Goal: Task Accomplishment & Management: Complete application form

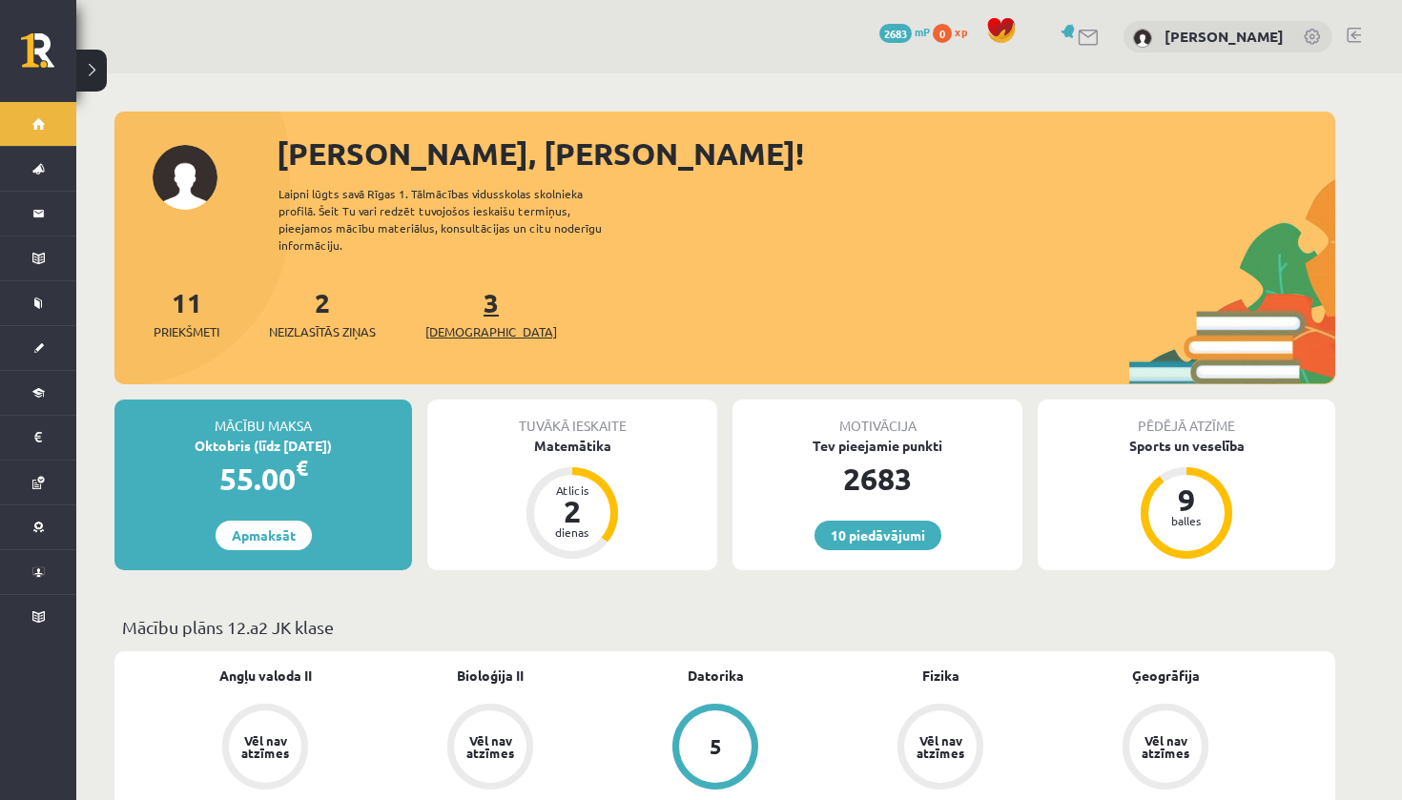
click at [465, 322] on span "[DEMOGRAPHIC_DATA]" at bounding box center [491, 331] width 132 height 19
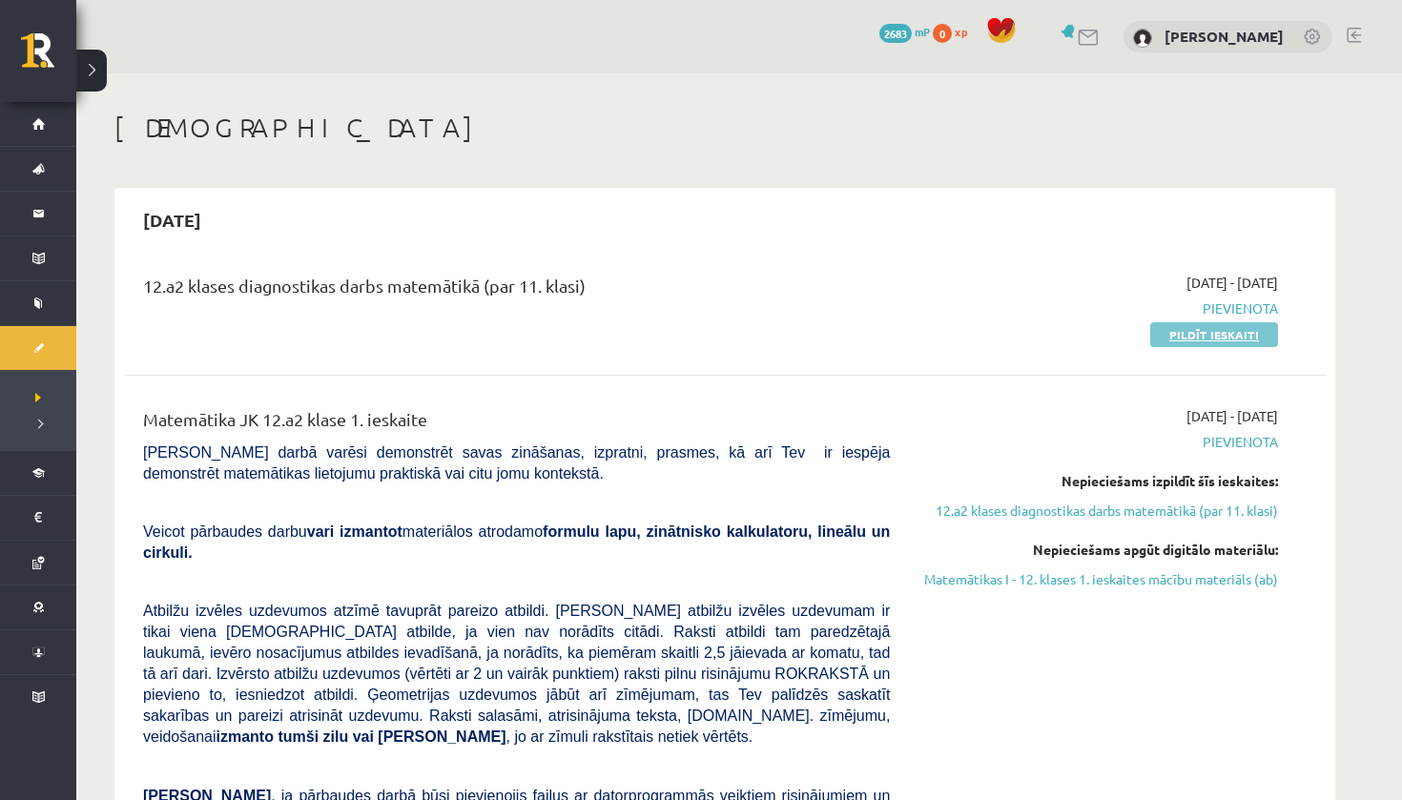
click at [1209, 330] on link "Pildīt ieskaiti" at bounding box center [1214, 334] width 128 height 25
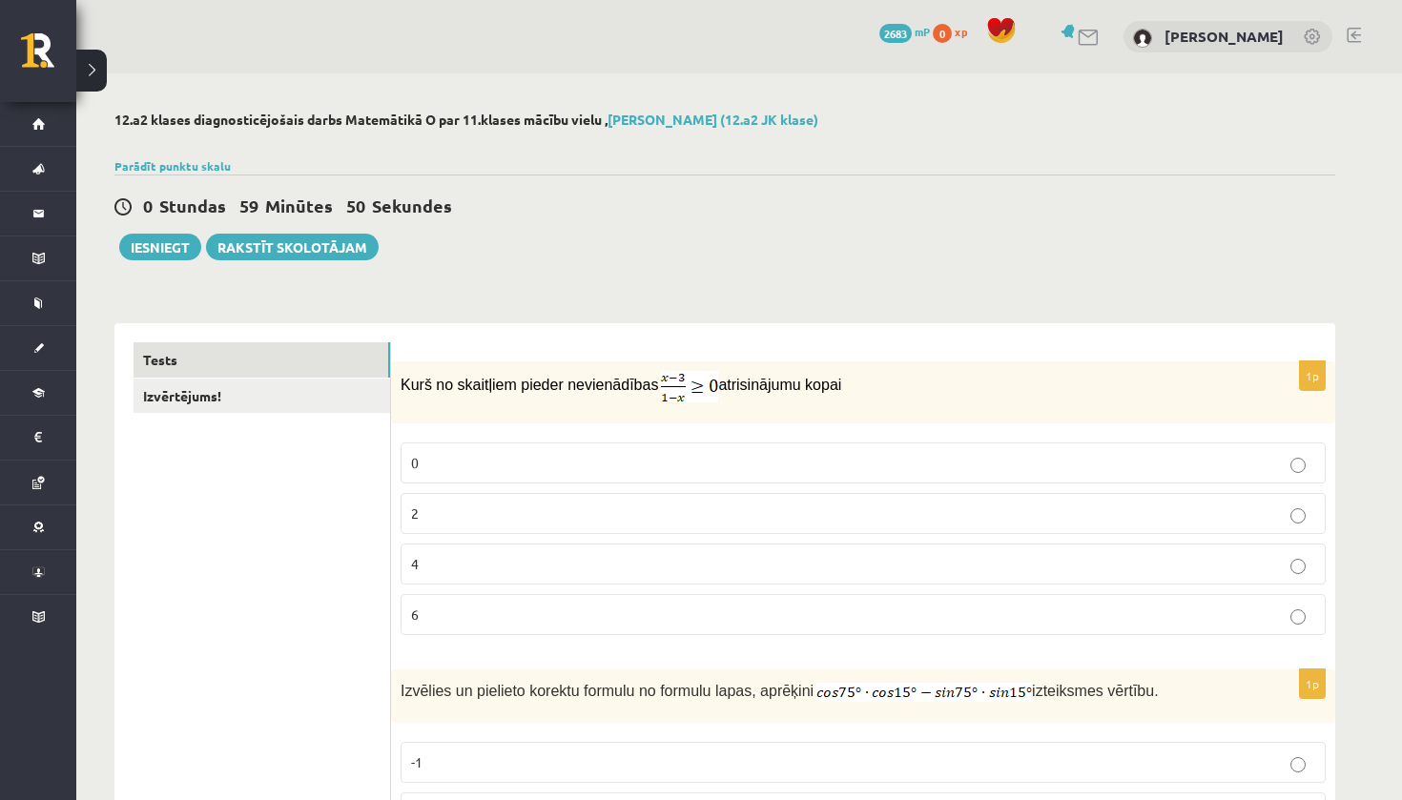
click at [687, 386] on img at bounding box center [689, 386] width 57 height 31
drag, startPoint x: 669, startPoint y: 382, endPoint x: 734, endPoint y: 395, distance: 67.2
click at [405, 384] on span "Kurš no skaitļiem pieder nevienādības" at bounding box center [530, 385] width 258 height 16
drag, startPoint x: 405, startPoint y: 384, endPoint x: 928, endPoint y: 404, distance: 523.1
click at [928, 404] on div "Kurš no skaitļiem pieder nevienādības atrisinājumu kopai" at bounding box center [863, 392] width 944 height 62
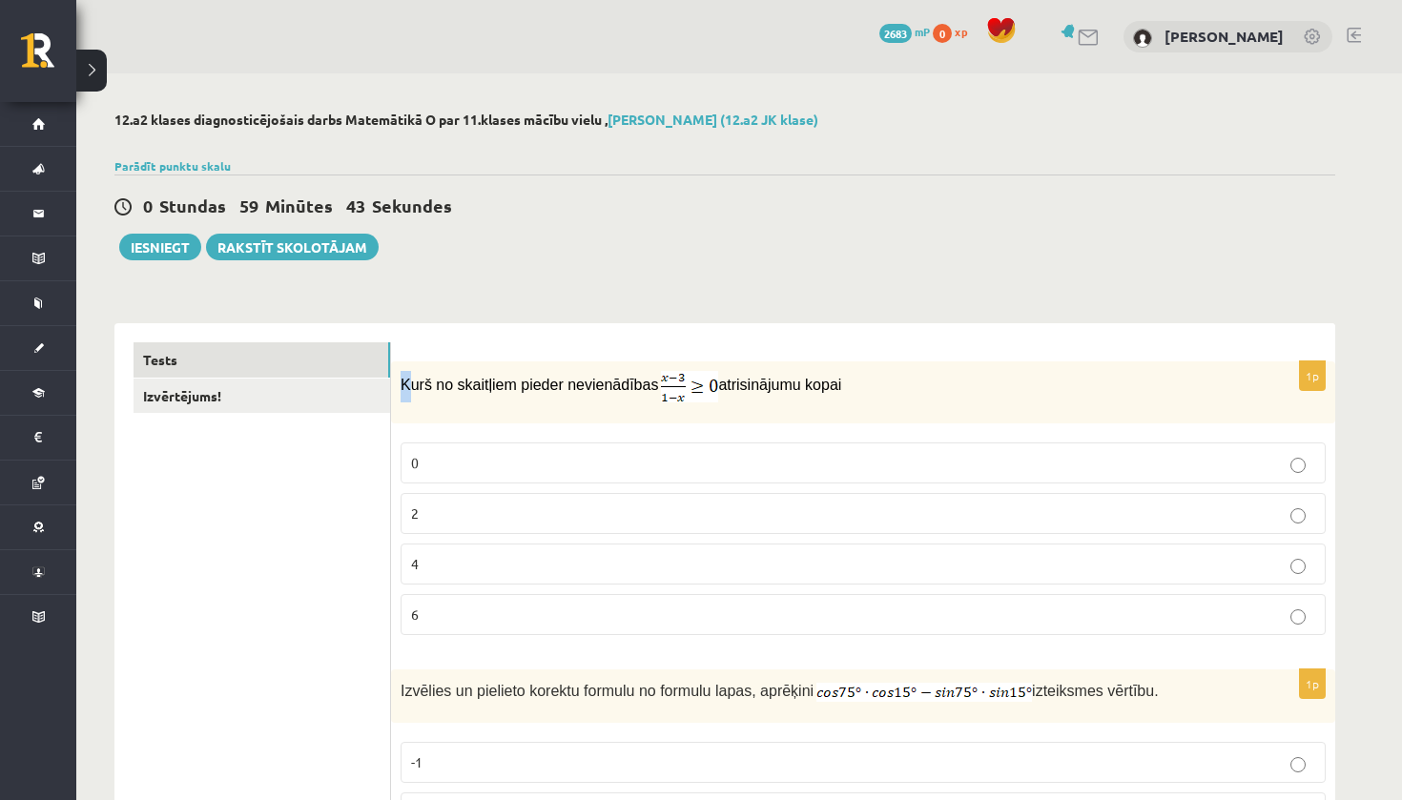
copy p "Kurš no skaitļiem pieder nevienādības atrisinājumu kopai"
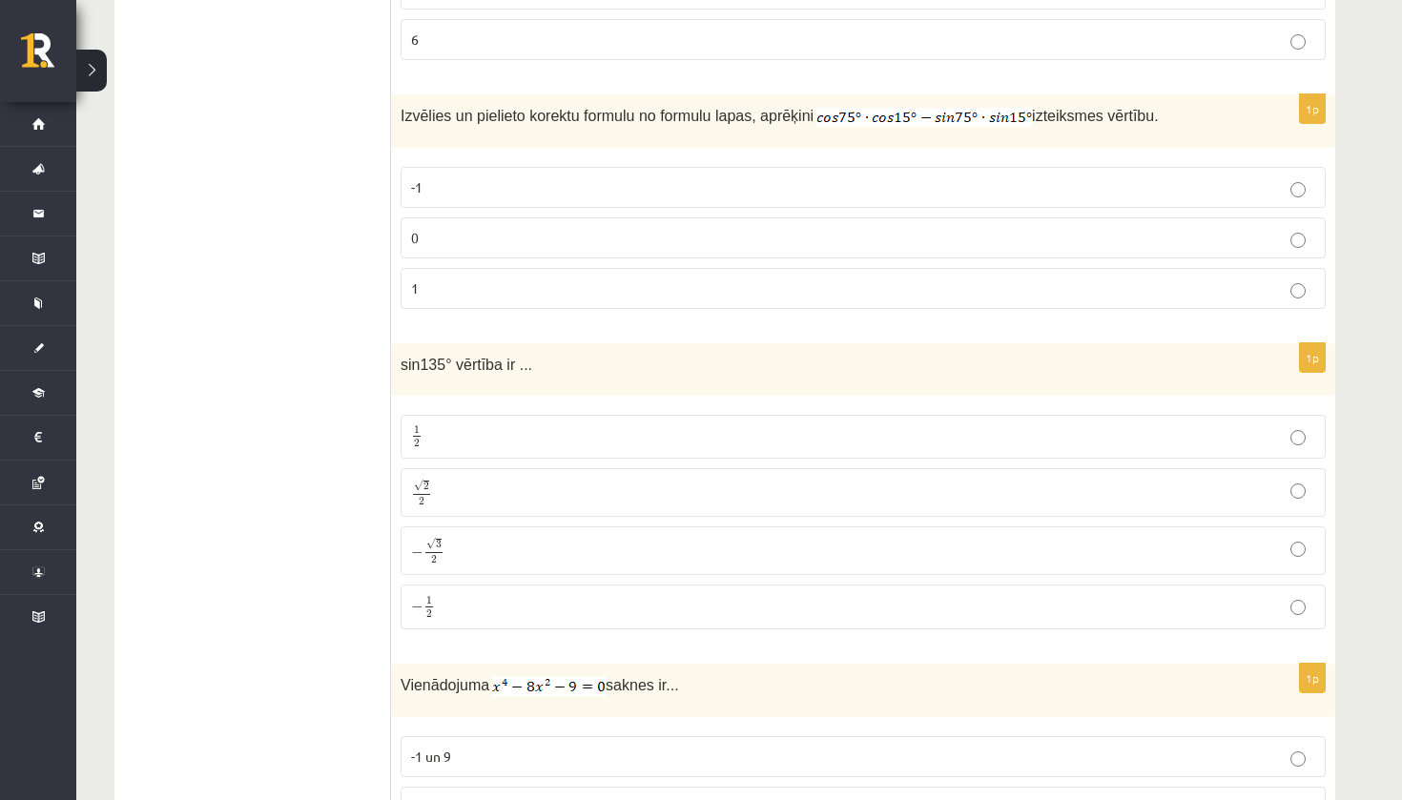
scroll to position [574, 0]
drag, startPoint x: 400, startPoint y: 364, endPoint x: 567, endPoint y: 615, distance: 301.3
copy div "sin135° vērtība ir ... 1 2 1 2 √ 2 2 2 2 − √ 3 2 − 3 2 − 1 2"
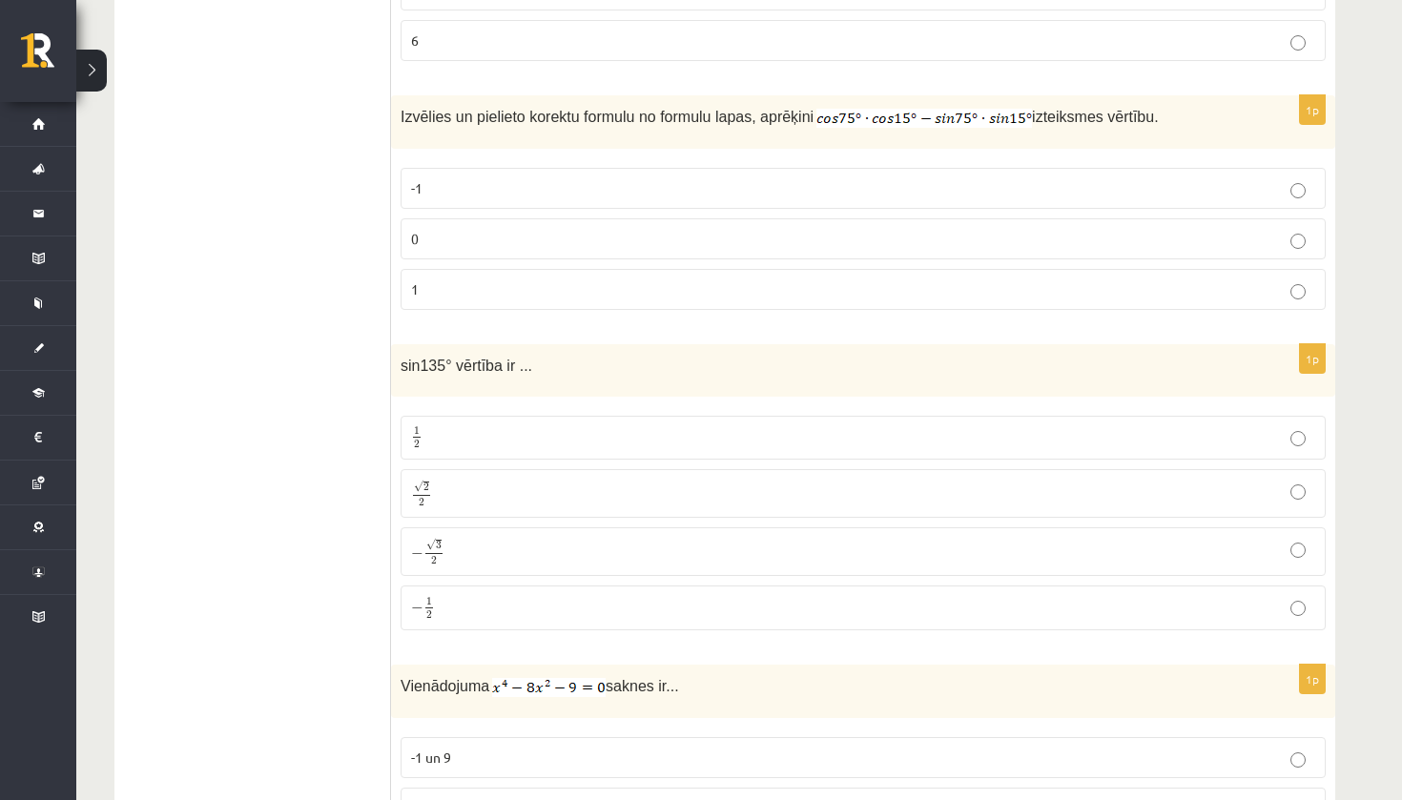
click at [606, 488] on p "√ 2 2 2 2" at bounding box center [863, 494] width 904 height 28
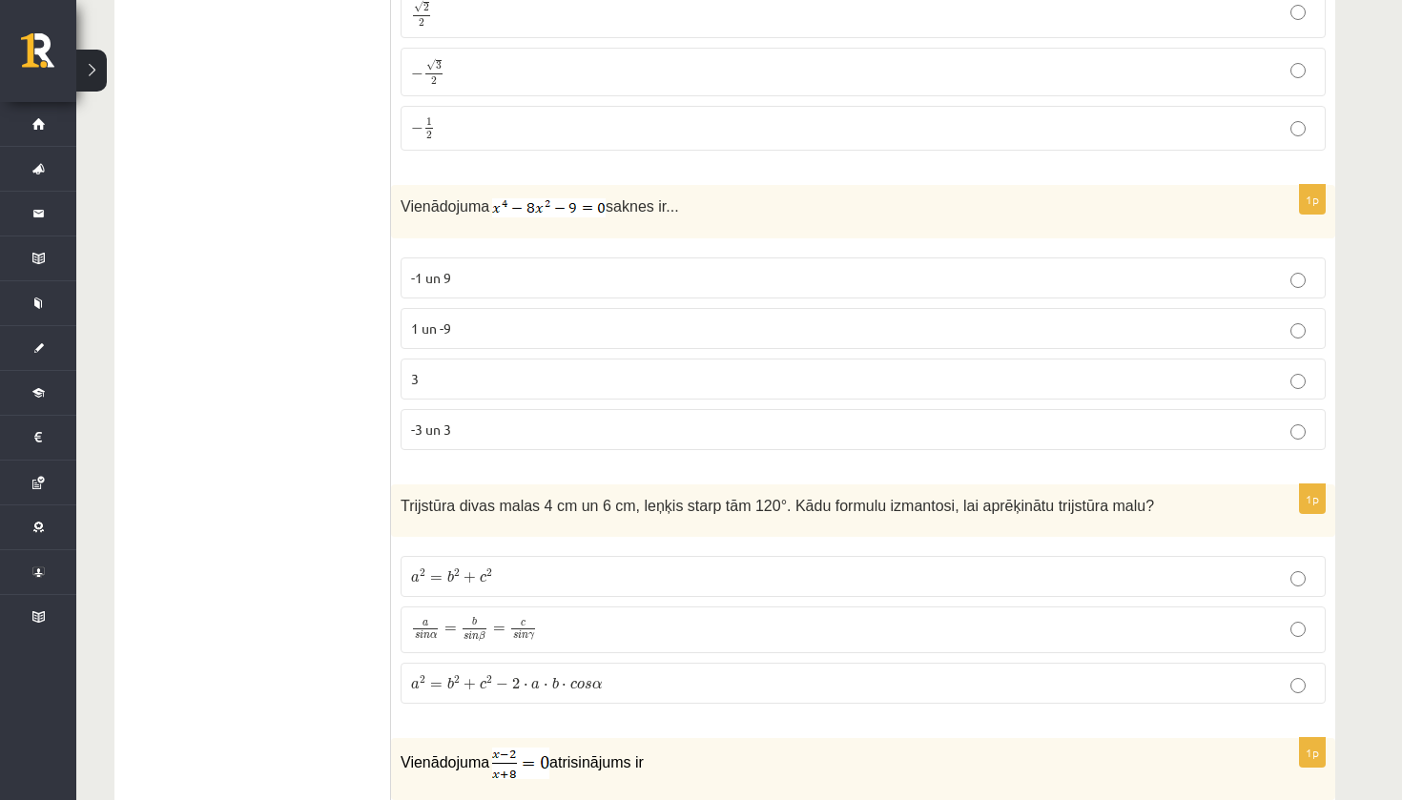
scroll to position [1061, 0]
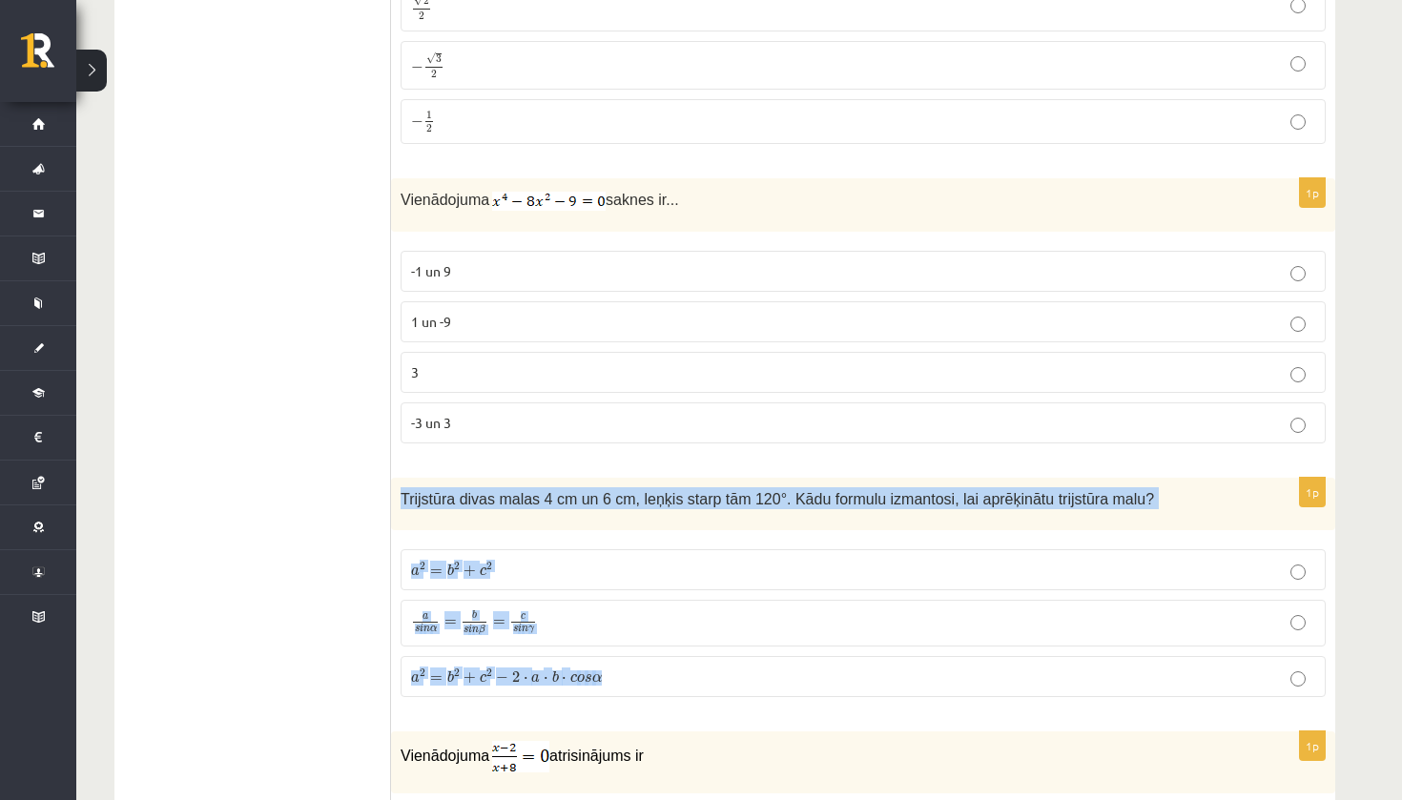
drag, startPoint x: 402, startPoint y: 494, endPoint x: 1080, endPoint y: 688, distance: 704.3
copy div "Trijstūra divas malas 4 cm un 6 cm, leņķis starp tām 120°. Kādu formulu izmanto…"
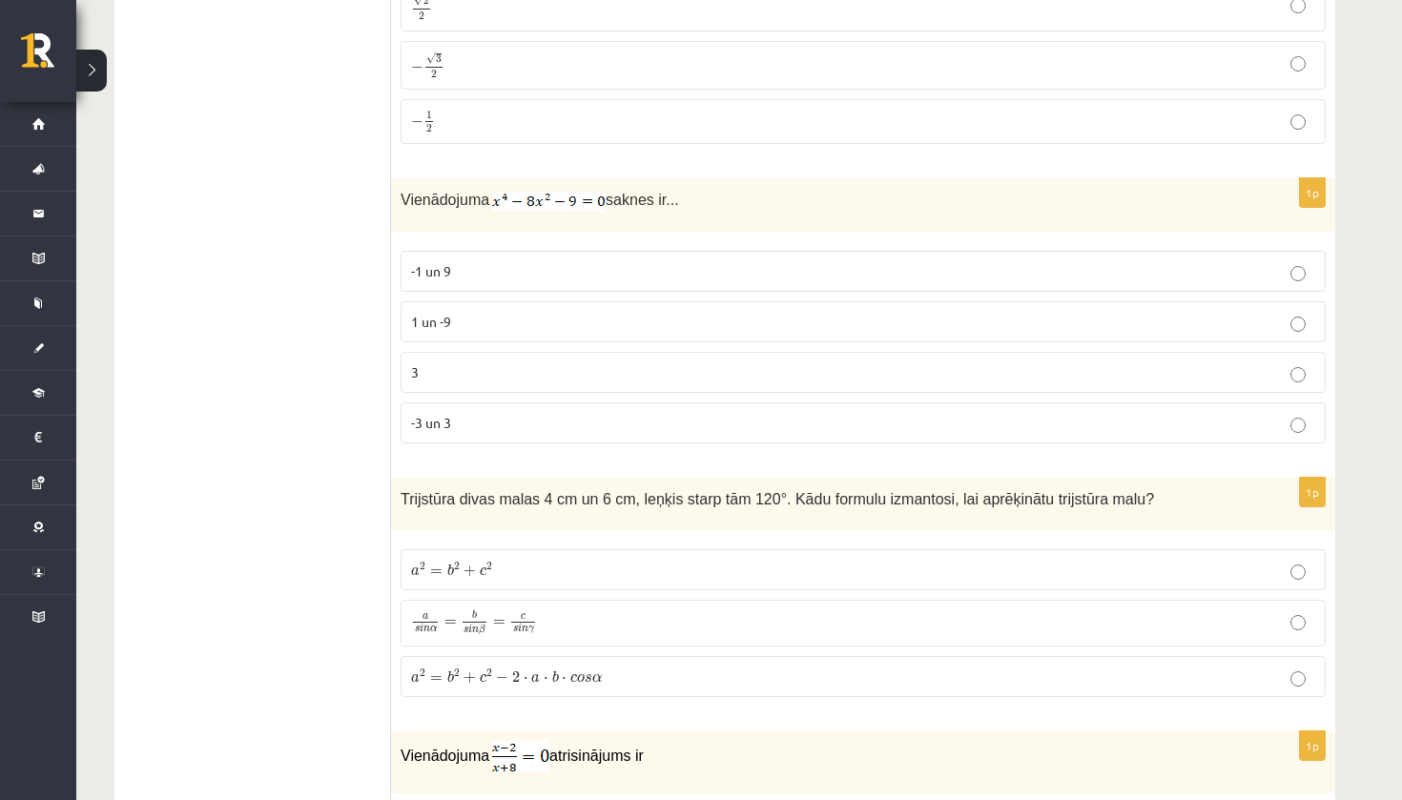
click at [651, 669] on p "a 2 = b 2 + c 2 − 2 ⋅ a ⋅ b ⋅ c o s α a 2 = b 2 + c 2 − 2 ⋅ a ⋅ b ⋅ c o s α" at bounding box center [863, 677] width 904 height 20
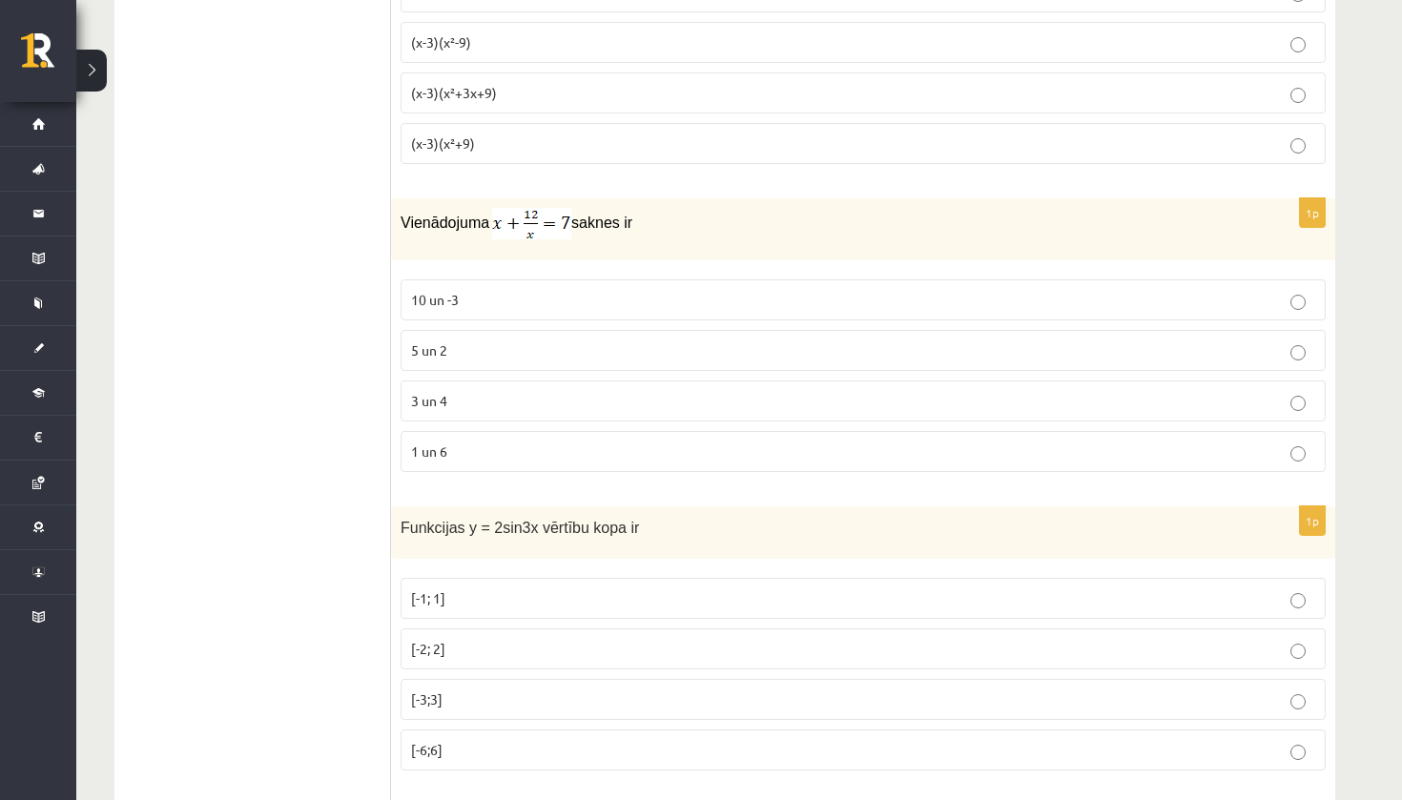
scroll to position [2210, 0]
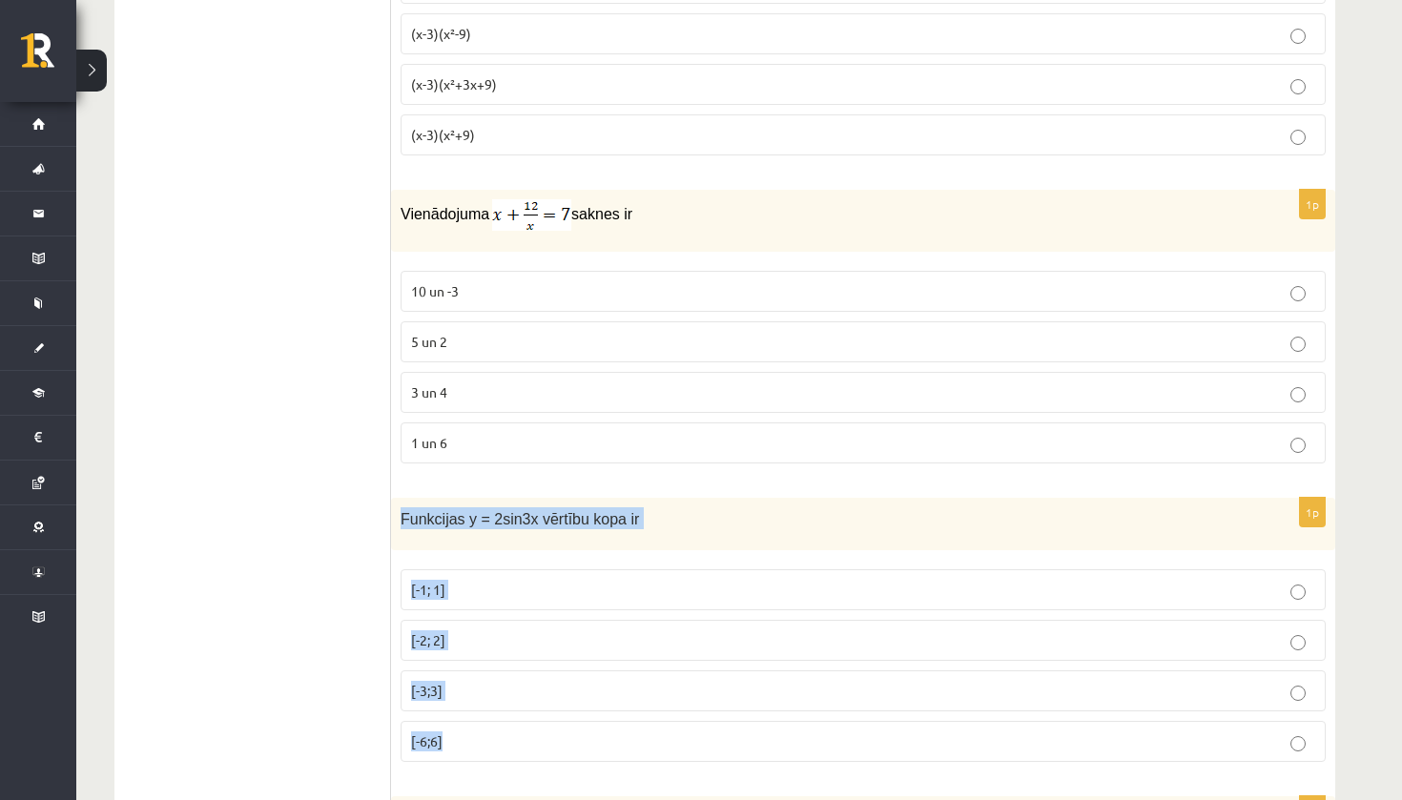
drag, startPoint x: 400, startPoint y: 517, endPoint x: 495, endPoint y: 770, distance: 270.1
click at [496, 771] on div "1p Funkcijas y = 2sin3x vērtību kopa ir [-1; 1] [-2; 2] [-3;3] [-6;6]" at bounding box center [863, 637] width 944 height 279
copy div "Funkcijas y = 2sin3x vērtību kopa ir [-1; 1] [-2; 2] [-3;3] [-6;6]"
click at [419, 637] on span "[-2; 2]" at bounding box center [428, 639] width 34 height 17
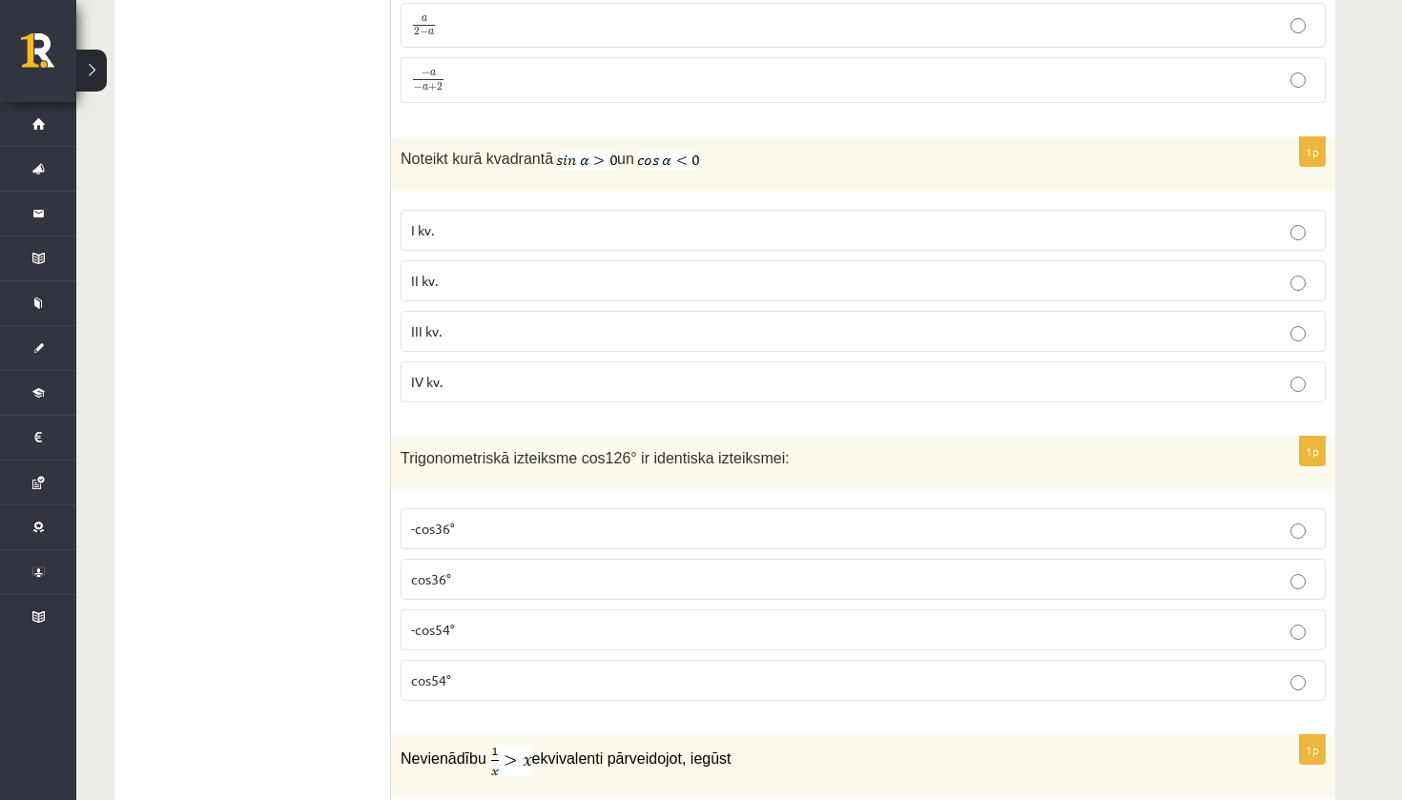
scroll to position [3502, 0]
click at [406, 449] on span "Trigonometriskā izteiksme cos126° ir identiska izteiksmei:" at bounding box center [595, 457] width 389 height 16
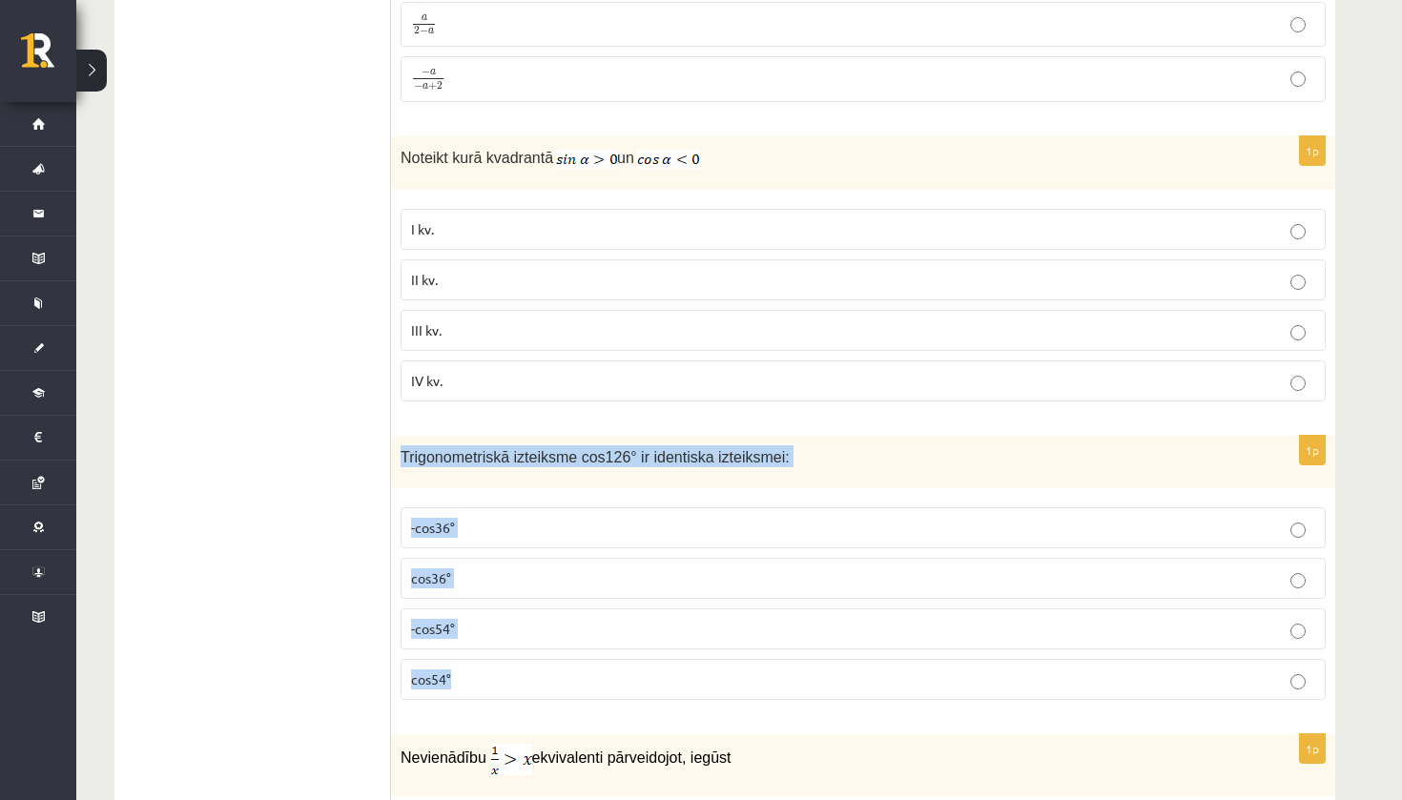
drag, startPoint x: 398, startPoint y: 447, endPoint x: 514, endPoint y: 687, distance: 266.2
click at [514, 687] on div "1p Trigonometriskā izteiksme cos126° ir identiska izteiksmei: -cos36° cos36° -c…" at bounding box center [863, 575] width 944 height 279
copy div "Trigonometriskā izteiksme cos126° ir identiska izteiksmei: -cos36° cos36° -cos5…"
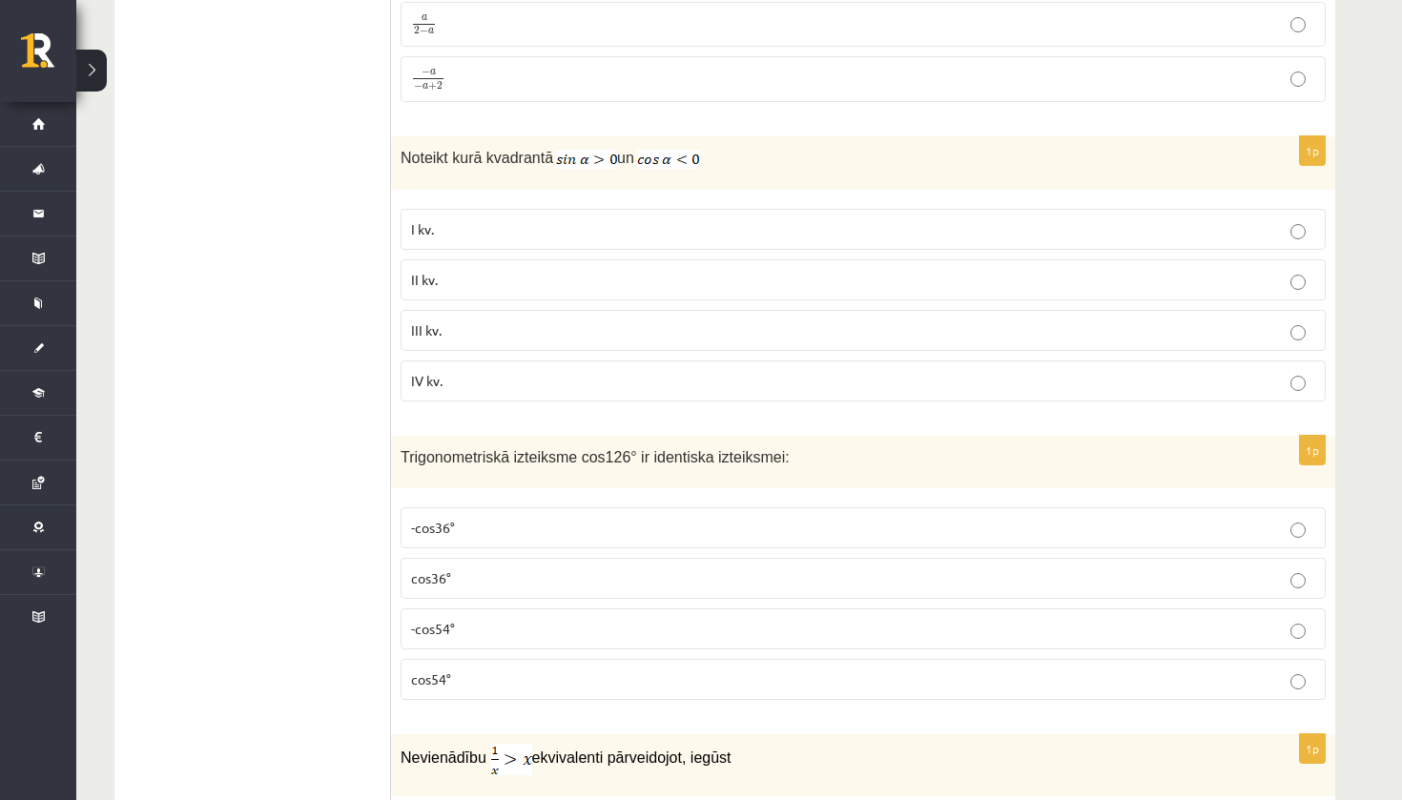
click at [429, 620] on span "-cos54°" at bounding box center [433, 628] width 44 height 17
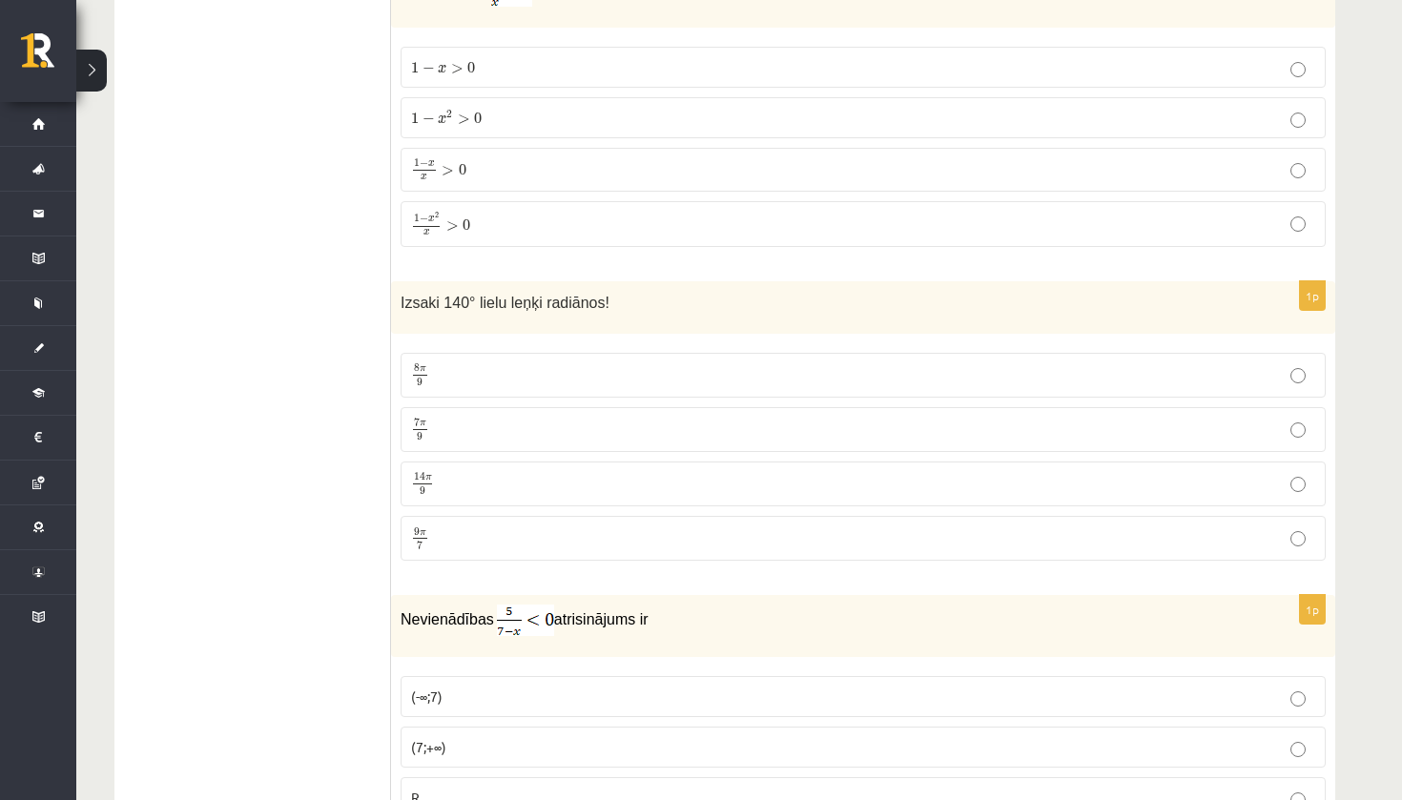
scroll to position [4276, 0]
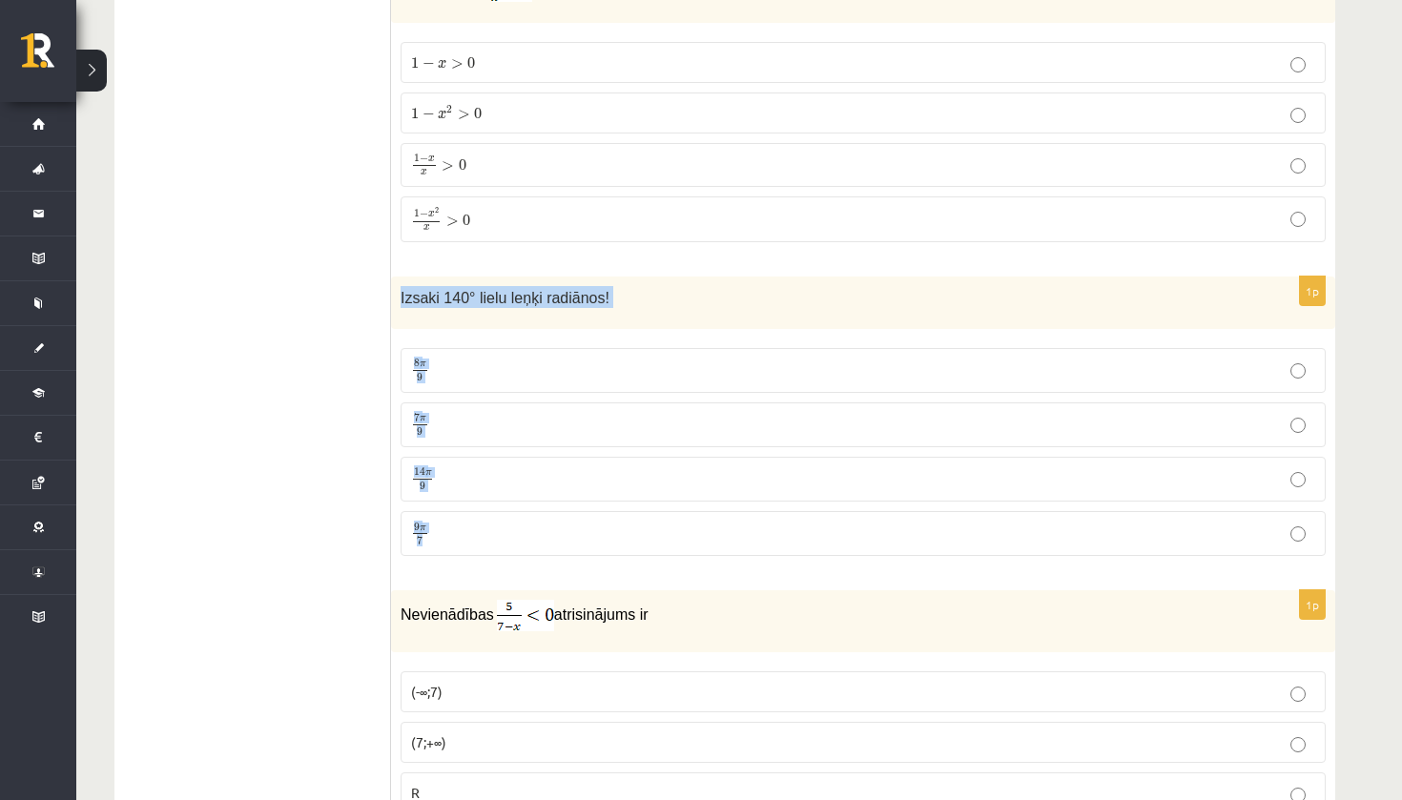
drag, startPoint x: 396, startPoint y: 287, endPoint x: 519, endPoint y: 538, distance: 279.4
click at [519, 538] on div "1p Izsaki 140° lielu leņķi radiānos! 8 π 9 8 π 9 7 π 9 7 π 9 14 π 9 14 π 9 9 π …" at bounding box center [863, 424] width 944 height 295
copy div "Izsaki 140° lielu leņķi radiānos! 8 π 9 8 π 9 7 π 9 7 π 9 14 π 9 14 π 9 9 π 7"
click at [468, 430] on p "7 π 9 7 π 9" at bounding box center [863, 425] width 904 height 24
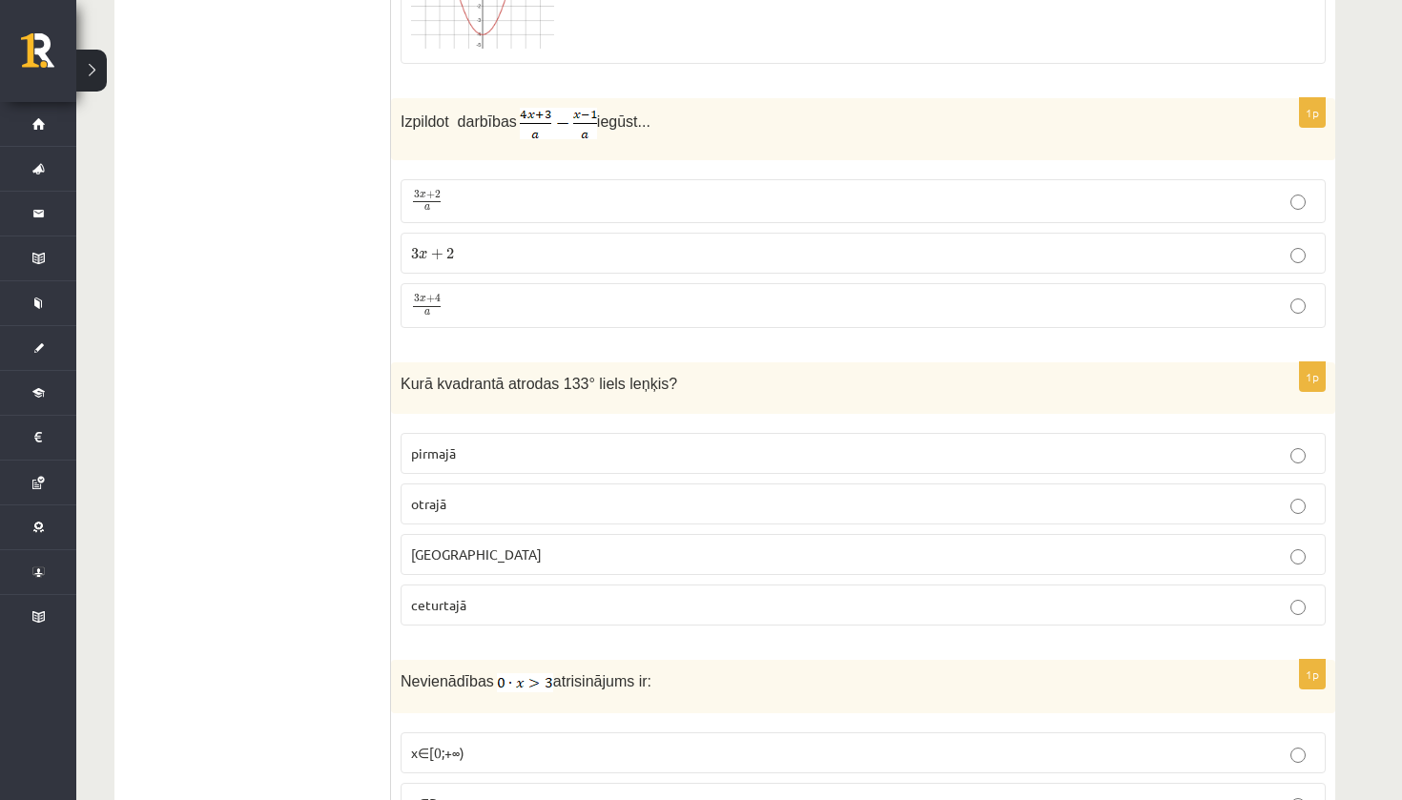
scroll to position [6085, 0]
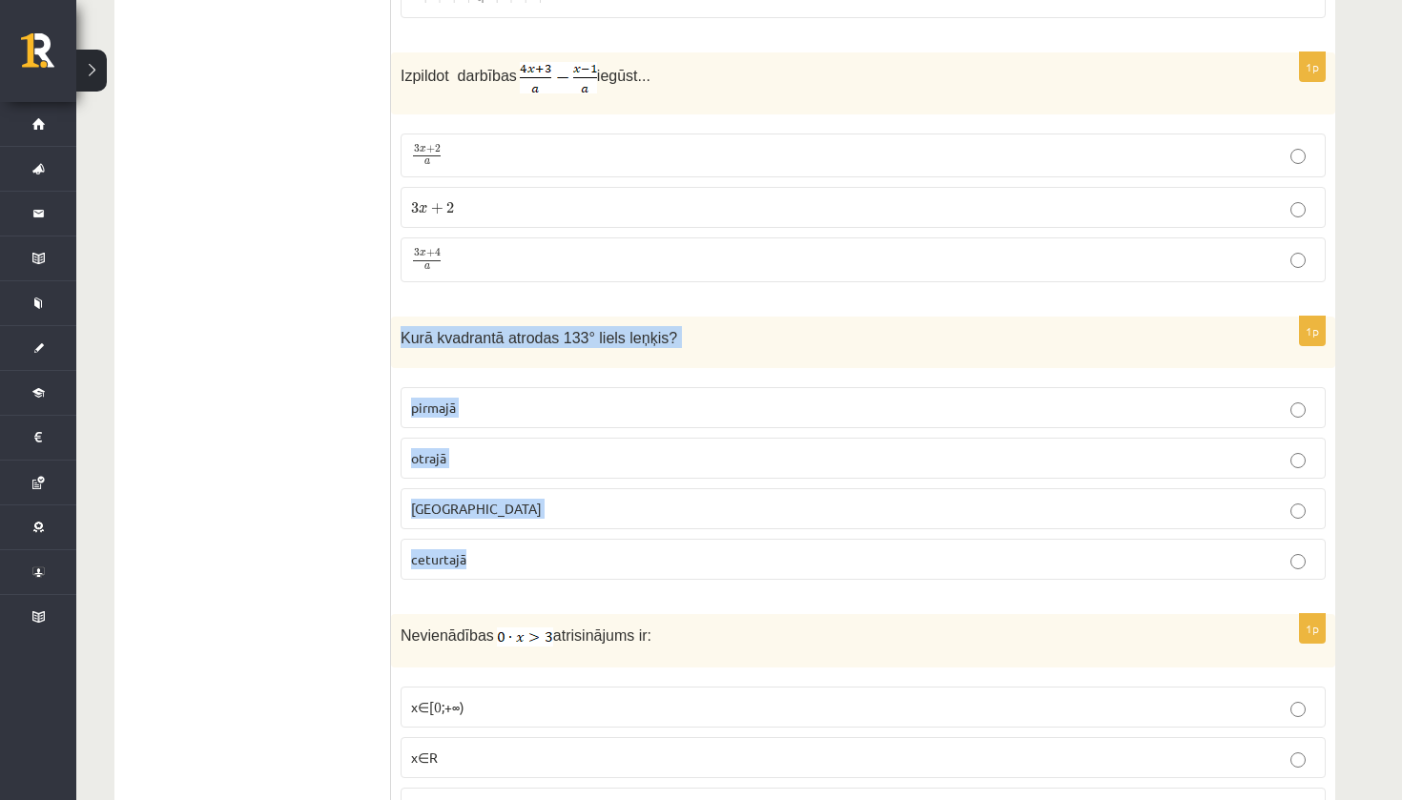
drag, startPoint x: 395, startPoint y: 326, endPoint x: 525, endPoint y: 582, distance: 286.6
click at [525, 582] on div "1p Kurā kvadrantā atrodas 133° liels leņķis? pirmajā otrajā trešajā ceturtajā" at bounding box center [863, 456] width 944 height 279
copy div "Kurā kvadrantā atrodas 133° liels leņķis? pirmajā otrajā trešajā ceturtajā"
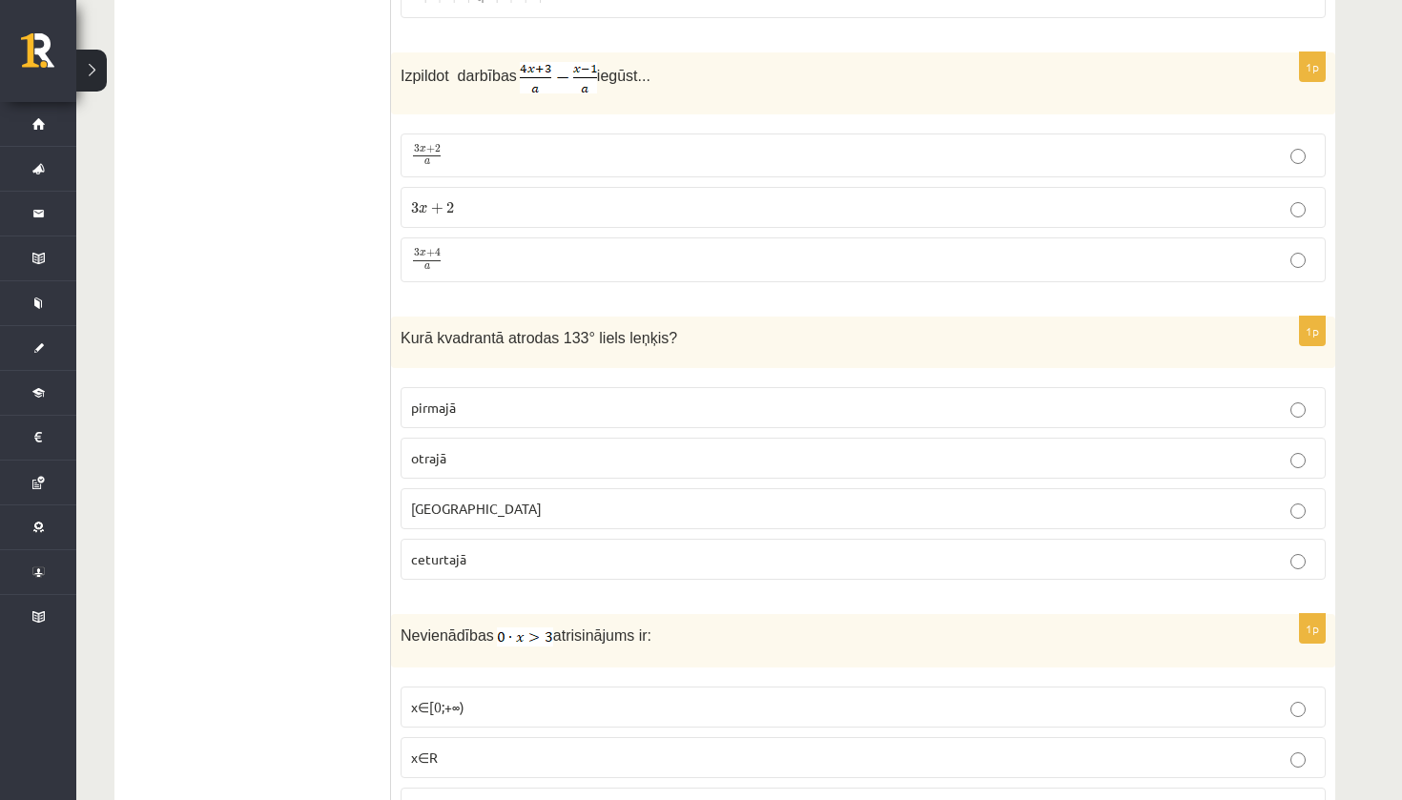
click at [441, 454] on span "otrajā" at bounding box center [428, 457] width 35 height 17
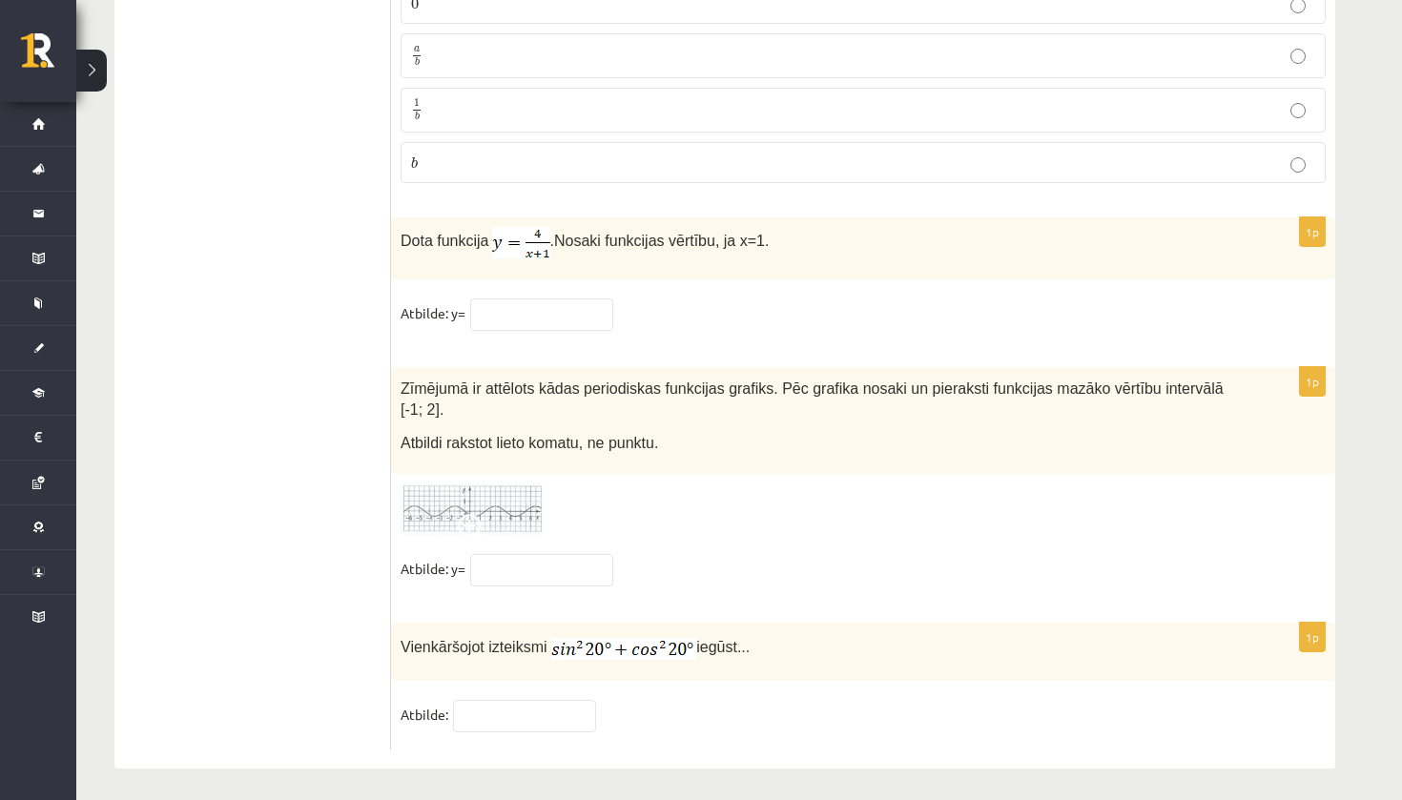
scroll to position [9248, 0]
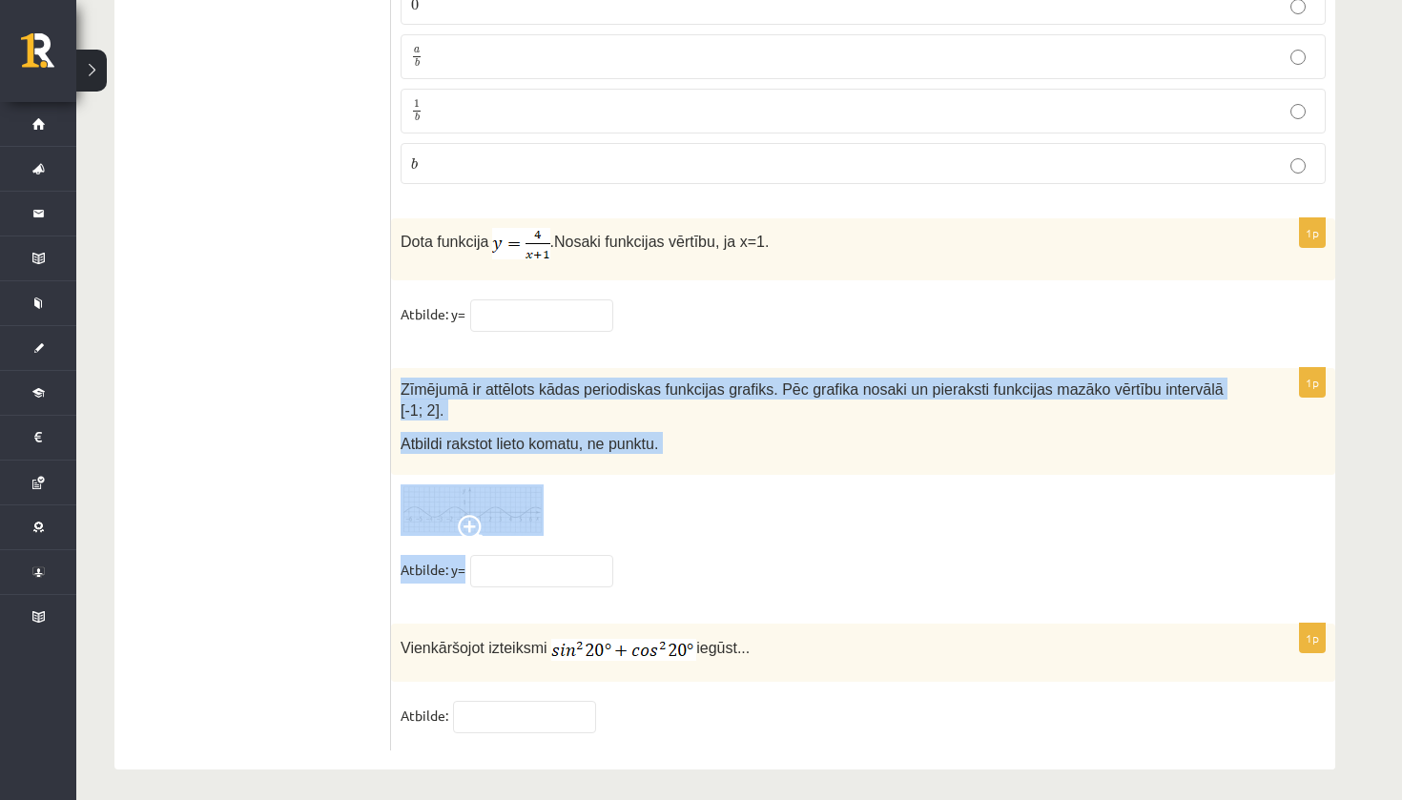
drag, startPoint x: 402, startPoint y: 374, endPoint x: 637, endPoint y: 592, distance: 320.6
click at [637, 592] on div "1p Zīmējumā ir attēlots kādas periodiskas funkcijas grafiks. Pēc grafika nosaki…" at bounding box center [863, 486] width 944 height 237
copy div "Zīmējumā ir attēlots kādas periodiskas funkcijas grafiks. Pēc grafika nosaki un…"
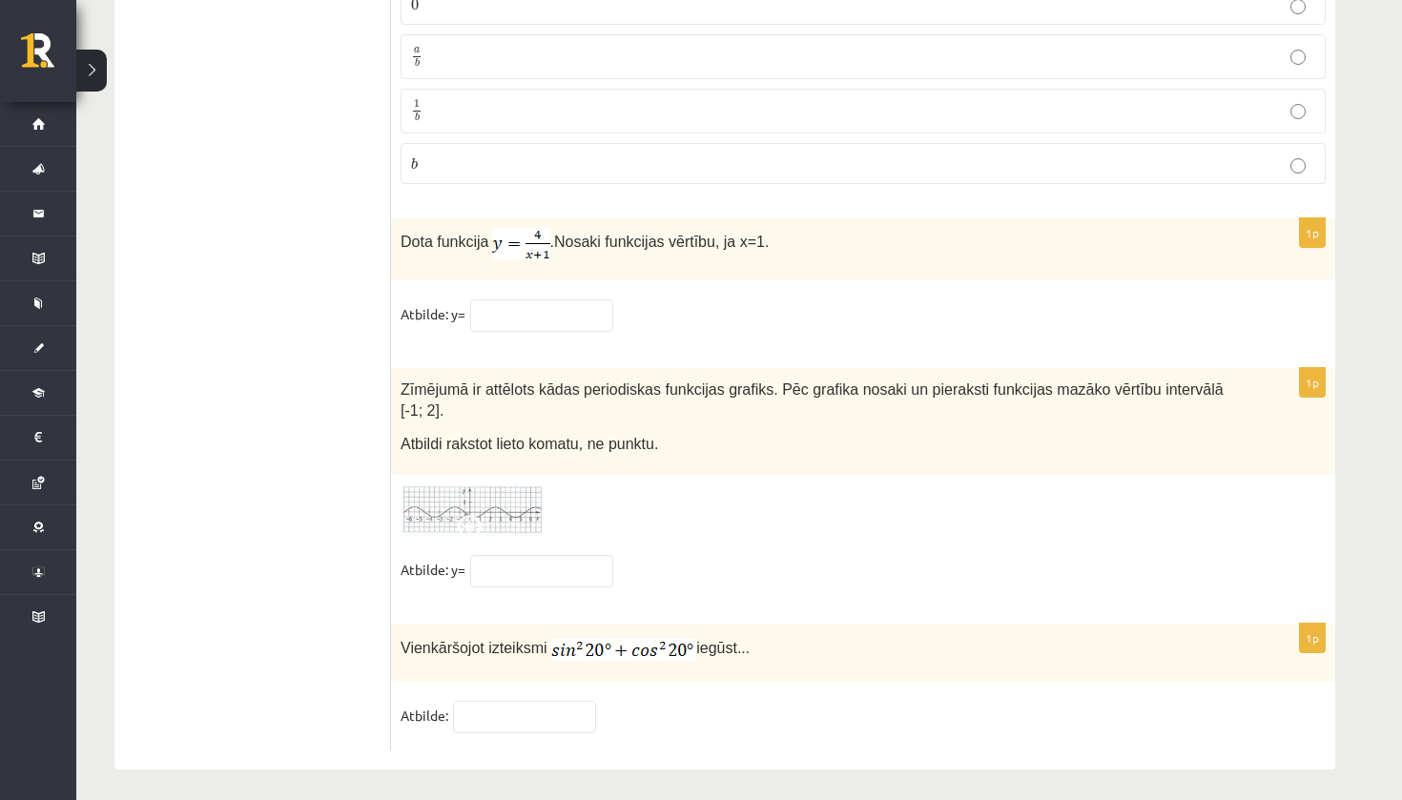
click at [646, 593] on div "1p Zīmējumā ir attēlots kādas periodiskas funkcijas grafiks. Pēc grafika nosaki…" at bounding box center [863, 486] width 944 height 237
click at [508, 505] on img at bounding box center [472, 511] width 143 height 52
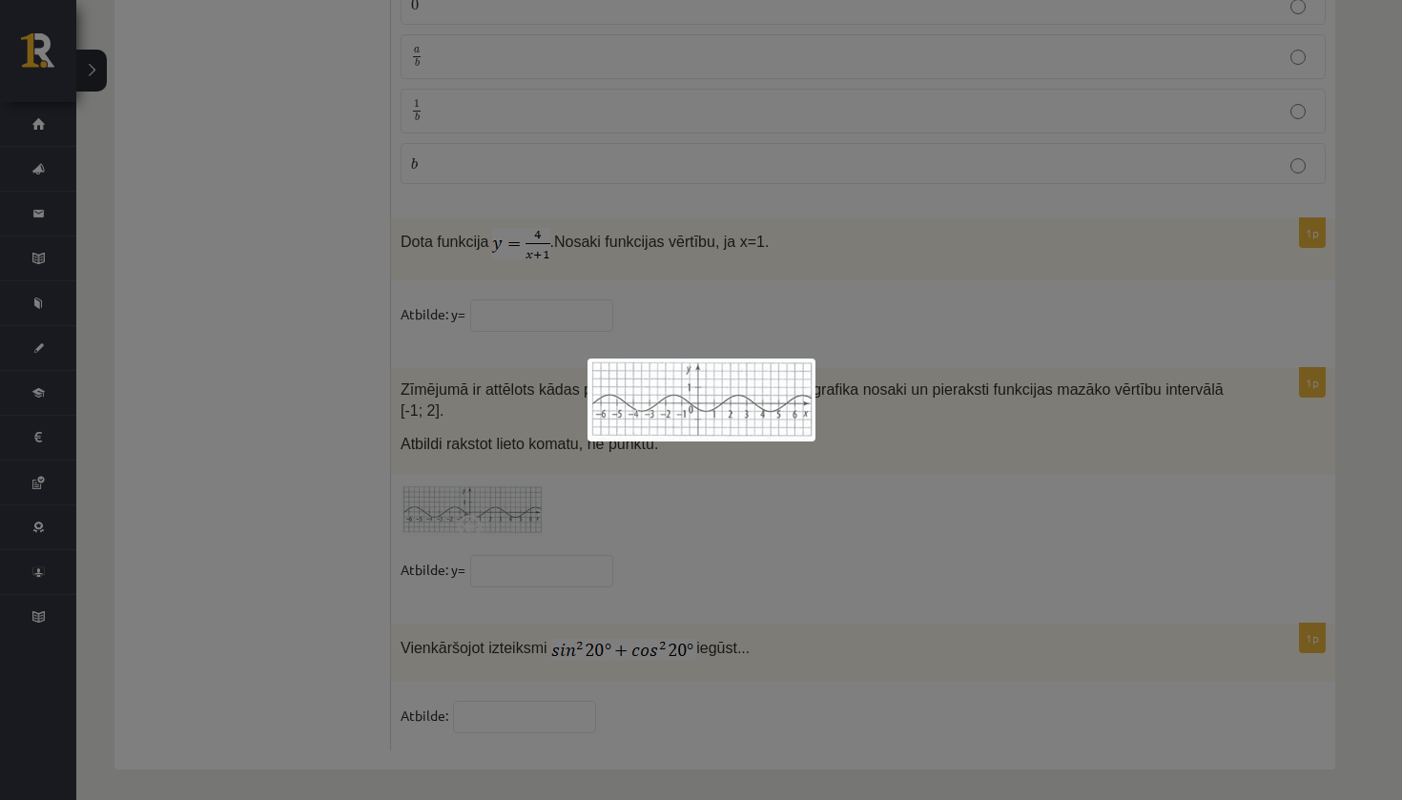
click at [788, 375] on img at bounding box center [702, 400] width 228 height 83
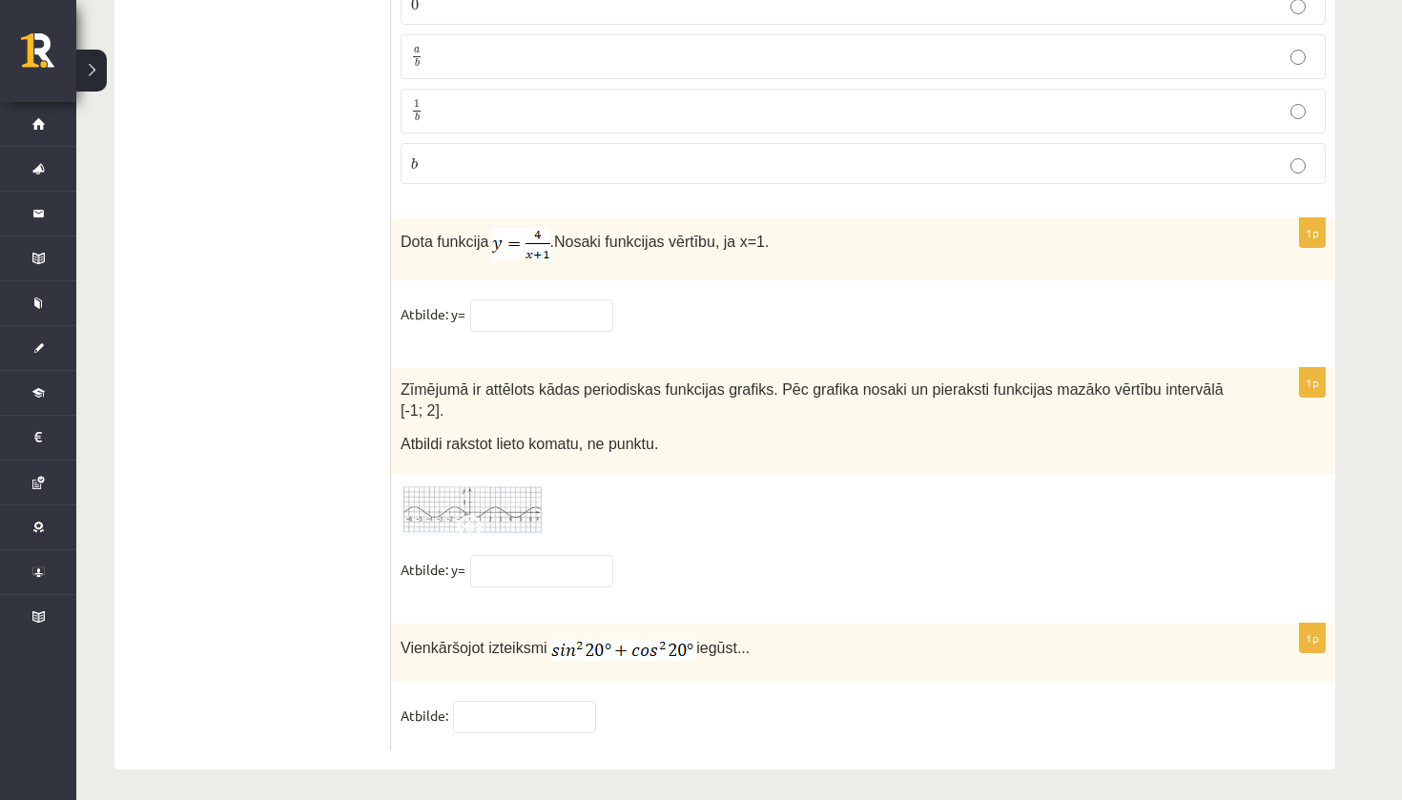
click at [480, 485] on img at bounding box center [472, 511] width 143 height 52
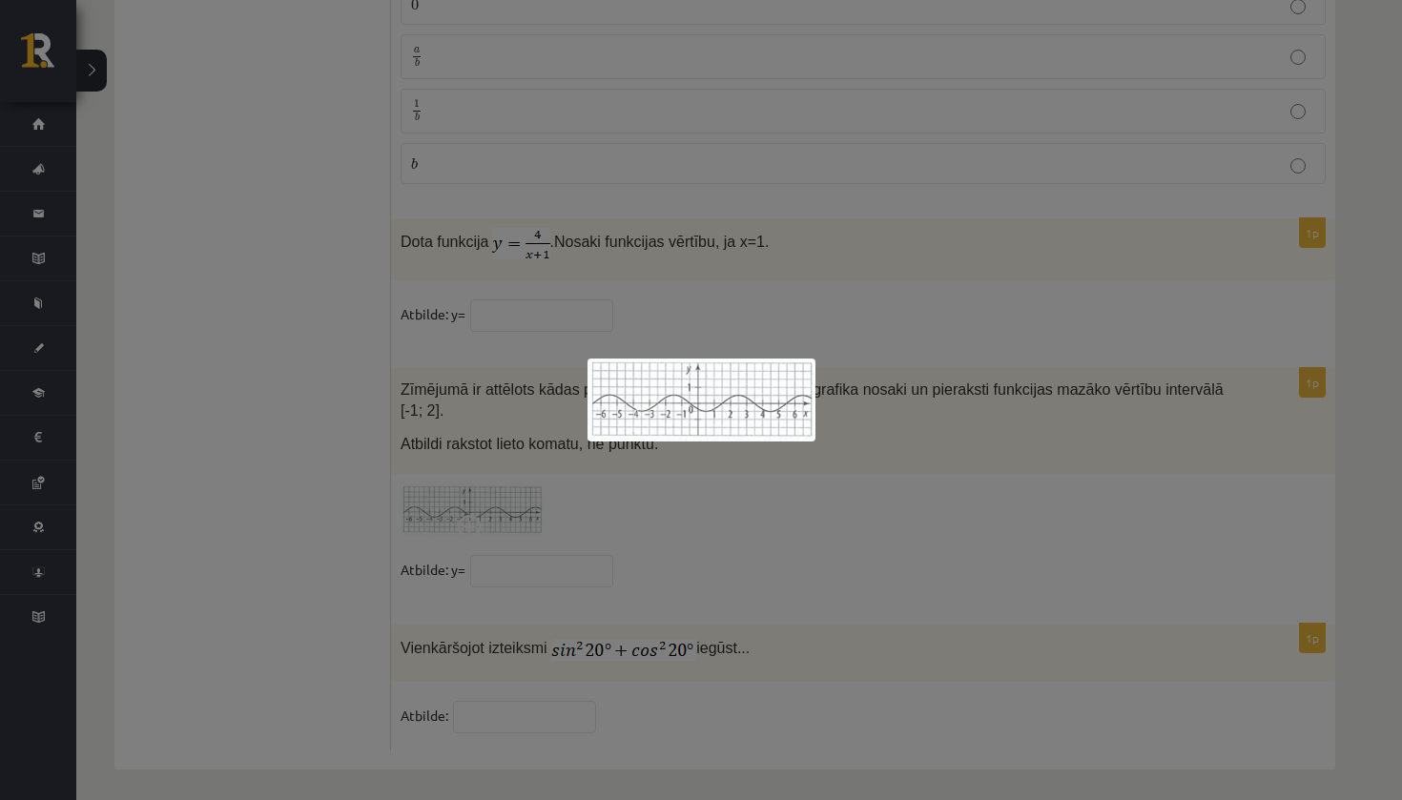
click at [659, 382] on img at bounding box center [702, 400] width 228 height 83
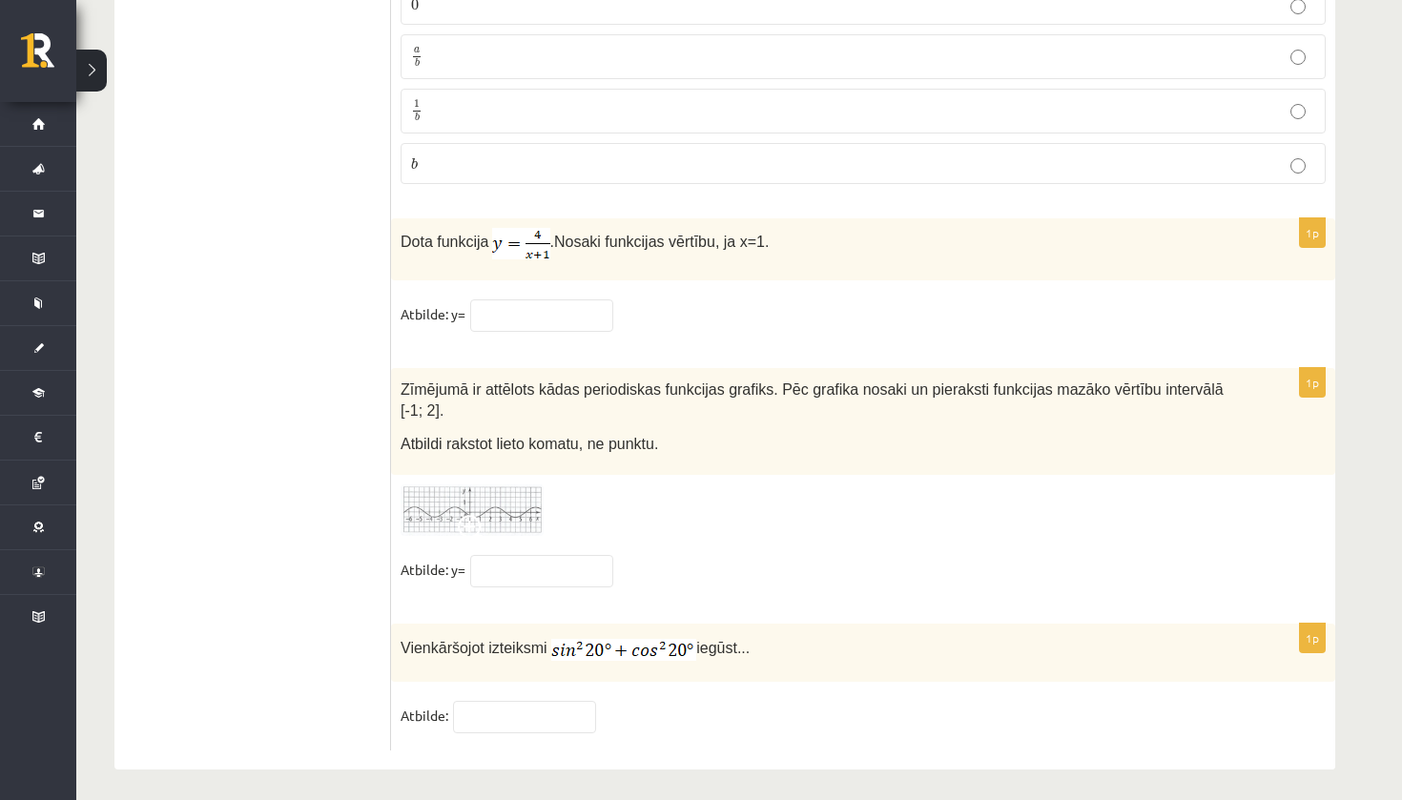
click at [498, 493] on img at bounding box center [472, 511] width 143 height 52
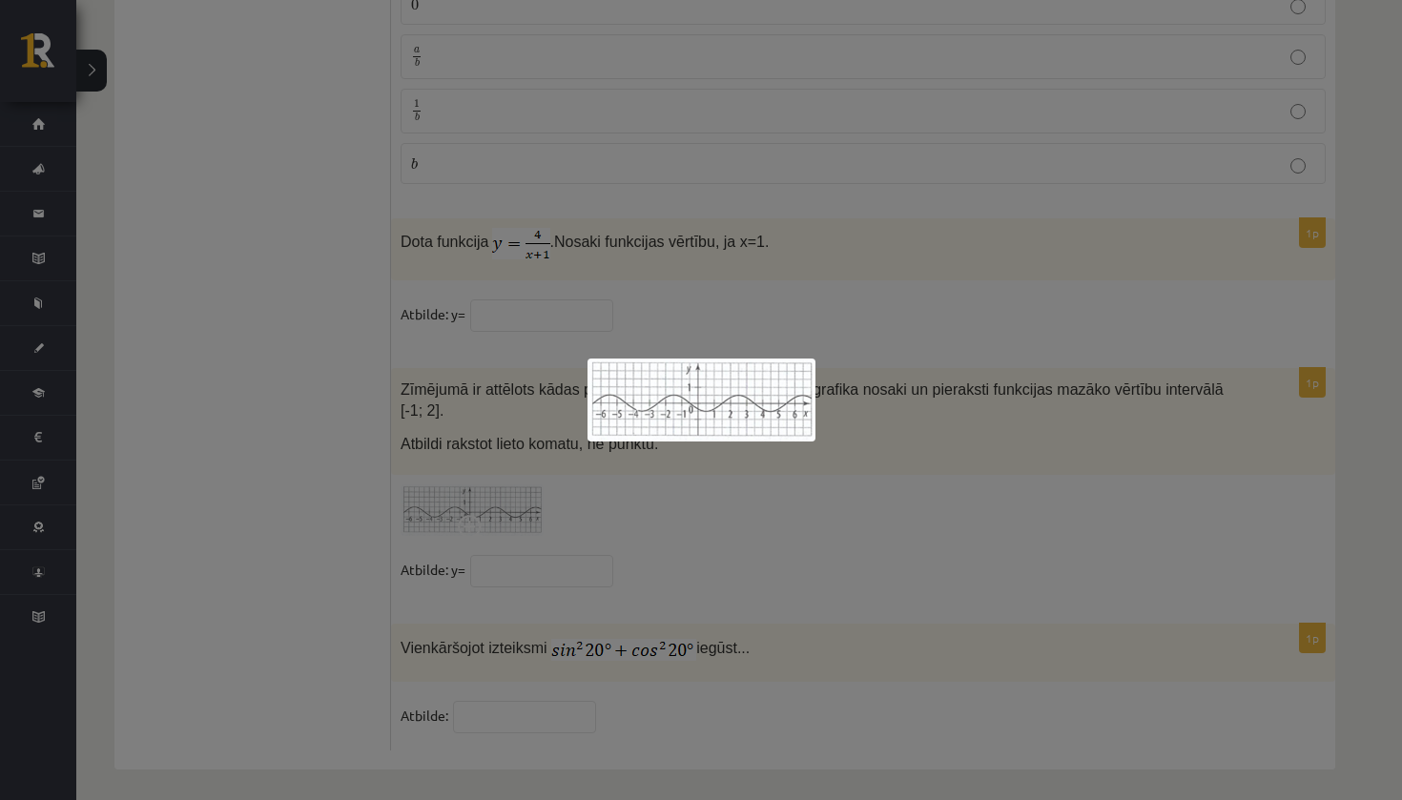
click at [662, 408] on img at bounding box center [702, 400] width 228 height 83
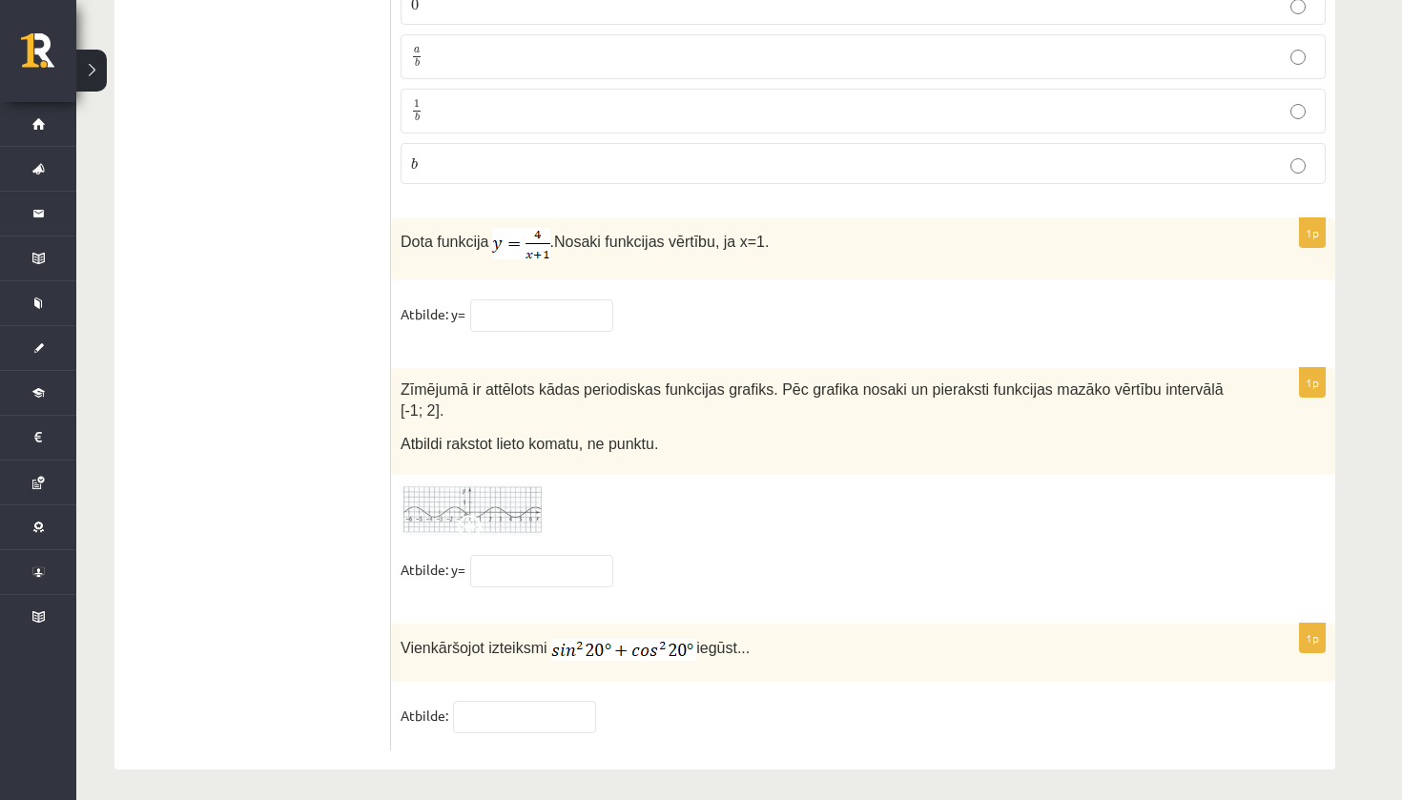
click at [543, 499] on img at bounding box center [472, 511] width 143 height 52
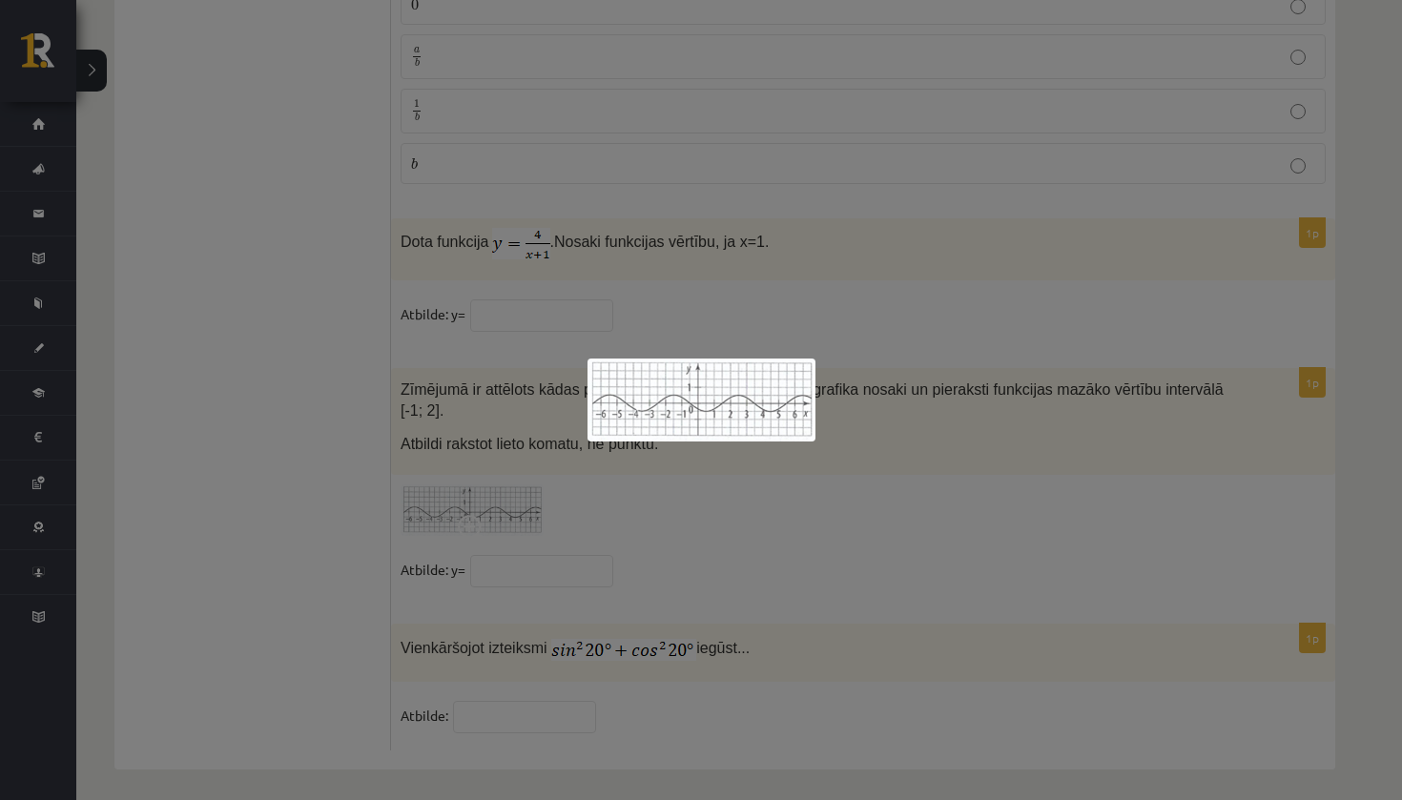
click at [731, 413] on img at bounding box center [702, 400] width 228 height 83
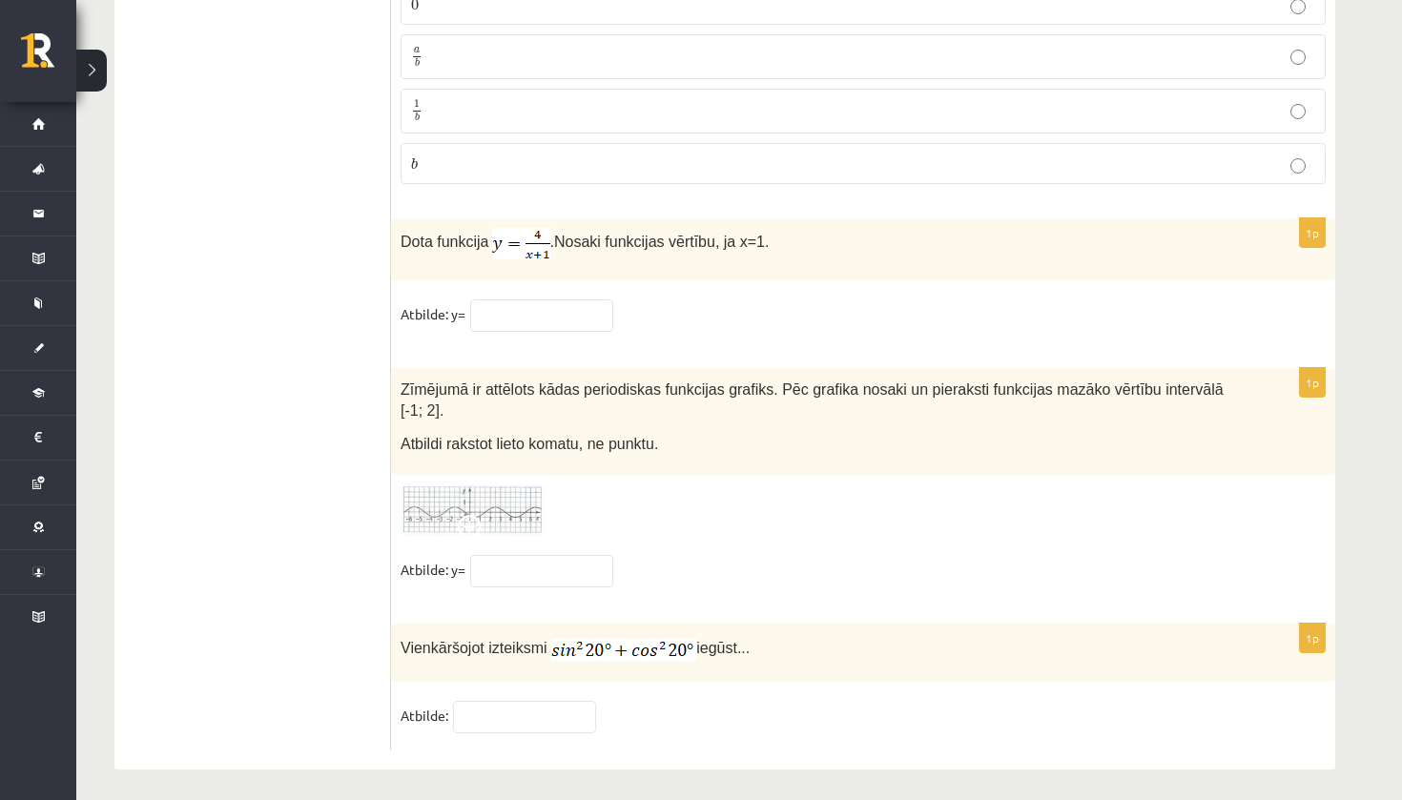
click at [485, 494] on img at bounding box center [472, 511] width 143 height 52
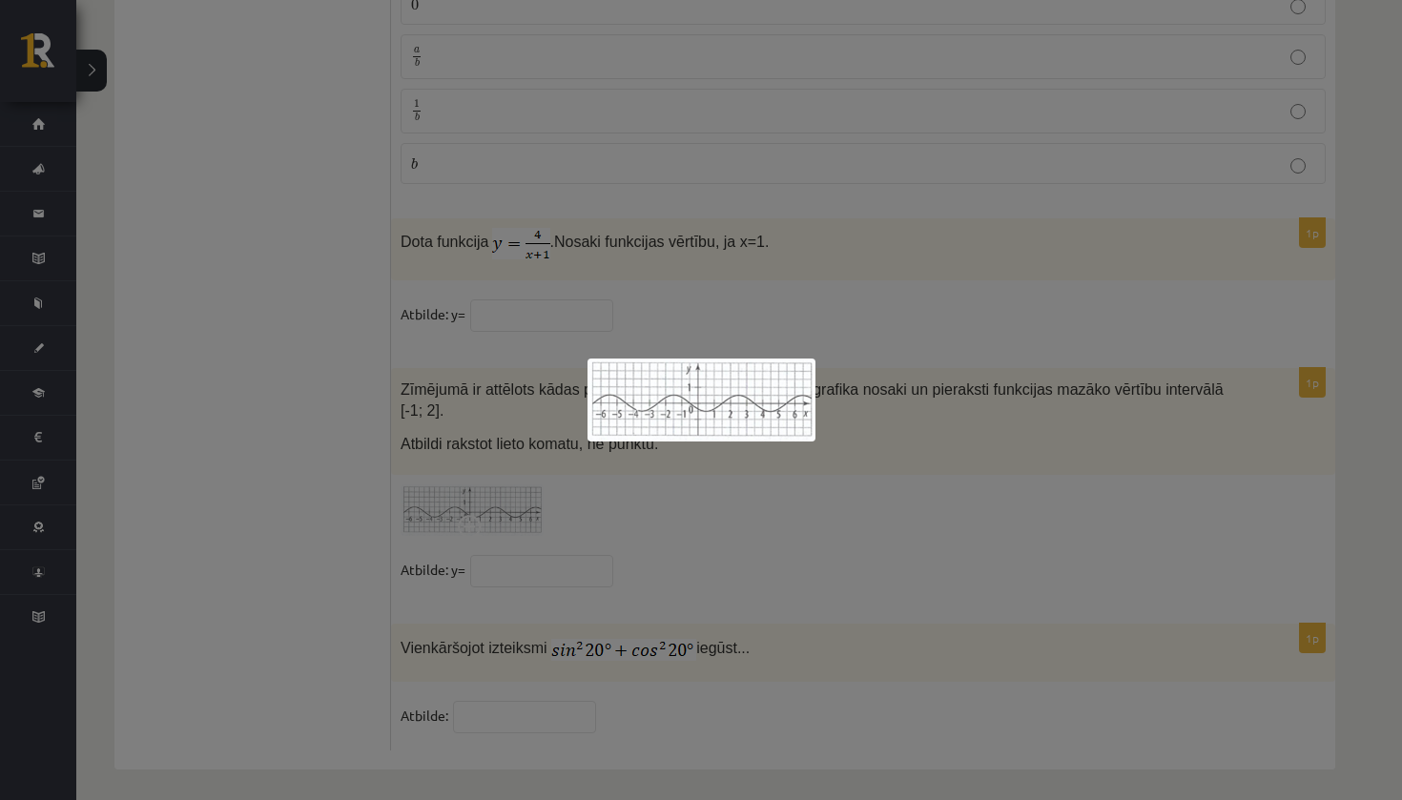
click at [315, 615] on div at bounding box center [701, 400] width 1402 height 800
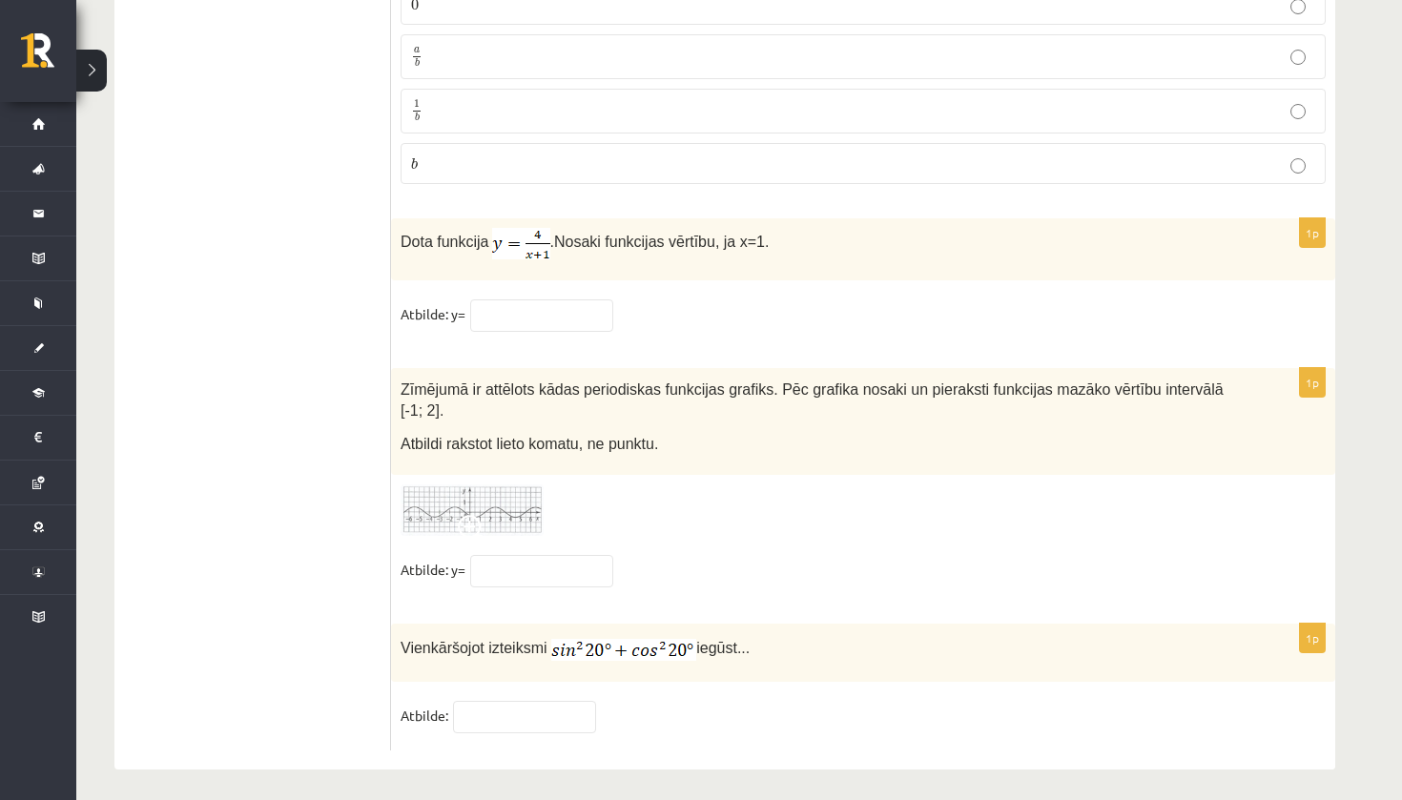
click at [620, 639] on img at bounding box center [623, 650] width 145 height 22
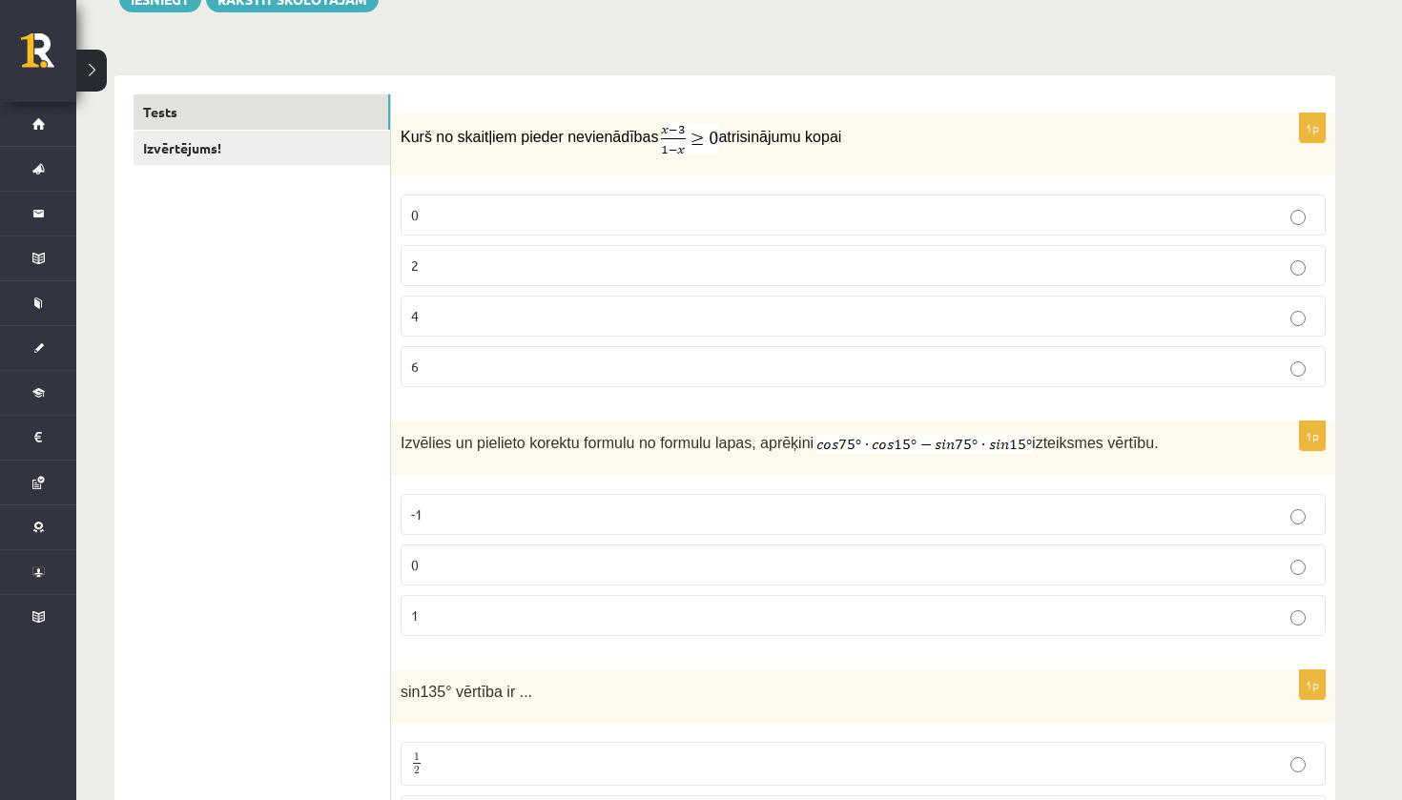
scroll to position [248, 0]
click at [773, 567] on p "0" at bounding box center [863, 565] width 904 height 20
click at [526, 217] on p "0" at bounding box center [863, 215] width 904 height 20
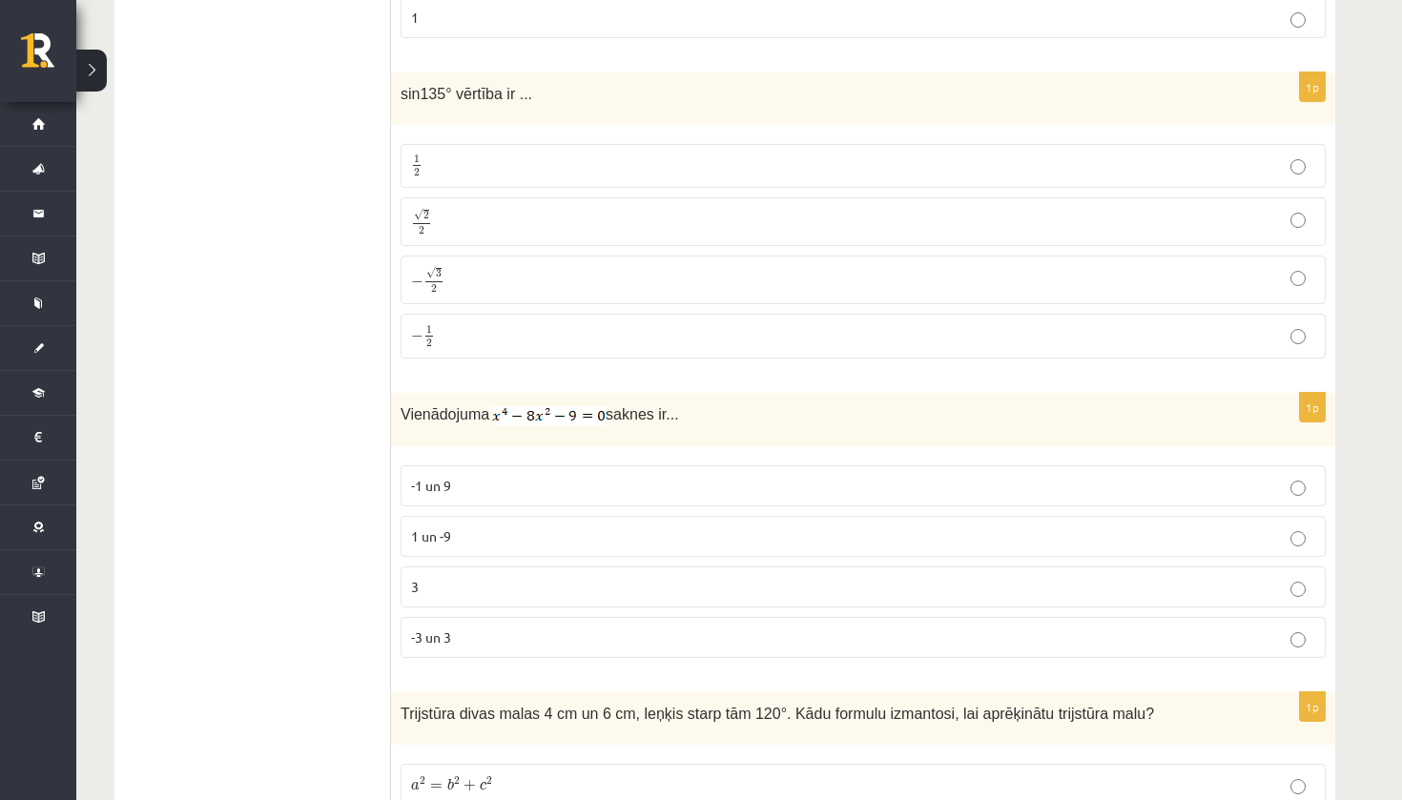
scroll to position [847, 0]
click at [533, 591] on p "3" at bounding box center [863, 586] width 904 height 20
click at [459, 627] on p "-3 un 3" at bounding box center [863, 637] width 904 height 20
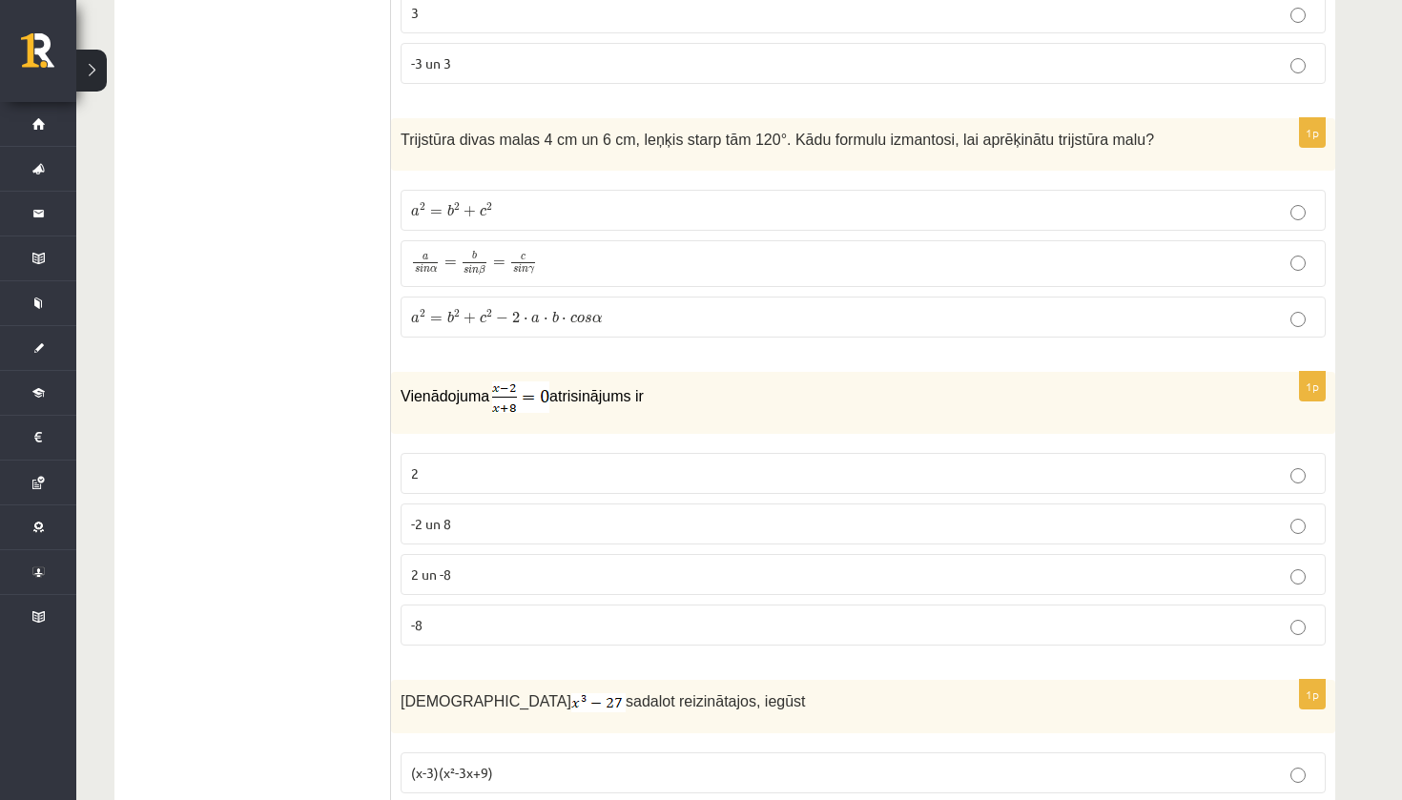
scroll to position [1419, 0]
click at [540, 485] on label "2" at bounding box center [863, 474] width 925 height 41
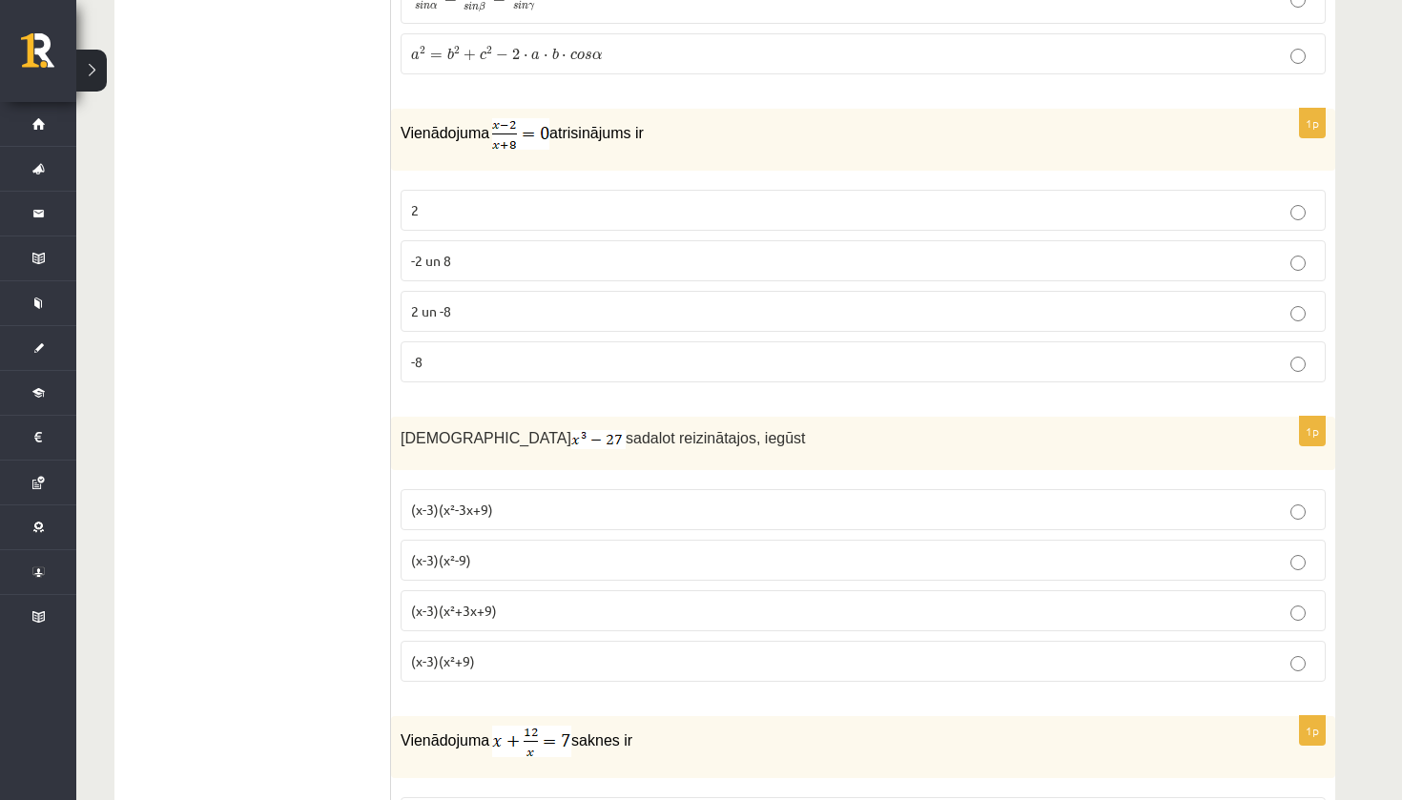
scroll to position [1685, 0]
click at [477, 607] on span "(x-3)(x²+3x+9)" at bounding box center [454, 608] width 86 height 17
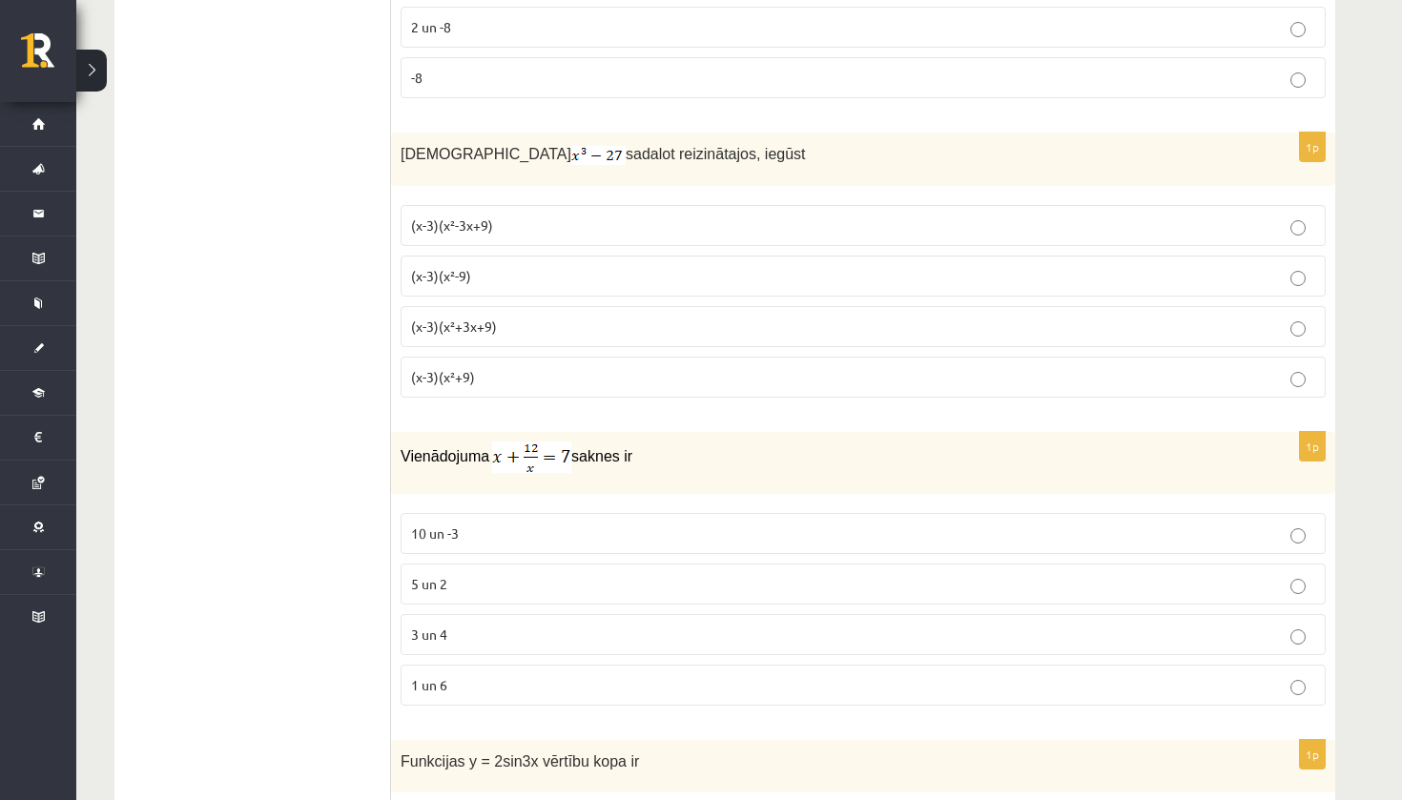
scroll to position [1969, 0]
click at [499, 634] on p "3 un 4" at bounding box center [863, 634] width 904 height 20
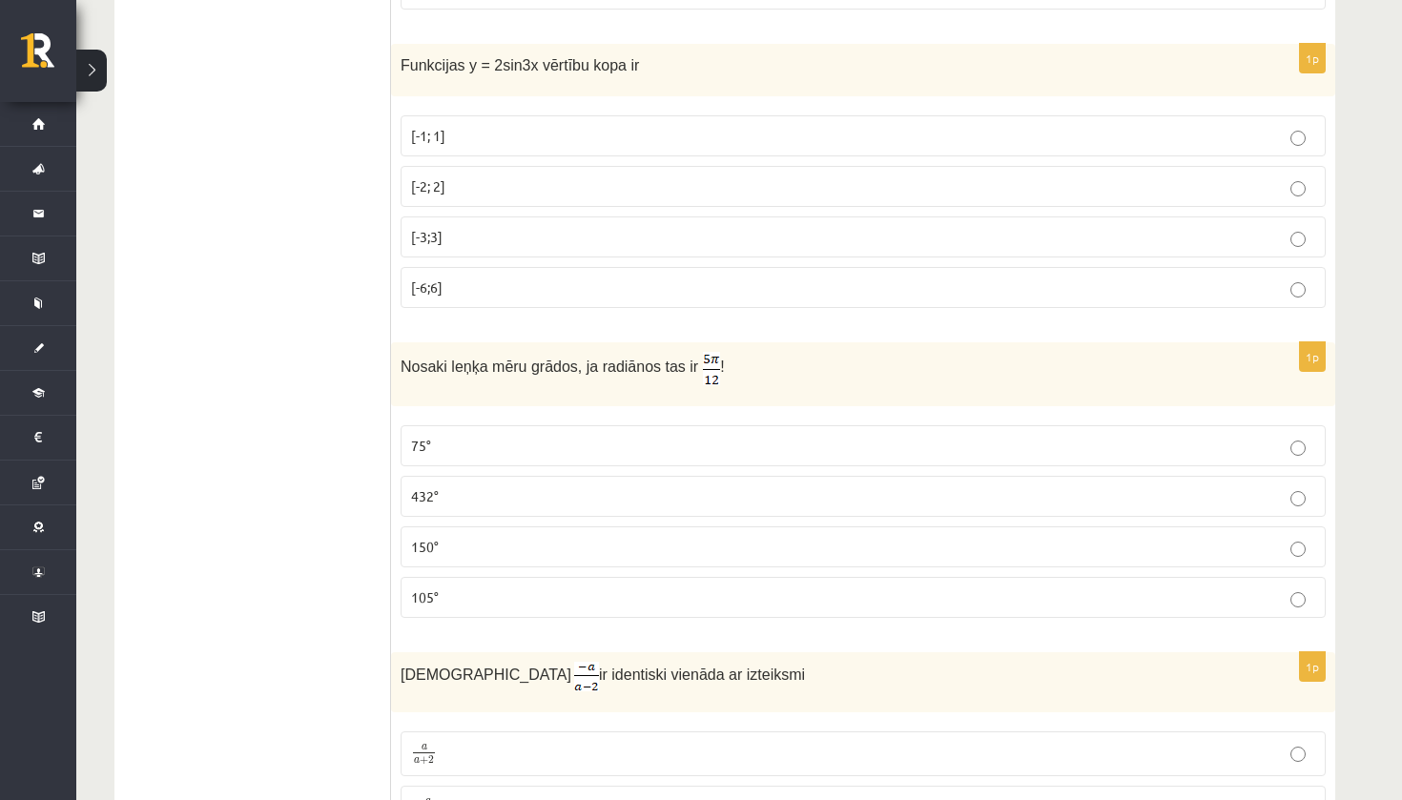
scroll to position [2670, 0]
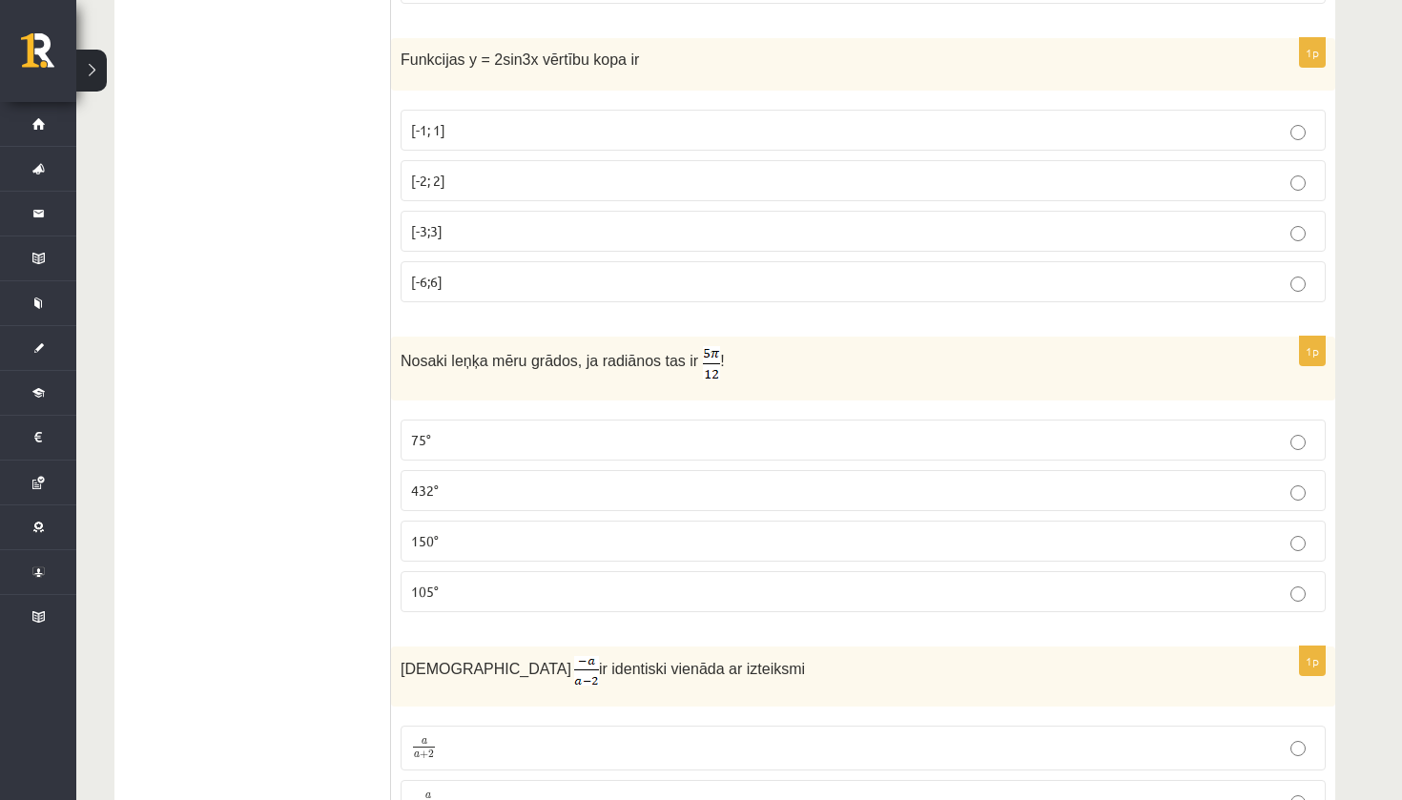
click at [597, 443] on p "75°" at bounding box center [863, 440] width 904 height 20
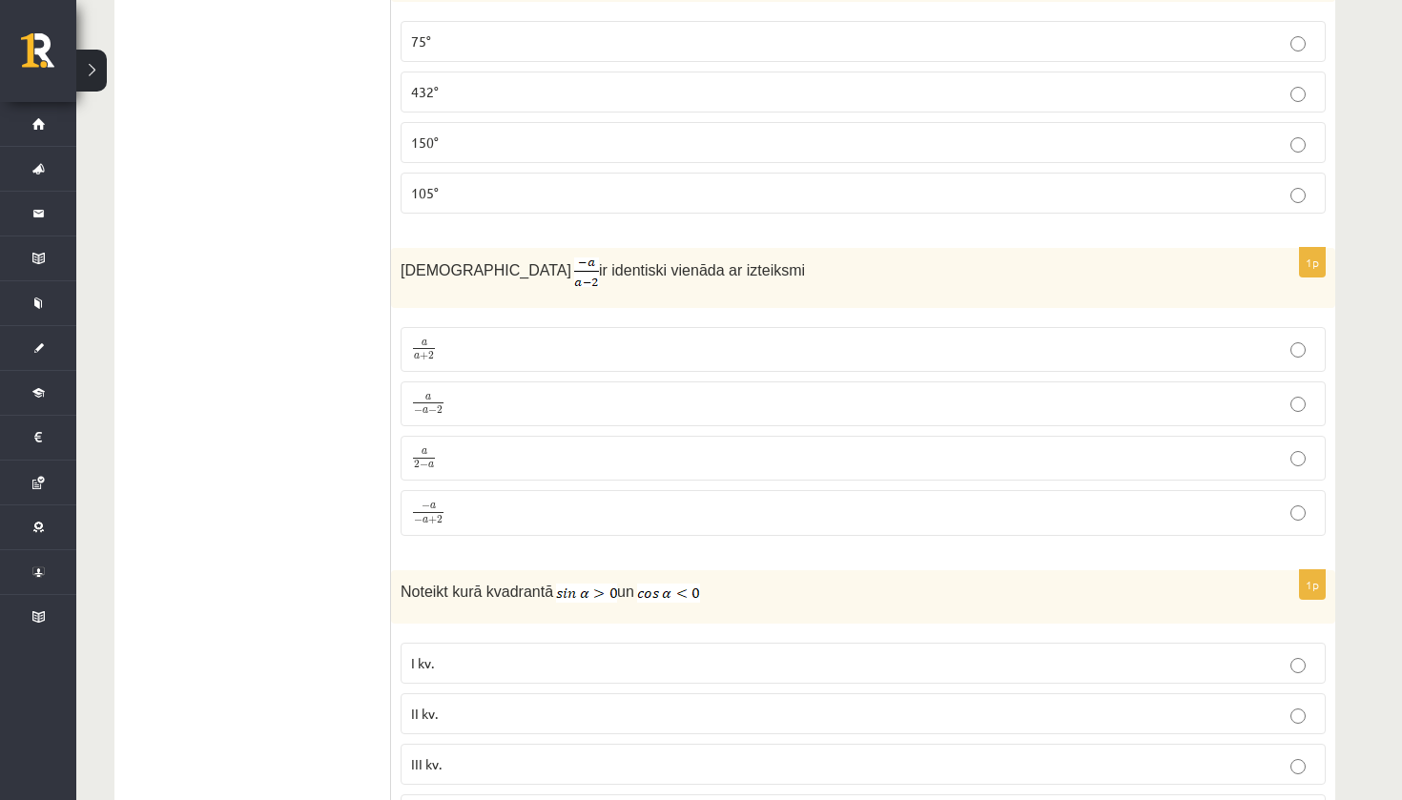
scroll to position [3061, 0]
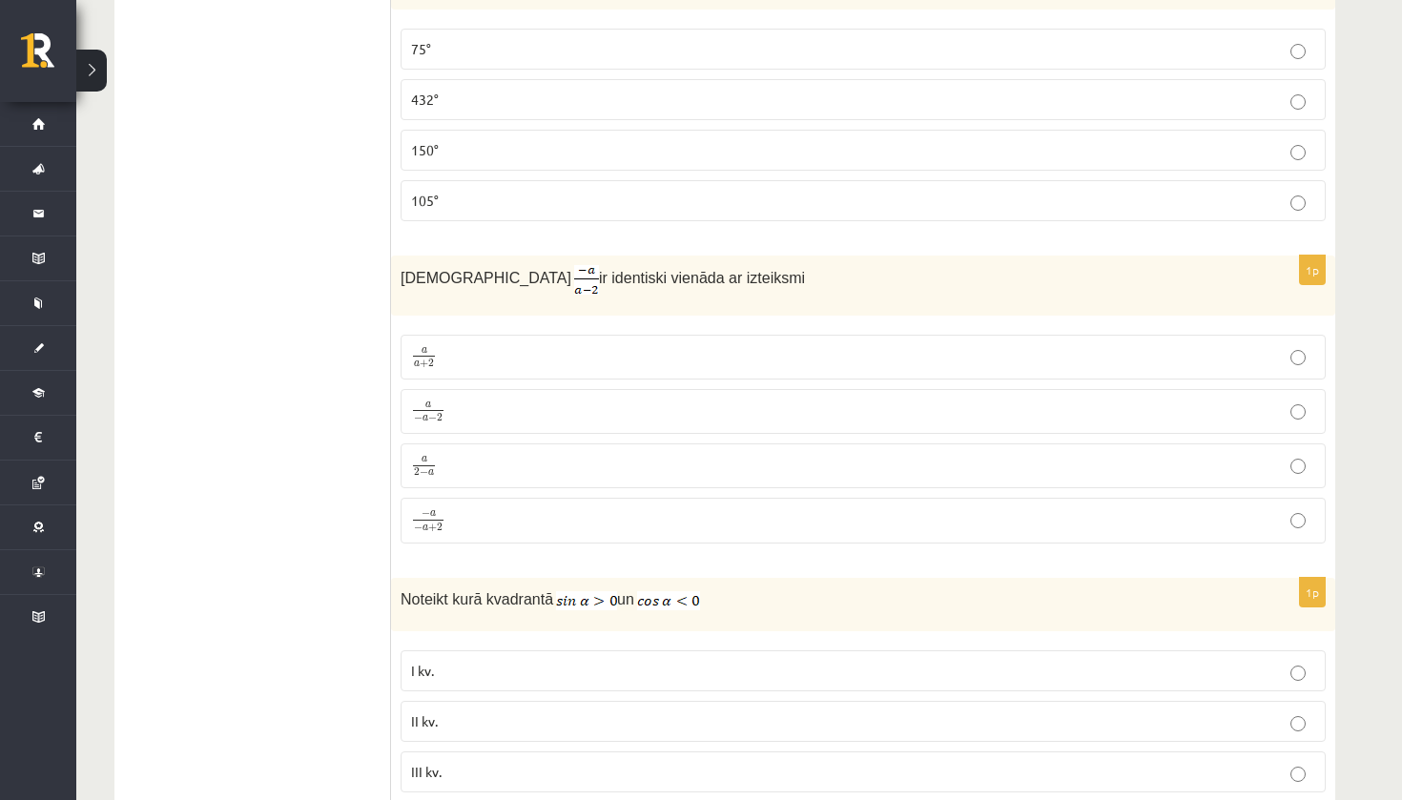
click at [505, 407] on p "a − a − 2 a − a − 2" at bounding box center [863, 412] width 904 height 24
click at [599, 362] on p "a a + 2 a a + 2" at bounding box center [863, 357] width 904 height 24
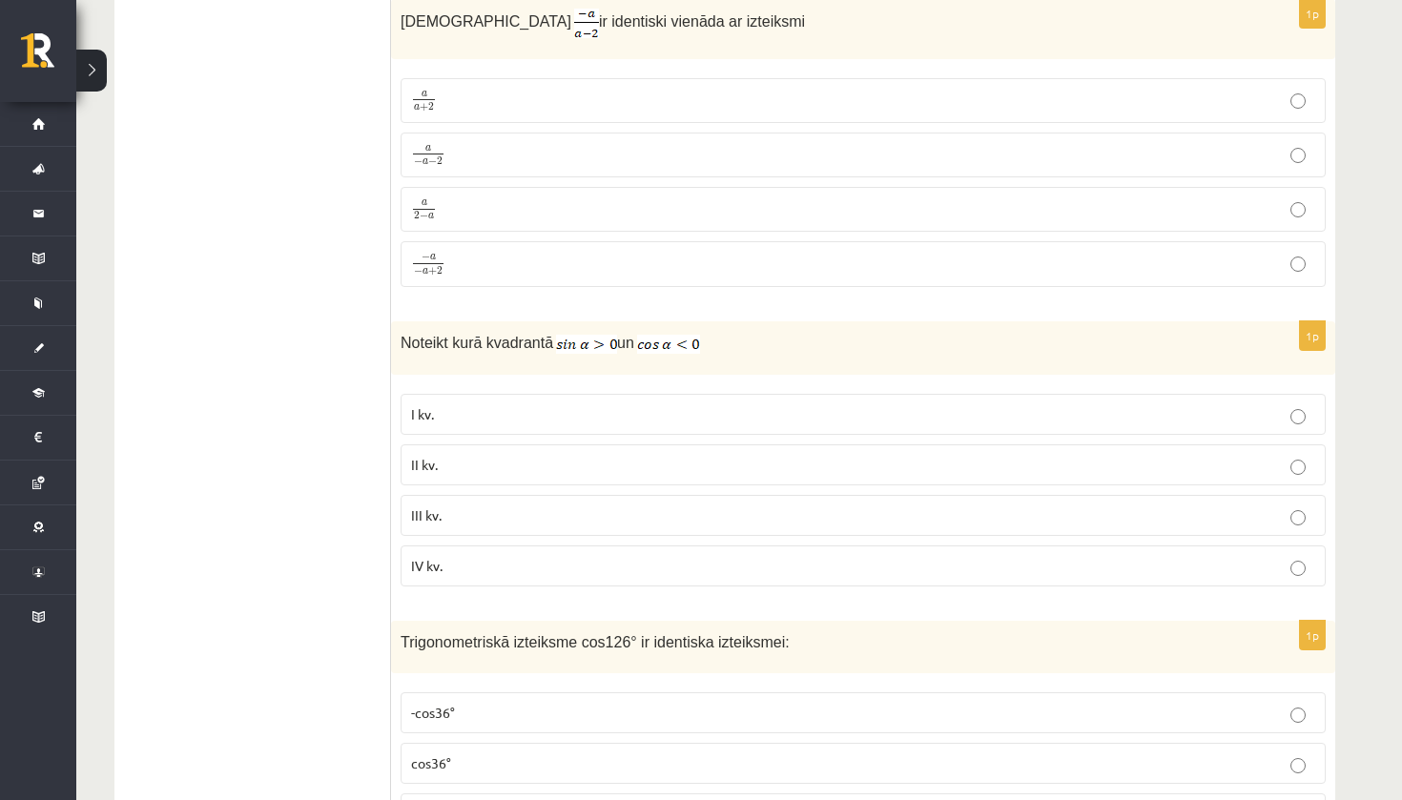
scroll to position [3332, 0]
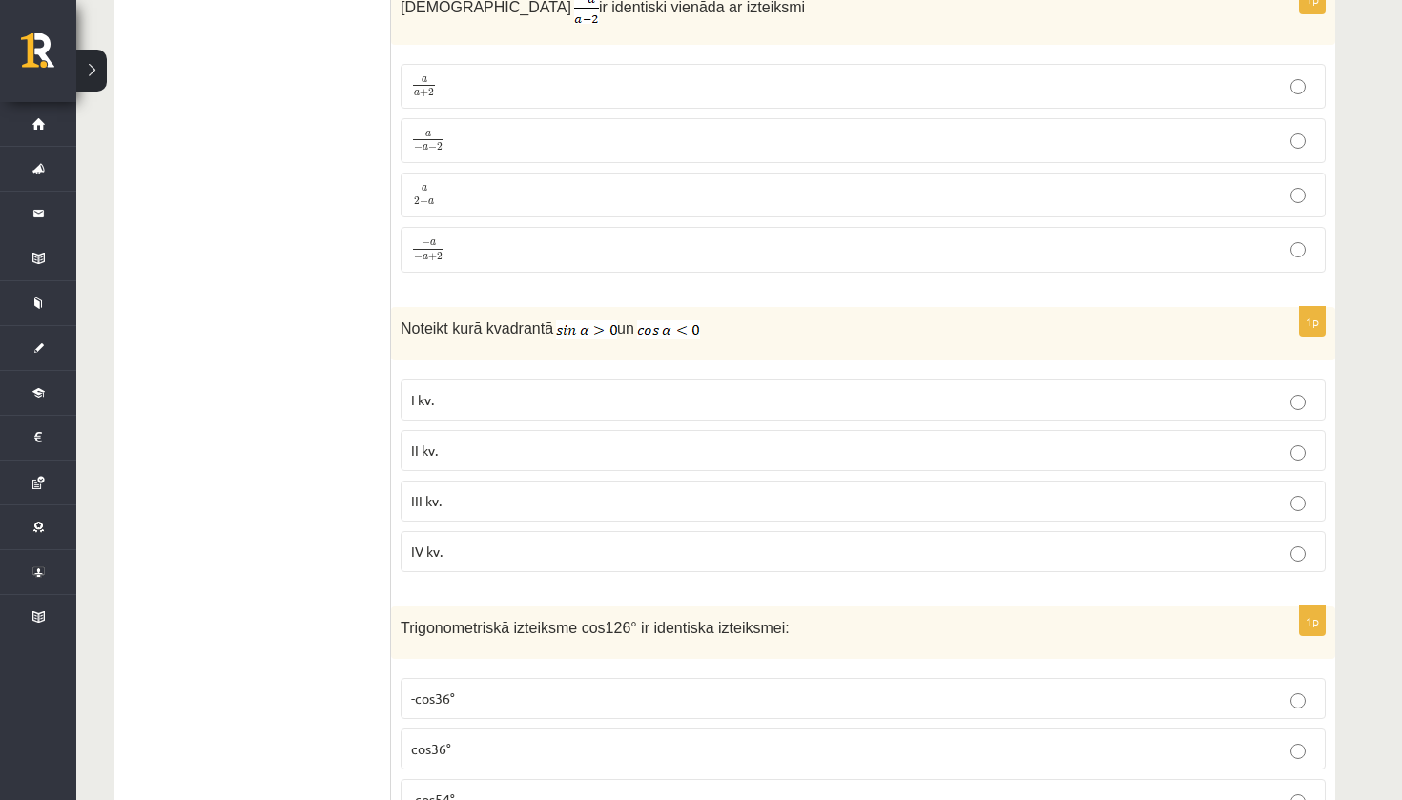
click at [650, 444] on p "II kv." at bounding box center [863, 451] width 904 height 20
click at [657, 501] on p "III kv." at bounding box center [863, 501] width 904 height 20
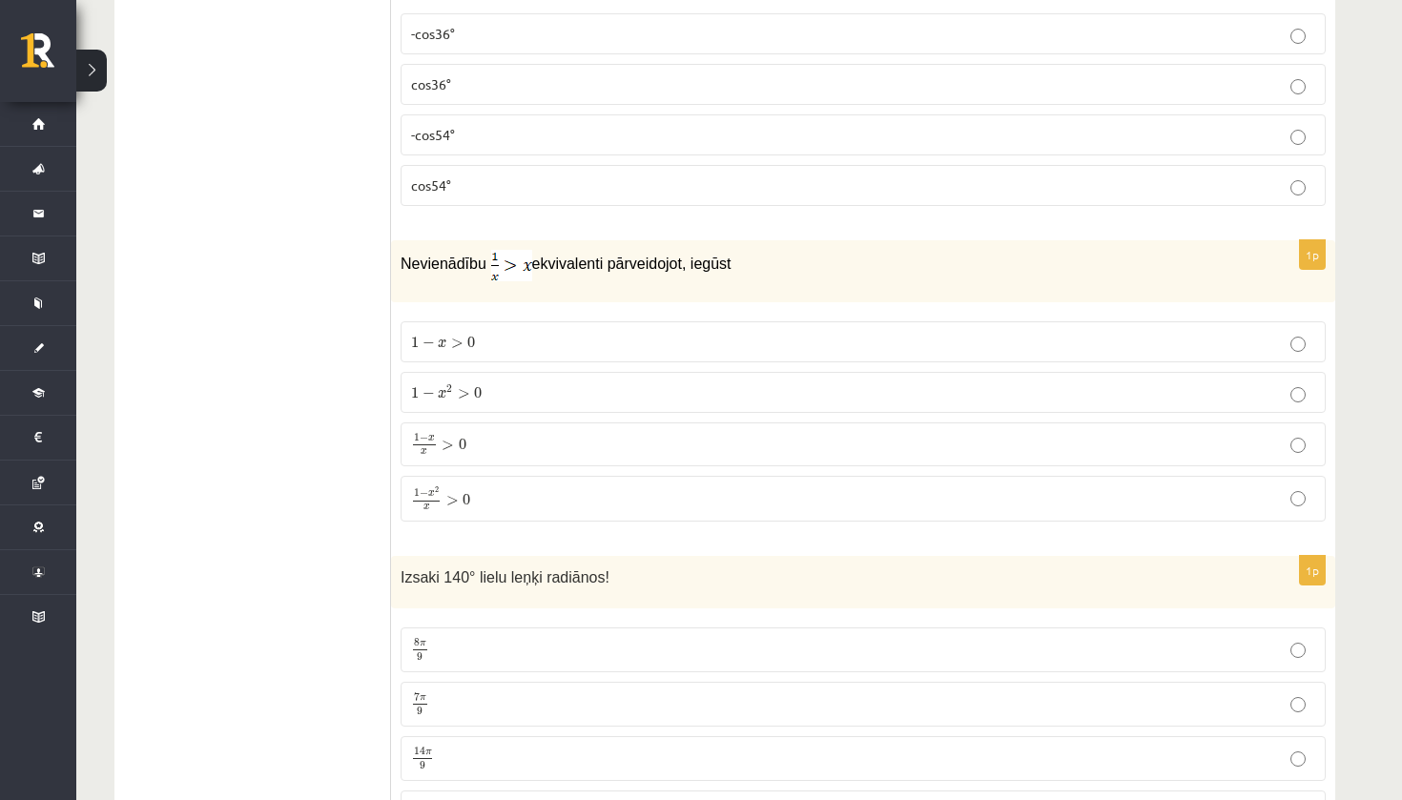
scroll to position [3999, 0]
click at [558, 396] on label "1 − x 2 > 0 1 − x 2 > 0" at bounding box center [863, 389] width 925 height 41
click at [572, 435] on p "1 − x x > 0 1 − x x > 0" at bounding box center [863, 441] width 904 height 23
click at [582, 388] on p "1 − x 2 > 0 1 − x 2 > 0" at bounding box center [863, 390] width 904 height 20
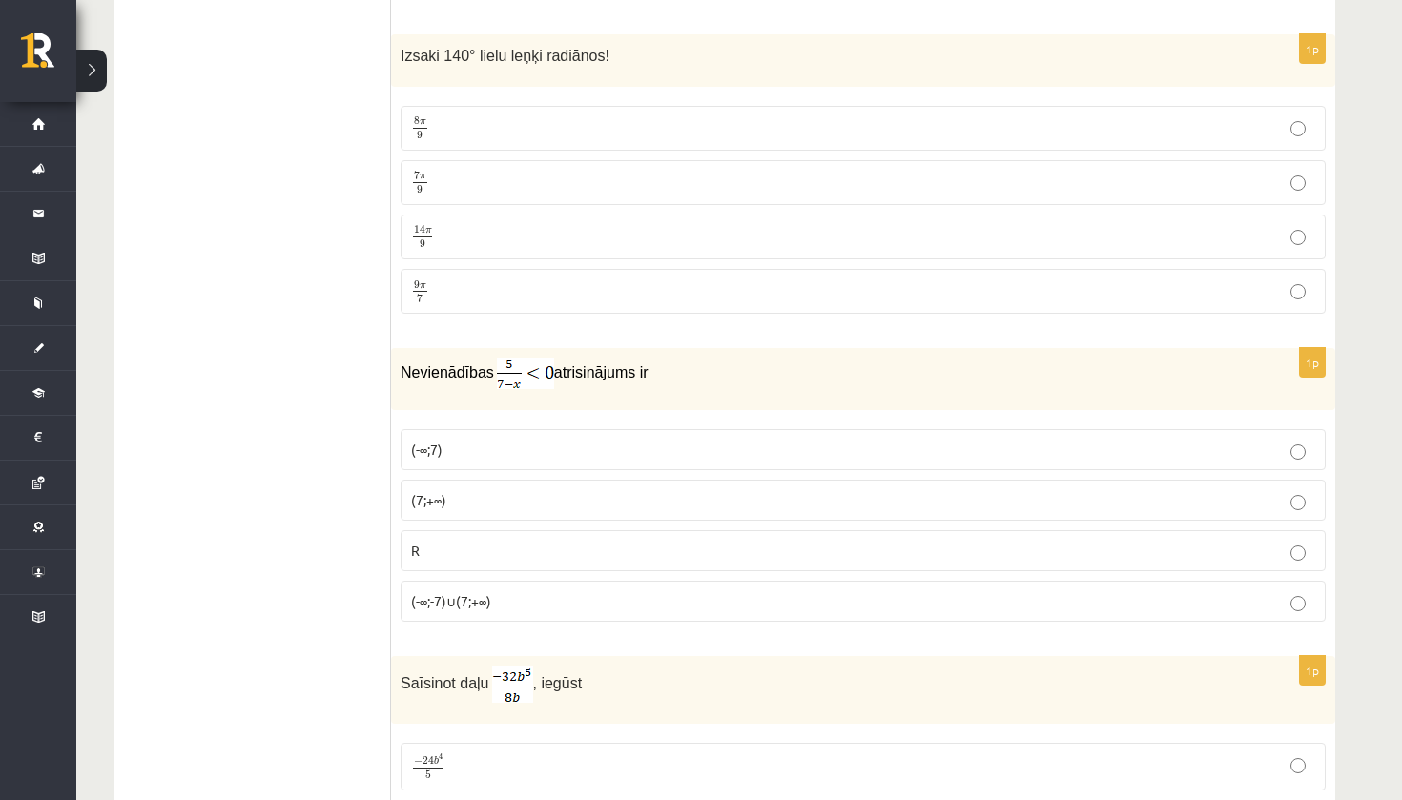
scroll to position [4522, 0]
click at [641, 596] on p "(-∞;-7)∪(7;+∞)" at bounding box center [863, 598] width 904 height 20
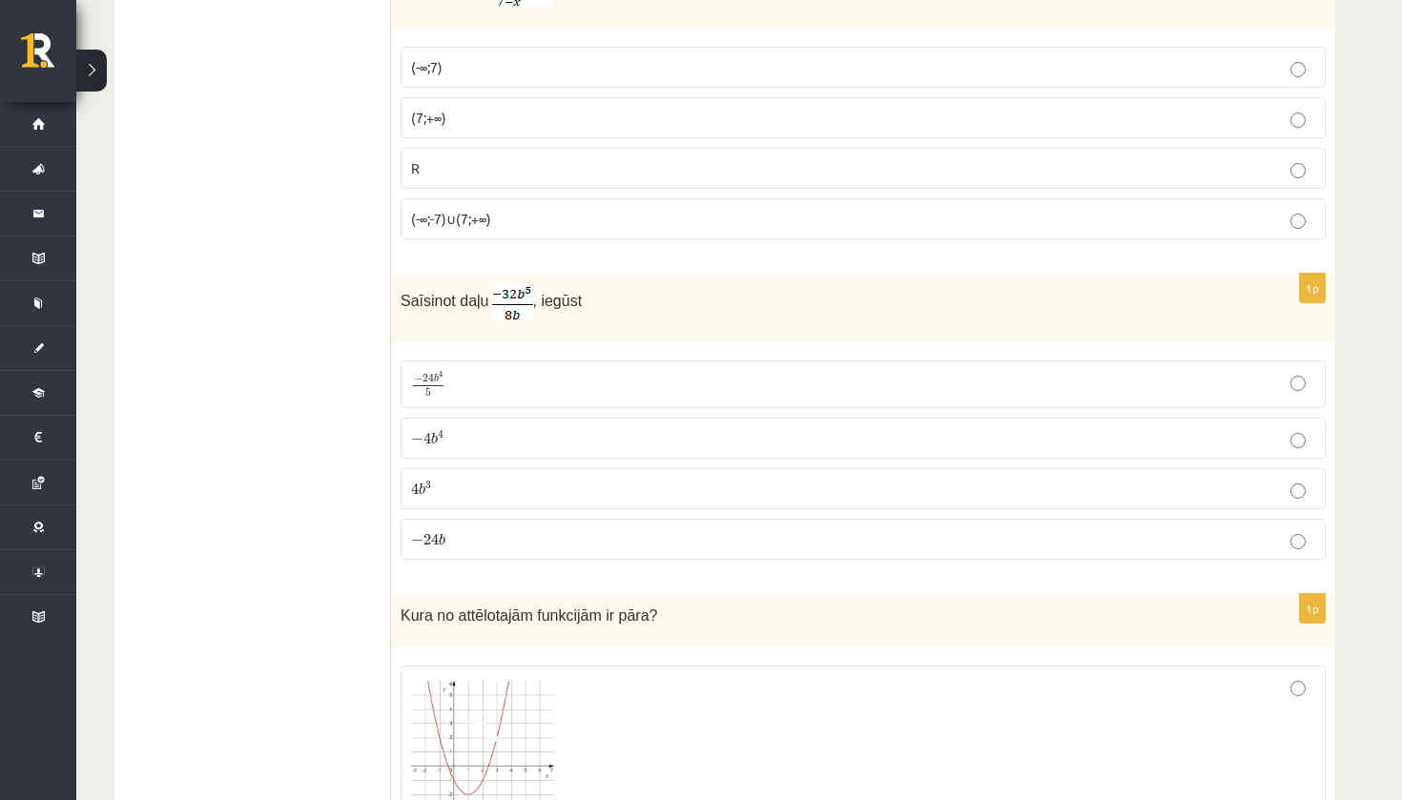
scroll to position [4915, 0]
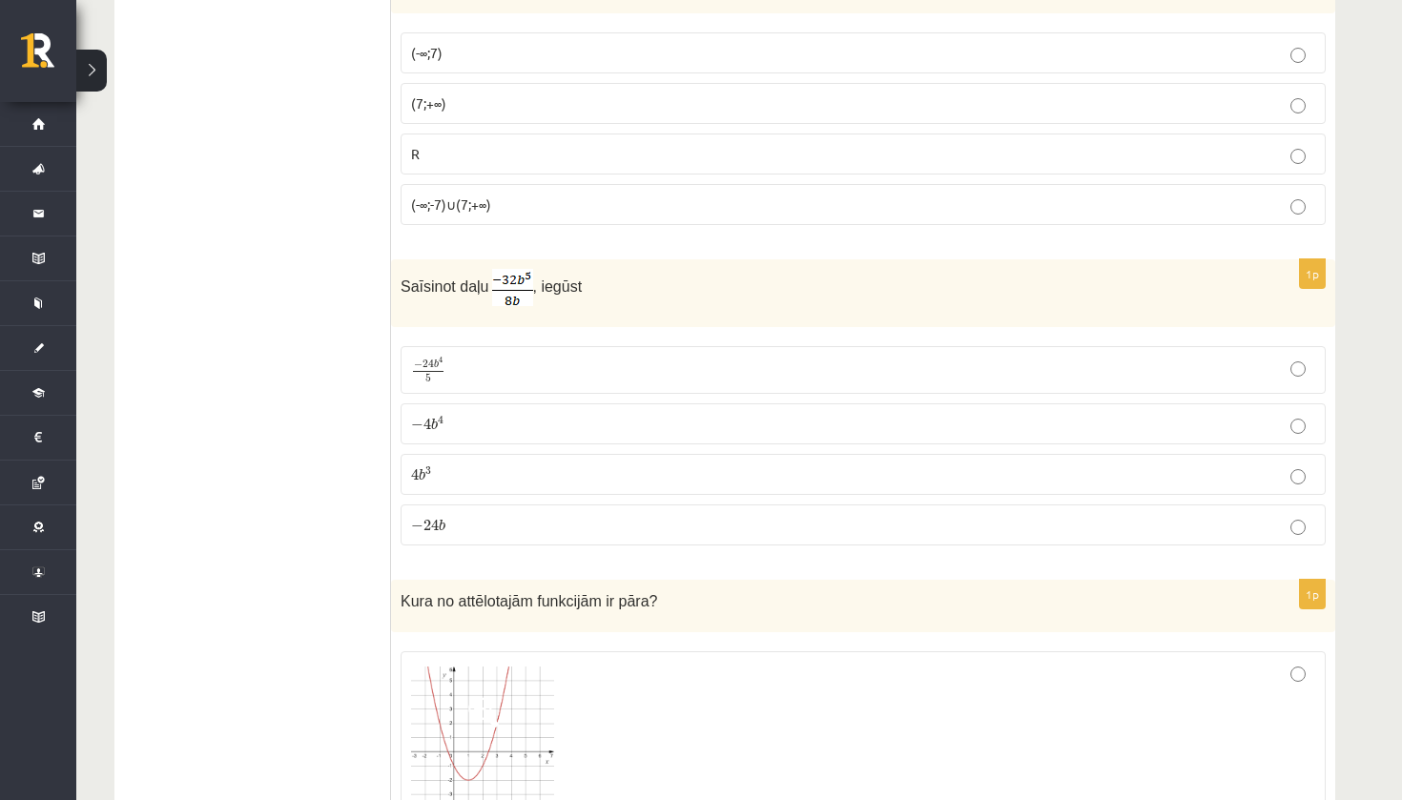
click at [523, 418] on p "− 4 b 4 − 4 b 4" at bounding box center [863, 424] width 904 height 20
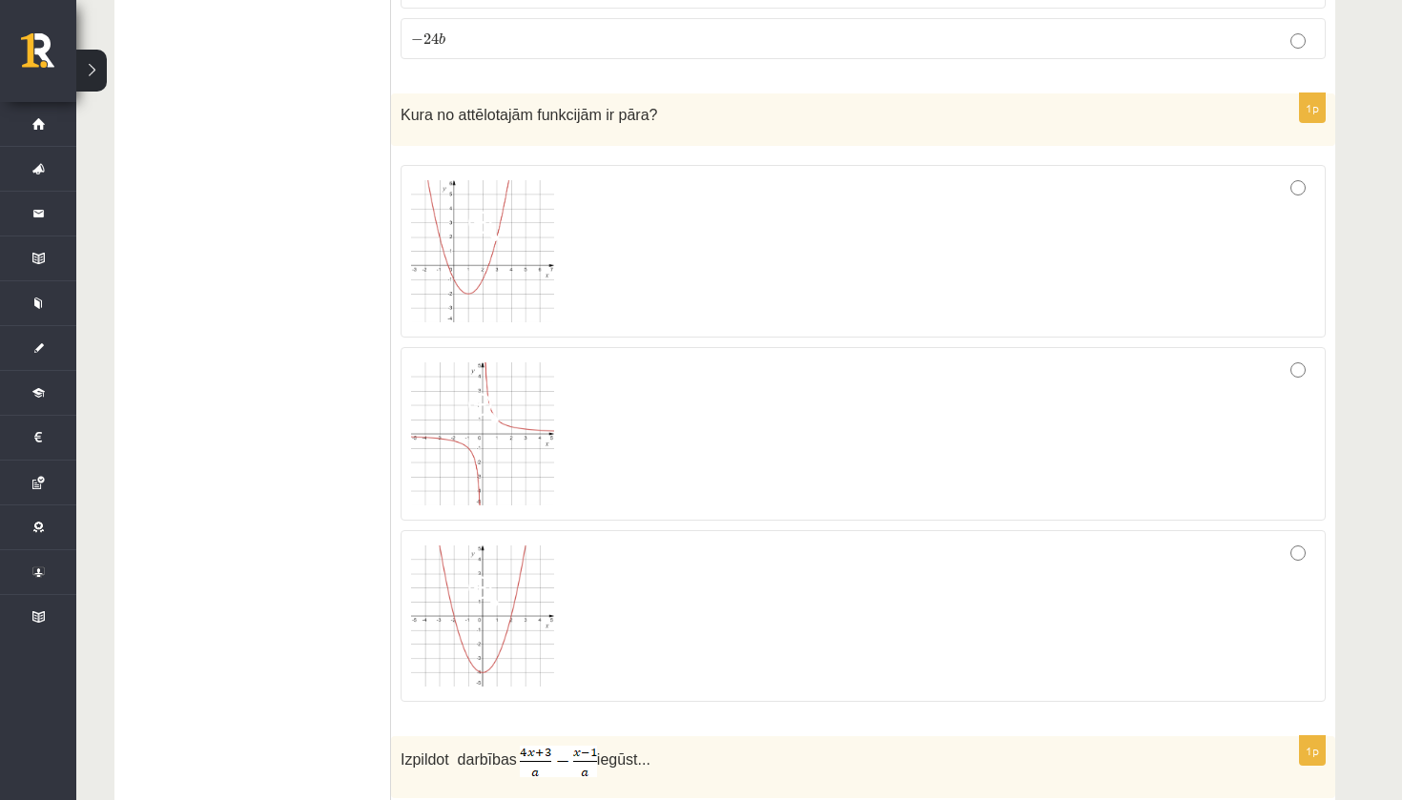
scroll to position [5389, 0]
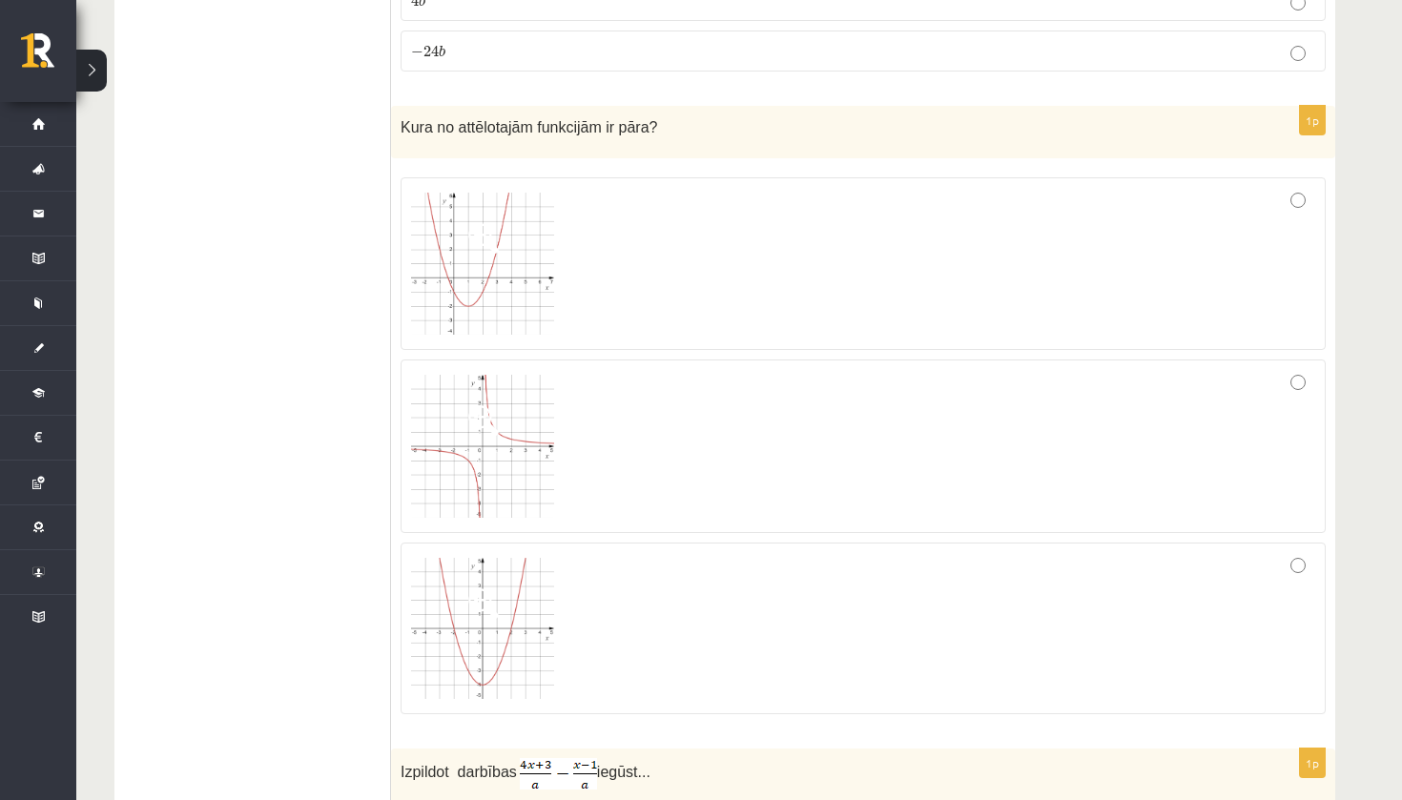
click at [617, 419] on div at bounding box center [863, 446] width 904 height 153
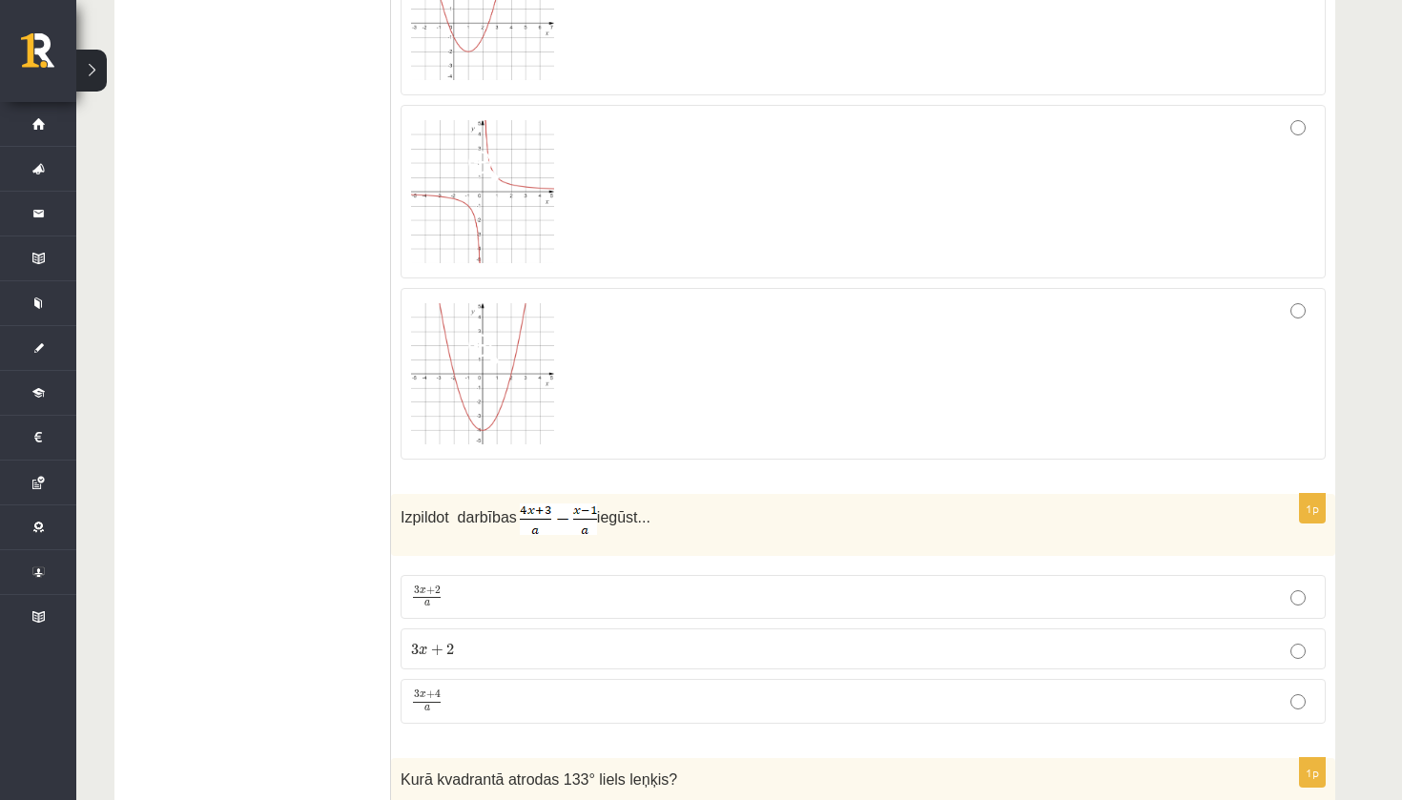
scroll to position [5720, 0]
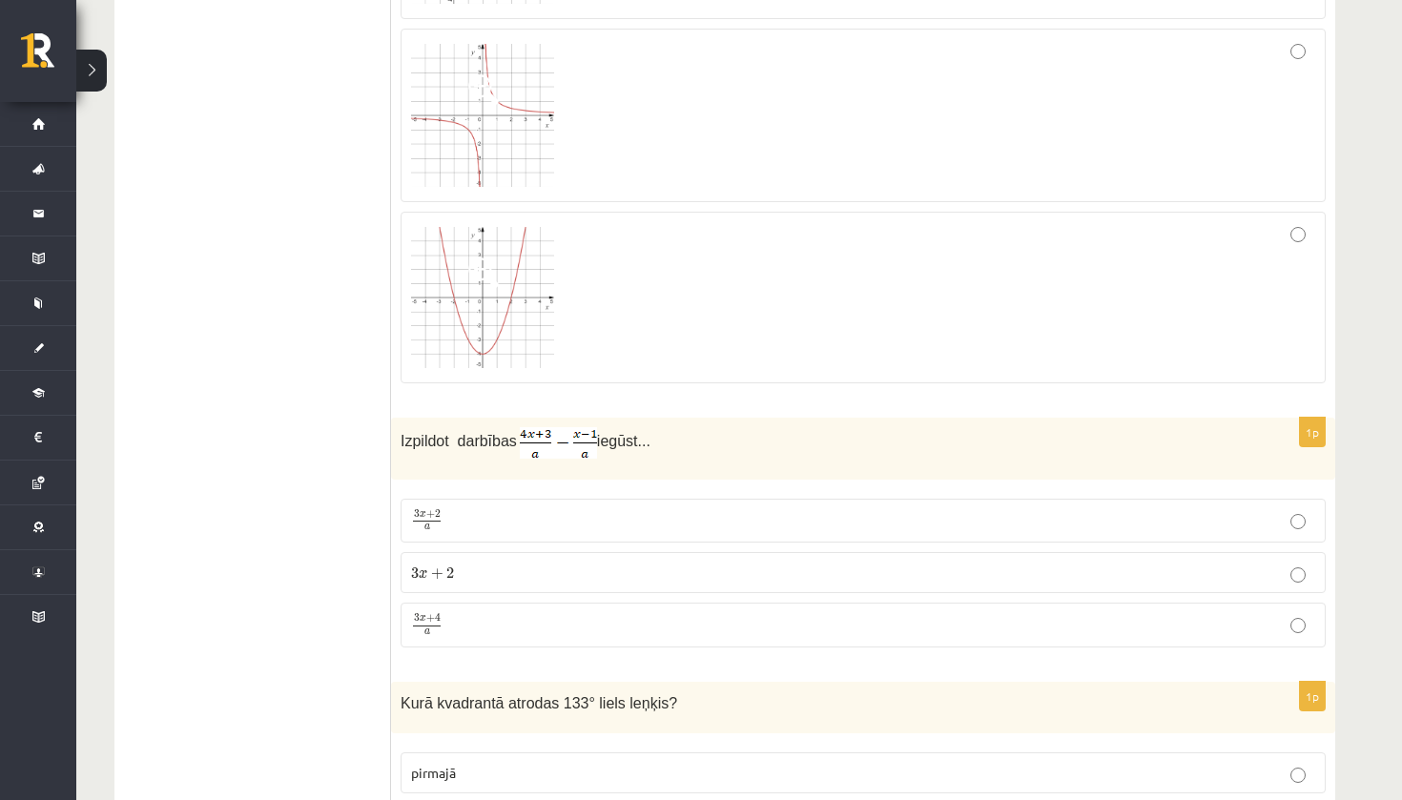
click at [602, 615] on p "3 x + 4 a 3 x + 4 a" at bounding box center [863, 625] width 904 height 24
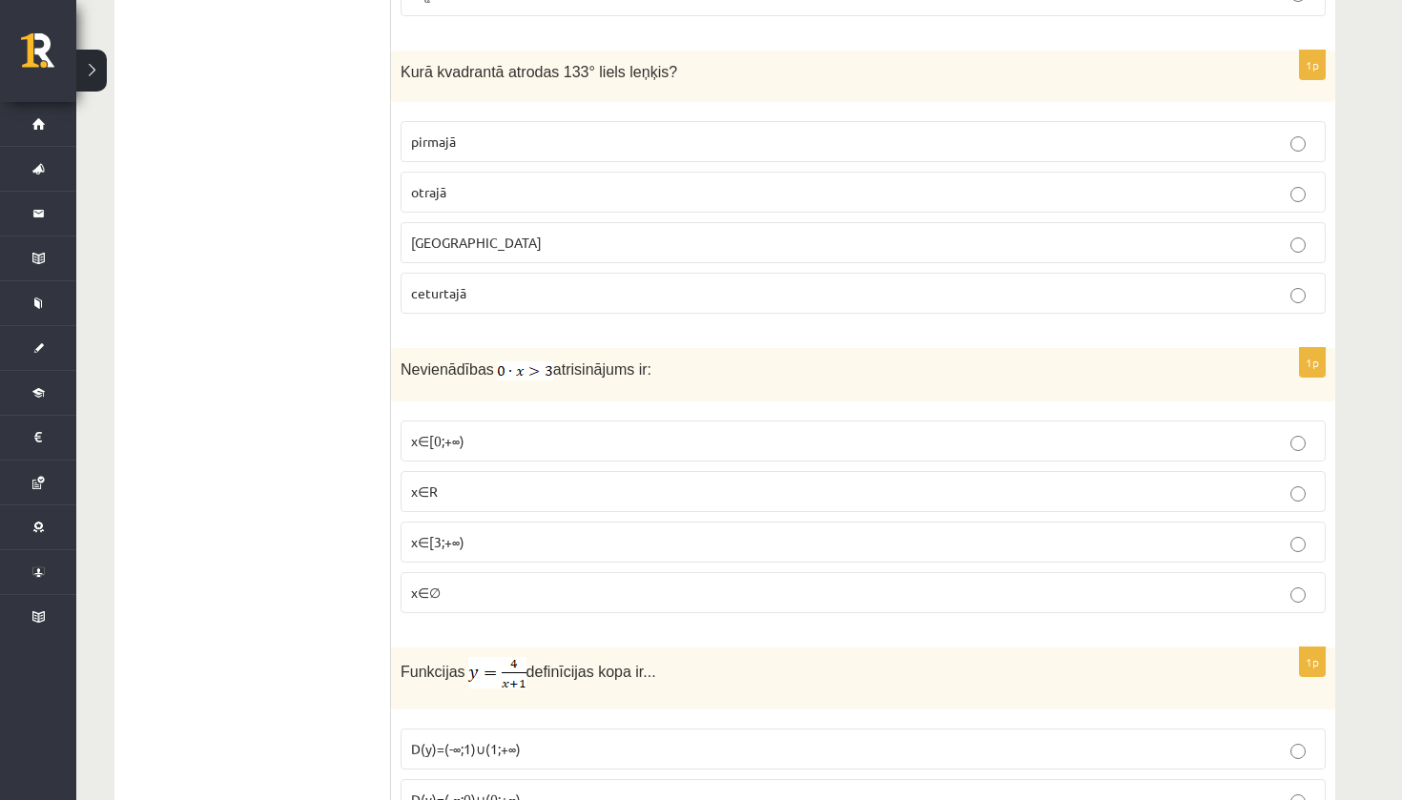
scroll to position [6356, 0]
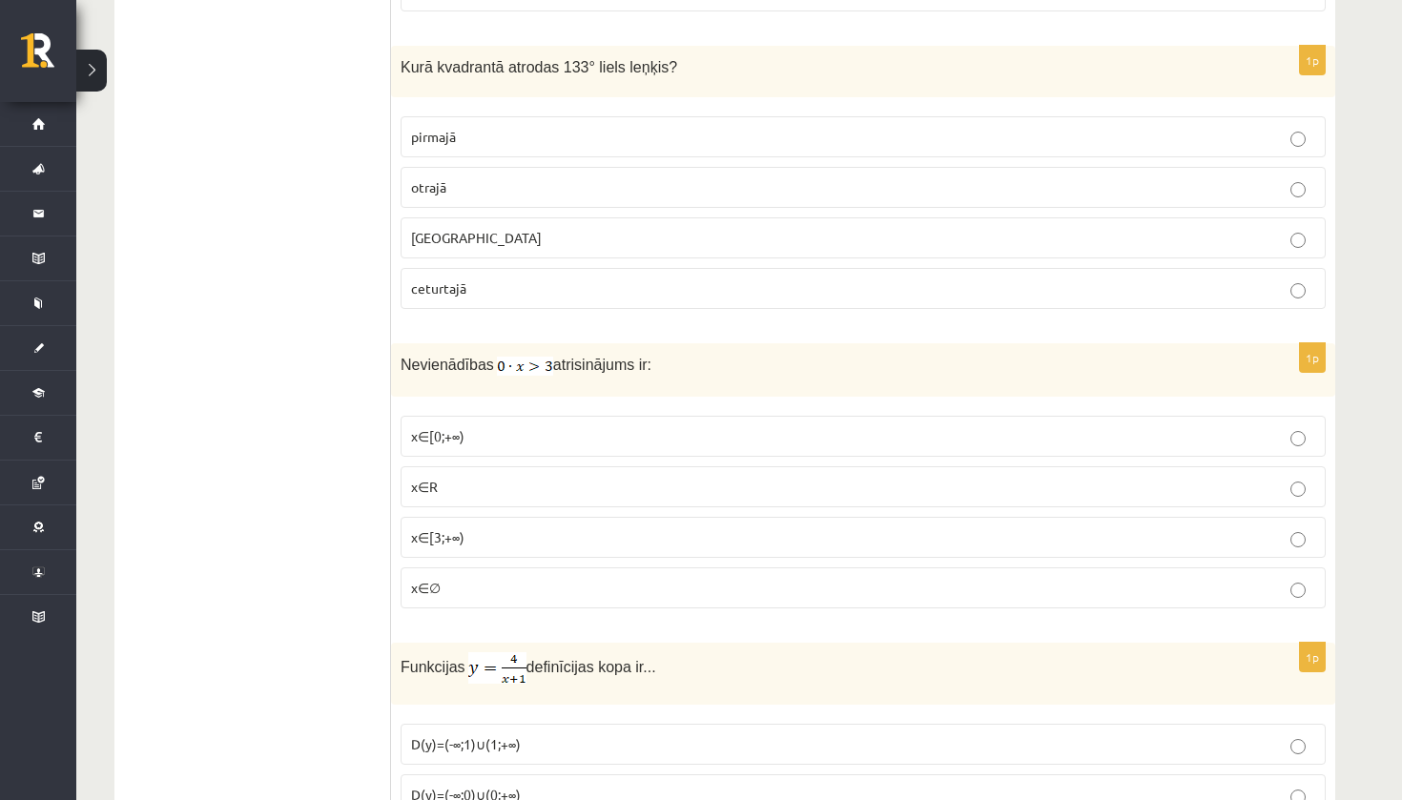
click at [539, 592] on label "x∈∅" at bounding box center [863, 587] width 925 height 41
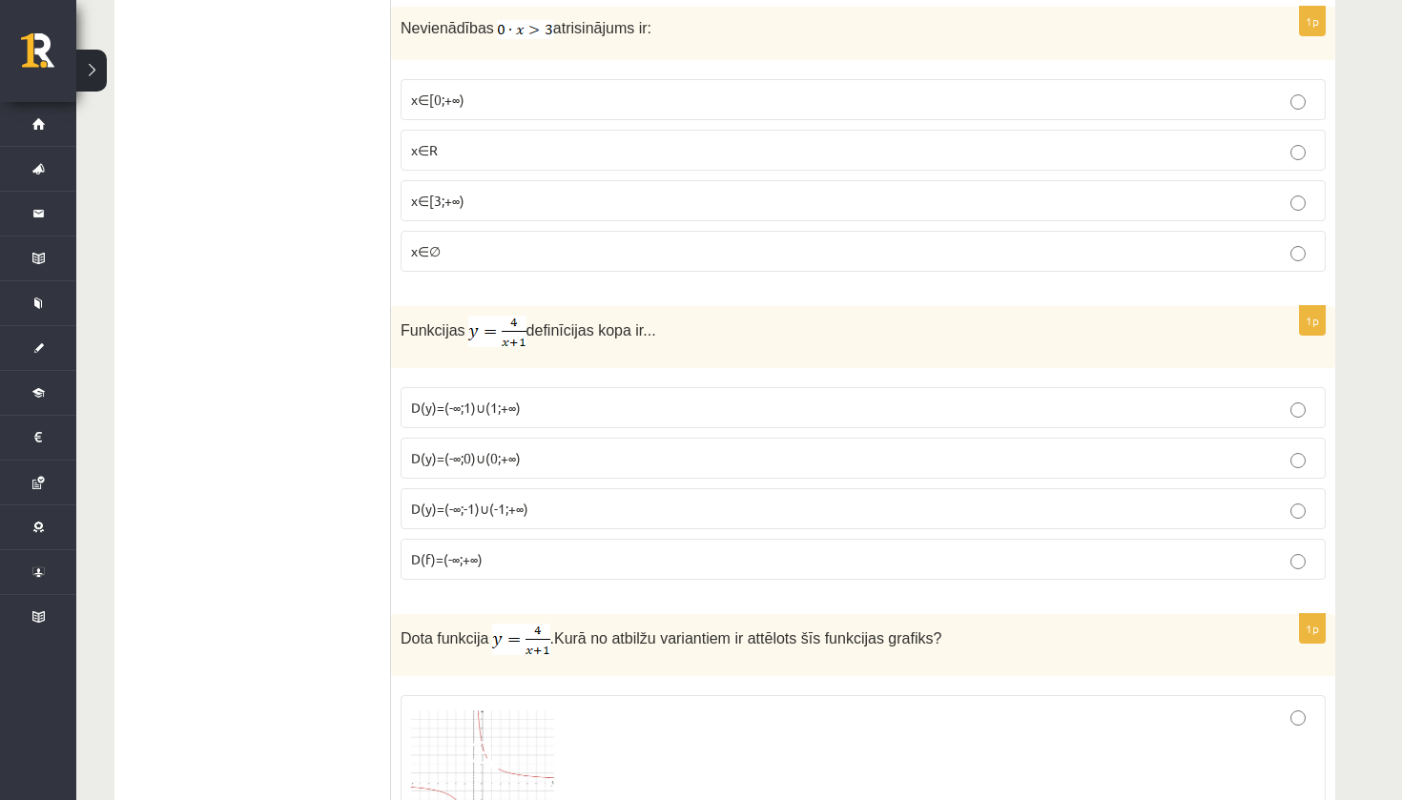
scroll to position [6712, 0]
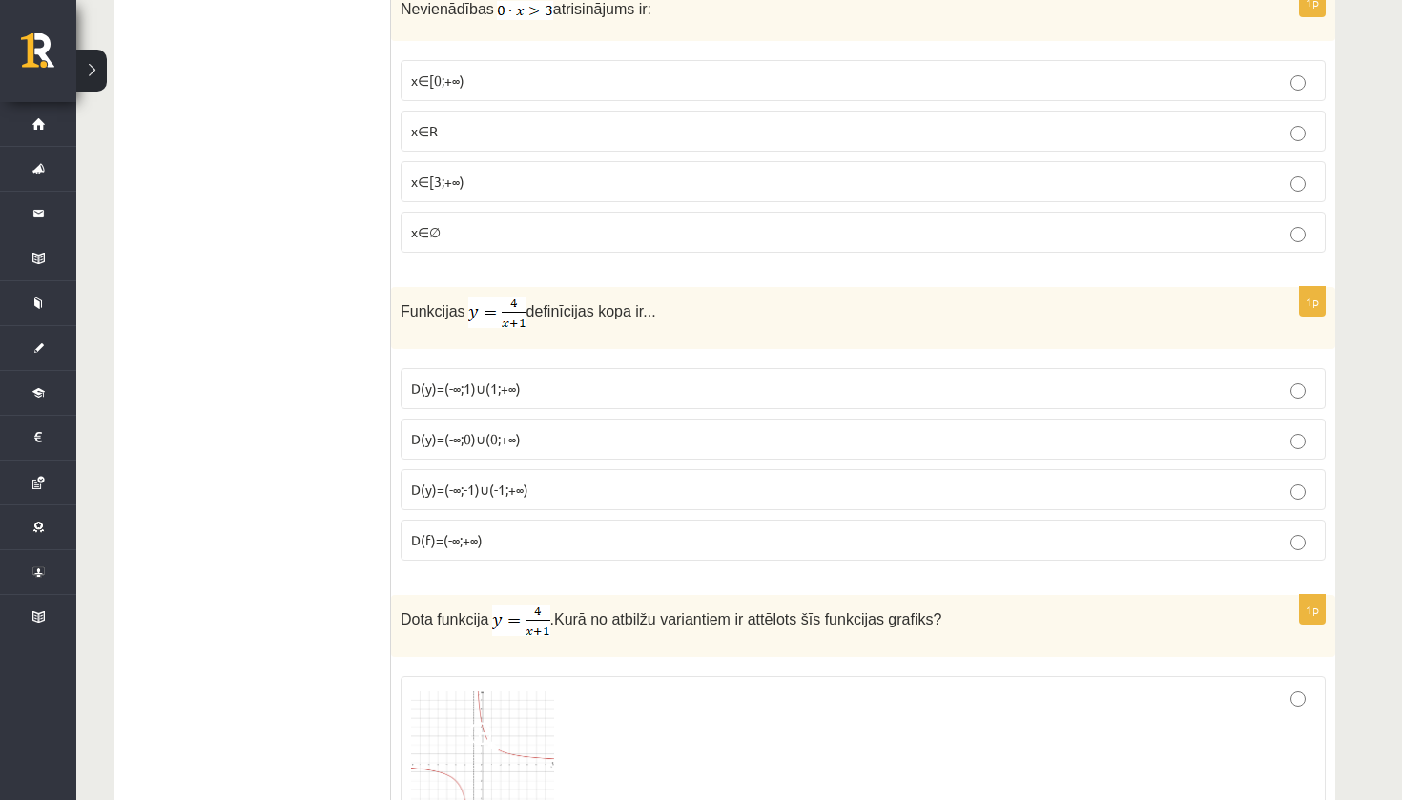
click at [616, 437] on p "D(y)=(-∞;0)∪(0;+∞)" at bounding box center [863, 439] width 904 height 20
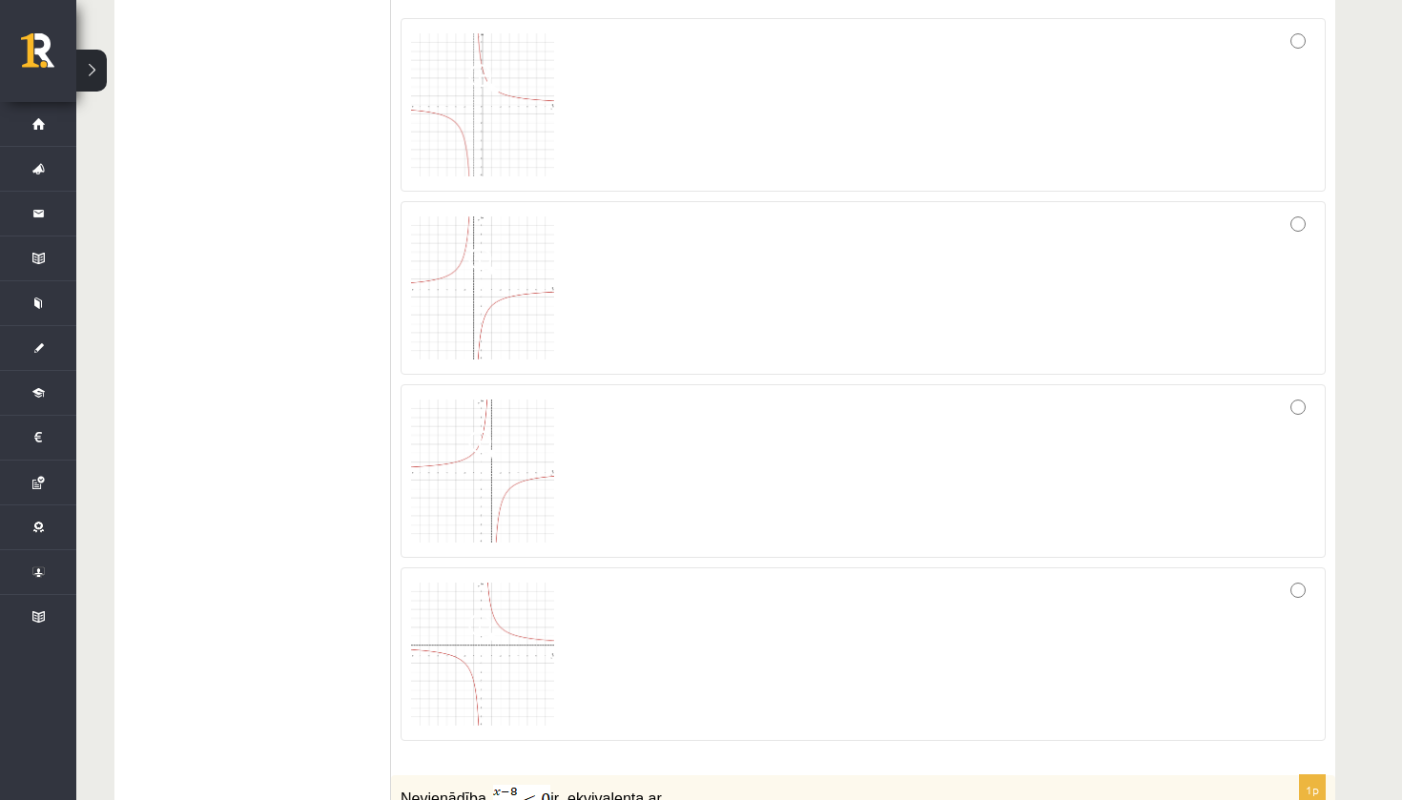
scroll to position [7367, 0]
click at [638, 128] on div at bounding box center [863, 107] width 904 height 153
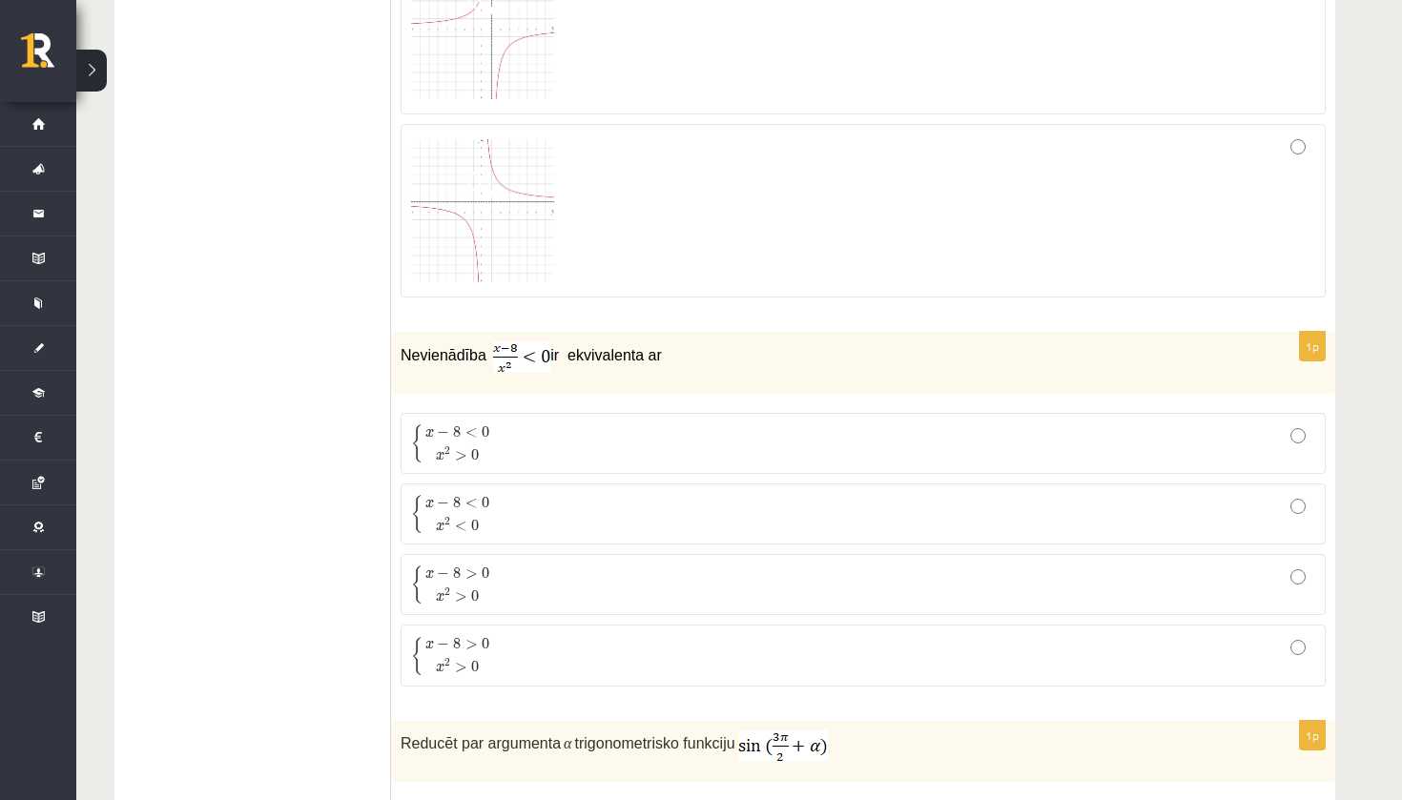
scroll to position [7947, 0]
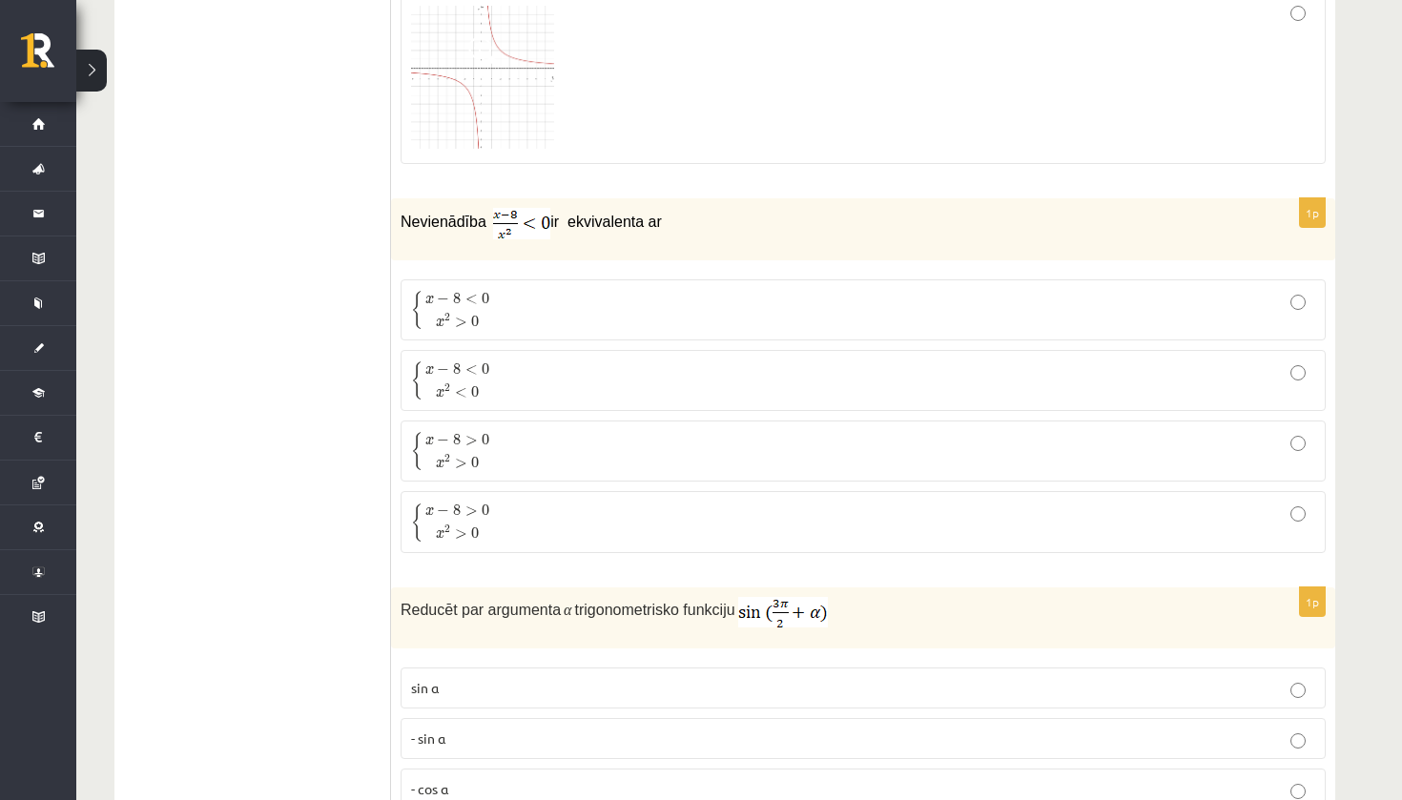
click at [524, 402] on fieldset "{ x − 8 < 0 x 2 > 0 { x − 8 < 0 x 2 > 0 { x − 8 < 0 x 2 < 0 { x − 8 < 0 x 2 < 0…" at bounding box center [863, 414] width 925 height 289
click at [557, 431] on p "{ x − 8 > 0 x 2 > 0 { x − 8 > 0 x 2 > 0" at bounding box center [863, 451] width 904 height 40
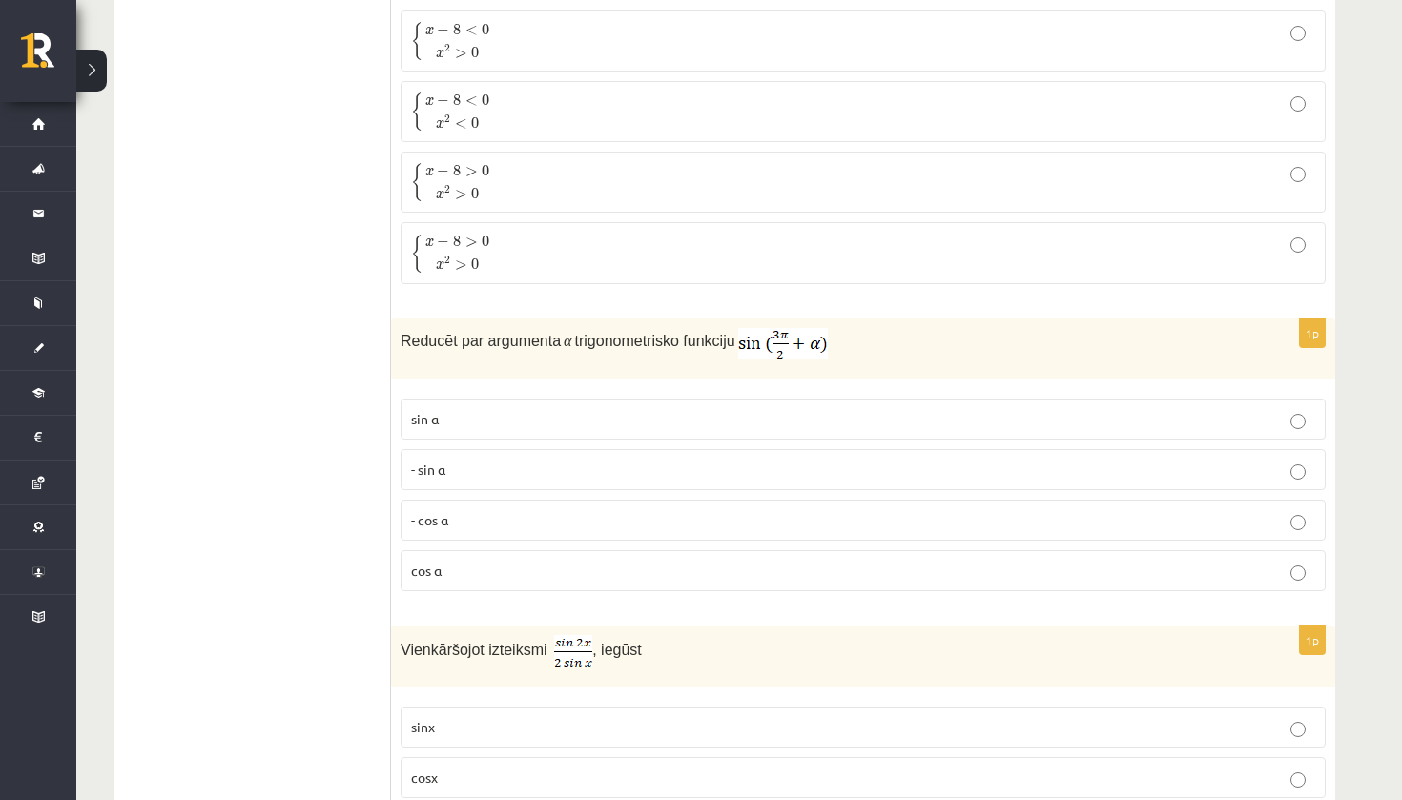
scroll to position [8214, 0]
click at [470, 515] on p "- cos ⁡α" at bounding box center [863, 522] width 904 height 20
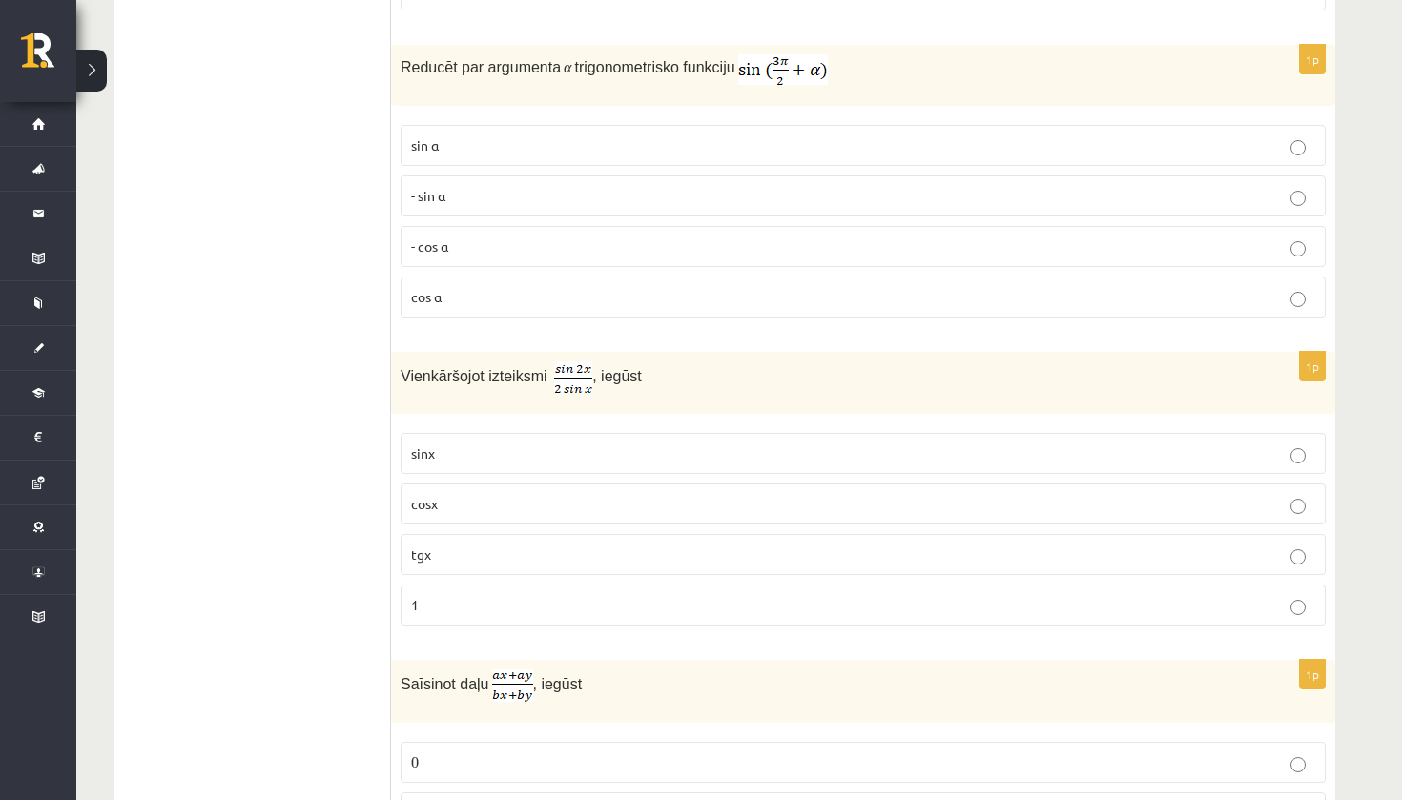
scroll to position [8495, 0]
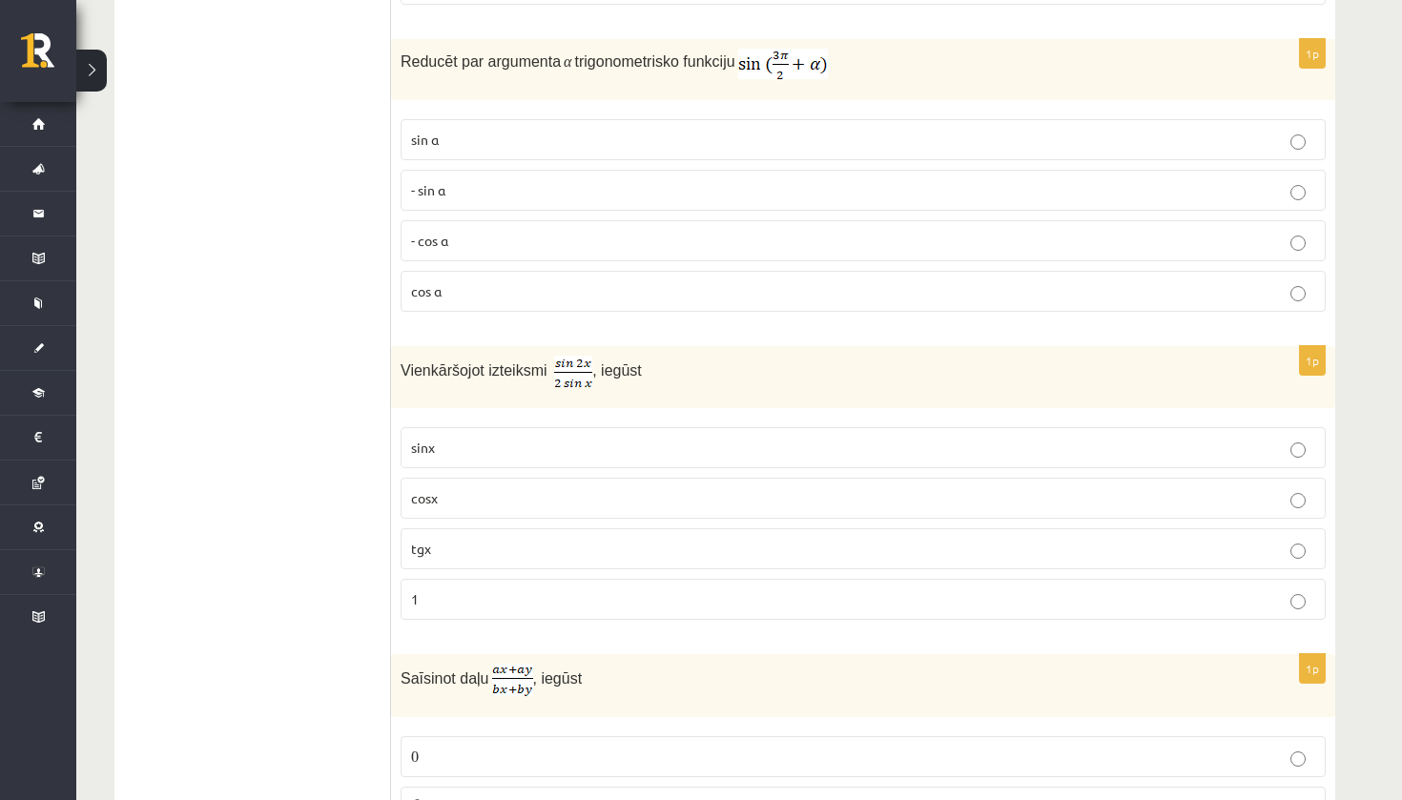
click at [519, 488] on p "cosx" at bounding box center [863, 498] width 904 height 20
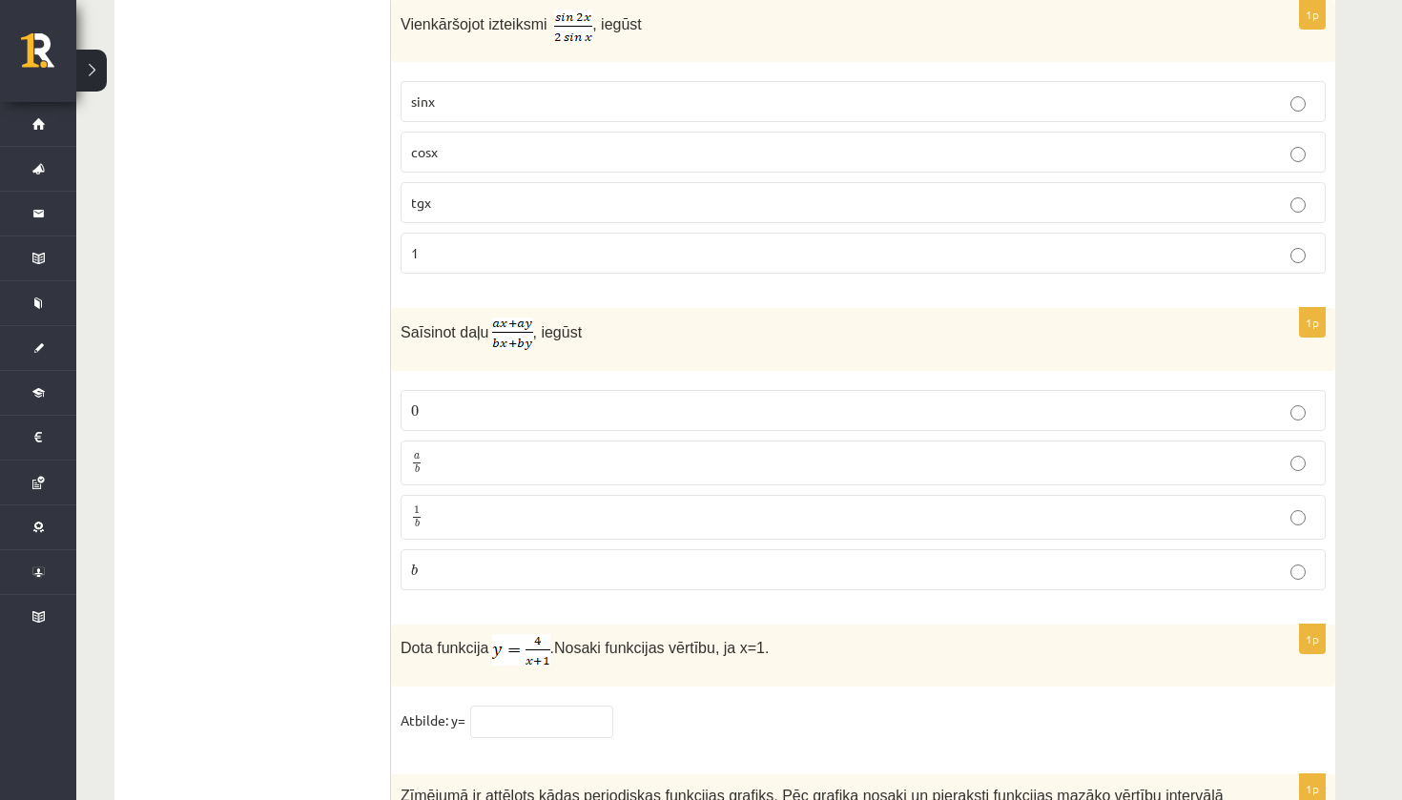
scroll to position [8844, 0]
click at [454, 454] on p "a b a b" at bounding box center [863, 460] width 904 height 24
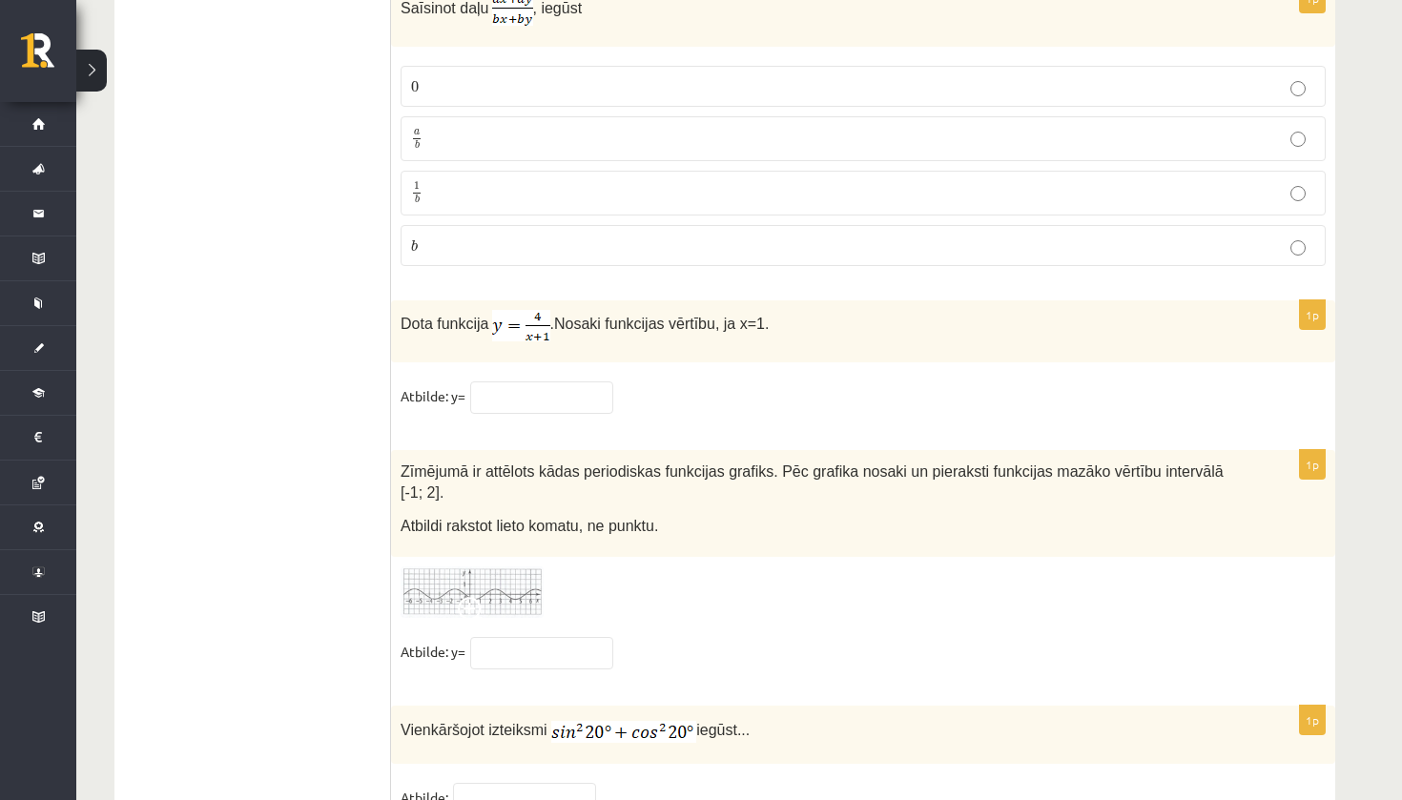
scroll to position [9164, 0]
click at [530, 325] on img at bounding box center [521, 327] width 58 height 31
click at [535, 401] on input "text" at bounding box center [541, 399] width 143 height 32
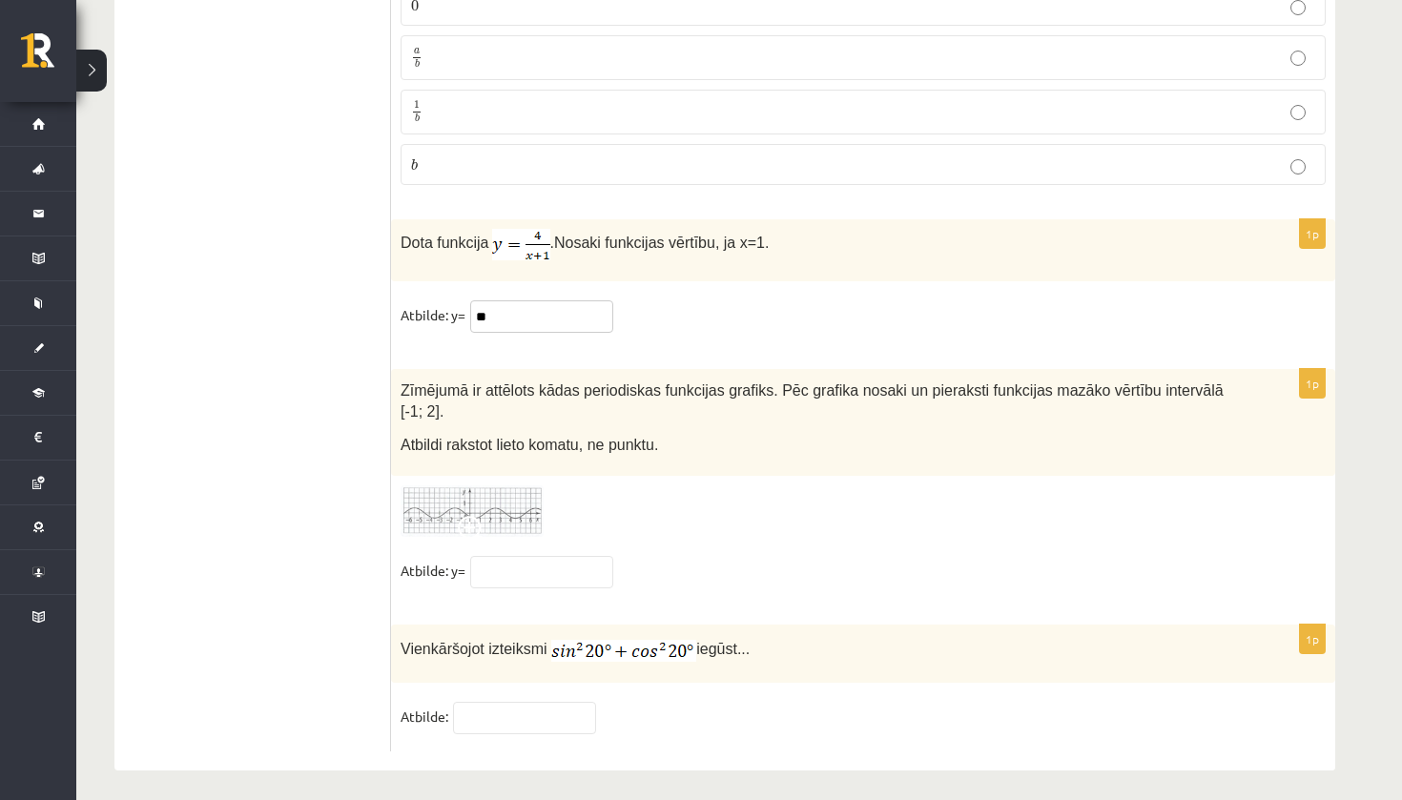
type input "*"
click at [462, 702] on input "text" at bounding box center [524, 718] width 143 height 32
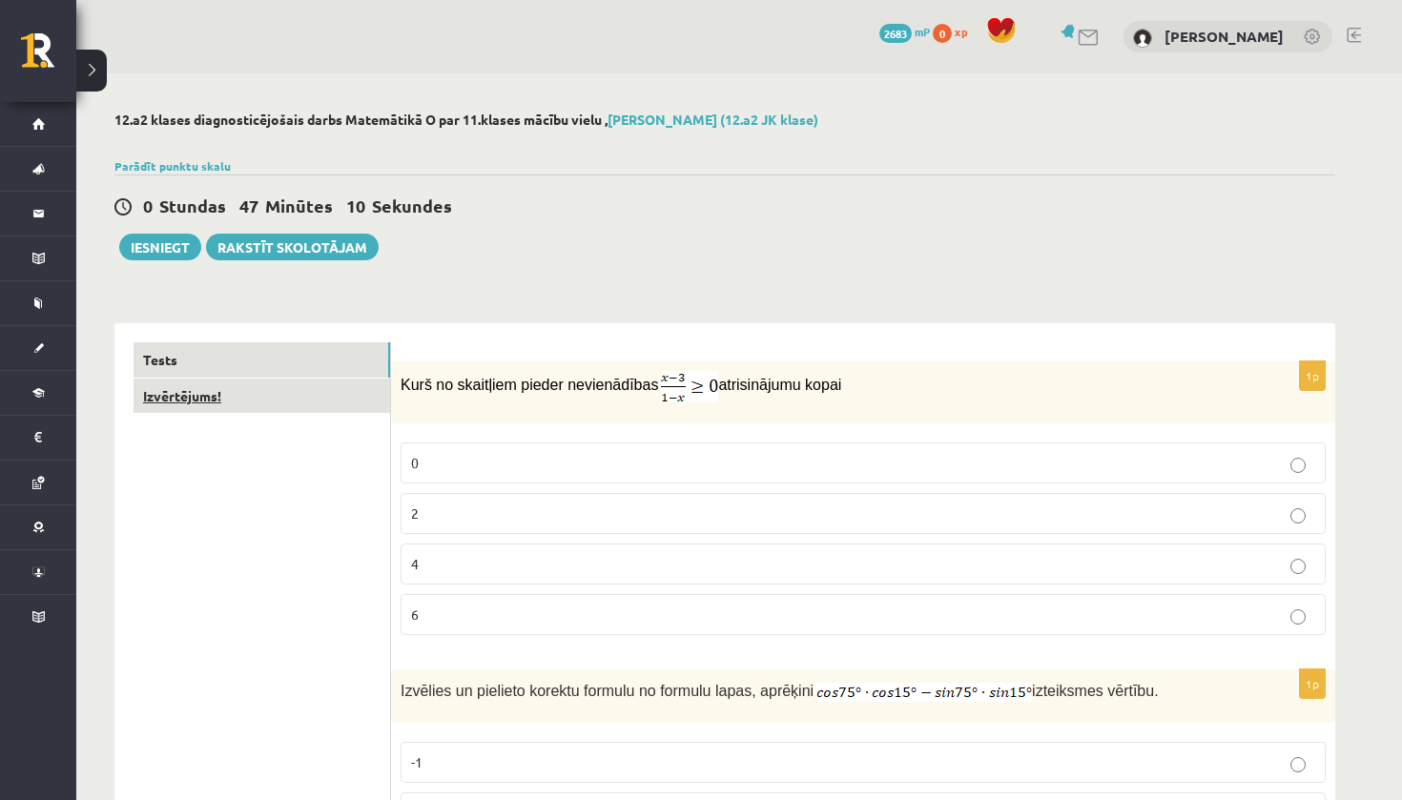
scroll to position [0, 0]
type input "*"
click at [227, 398] on link "Izvērtējums!" at bounding box center [262, 396] width 257 height 35
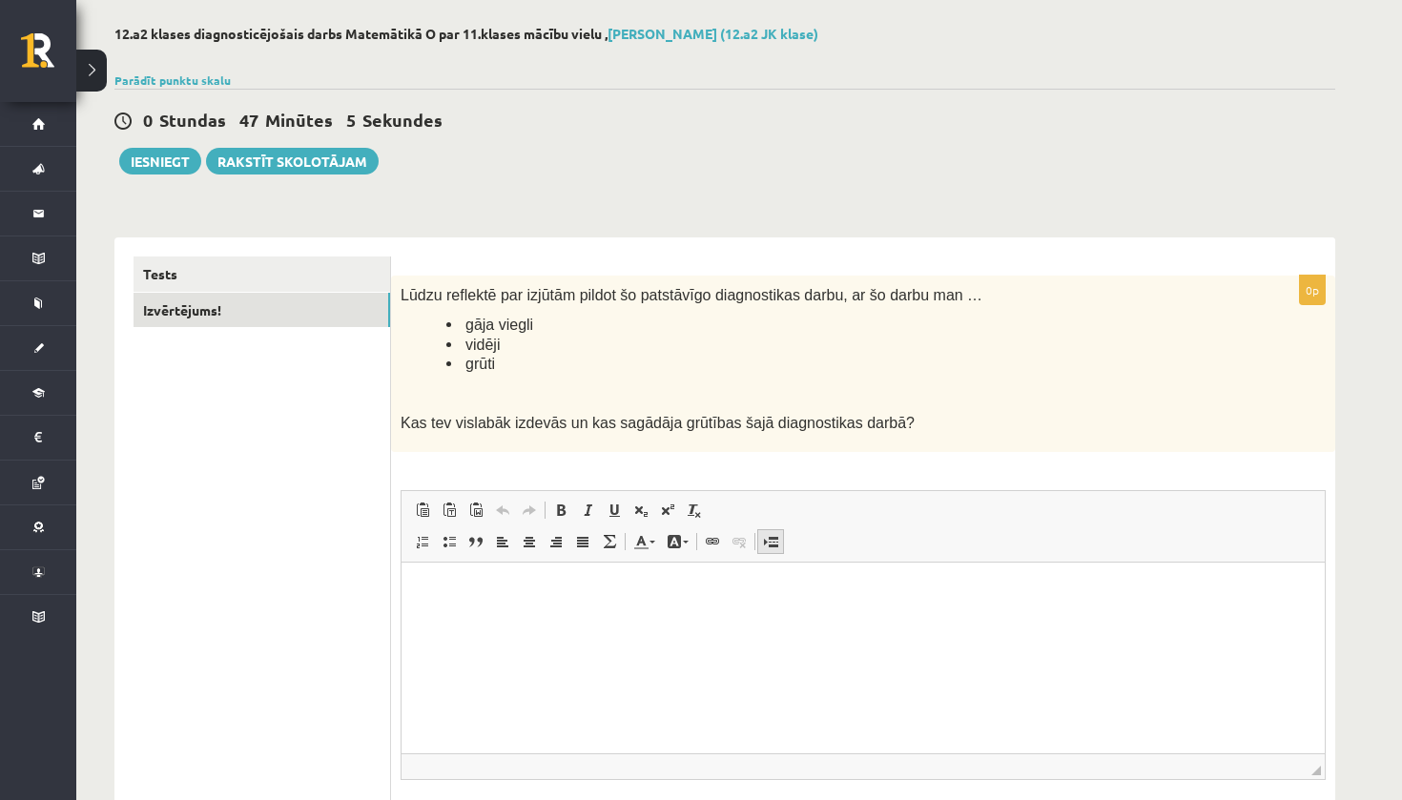
scroll to position [134, 0]
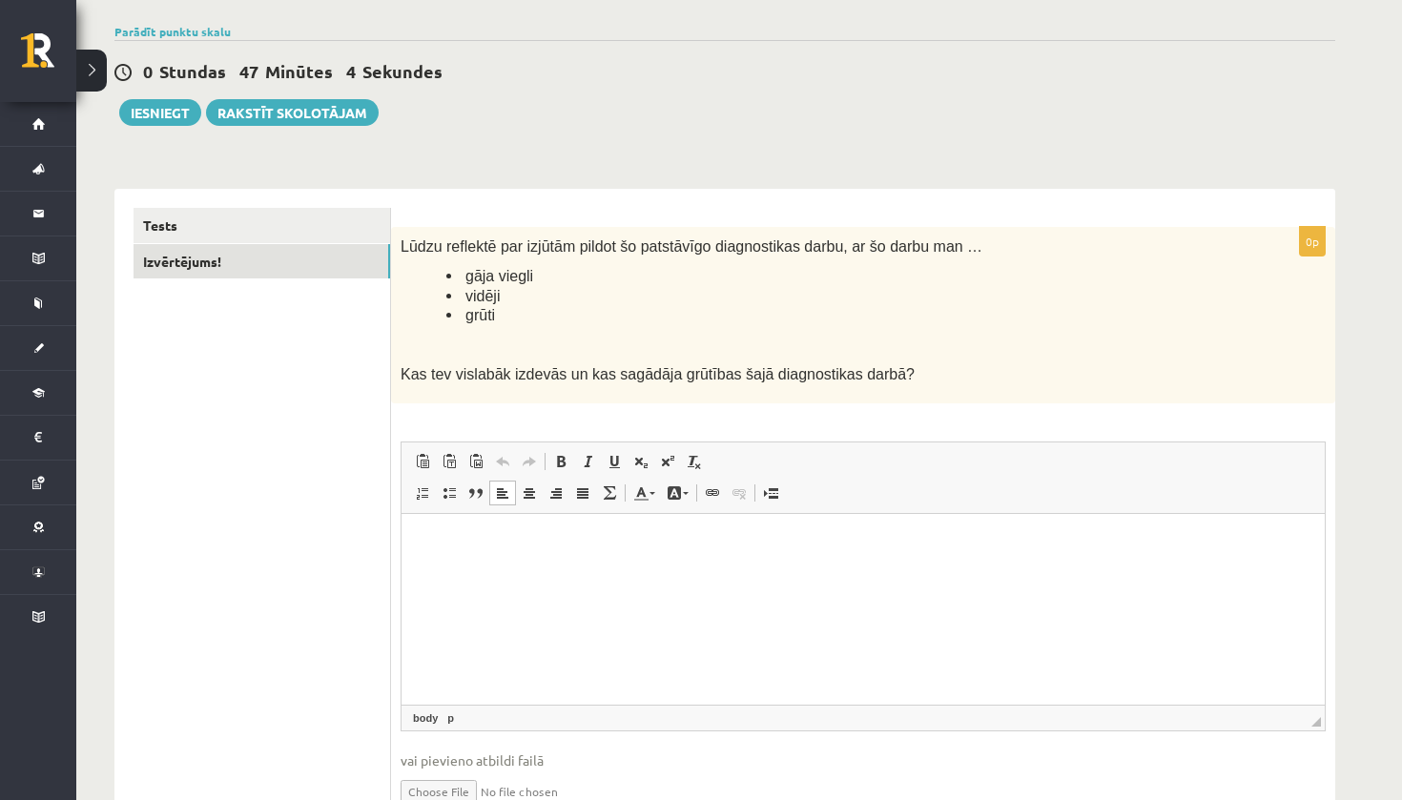
click at [726, 571] on html at bounding box center [863, 542] width 923 height 58
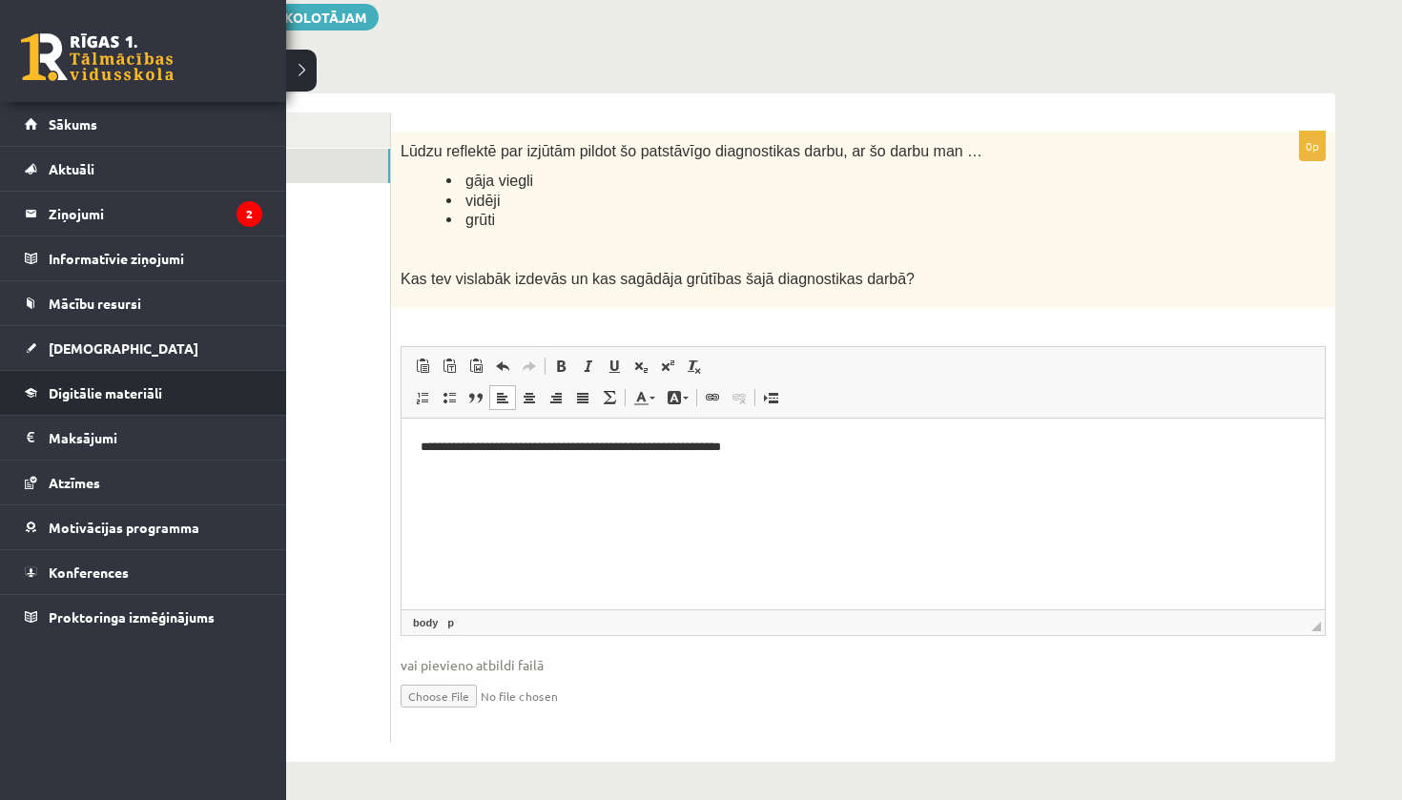
scroll to position [228, 0]
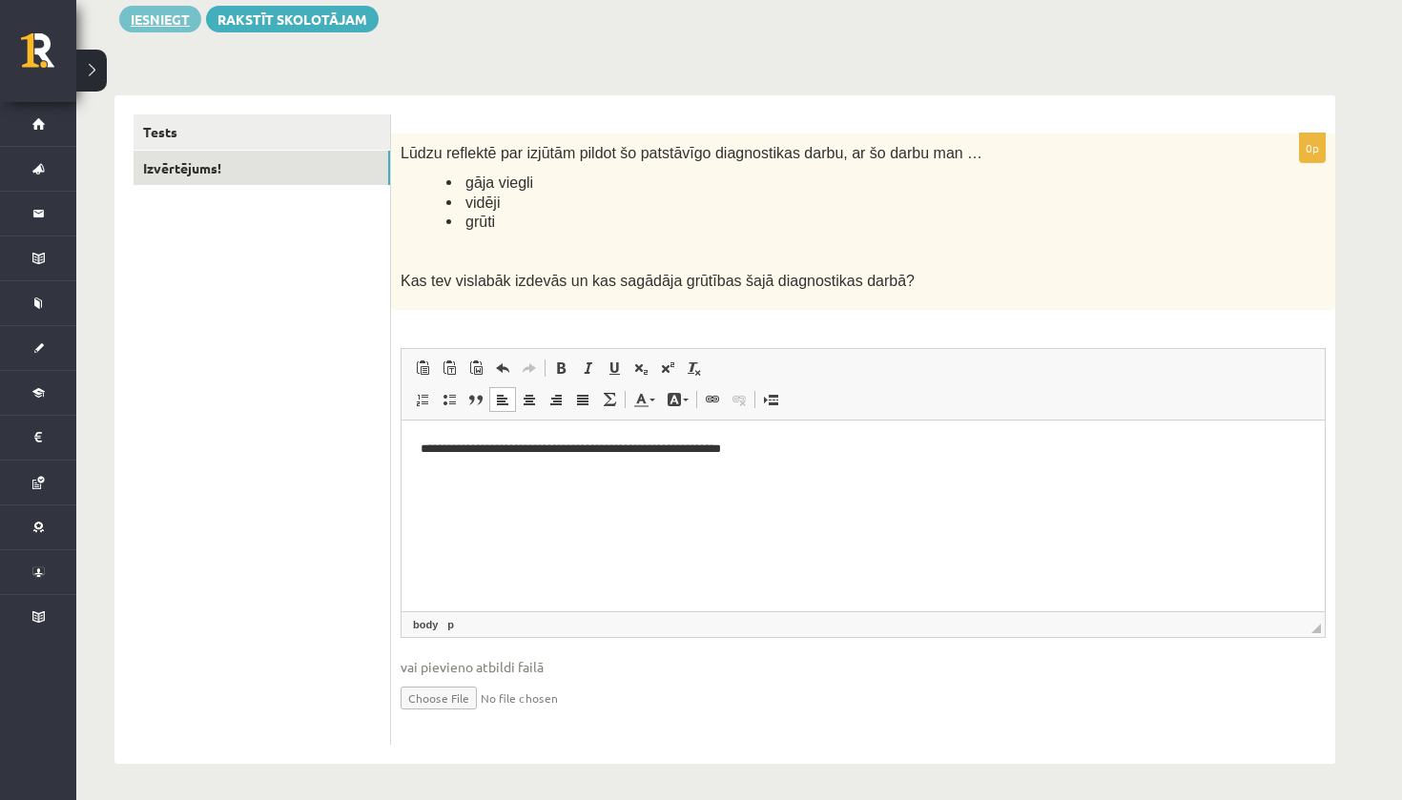
click at [158, 17] on button "Iesniegt" at bounding box center [160, 19] width 82 height 27
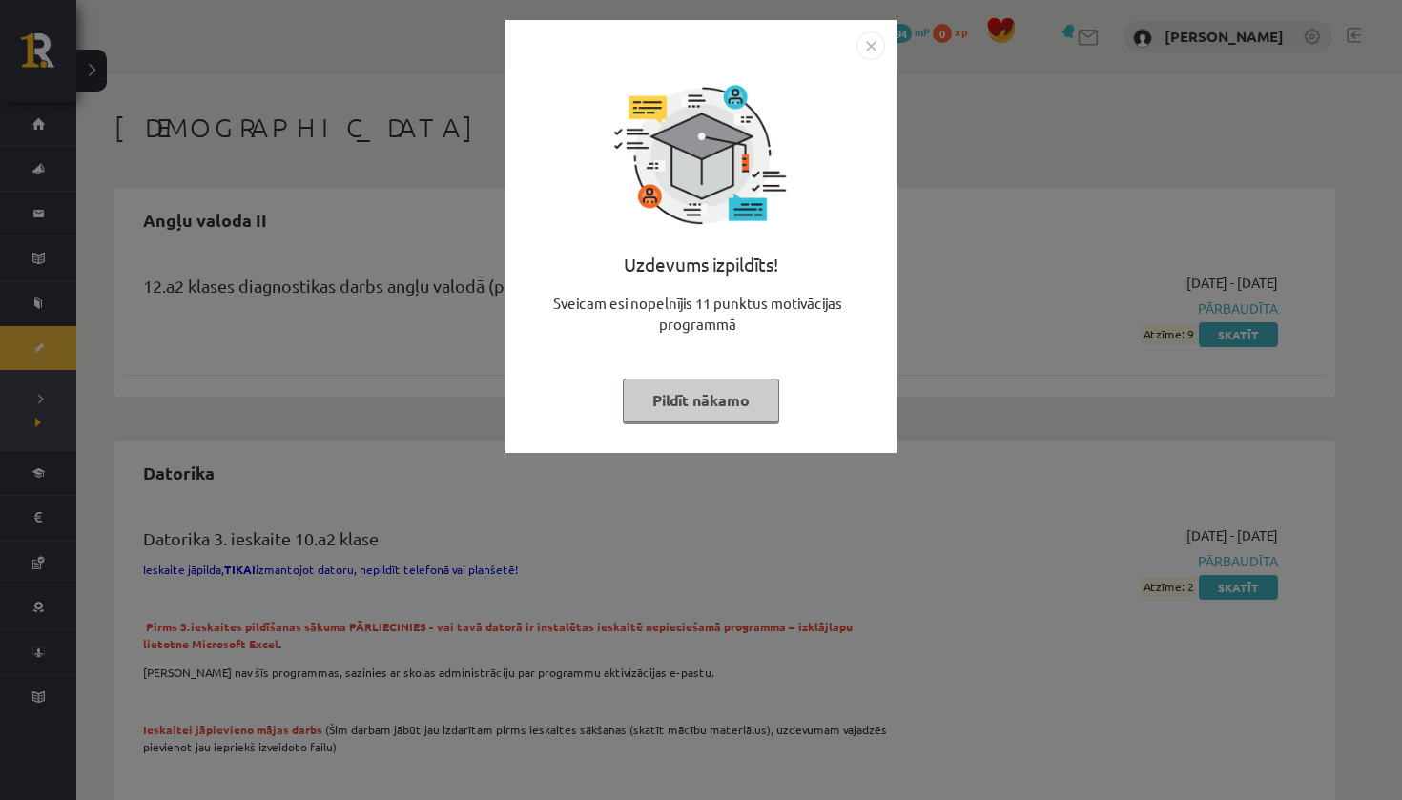
click at [748, 405] on button "Pildīt nākamo" at bounding box center [701, 401] width 156 height 44
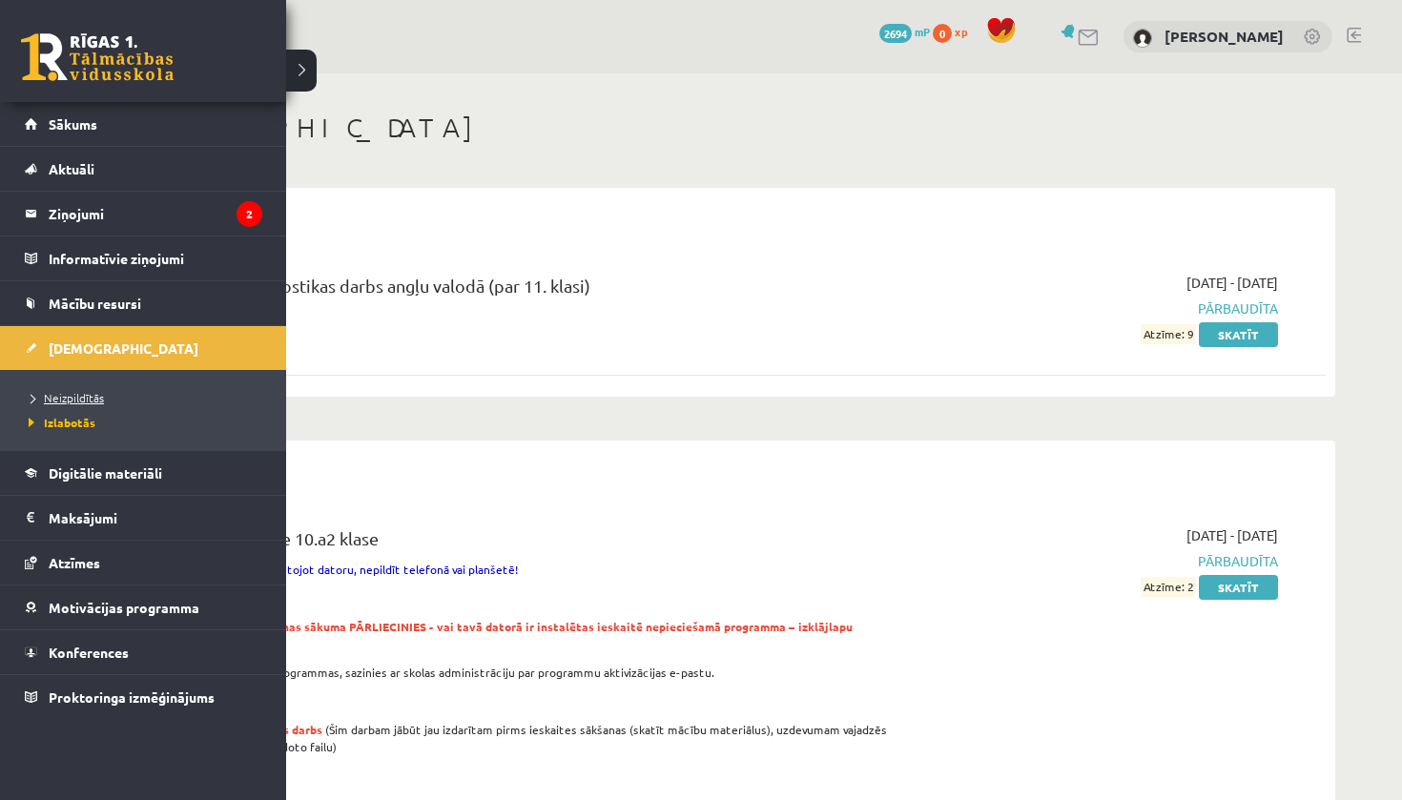
click at [41, 393] on span "Neizpildītās" at bounding box center [64, 397] width 80 height 15
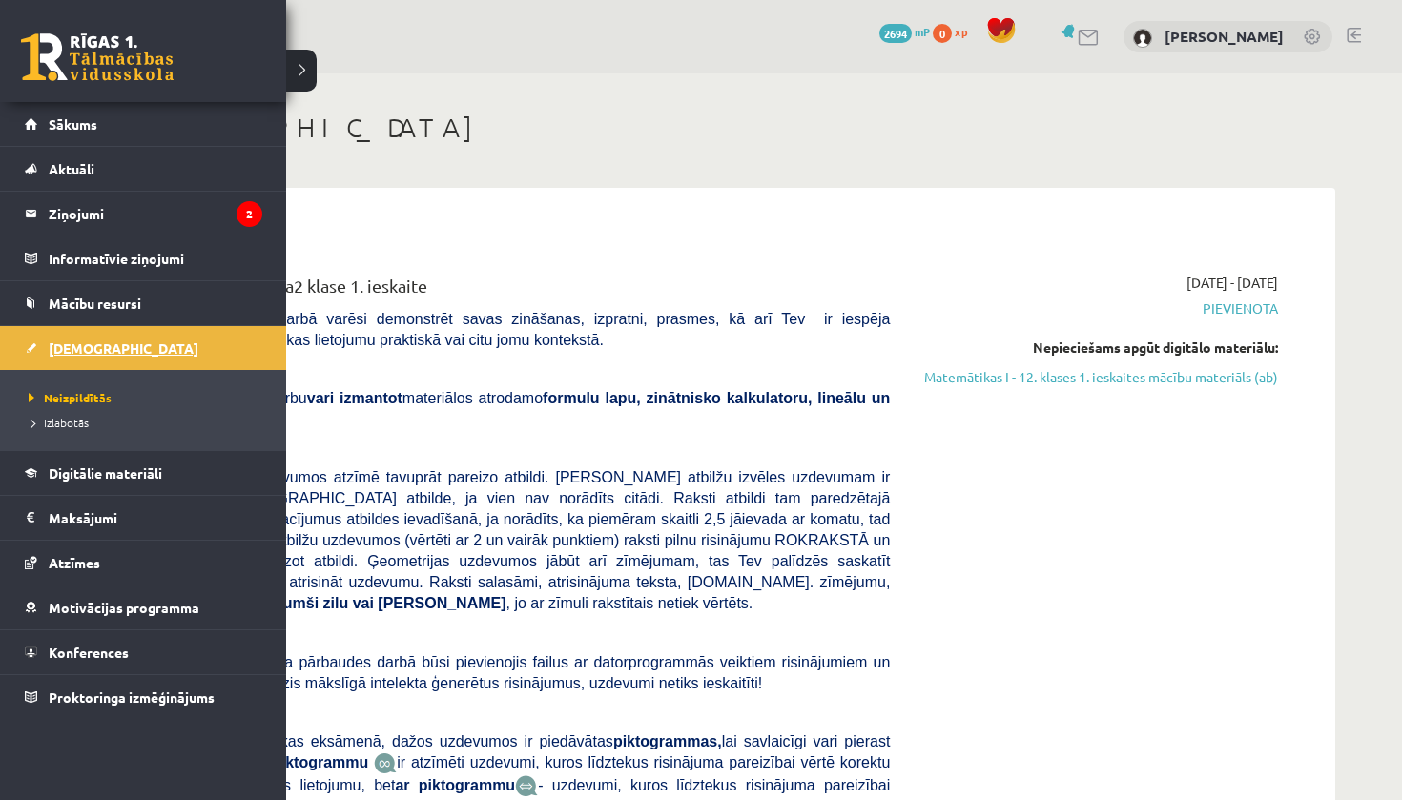
click at [85, 356] on link "[DEMOGRAPHIC_DATA]" at bounding box center [143, 348] width 237 height 44
click at [44, 56] on link at bounding box center [97, 57] width 153 height 48
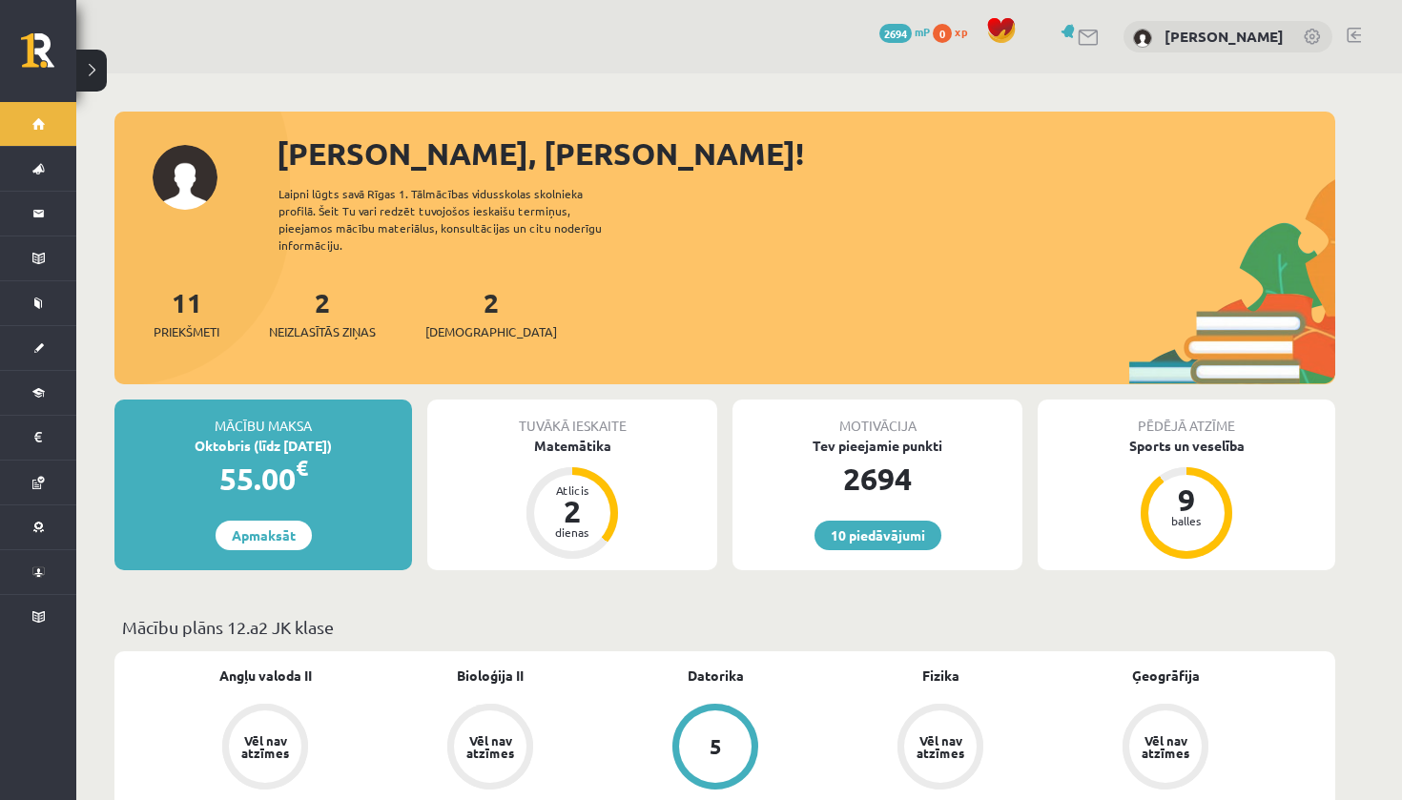
click at [575, 439] on div "Tuvākā ieskaite Matemātika Atlicis 2 dienas" at bounding box center [572, 485] width 290 height 171
click at [571, 436] on div "Matemātika" at bounding box center [572, 446] width 290 height 20
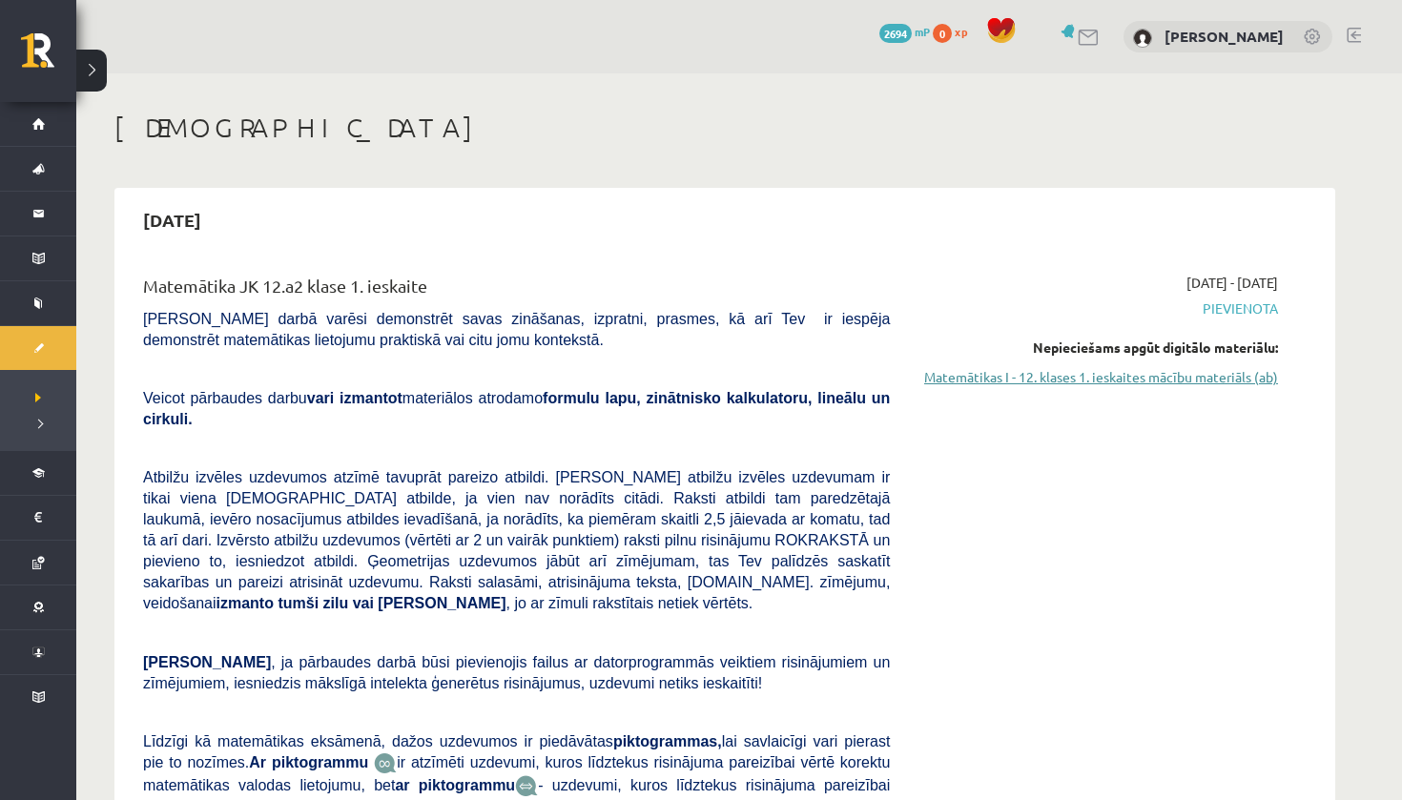
click at [1112, 380] on link "Matemātikas I - 12. klases 1. ieskaites mācību materiāls (ab)" at bounding box center [1098, 377] width 360 height 20
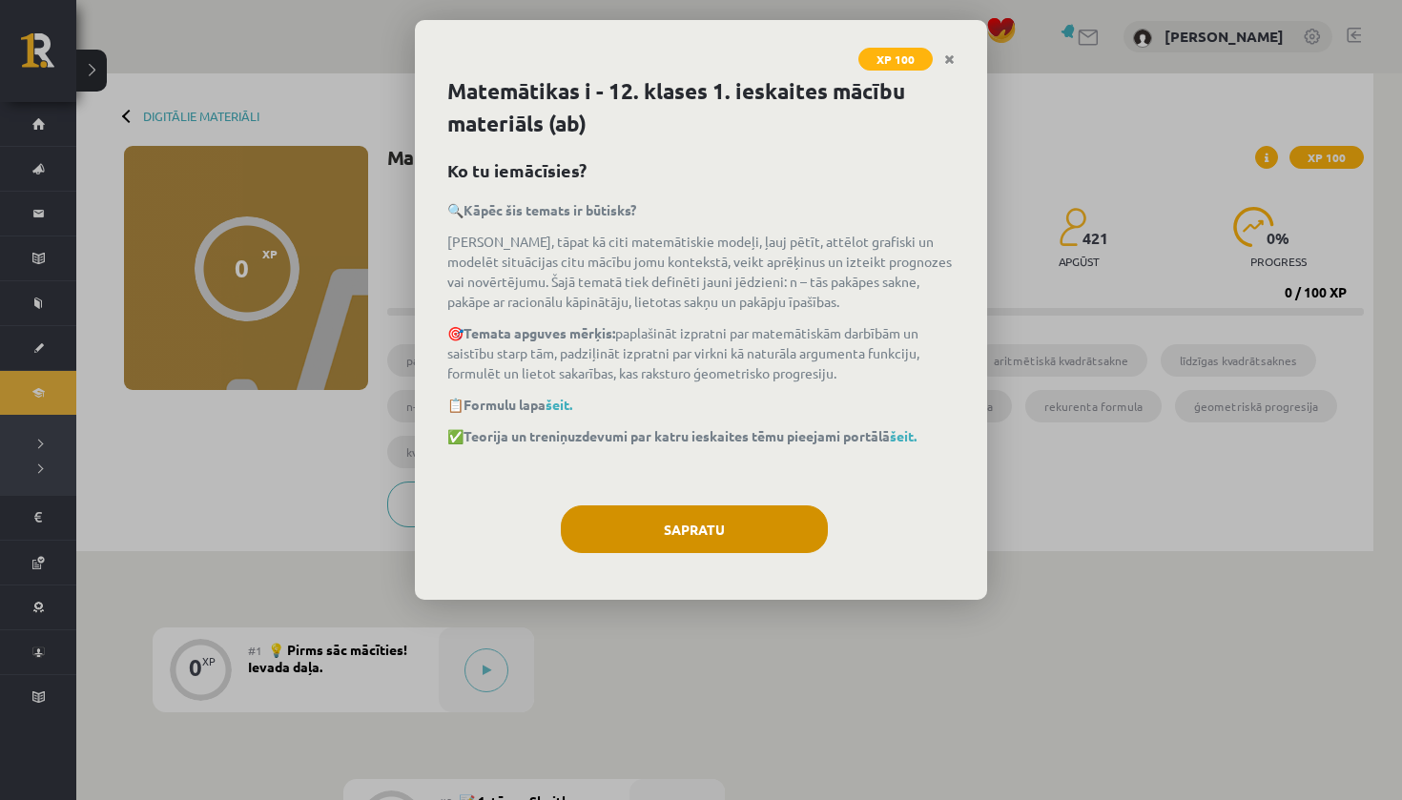
click at [789, 506] on button "Sapratu" at bounding box center [694, 530] width 267 height 48
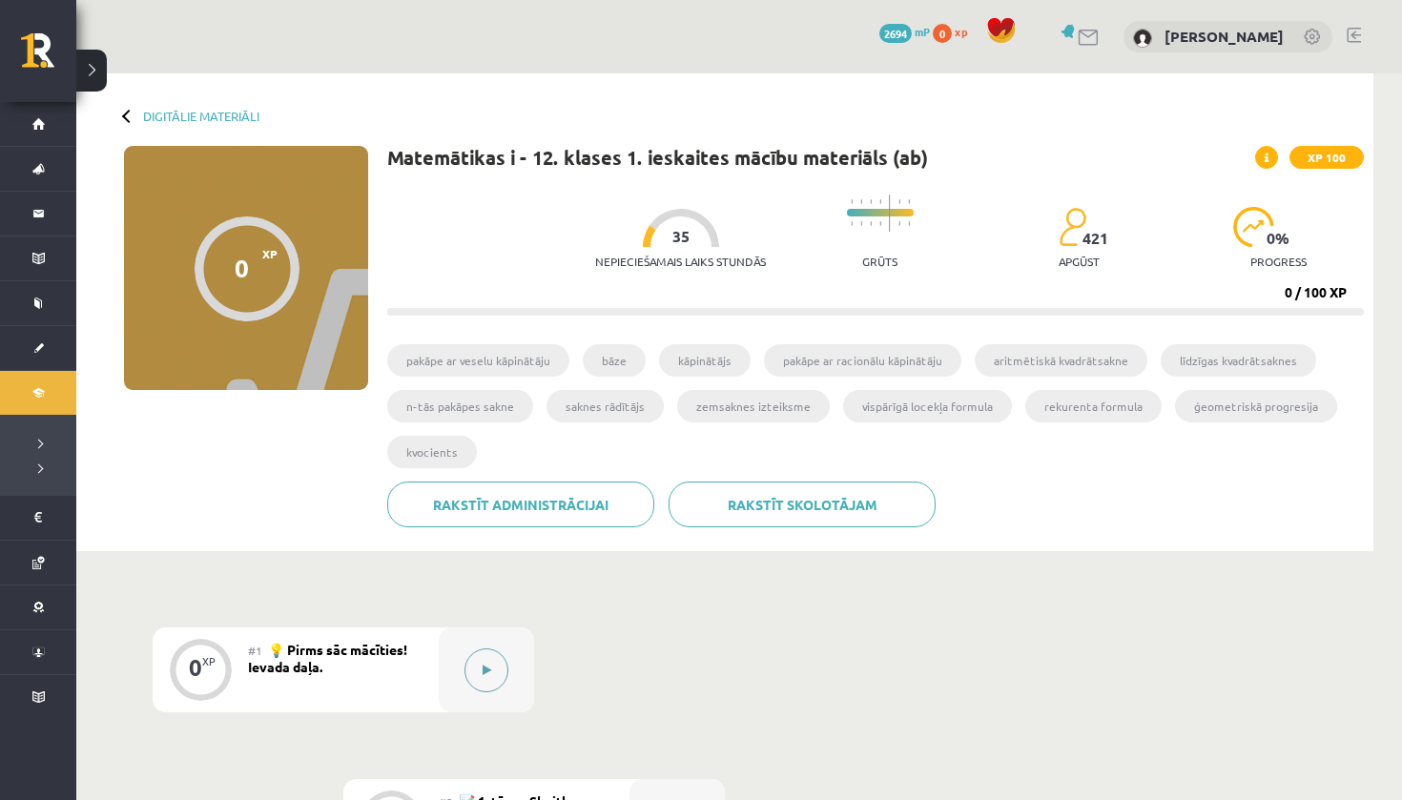
click at [493, 664] on button at bounding box center [486, 671] width 44 height 44
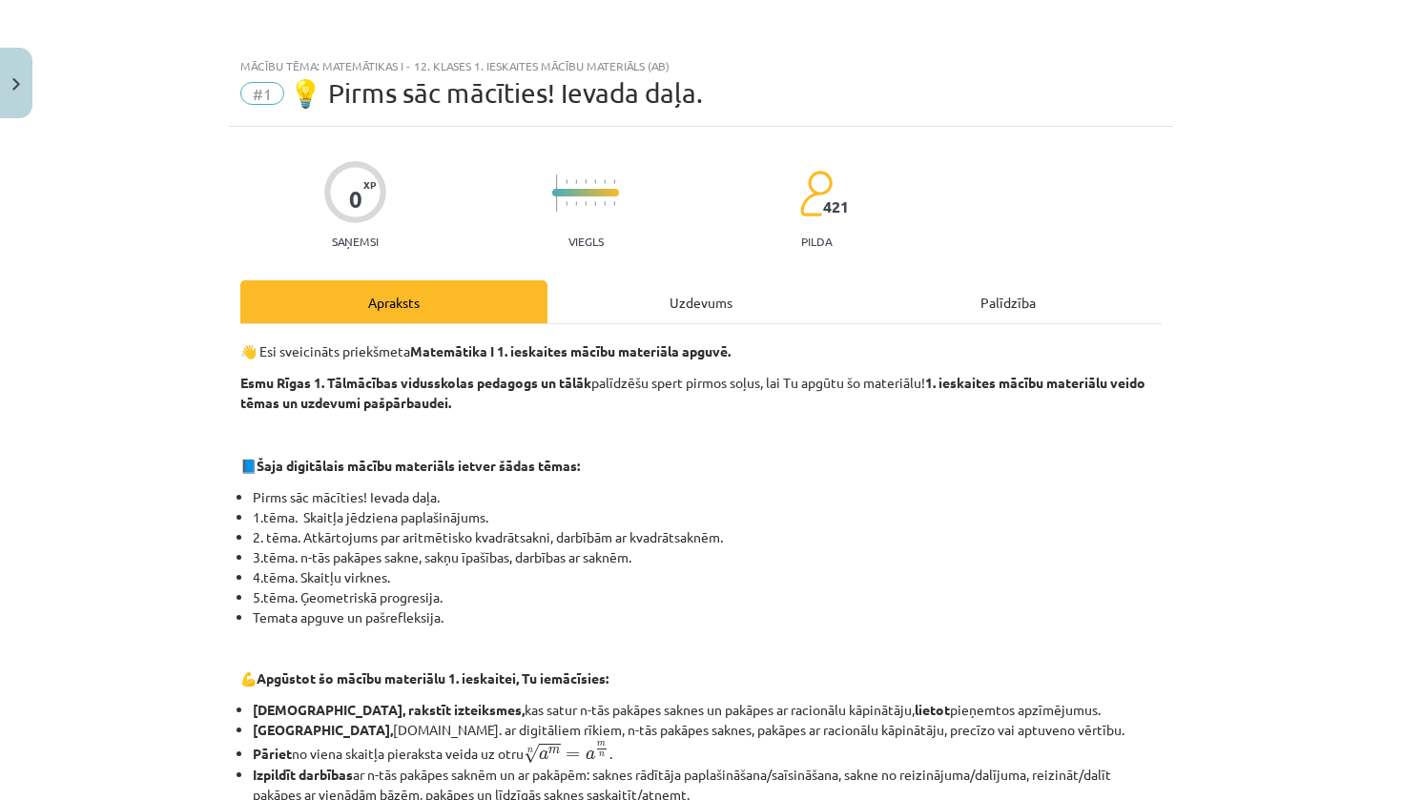
scroll to position [-1, 0]
click at [725, 301] on div "Uzdevums" at bounding box center [700, 301] width 307 height 43
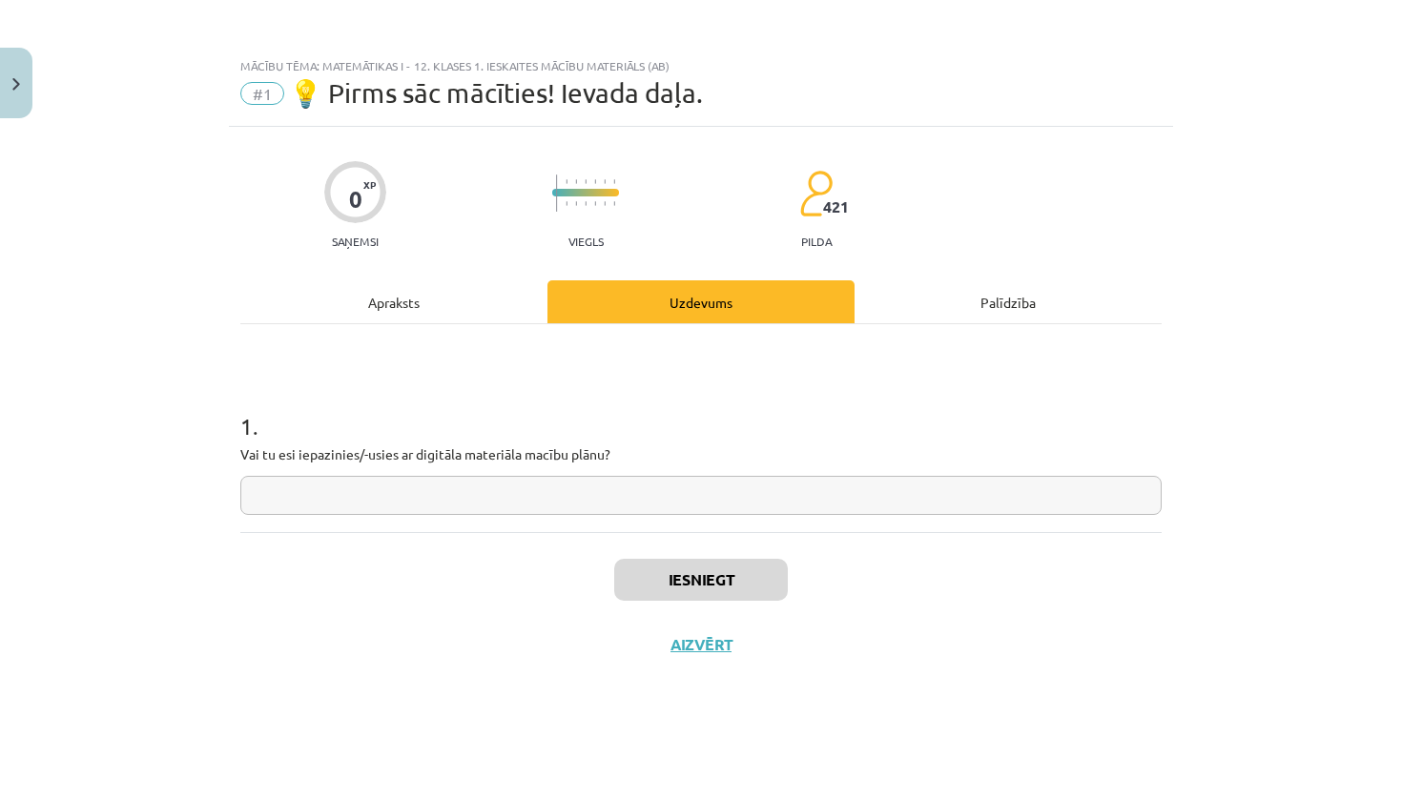
click at [423, 298] on div "Apraksts" at bounding box center [393, 301] width 307 height 43
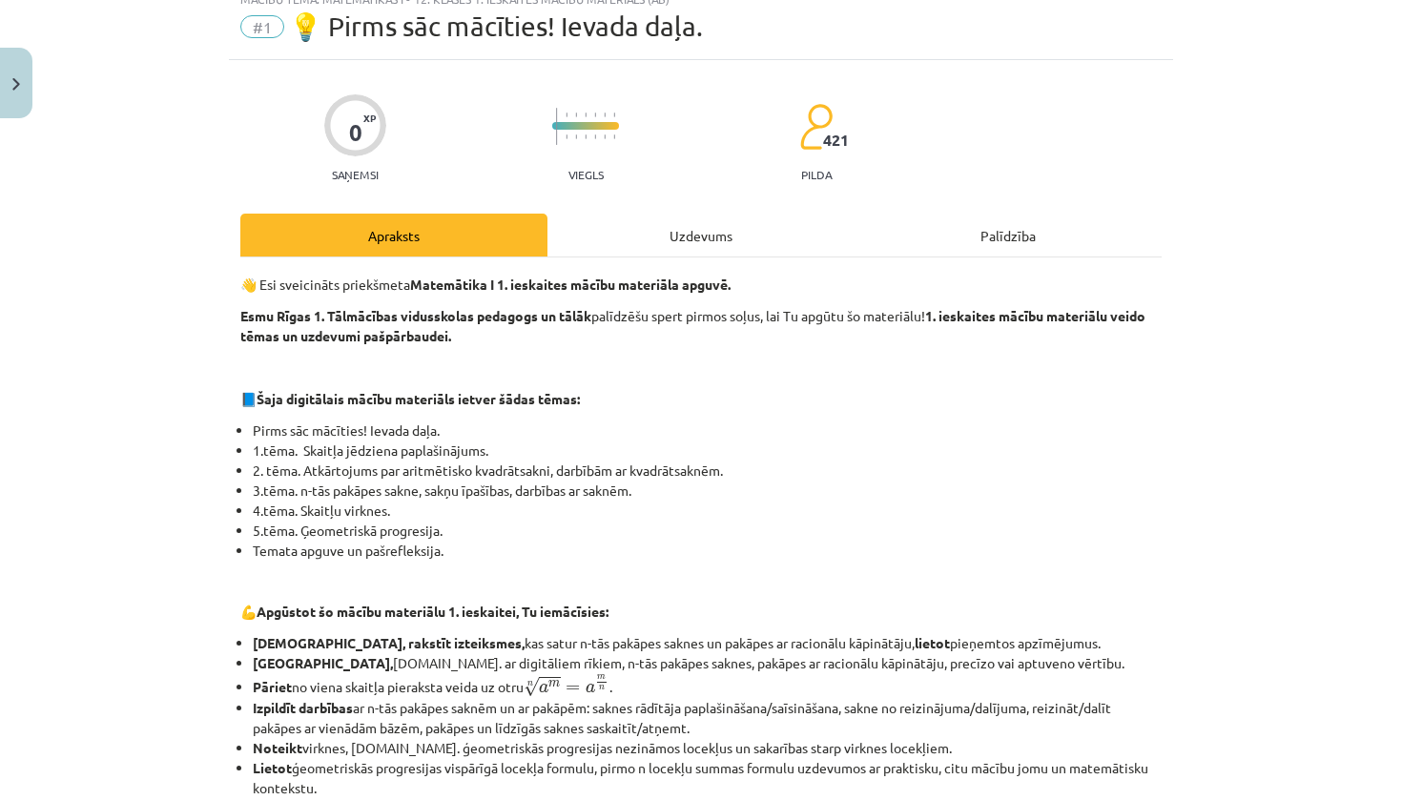
scroll to position [68, 0]
click at [696, 228] on div "Uzdevums" at bounding box center [700, 234] width 307 height 43
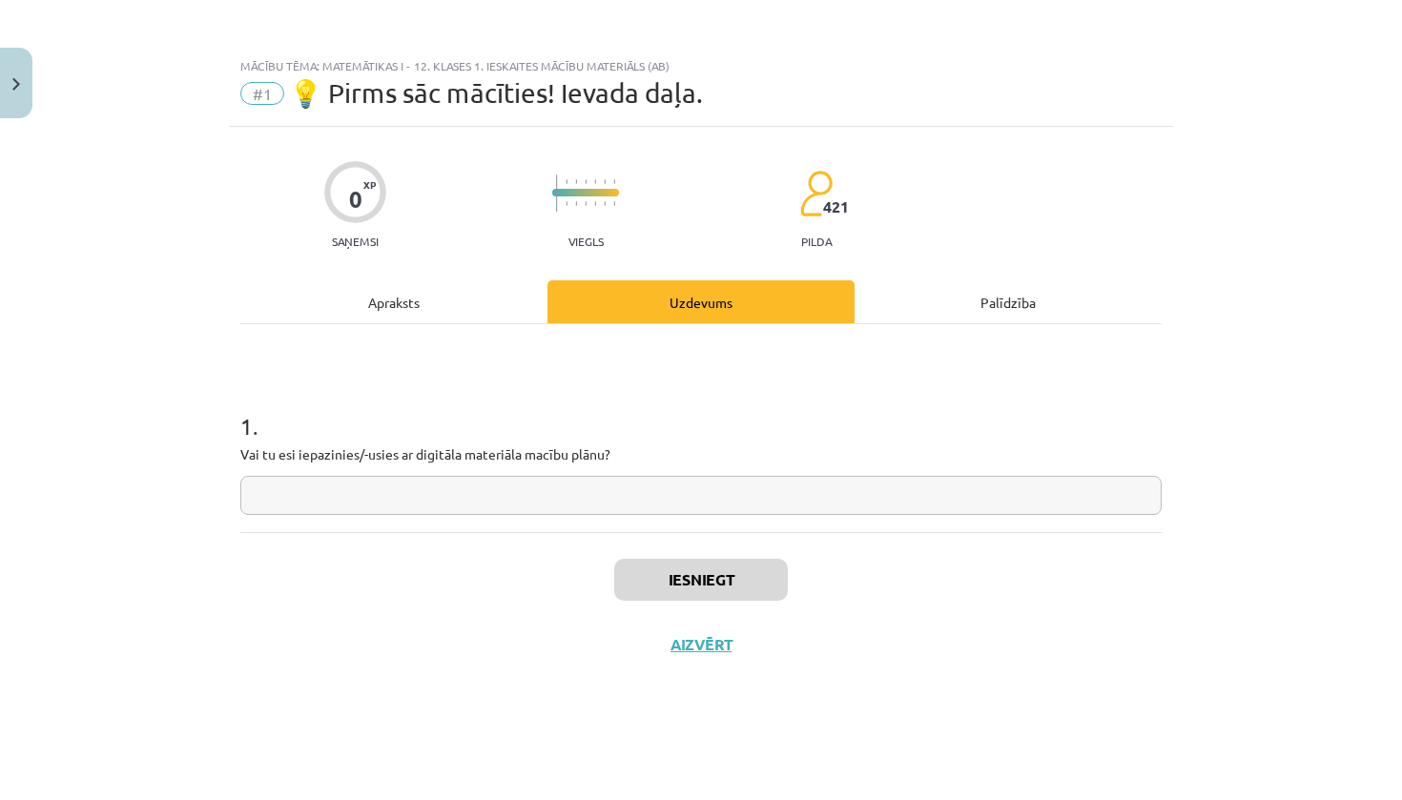
click at [615, 502] on input "text" at bounding box center [700, 495] width 921 height 39
type input "**"
click at [707, 590] on button "Iesniegt" at bounding box center [701, 580] width 174 height 42
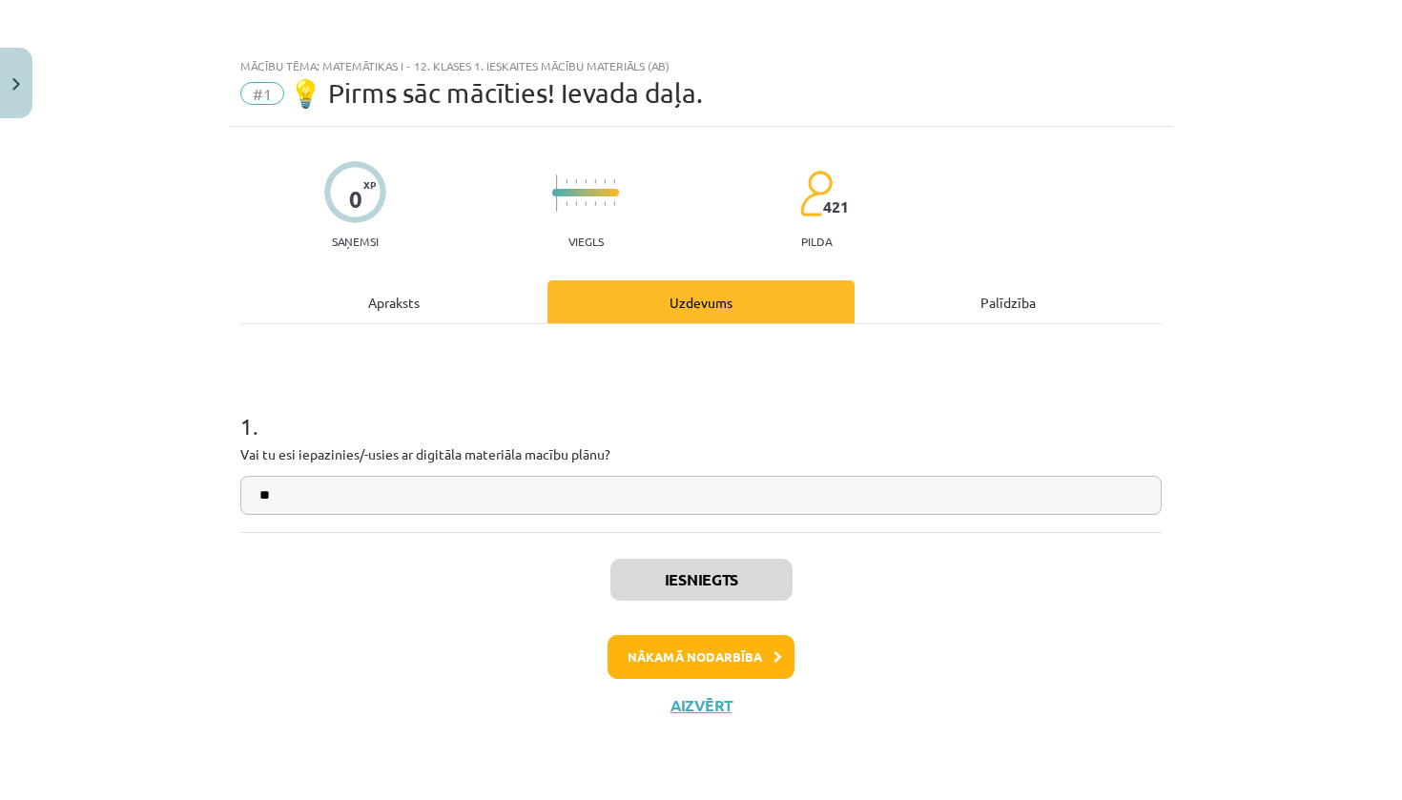
click at [699, 651] on button "Nākamā nodarbība" at bounding box center [701, 657] width 187 height 44
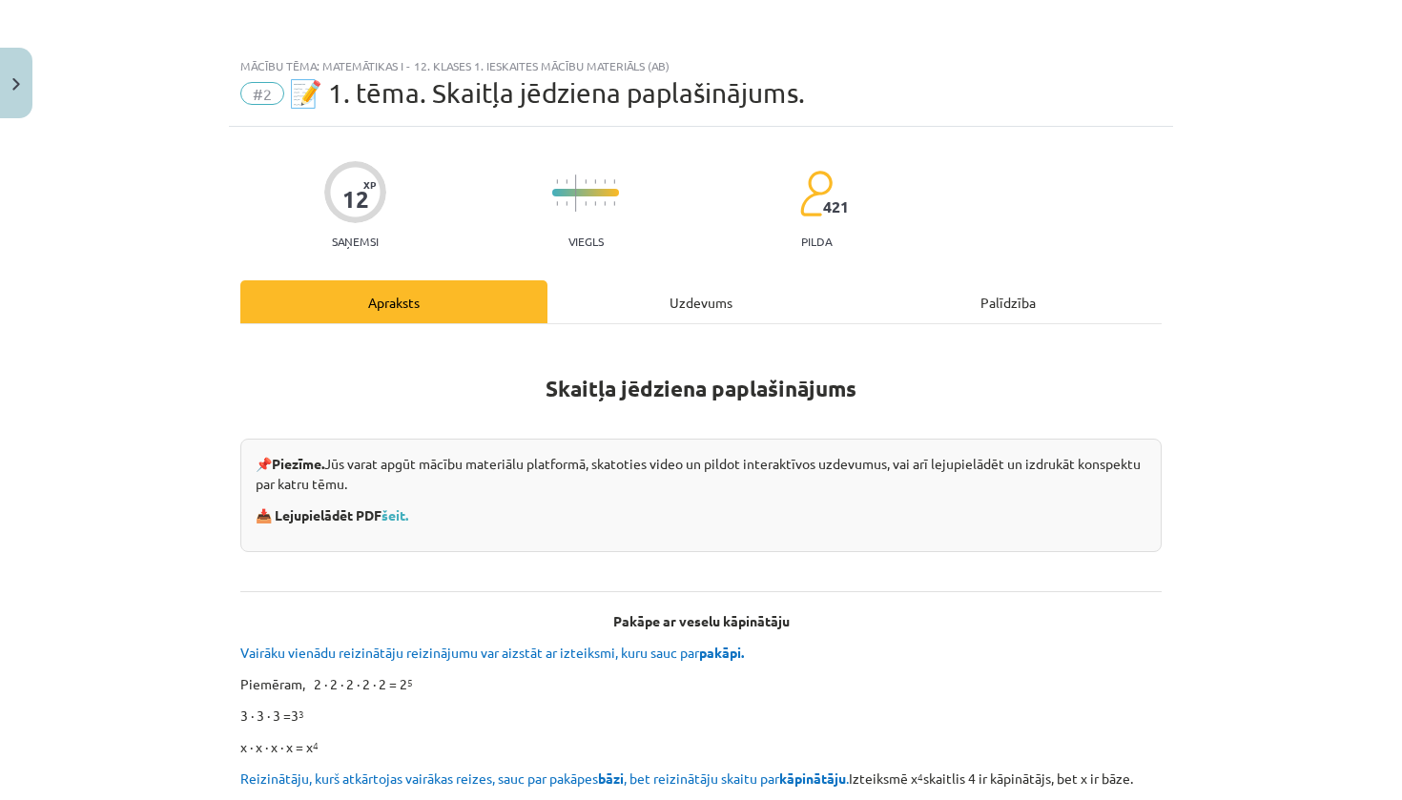
click at [690, 295] on div "Uzdevums" at bounding box center [700, 301] width 307 height 43
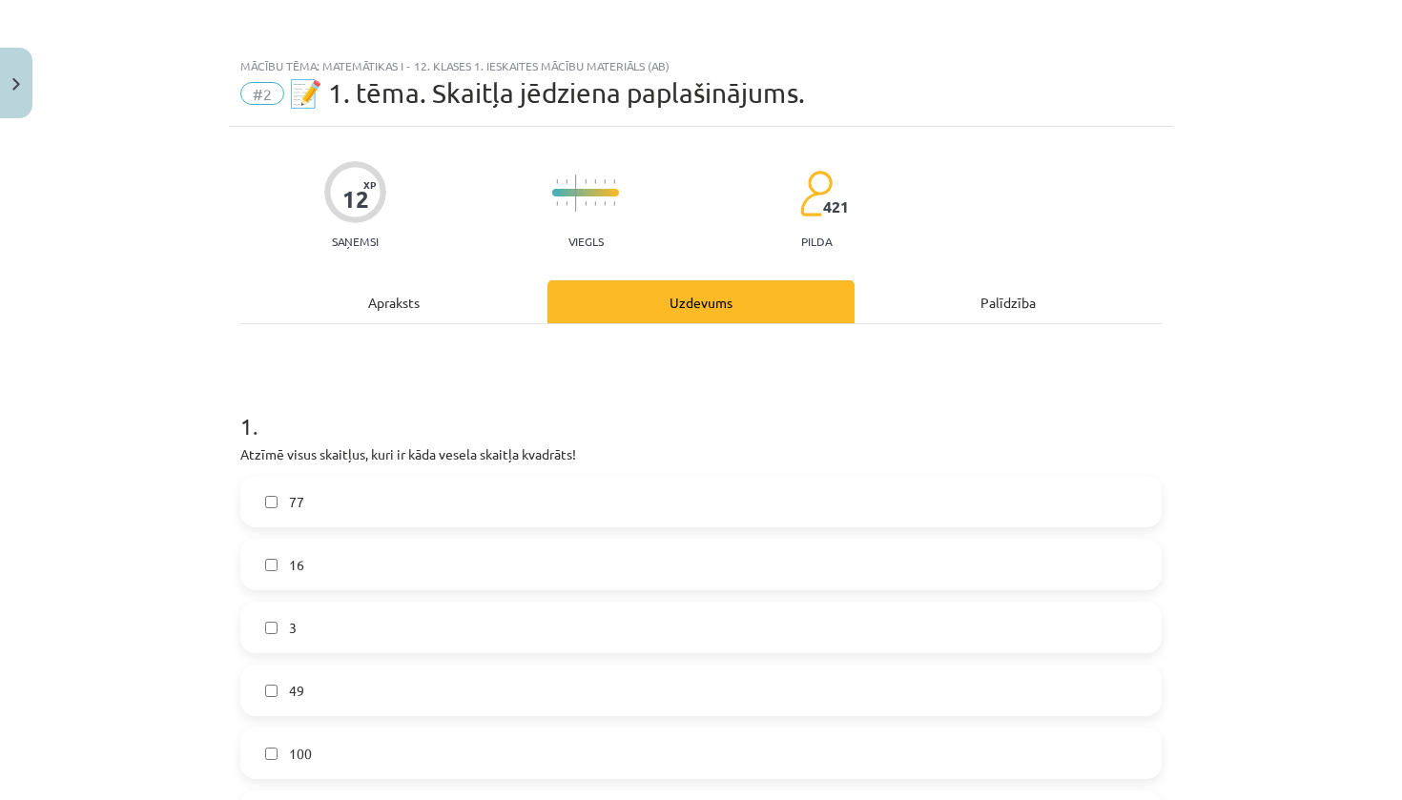
scroll to position [48, 0]
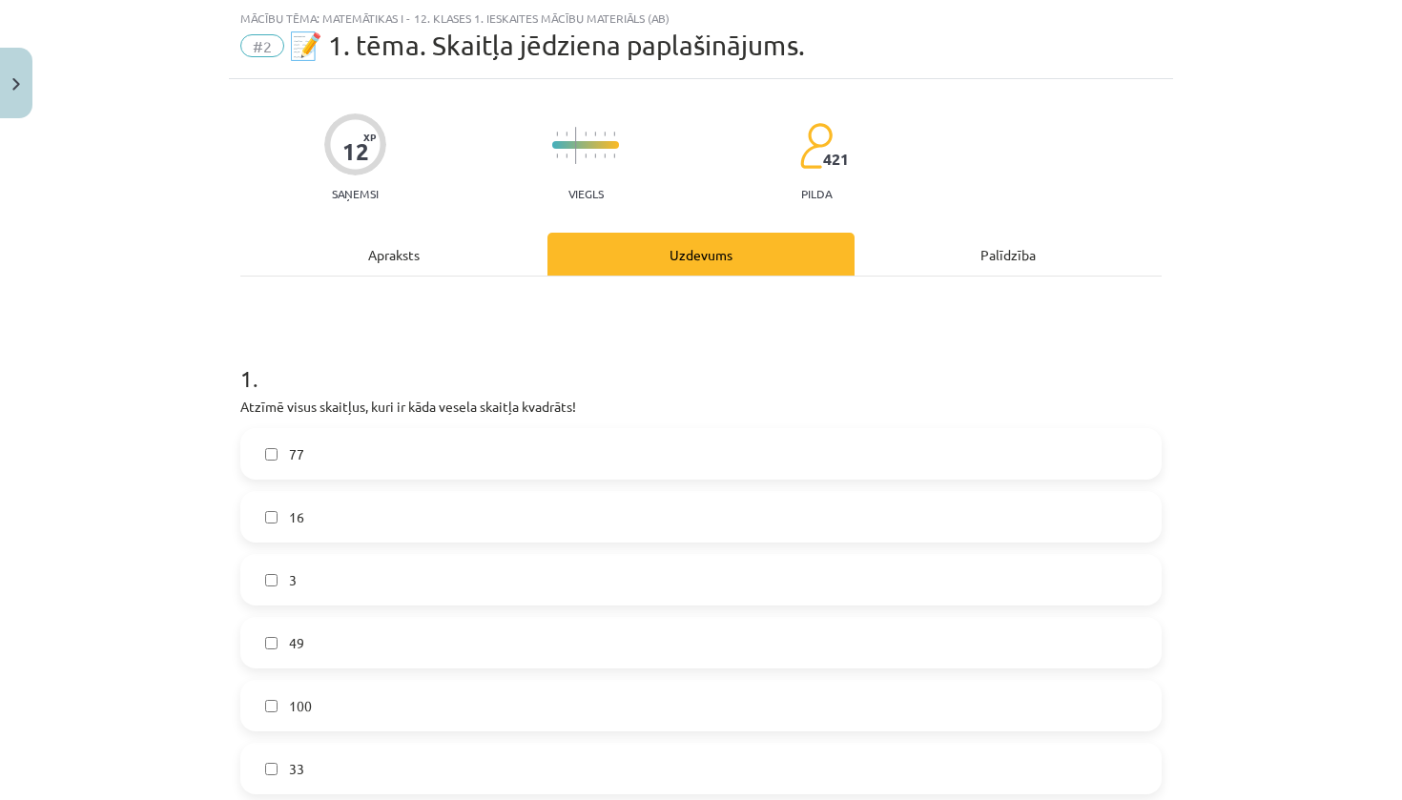
click at [462, 260] on div "Apraksts" at bounding box center [393, 254] width 307 height 43
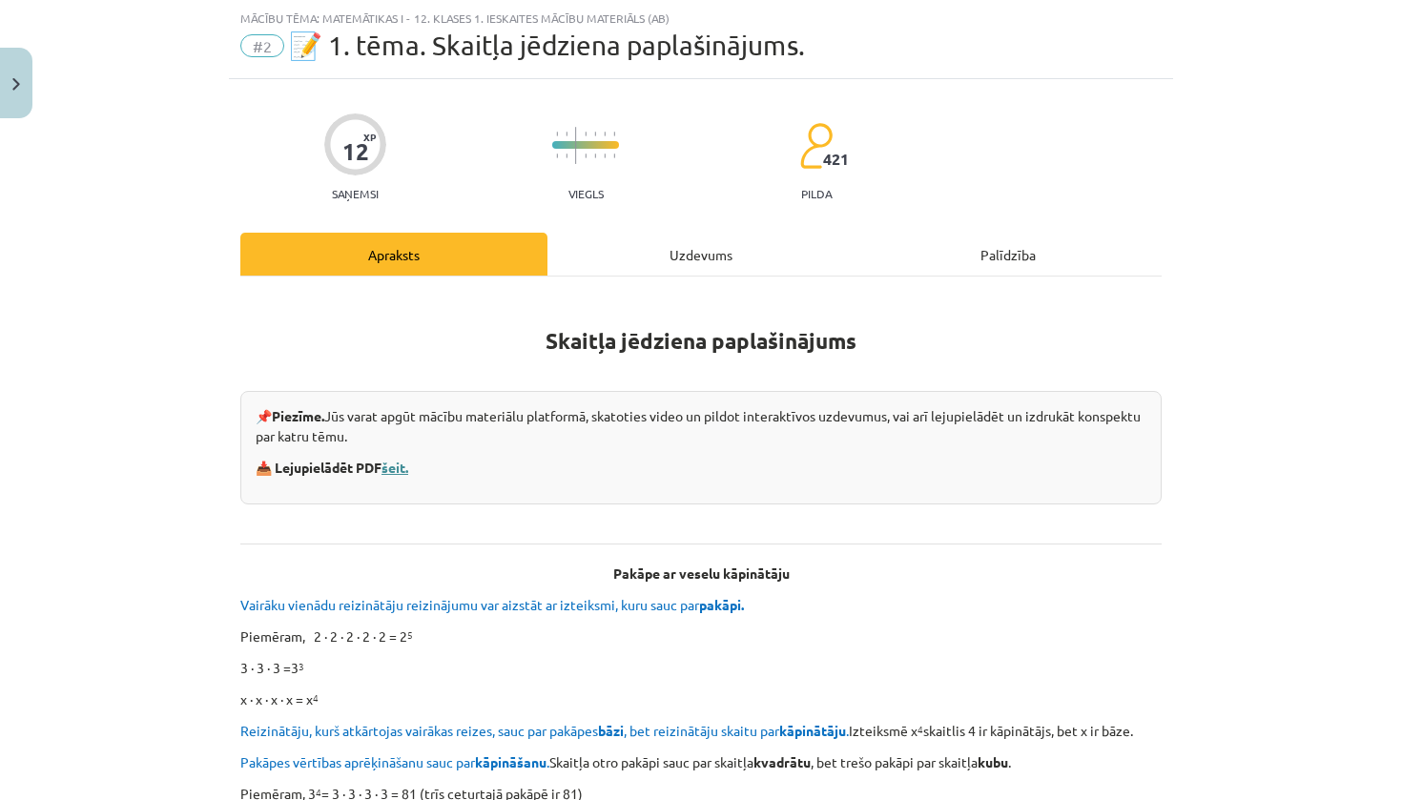
click at [402, 464] on link "šeit." at bounding box center [395, 467] width 27 height 17
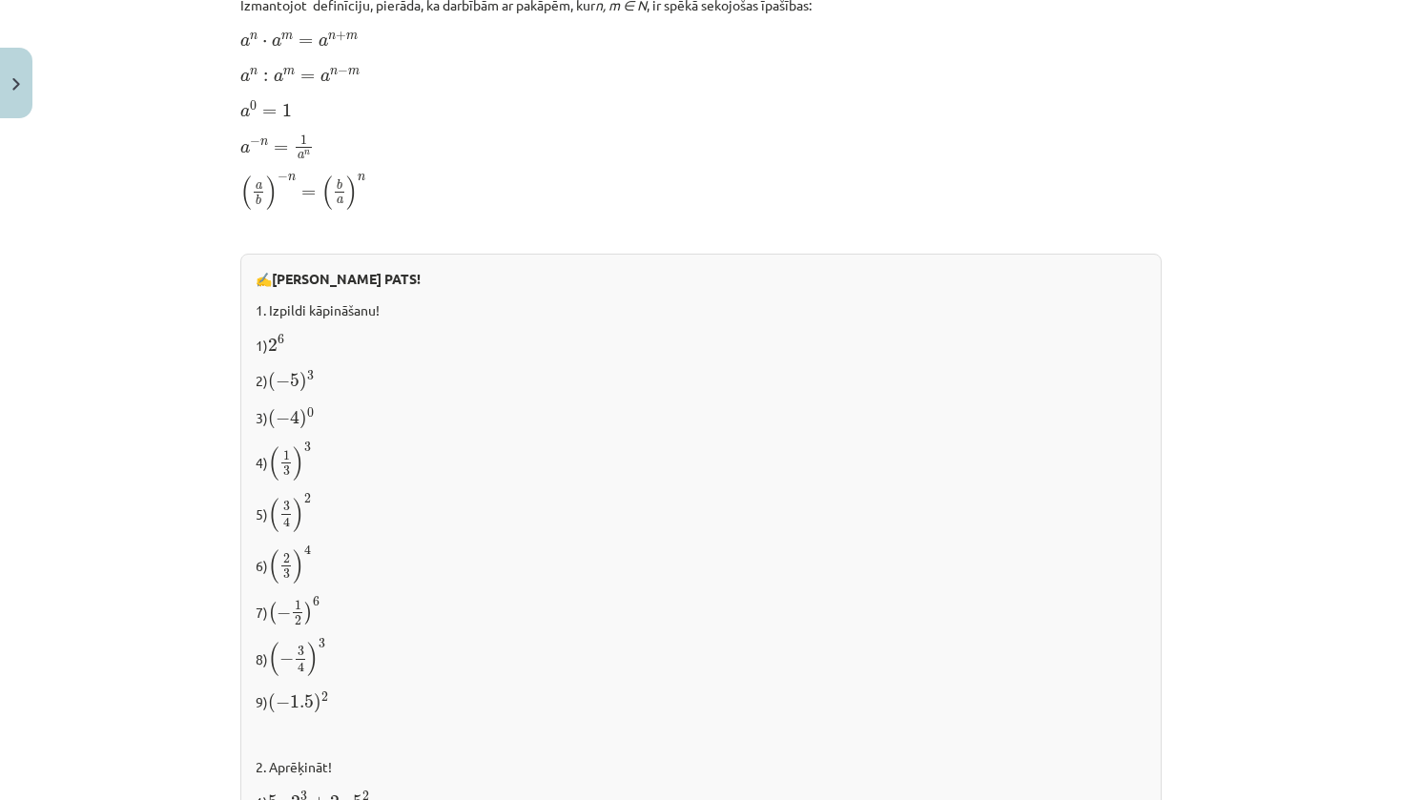
scroll to position [1365, 0]
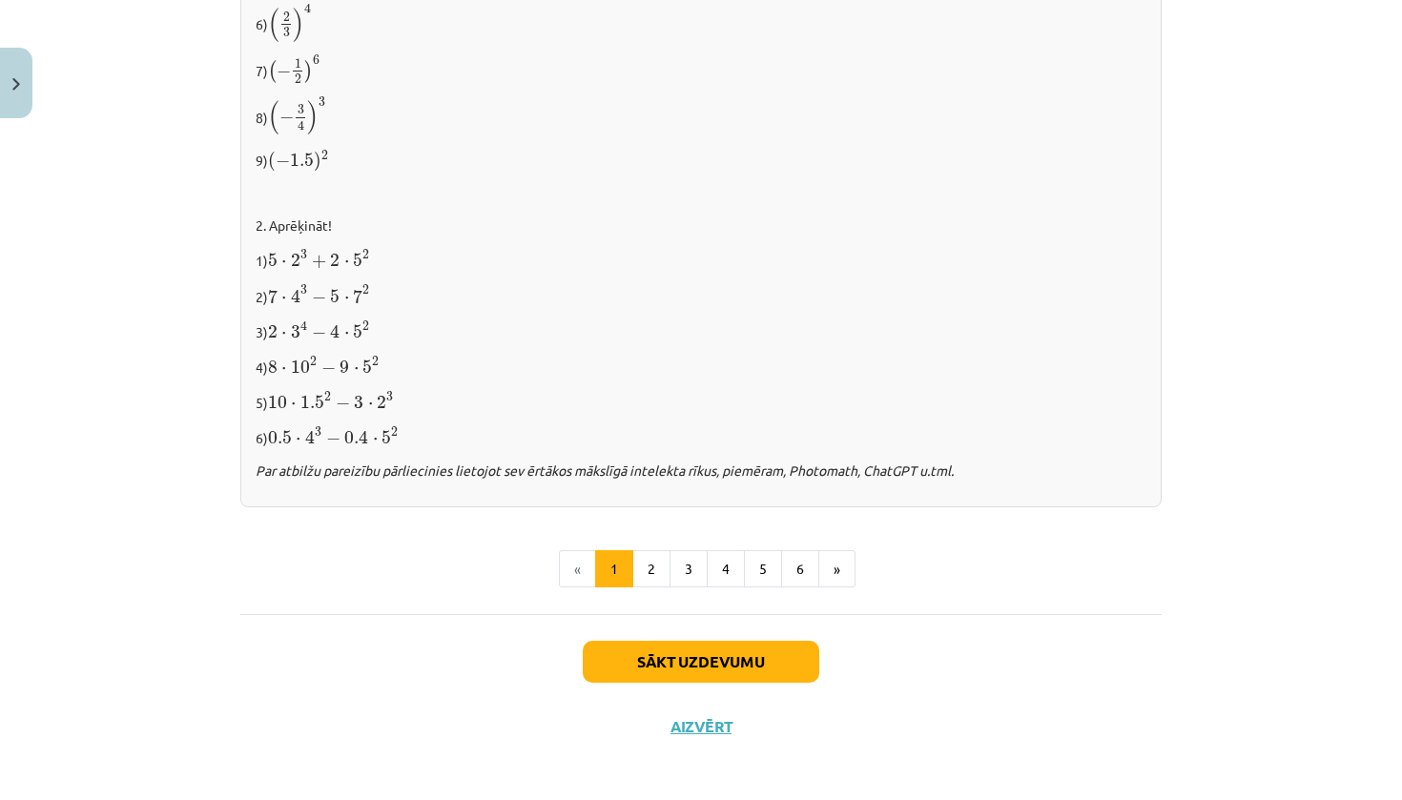
click at [721, 661] on button "Sākt uzdevumu" at bounding box center [701, 662] width 237 height 42
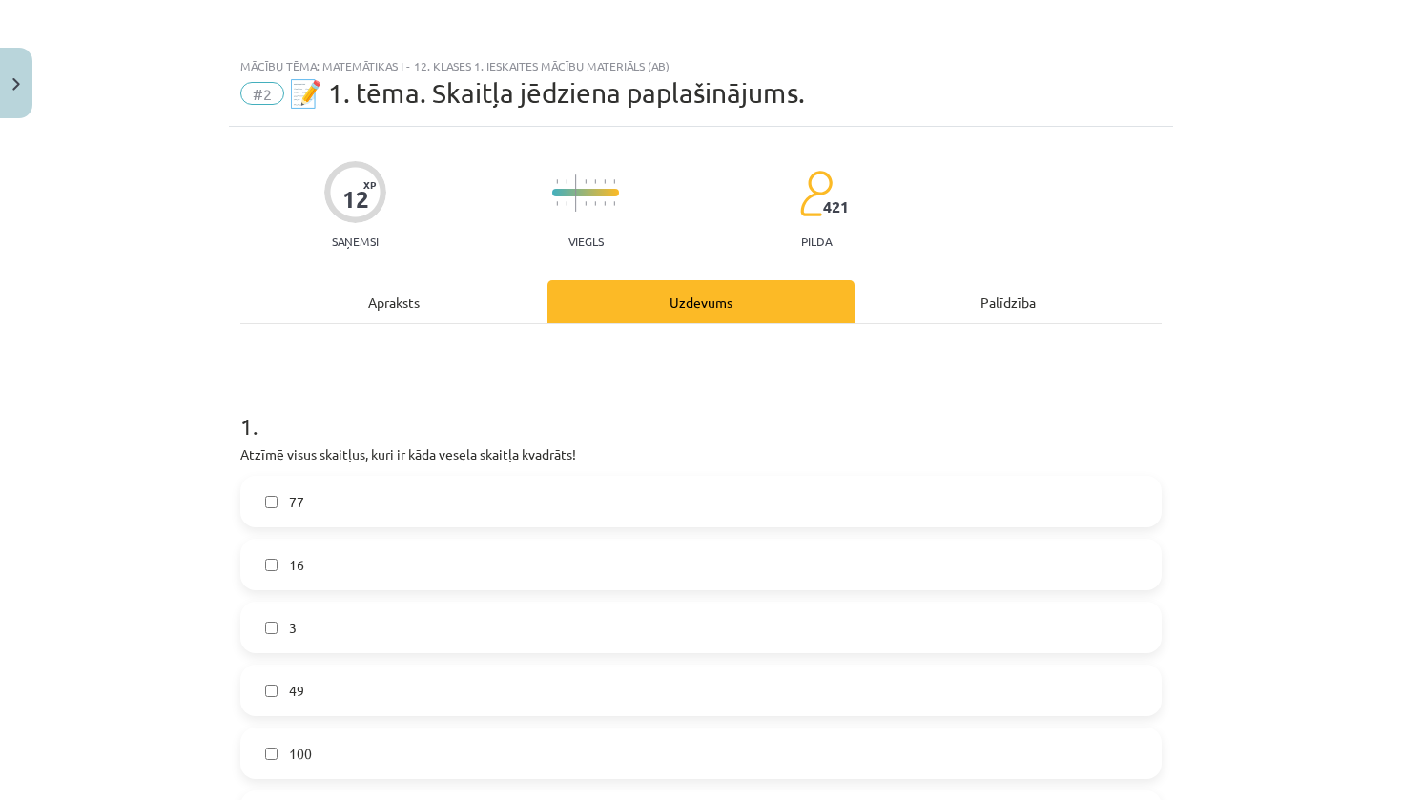
scroll to position [0, 0]
click at [440, 297] on div "Apraksts" at bounding box center [393, 301] width 307 height 43
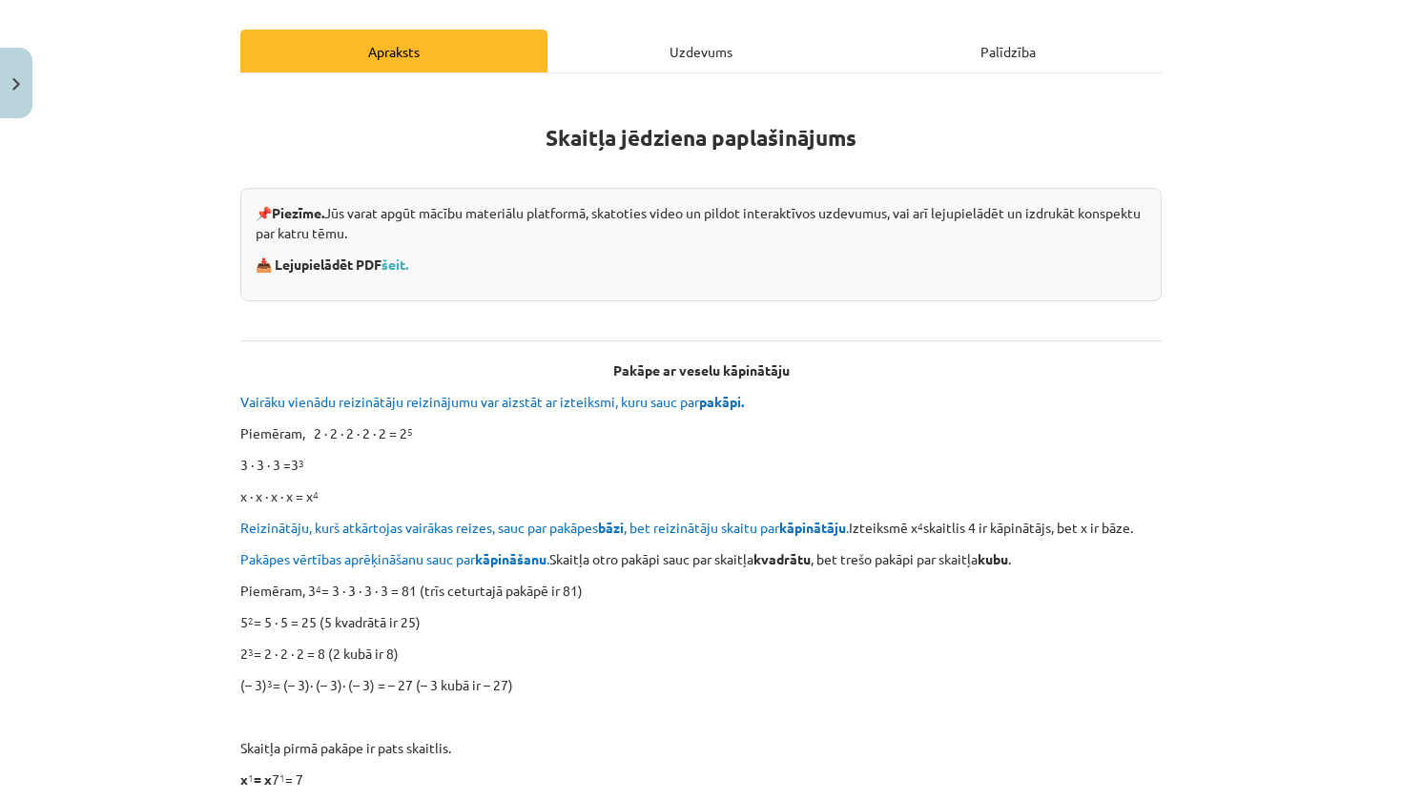
scroll to position [217, 0]
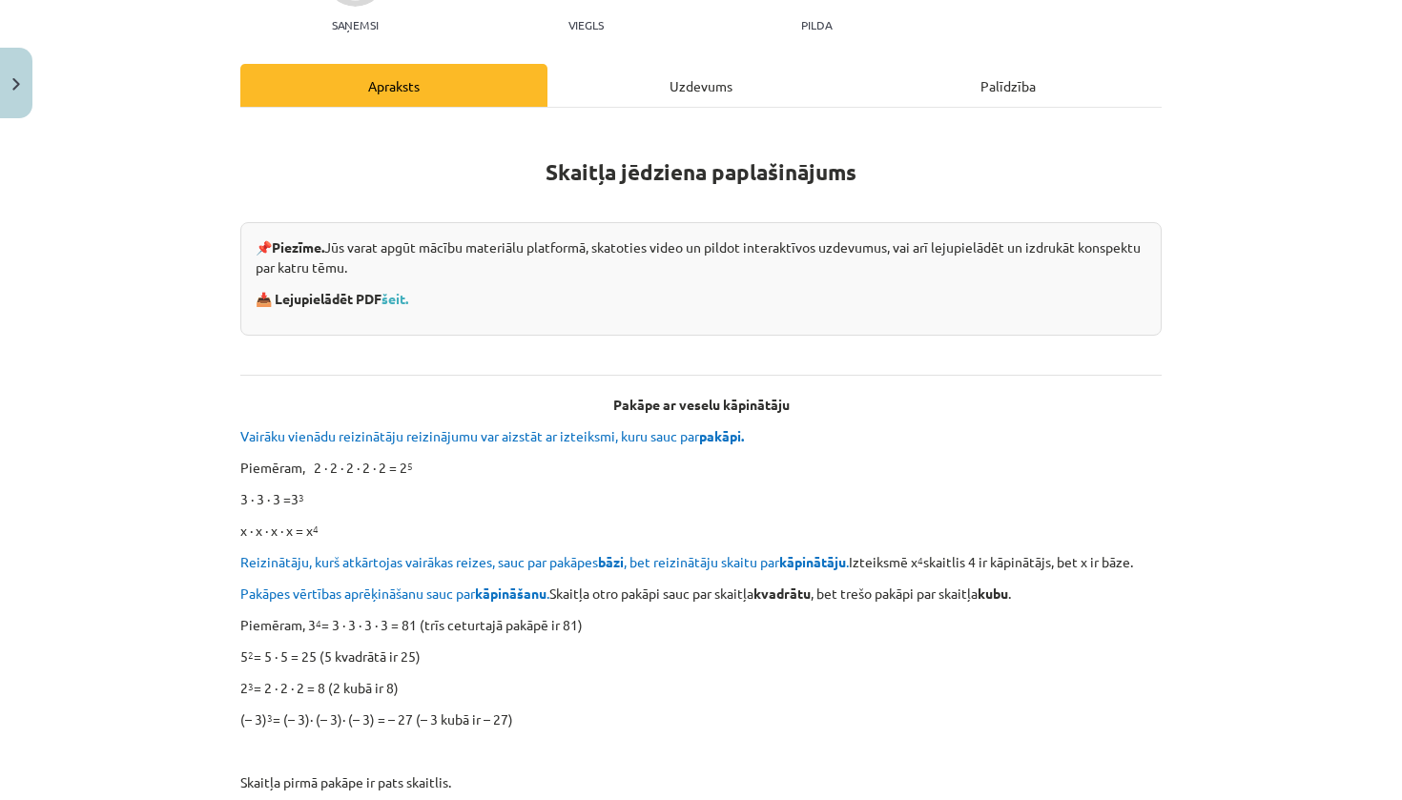
click at [664, 91] on div "Uzdevums" at bounding box center [700, 85] width 307 height 43
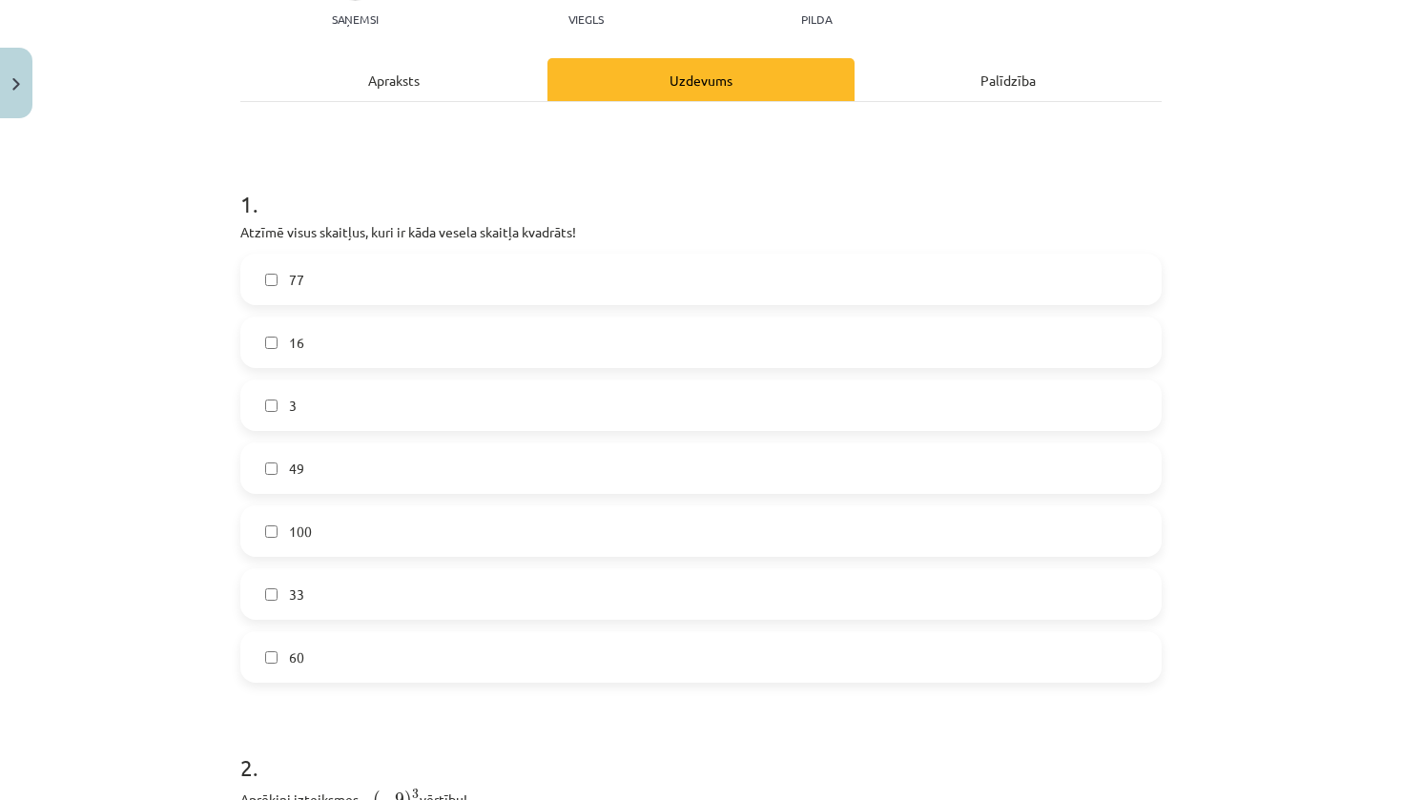
scroll to position [219, 0]
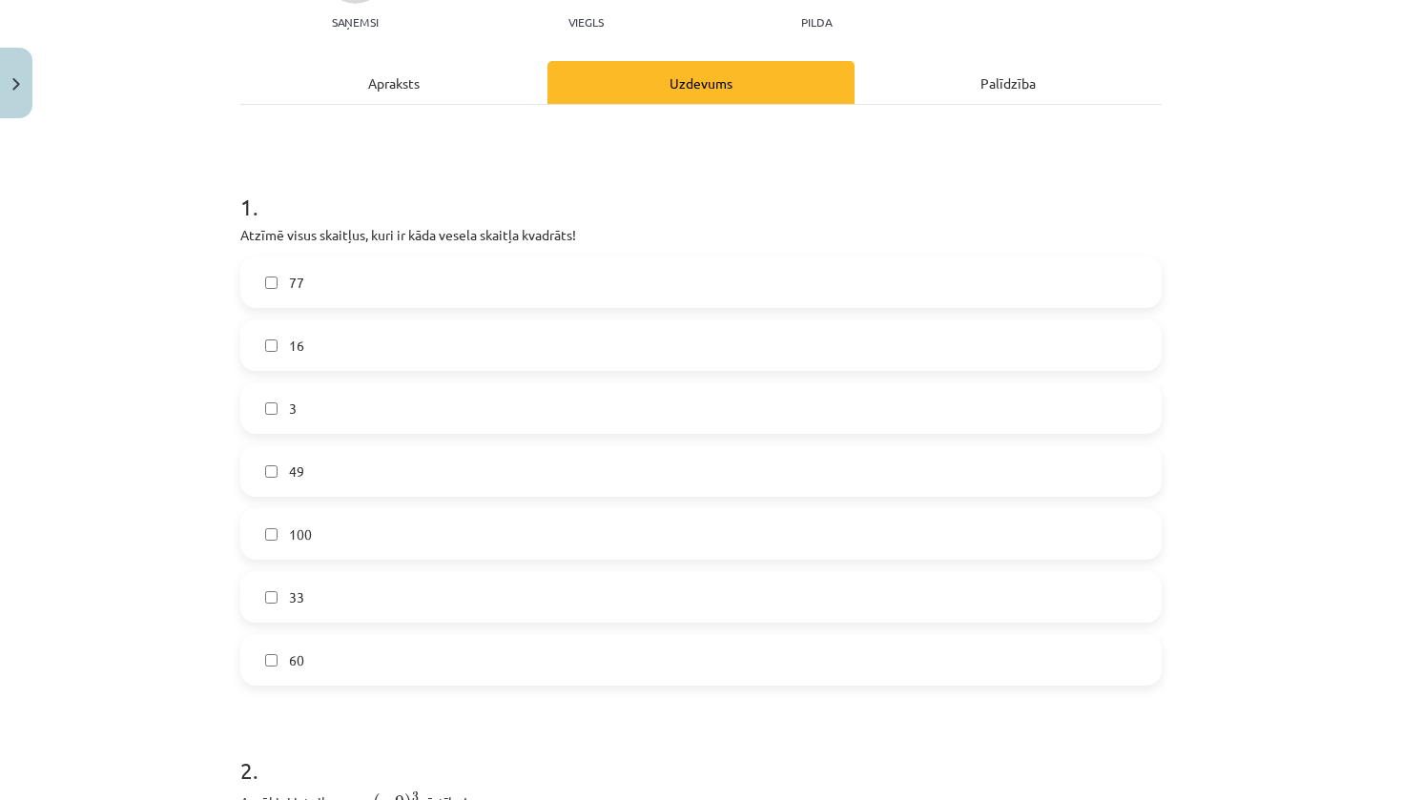
click at [401, 277] on label "77" at bounding box center [701, 282] width 918 height 48
click at [384, 415] on label "3" at bounding box center [701, 408] width 918 height 48
click at [353, 476] on label "49" at bounding box center [701, 471] width 918 height 48
click at [346, 599] on label "33" at bounding box center [701, 597] width 918 height 48
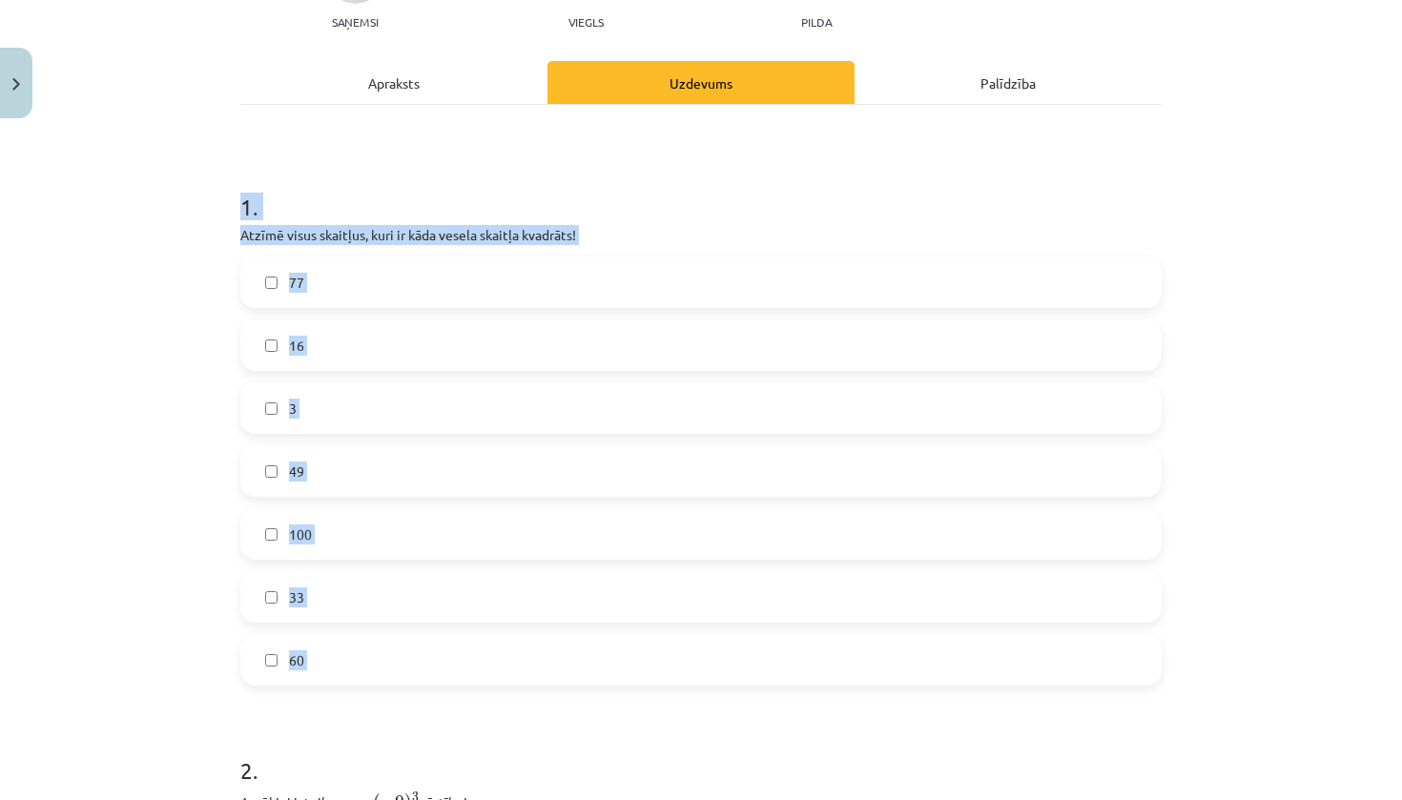
drag, startPoint x: 242, startPoint y: 205, endPoint x: 369, endPoint y: 687, distance: 498.1
click at [369, 687] on form "1 . Atzīmē visus skaitļus, kuri ir kāda vesela skaitļa kvadrāts! 77 16 3 49 100…" at bounding box center [700, 774] width 921 height 1228
copy div "1 . Atzīmē visus skaitļus, kuri ir kāda vesela skaitļa kvadrāts! 77 16 3 49 100…"
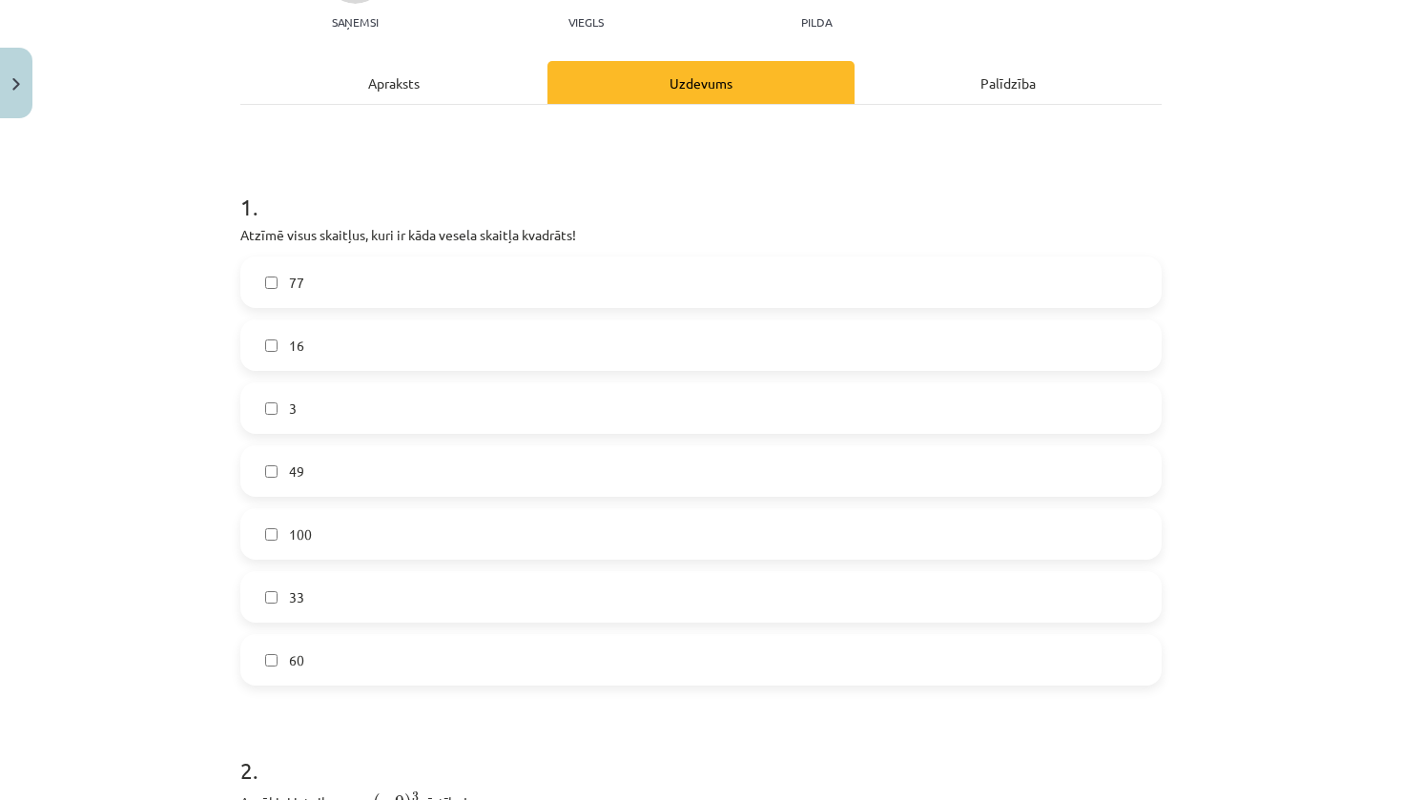
click at [452, 292] on label "77" at bounding box center [701, 282] width 918 height 48
click at [387, 349] on label "16" at bounding box center [701, 345] width 918 height 48
click at [387, 418] on label "3" at bounding box center [701, 408] width 918 height 48
click at [318, 608] on label "33" at bounding box center [701, 597] width 918 height 48
click at [338, 549] on label "100" at bounding box center [701, 534] width 918 height 48
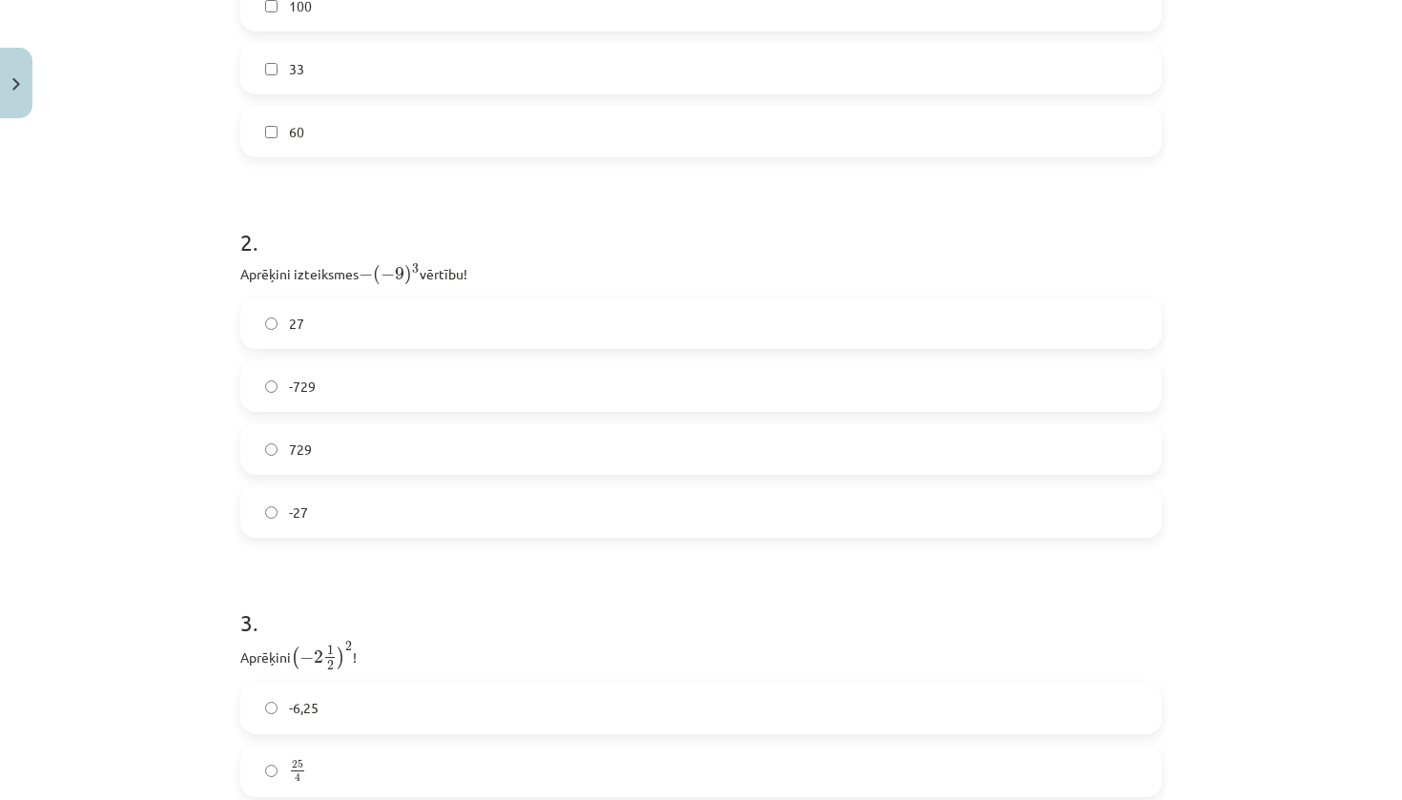
scroll to position [746, 0]
click at [379, 397] on label "-729" at bounding box center [701, 388] width 918 height 48
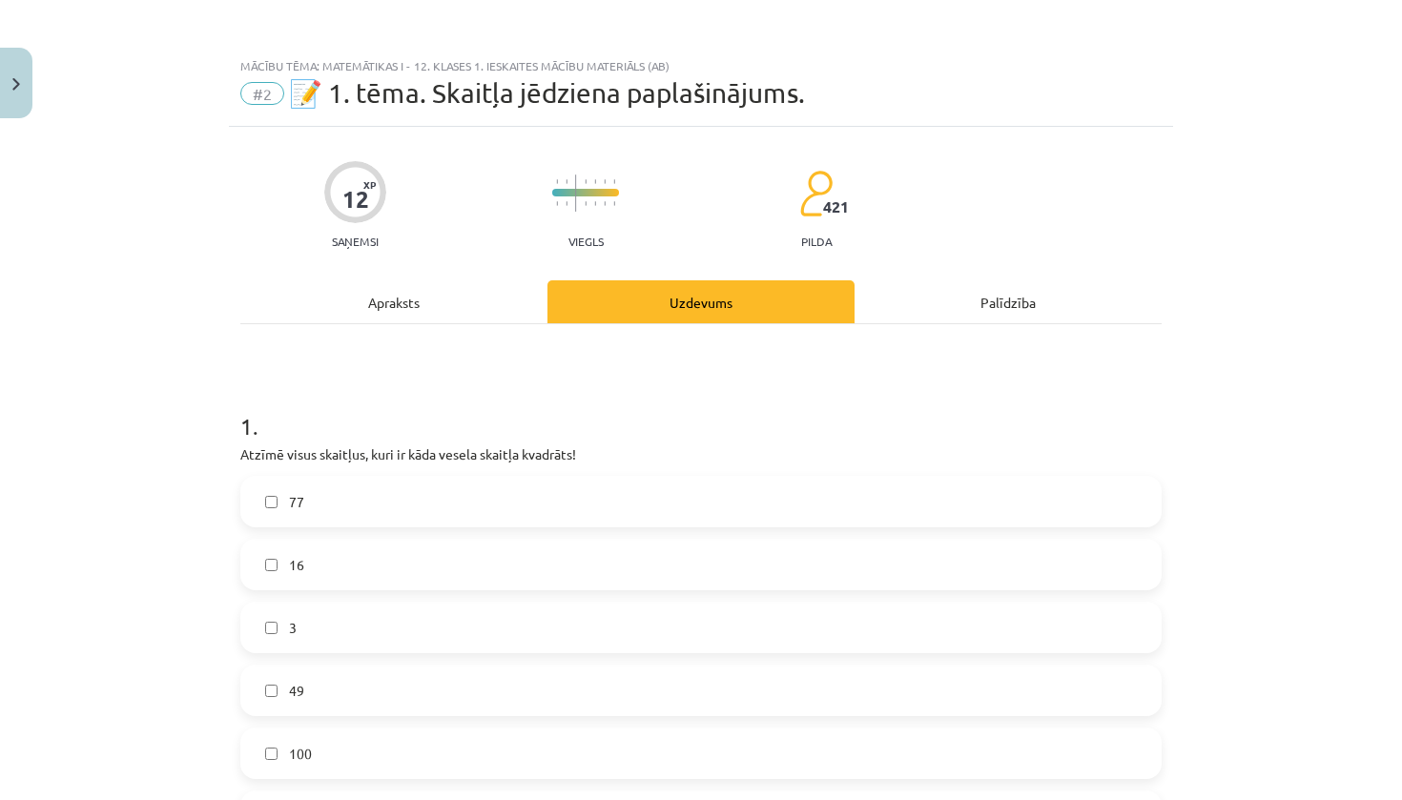
scroll to position [0, 0]
click at [433, 303] on div "Apraksts" at bounding box center [393, 301] width 307 height 43
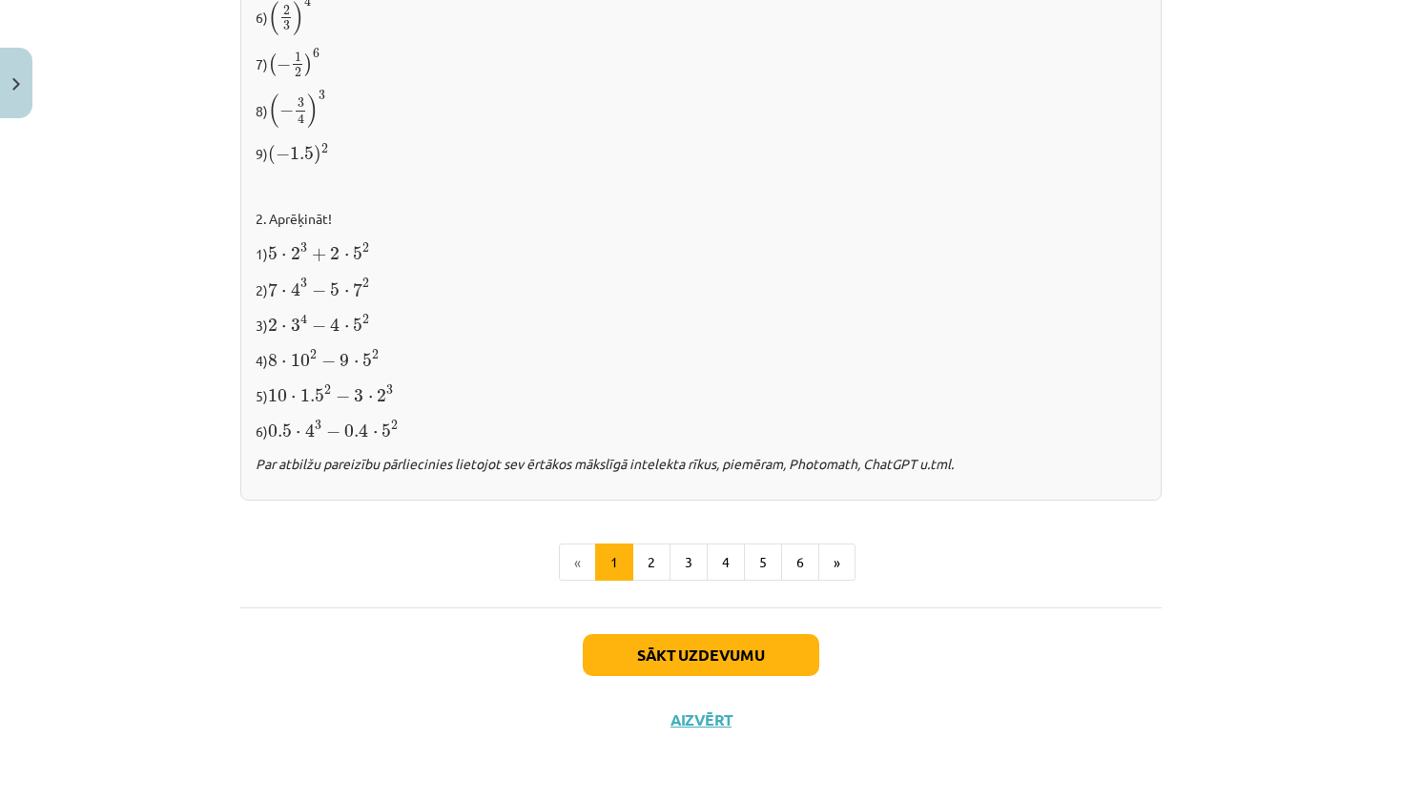
scroll to position [1908, 0]
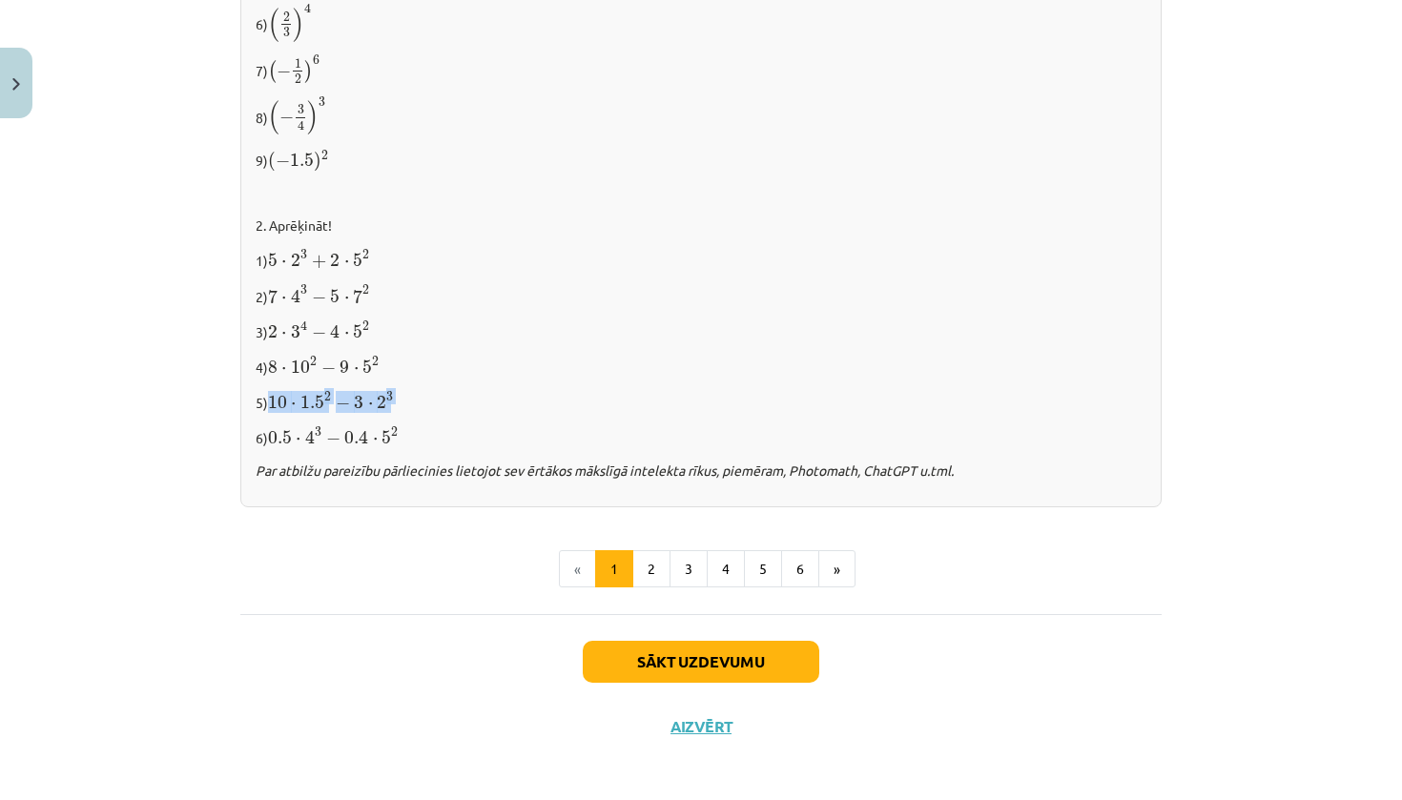
drag, startPoint x: 560, startPoint y: 394, endPoint x: 576, endPoint y: 410, distance: 22.9
click at [576, 410] on div "✍️ RISINI PATS! 1. Izpildi kāpināšanu! 1) 2 6 2 6 2) ( − 5 ) 3 ( − 5 ) 3 3) ( −…" at bounding box center [700, 109] width 921 height 795
click at [403, 389] on p "5) 10 ⋅ 1.5 2 − 3 ⋅ 2 3 10 ⋅ 1.5 2 − 3 ⋅ 2 3" at bounding box center [701, 401] width 891 height 24
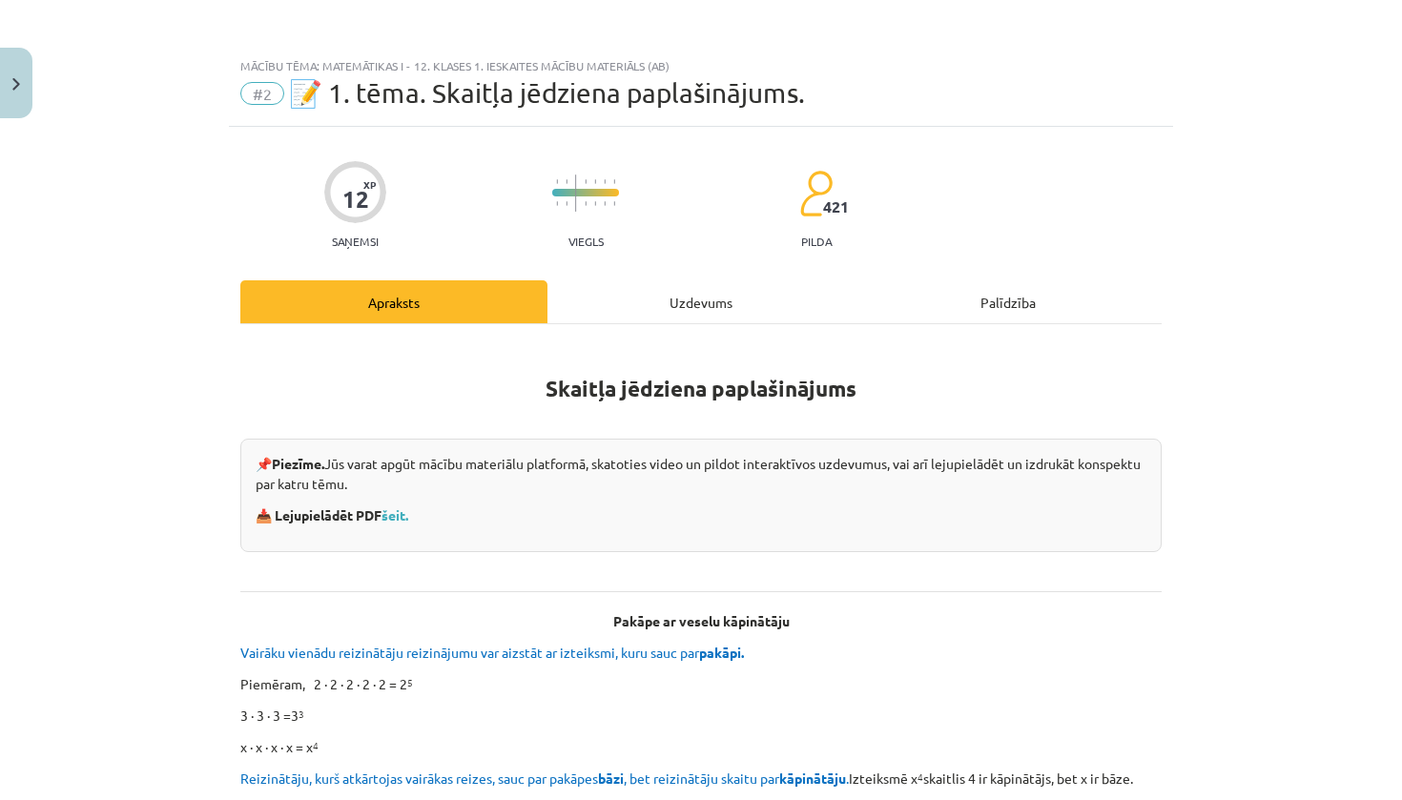
scroll to position [0, 0]
click at [662, 305] on div "Uzdevums" at bounding box center [700, 301] width 307 height 43
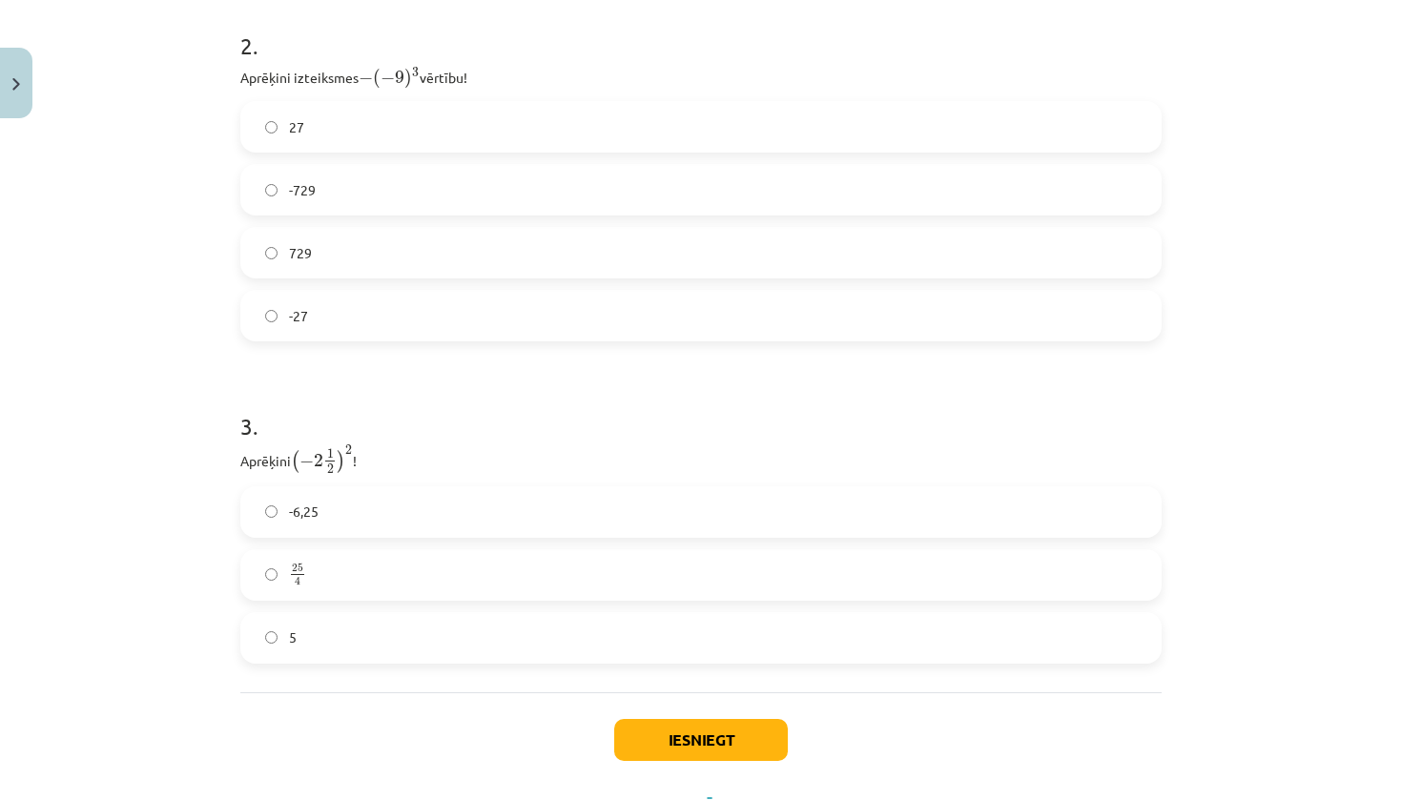
scroll to position [984, 0]
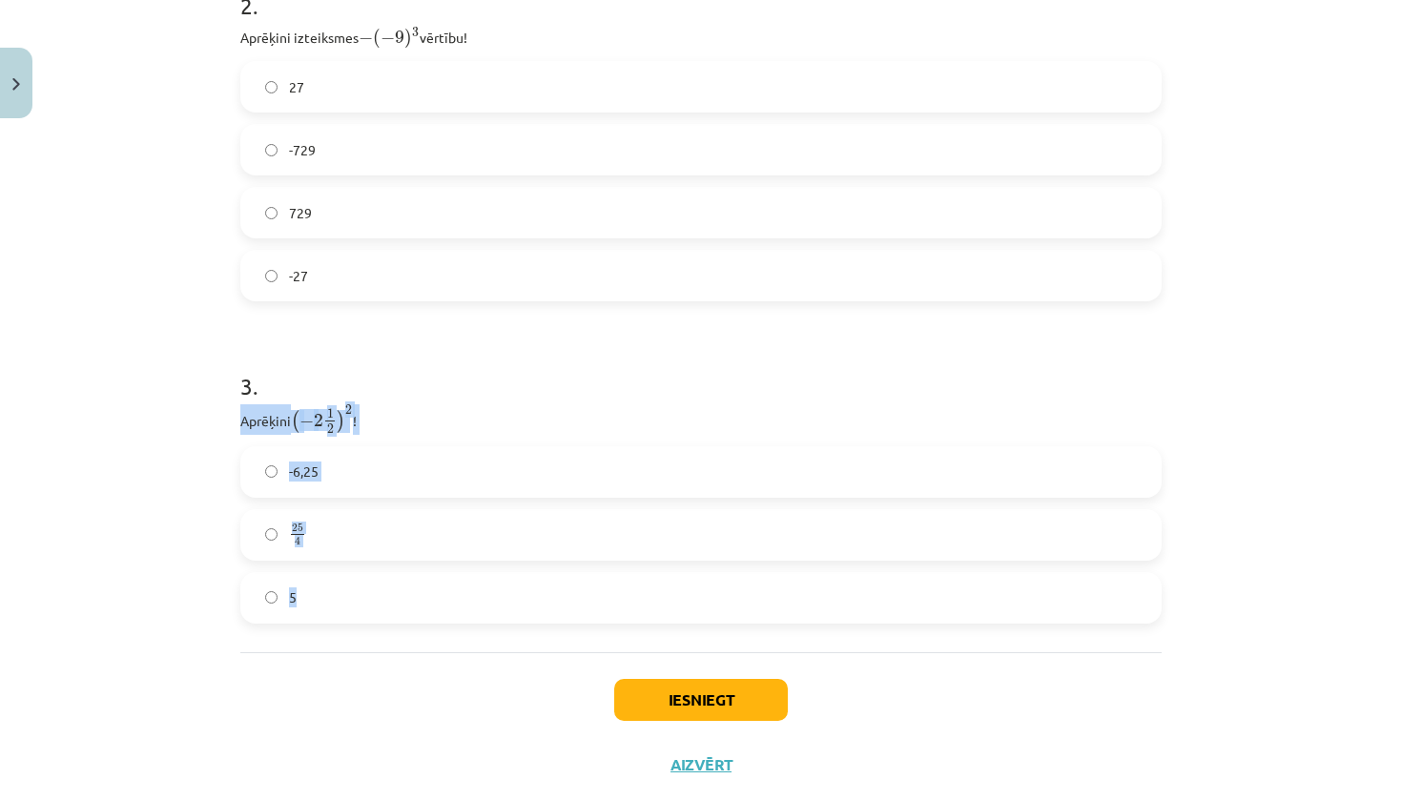
drag, startPoint x: 238, startPoint y: 420, endPoint x: 351, endPoint y: 615, distance: 225.6
copy div "Aprēķini ( − 2 1 2 ) 2 ( − 2 1 2 ) 2 ! -6,25 25 4 25 4 5"
click at [631, 343] on h1 "3 ." at bounding box center [700, 369] width 921 height 59
click at [480, 534] on label "25 4 25 4" at bounding box center [701, 535] width 918 height 48
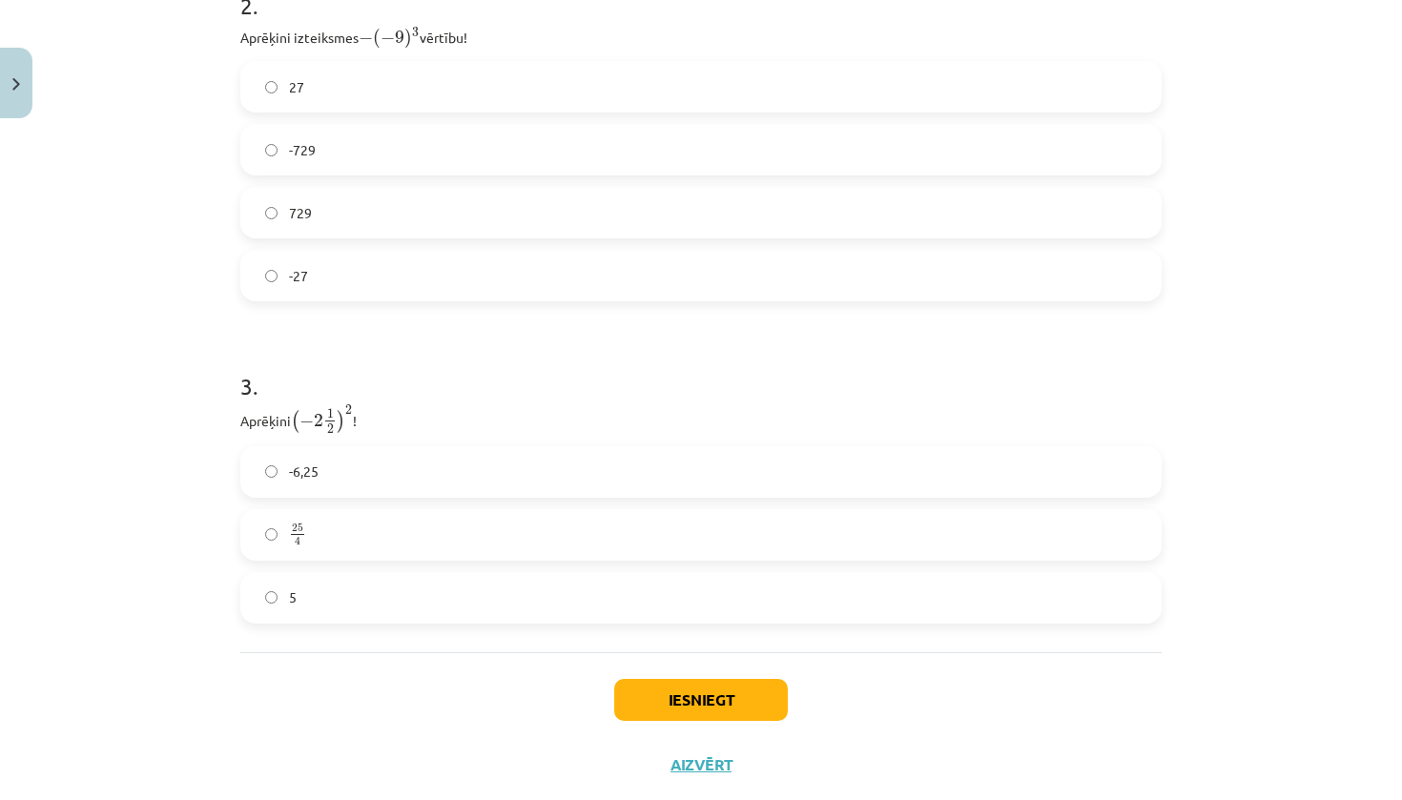
click at [718, 698] on button "Iesniegt" at bounding box center [701, 700] width 174 height 42
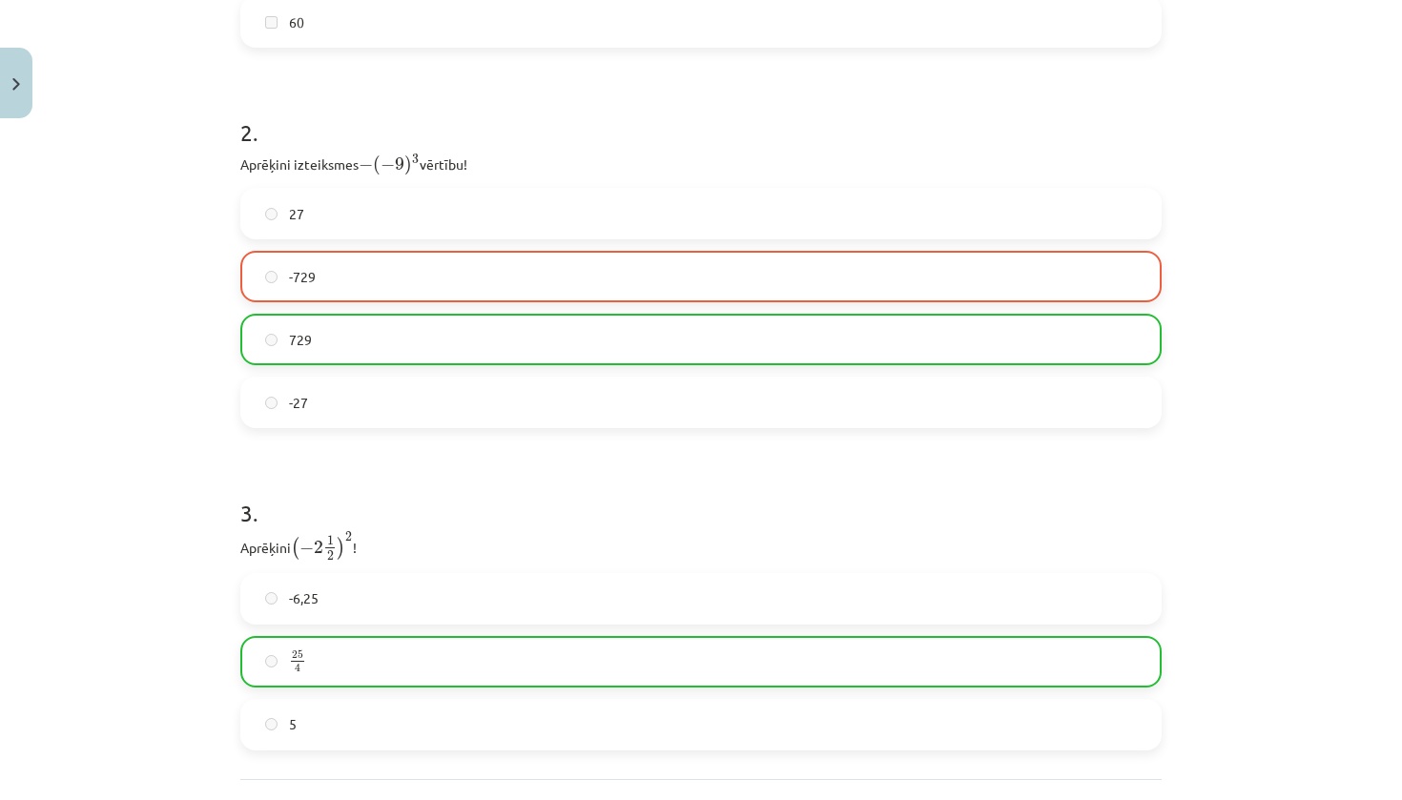
scroll to position [858, 0]
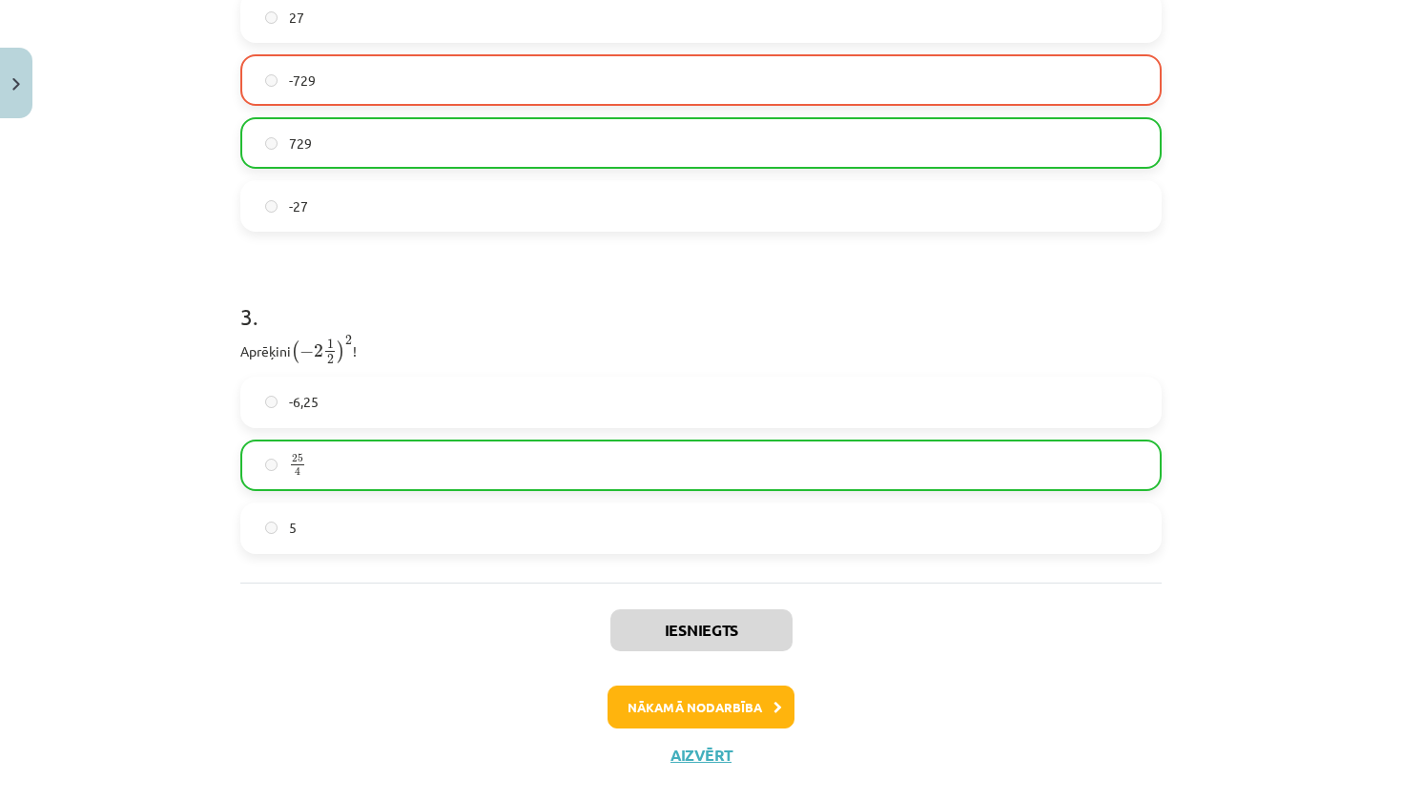
click at [715, 699] on button "Nākamā nodarbība" at bounding box center [701, 708] width 187 height 44
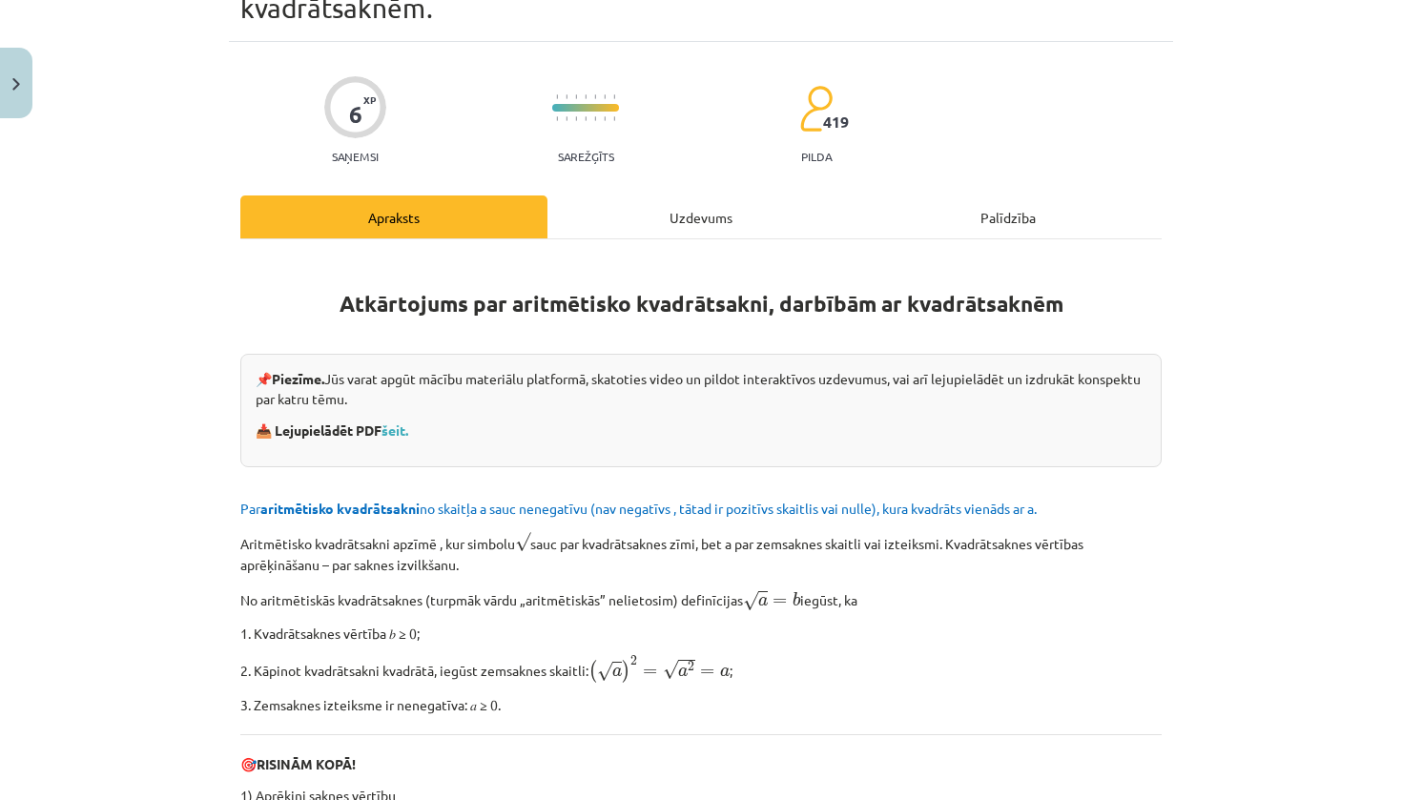
scroll to position [128, 0]
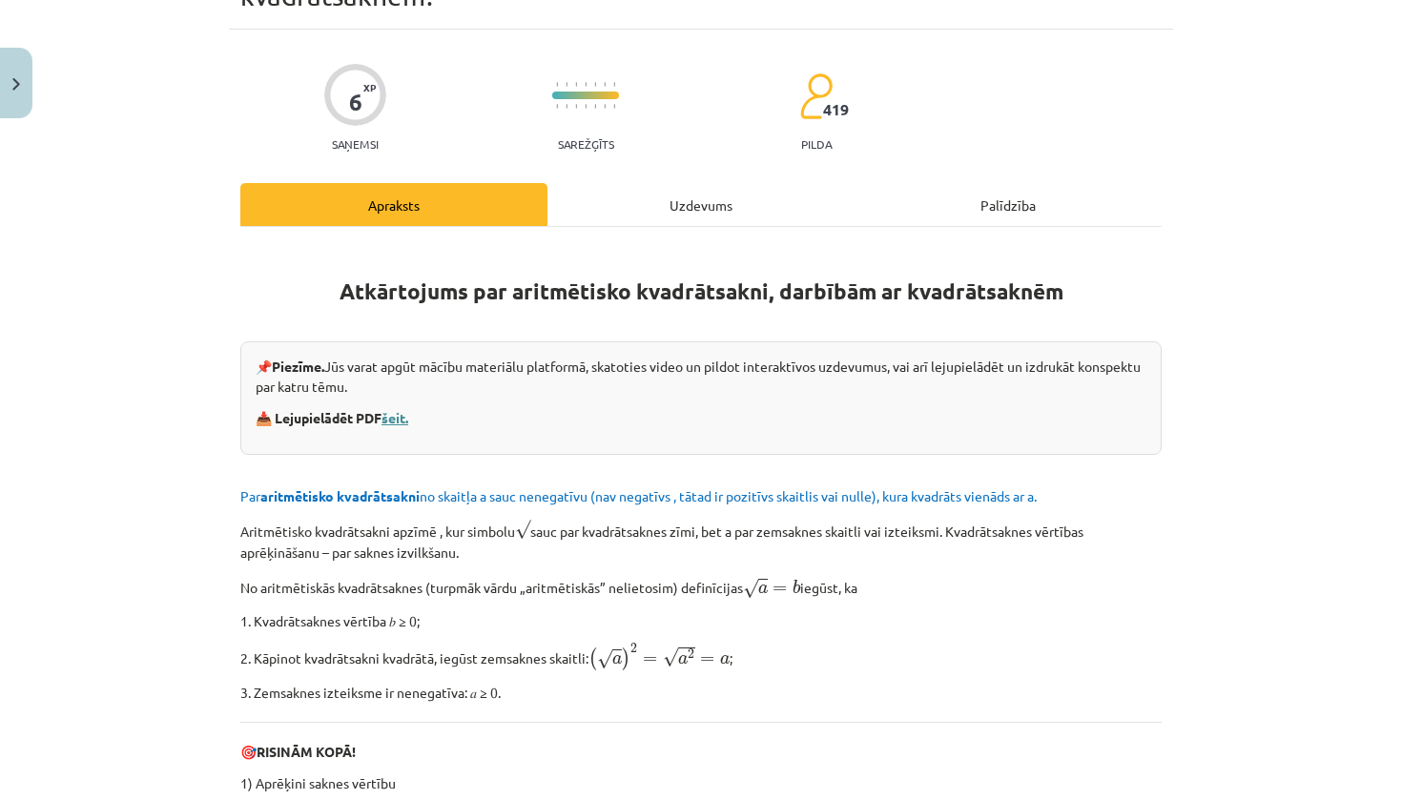
click at [402, 421] on link "šeit." at bounding box center [395, 417] width 27 height 17
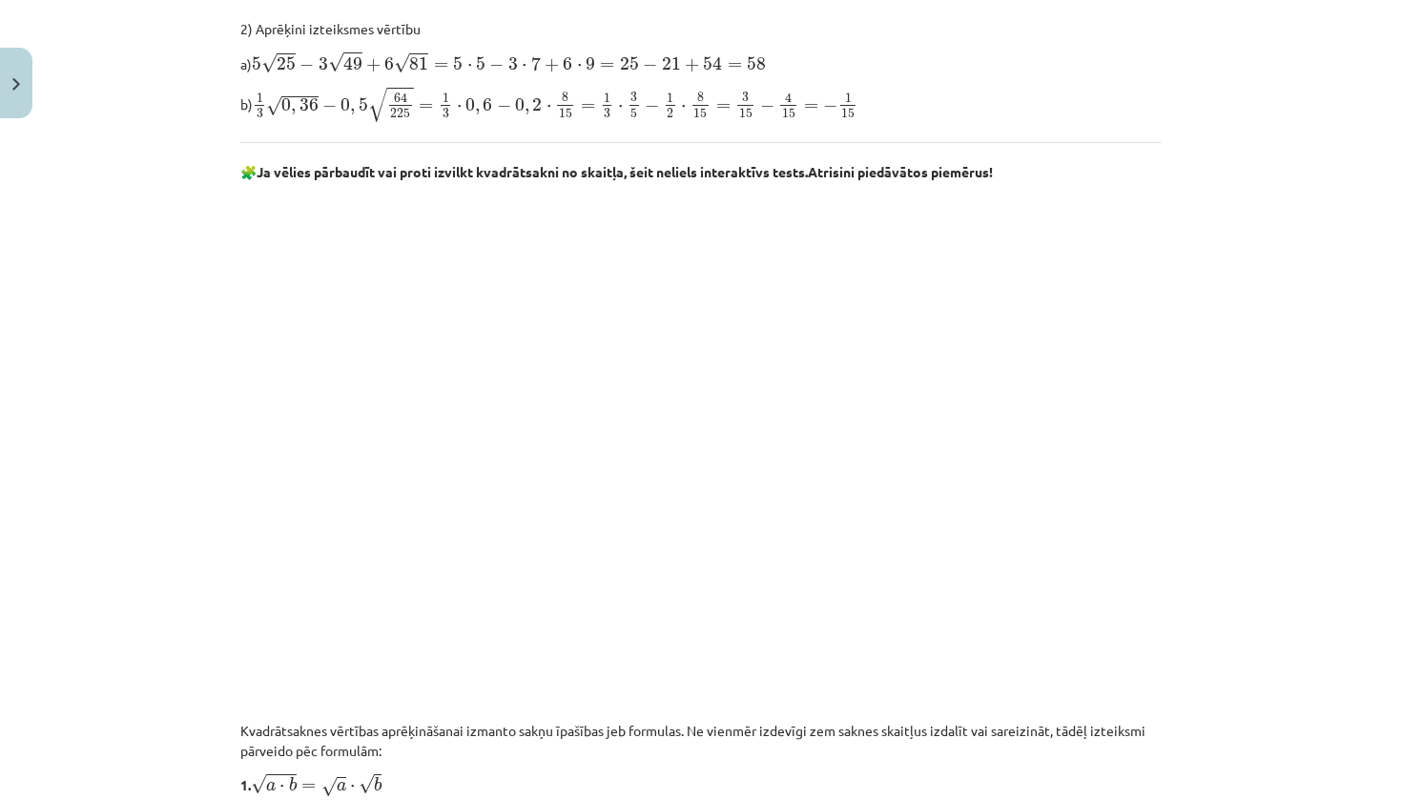
scroll to position [1093, 0]
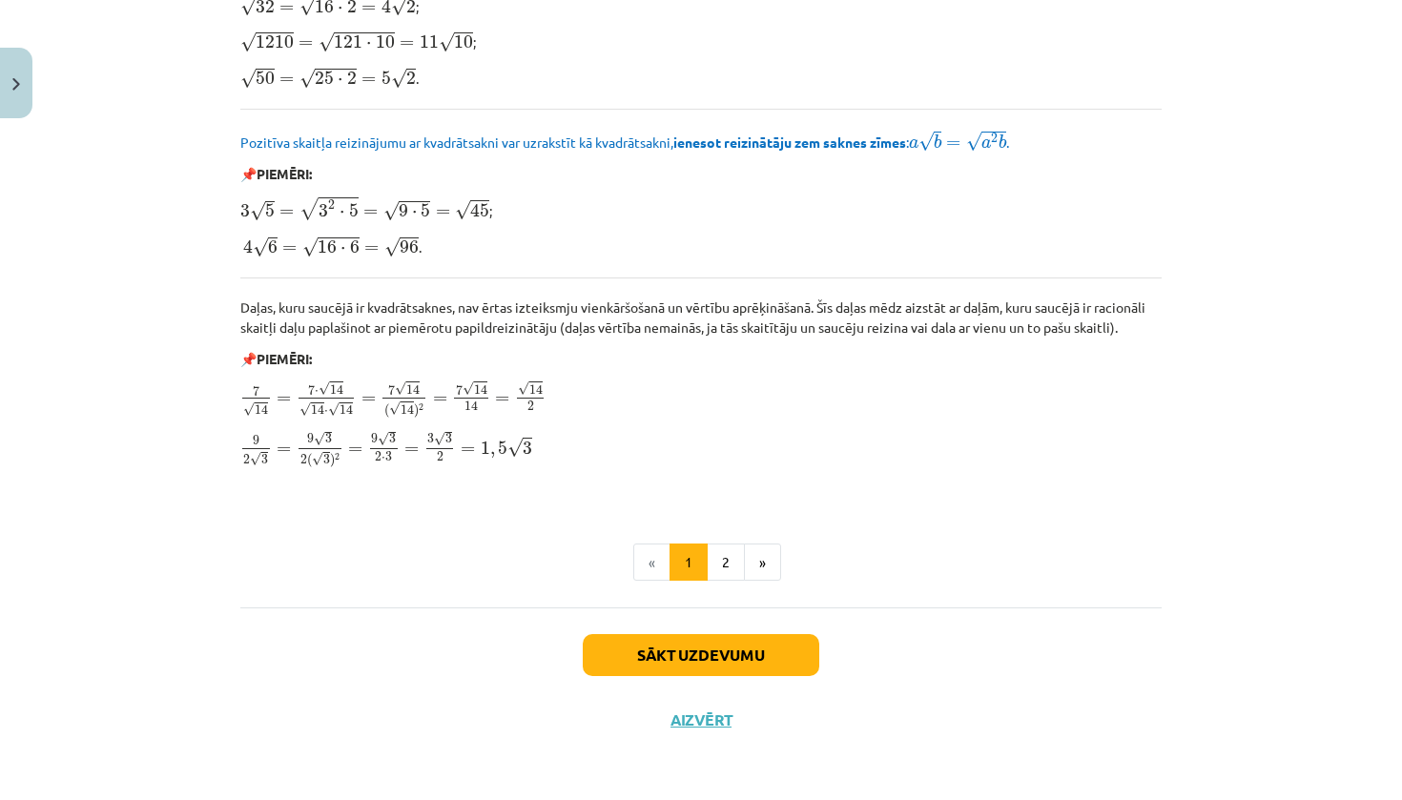
click at [727, 658] on button "Sākt uzdevumu" at bounding box center [701, 655] width 237 height 42
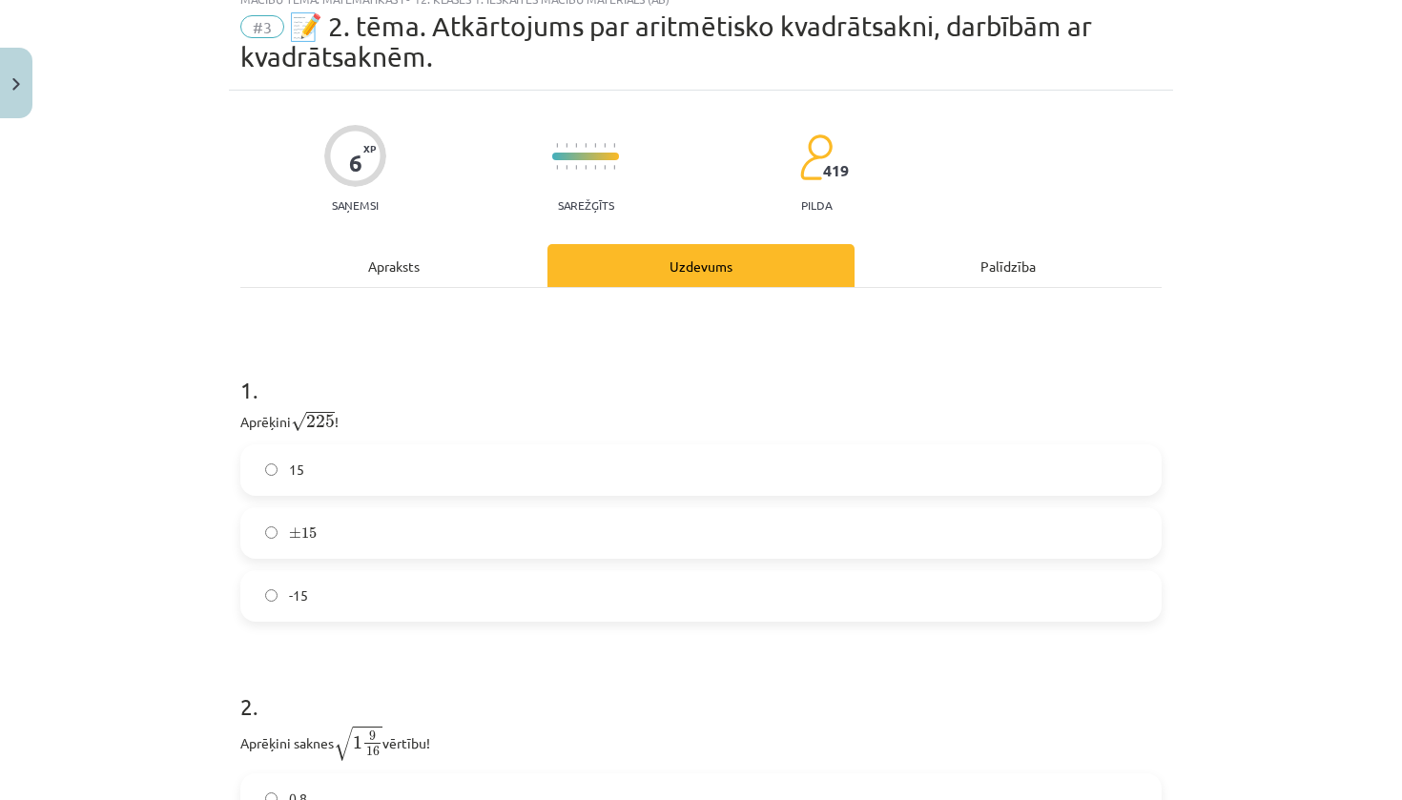
scroll to position [64, 0]
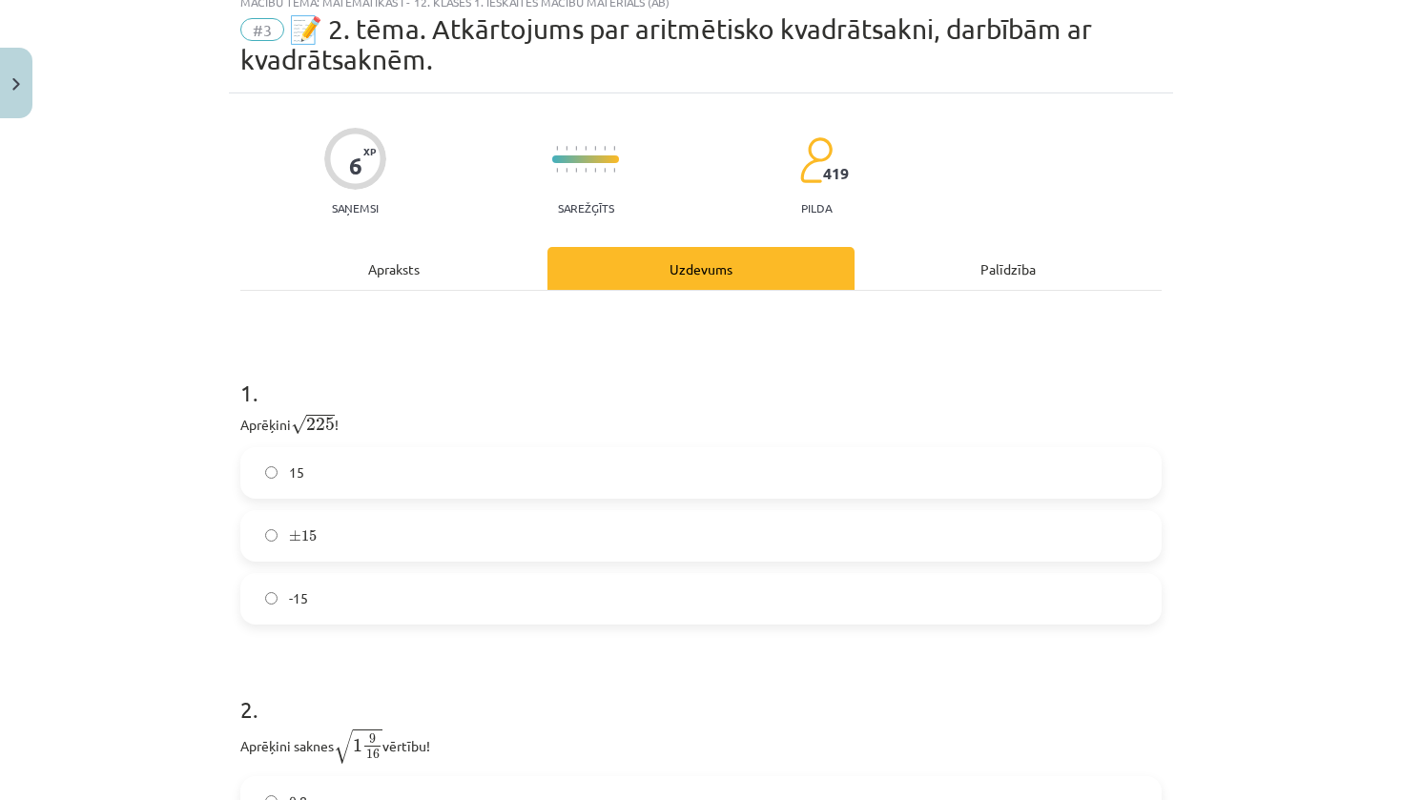
click at [586, 497] on div "15" at bounding box center [700, 473] width 921 height 52
click at [587, 479] on label "15" at bounding box center [701, 473] width 918 height 48
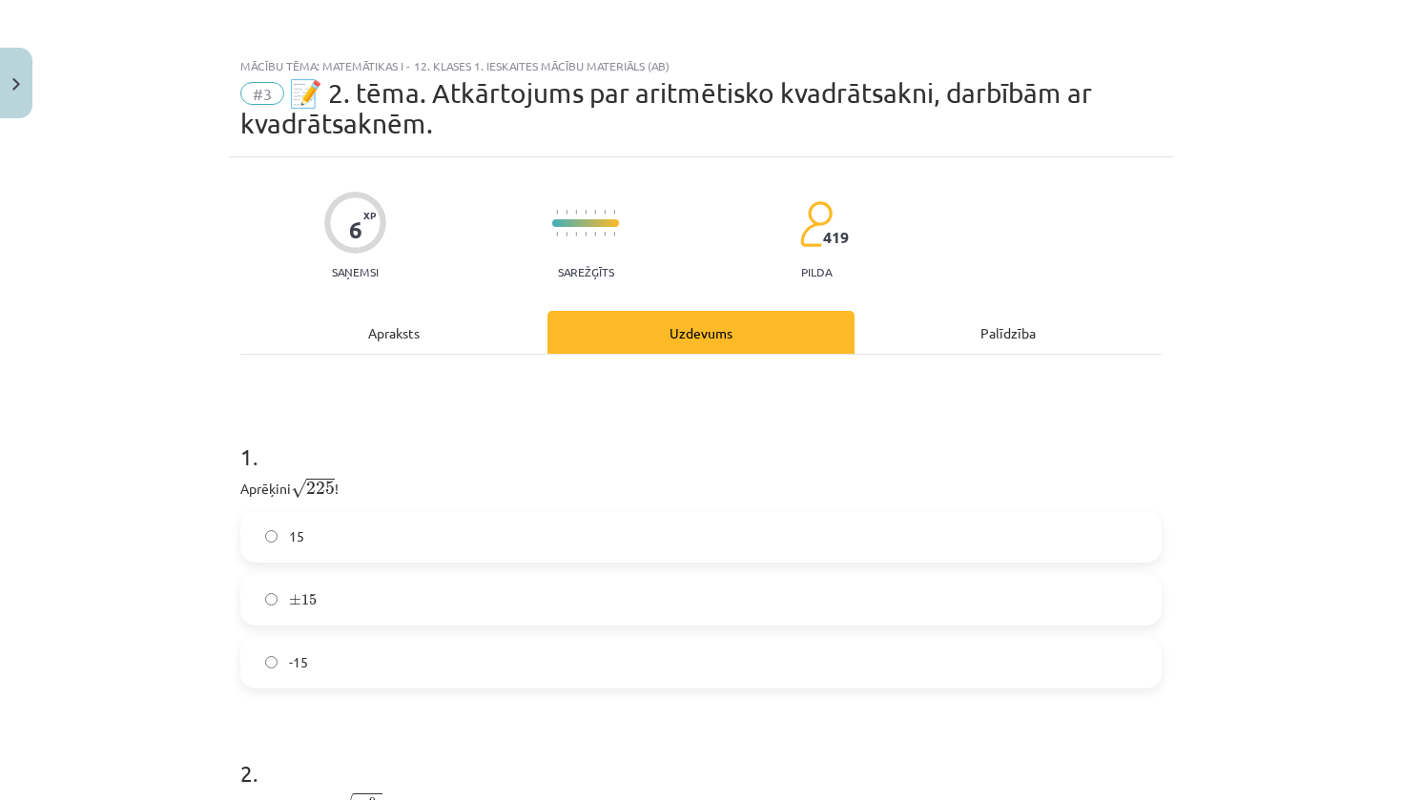
scroll to position [0, 0]
click at [456, 337] on div "Apraksts" at bounding box center [393, 332] width 307 height 43
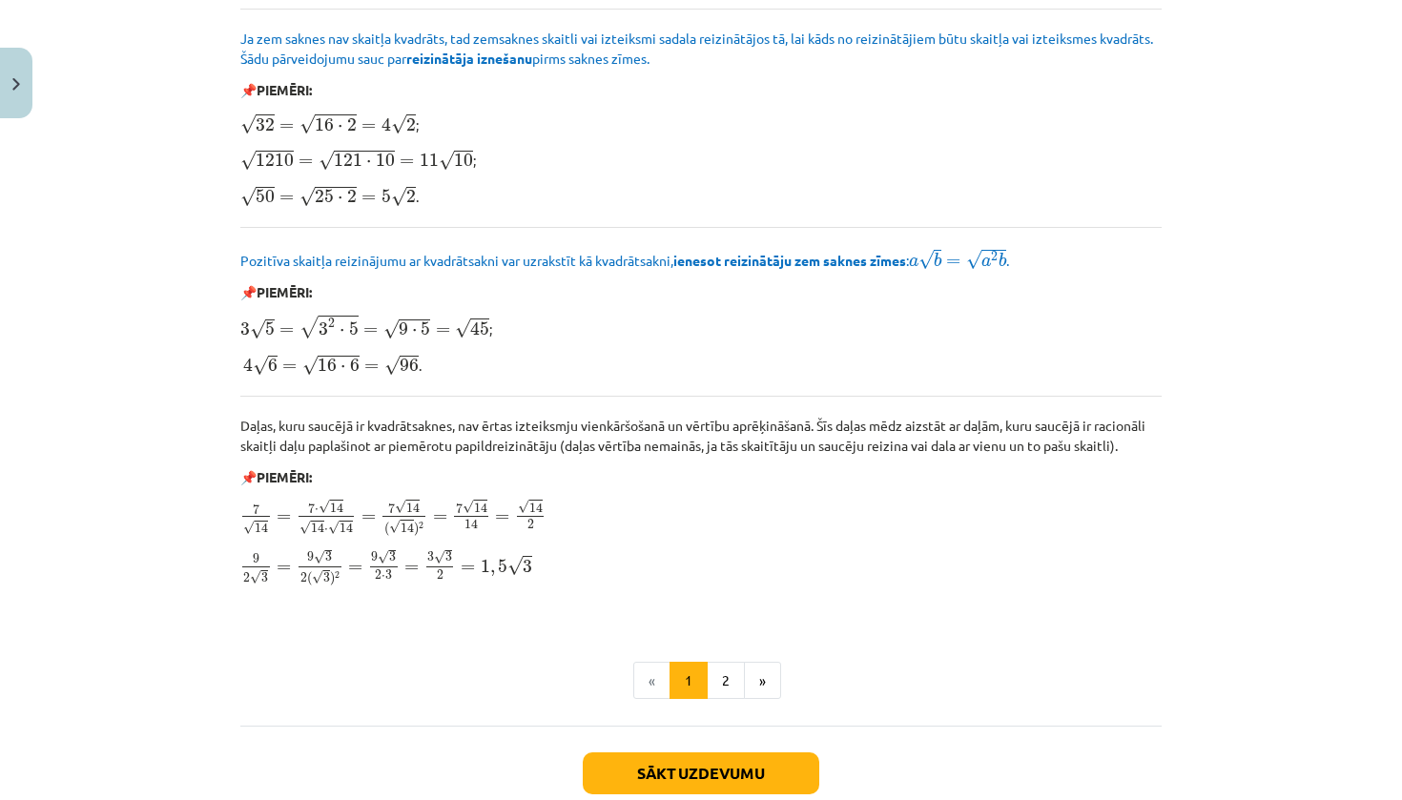
scroll to position [2074, 0]
click at [645, 775] on button "Sākt uzdevumu" at bounding box center [701, 773] width 237 height 42
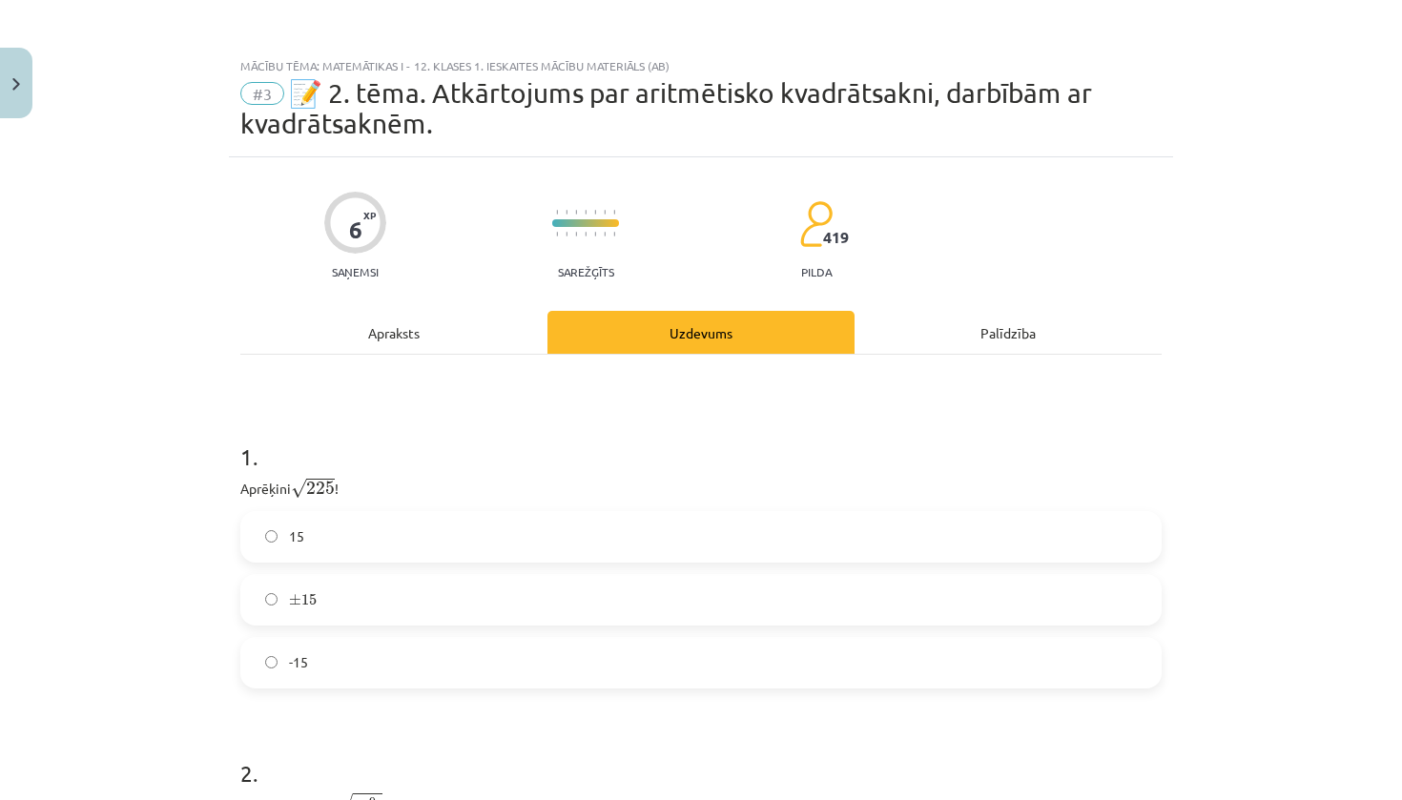
scroll to position [0, 0]
click at [437, 336] on div "Apraksts" at bounding box center [393, 332] width 307 height 43
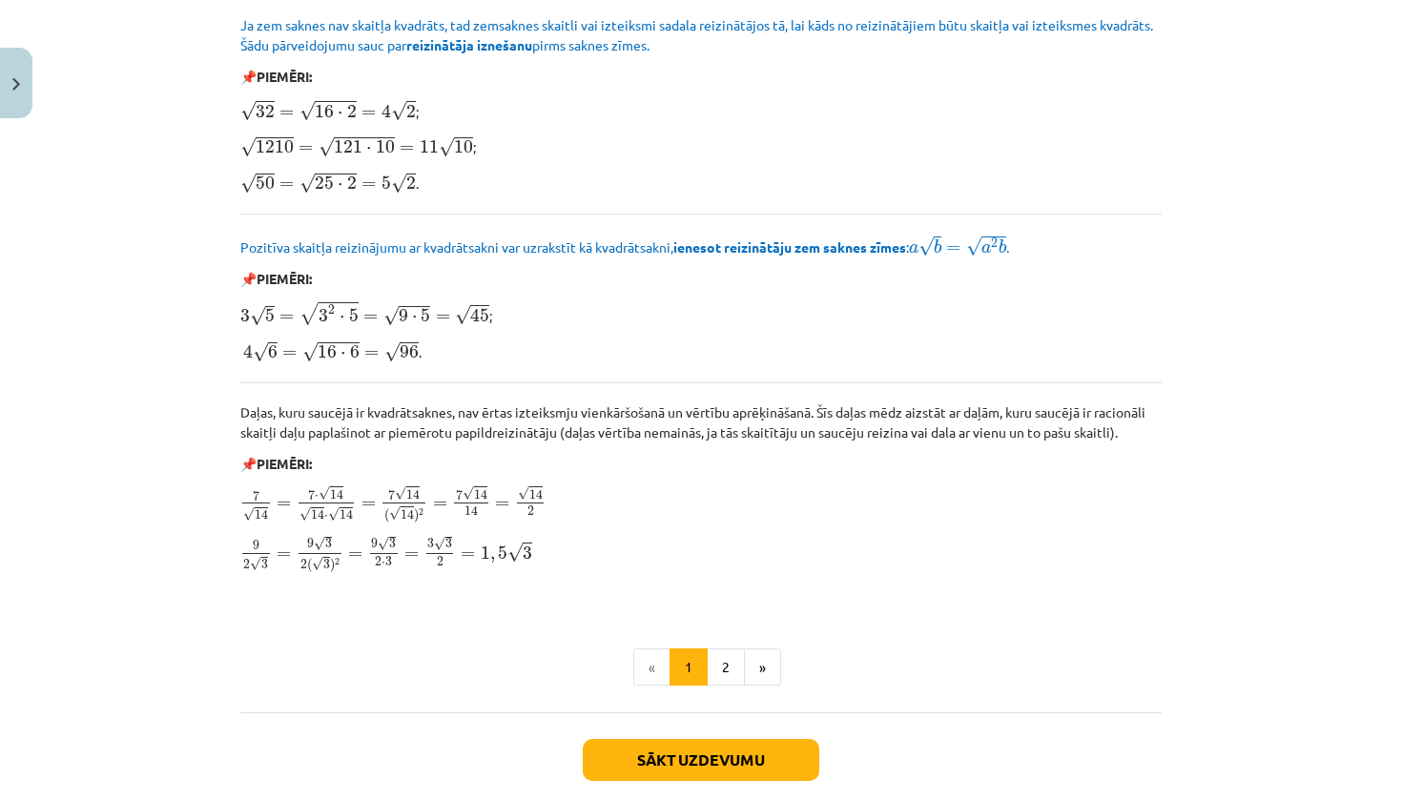
scroll to position [2093, 0]
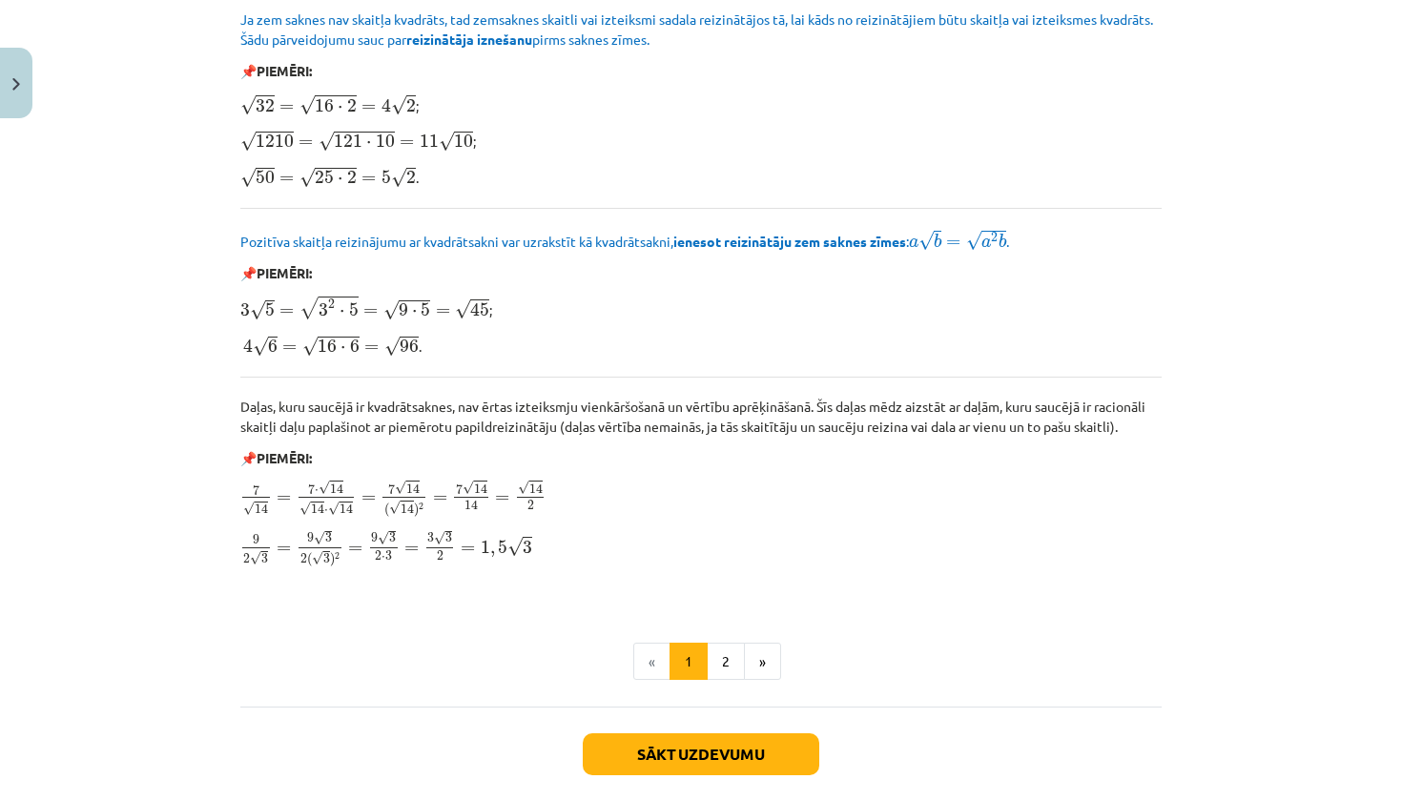
click at [691, 765] on button "Sākt uzdevumu" at bounding box center [701, 754] width 237 height 42
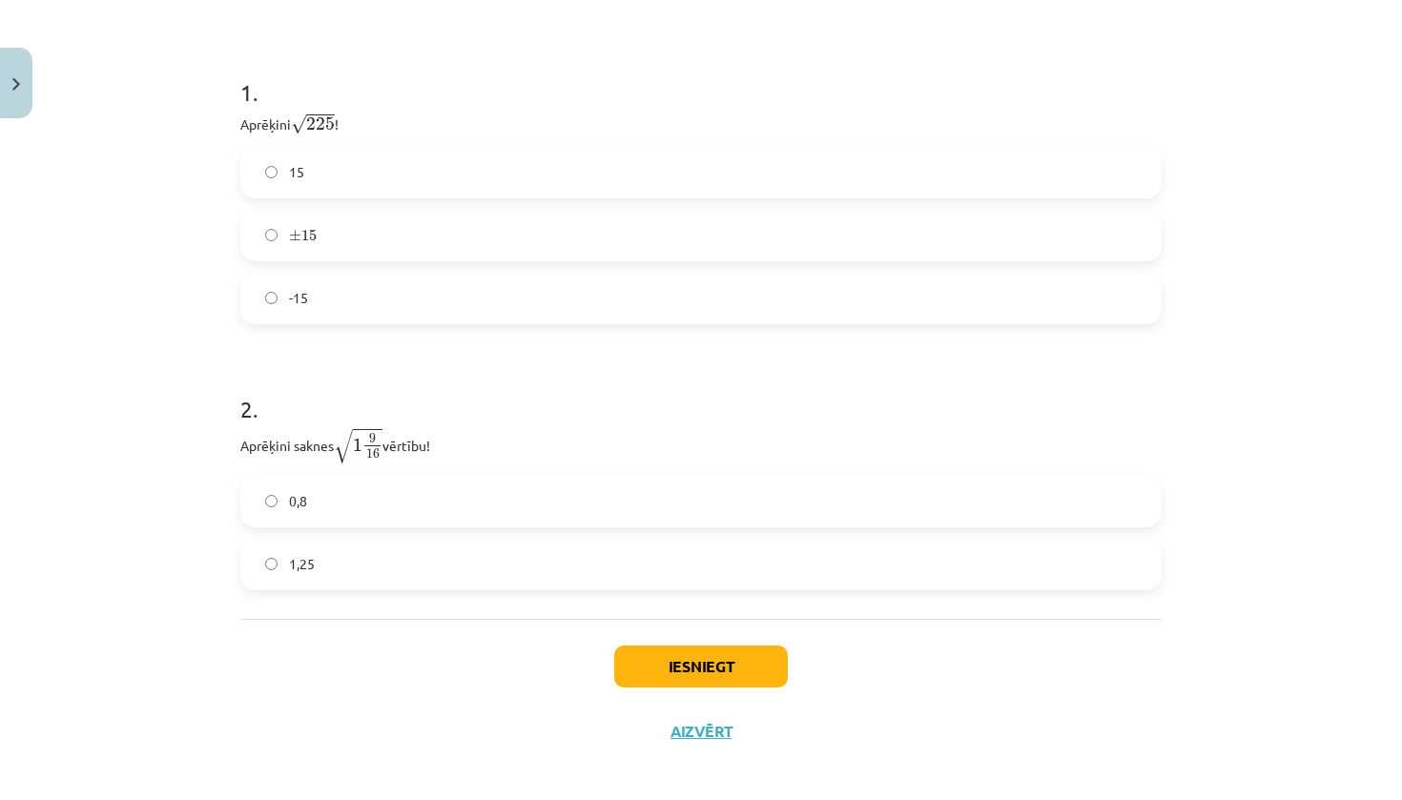
click at [428, 567] on label "1,25" at bounding box center [701, 565] width 918 height 48
click at [633, 669] on button "Iesniegt" at bounding box center [701, 667] width 174 height 42
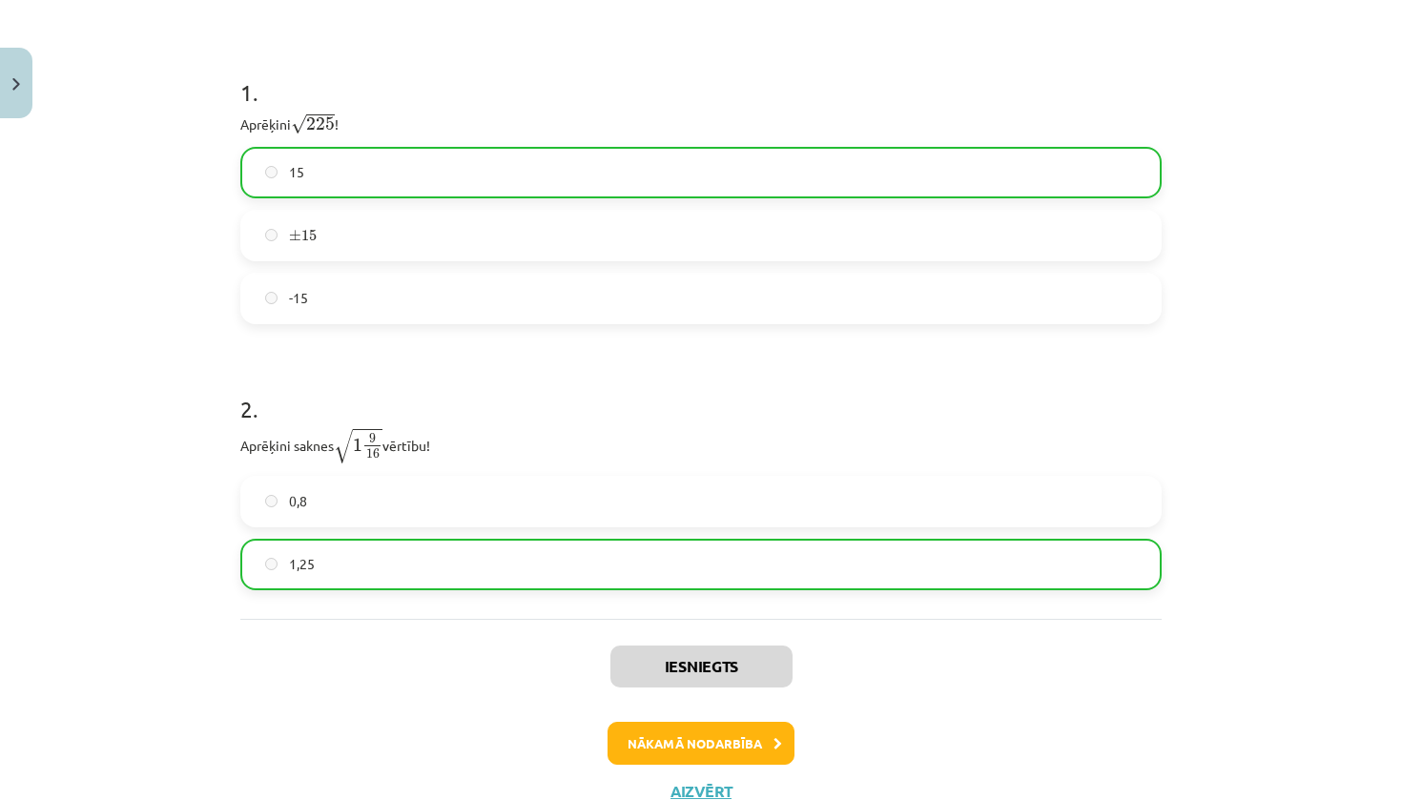
click at [712, 760] on button "Nākamā nodarbība" at bounding box center [701, 744] width 187 height 44
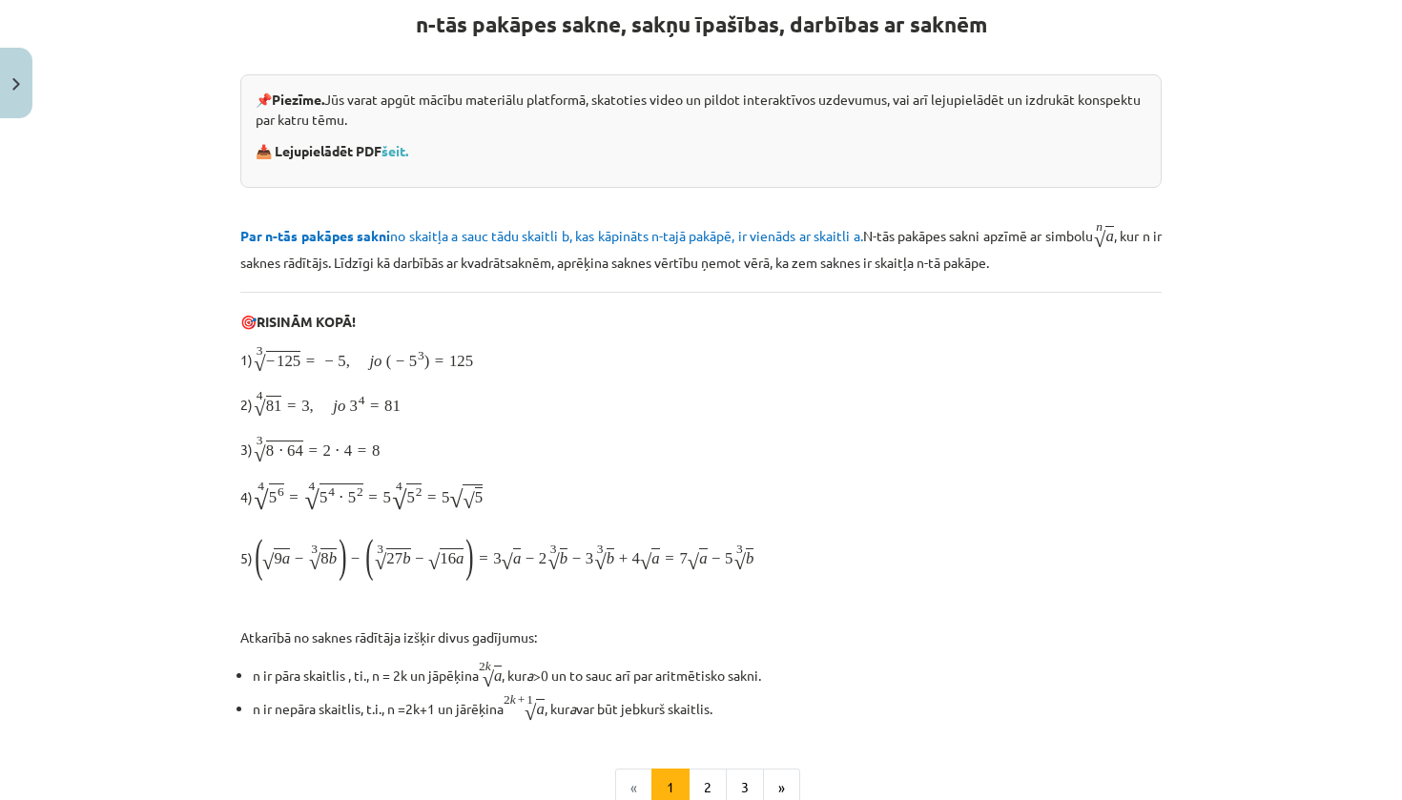
scroll to position [48, 0]
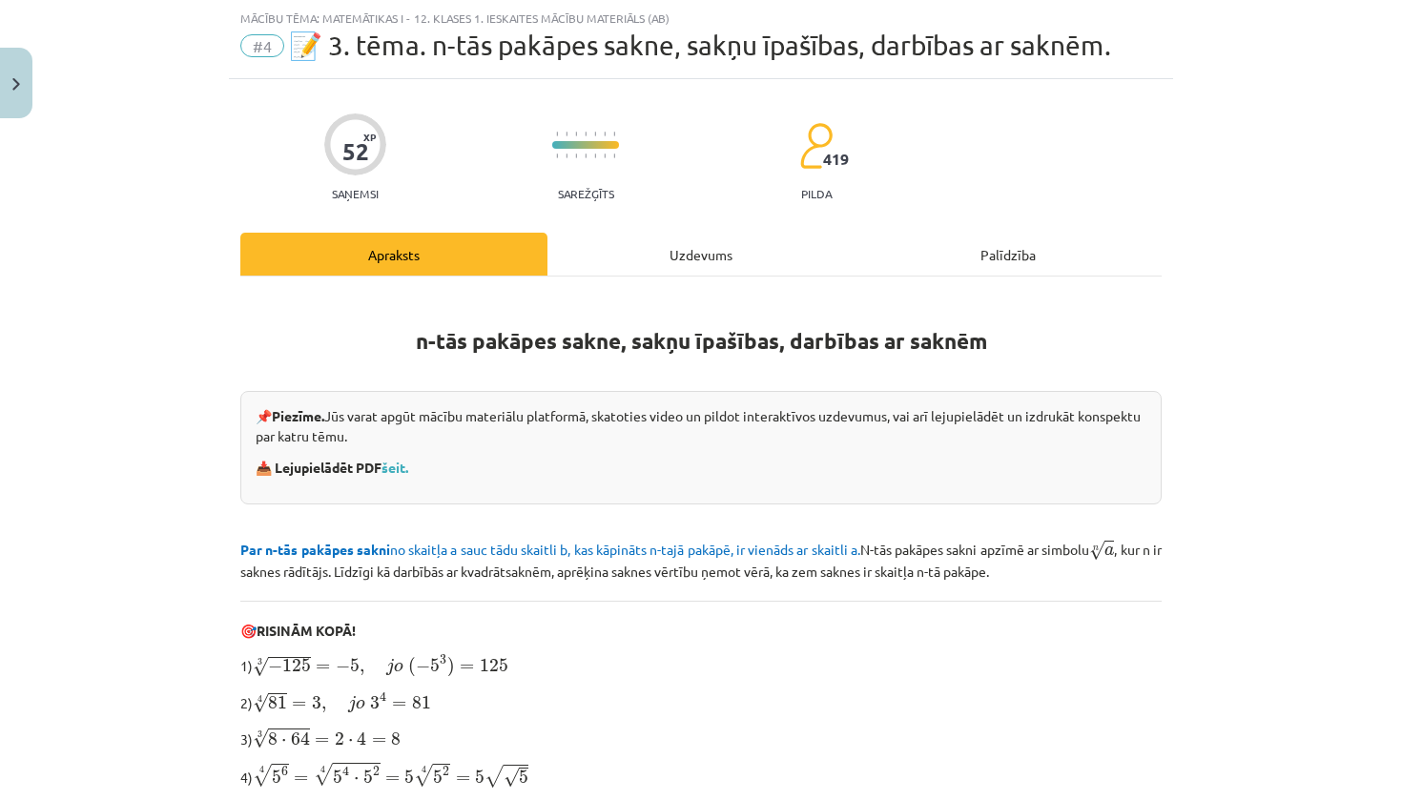
click at [666, 270] on div "Uzdevums" at bounding box center [700, 254] width 307 height 43
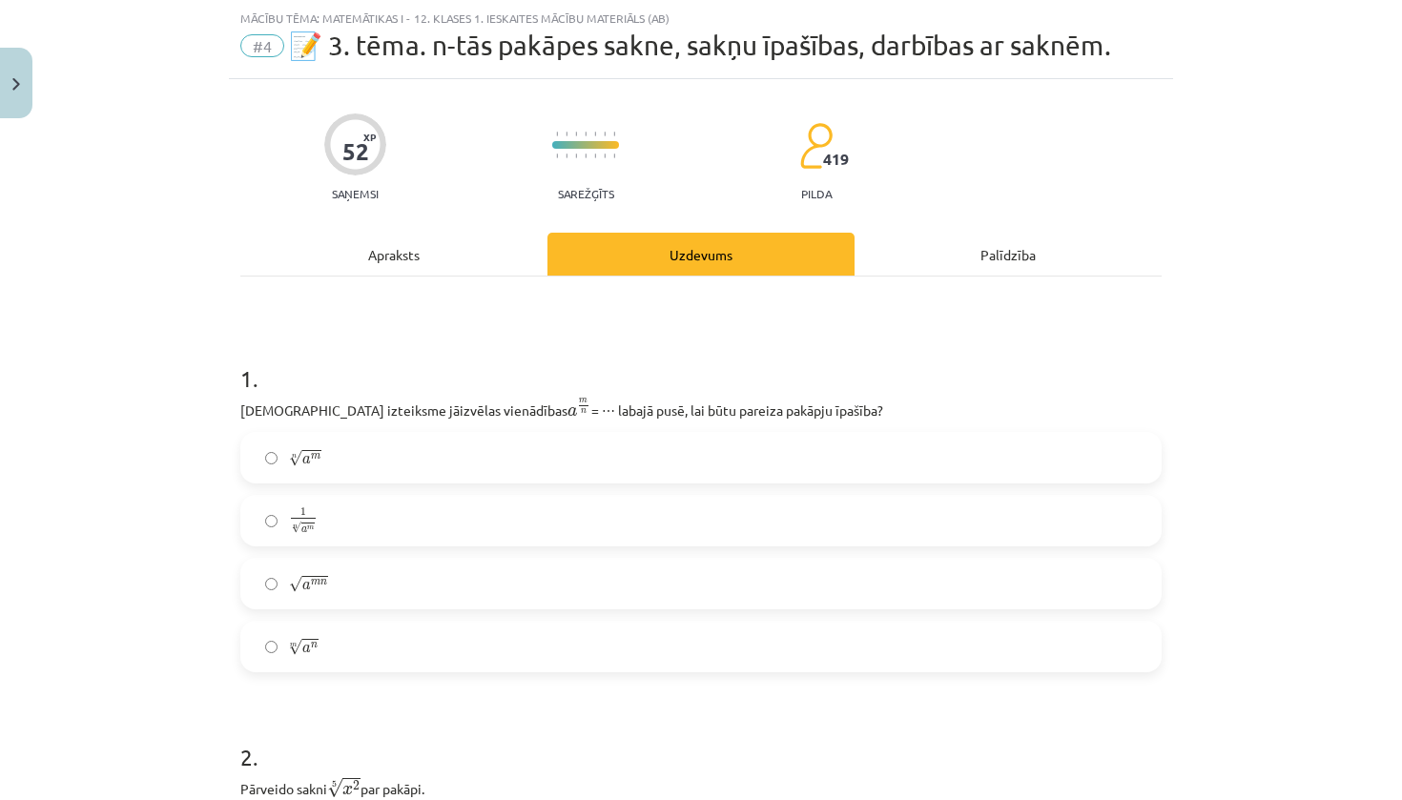
click at [491, 252] on div "Apraksts" at bounding box center [393, 254] width 307 height 43
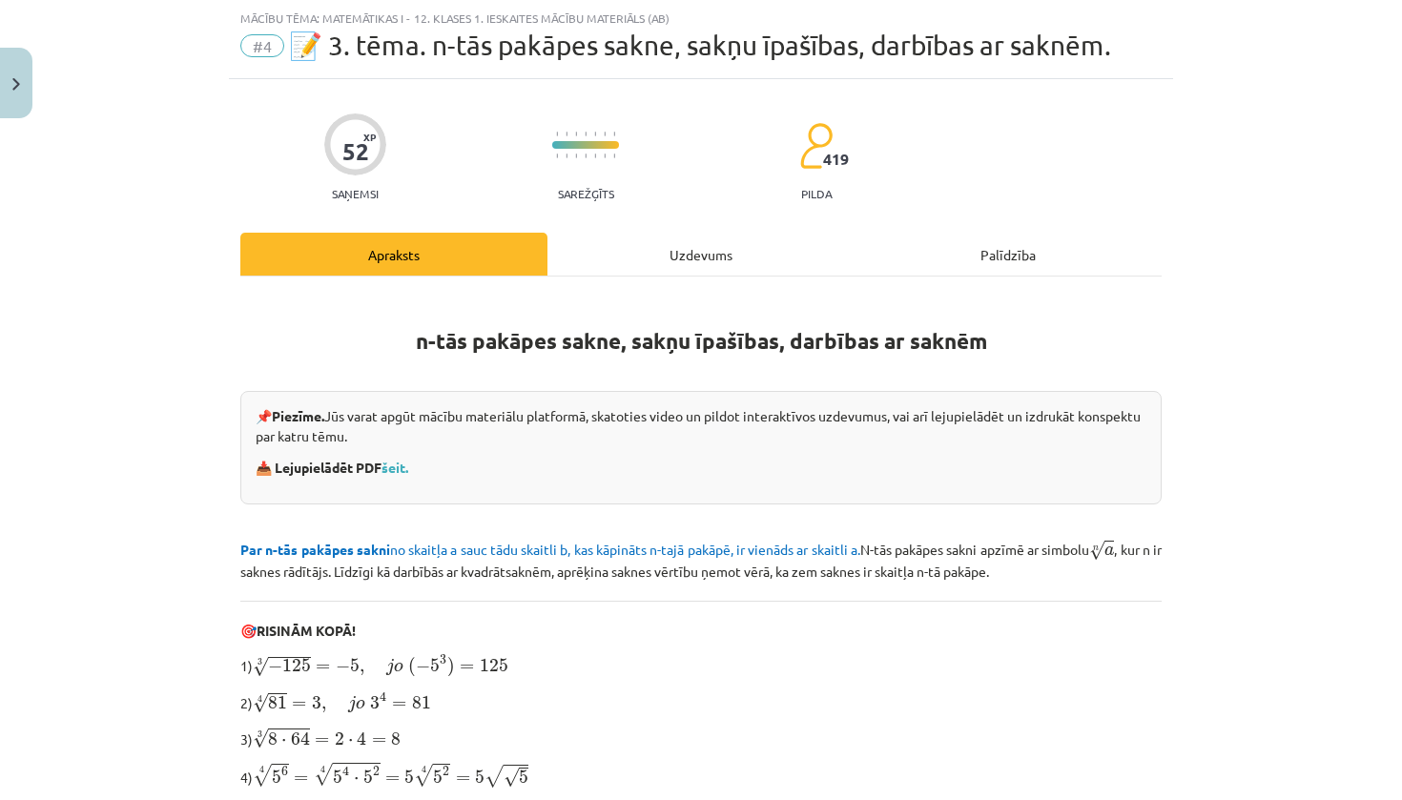
click at [610, 250] on div "Uzdevums" at bounding box center [700, 254] width 307 height 43
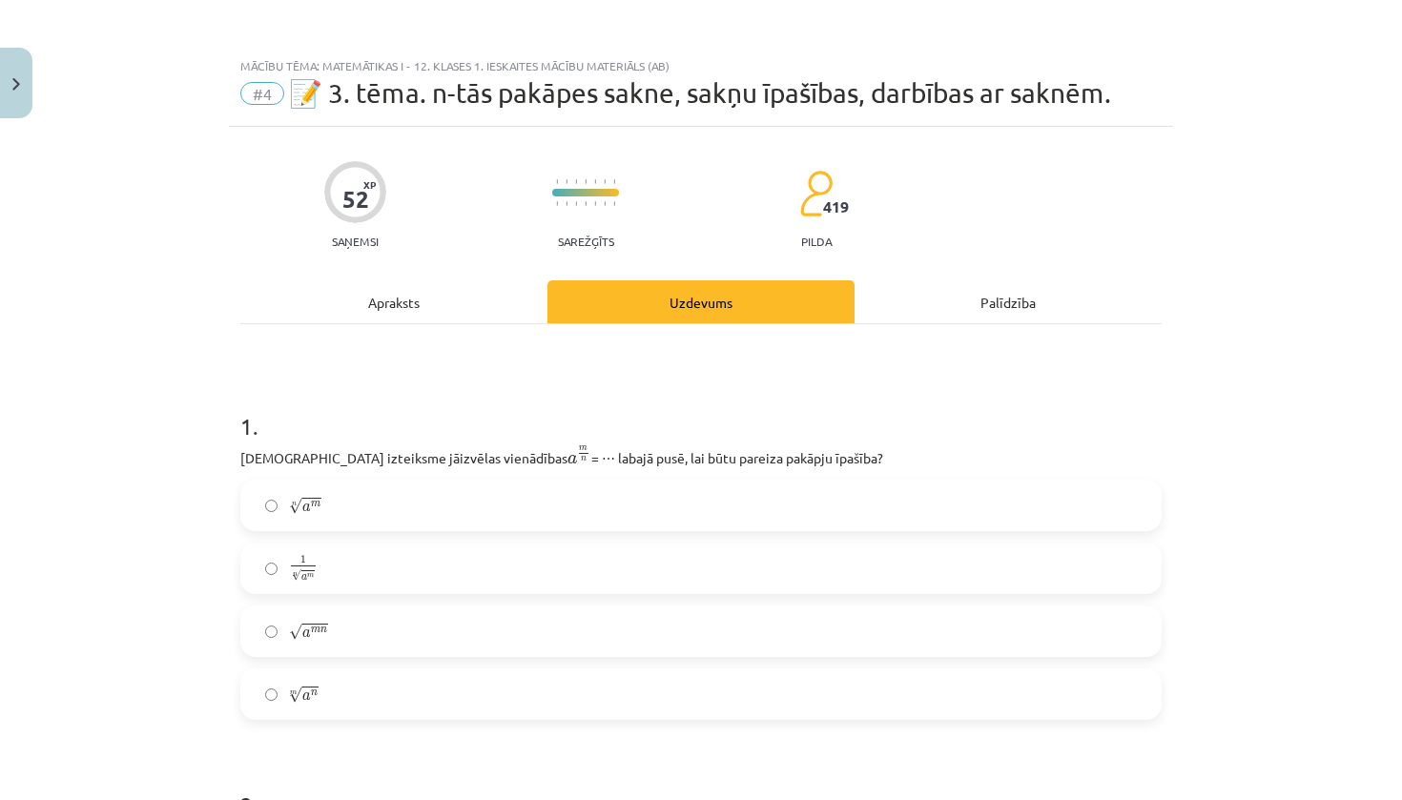
scroll to position [0, 0]
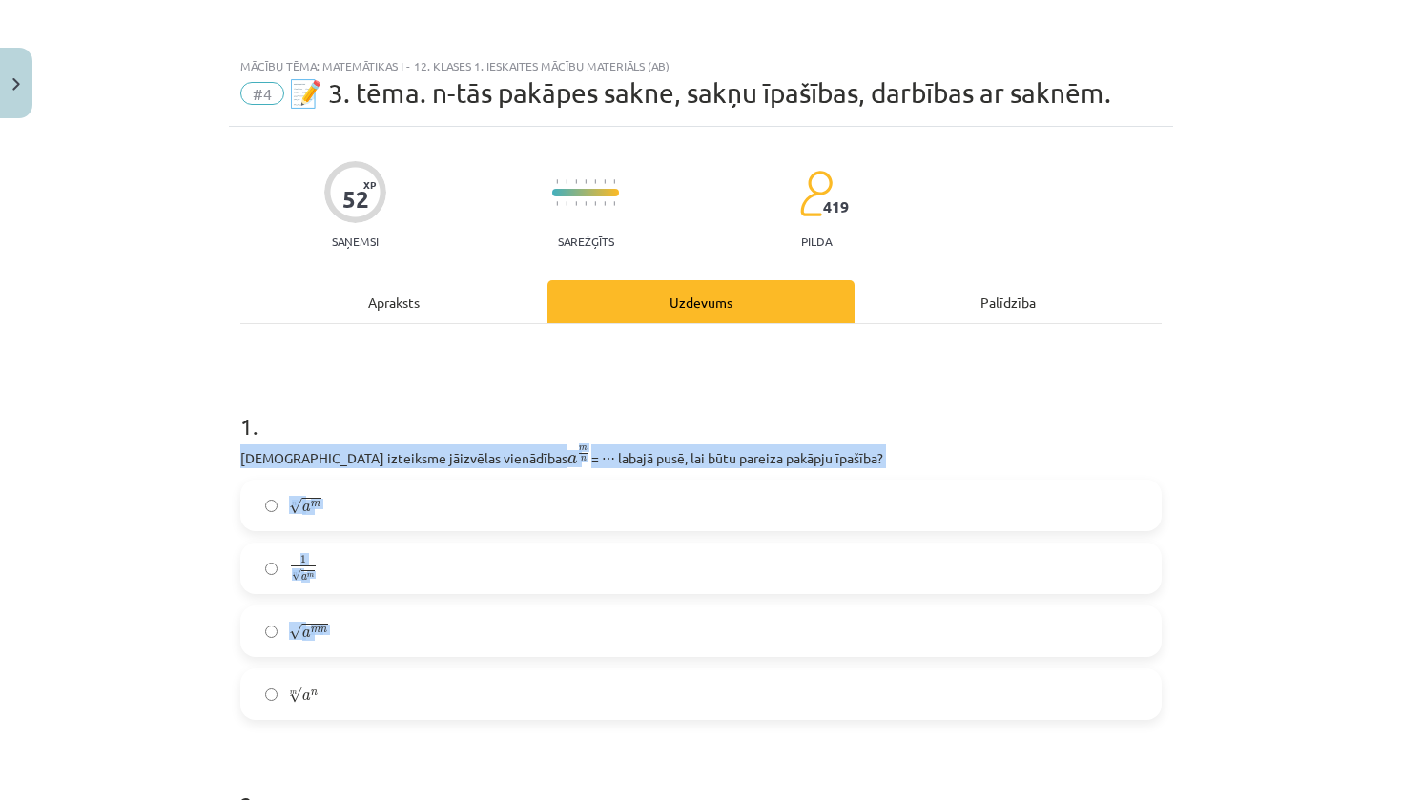
drag, startPoint x: 237, startPoint y: 456, endPoint x: 353, endPoint y: 710, distance: 278.7
copy div "Kura izteiksme jāizvēlas vienādības a m n a m n = ⋯ labajā pusē, lai būtu parei…"
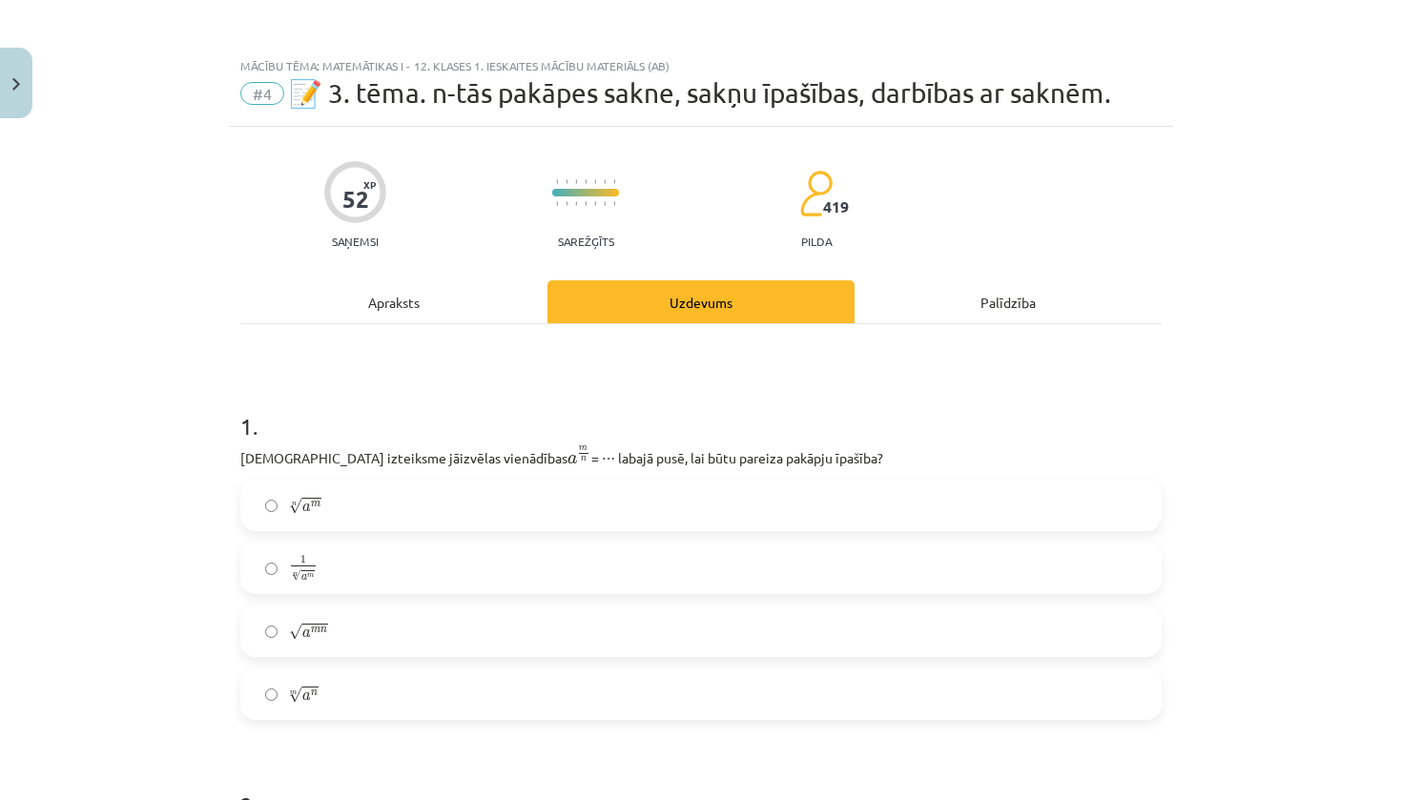
click at [438, 399] on h1 "1 ." at bounding box center [700, 409] width 921 height 59
click at [452, 621] on label "√ a m n a m n" at bounding box center [701, 632] width 918 height 48
click at [638, 514] on label "n √ a m a m n" at bounding box center [701, 506] width 918 height 48
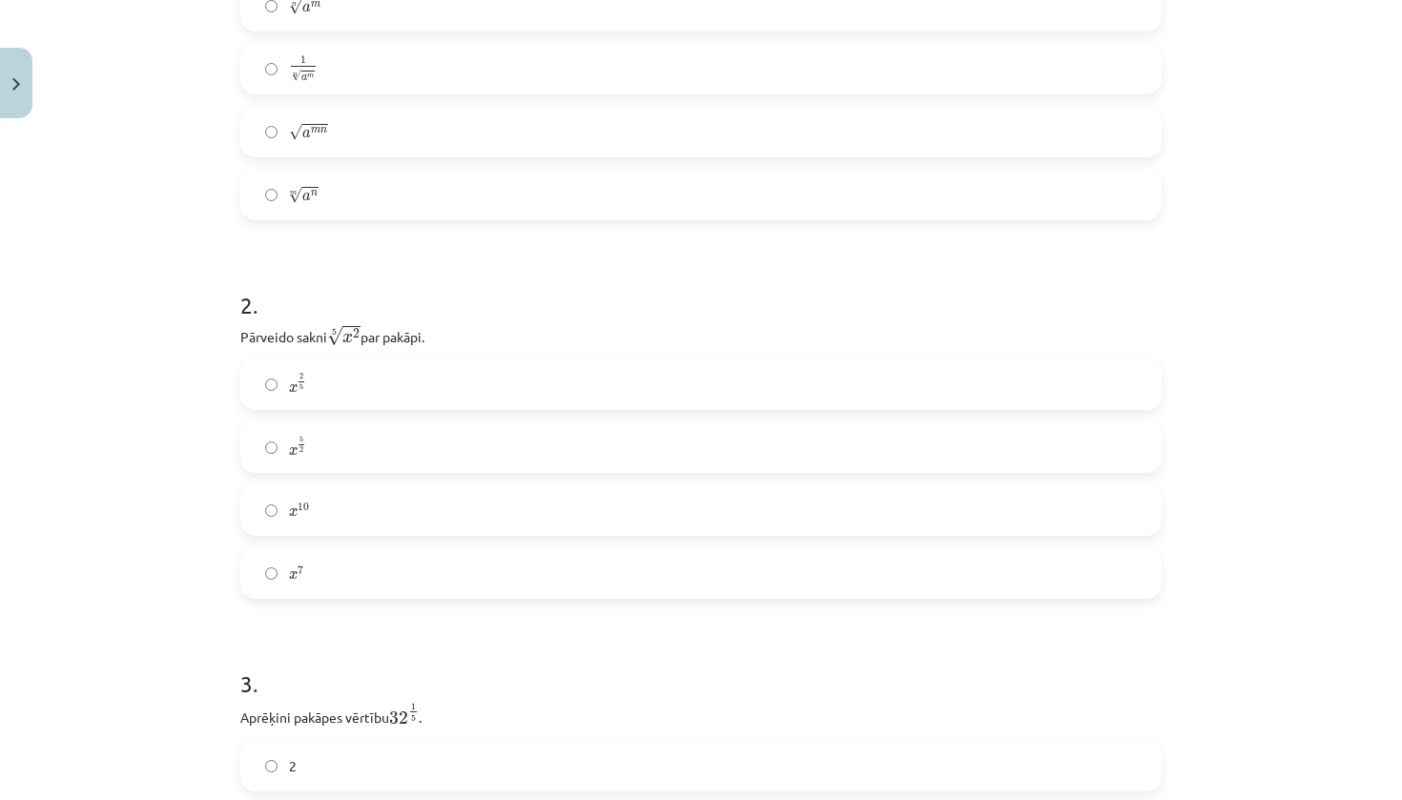
scroll to position [498, 0]
drag, startPoint x: 235, startPoint y: 338, endPoint x: 375, endPoint y: 594, distance: 292.4
copy div "Pārveido sakni 5 √ x 2 x 2 5 par pakāpi. x 2 5 x 2 5 x 5 2 x 5 2 x 10 x 10"
click at [149, 465] on div "Mācību tēma: Matemātikas i - 12. klases 1. ieskaites mācību materiāls (ab) #4 📝…" at bounding box center [701, 400] width 1402 height 800
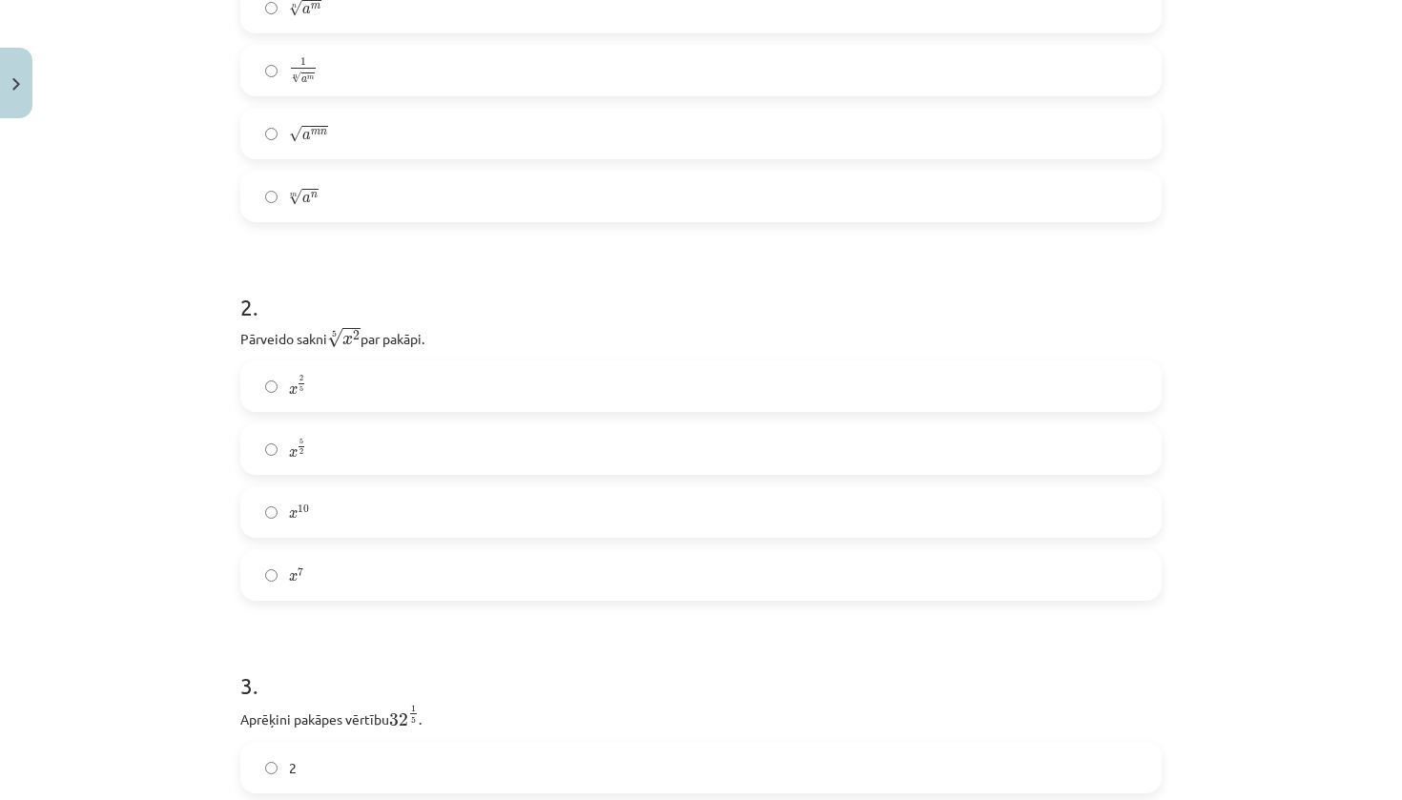
click at [452, 397] on label "x 2 5 x 2 5" at bounding box center [701, 386] width 918 height 48
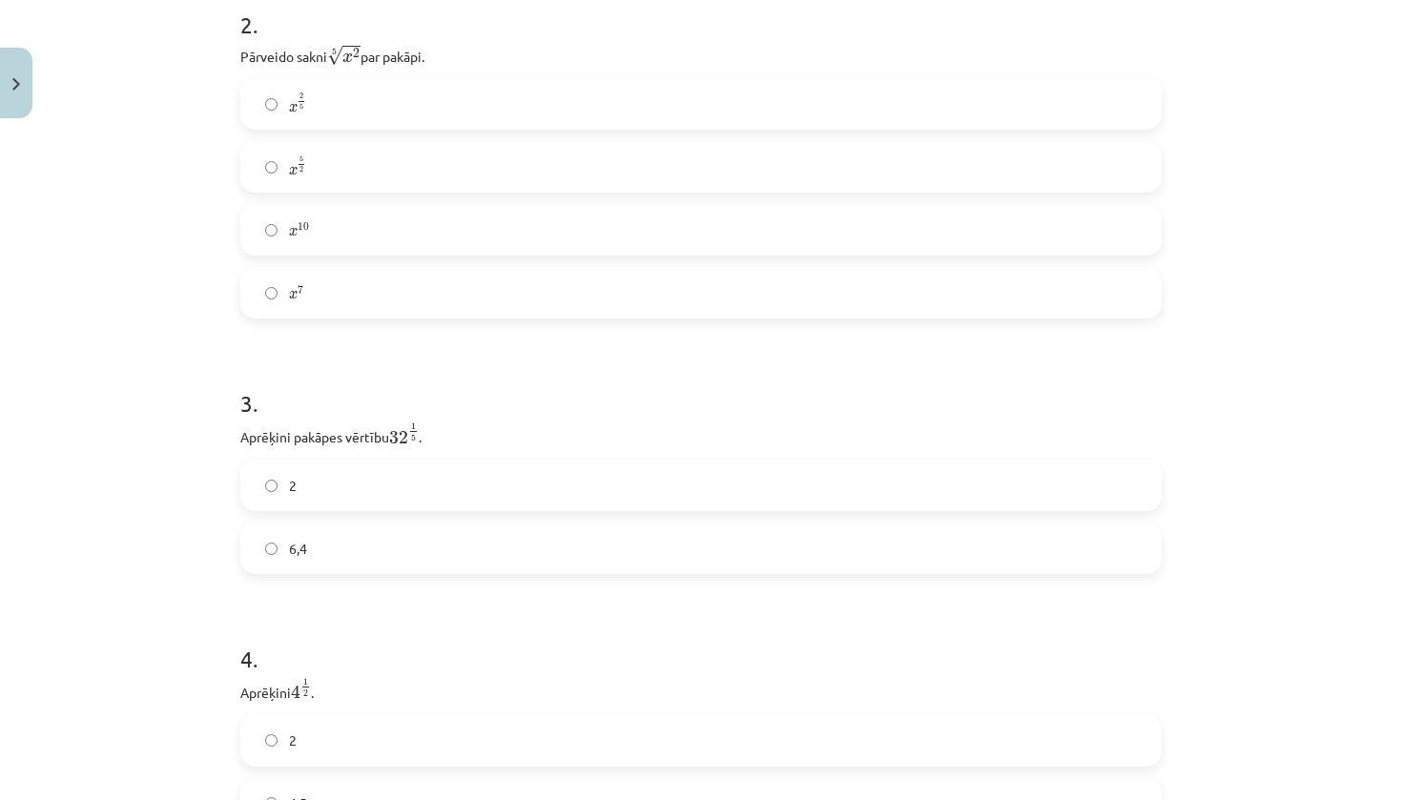
scroll to position [779, 0]
click at [364, 482] on label "2" at bounding box center [701, 487] width 918 height 48
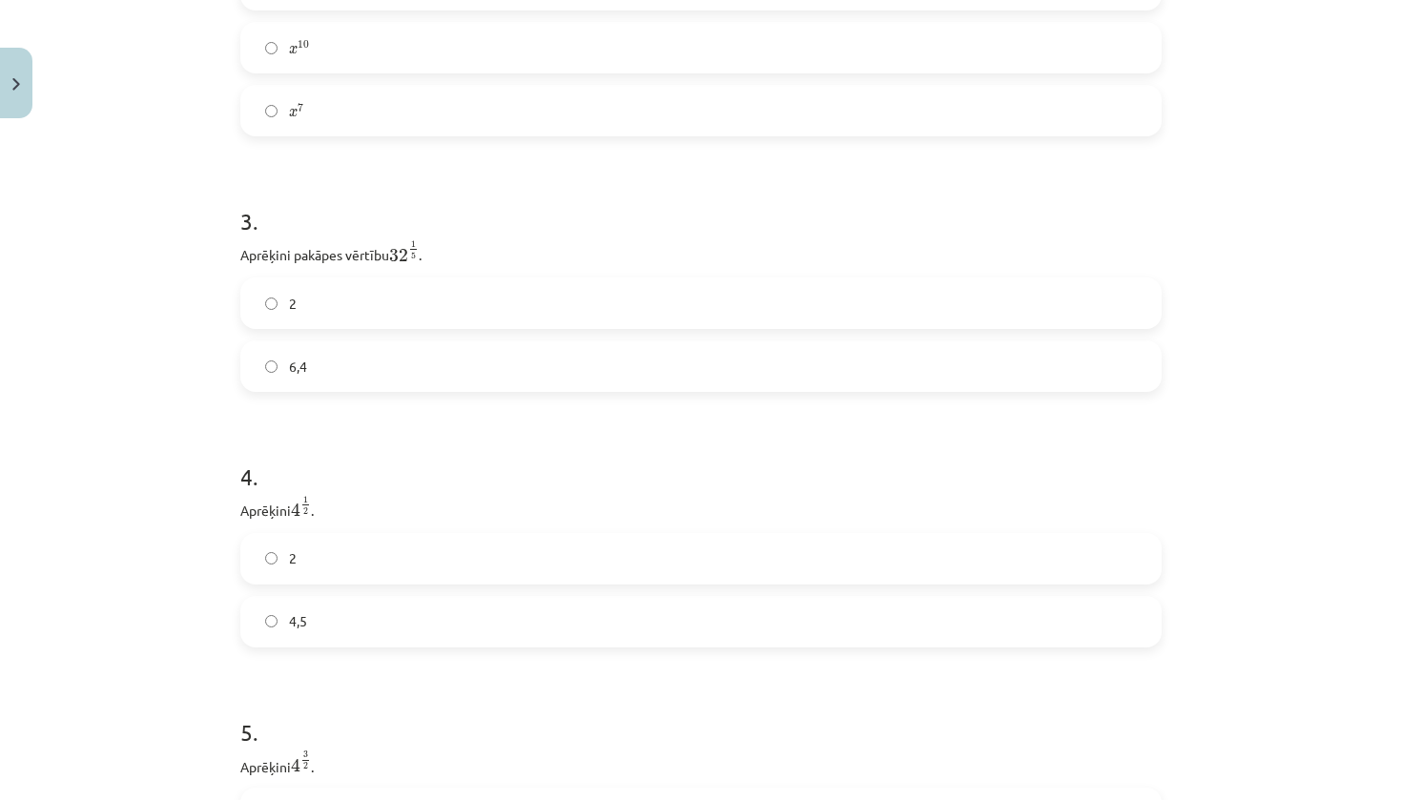
scroll to position [963, 0]
click at [372, 623] on label "4,5" at bounding box center [701, 621] width 918 height 48
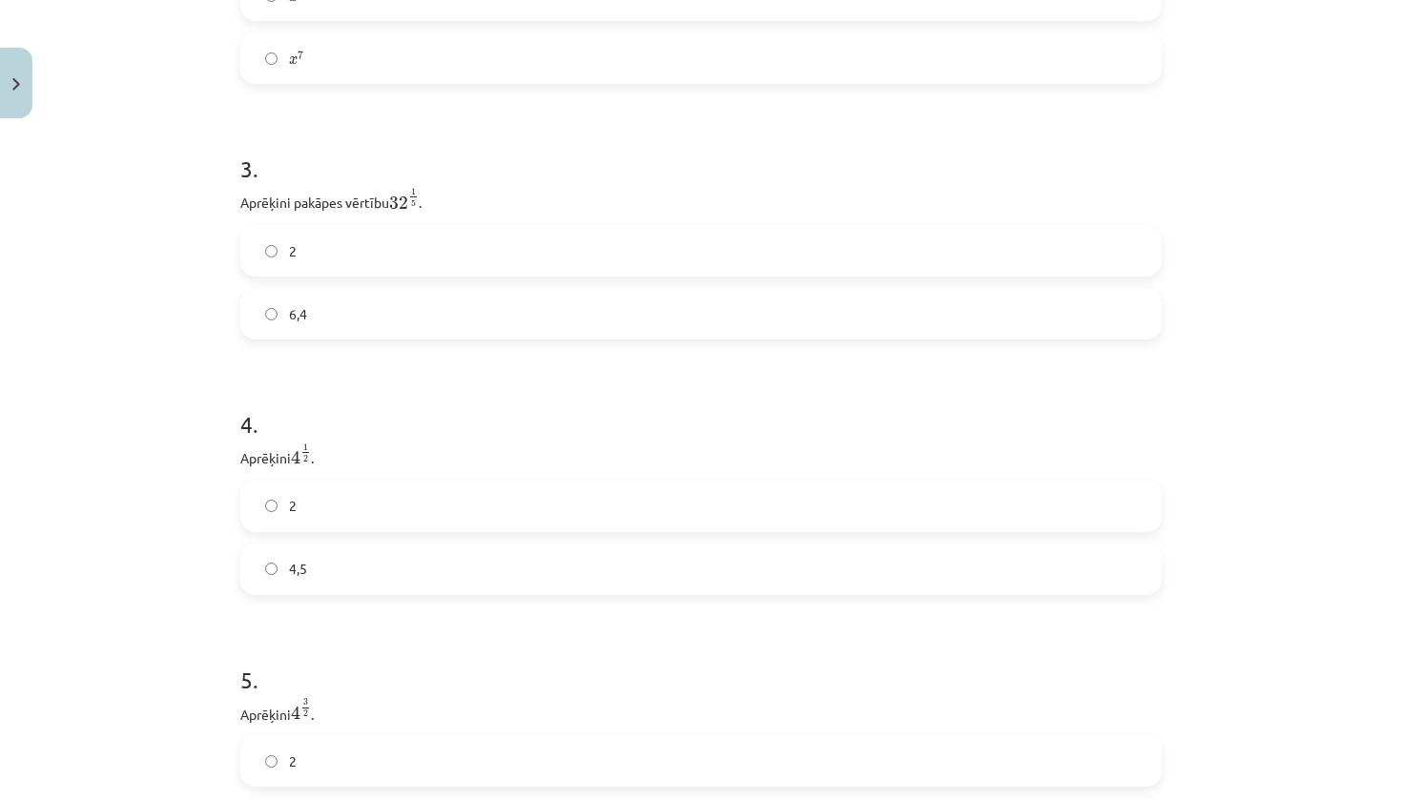
scroll to position [1020, 0]
drag, startPoint x: 237, startPoint y: 452, endPoint x: 332, endPoint y: 574, distance: 154.9
click at [166, 565] on div "Mācību tēma: Matemātikas i - 12. klases 1. ieskaites mācību materiāls (ab) #4 📝…" at bounding box center [701, 400] width 1402 height 800
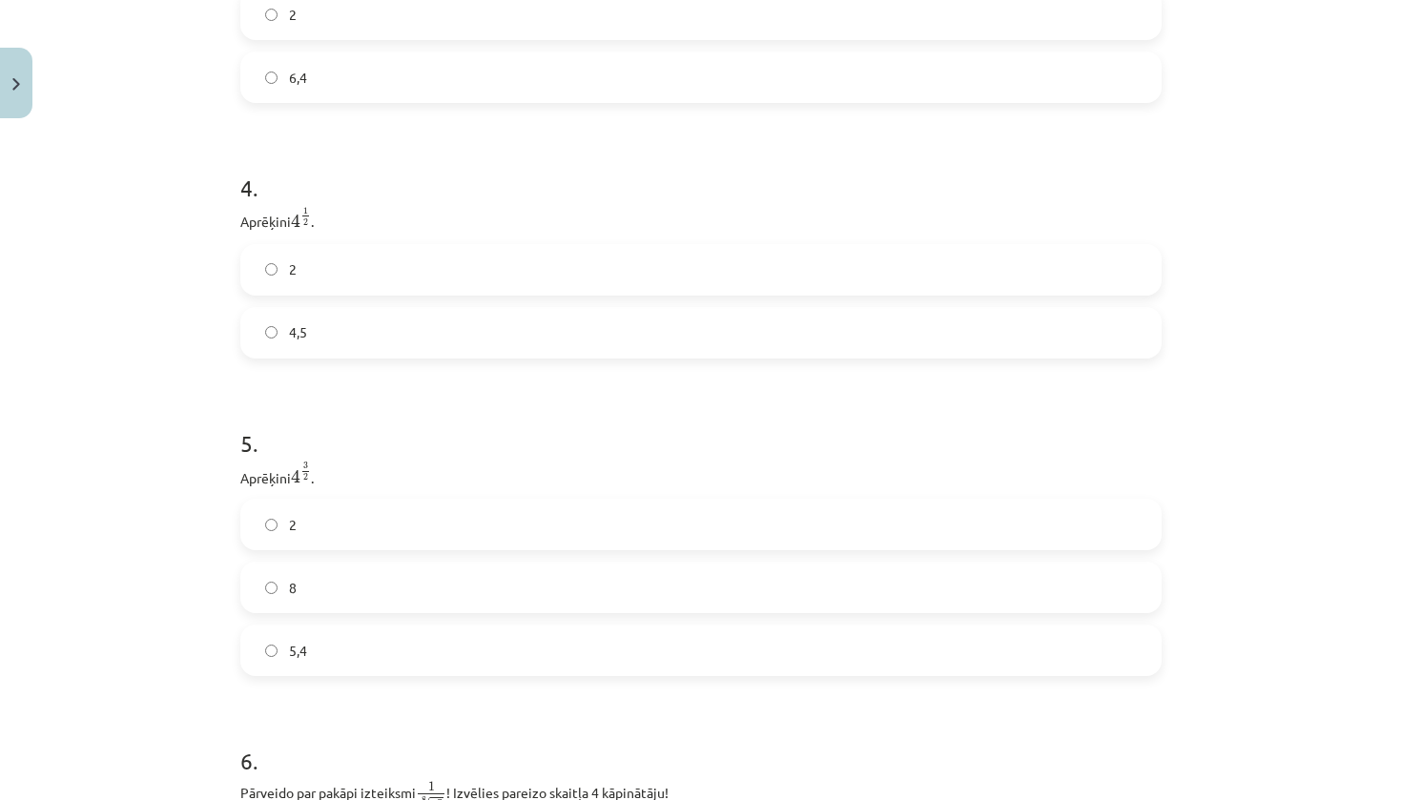
scroll to position [1256, 0]
click at [331, 652] on label "5,4" at bounding box center [701, 646] width 918 height 48
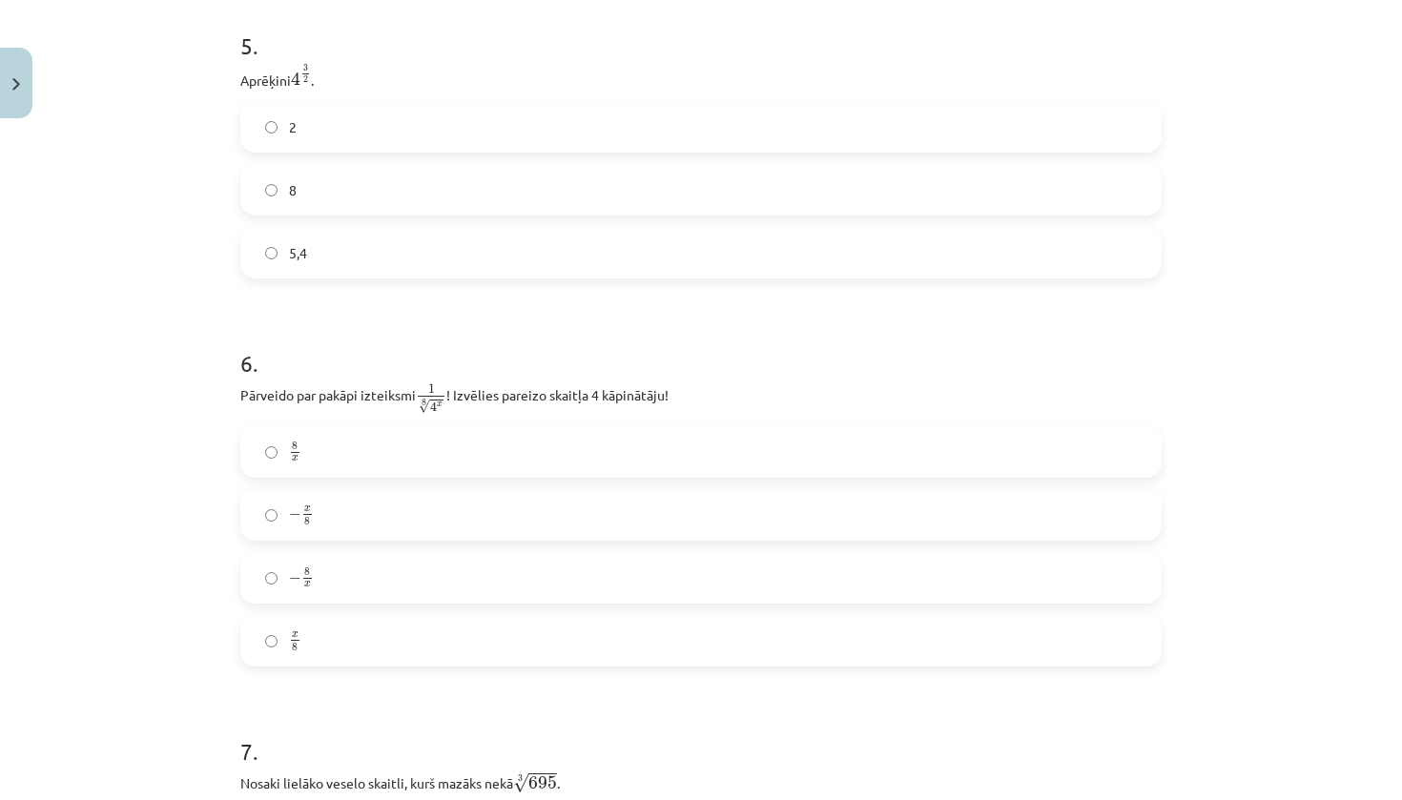
scroll to position [1651, 0]
click at [431, 465] on label "8 x 8 x" at bounding box center [701, 450] width 918 height 48
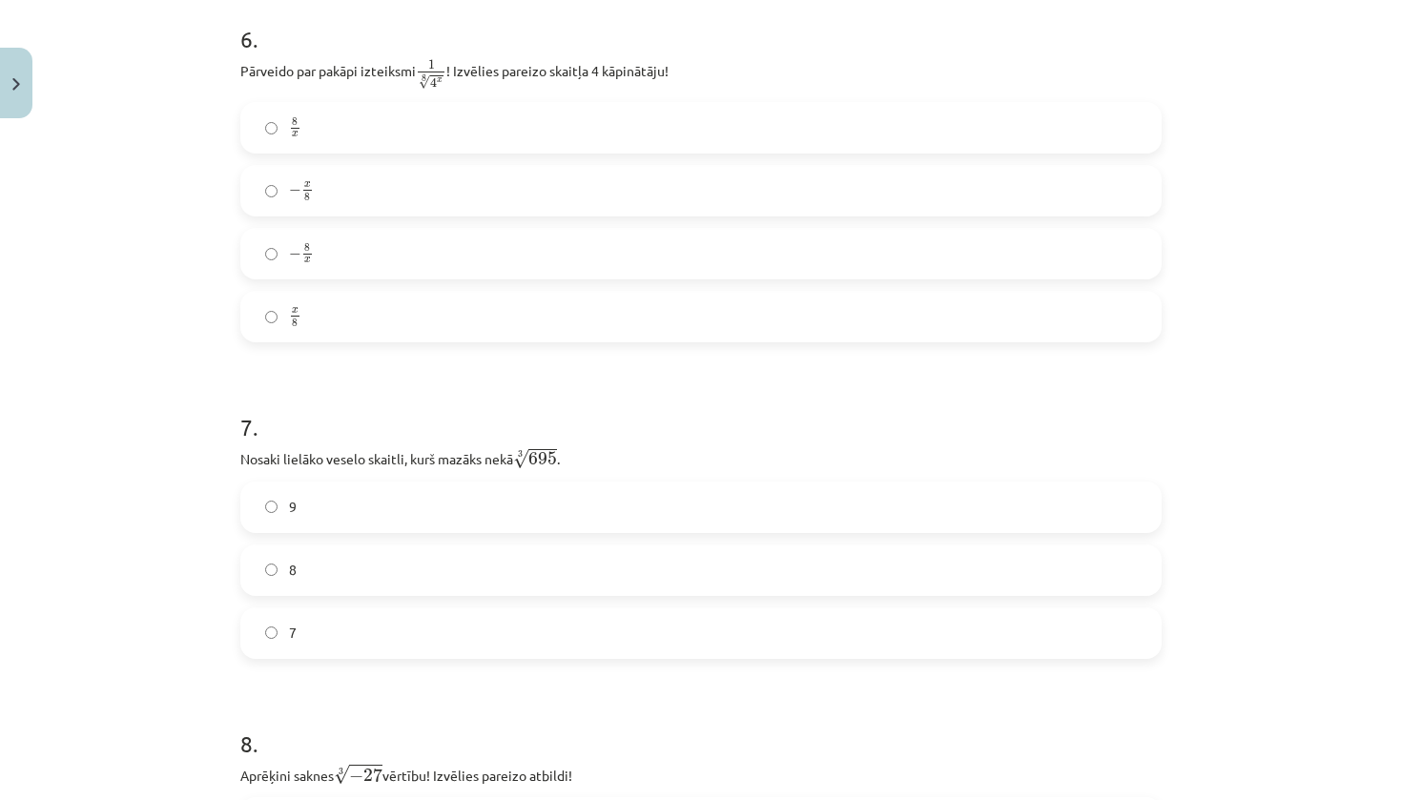
scroll to position [1972, 0]
drag, startPoint x: 236, startPoint y: 460, endPoint x: 366, endPoint y: 663, distance: 241.5
click at [366, 663] on div "52 XP Saņemsi Sarežģīts 419 pilda Apraksts Uzdevums Palīdzība 1 . Kura izteiksm…" at bounding box center [701, 547] width 944 height 4787
copy div "Nosaki lielāko veselo skaitli, kurš mazāks nekā 3 √ 695 695 3 . 9 8 7"
click at [336, 567] on label "8" at bounding box center [701, 571] width 918 height 48
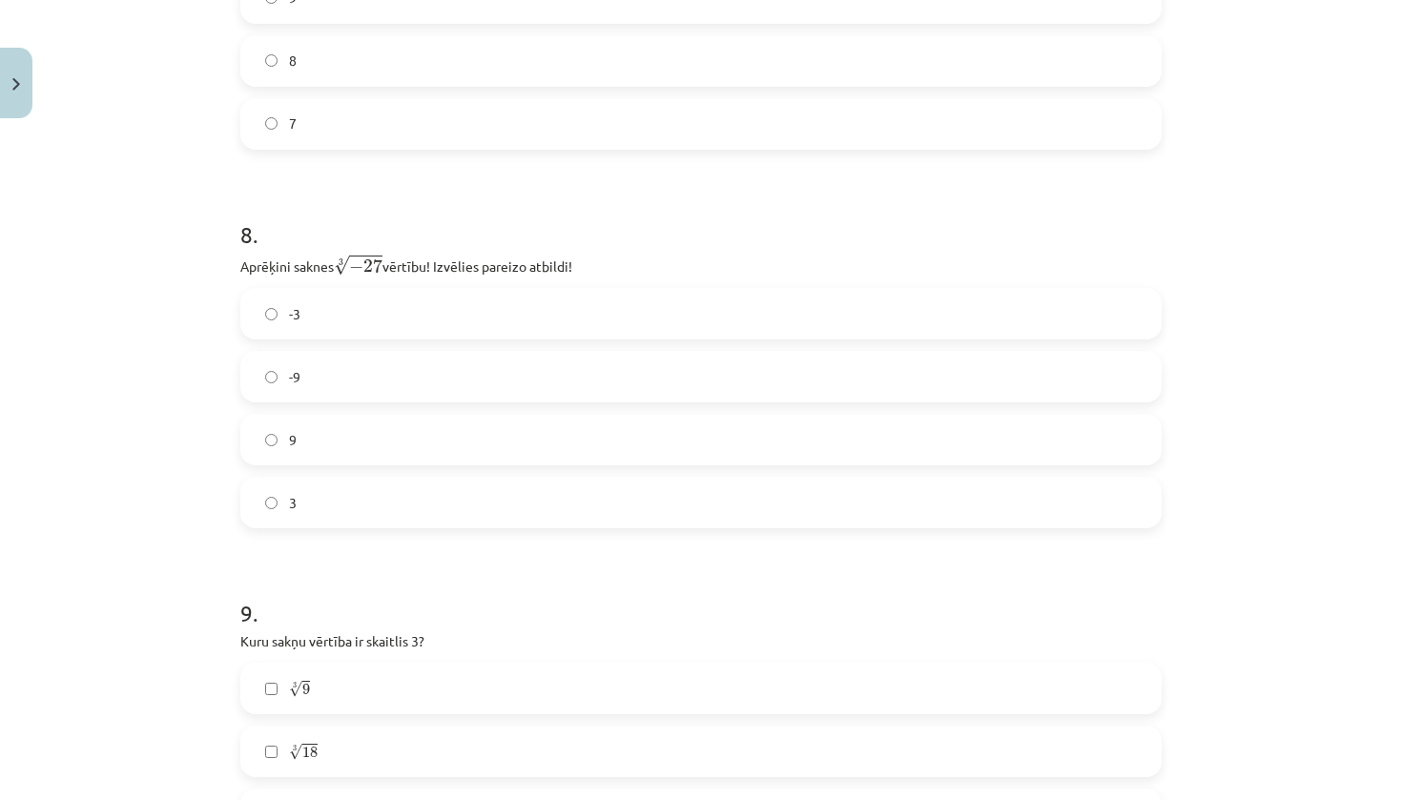
scroll to position [2482, 0]
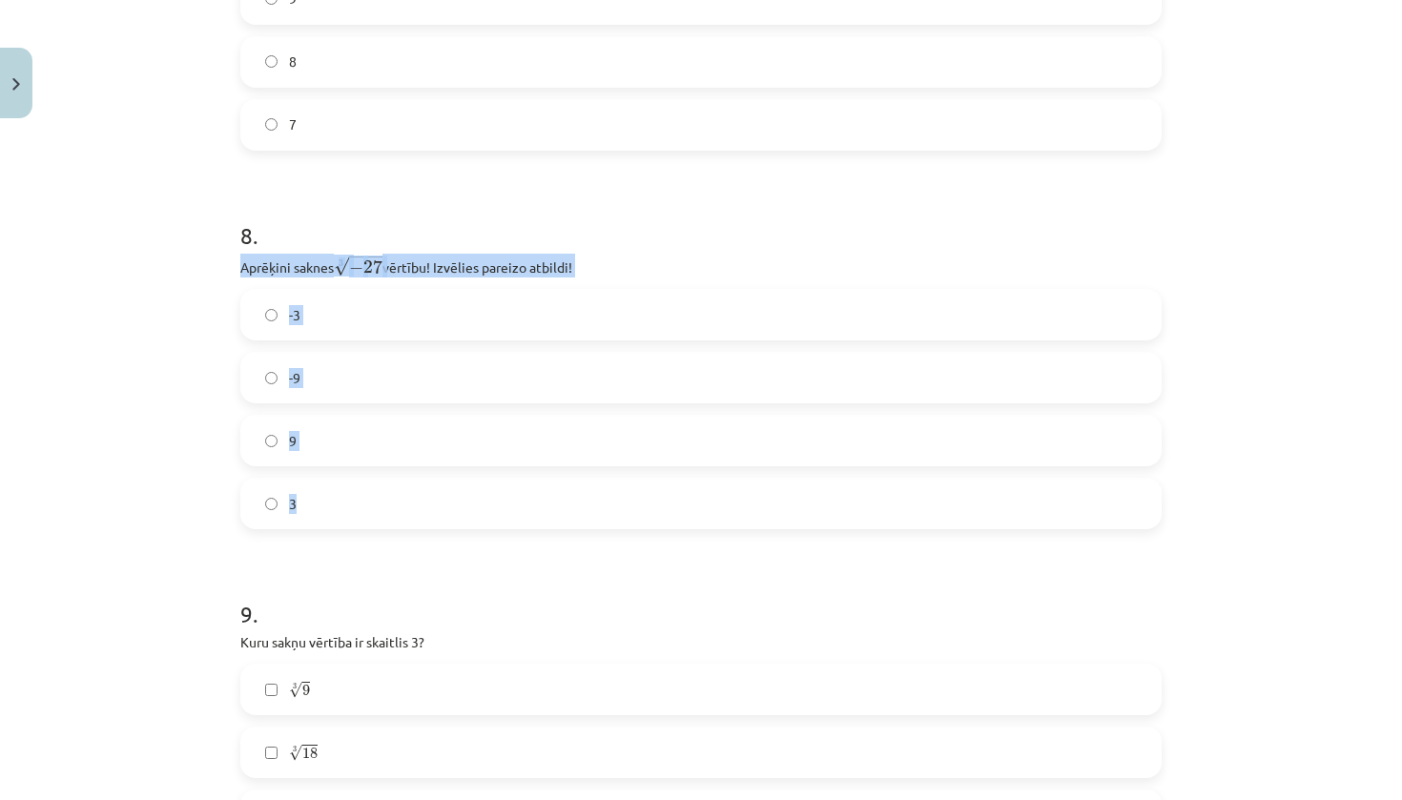
drag, startPoint x: 237, startPoint y: 265, endPoint x: 376, endPoint y: 519, distance: 288.9
click at [376, 519] on div "52 XP Saņemsi Sarežģīts 419 pilda Apraksts Uzdevums Palīdzība 1 . Kura izteiksm…" at bounding box center [701, 38] width 944 height 4787
copy div "Aprēķini saknes 3 √ − 27 − 27 3 vērtību! Izvēlies pareizo atbildi! -3 -9 9 3"
click at [760, 301] on label "-3" at bounding box center [701, 315] width 918 height 48
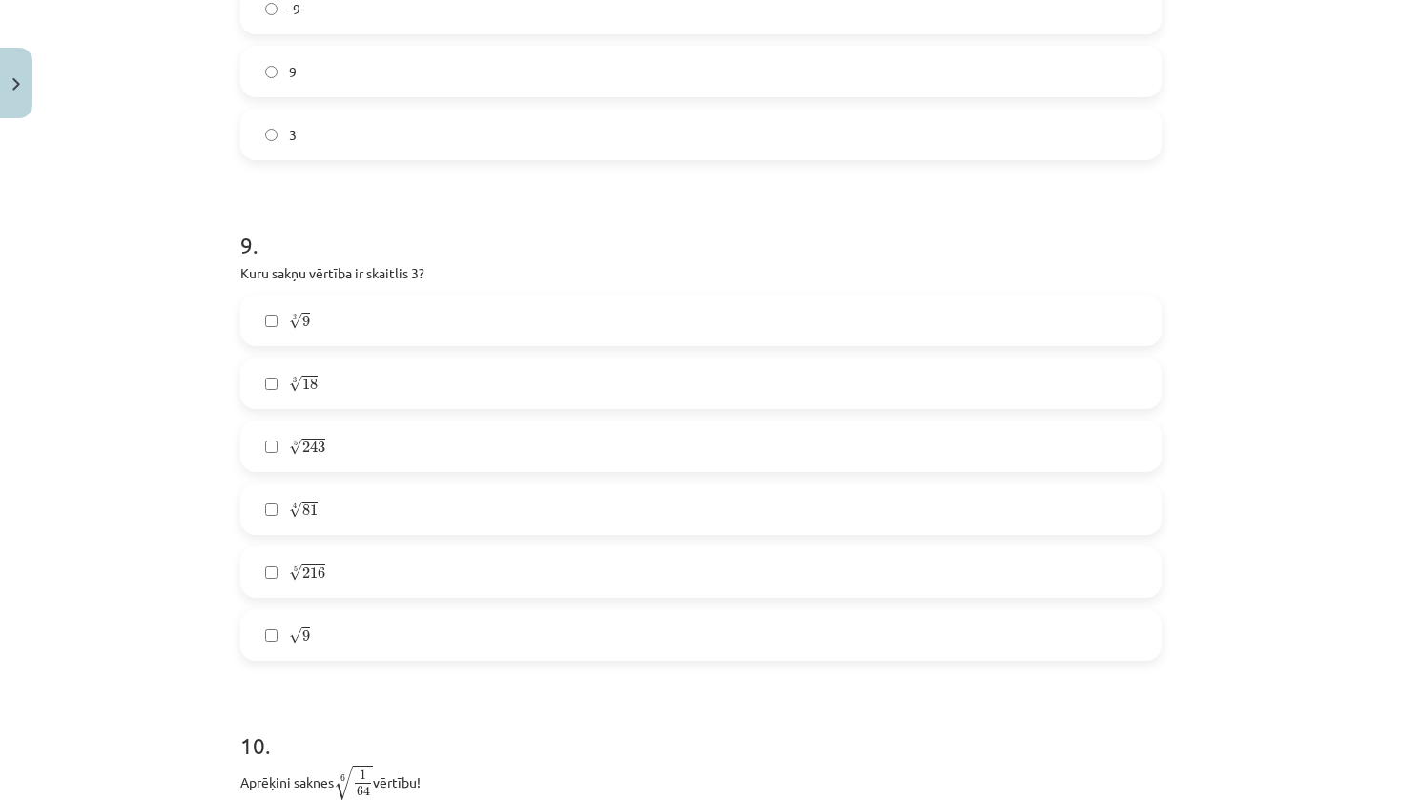
scroll to position [2850, 0]
click at [466, 324] on label "3 √ 9 9 3" at bounding box center [701, 322] width 918 height 48
click at [467, 390] on label "3 √ 18 18 3" at bounding box center [701, 385] width 918 height 48
click at [504, 459] on label "5 √ 243 243 5" at bounding box center [701, 447] width 918 height 48
click at [385, 328] on label "3 √ 9 9 3" at bounding box center [701, 322] width 918 height 48
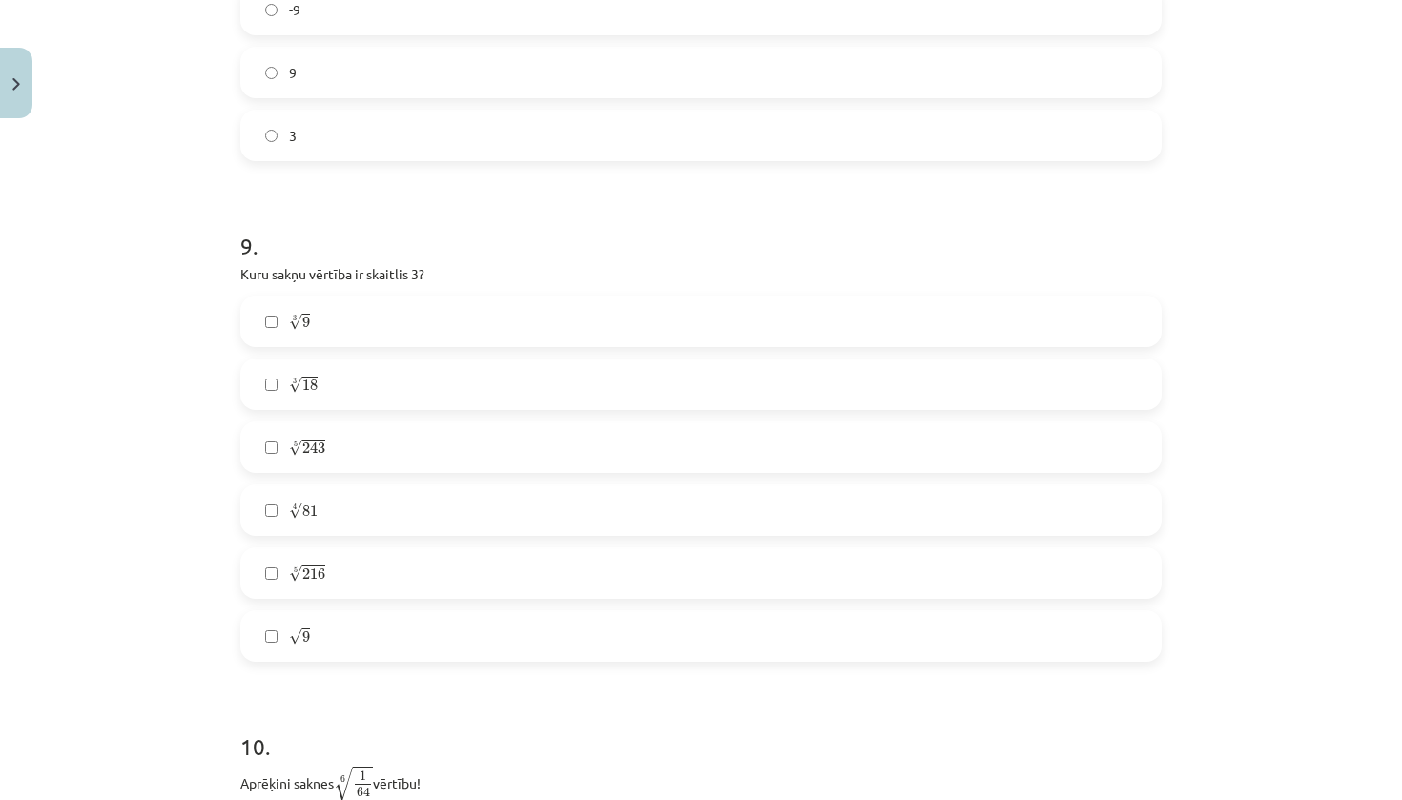
click at [407, 633] on label "√ 9 9" at bounding box center [701, 636] width 918 height 48
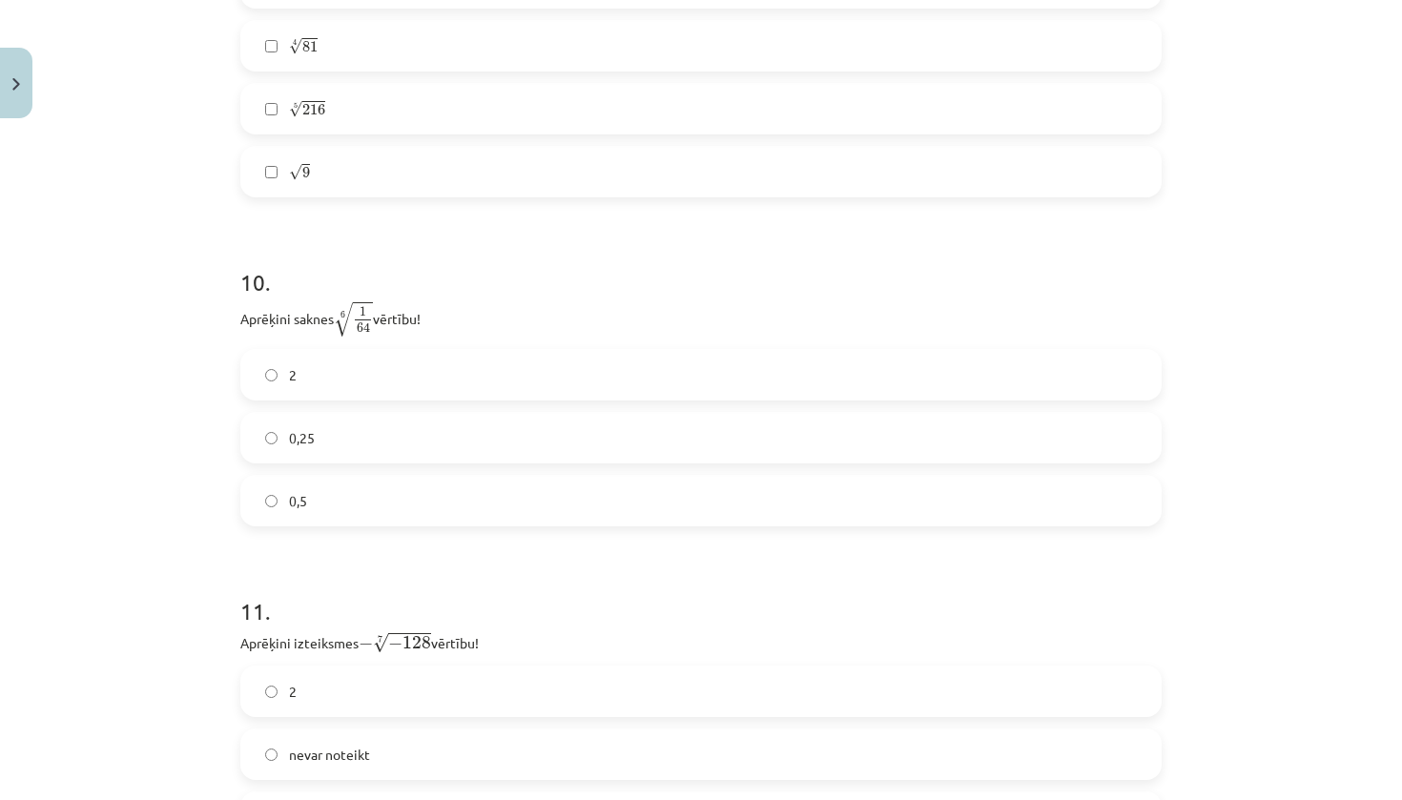
scroll to position [3353, 0]
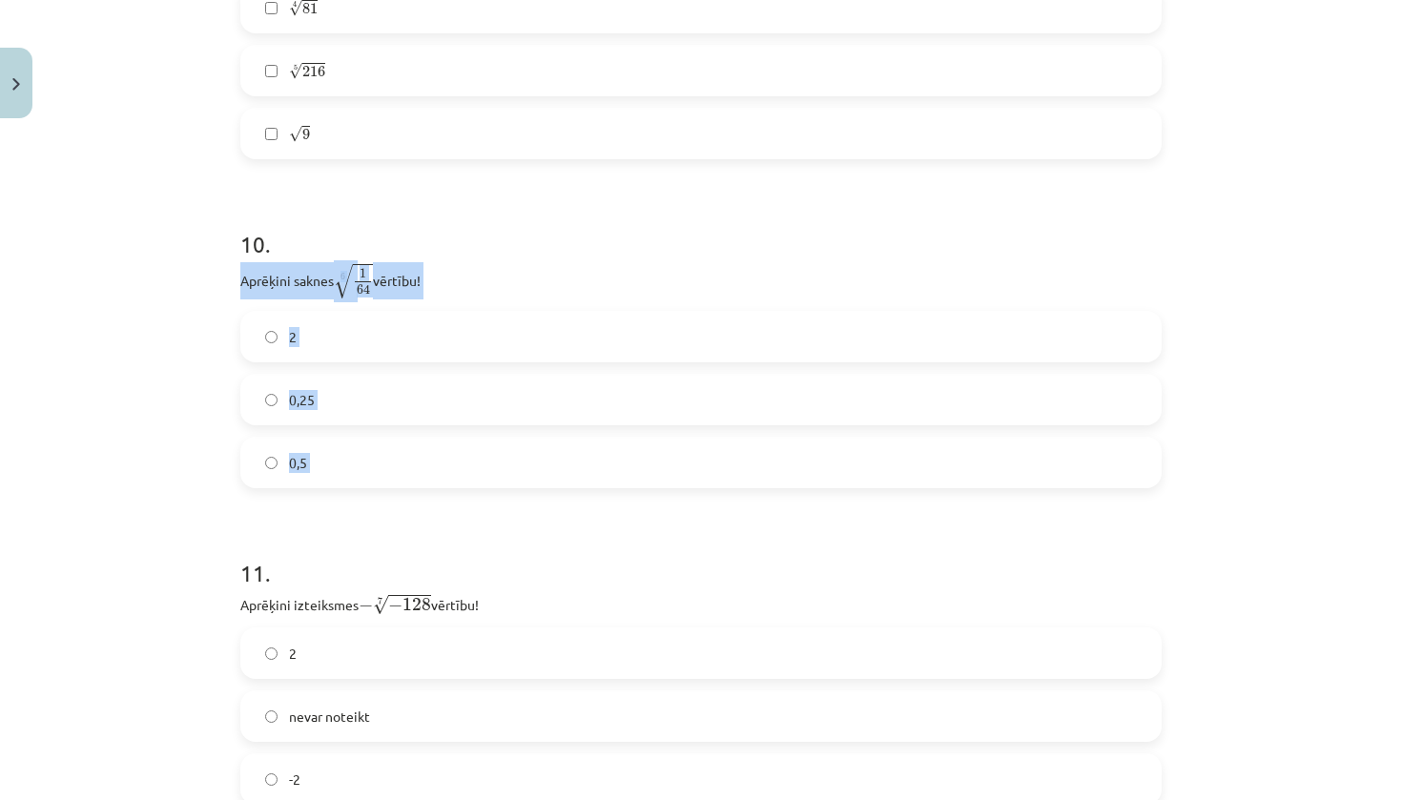
drag, startPoint x: 230, startPoint y: 273, endPoint x: 374, endPoint y: 504, distance: 272.1
copy div "Aprēķini saknes 6 √ 1 64 1 64 6 vērtību! 2 0,25 0,5"
click at [437, 474] on label "0,5" at bounding box center [701, 463] width 918 height 48
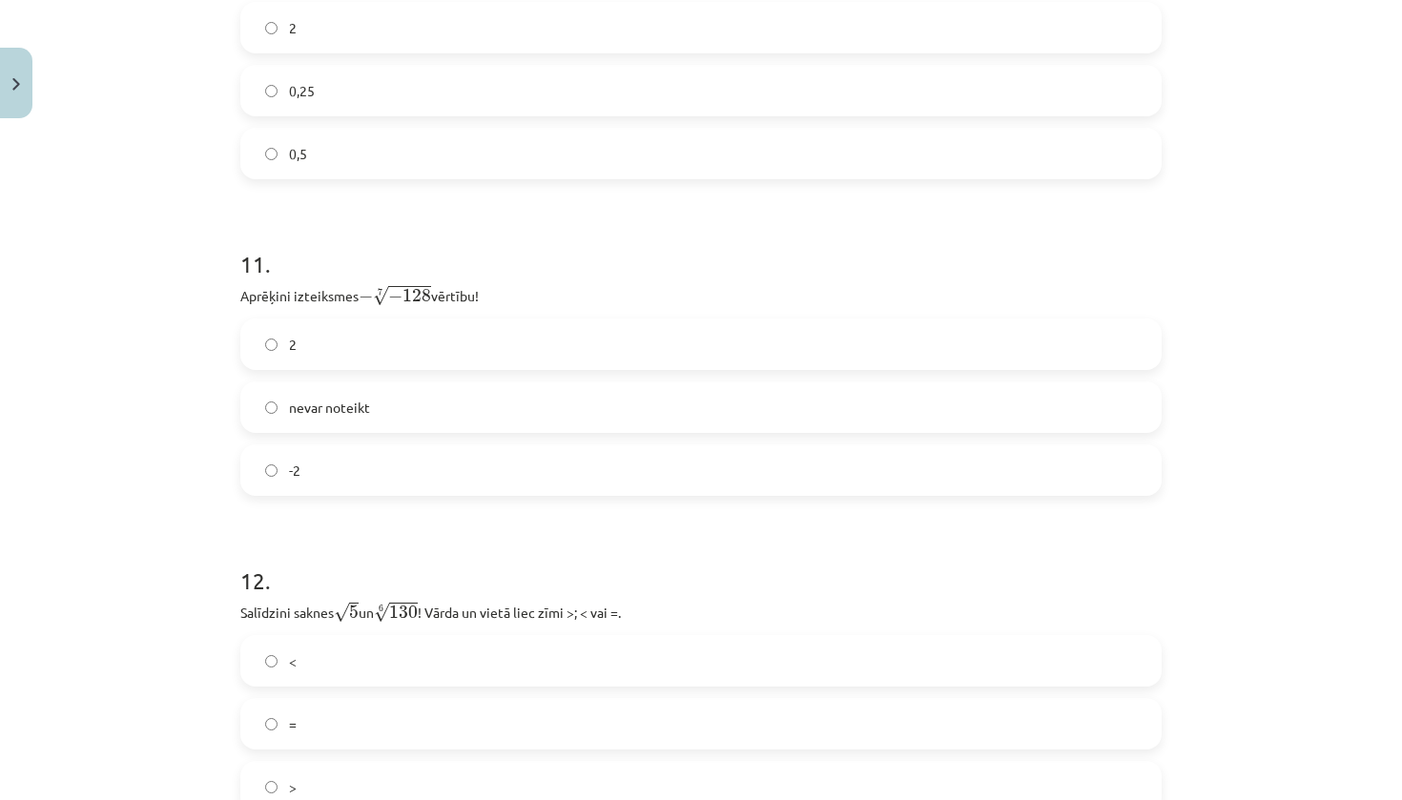
scroll to position [3662, 0]
click at [391, 346] on label "2" at bounding box center [701, 344] width 918 height 48
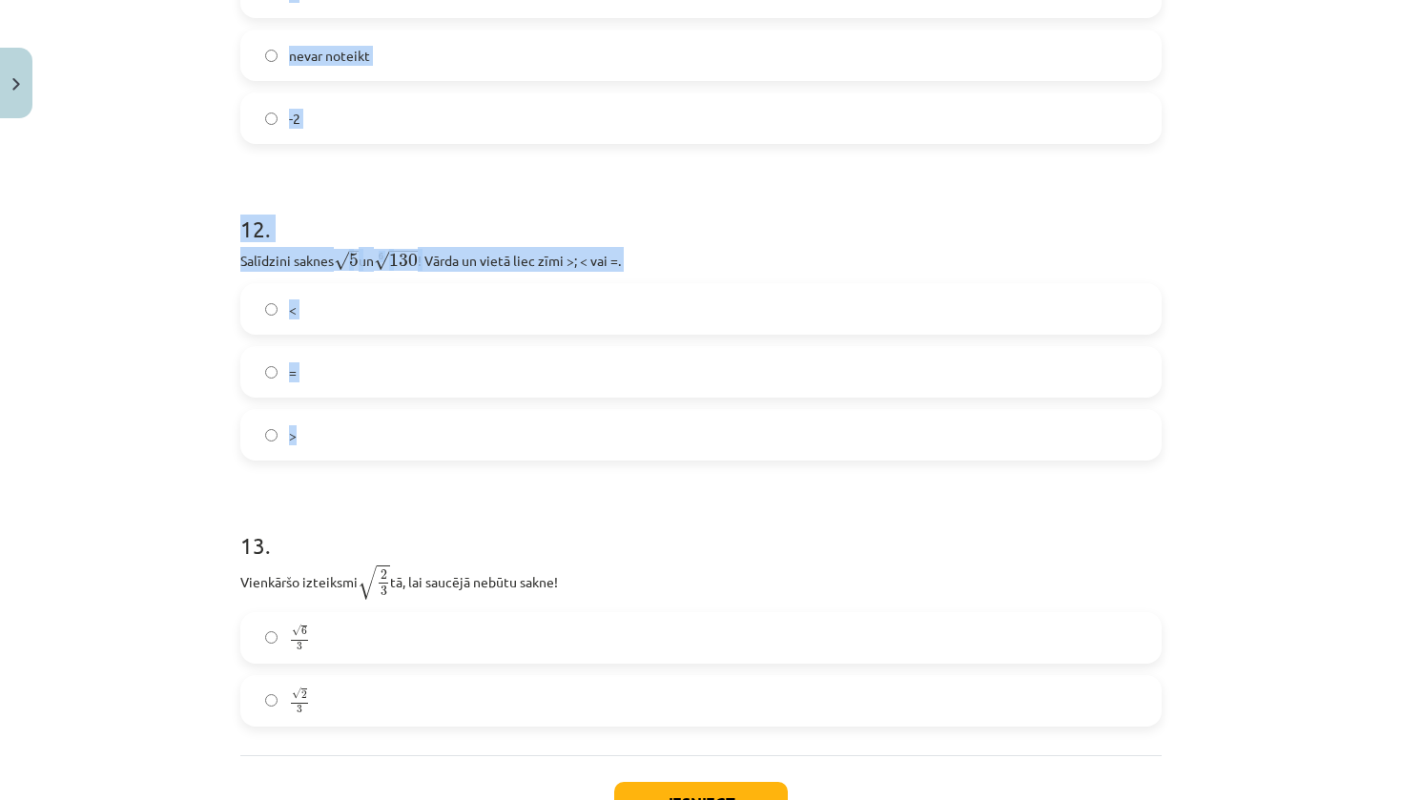
drag, startPoint x: 227, startPoint y: 258, endPoint x: 398, endPoint y: 459, distance: 263.9
click at [398, 459] on div "Mācību tēma: Matemātikas i - 12. klases 1. ieskaites mācību materiāls (ab) #4 📝…" at bounding box center [701, 400] width 1402 height 800
click at [138, 378] on div "Mācību tēma: Matemātikas i - 12. klases 1. ieskaites mācību materiāls (ab) #4 📝…" at bounding box center [701, 400] width 1402 height 800
drag, startPoint x: 237, startPoint y: 213, endPoint x: 329, endPoint y: 438, distance: 243.4
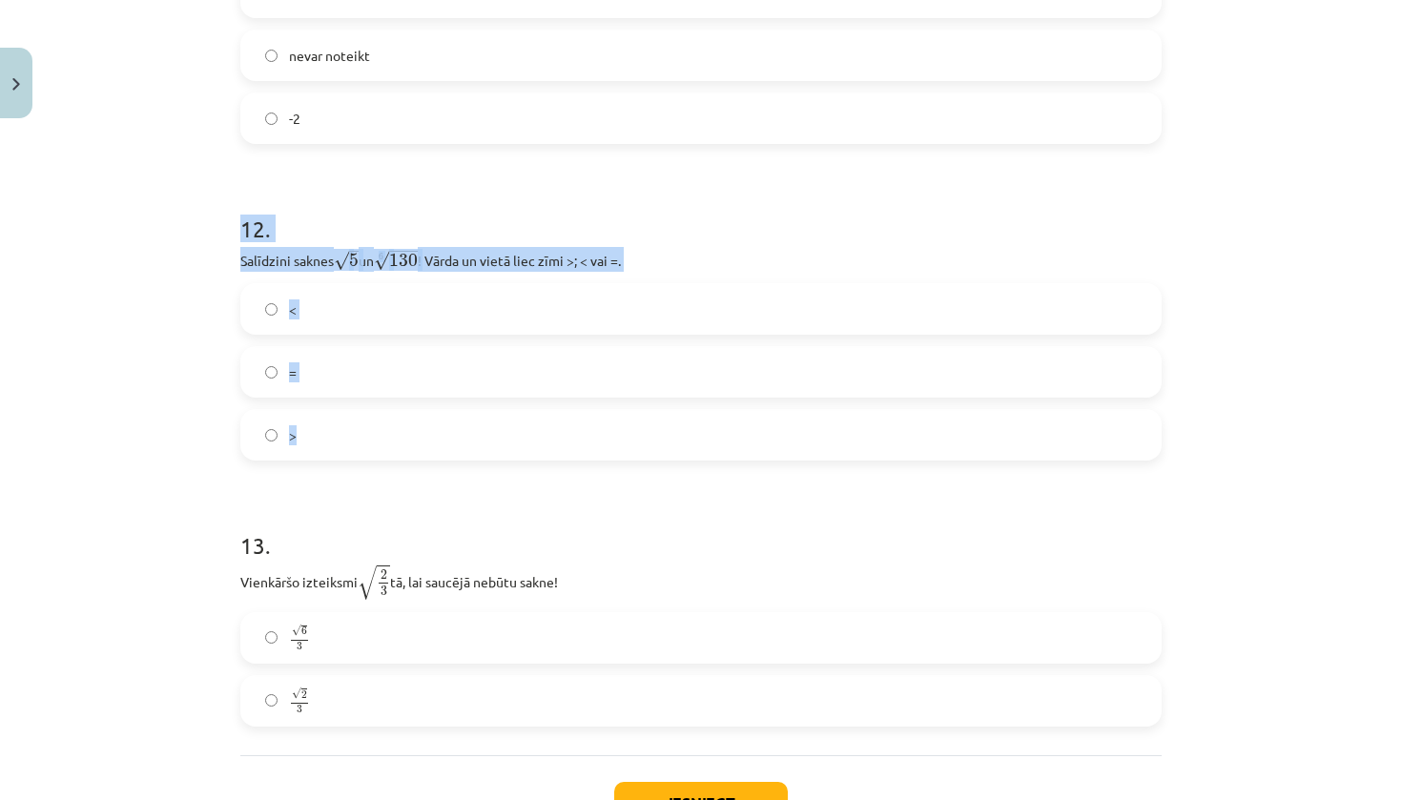
copy div "12 . Salīdzini saknes √ 5 5 un 6 √ 130 130 6 ! Vārda un vietā liec zīmi >; < va…"
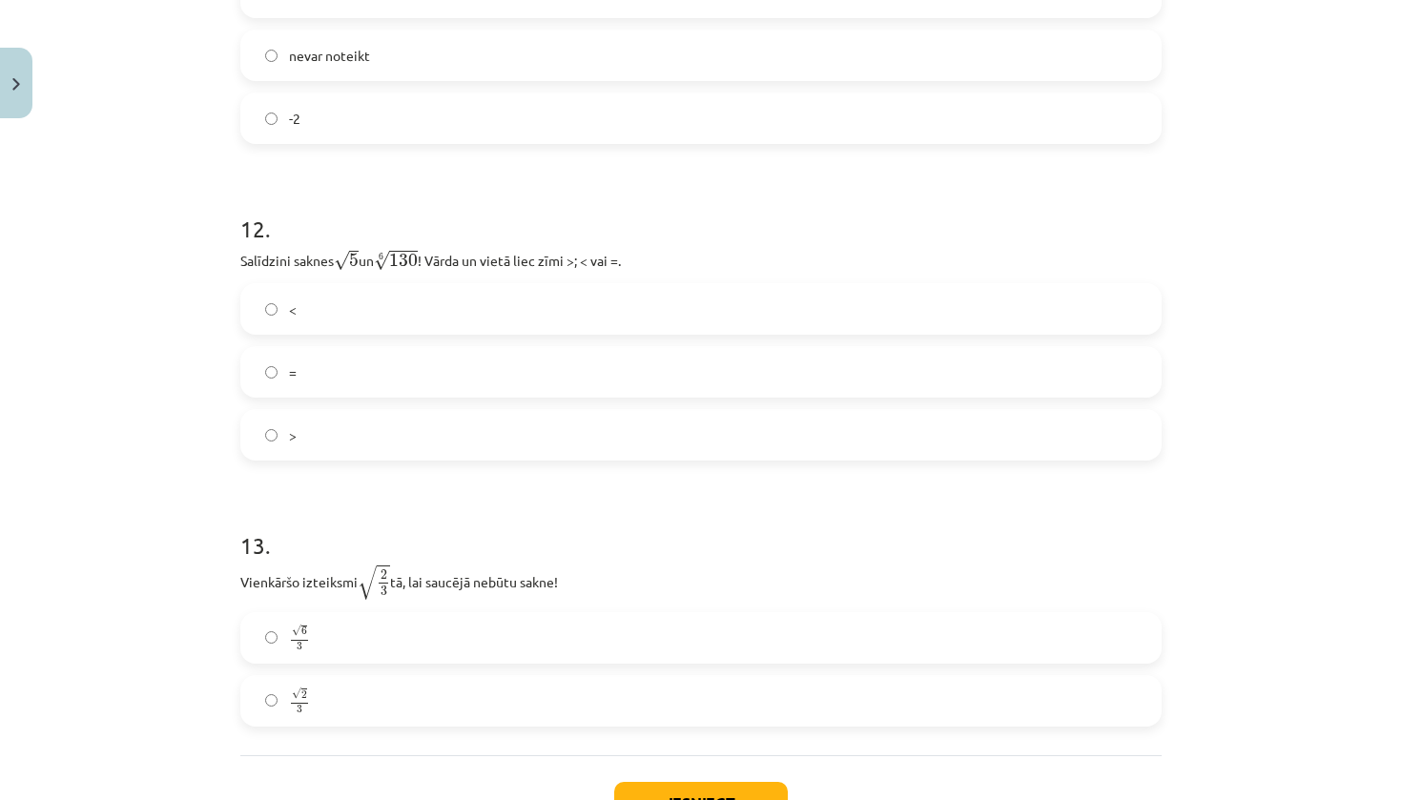
click at [551, 554] on h1 "13 ." at bounding box center [700, 528] width 921 height 59
click at [612, 450] on label ">" at bounding box center [701, 435] width 918 height 48
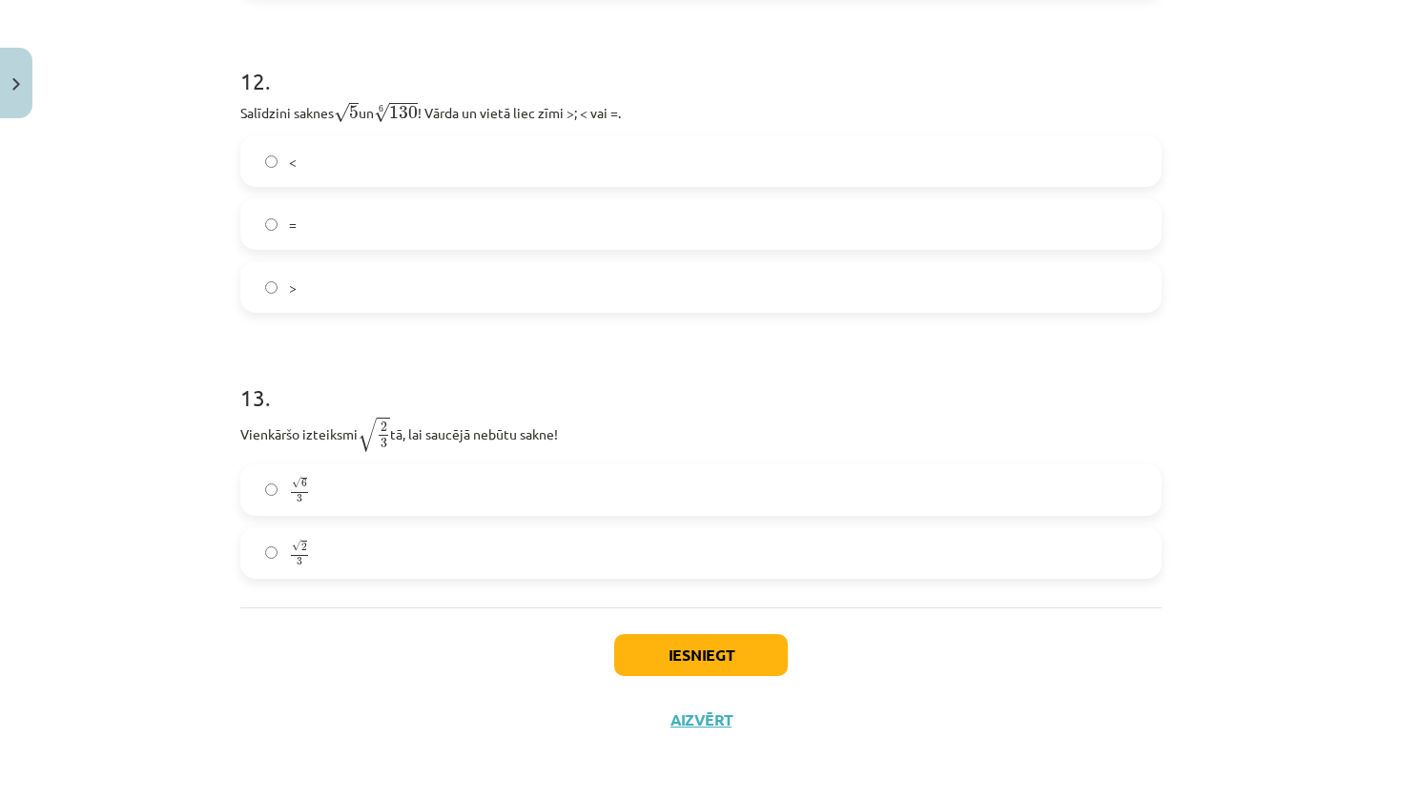
scroll to position [4165, 0]
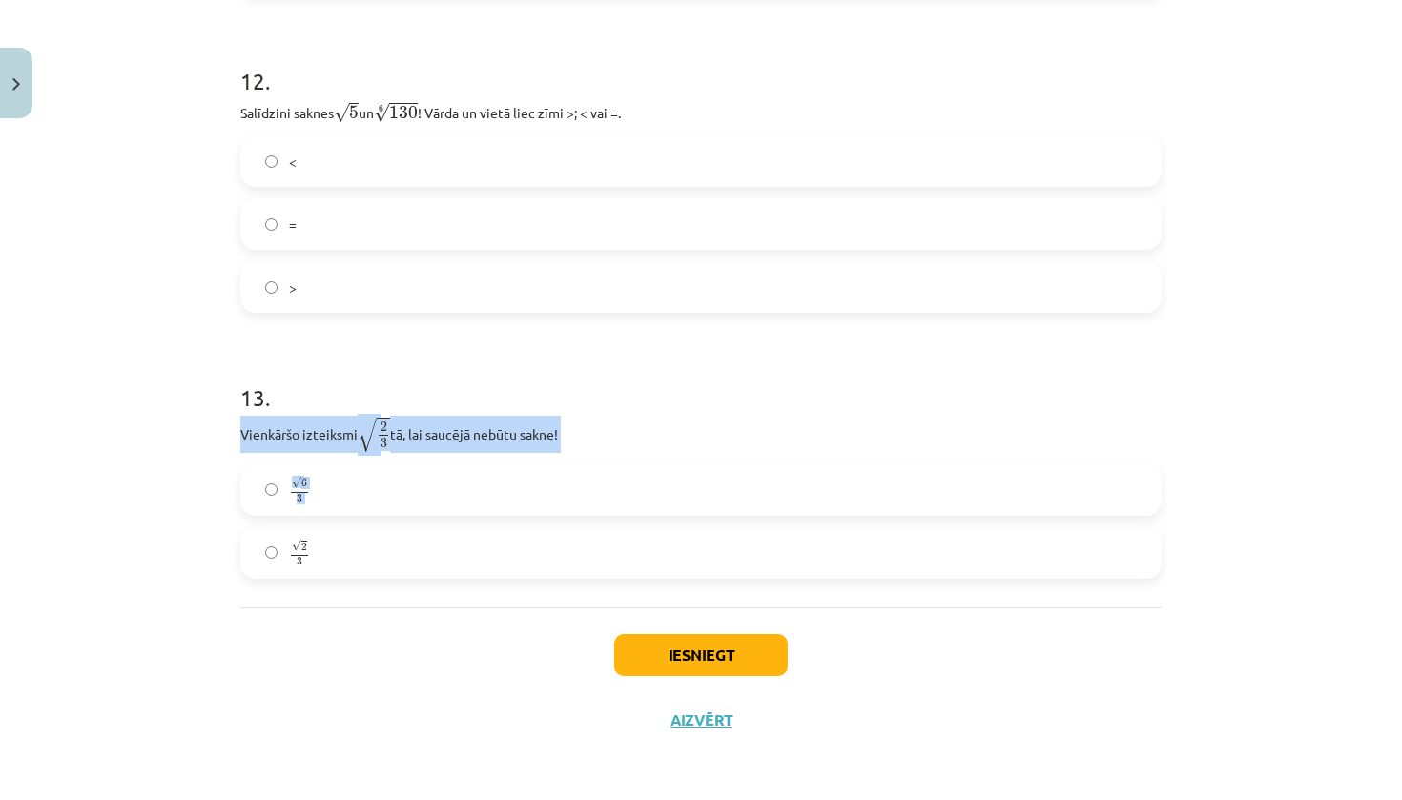
drag, startPoint x: 240, startPoint y: 427, endPoint x: 344, endPoint y: 561, distance: 169.2
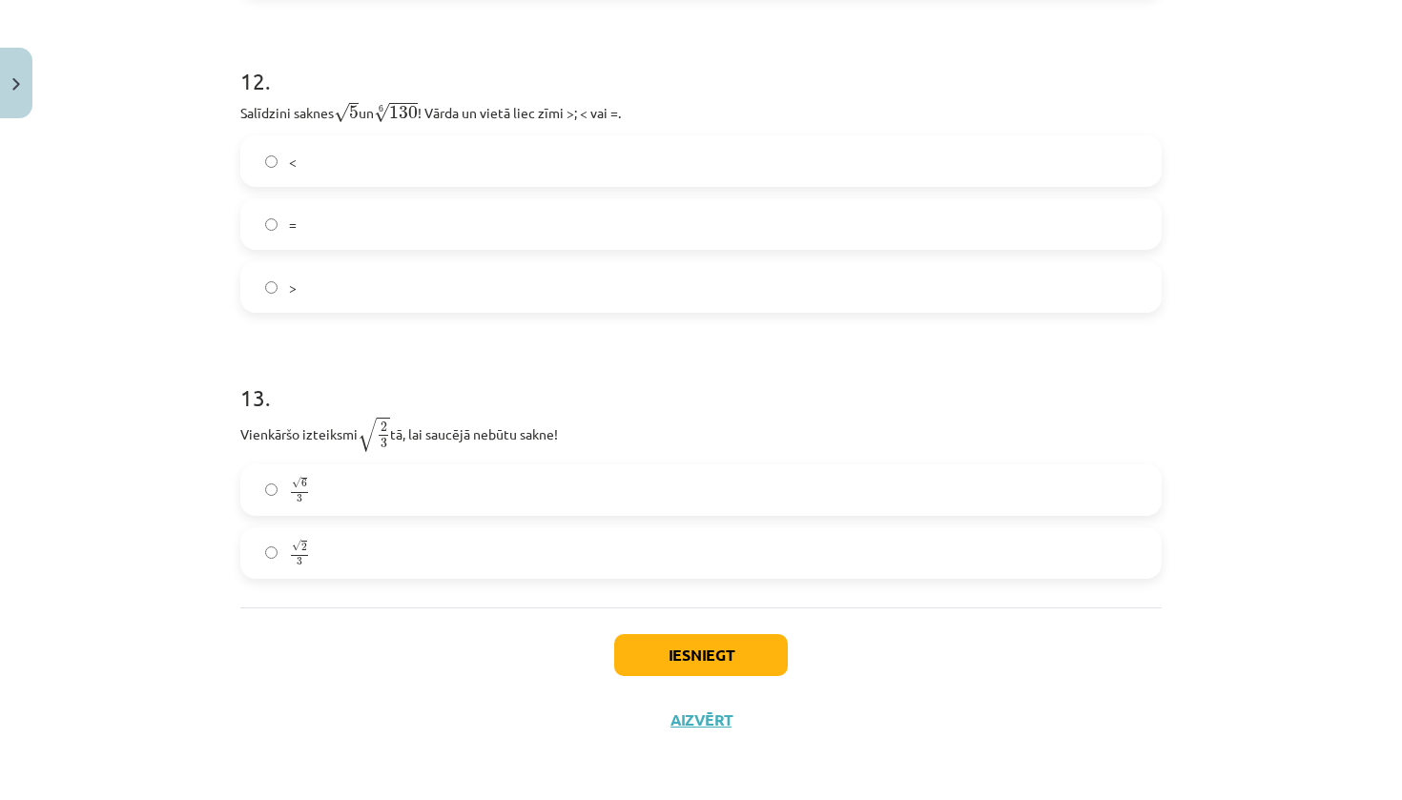
click at [358, 648] on div "Iesniegt Aizvērt" at bounding box center [700, 675] width 921 height 134
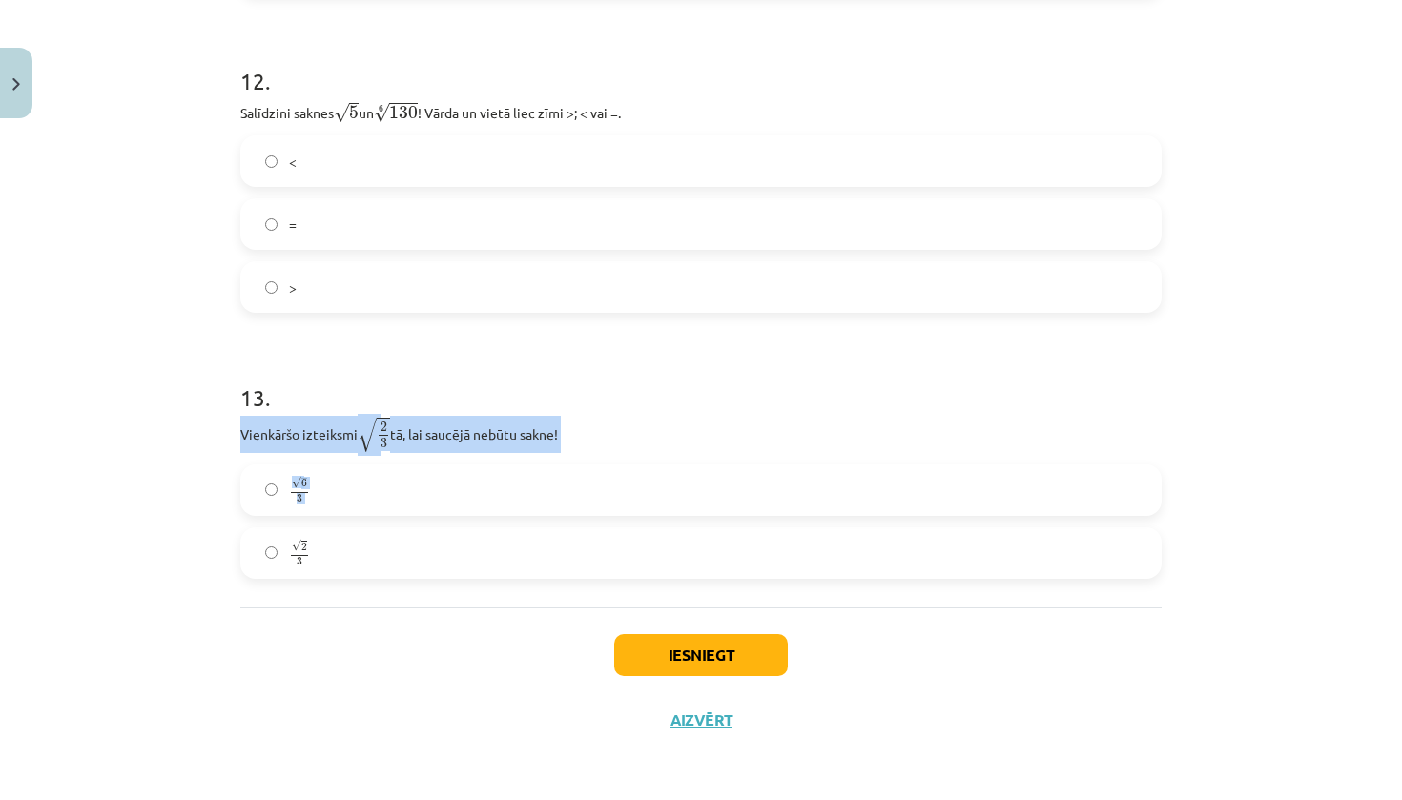
drag, startPoint x: 240, startPoint y: 433, endPoint x: 382, endPoint y: 585, distance: 207.2
copy div "Vienkāršo izteiksmi √ 2 3 2 3 tā, lai saucējā nebūtu sakne! √ 6 3 6 3"
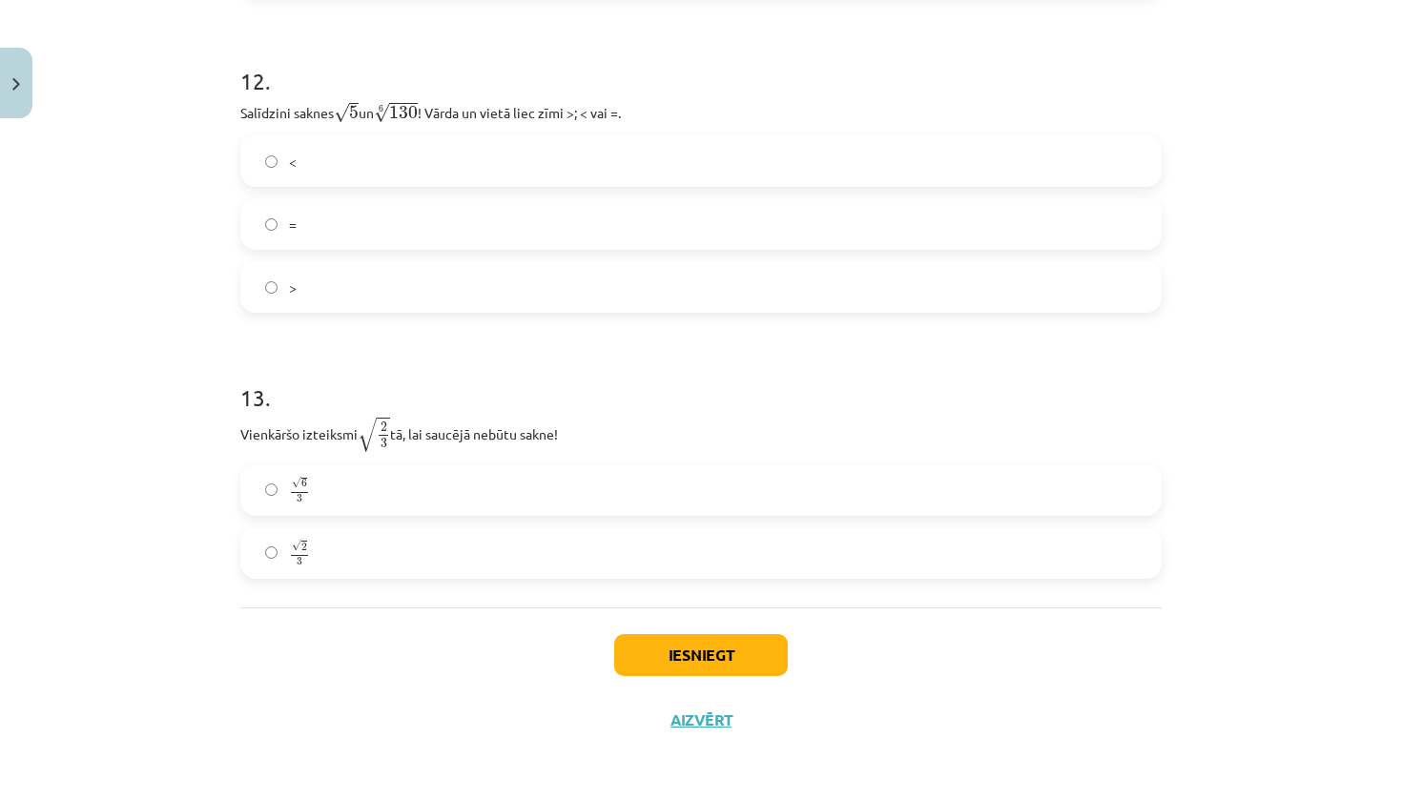
click at [533, 617] on div "Iesniegt Aizvērt" at bounding box center [700, 675] width 921 height 134
click at [557, 562] on label "√ 2 3 2 3" at bounding box center [701, 553] width 918 height 48
click at [663, 654] on button "Iesniegt" at bounding box center [701, 655] width 174 height 42
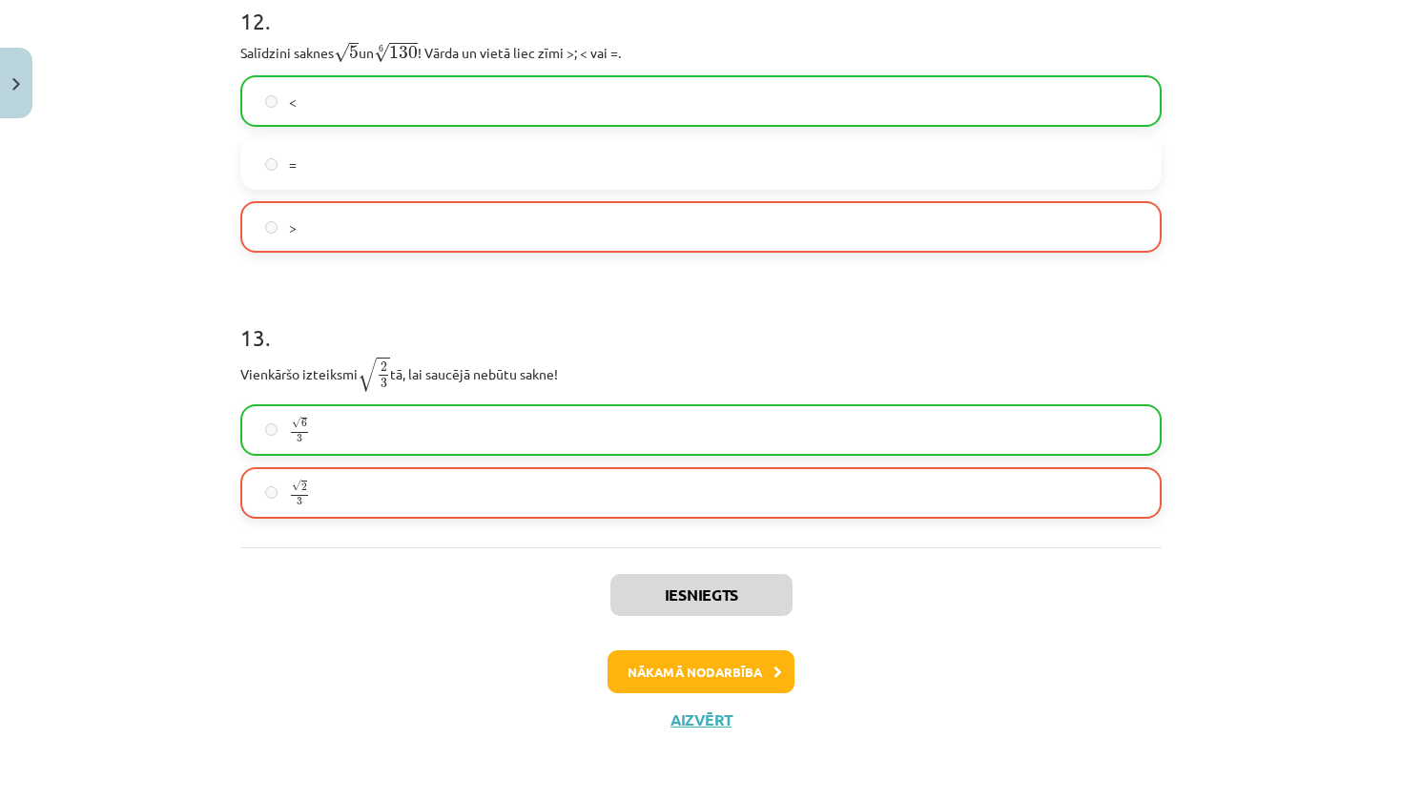
click at [743, 685] on button "Nākamā nodarbība" at bounding box center [701, 672] width 187 height 44
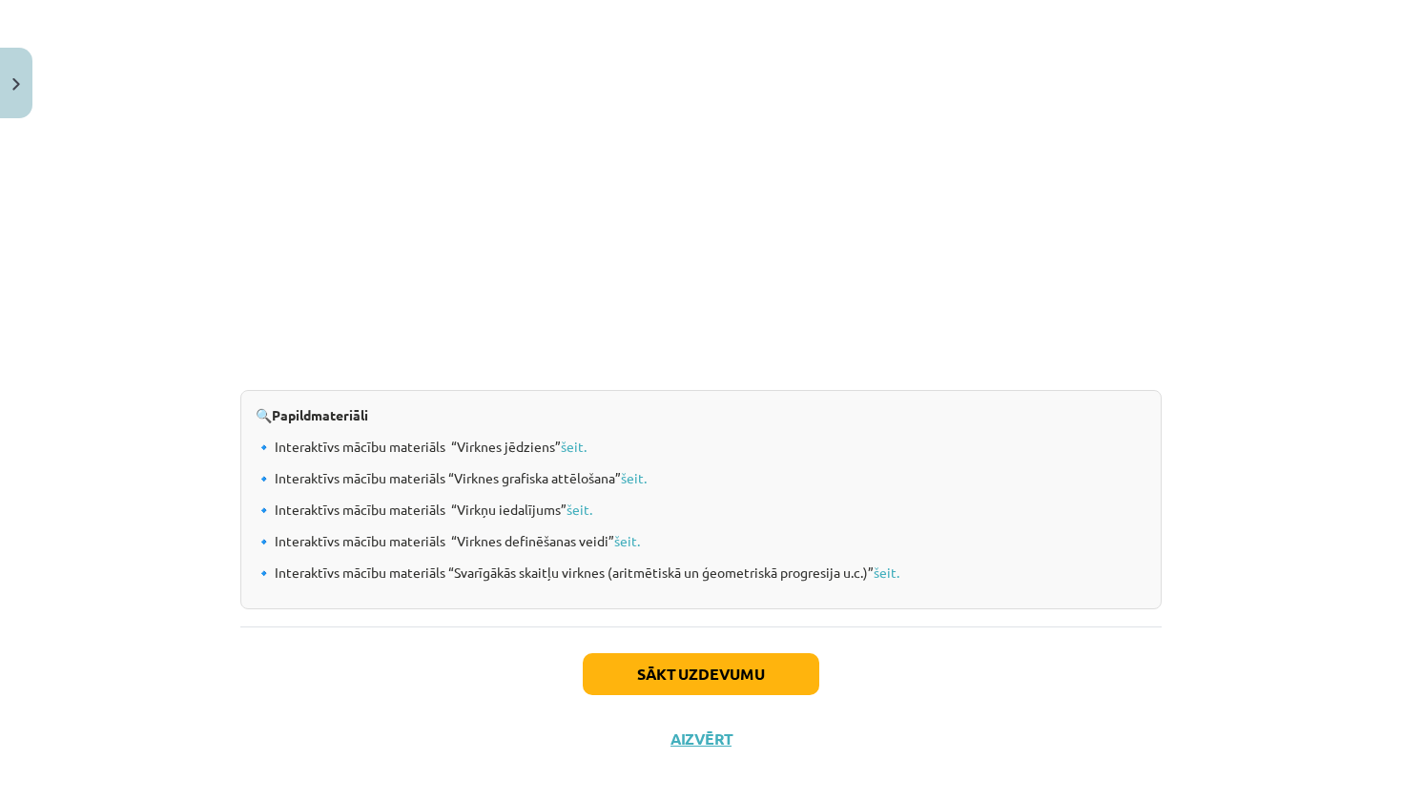
click at [743, 671] on button "Sākt uzdevumu" at bounding box center [701, 674] width 237 height 42
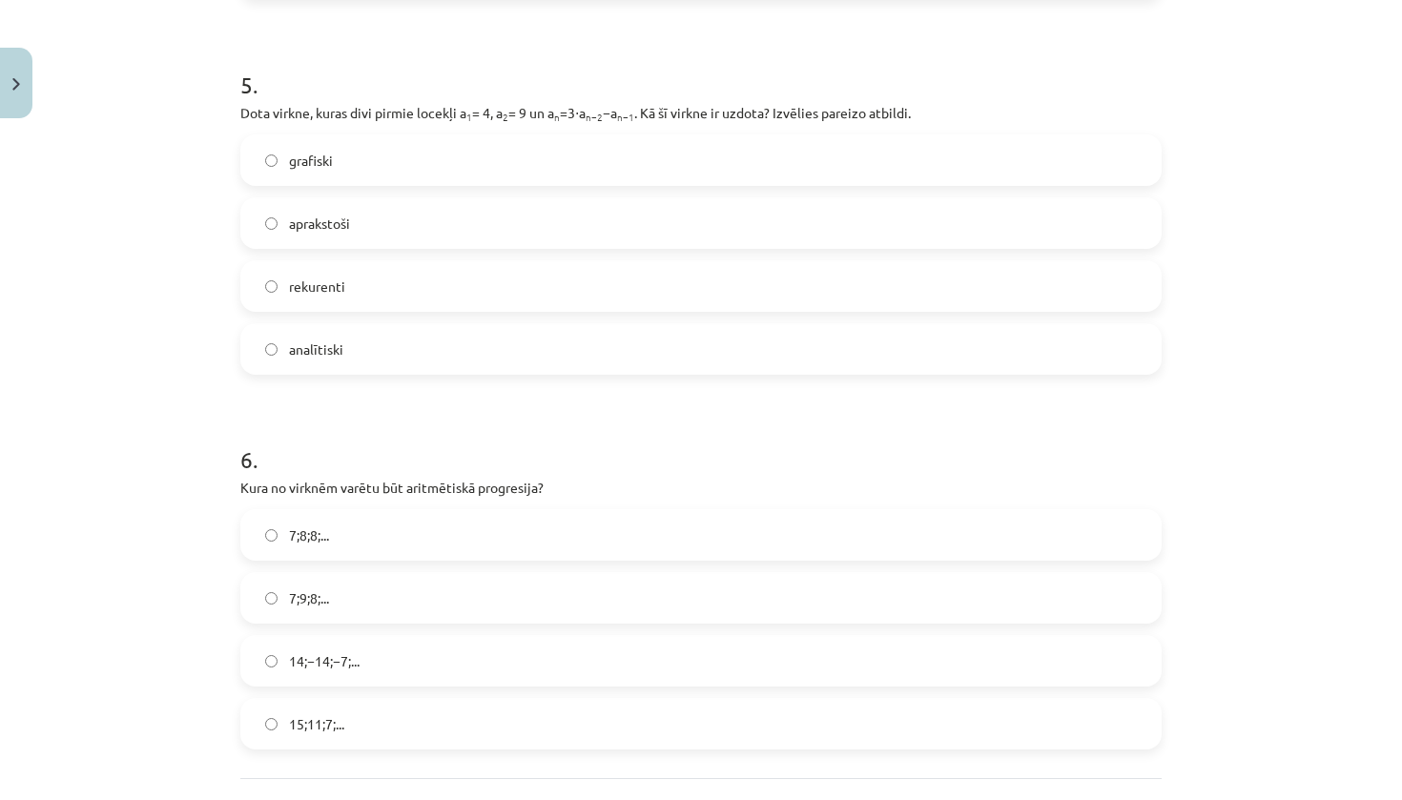
scroll to position [48, 0]
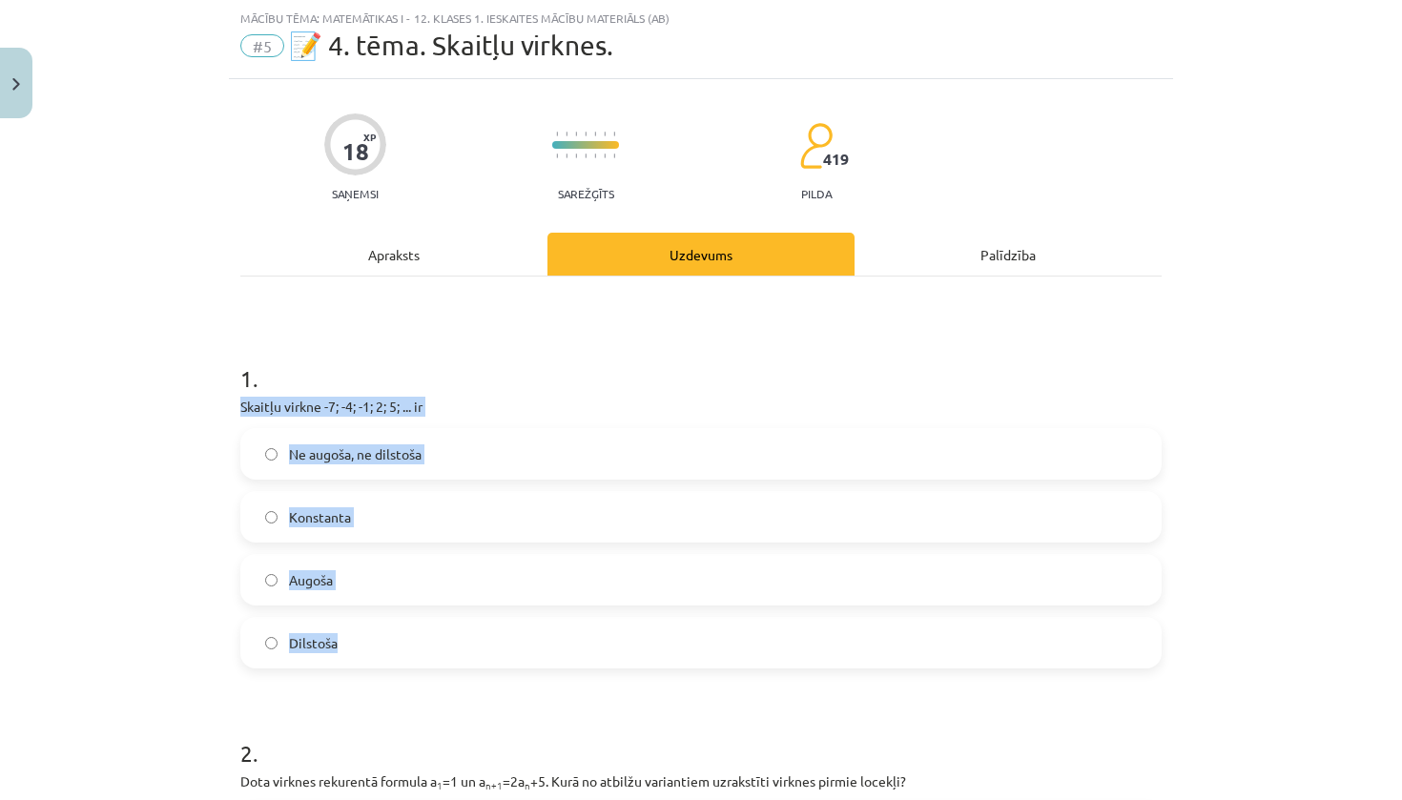
drag, startPoint x: 237, startPoint y: 404, endPoint x: 358, endPoint y: 649, distance: 272.6
copy div "Skaitļu virkne -7; -4; -1; 2; 5; ... ir Ne augoša, ne dilstoša Konstanta Augoša…"
click at [176, 474] on div "Mācību tēma: Matemātikas i - 12. klases 1. ieskaites mācību materiāls (ab) #5 📝…" at bounding box center [701, 400] width 1402 height 800
click at [326, 578] on span "Augoša" at bounding box center [311, 580] width 44 height 20
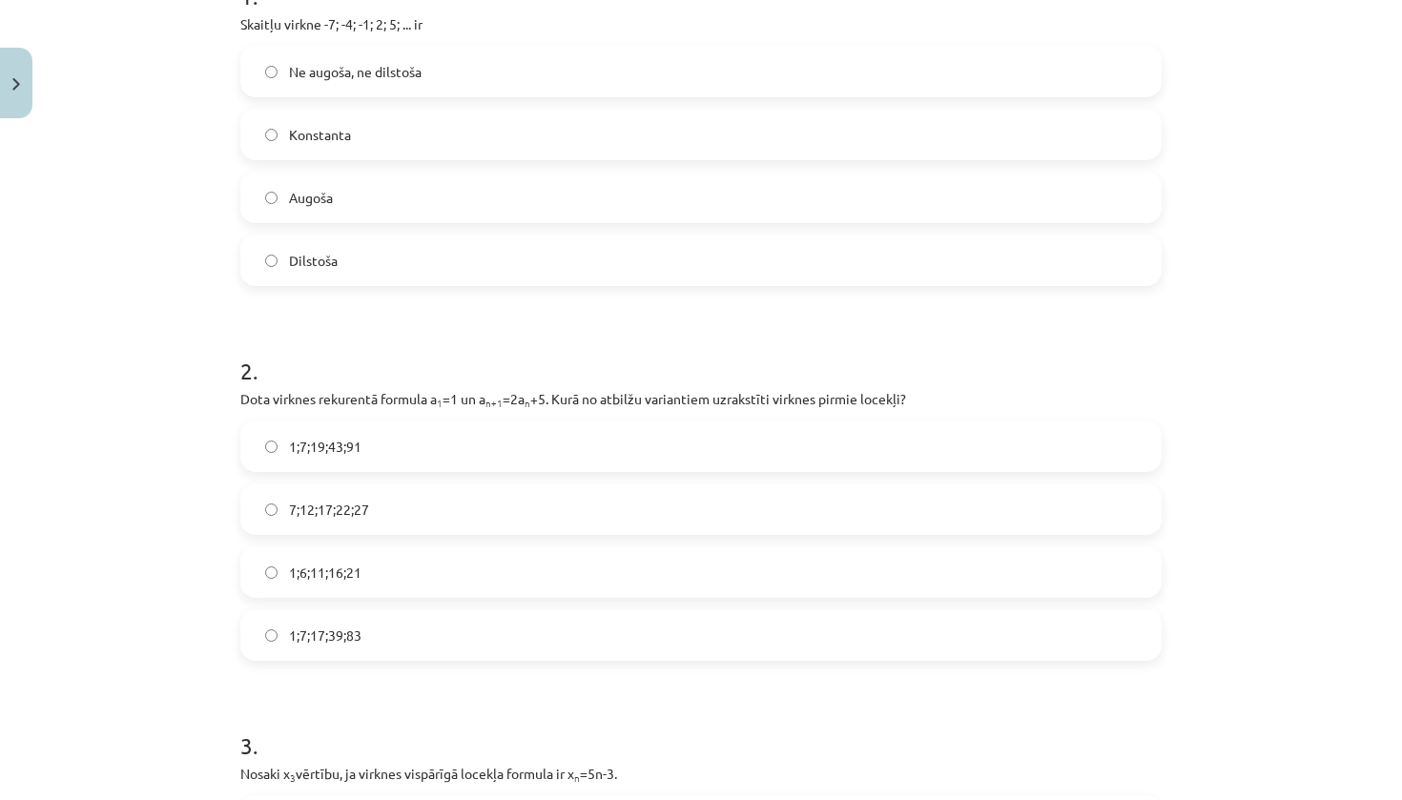
scroll to position [432, 0]
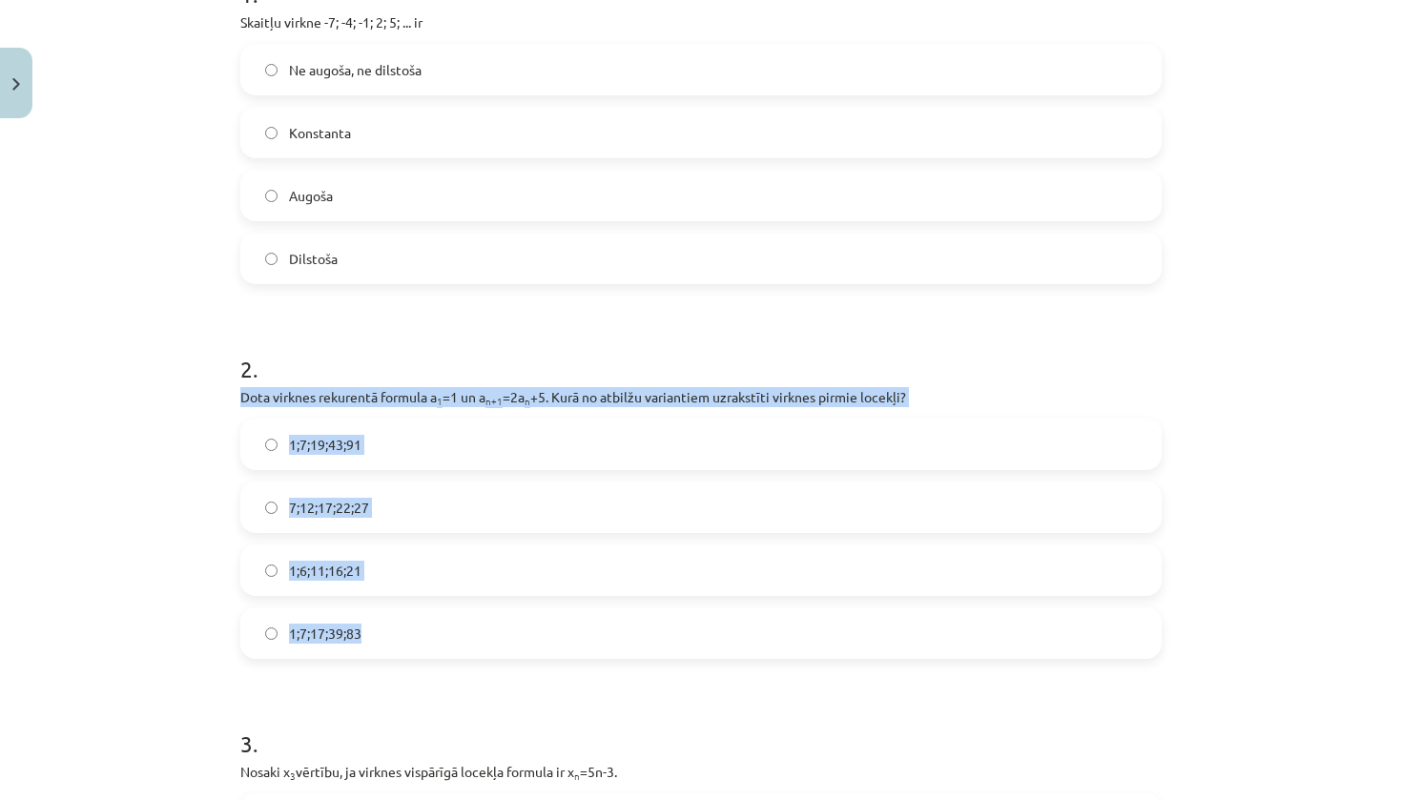
drag, startPoint x: 232, startPoint y: 400, endPoint x: 401, endPoint y: 646, distance: 298.4
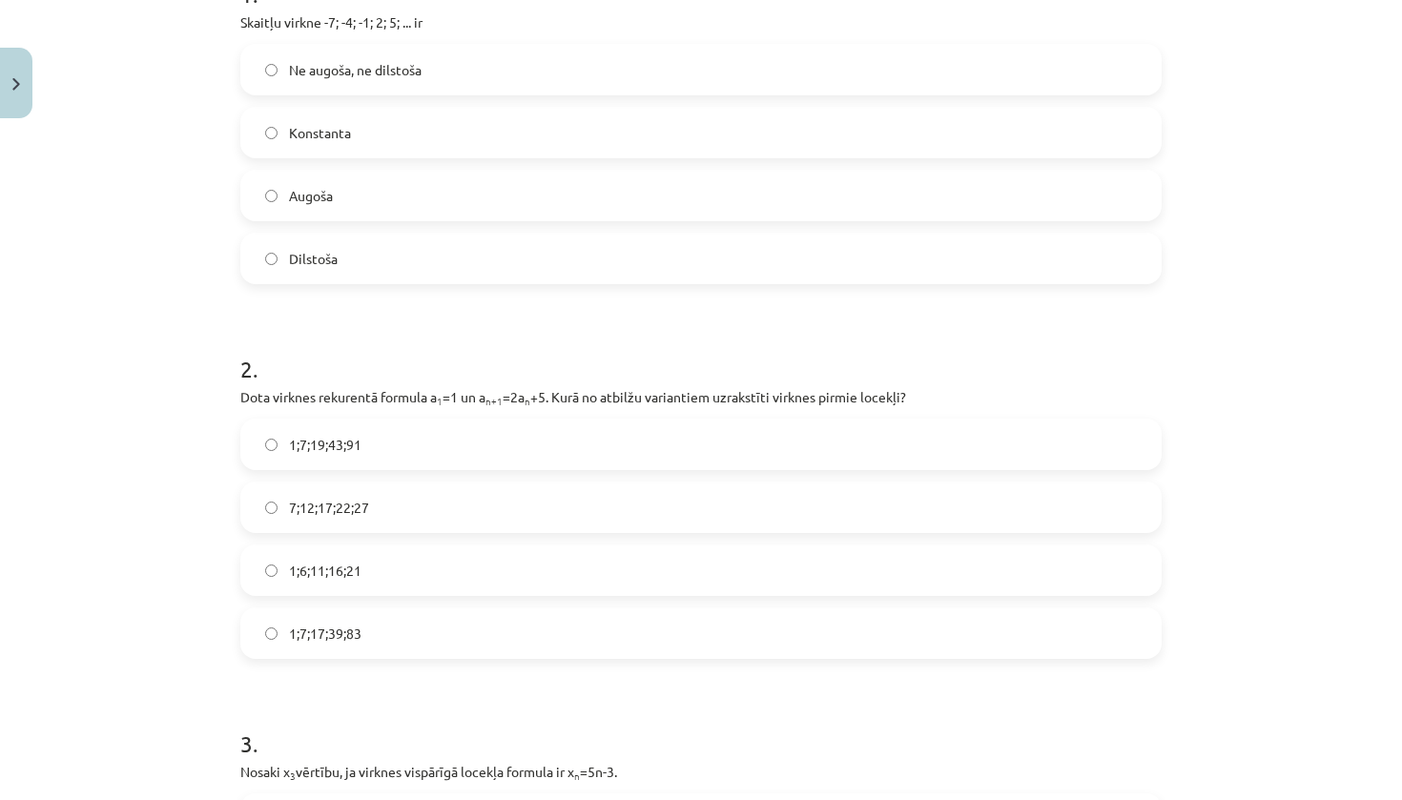
drag, startPoint x: 189, startPoint y: 508, endPoint x: 198, endPoint y: 507, distance: 9.6
click at [189, 508] on div "Mācību tēma: Matemātikas i - 12. klases 1. ieskaites mācību materiāls (ab) #5 📝…" at bounding box center [701, 400] width 1402 height 800
click at [369, 455] on label "1;7;19;43;91" at bounding box center [701, 445] width 918 height 48
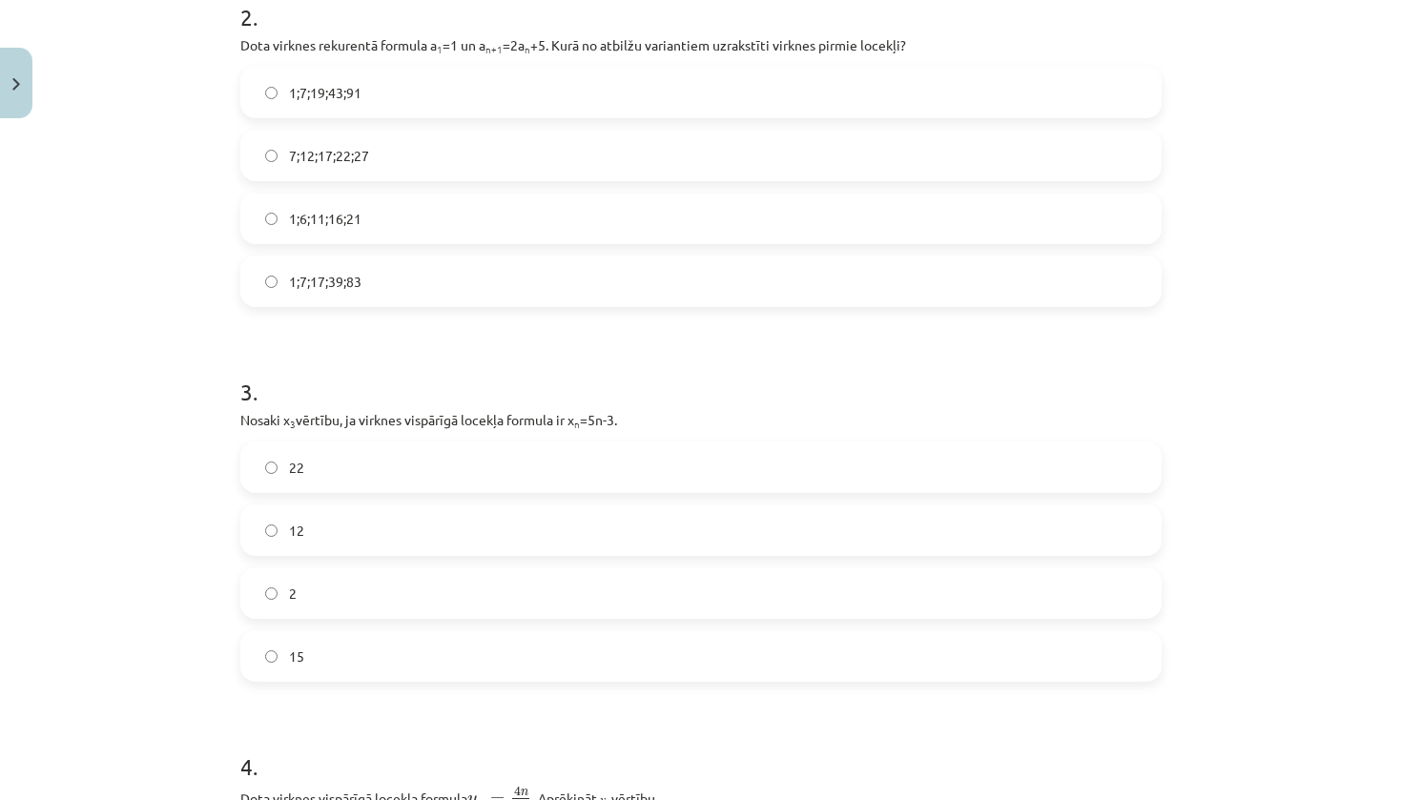
scroll to position [785, 0]
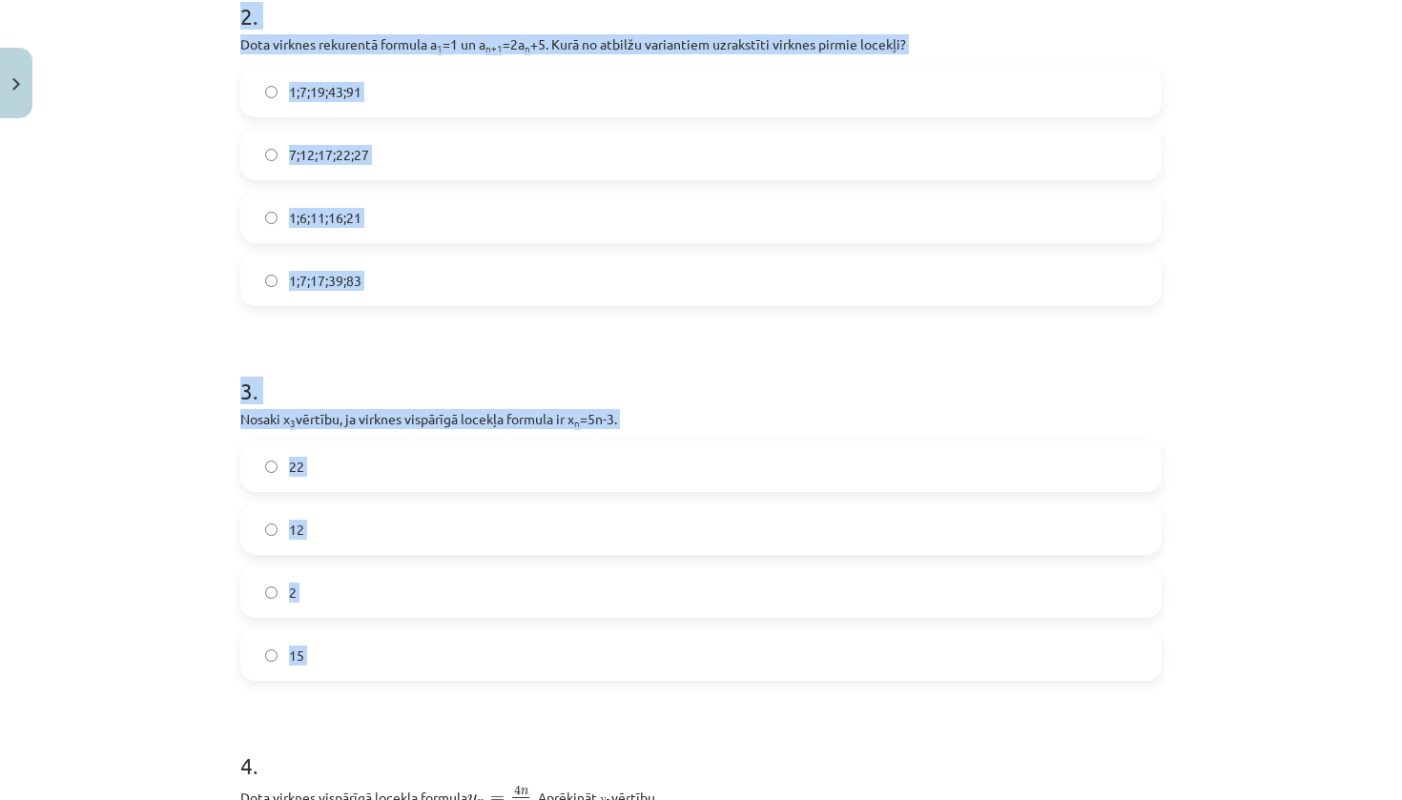
drag, startPoint x: 220, startPoint y: 372, endPoint x: 464, endPoint y: 687, distance: 398.3
click at [464, 687] on div "Mācību tēma: Matemātikas i - 12. klases 1. ieskaites mācību materiāls (ab) #5 📝…" at bounding box center [701, 400] width 1402 height 800
click at [180, 473] on div "Mācību tēma: Matemātikas i - 12. klases 1. ieskaites mācību materiāls (ab) #5 📝…" at bounding box center [701, 400] width 1402 height 800
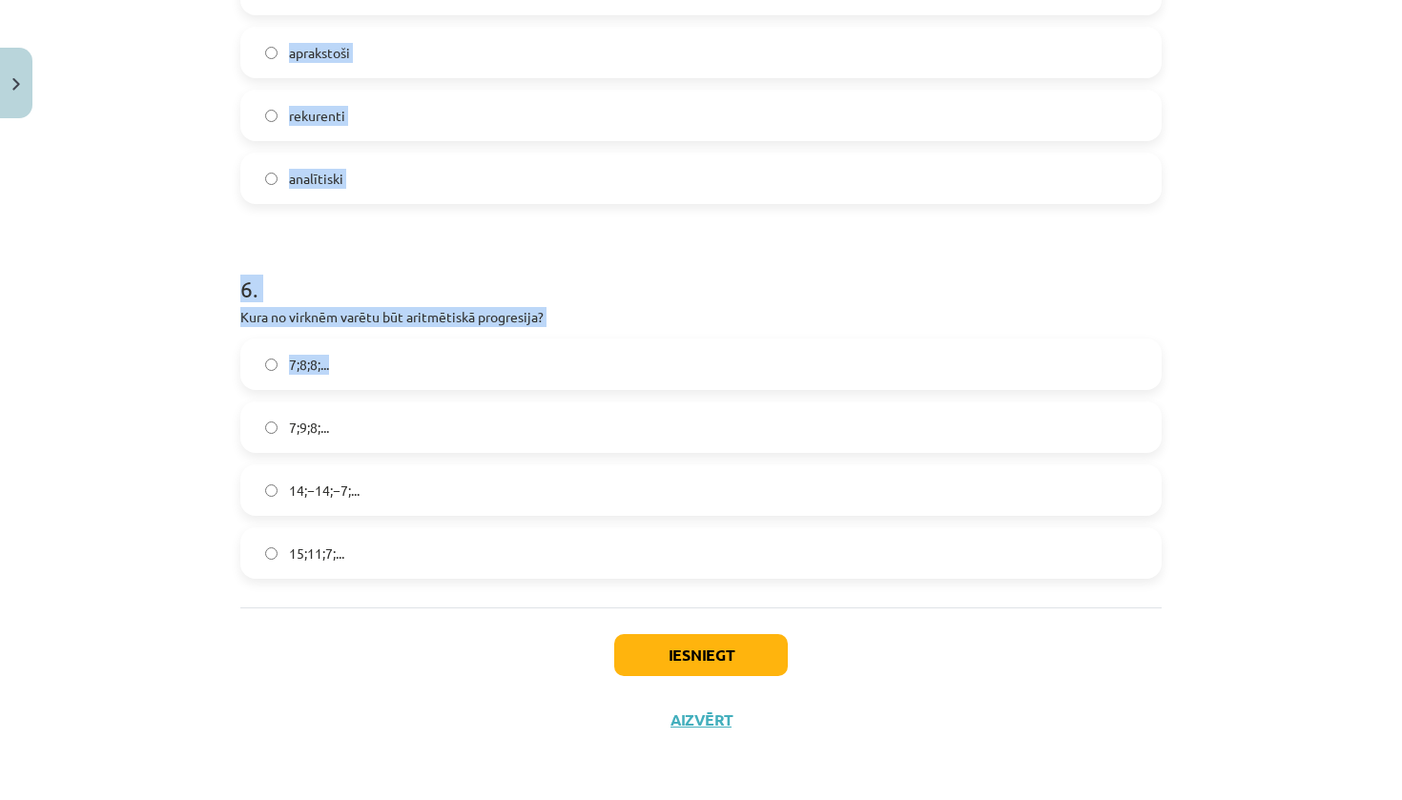
scroll to position [2022, 0]
drag, startPoint x: 243, startPoint y: 382, endPoint x: 398, endPoint y: 582, distance: 253.0
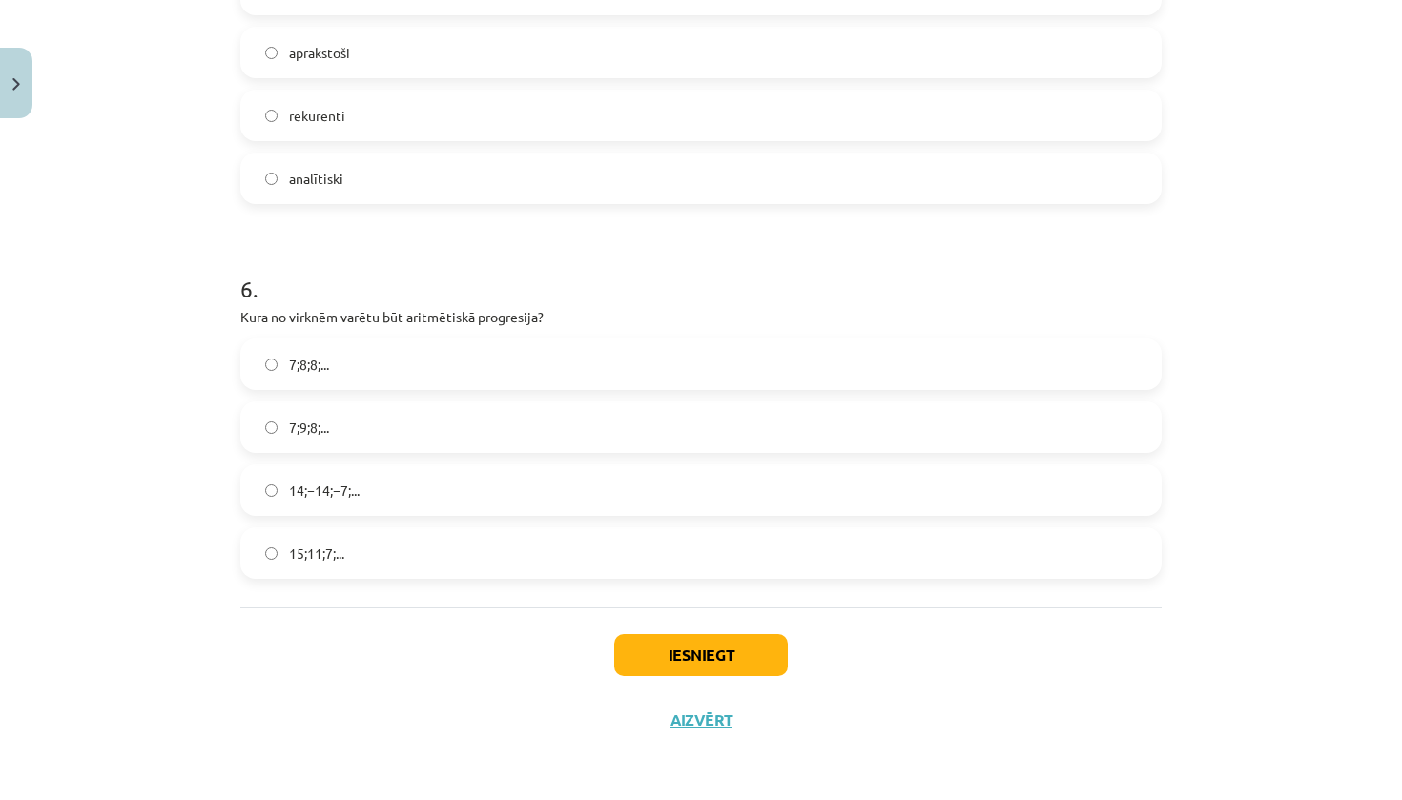
click at [129, 387] on div "Mācību tēma: Matemātikas i - 12. klases 1. ieskaites mācību materiāls (ab) #5 📝…" at bounding box center [701, 400] width 1402 height 800
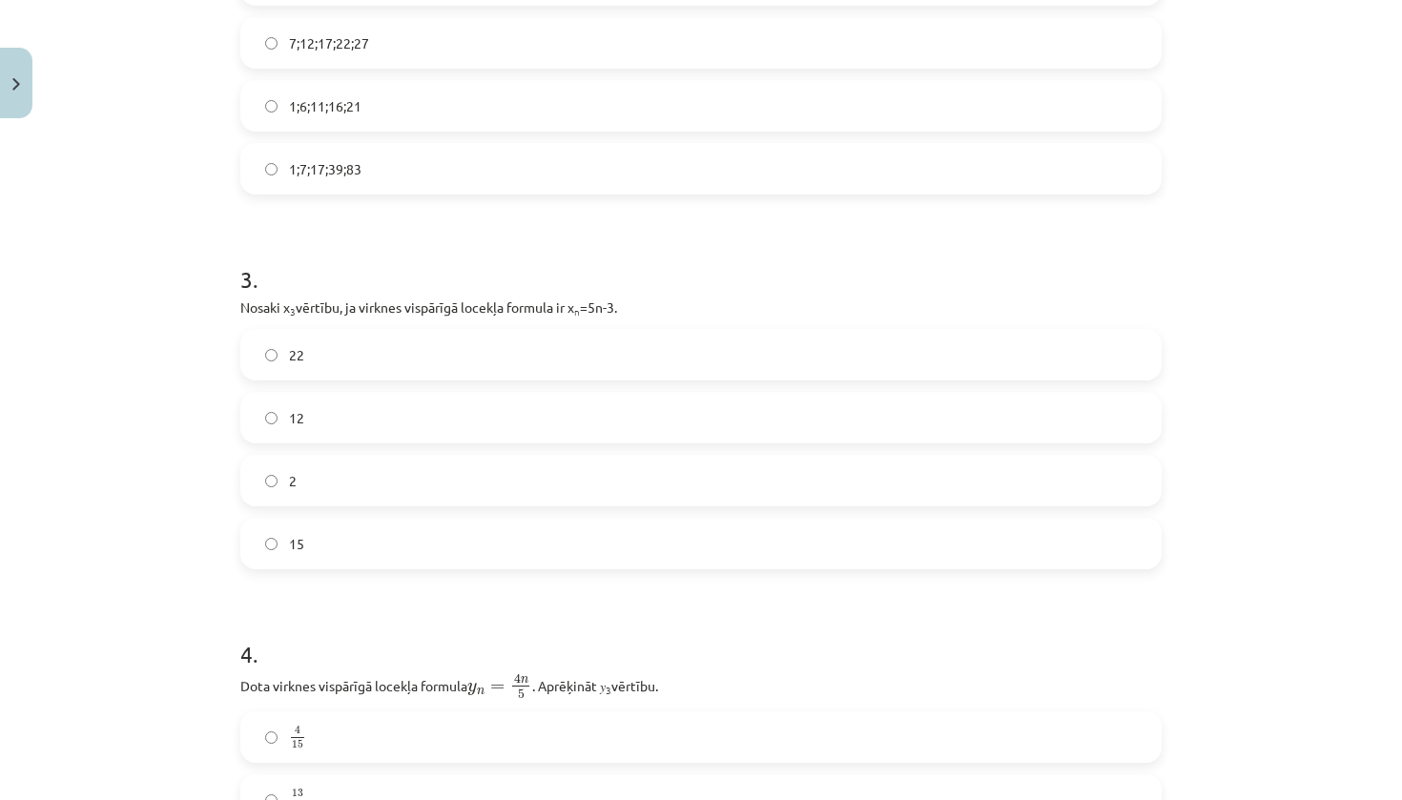
scroll to position [898, 0]
click at [360, 422] on label "12" at bounding box center [701, 416] width 918 height 48
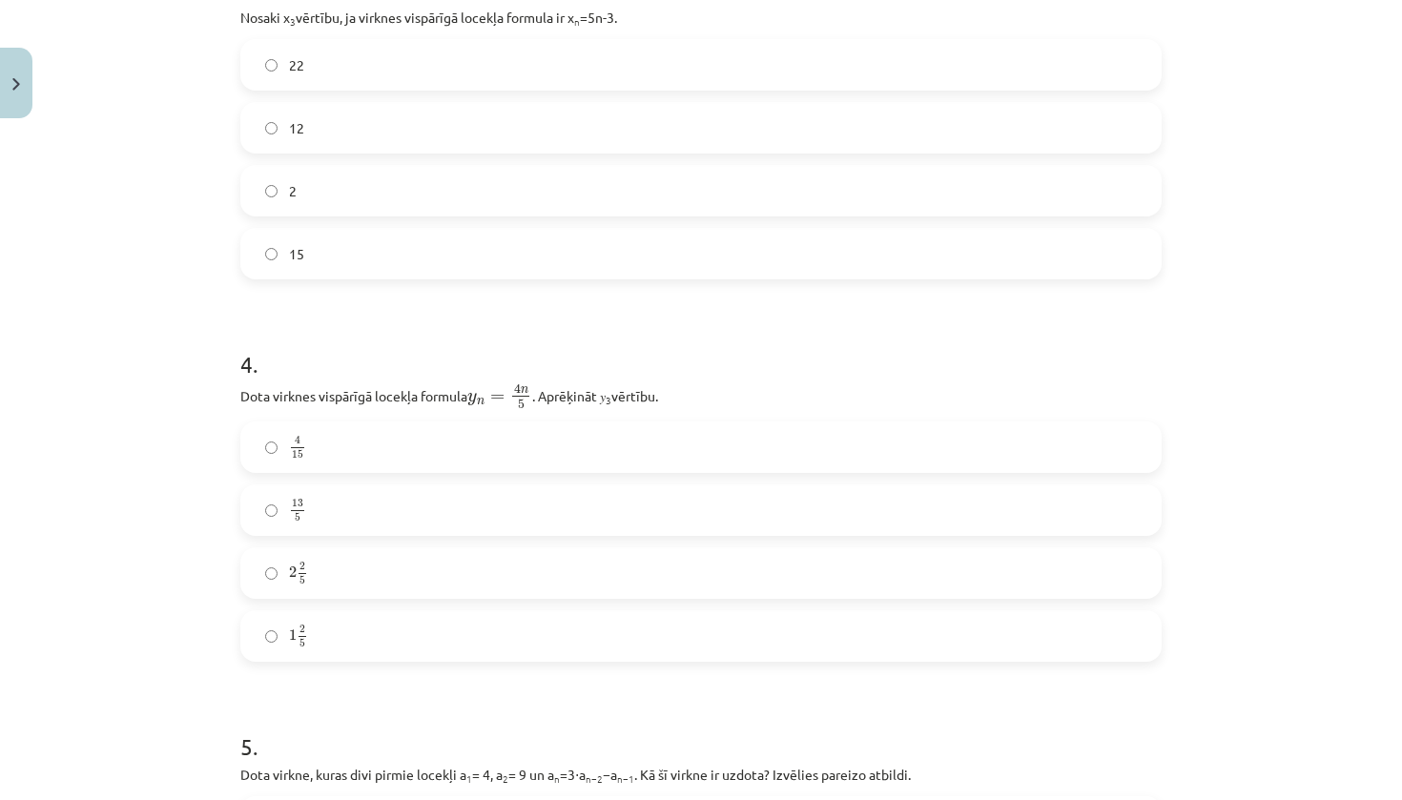
scroll to position [1188, 0]
click at [1306, 8] on div "Mācību tēma: Matemātikas i - 12. klases 1. ieskaites mācību materiāls (ab) #5 📝…" at bounding box center [701, 400] width 1402 height 800
click at [1302, 4] on div "Mācību tēma: Matemātikas i - 12. klases 1. ieskaites mācību materiāls (ab) #5 📝…" at bounding box center [701, 400] width 1402 height 800
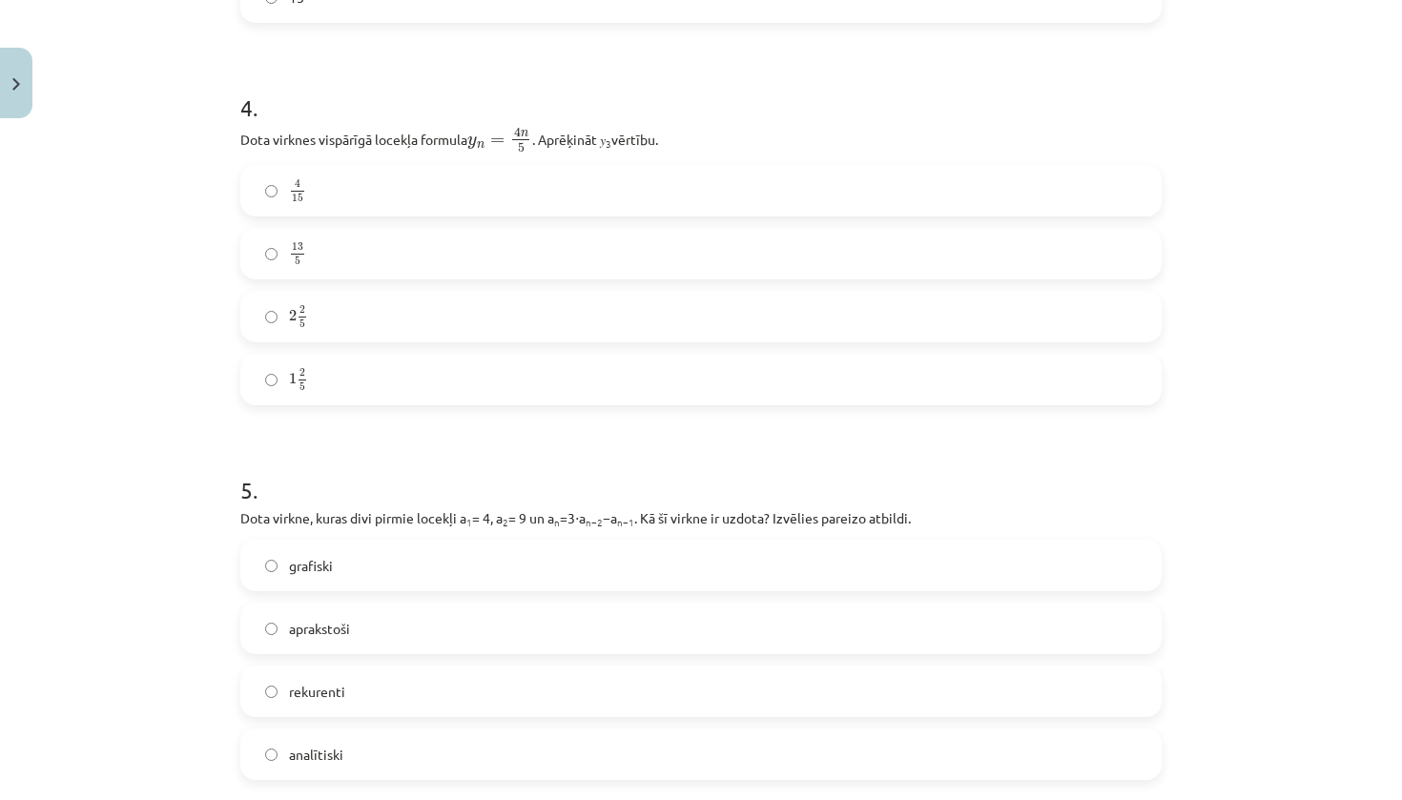
scroll to position [1453, 0]
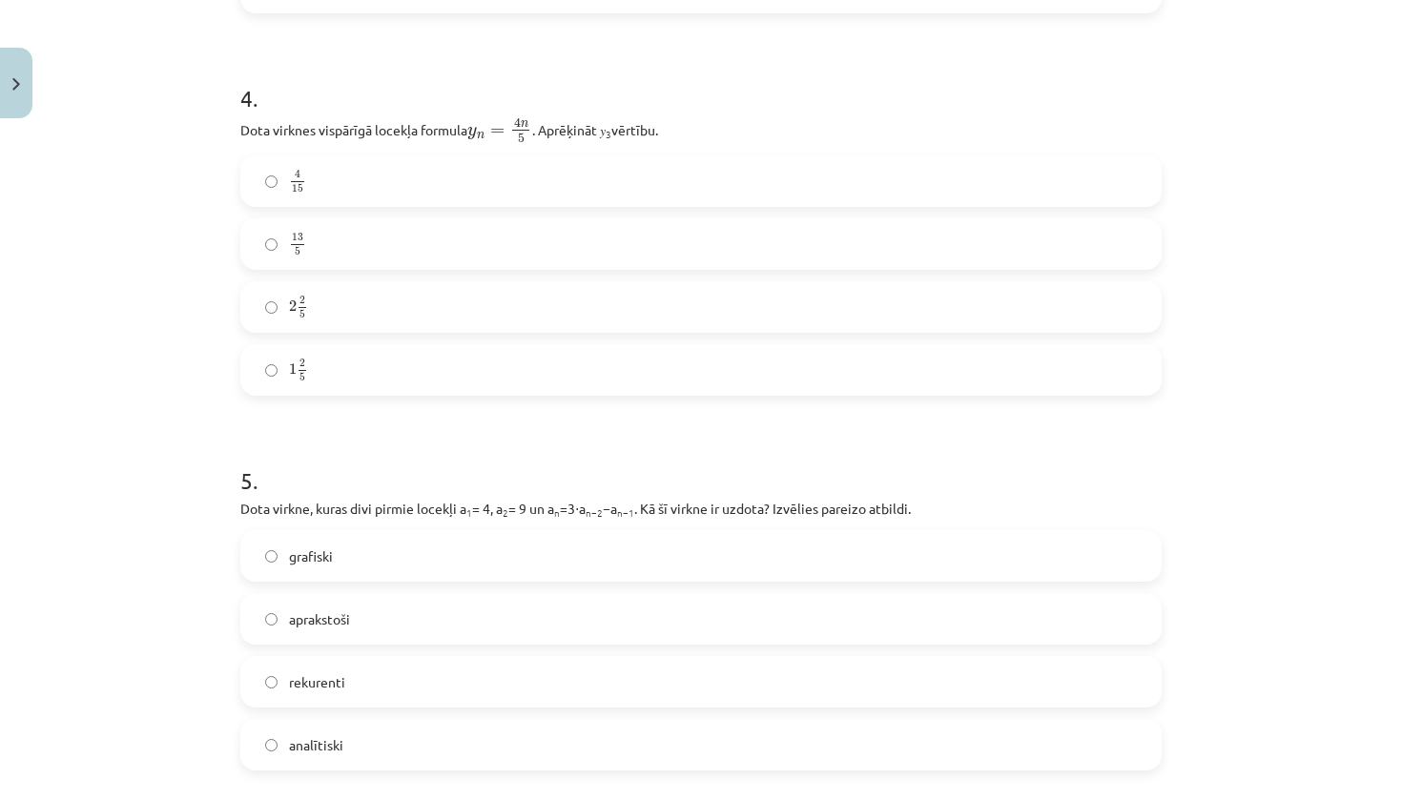
click at [463, 674] on label "rekurenti" at bounding box center [701, 682] width 918 height 48
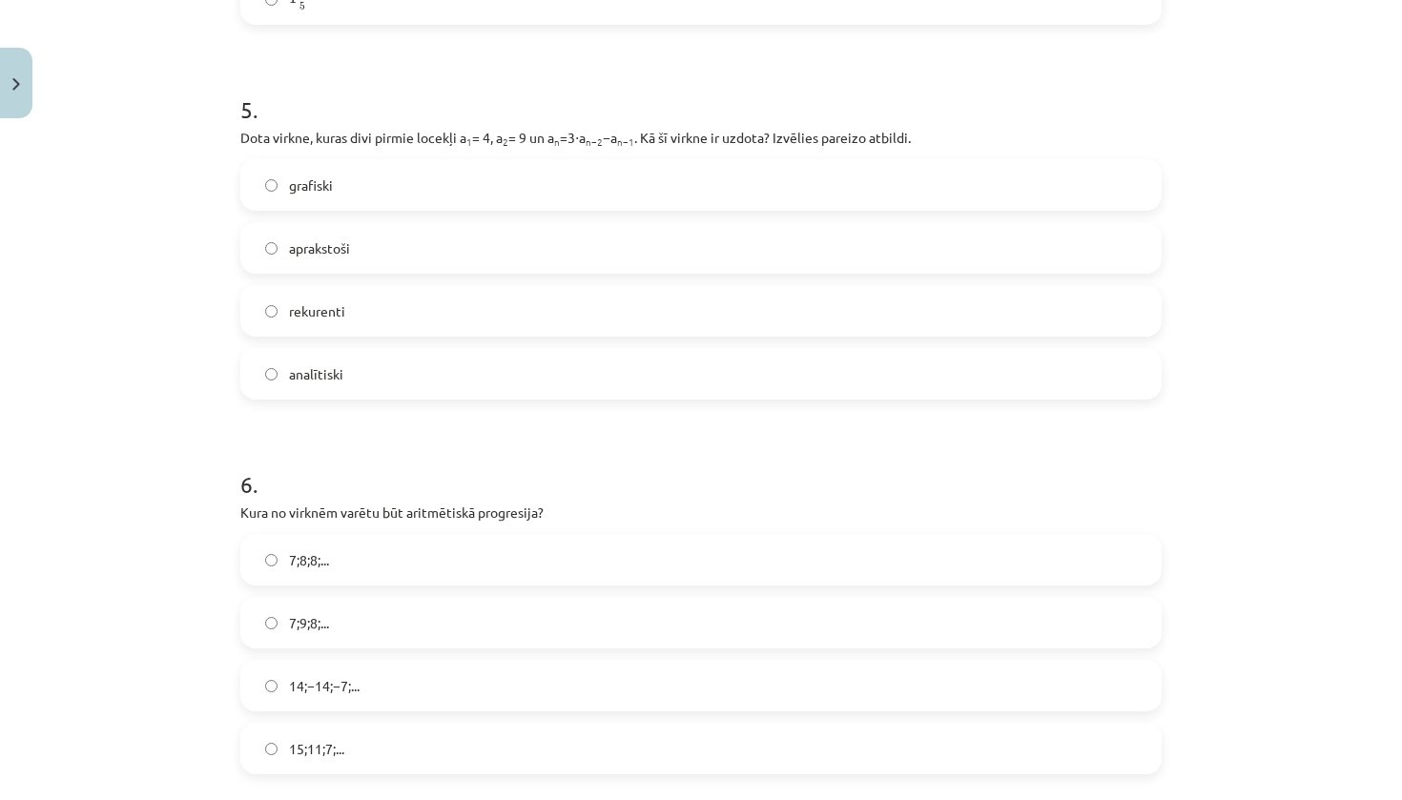
scroll to position [1964, 0]
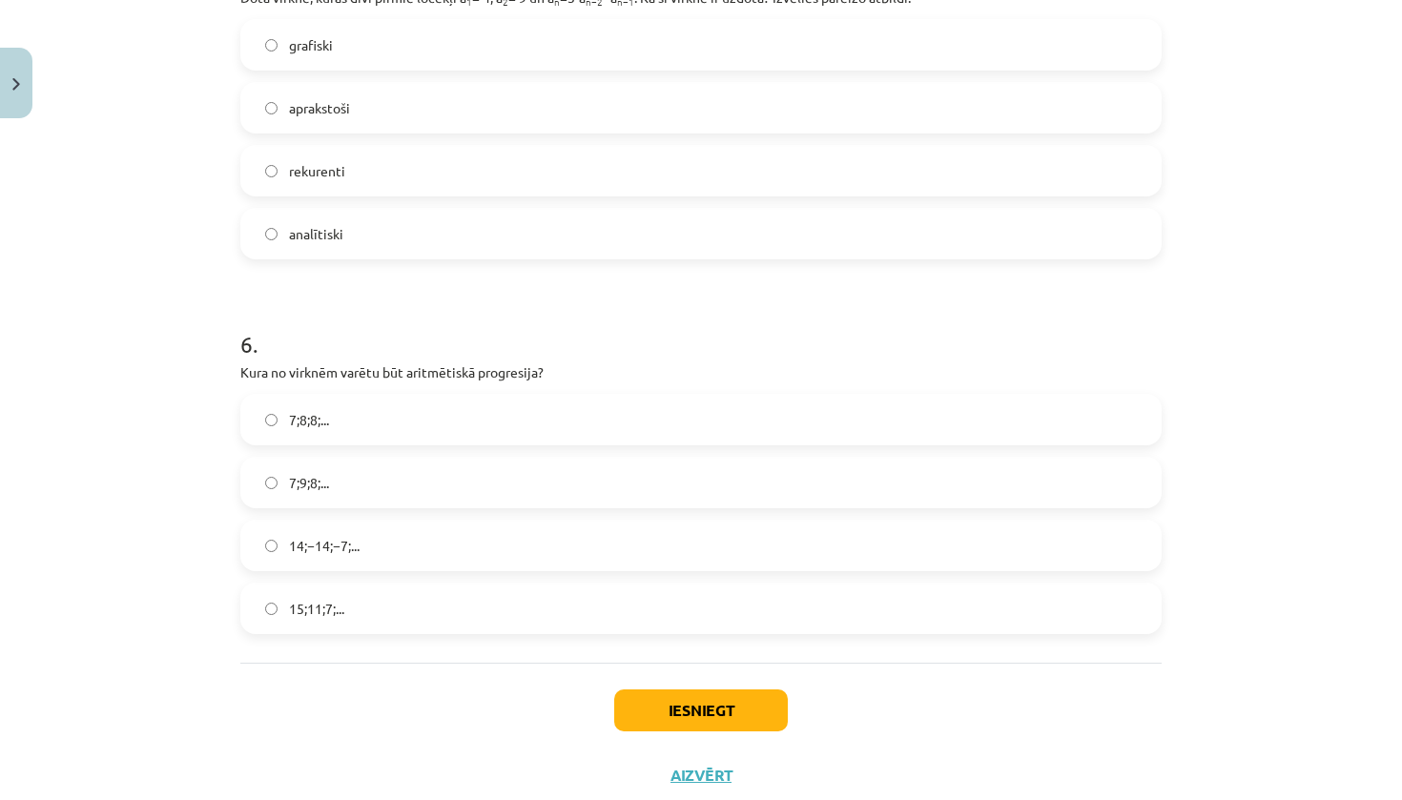
click at [539, 615] on label "15;11;7;..." at bounding box center [701, 609] width 918 height 48
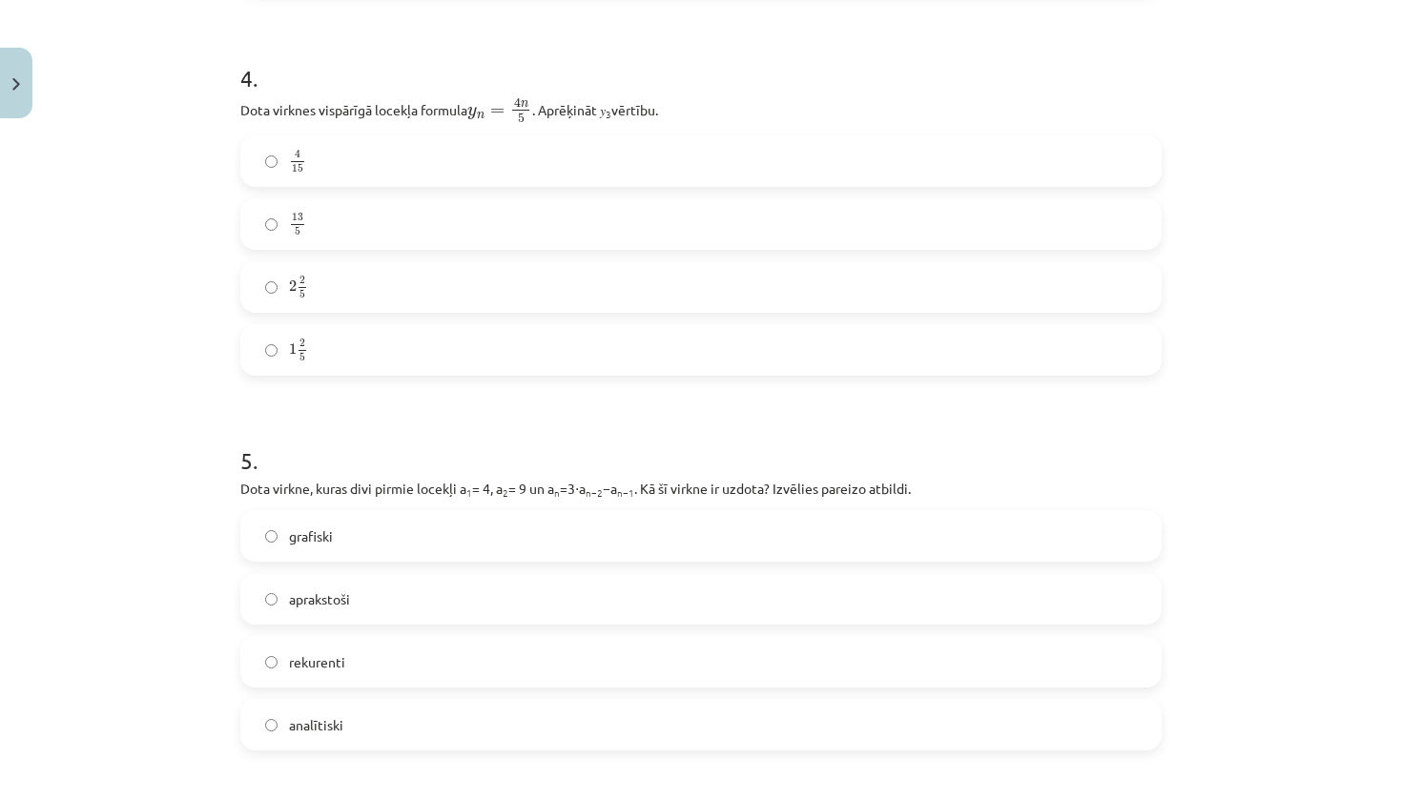
scroll to position [1468, 0]
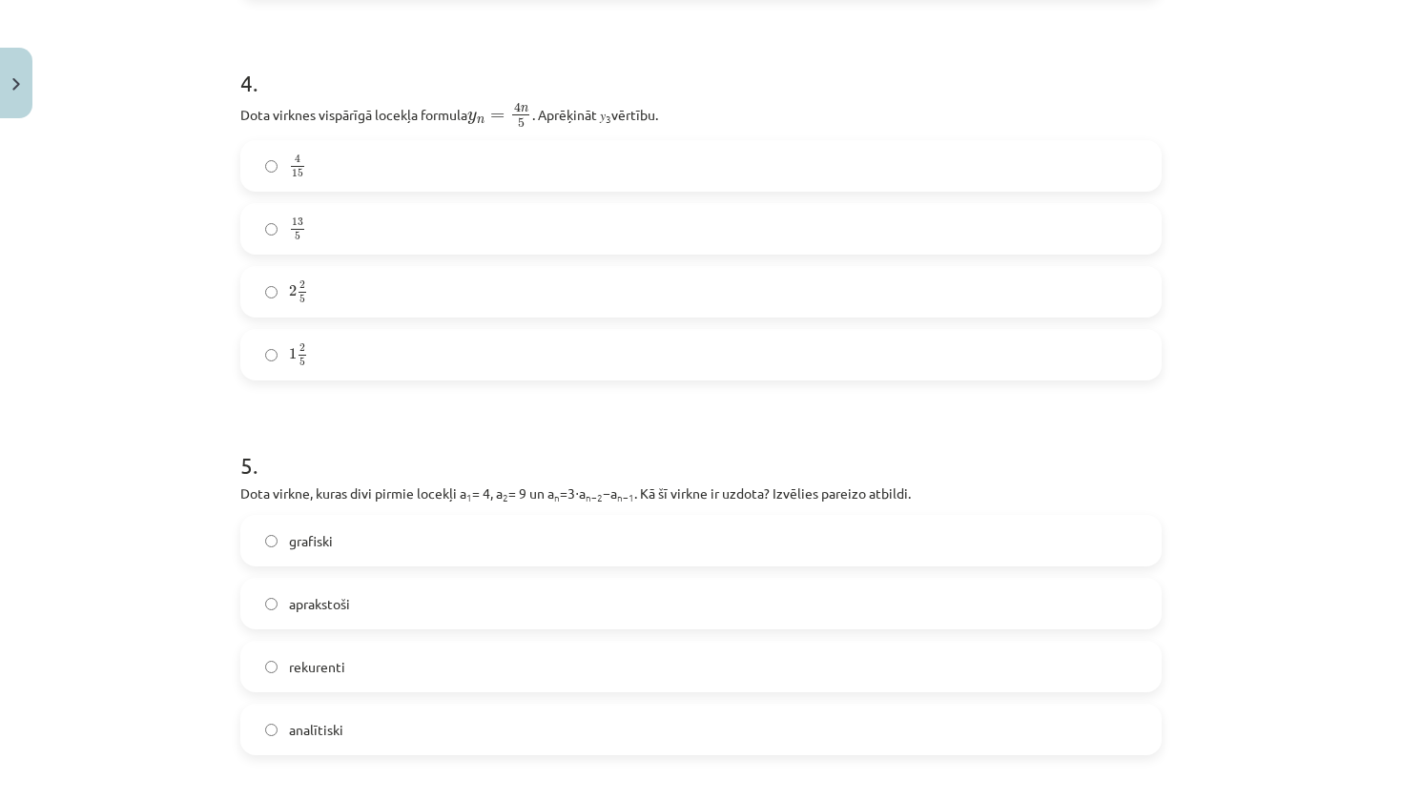
click at [580, 213] on label "13 5 13 5" at bounding box center [701, 229] width 918 height 48
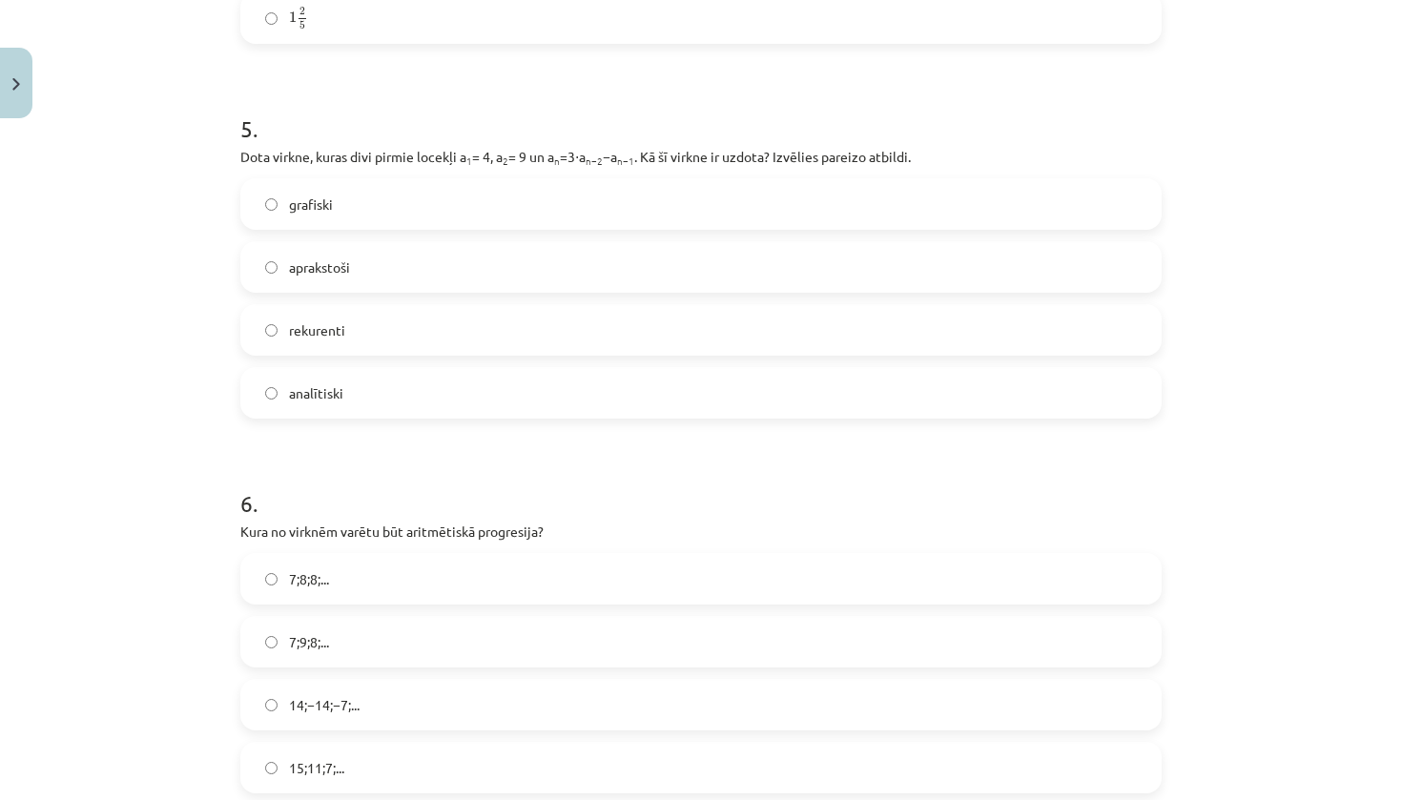
scroll to position [1900, 0]
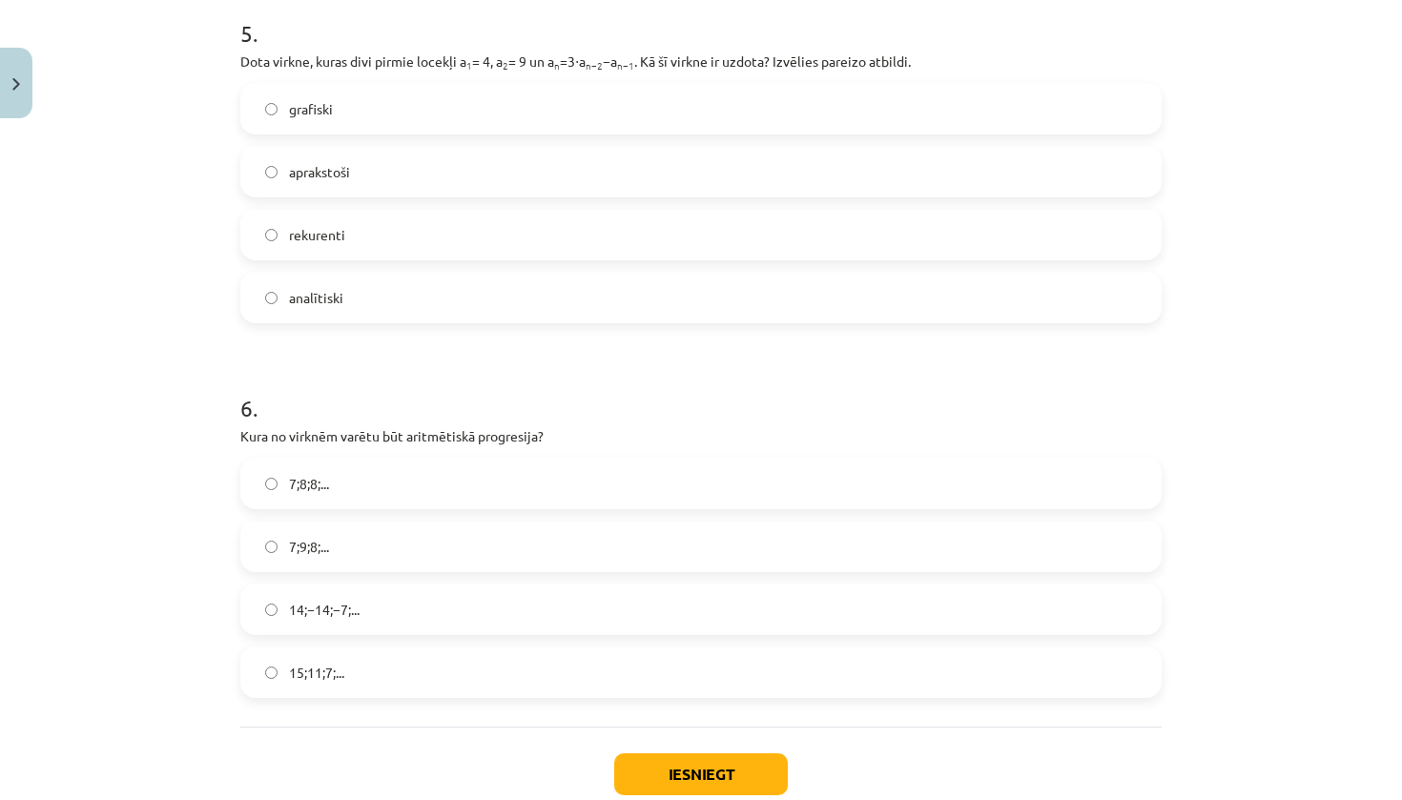
click at [704, 760] on button "Iesniegt" at bounding box center [701, 774] width 174 height 42
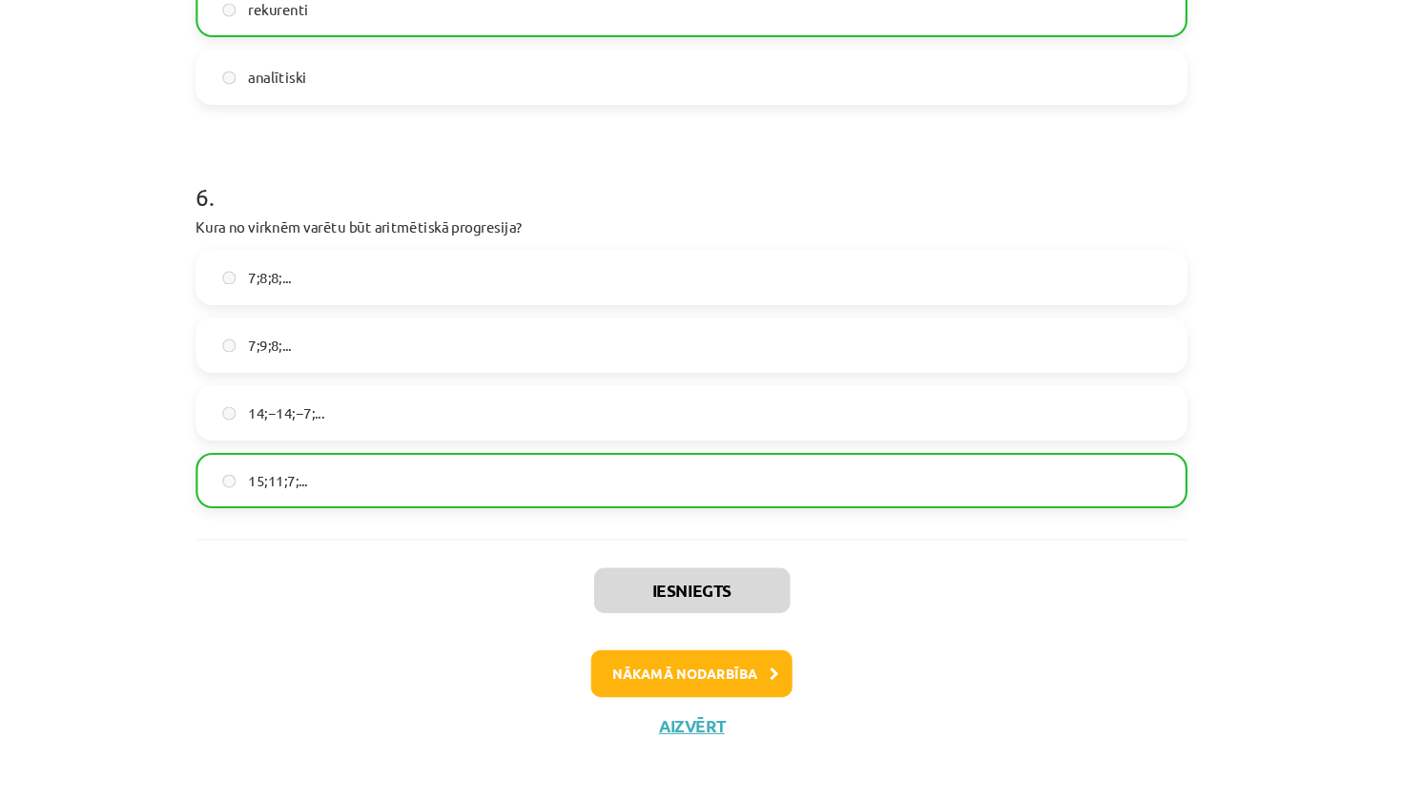
scroll to position [2082, 0]
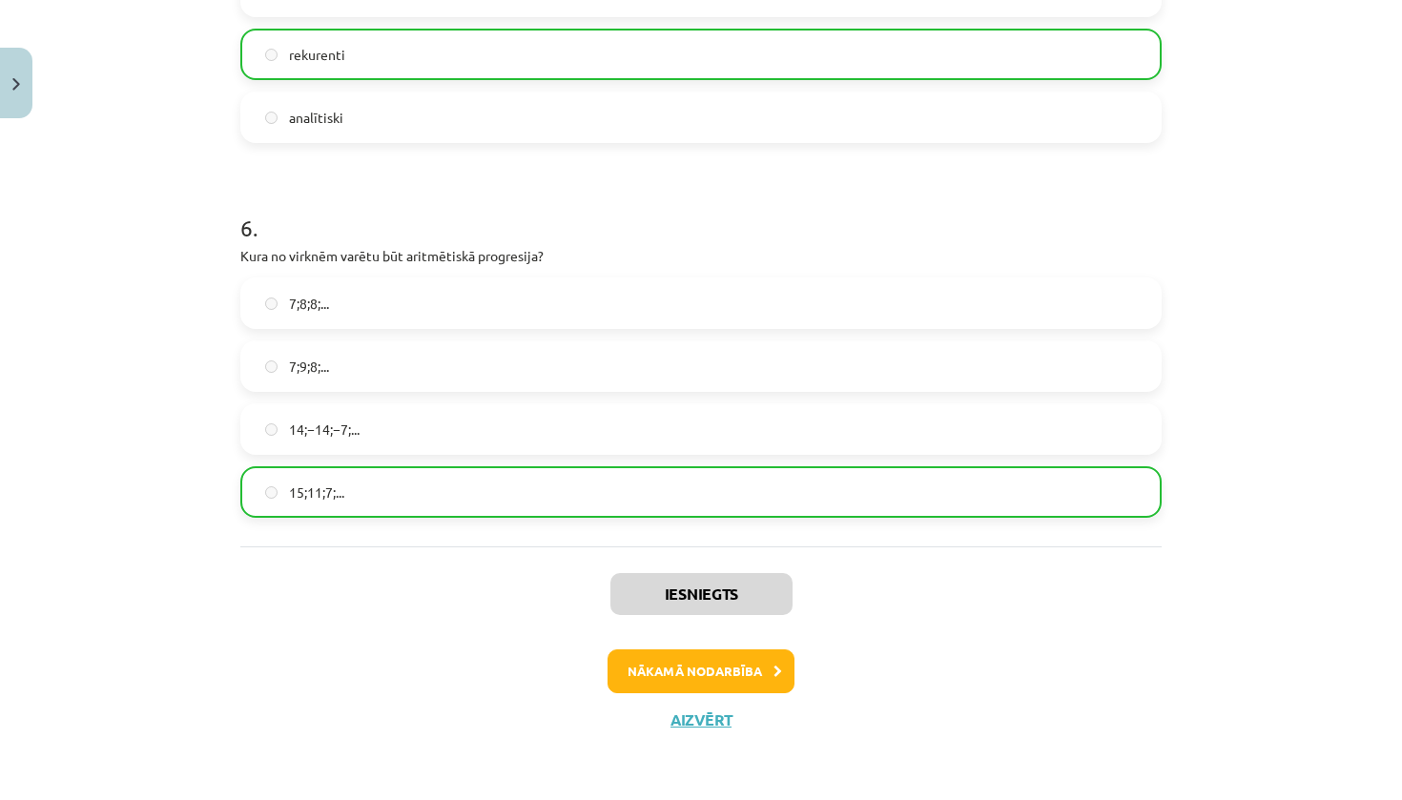
click at [764, 669] on button "Nākamā nodarbība" at bounding box center [701, 672] width 187 height 44
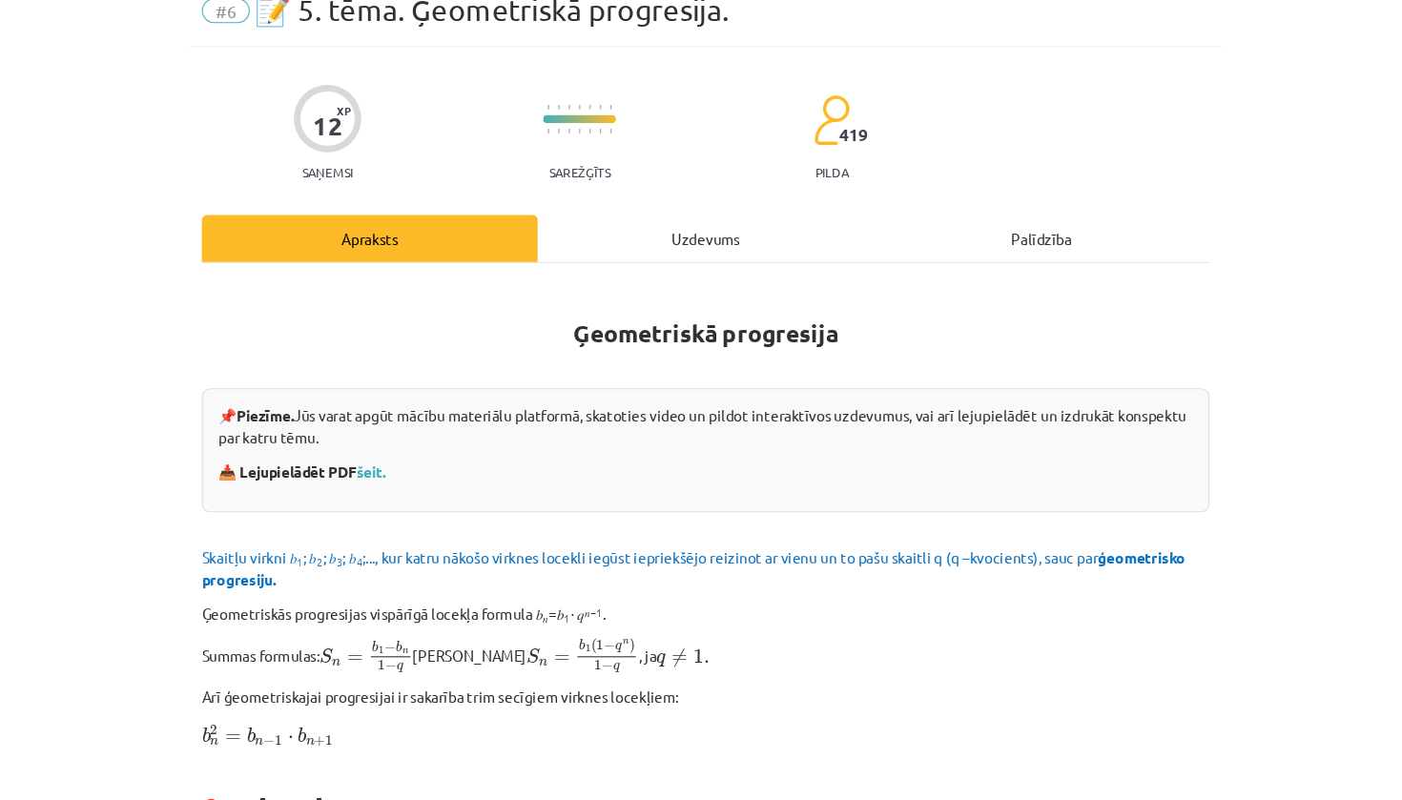
scroll to position [9, 0]
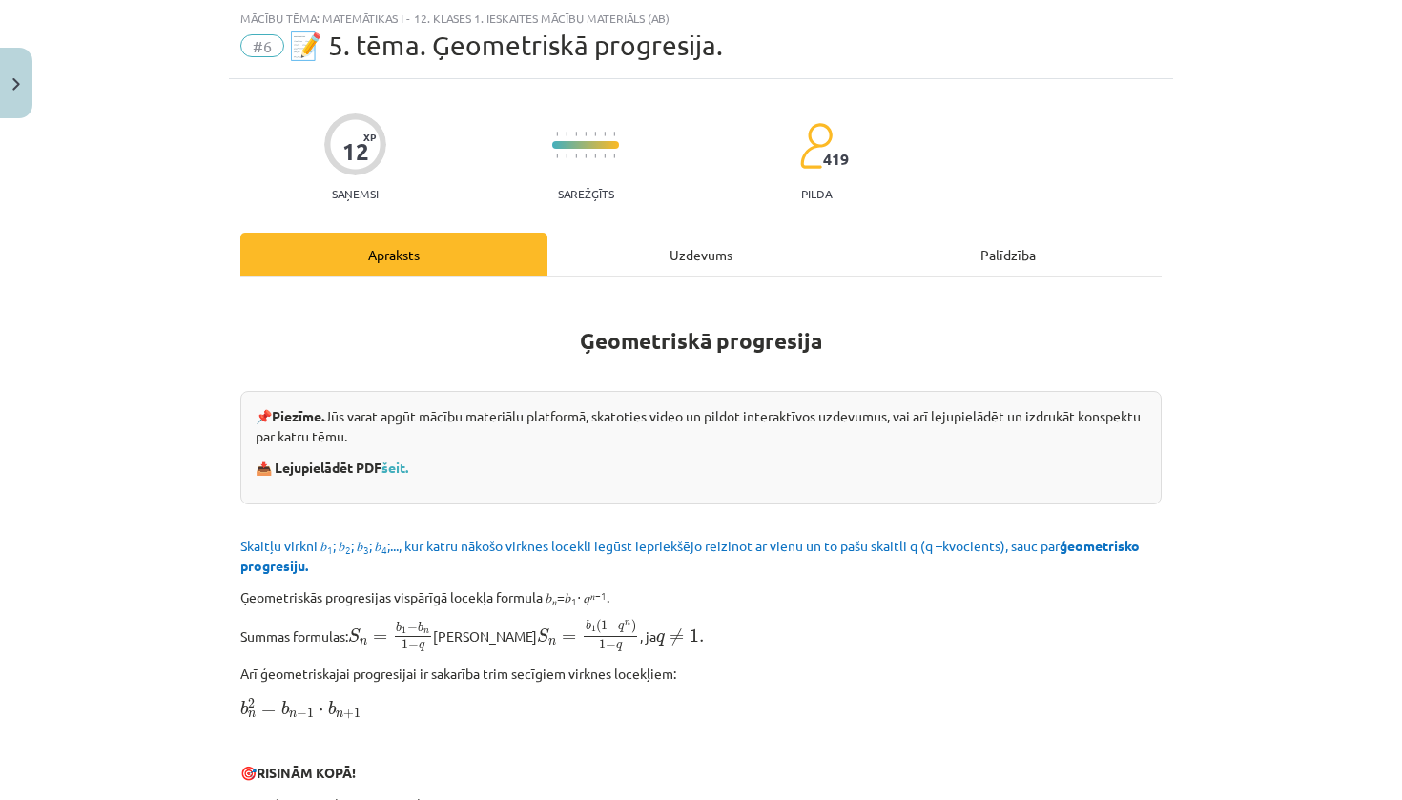
click at [668, 248] on div "Uzdevums" at bounding box center [700, 254] width 307 height 43
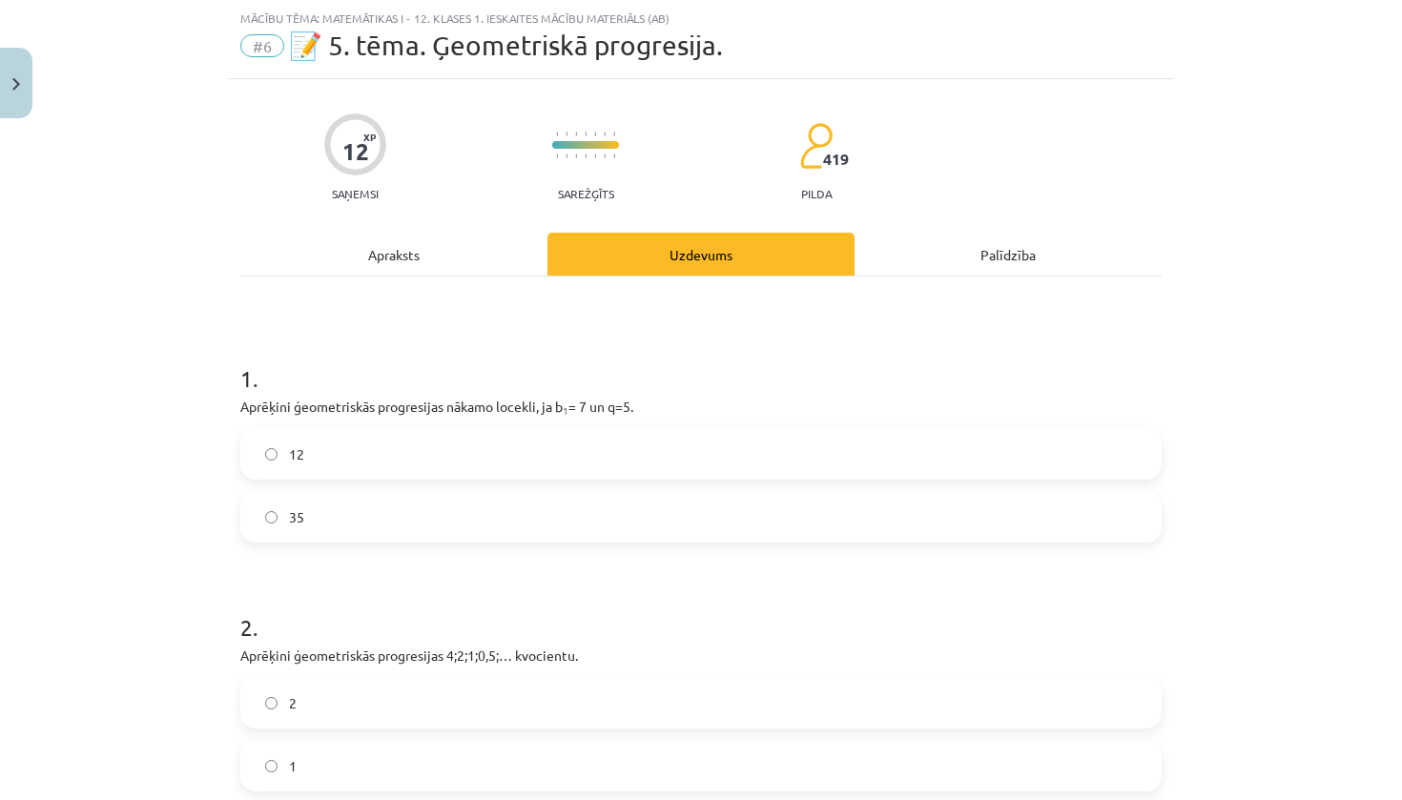
click at [366, 158] on div "12" at bounding box center [355, 151] width 27 height 27
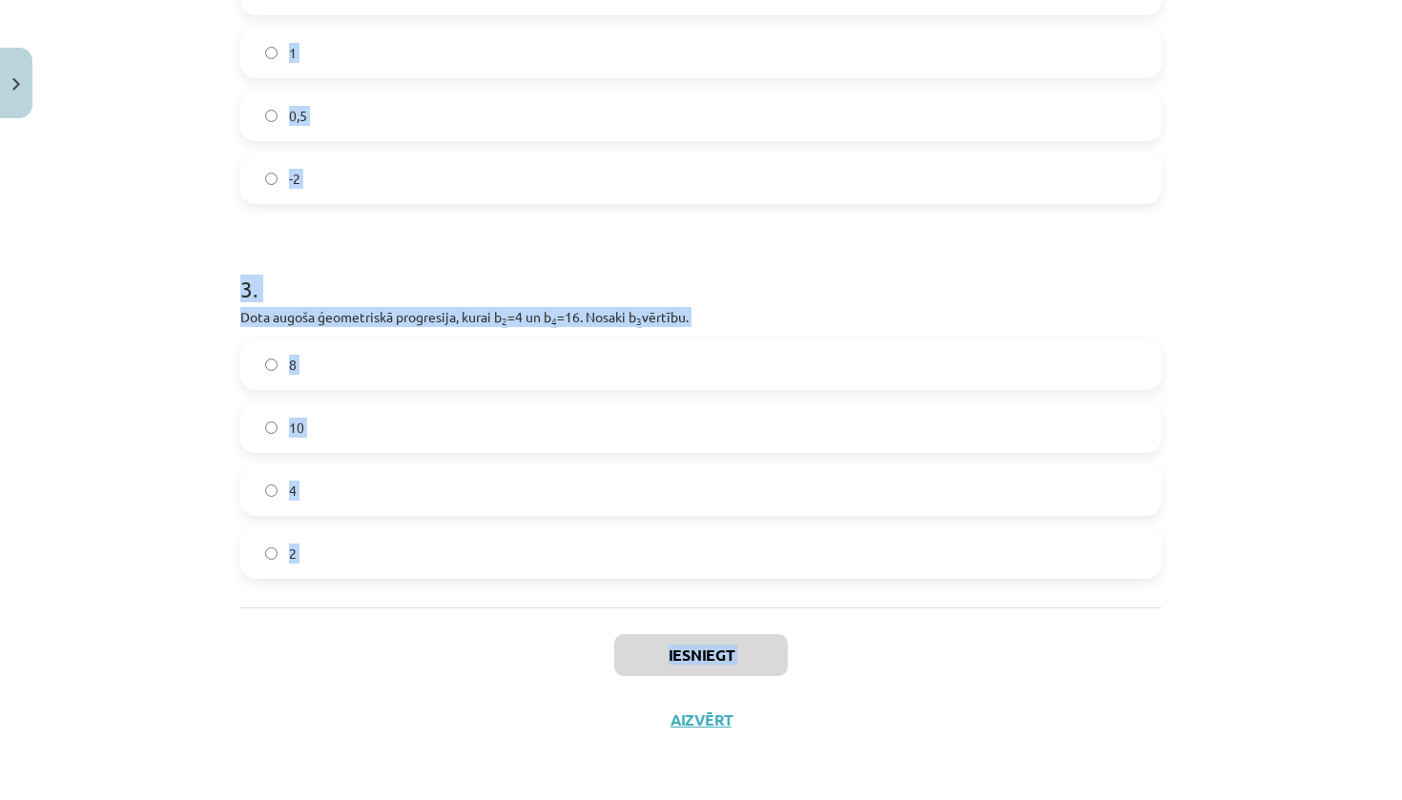
scroll to position [764, 0]
drag, startPoint x: 243, startPoint y: 372, endPoint x: 453, endPoint y: 552, distance: 276.6
click at [453, 552] on form "1 . Aprēķini ģeometriskās progresijas nākamo locekli, ja b 1 = 7 un q=5. 12 35 …" at bounding box center [700, 98] width 921 height 960
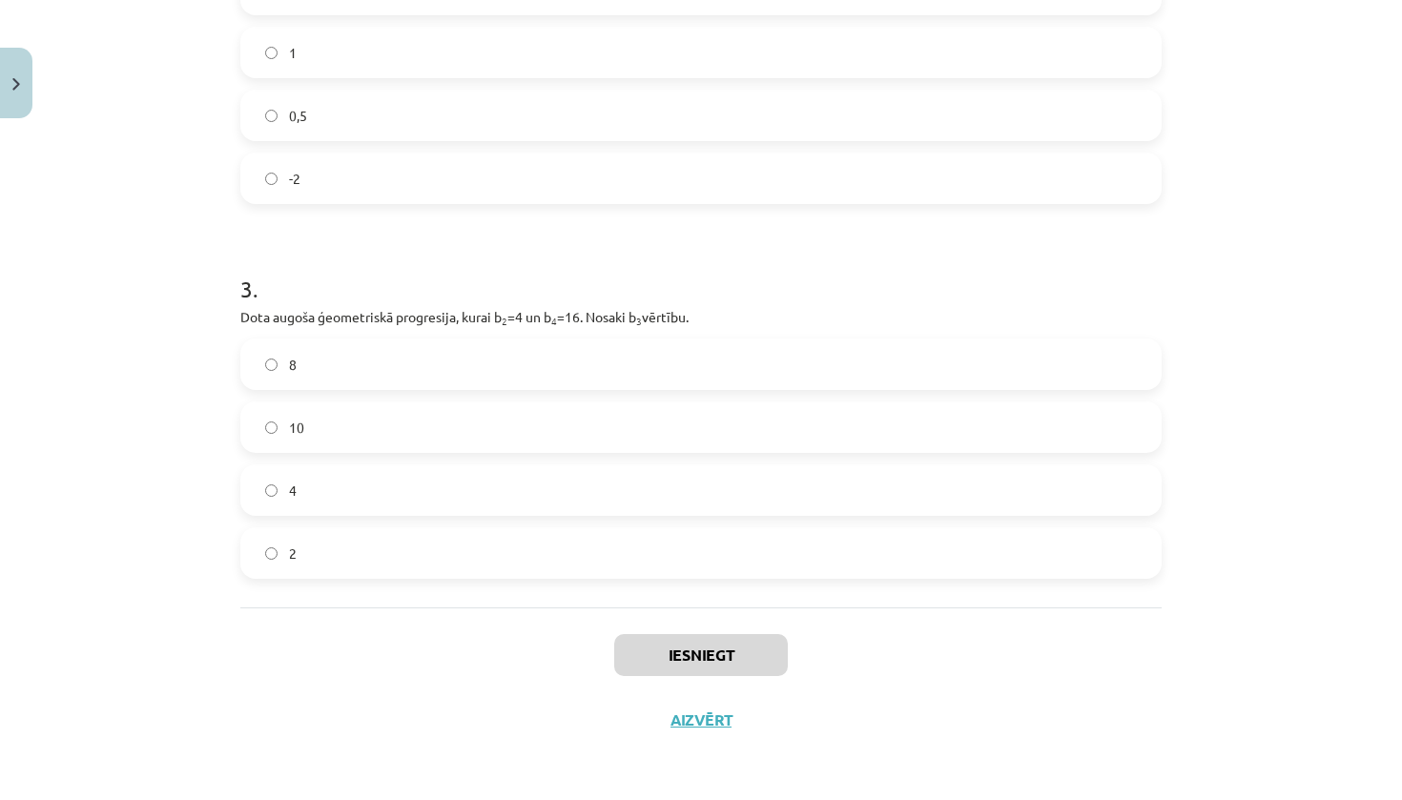
click at [144, 287] on div "Mācību tēma: Matemātikas i - 12. klases 1. ieskaites mācību materiāls (ab) #6 📝…" at bounding box center [701, 400] width 1402 height 800
click at [439, 123] on label "0,5" at bounding box center [701, 116] width 918 height 48
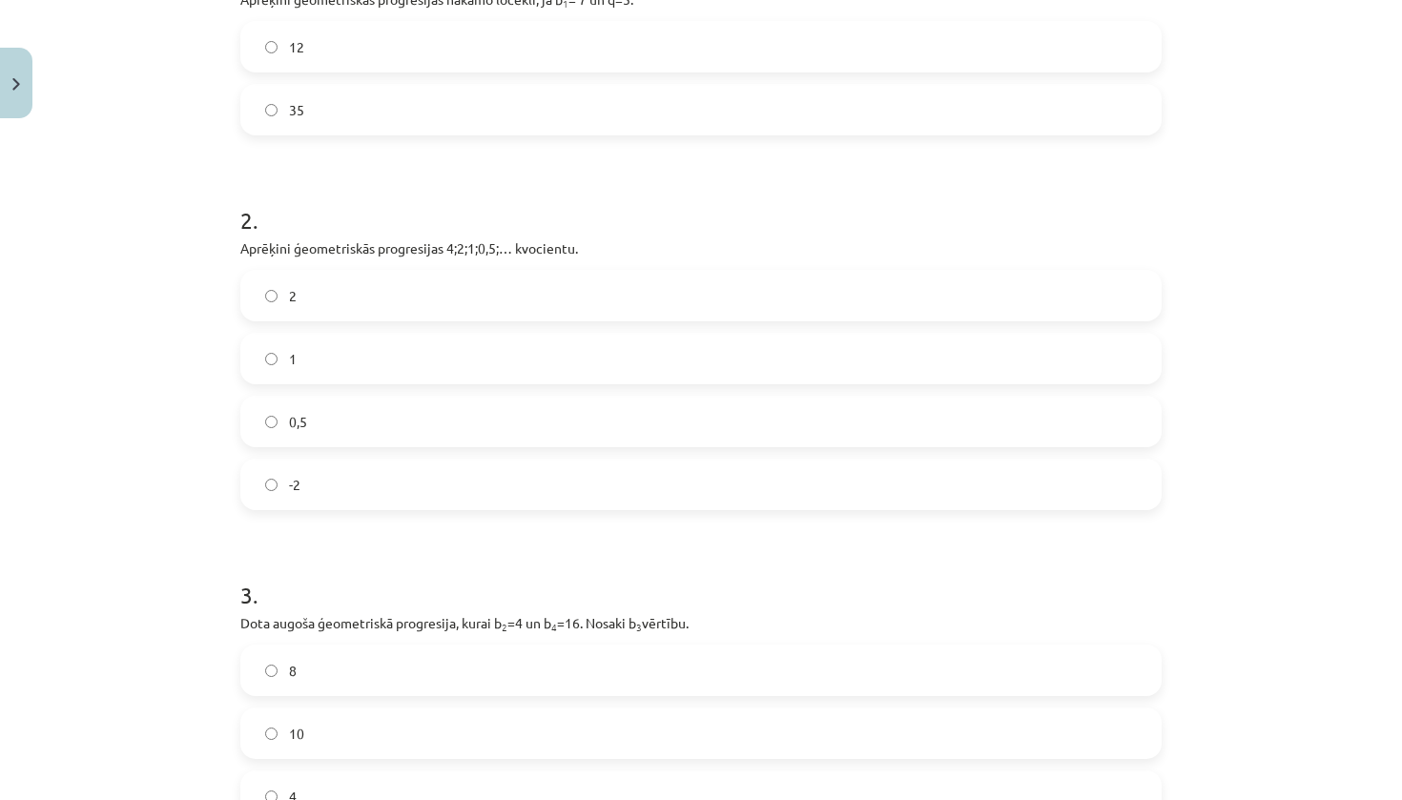
scroll to position [452, 0]
click at [439, 123] on label "35" at bounding box center [701, 113] width 918 height 48
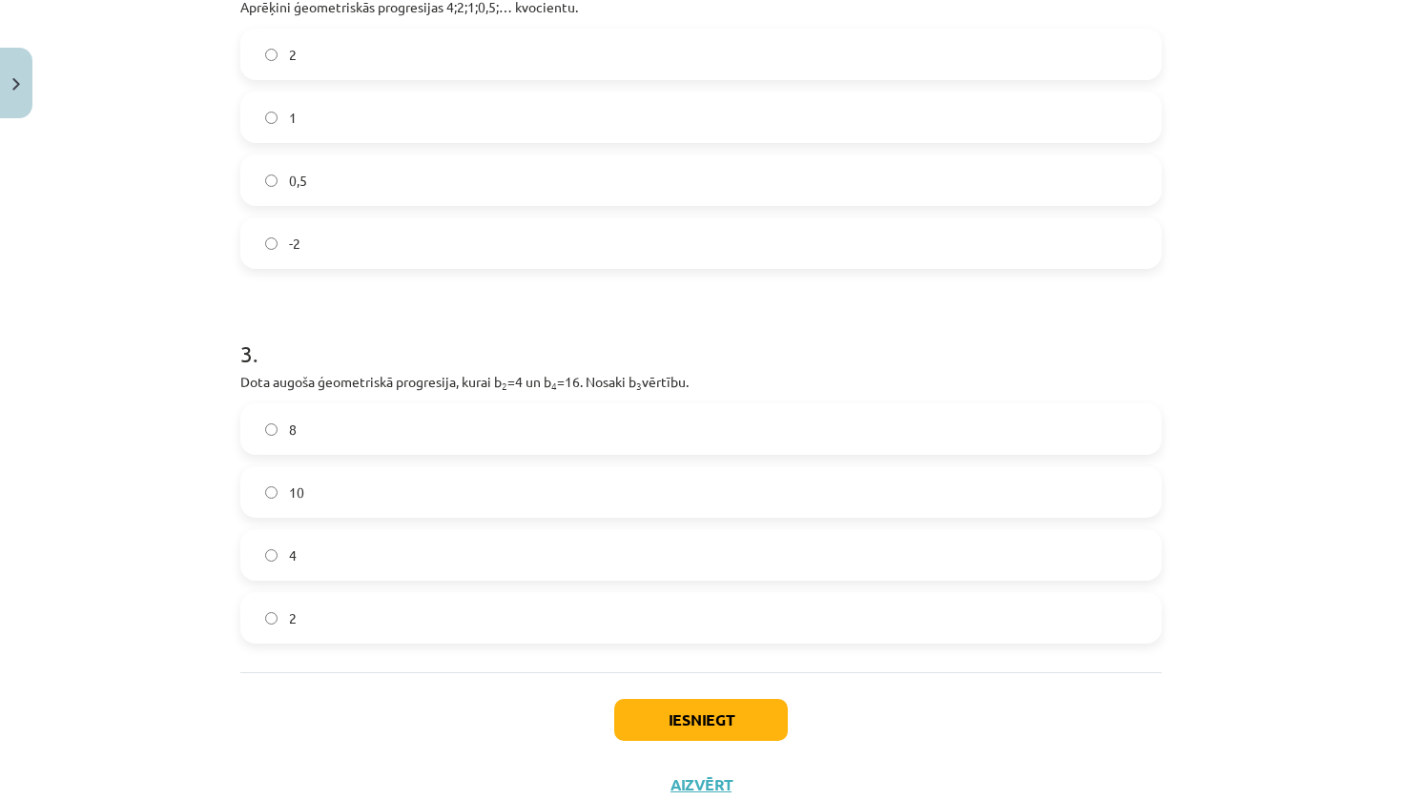
scroll to position [702, 0]
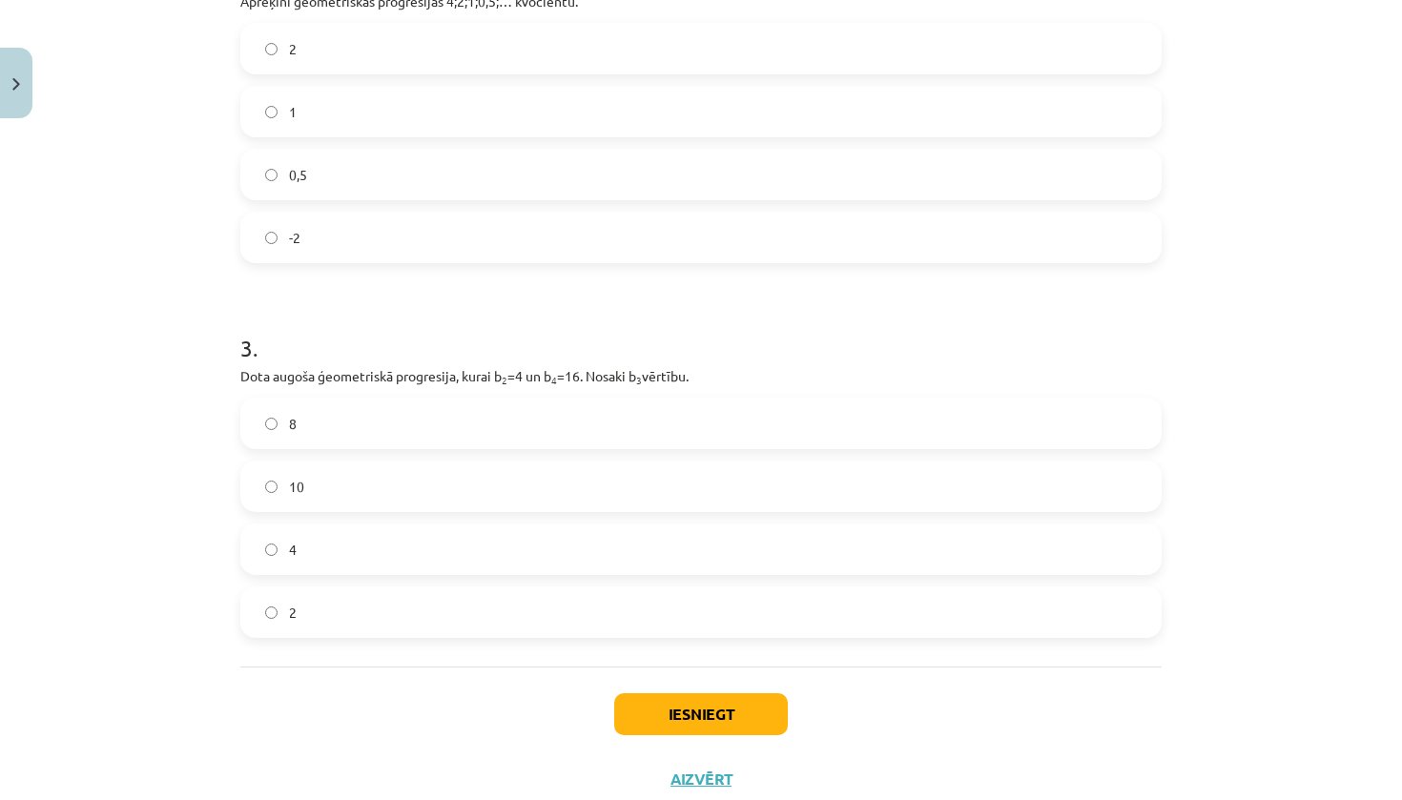
click at [539, 427] on label "8" at bounding box center [701, 424] width 918 height 48
click at [681, 712] on button "Iesniegt" at bounding box center [701, 714] width 174 height 42
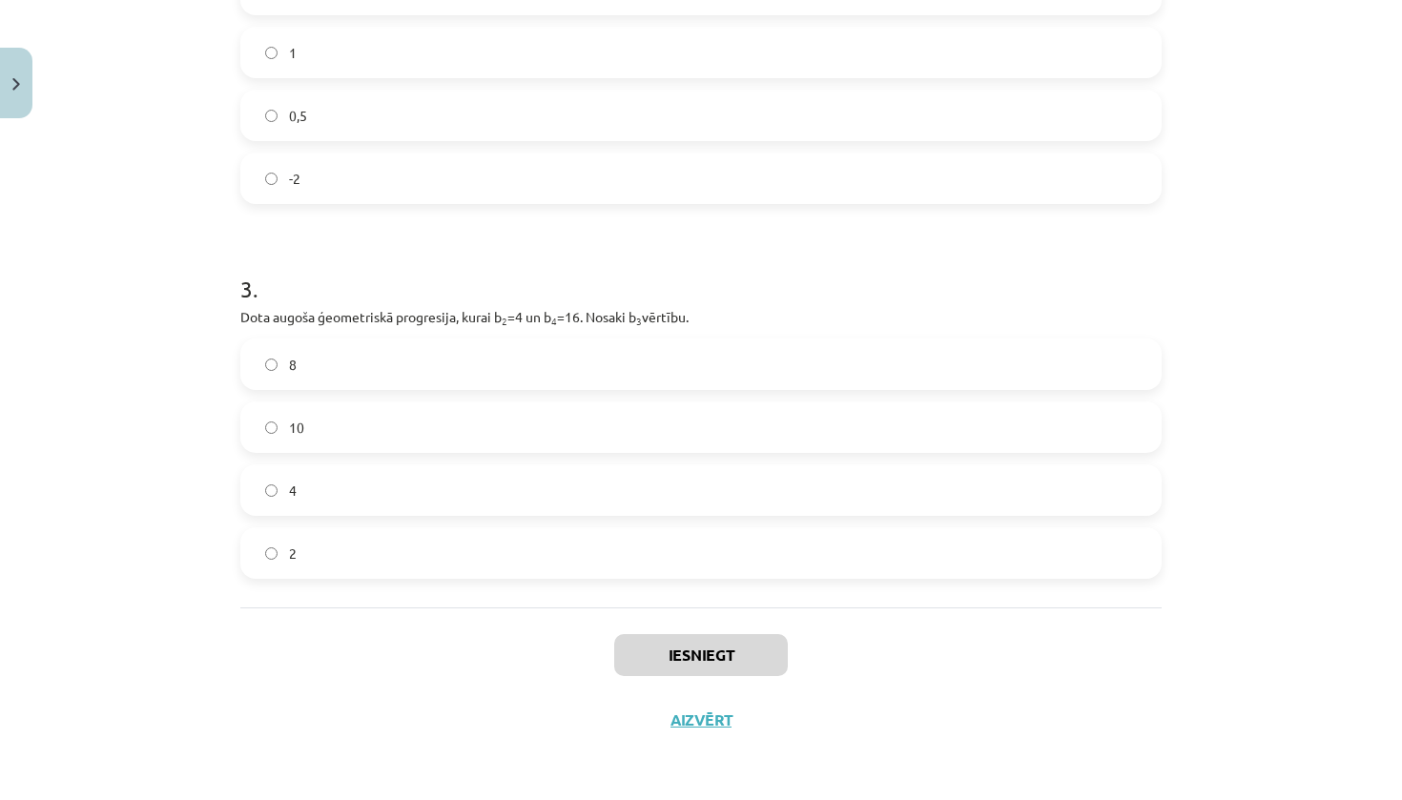
scroll to position [764, 0]
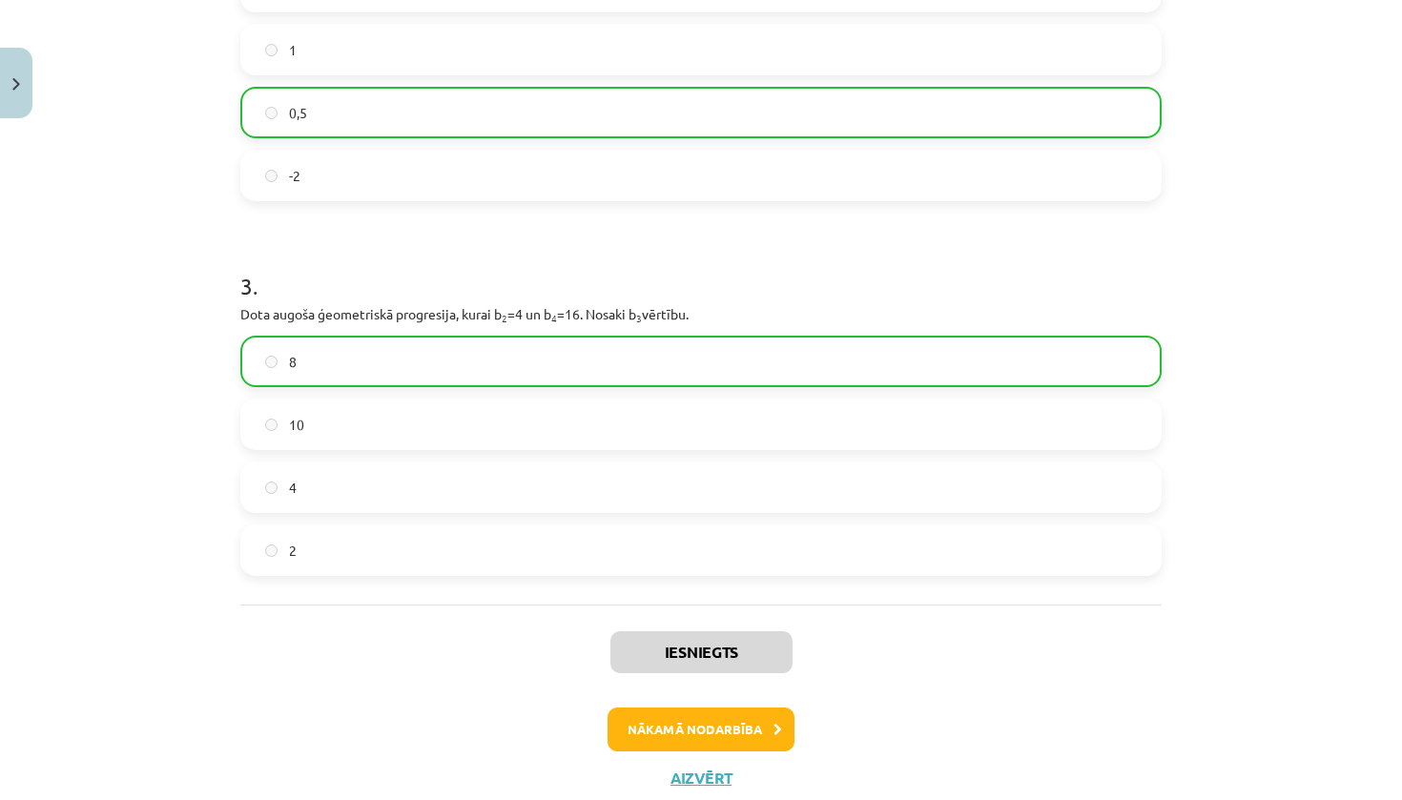
click at [698, 728] on button "Nākamā nodarbība" at bounding box center [701, 730] width 187 height 44
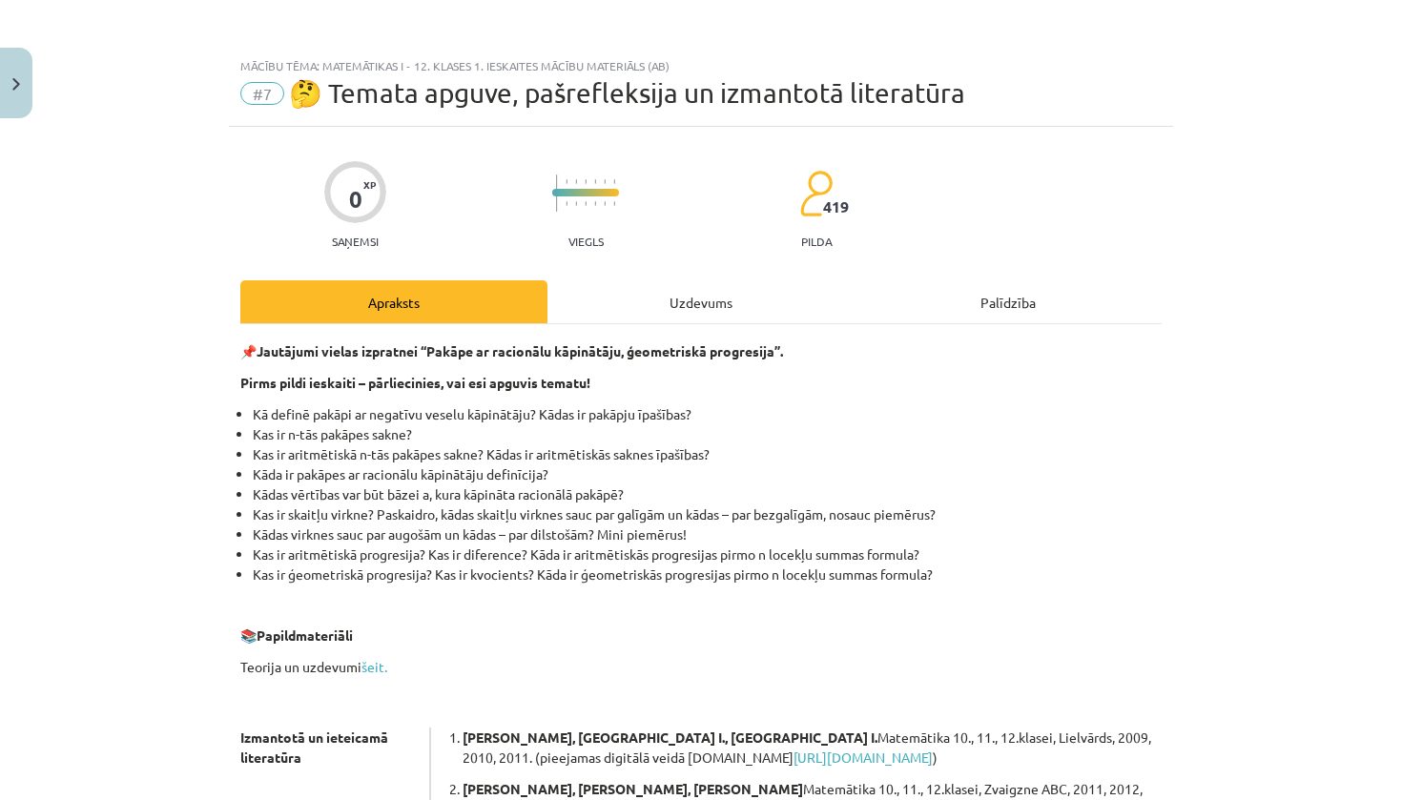
scroll to position [0, 0]
click at [691, 300] on div "Uzdevums" at bounding box center [700, 301] width 307 height 43
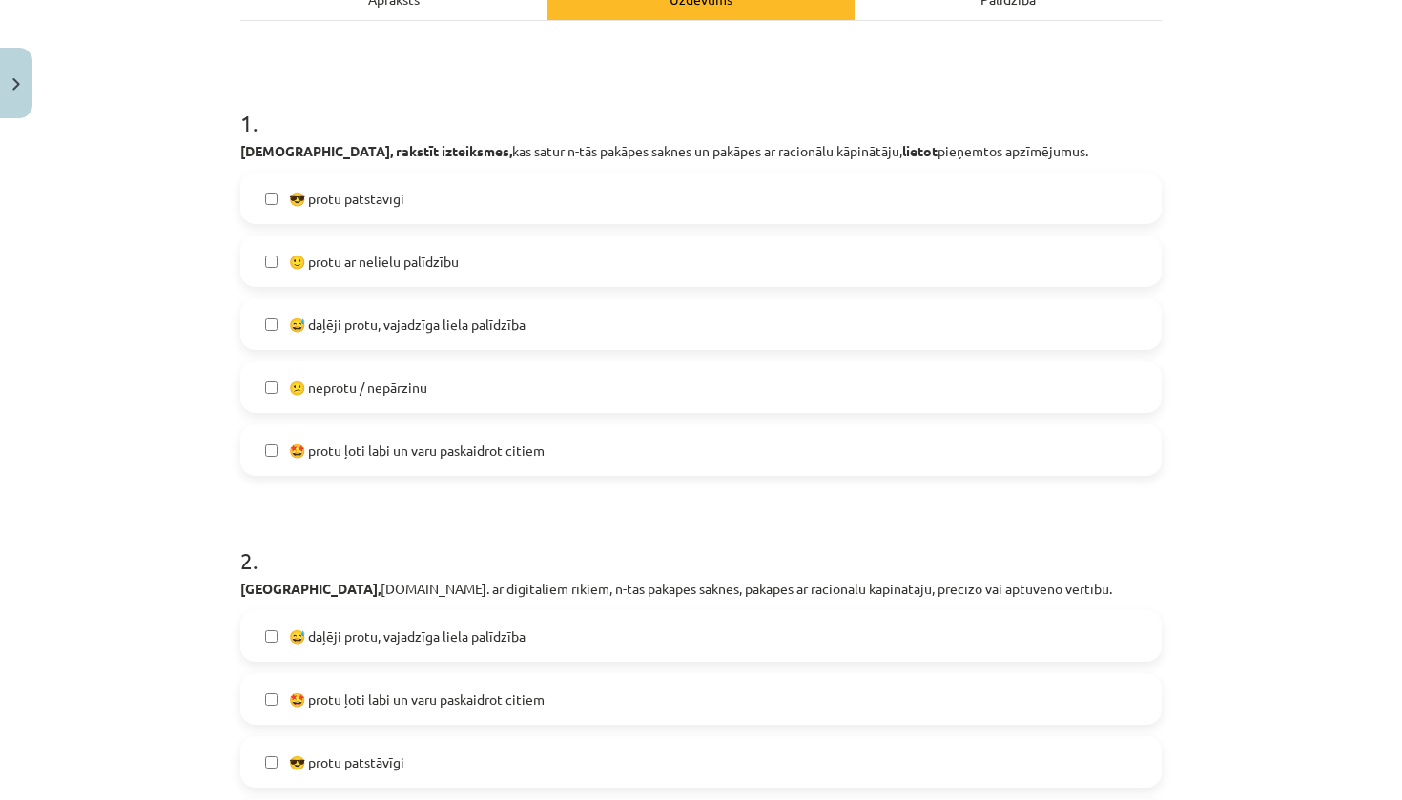
scroll to position [304, 0]
click at [581, 325] on label "😅 daļēji protu, vajadzīga liela palīdzība" at bounding box center [701, 323] width 918 height 48
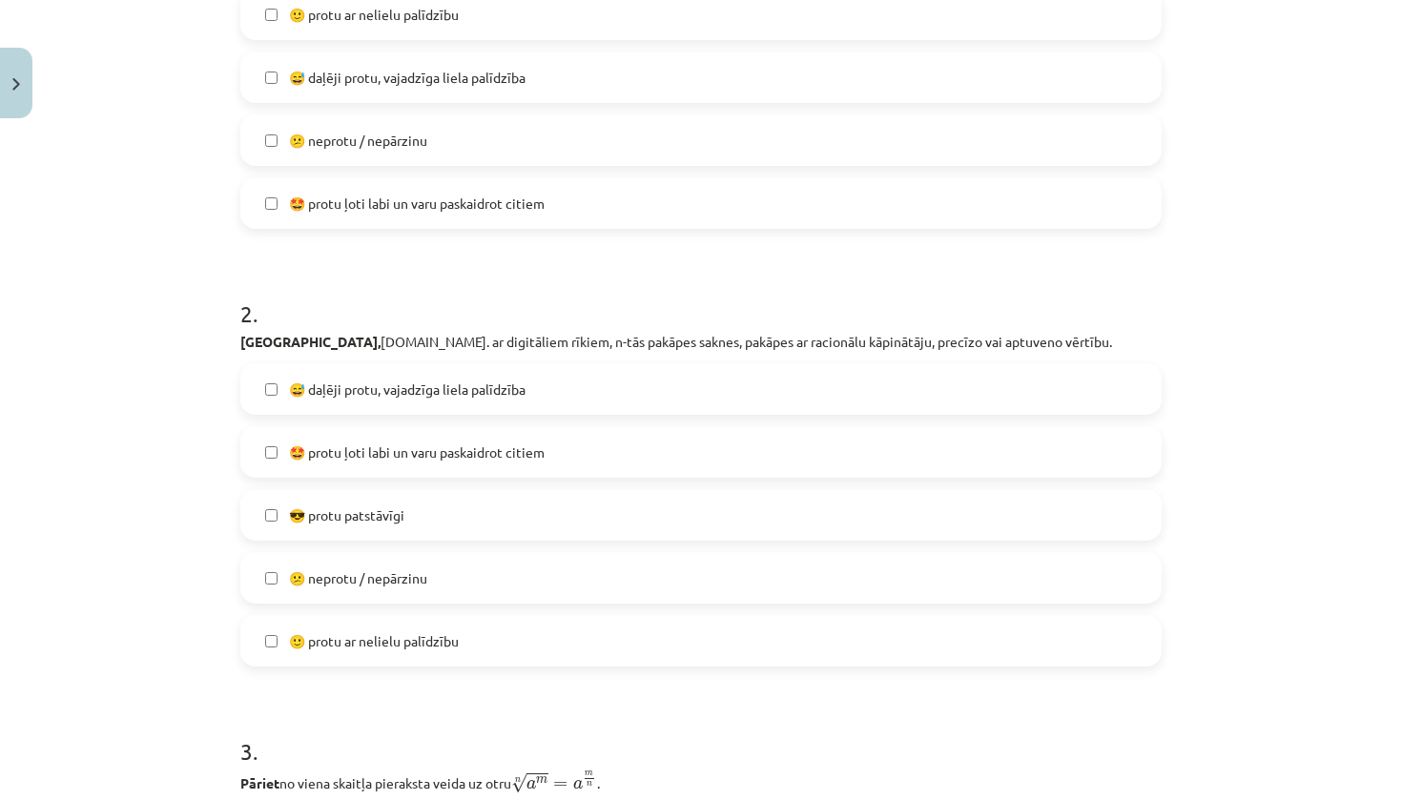
scroll to position [561, 0]
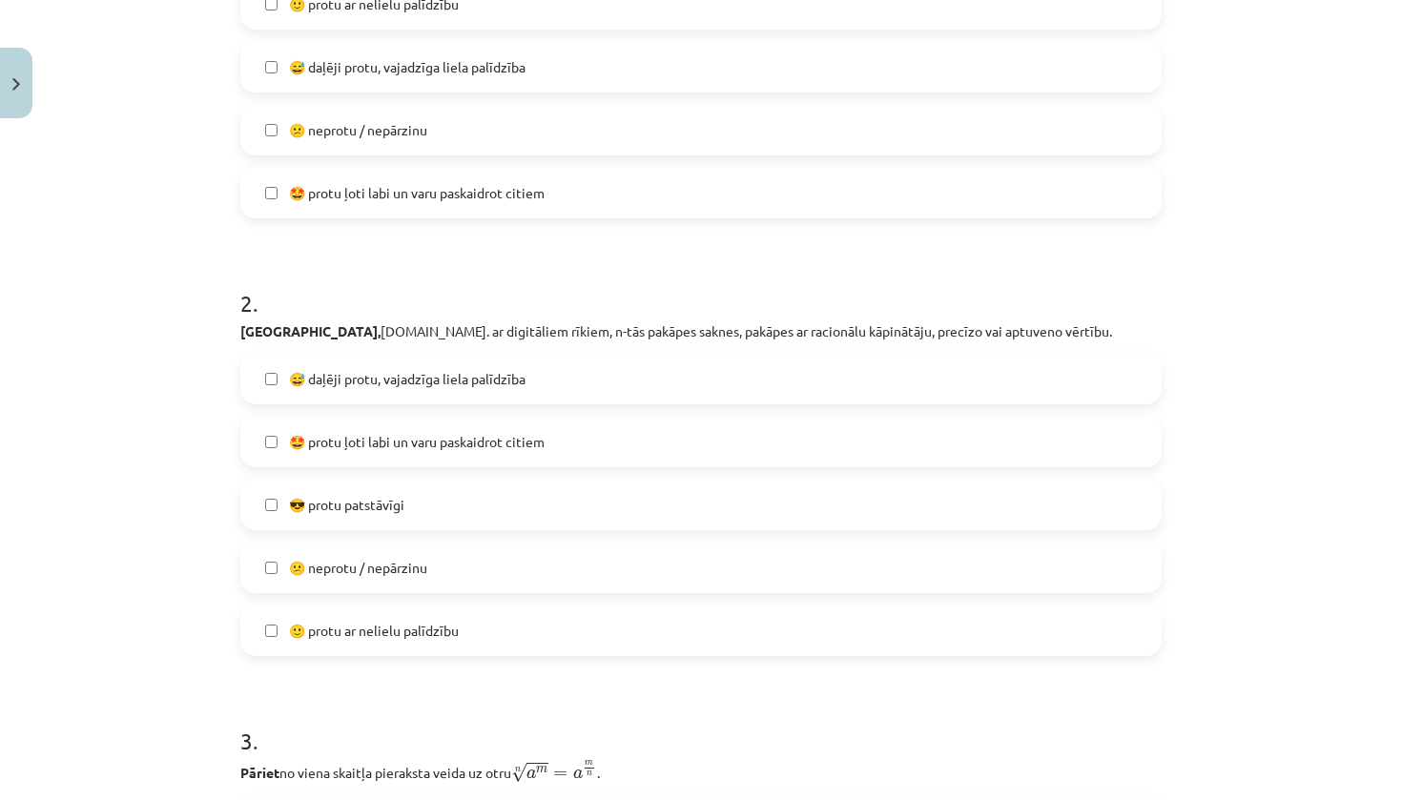
click at [602, 388] on label "😅 daļēji protu, vajadzīga liela palīdzība" at bounding box center [701, 379] width 918 height 48
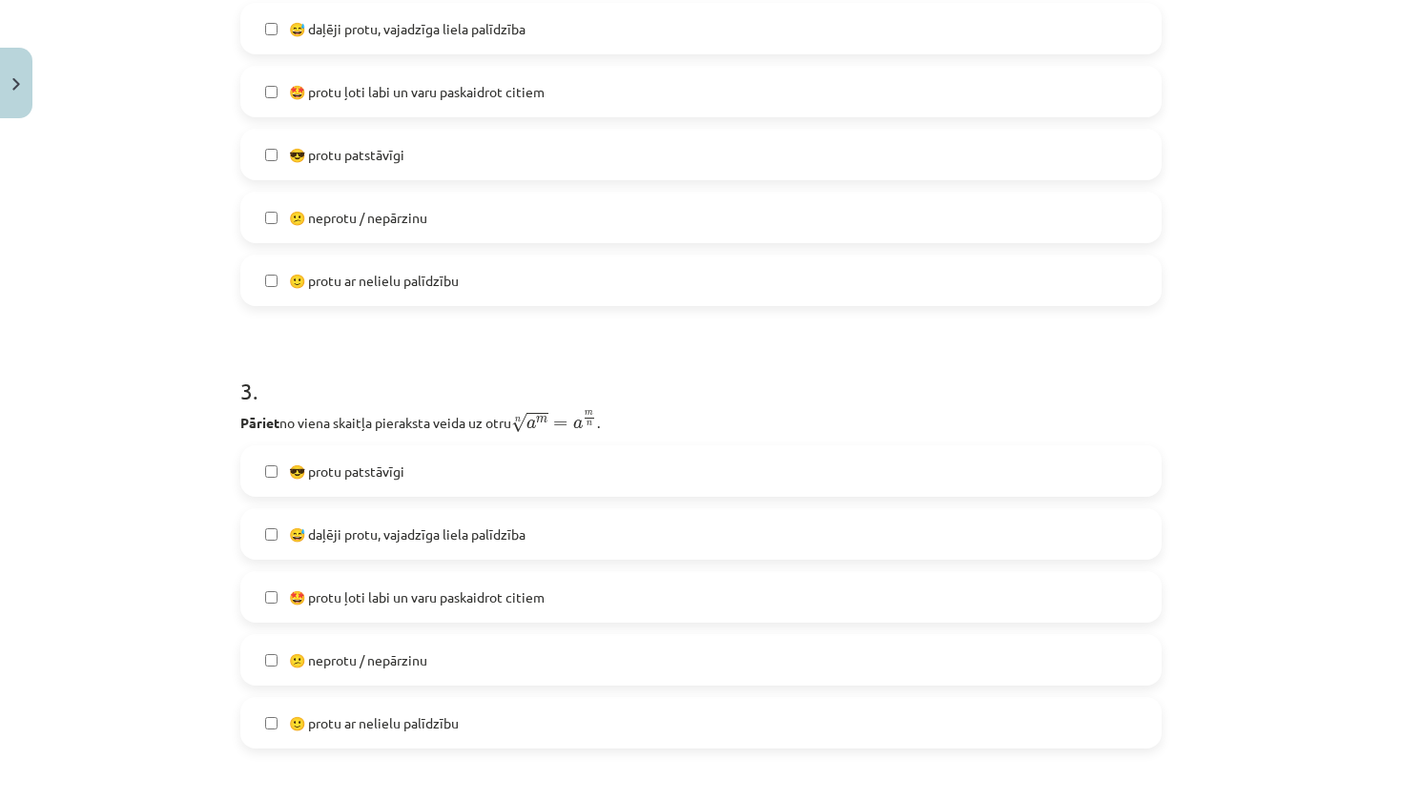
scroll to position [917, 0]
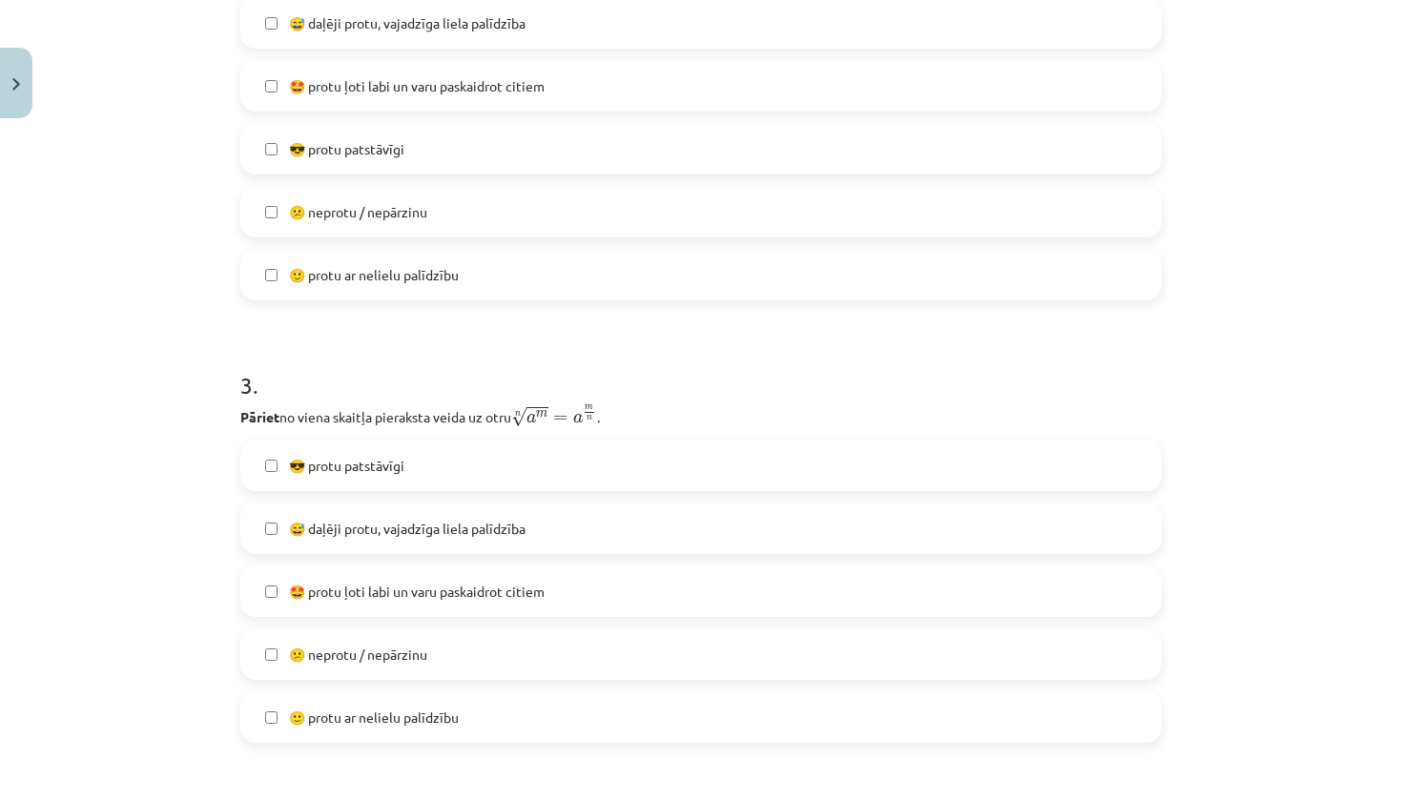
click at [576, 527] on label "😅 daļēji protu, vajadzīga liela palīdzība" at bounding box center [701, 529] width 918 height 48
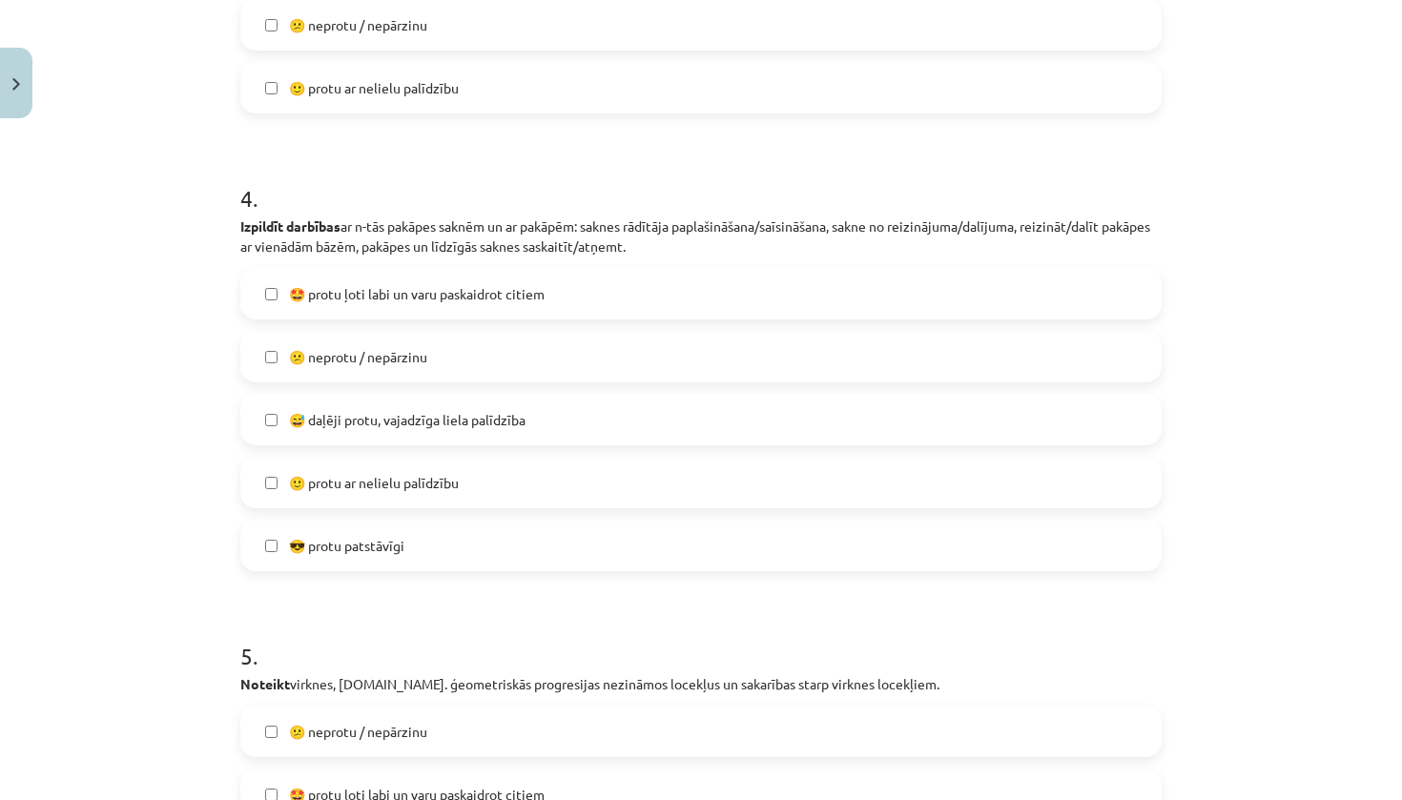
scroll to position [1545, 0]
click at [524, 422] on span "😅 daļēji protu, vajadzīga liela palīdzība" at bounding box center [407, 421] width 237 height 20
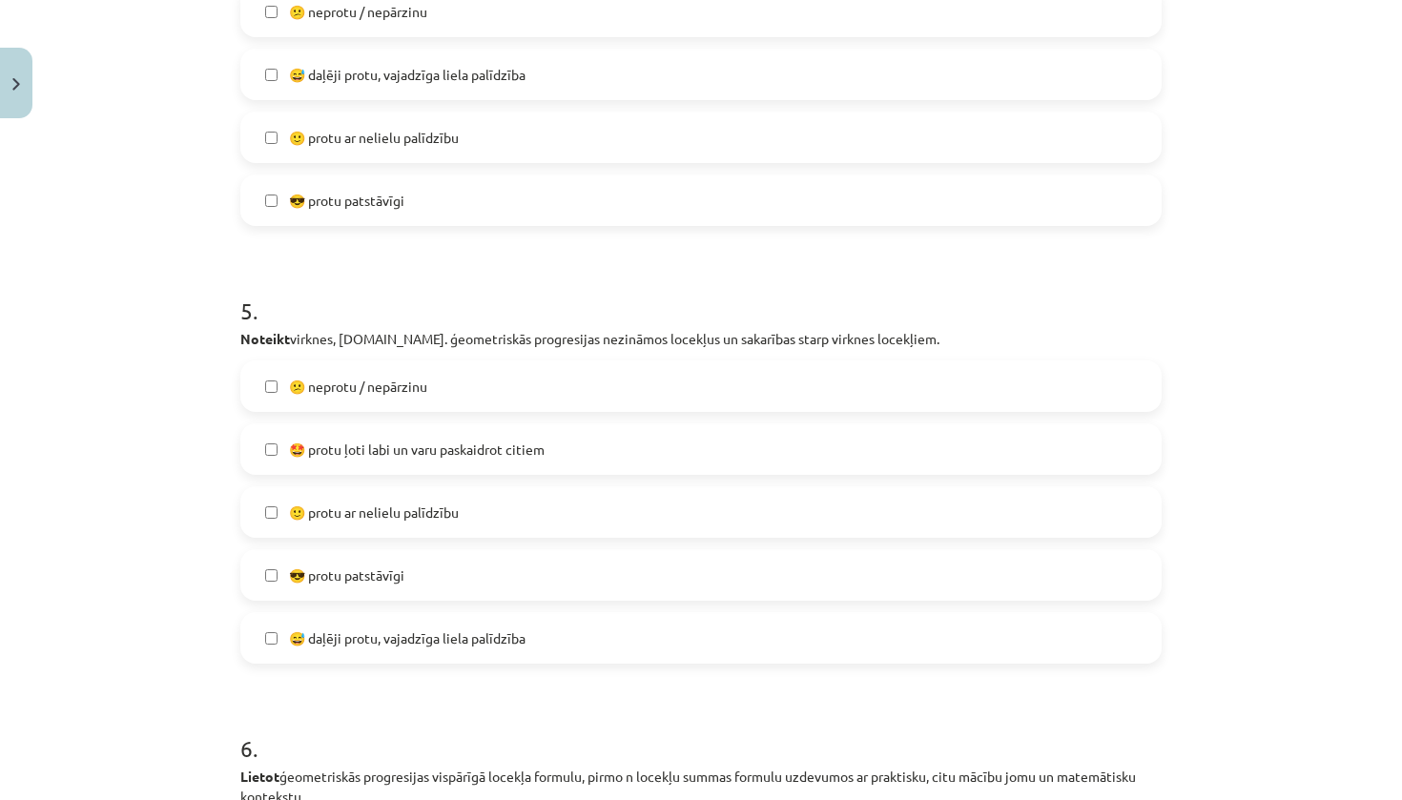
scroll to position [1891, 0]
click at [478, 653] on label "😅 daļēji protu, vajadzīga liela palīdzība" at bounding box center [701, 638] width 918 height 48
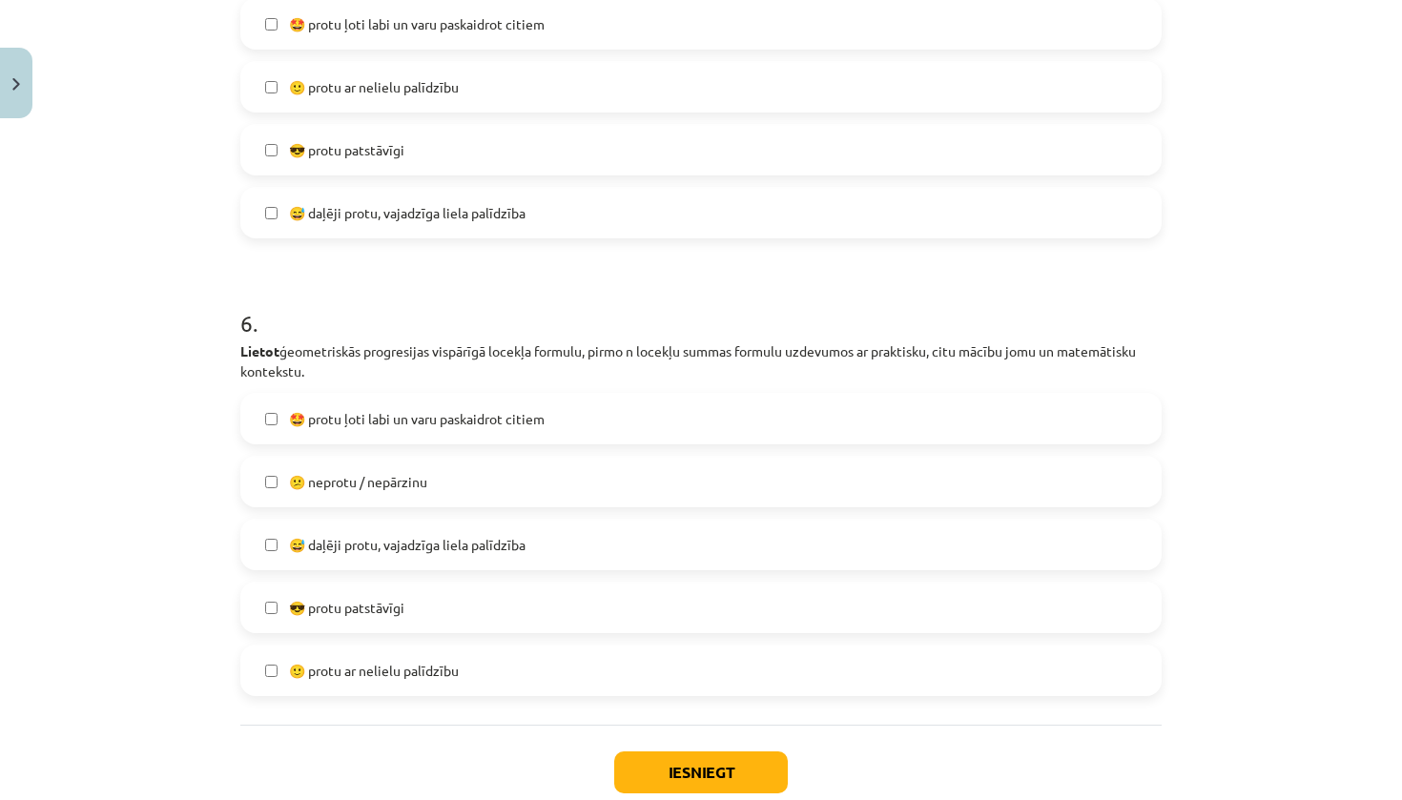
scroll to position [2315, 0]
click at [529, 559] on label "😅 daļēji protu, vajadzīga liela palīdzība" at bounding box center [701, 547] width 918 height 48
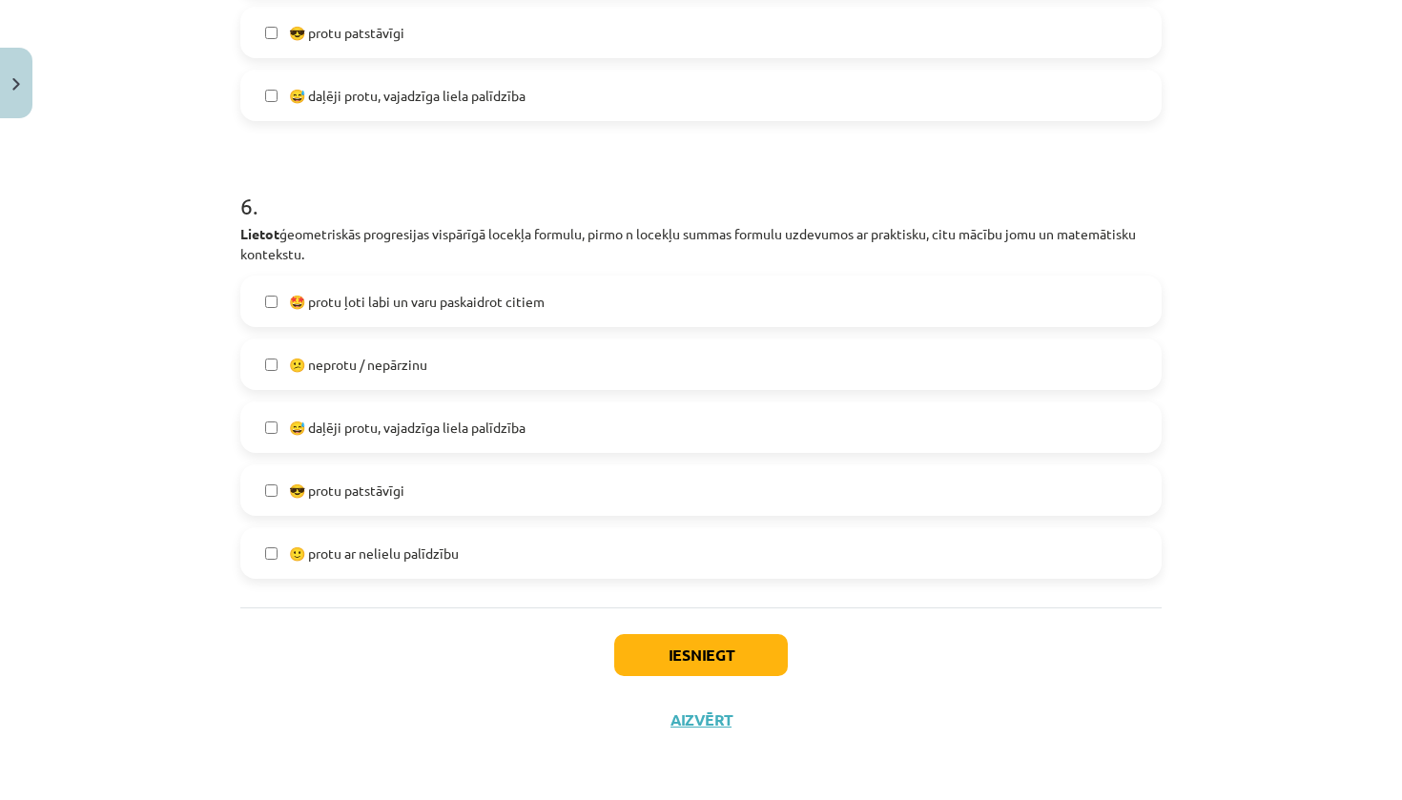
scroll to position [2439, 0]
click at [683, 650] on button "Iesniegt" at bounding box center [701, 655] width 174 height 42
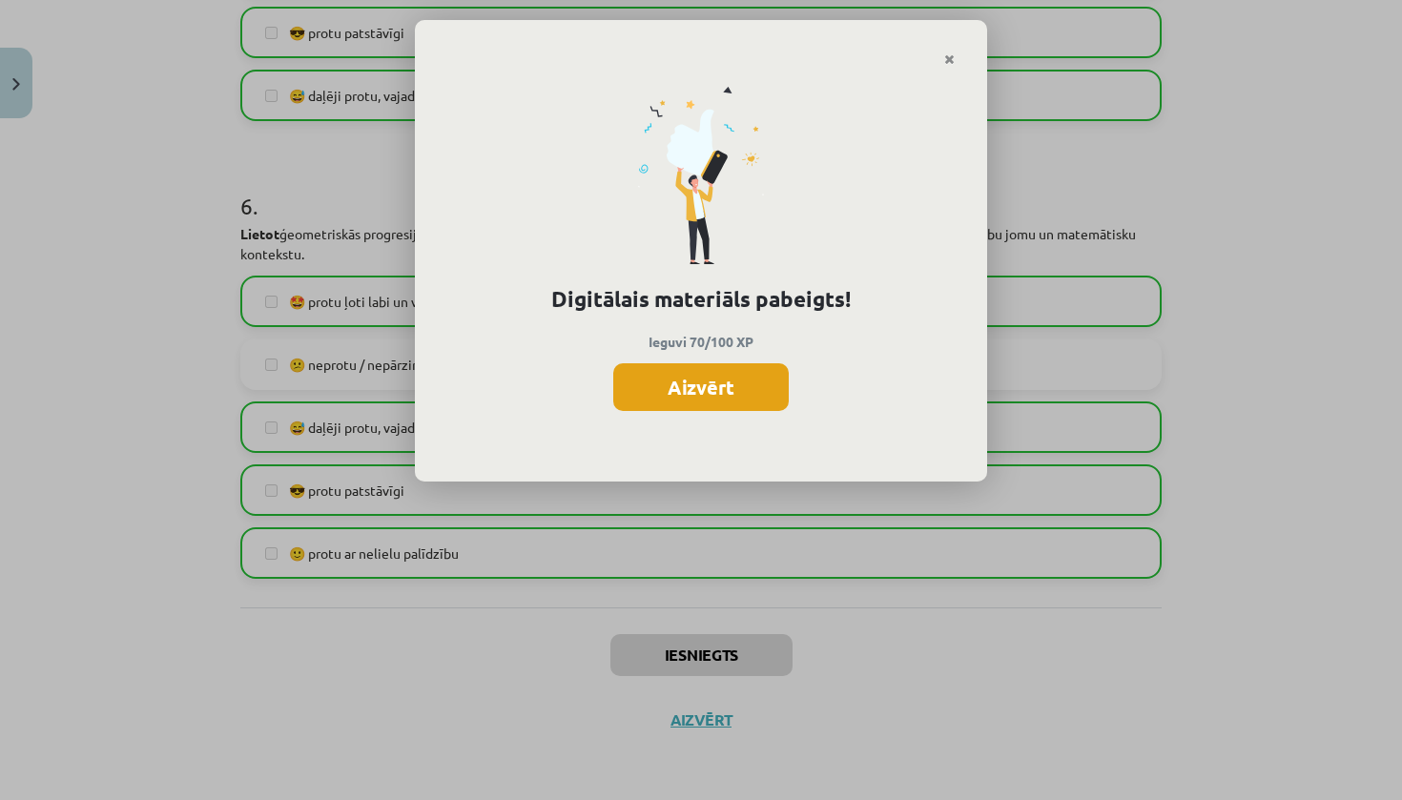
click at [685, 380] on button "Aizvērt" at bounding box center [700, 387] width 175 height 48
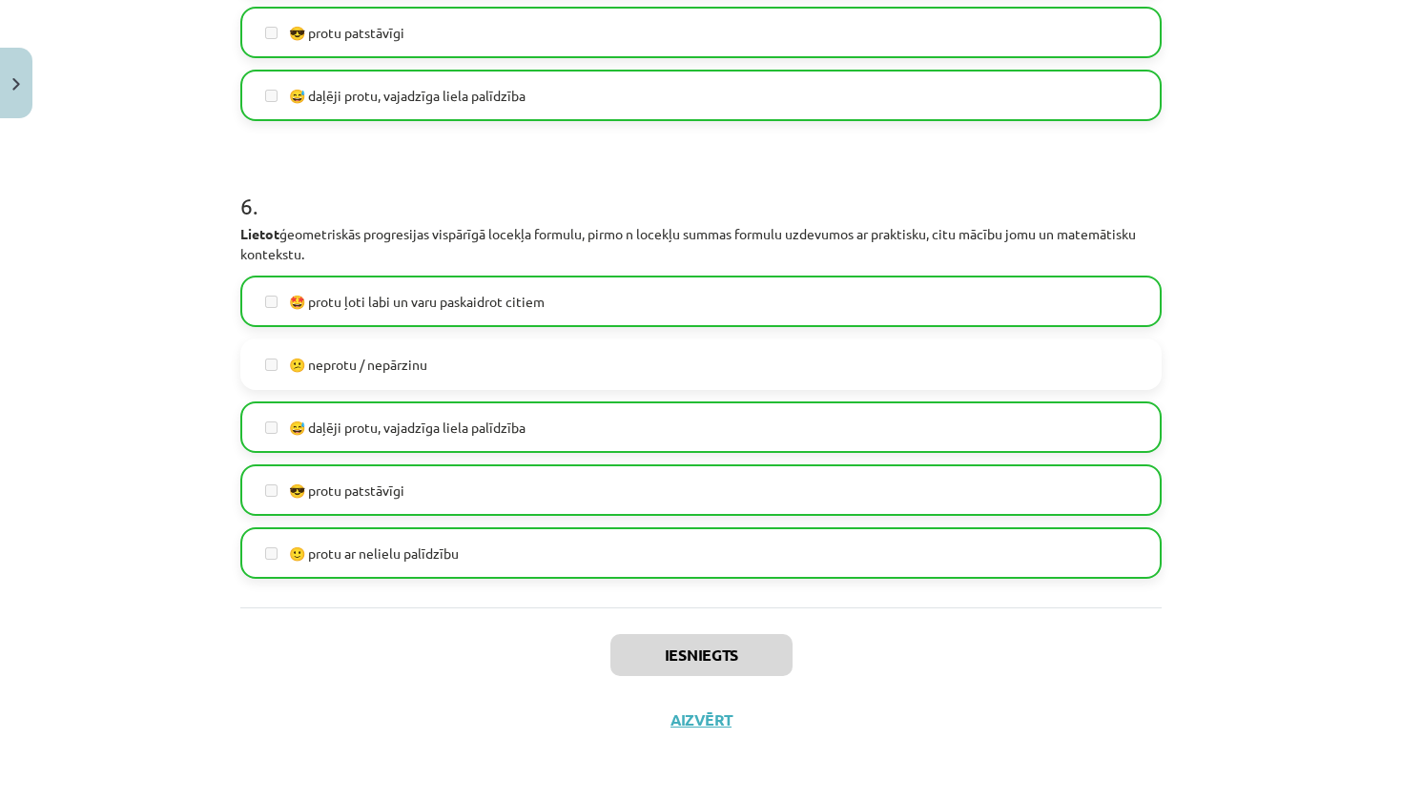
click at [703, 722] on button "Aizvērt" at bounding box center [701, 720] width 72 height 19
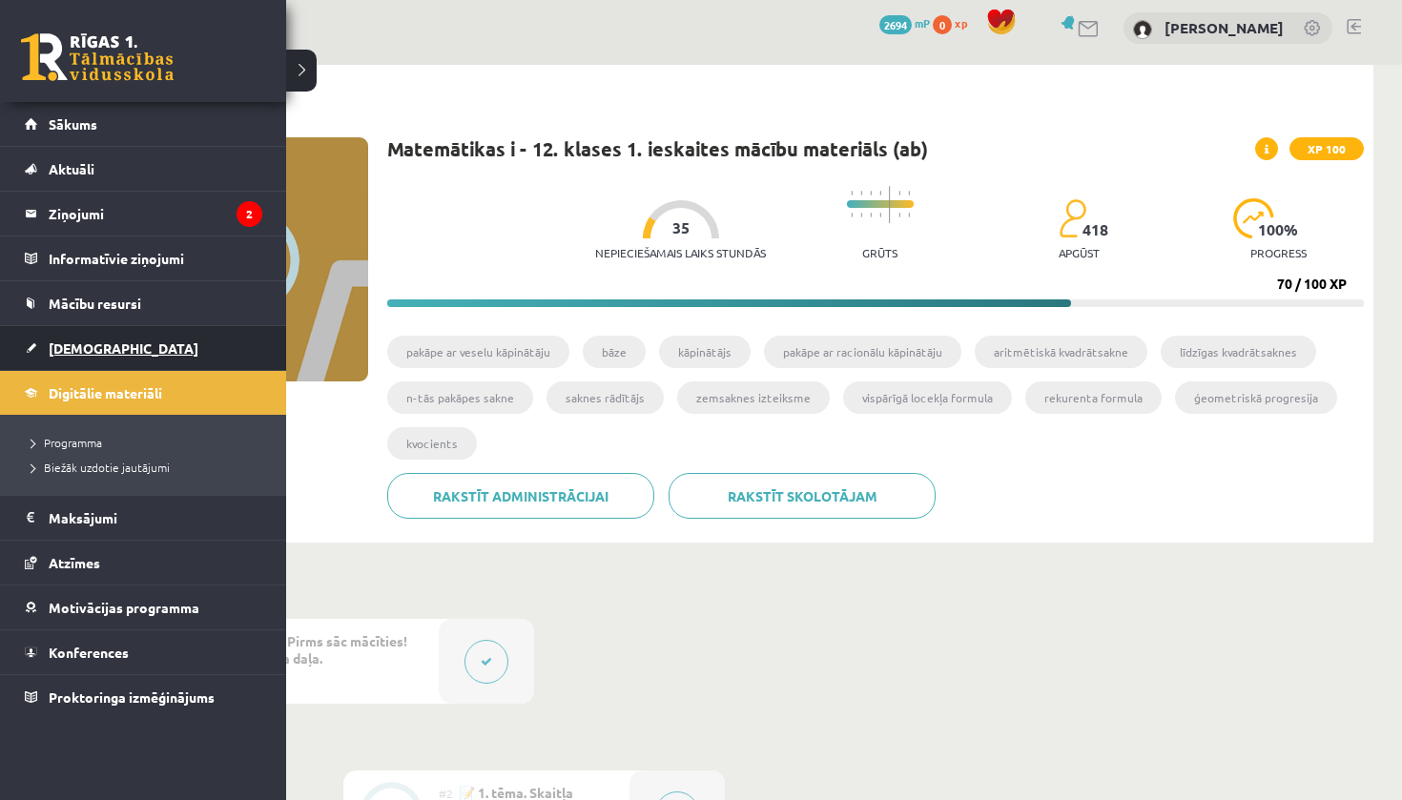
click at [90, 346] on span "[DEMOGRAPHIC_DATA]" at bounding box center [124, 348] width 150 height 17
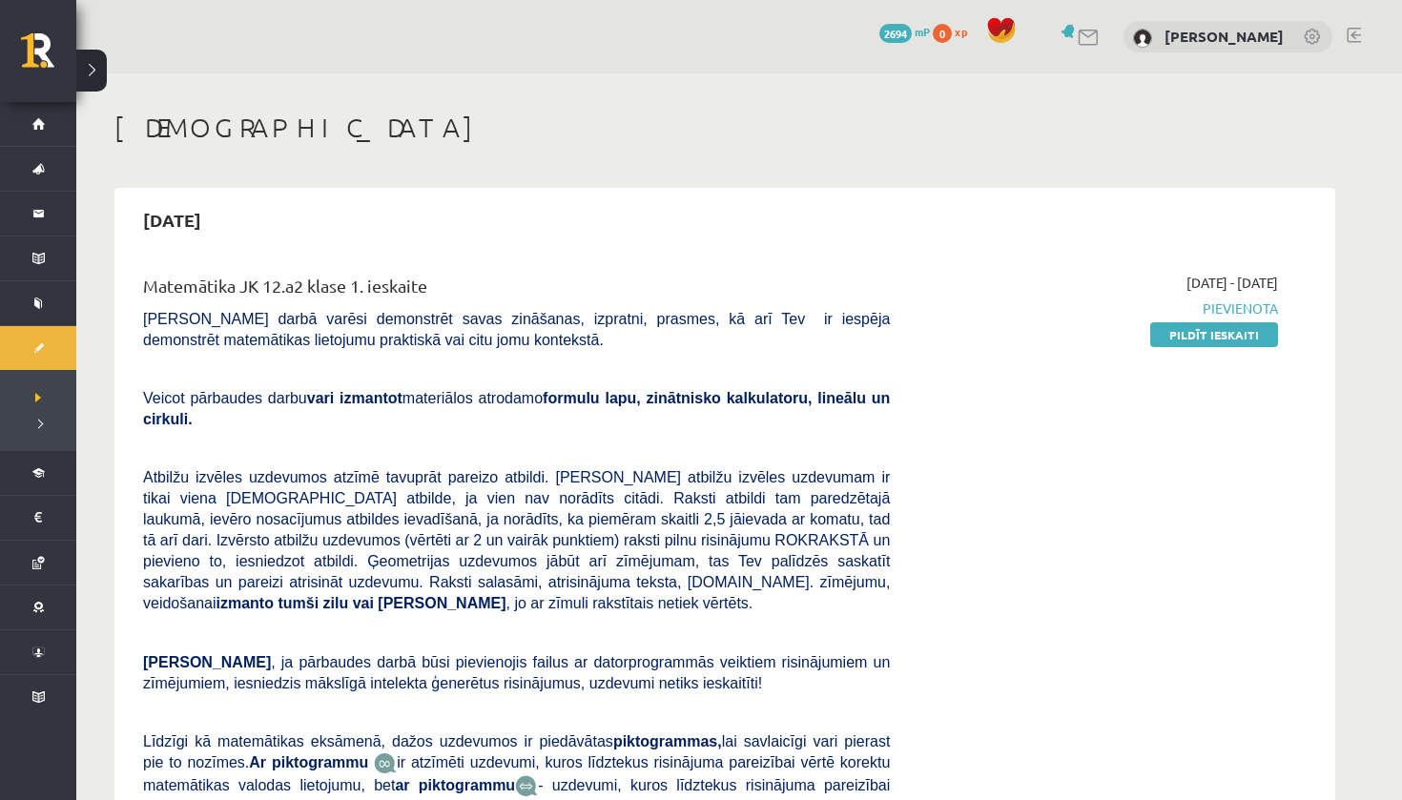
scroll to position [1, 0]
click at [1178, 326] on link "Pildīt ieskaiti" at bounding box center [1214, 333] width 128 height 25
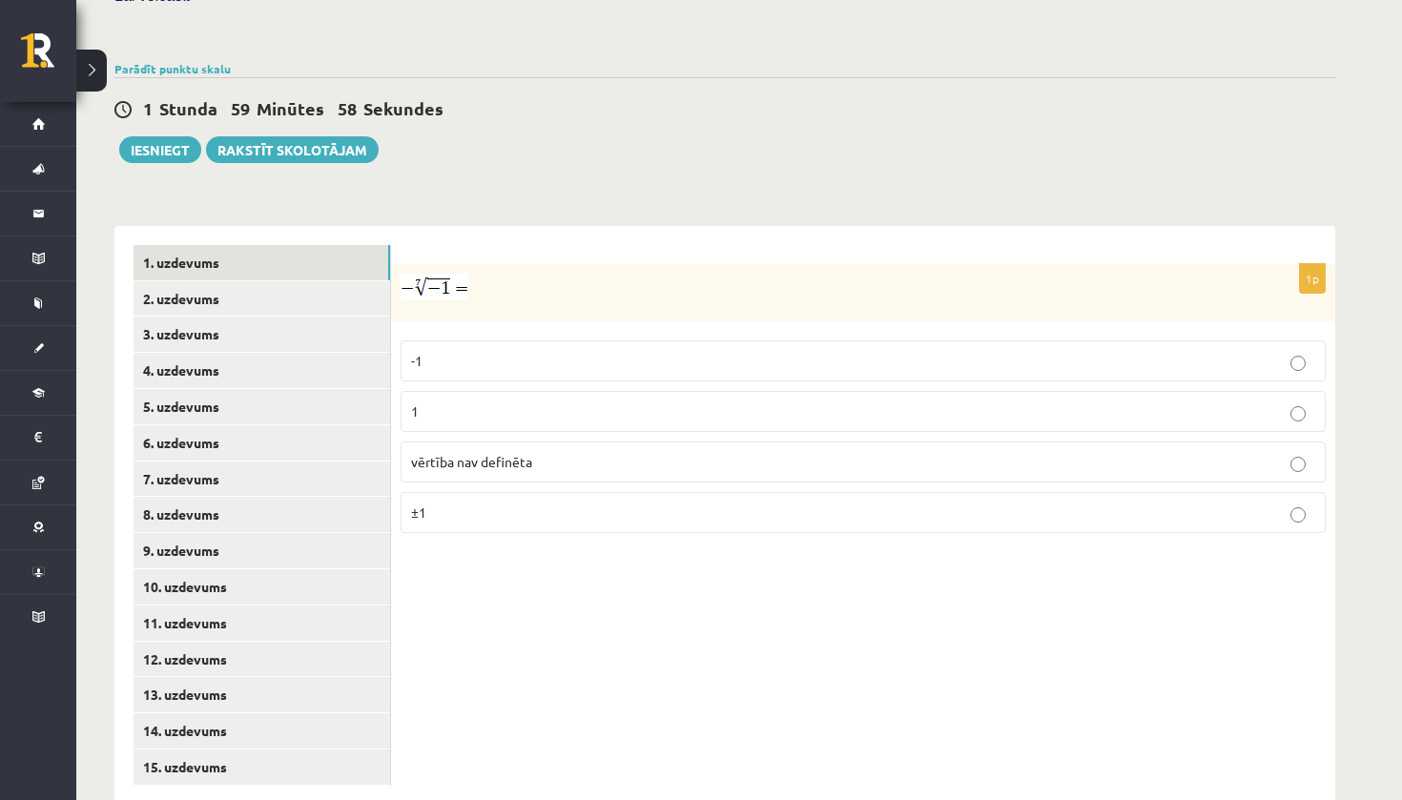
scroll to position [601, 0]
click at [430, 275] on img at bounding box center [435, 288] width 68 height 27
click at [468, 275] on p at bounding box center [816, 288] width 830 height 27
drag, startPoint x: 468, startPoint y: 258, endPoint x: 394, endPoint y: 258, distance: 74.4
click at [394, 265] on div at bounding box center [863, 293] width 944 height 57
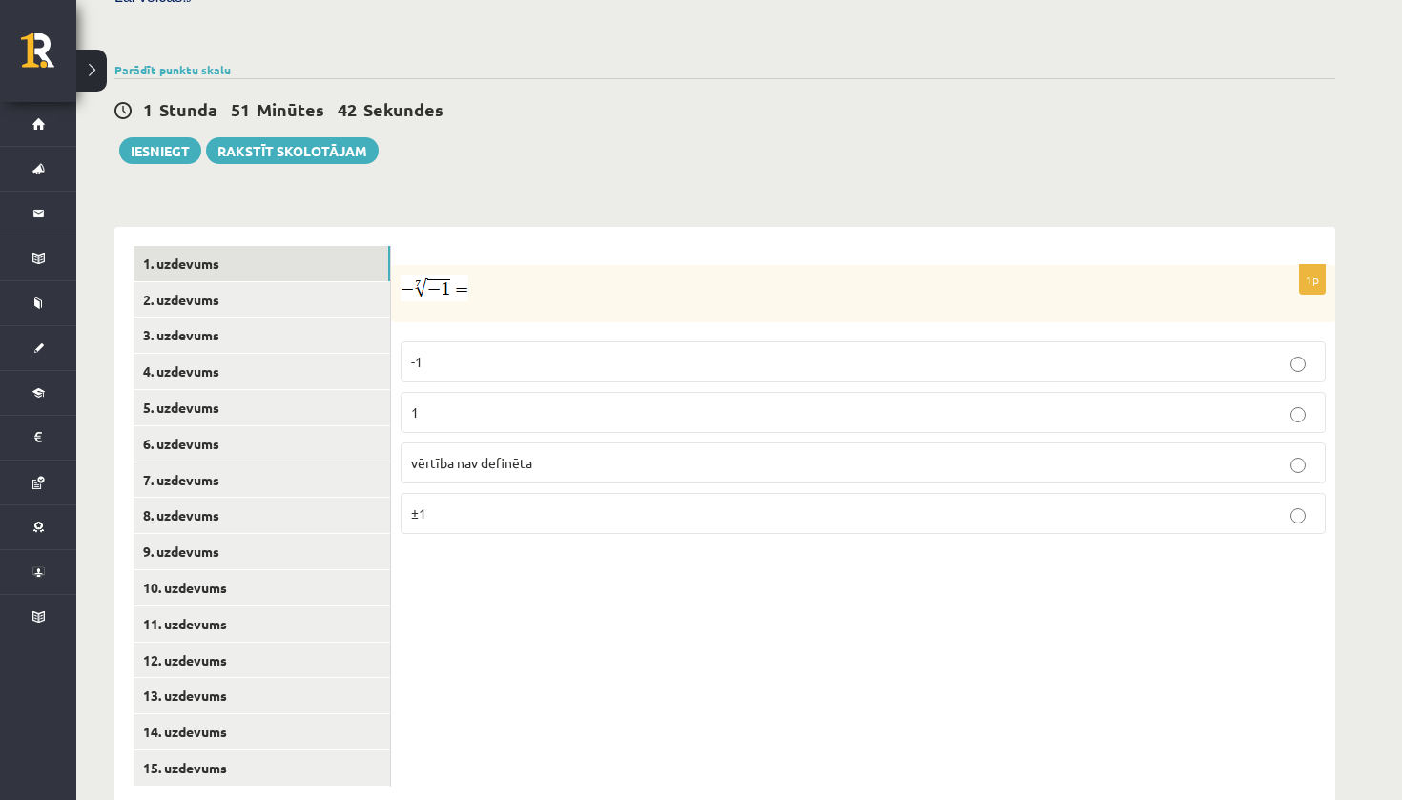
click at [806, 127] on div "1 Stunda 51 Minūtes 42 Sekundes Ieskaite saglabāta! Iesniegt Rakstīt skolotājam" at bounding box center [724, 121] width 1221 height 86
click at [473, 402] on p "1" at bounding box center [863, 412] width 904 height 20
click at [260, 282] on link "2. uzdevums" at bounding box center [262, 299] width 257 height 35
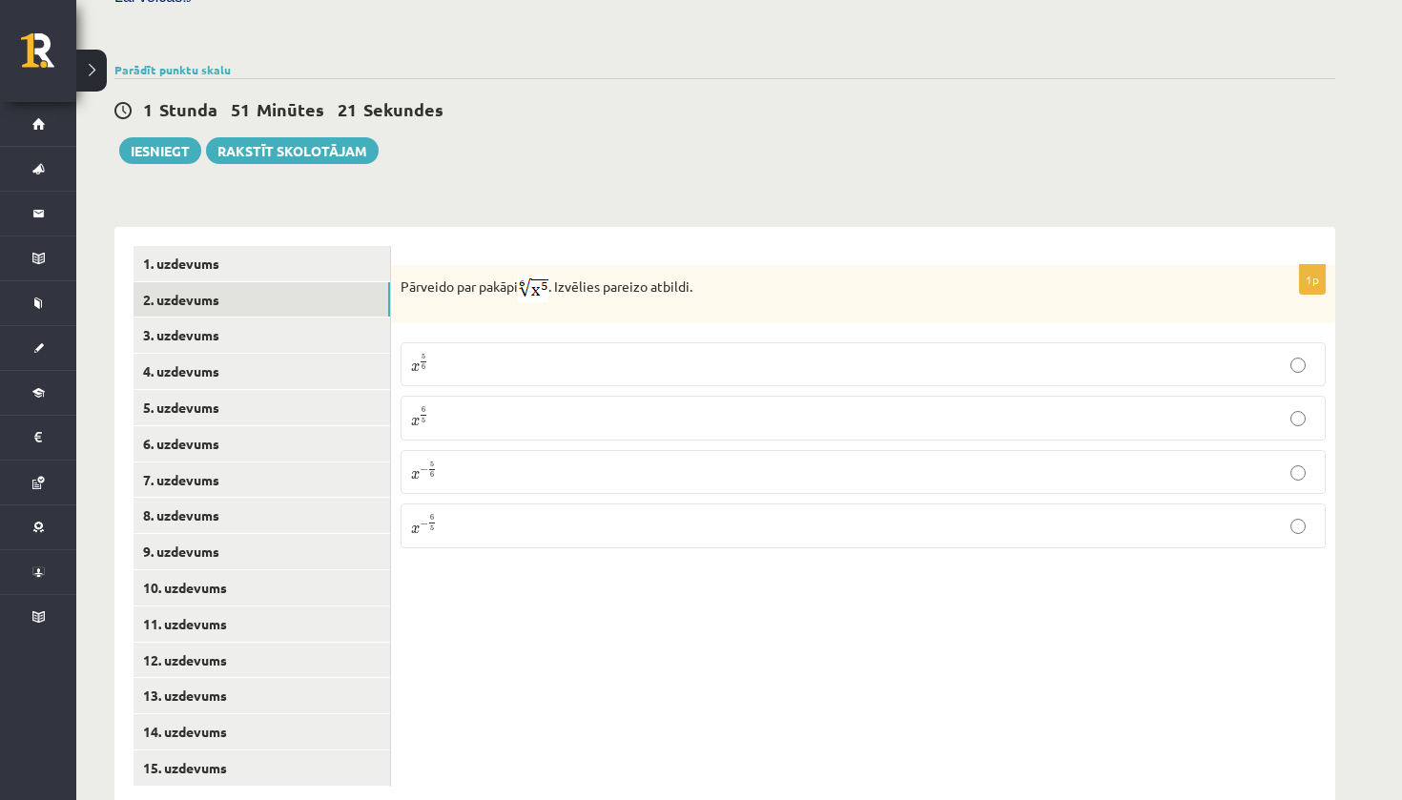
click at [497, 353] on p "x 5 6 x 5 6" at bounding box center [863, 364] width 904 height 23
click at [289, 318] on link "3. uzdevums" at bounding box center [262, 335] width 257 height 35
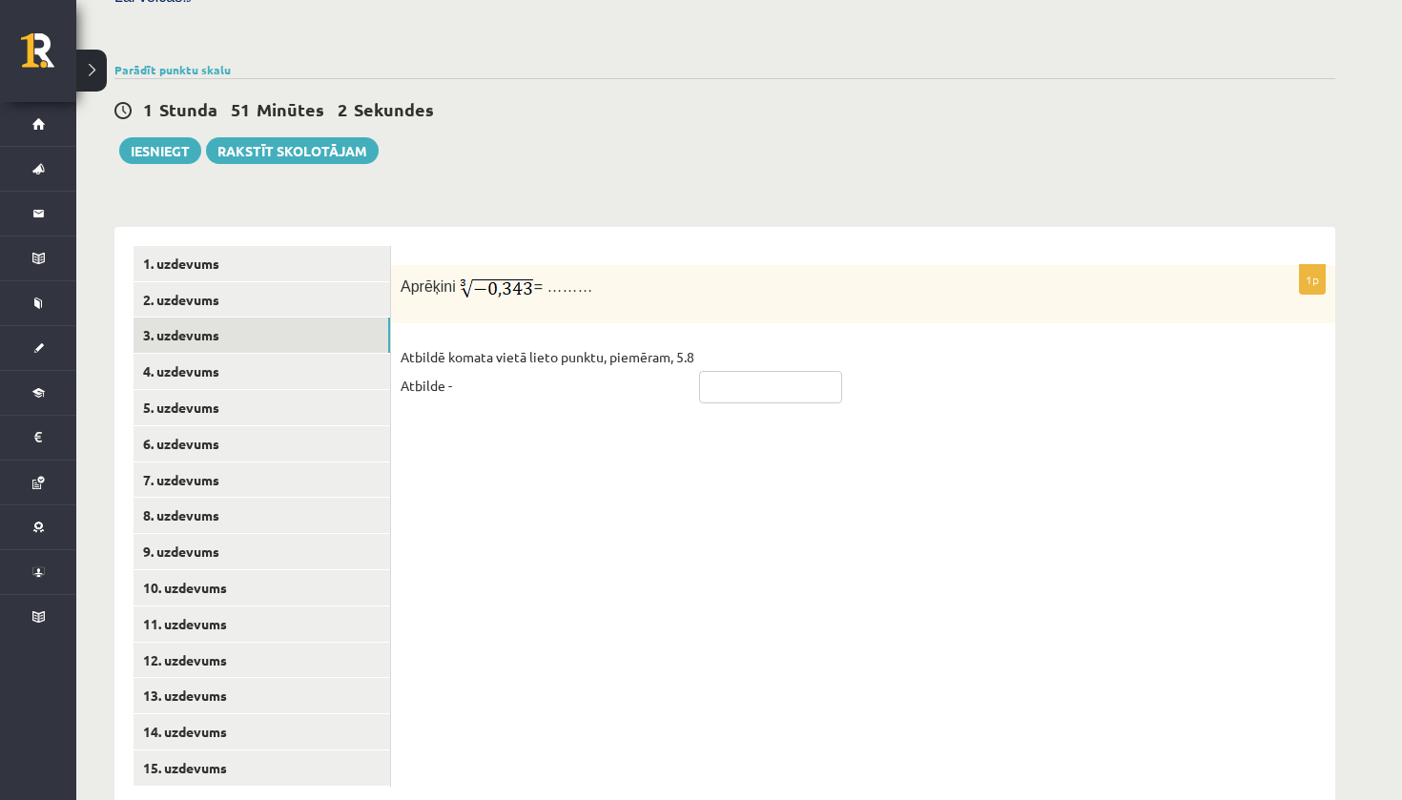
click at [735, 371] on input "text" at bounding box center [770, 387] width 143 height 32
type input "****"
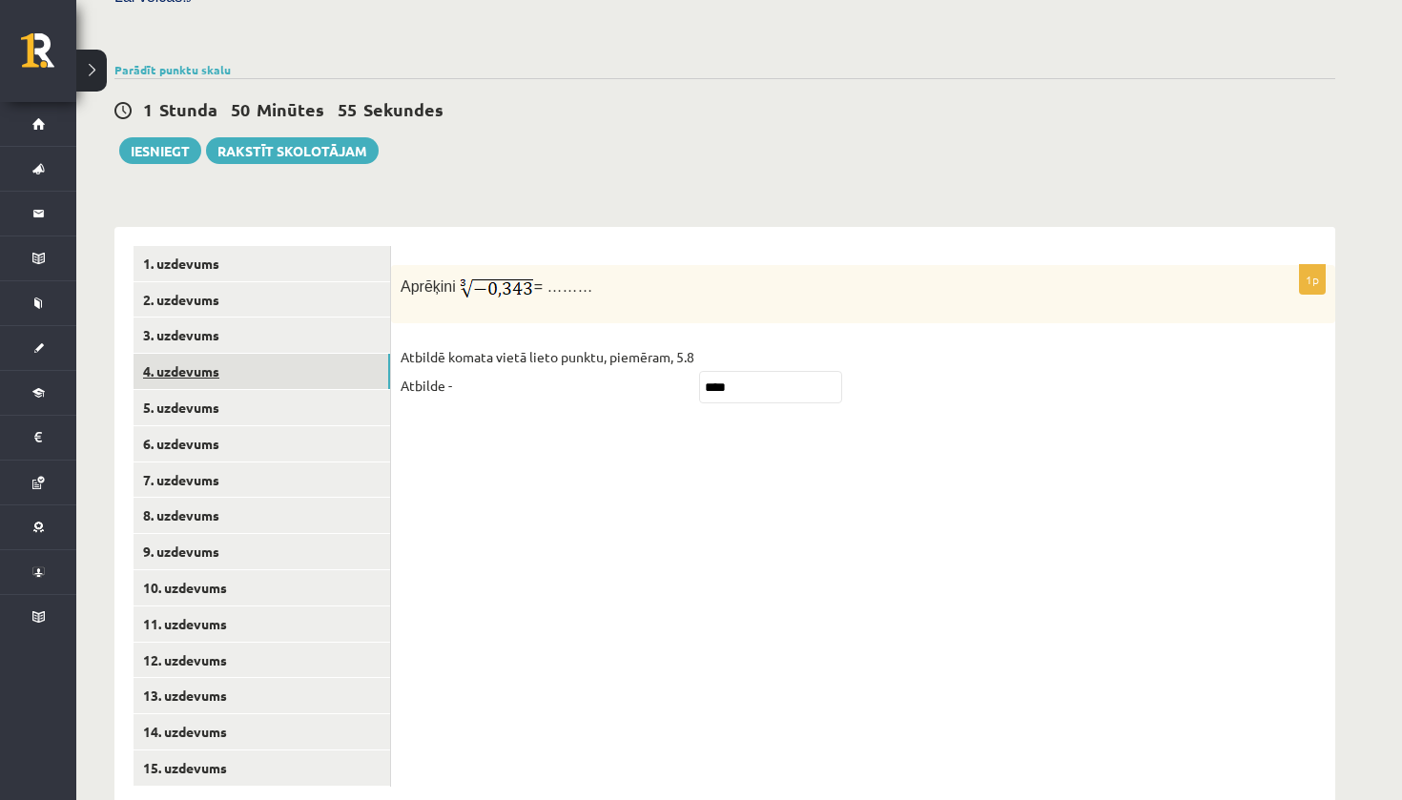
click at [234, 354] on link "4. uzdevums" at bounding box center [262, 371] width 257 height 35
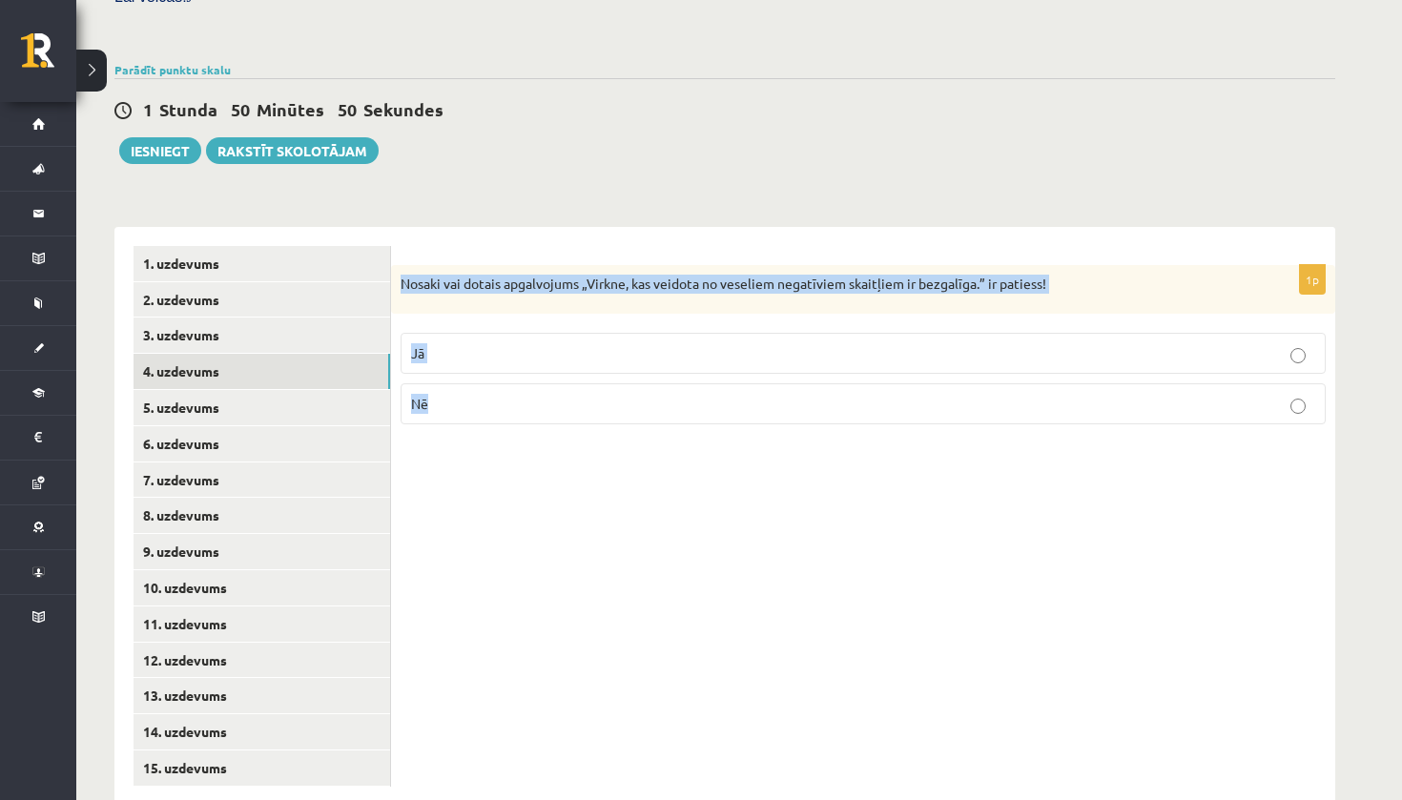
drag, startPoint x: 400, startPoint y: 244, endPoint x: 468, endPoint y: 371, distance: 144.2
click at [468, 371] on div "1p Nosaki vai dotais apgalvojums „Virkne, kas veidota no veseliem negatīviem sk…" at bounding box center [863, 352] width 944 height 175
copy div "Nosaki vai dotais apgalvojums „Virkne, kas veidota no veseliem negatīviem skait…"
click at [527, 444] on div "1p Nosaki vai dotais apgalvojums „Virkne, kas veidota no veseliem negatīviem sk…" at bounding box center [863, 516] width 944 height 579
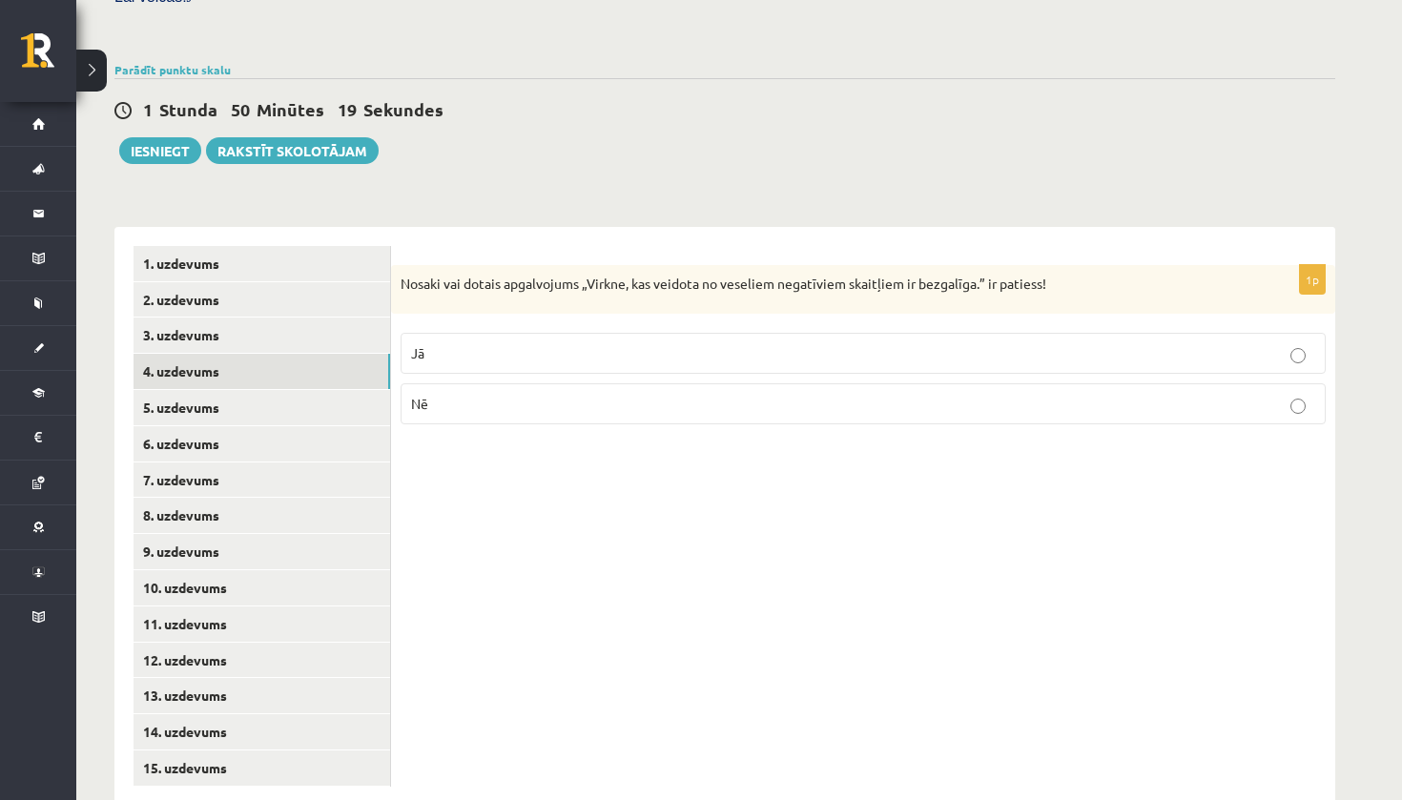
click at [527, 394] on p "Nē" at bounding box center [863, 404] width 904 height 20
click at [176, 390] on link "5. uzdevums" at bounding box center [262, 407] width 257 height 35
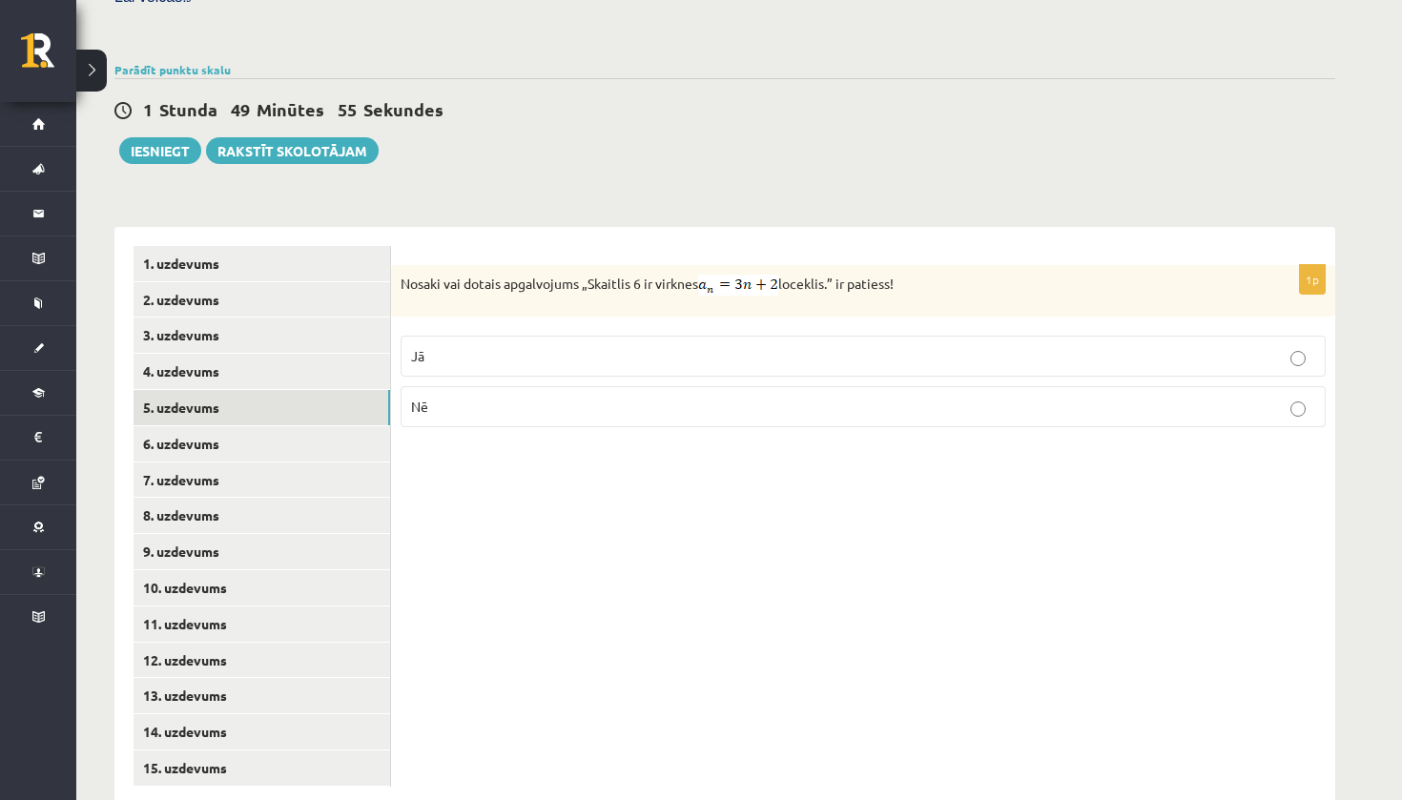
click at [630, 387] on label "Nē" at bounding box center [863, 406] width 925 height 41
click at [347, 426] on link "6. uzdevums" at bounding box center [262, 443] width 257 height 35
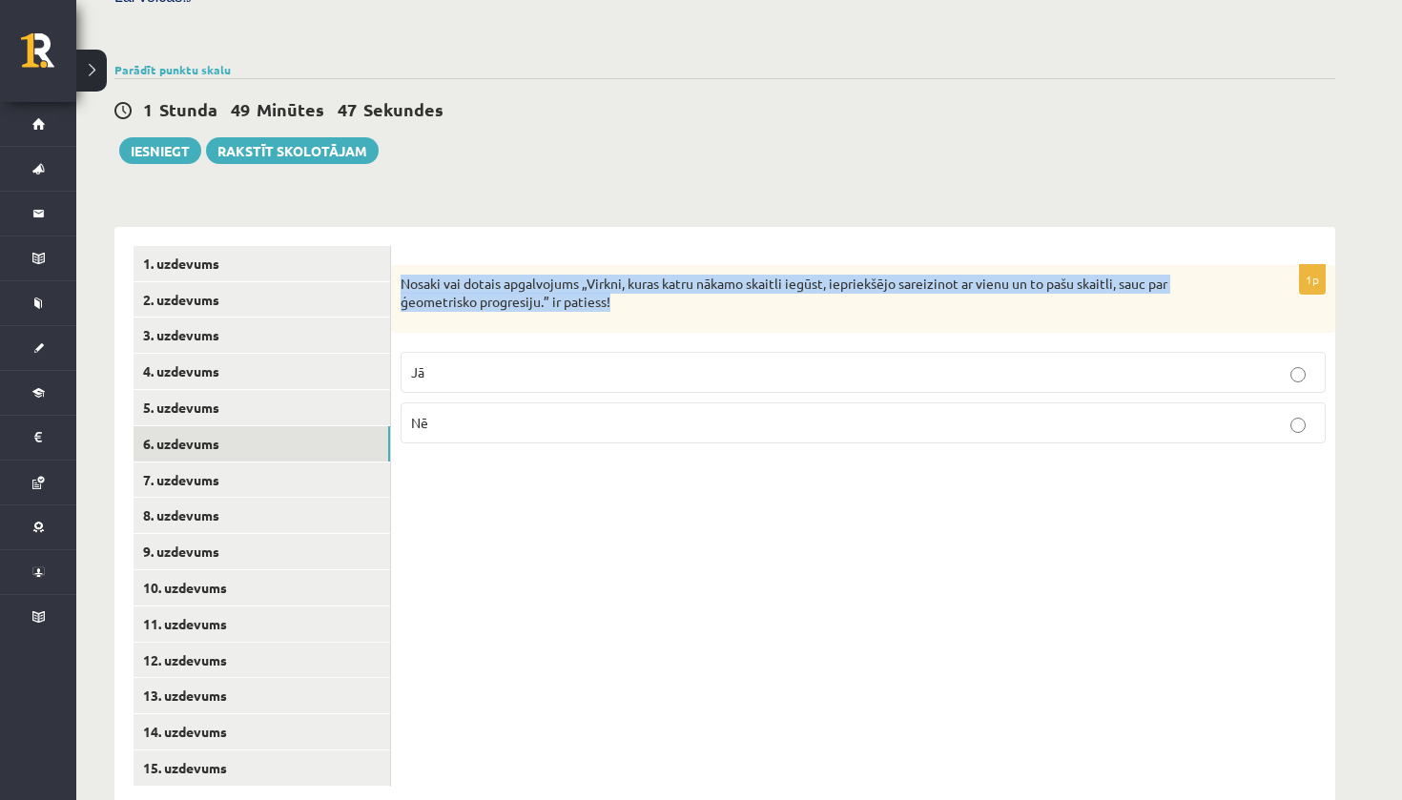
drag, startPoint x: 402, startPoint y: 242, endPoint x: 637, endPoint y: 293, distance: 240.9
click at [637, 293] on div "Nosaki vai dotais apgalvojums „Virkni, kuras katru nākamo skaitli iegūst, iepri…" at bounding box center [863, 299] width 944 height 68
copy p "Nosaki vai dotais apgalvojums „Virkni, kuras katru nākamo skaitli iegūst, iepri…"
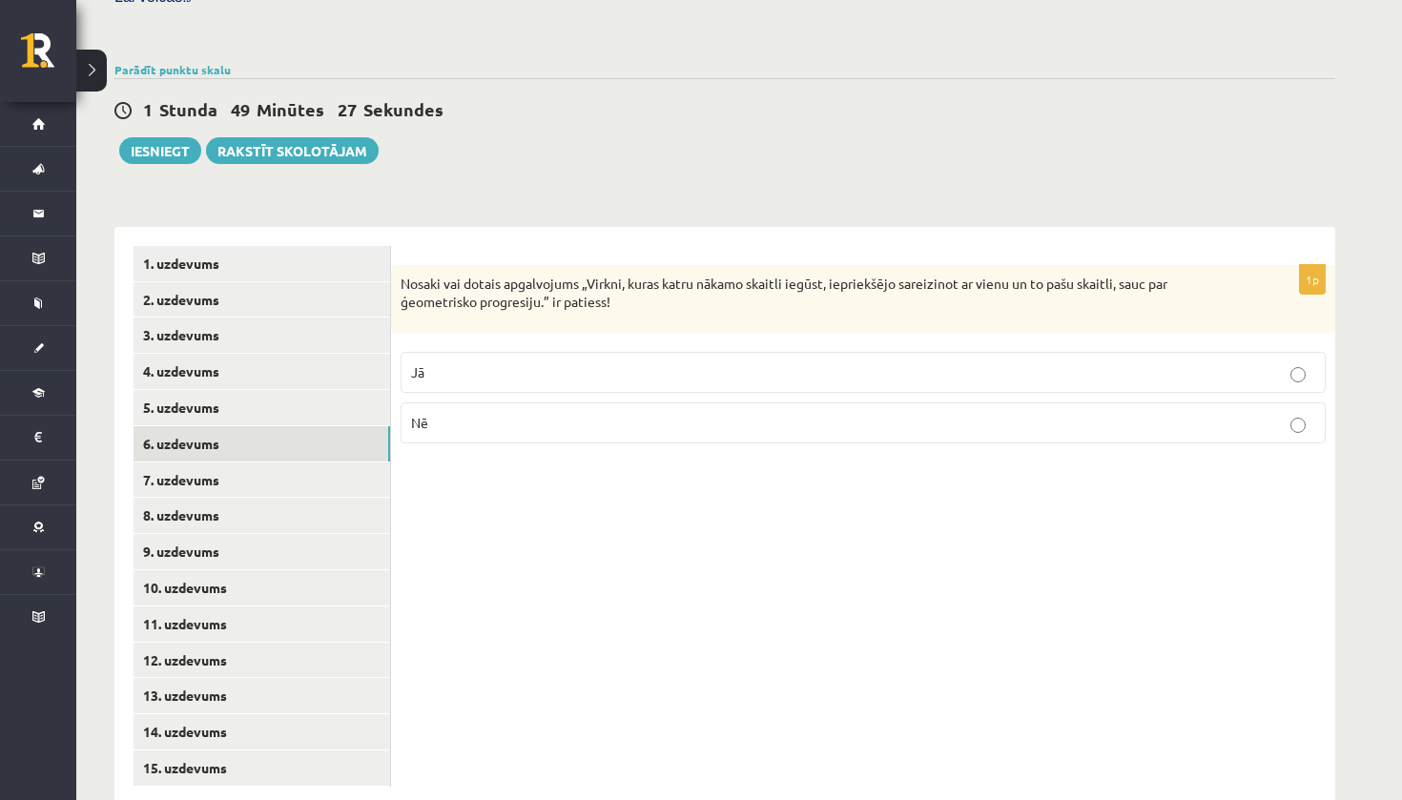
click at [626, 362] on p "Jā" at bounding box center [863, 372] width 904 height 20
click at [280, 463] on link "7. uzdevums" at bounding box center [262, 480] width 257 height 35
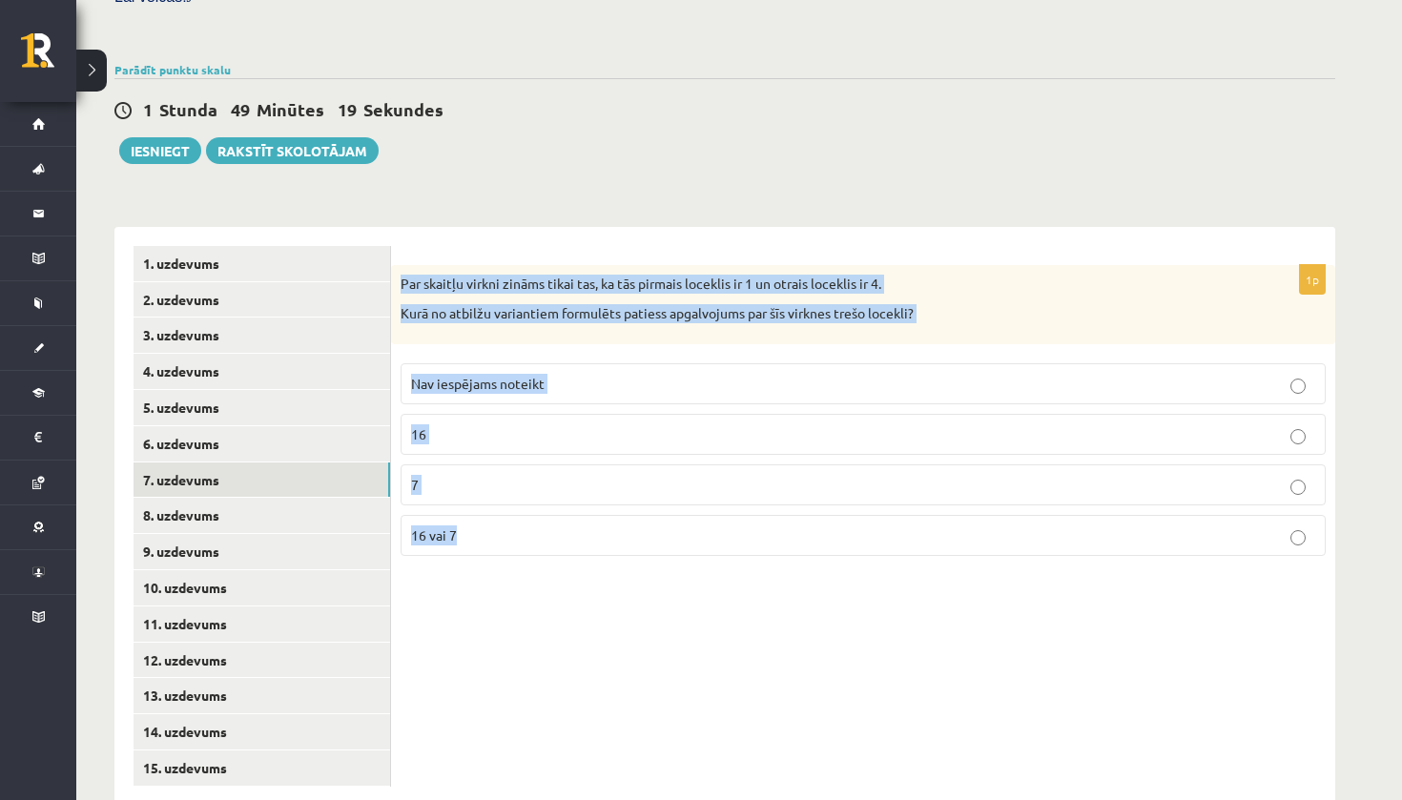
drag, startPoint x: 403, startPoint y: 248, endPoint x: 509, endPoint y: 508, distance: 281.1
click at [509, 508] on div "1p Par skaitļu virkni zināms tikai tas, ka tās pirmais loceklis ir 1 un otrais …" at bounding box center [863, 418] width 944 height 306
copy div "Par skaitļu virkni zināms tikai tas, ka tās pirmais loceklis ir 1 un otrais loc…"
click at [534, 591] on div "1p Par skaitļu virkni zināms tikai tas, ka tās pirmais loceklis ir 1 un otrais …" at bounding box center [863, 516] width 944 height 579
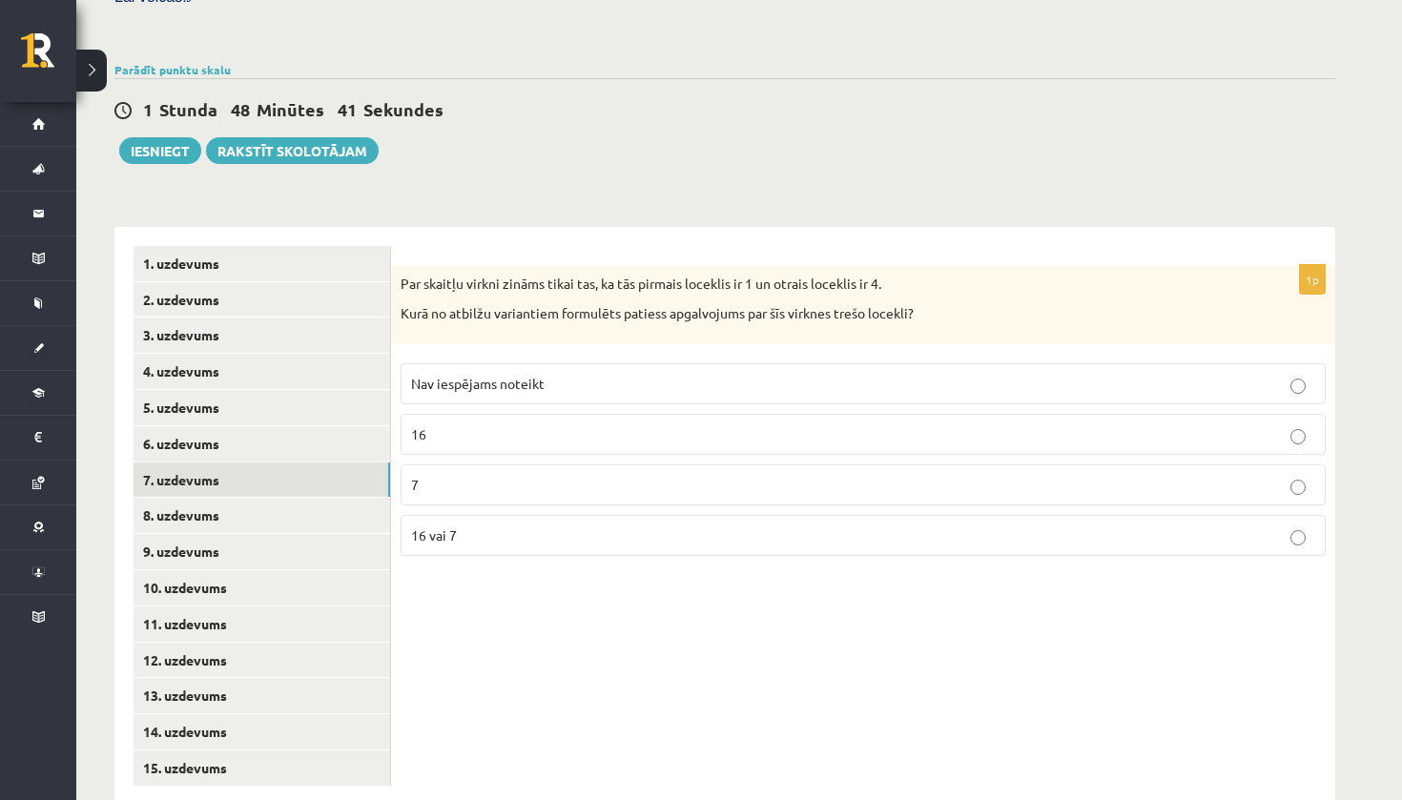
click at [617, 374] on p "Nav iespējams noteikt" at bounding box center [863, 384] width 904 height 20
click at [454, 375] on span "Nav iespējams noteikt" at bounding box center [478, 383] width 134 height 17
click at [326, 498] on link "8. uzdevums" at bounding box center [262, 515] width 257 height 35
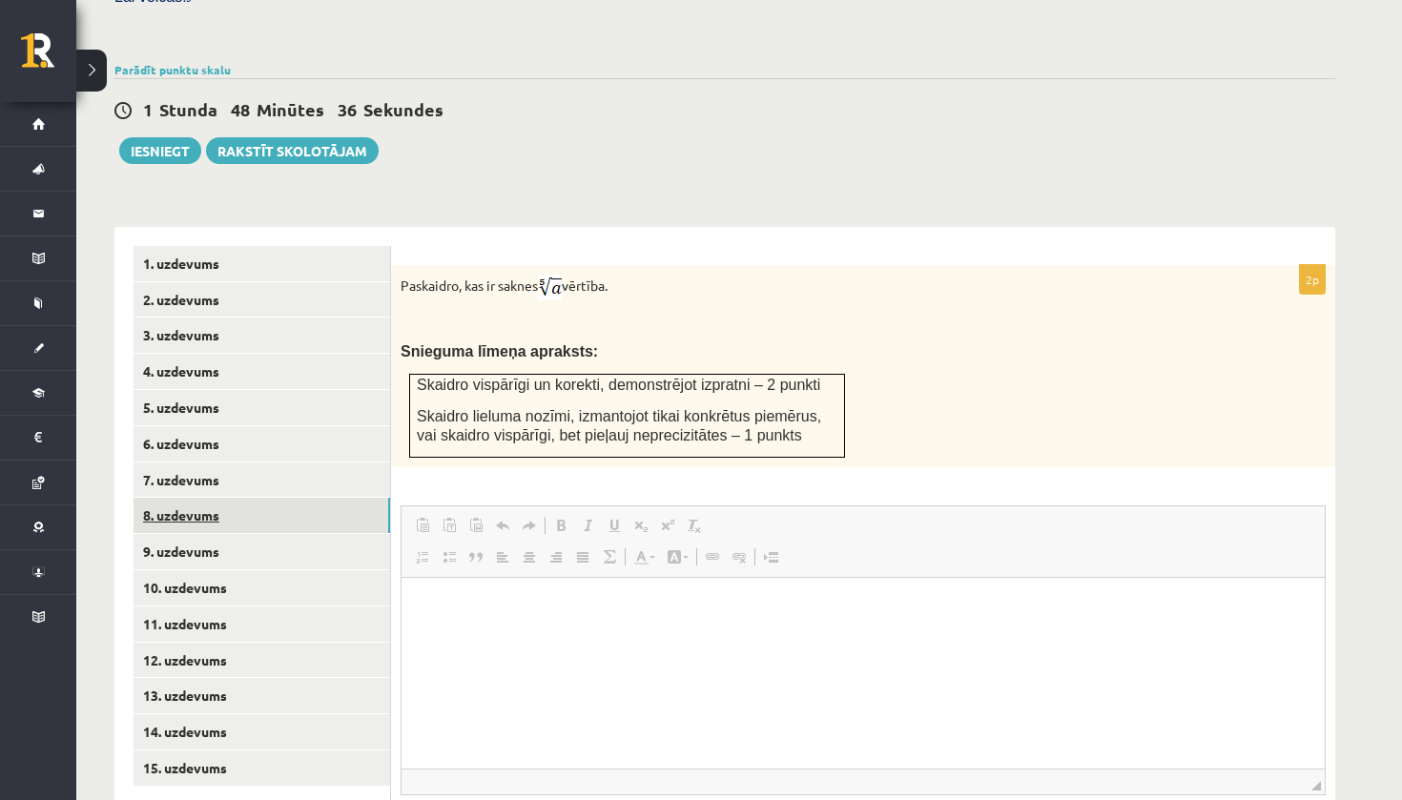
scroll to position [0, 0]
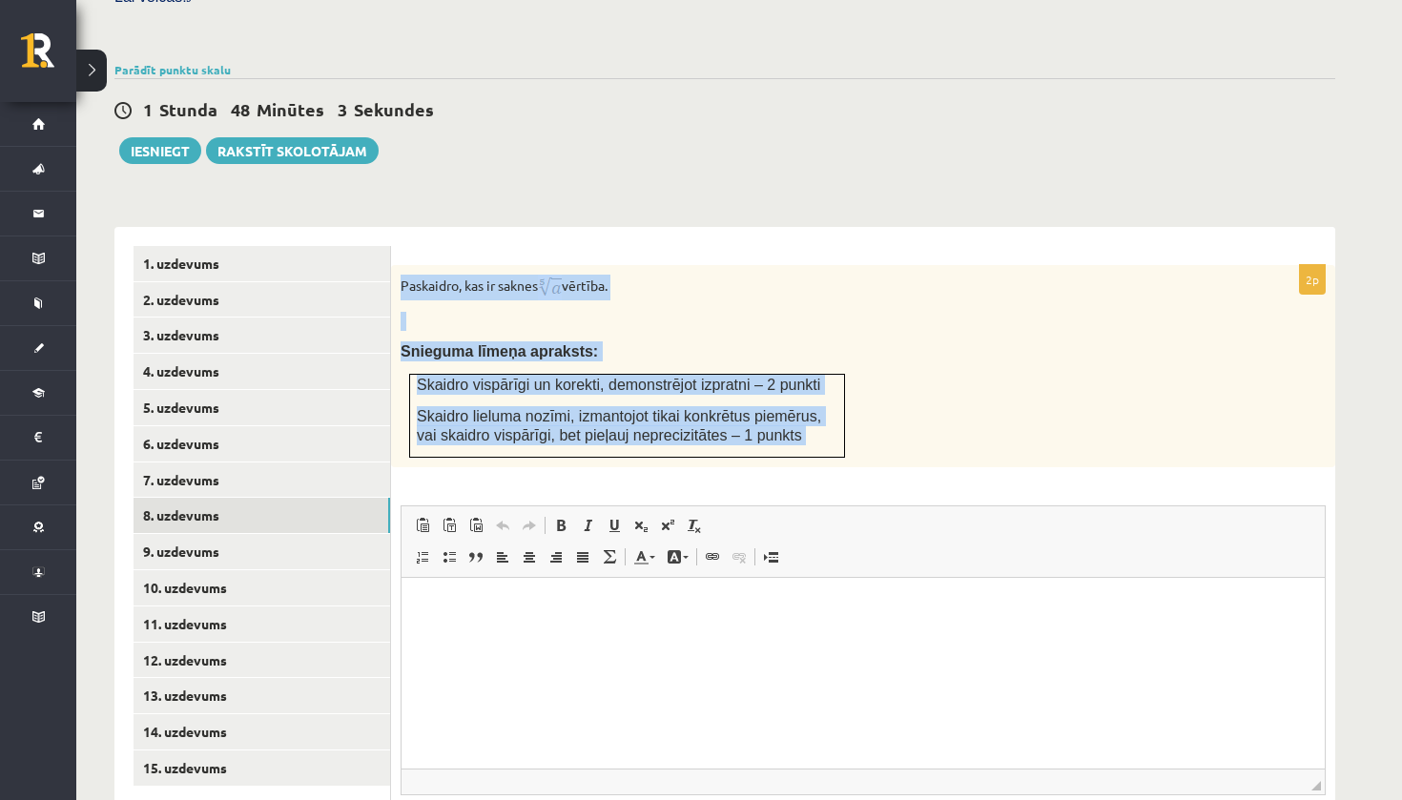
drag, startPoint x: 403, startPoint y: 254, endPoint x: 843, endPoint y: 445, distance: 479.7
click at [844, 445] on div "2p Paskaidro, kas ir saknes vērtība. Snieguma līmeņa apraksts: Skaidro vispārīg…" at bounding box center [863, 583] width 944 height 637
copy div "Paskaidro, kas ir saknes vērtība. Snieguma līmeņa apraksts: Skaidro vispārīgi u…"
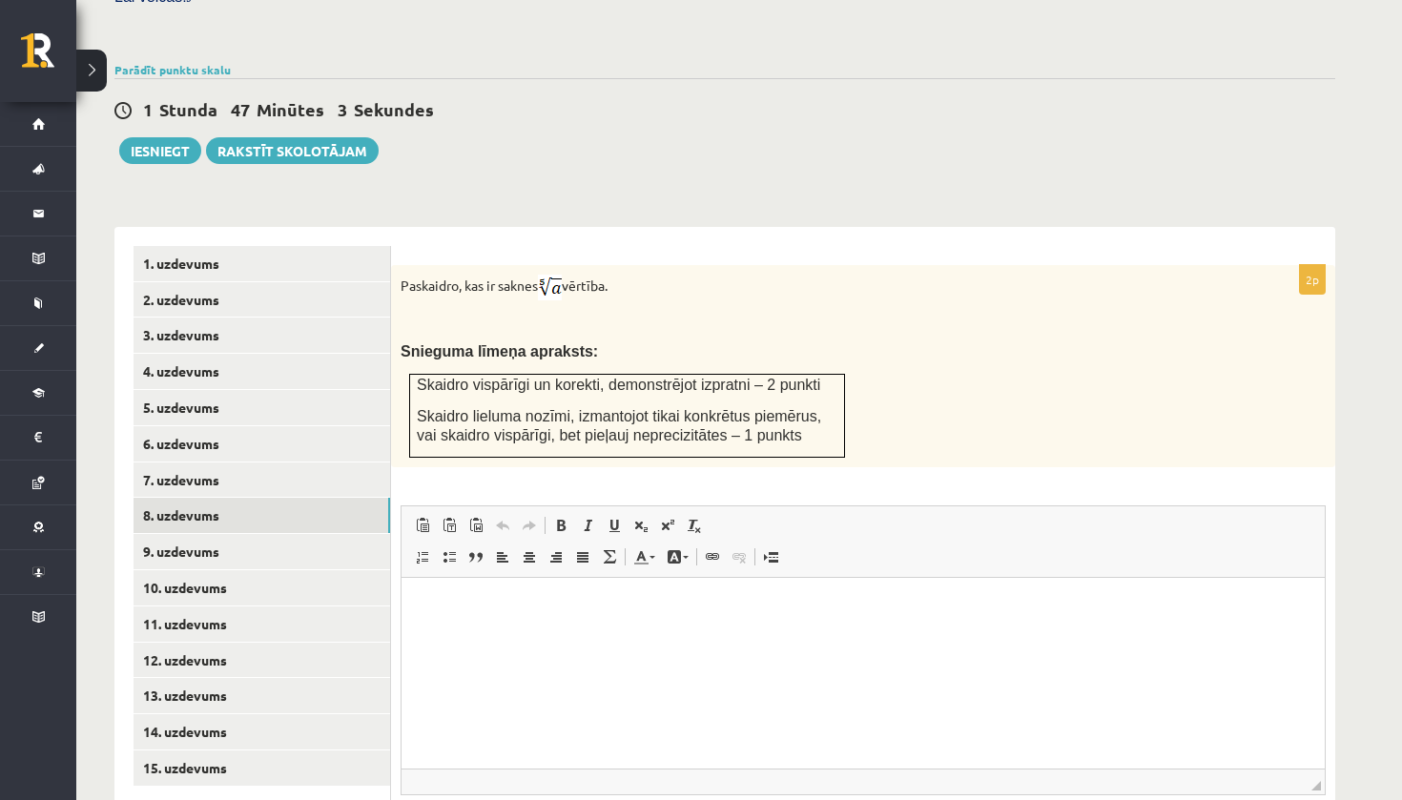
click at [940, 348] on div "Paskaidro, kas ir saknes vērtība. Snieguma līmeņa apraksts: Skaidro vispārīgi u…" at bounding box center [863, 366] width 944 height 202
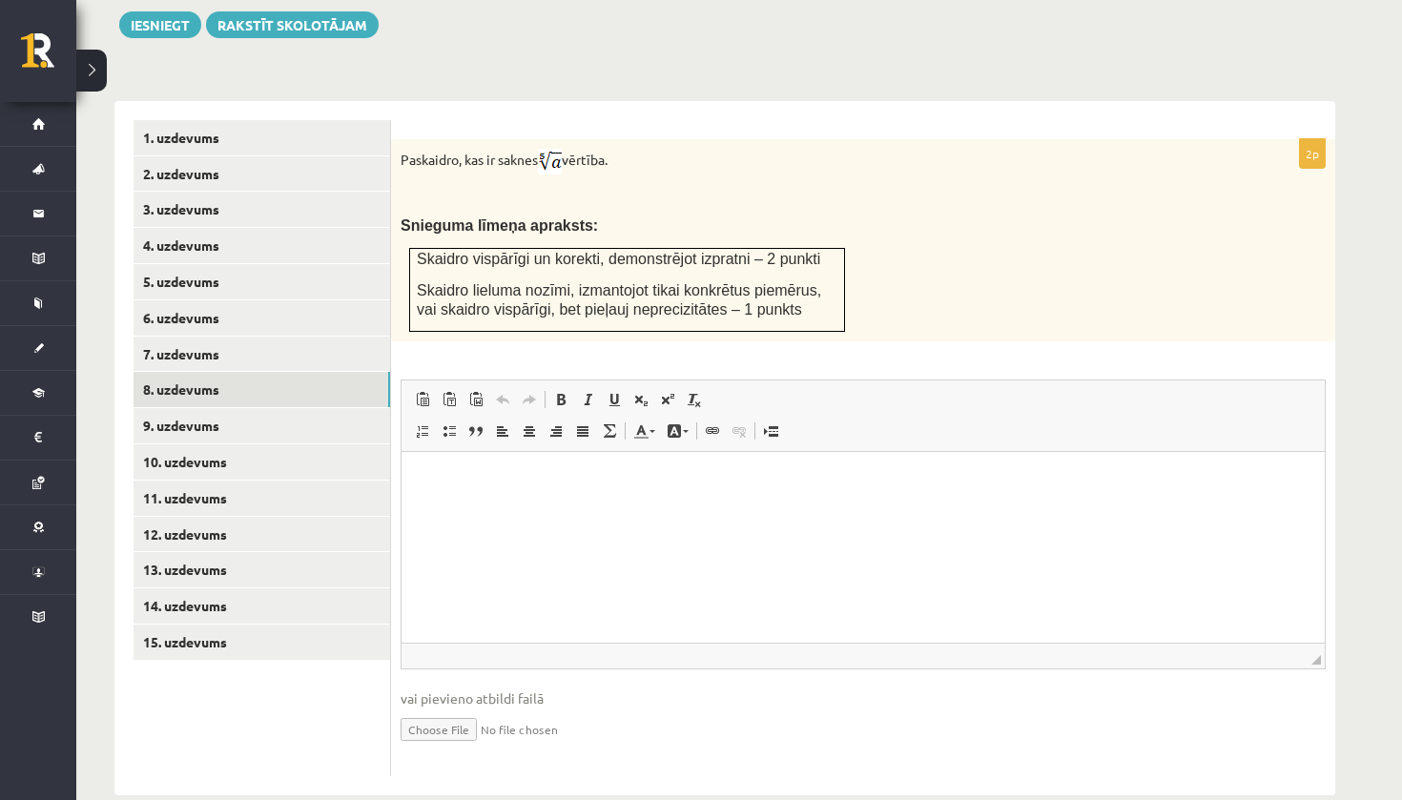
scroll to position [725, 0]
click at [429, 711] on input "file" at bounding box center [863, 730] width 925 height 39
type input "**********"
click at [540, 711] on input "file" at bounding box center [863, 730] width 925 height 39
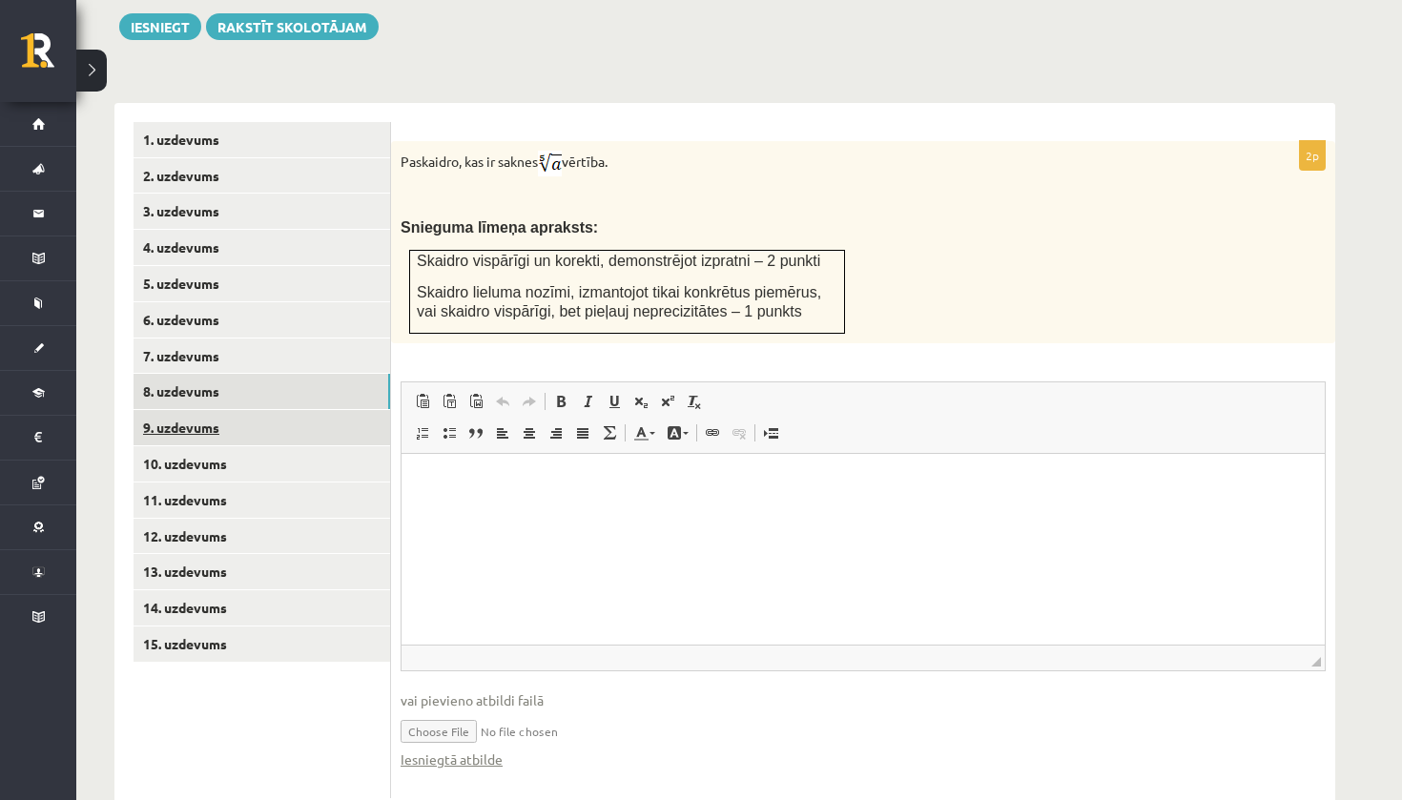
click at [210, 410] on link "9. uzdevums" at bounding box center [262, 427] width 257 height 35
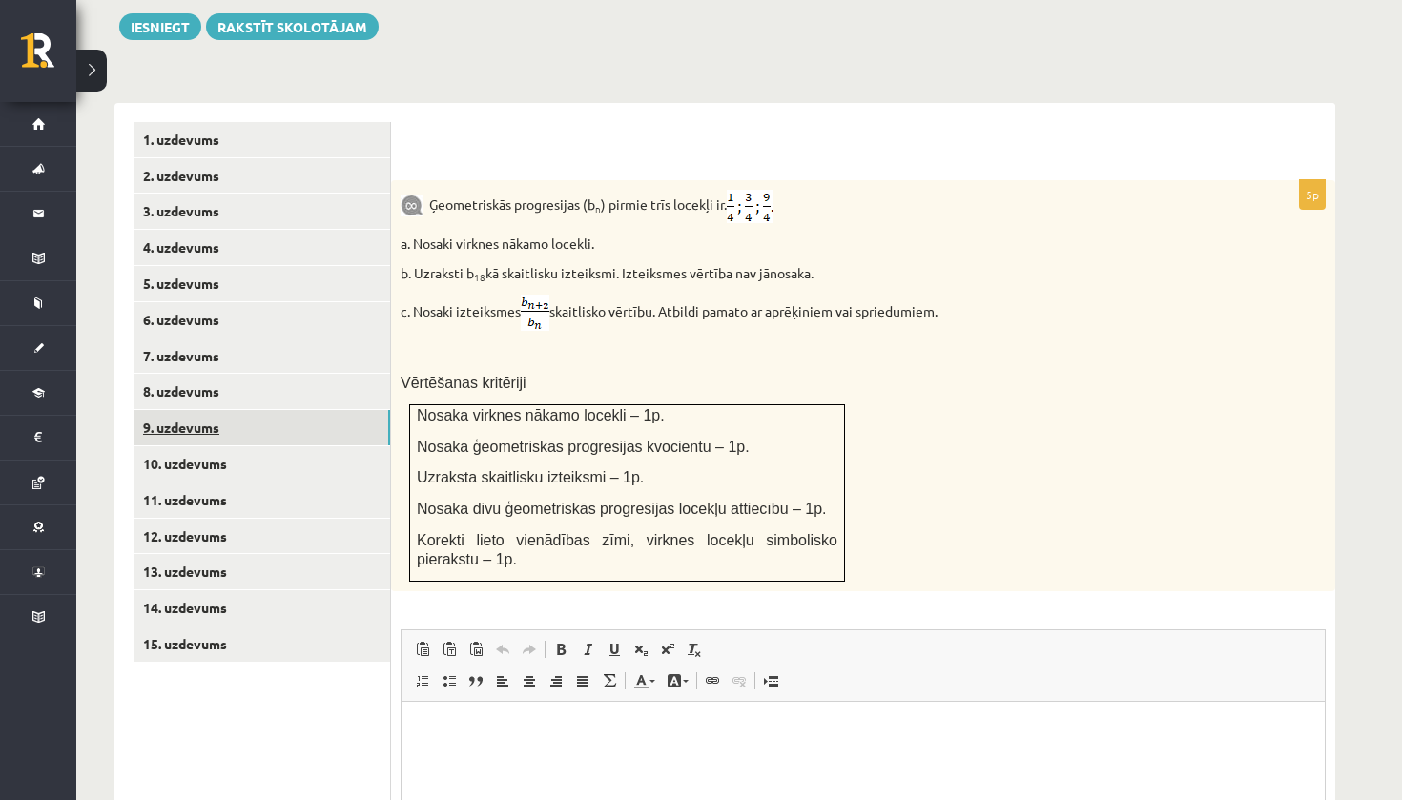
scroll to position [0, 0]
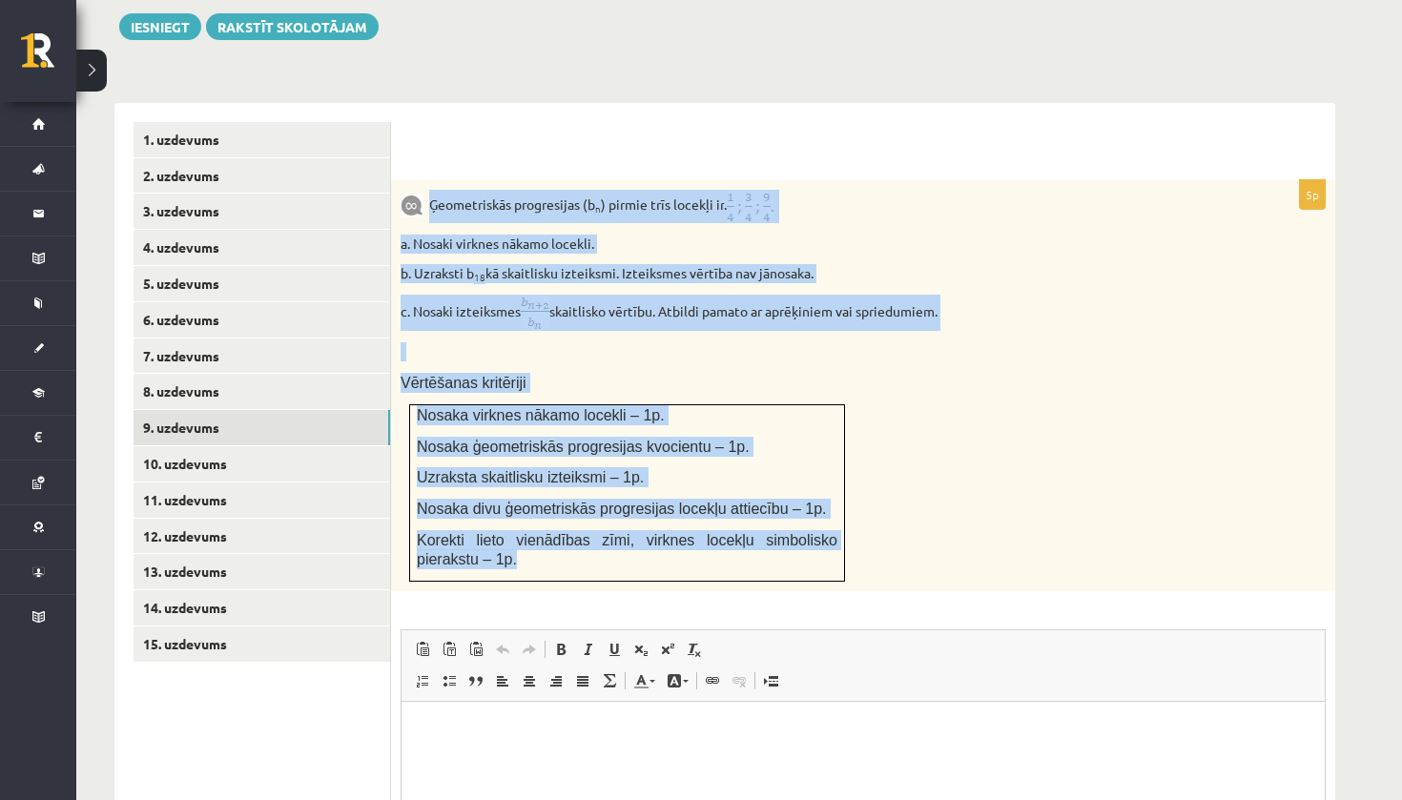
drag, startPoint x: 429, startPoint y: 162, endPoint x: 773, endPoint y: 542, distance: 511.9
click at [773, 542] on div "Ģeometriskās progresijas (b n ) pirmie trīs locekļi ir . a. Nosaki virknes nāka…" at bounding box center [863, 385] width 944 height 411
copy div "Ģeometriskās progresijas (b n ) pirmie trīs locekļi ir . a. Nosaki virknes nāka…"
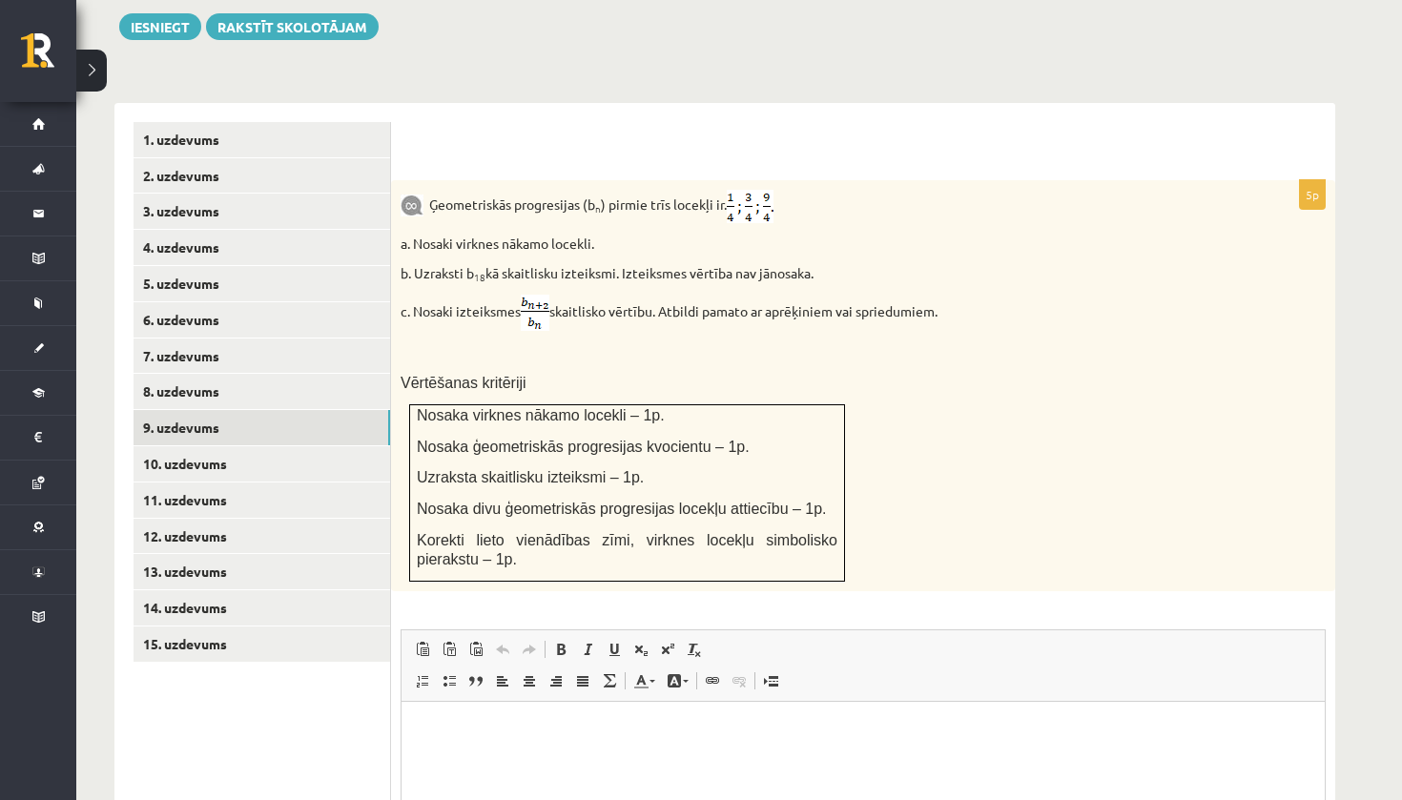
click at [1150, 361] on div "Ģeometriskās progresijas (b n ) pirmie trīs locekļi ir . a. Nosaki virknes nāka…" at bounding box center [863, 385] width 944 height 411
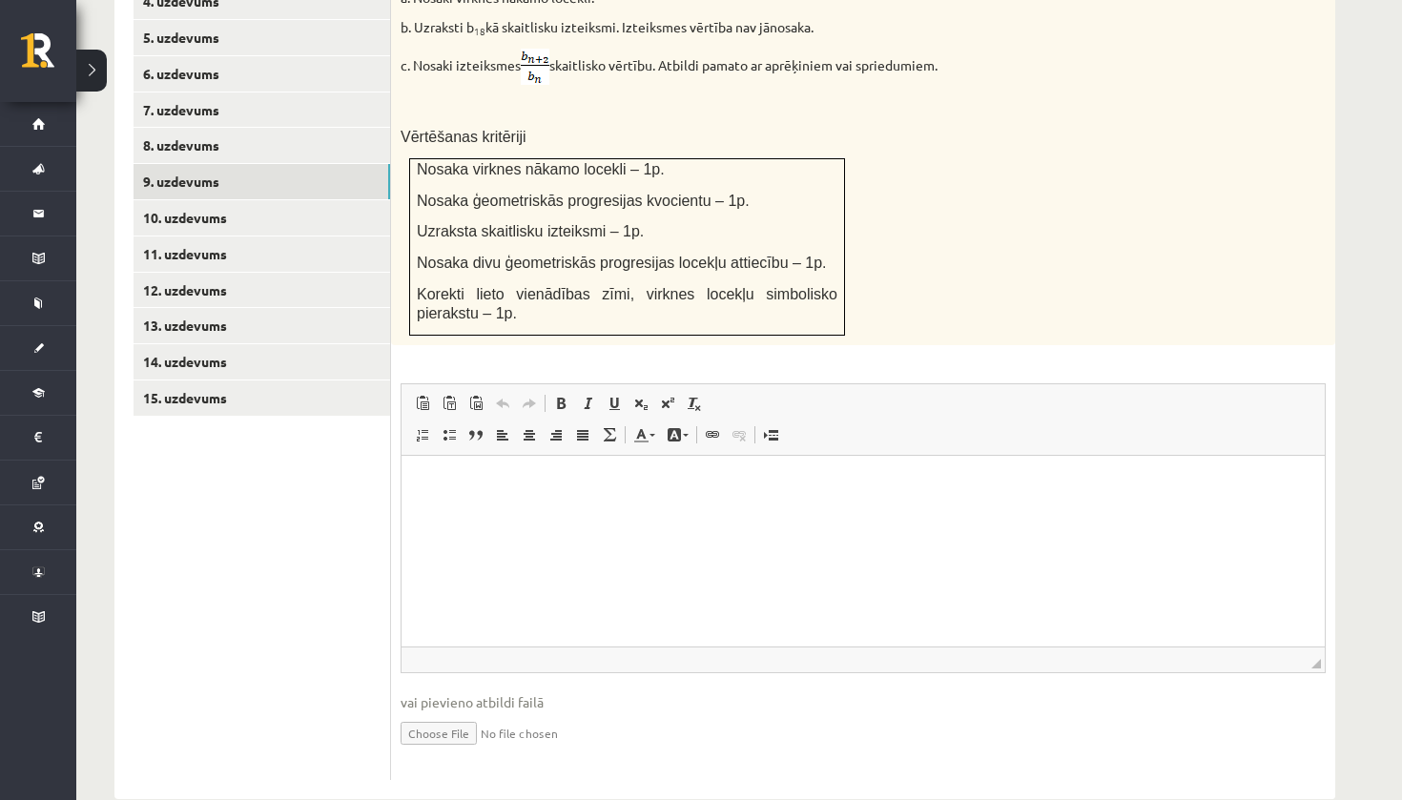
scroll to position [970, 0]
click at [447, 713] on input "file" at bounding box center [863, 732] width 925 height 39
type input "**********"
click at [237, 201] on link "10. uzdevums" at bounding box center [262, 218] width 257 height 35
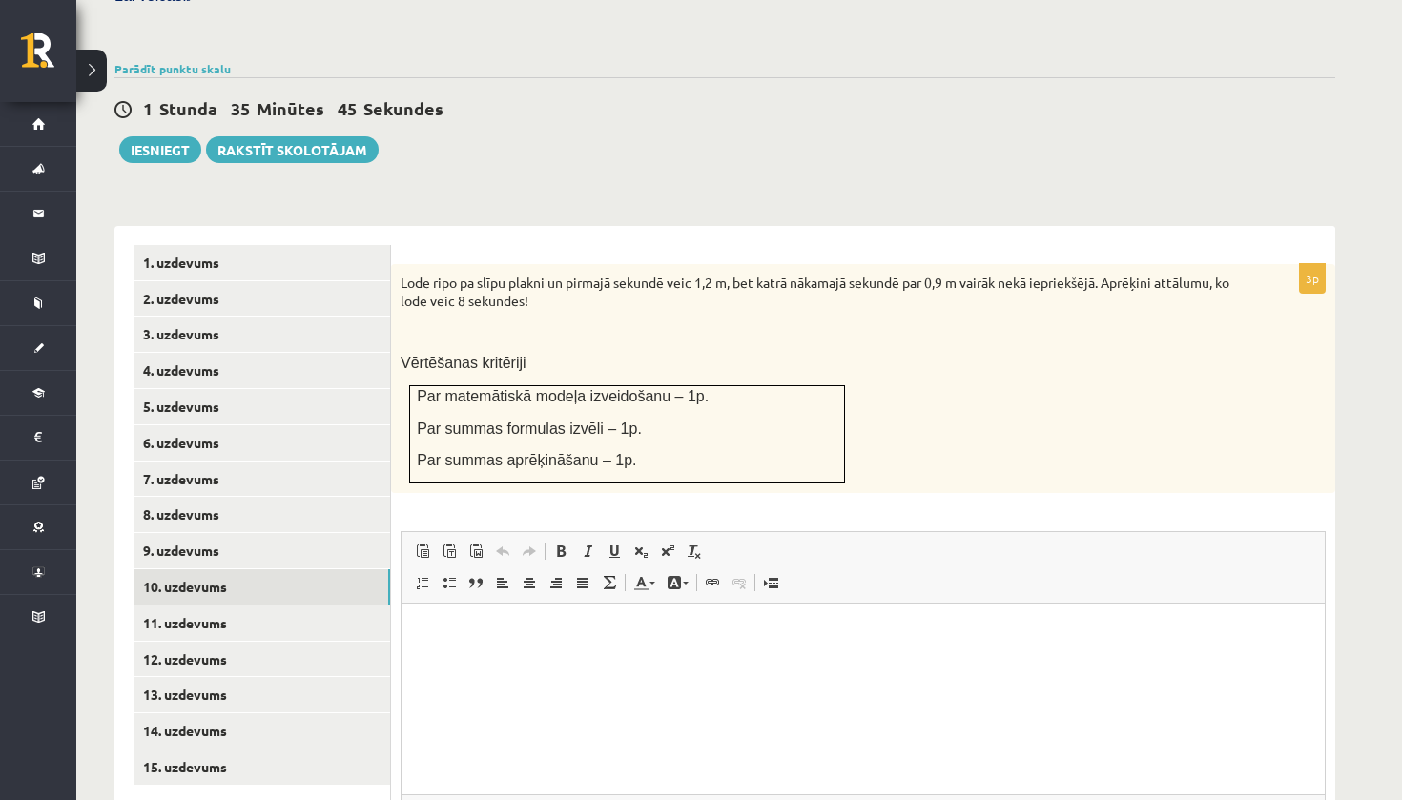
scroll to position [0, 0]
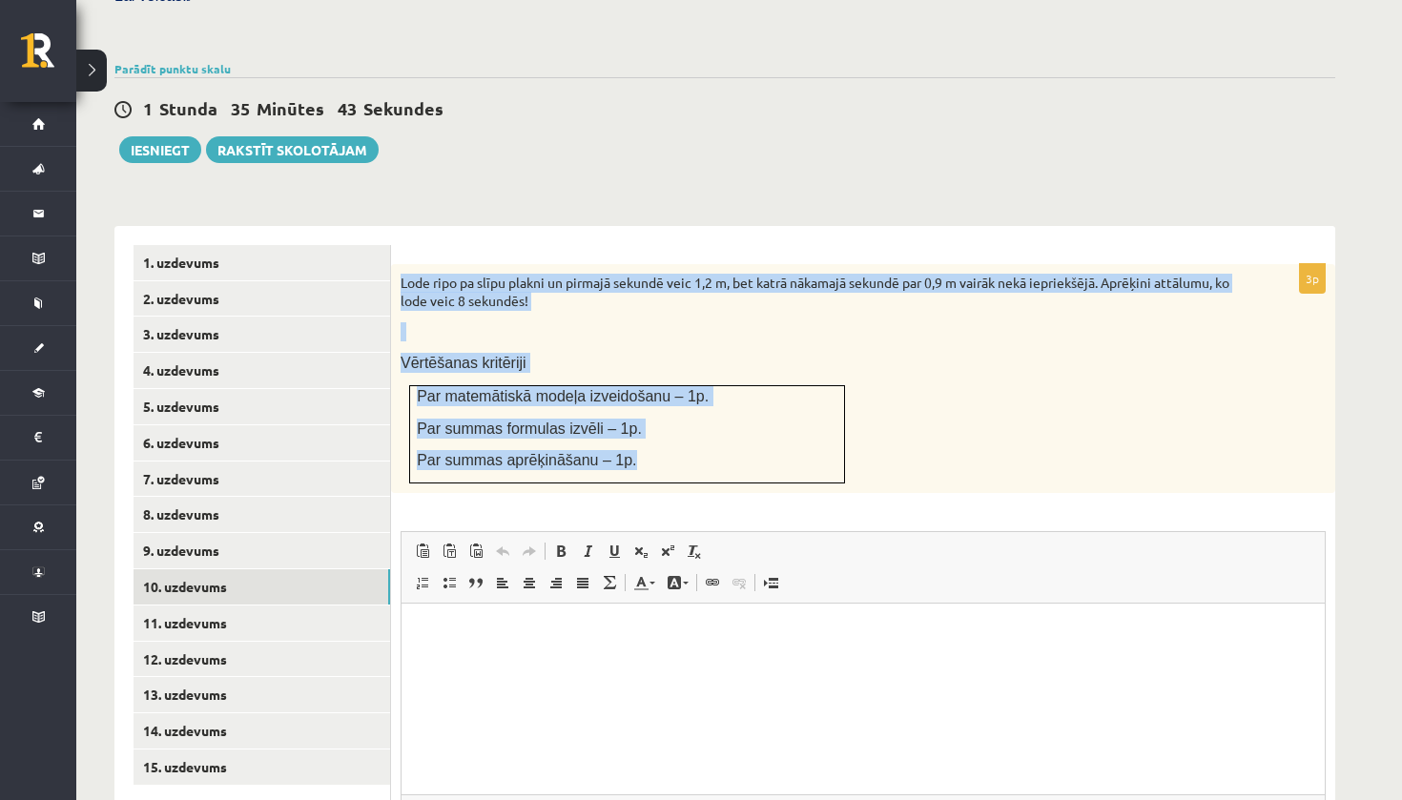
drag, startPoint x: 400, startPoint y: 246, endPoint x: 707, endPoint y: 435, distance: 360.5
click at [708, 437] on div "Lode ripo pa slīpu plakni un pirmajā sekundē veic 1,2 m, bet katrā nākamajā sek…" at bounding box center [863, 378] width 944 height 229
copy div "Lode ripo pa slīpu plakni un pirmajā sekundē veic 1,2 m, bet katrā nākamajā sek…"
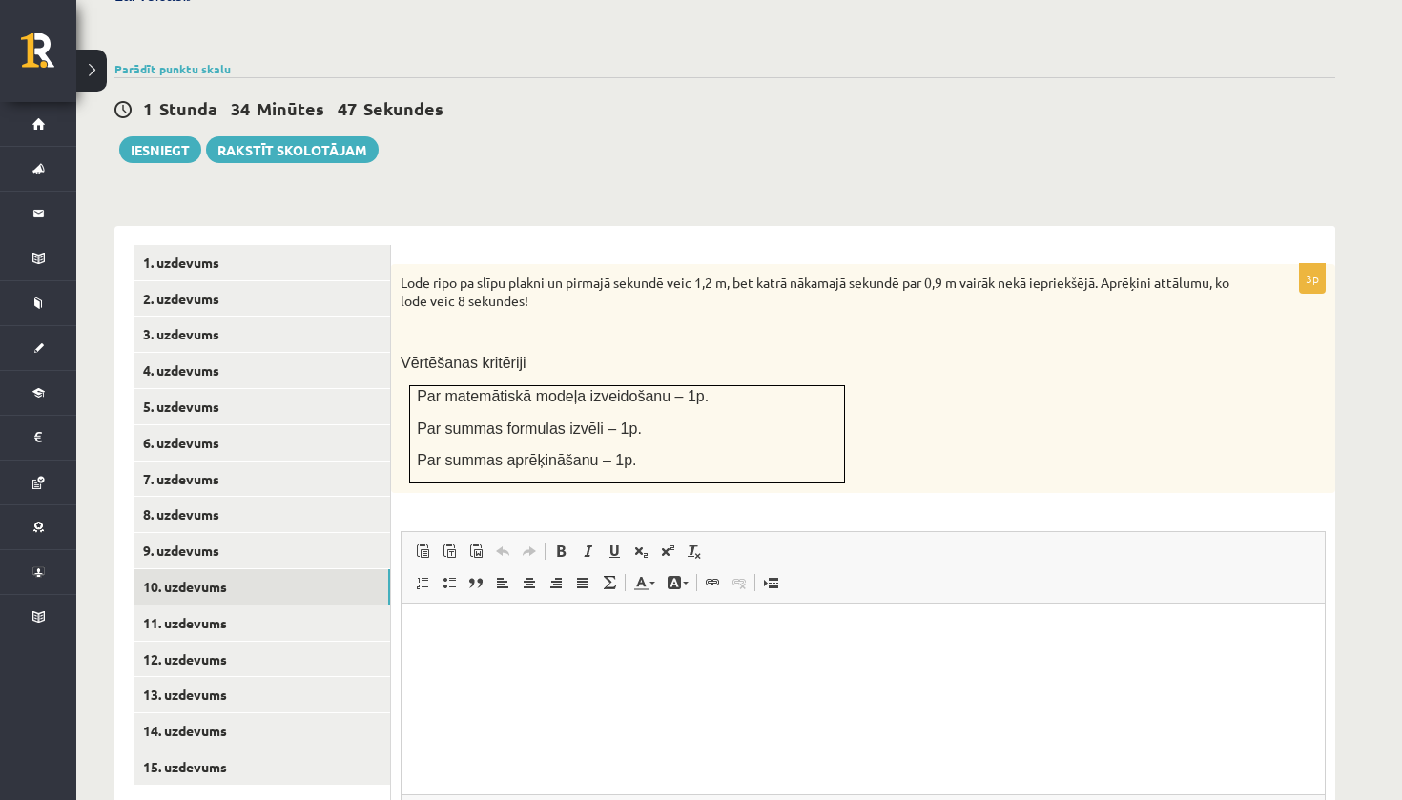
click at [987, 412] on div "Lode ripo pa slīpu plakni un pirmajā sekundē veic 1,2 m, bet katrā nākamajā sek…" at bounding box center [863, 378] width 944 height 229
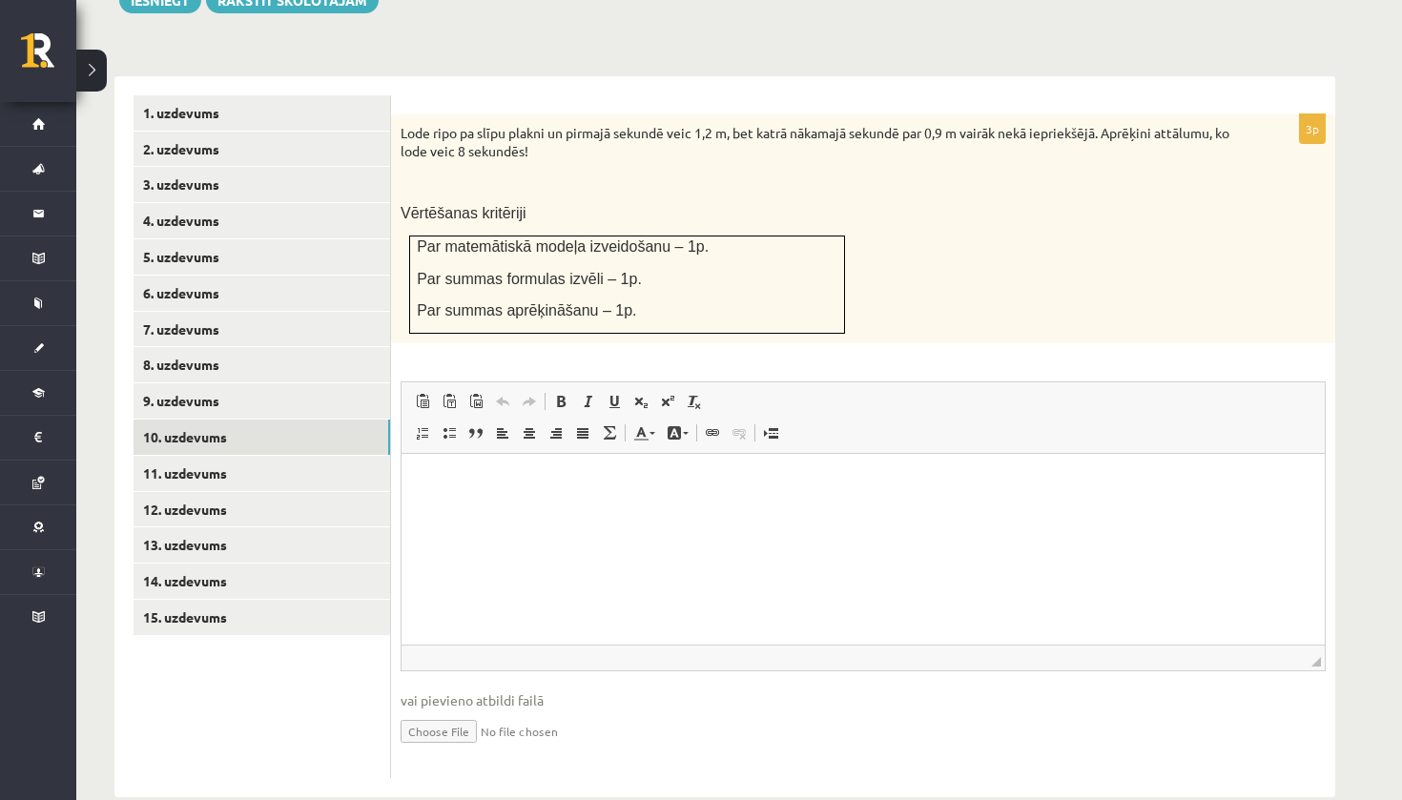
scroll to position [751, 0]
click at [451, 712] on input "file" at bounding box center [863, 731] width 925 height 39
type input "**********"
click at [265, 457] on link "11. uzdevums" at bounding box center [262, 474] width 257 height 35
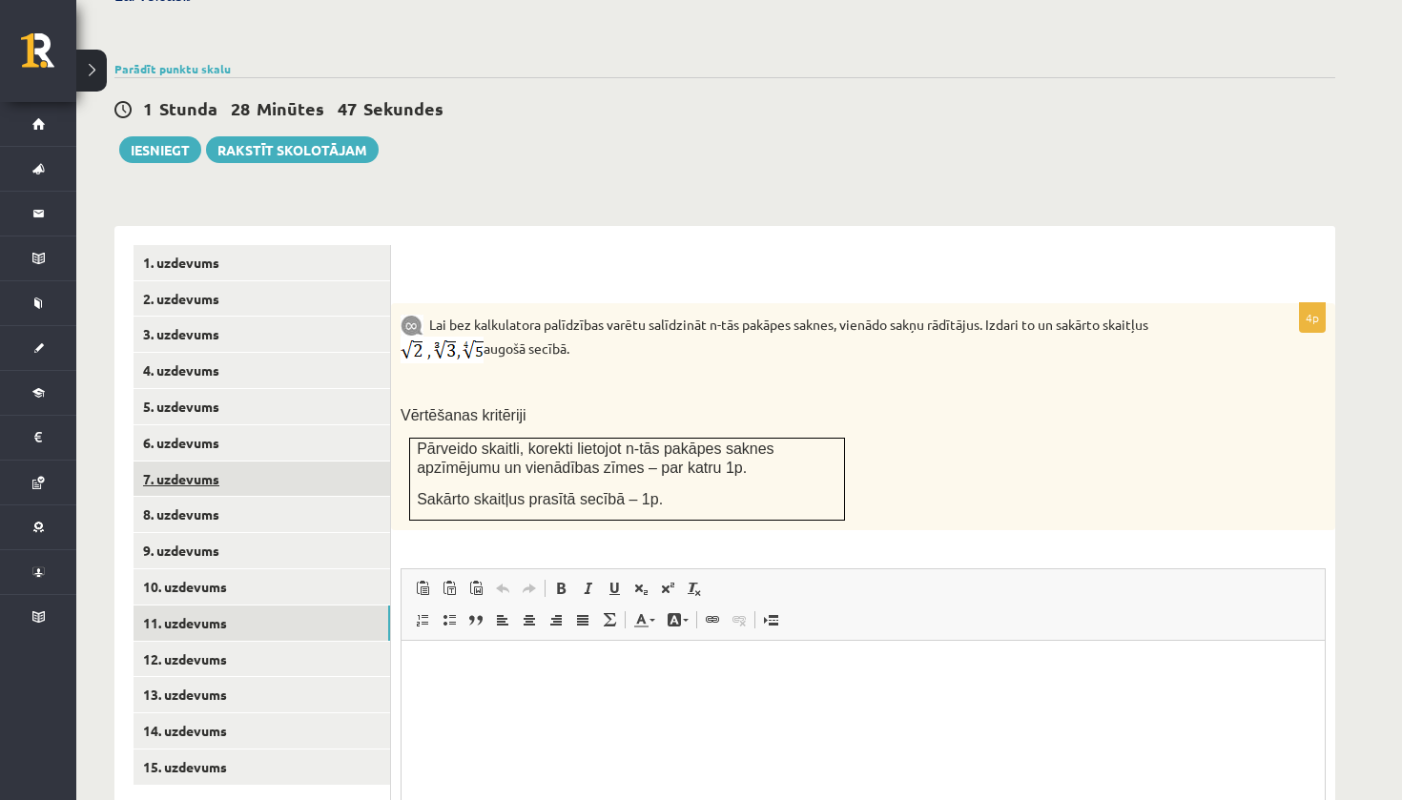
scroll to position [0, 0]
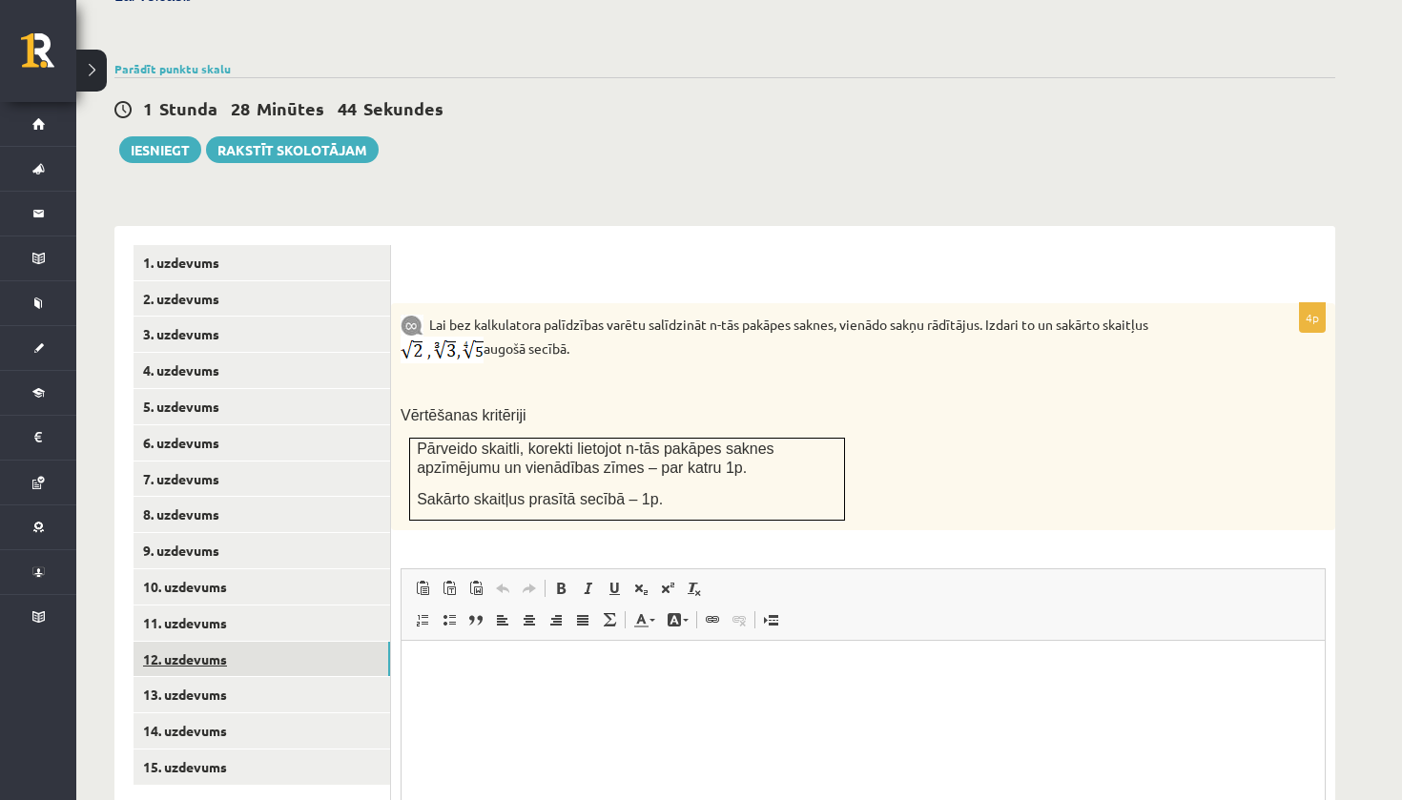
click at [233, 642] on link "12. uzdevums" at bounding box center [262, 659] width 257 height 35
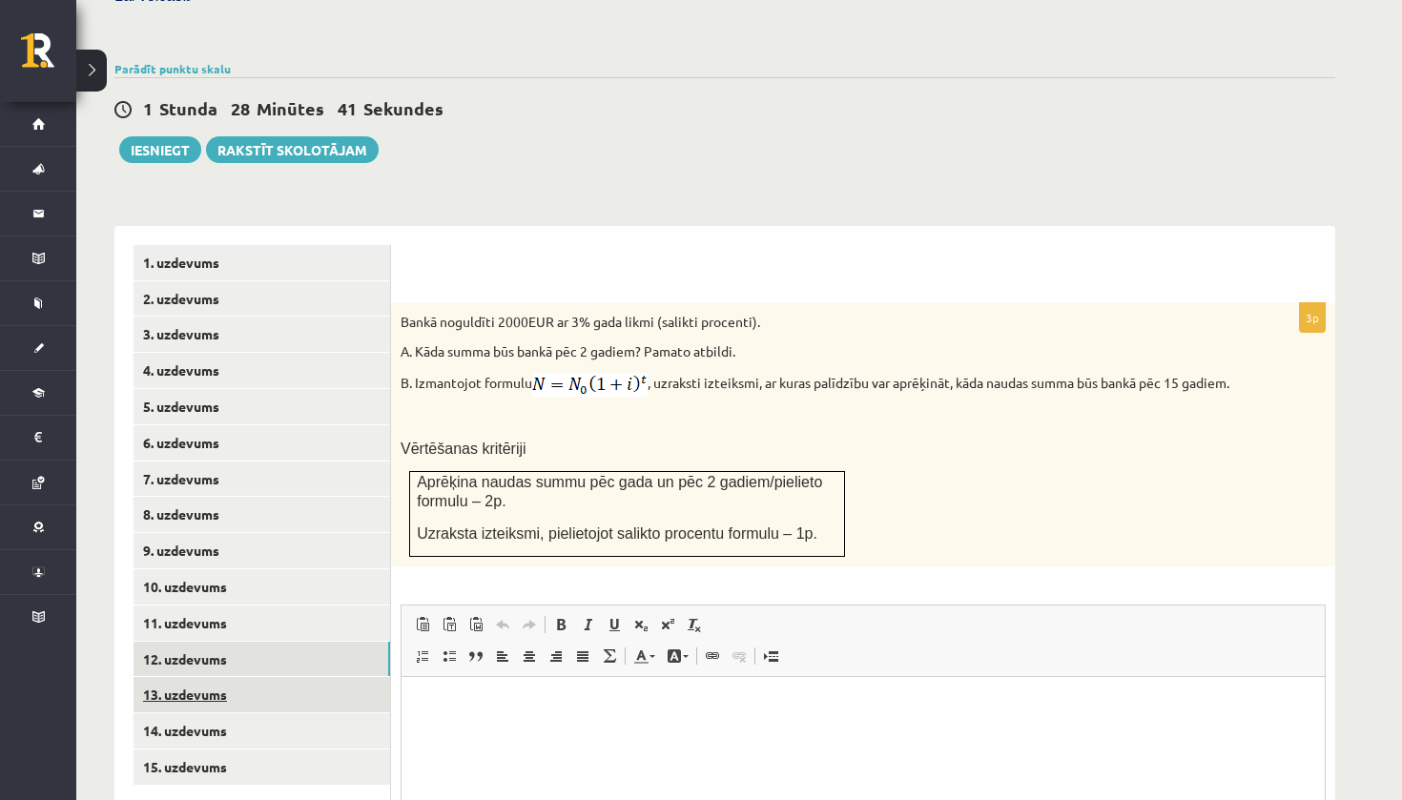
click at [237, 677] on link "13. uzdevums" at bounding box center [262, 694] width 257 height 35
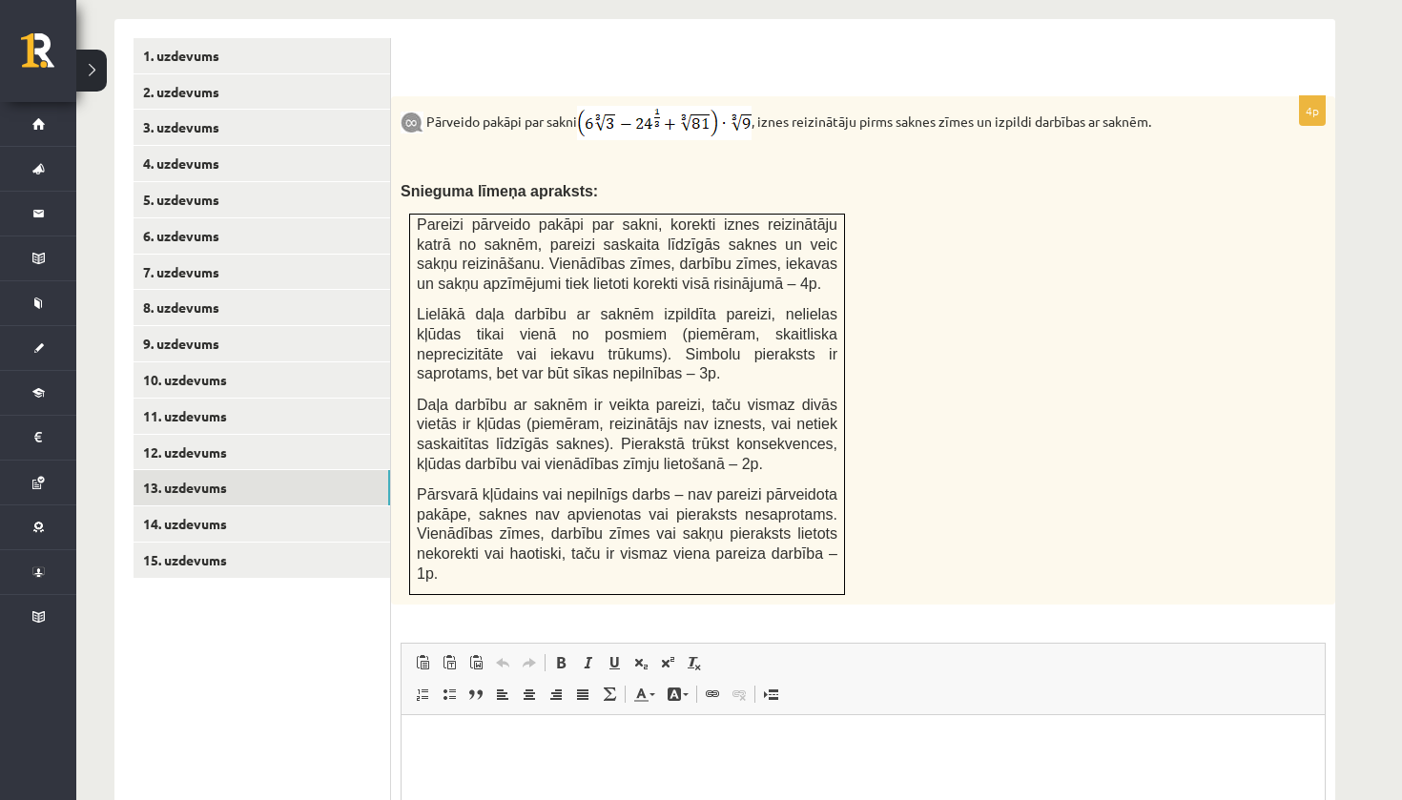
scroll to position [805, 0]
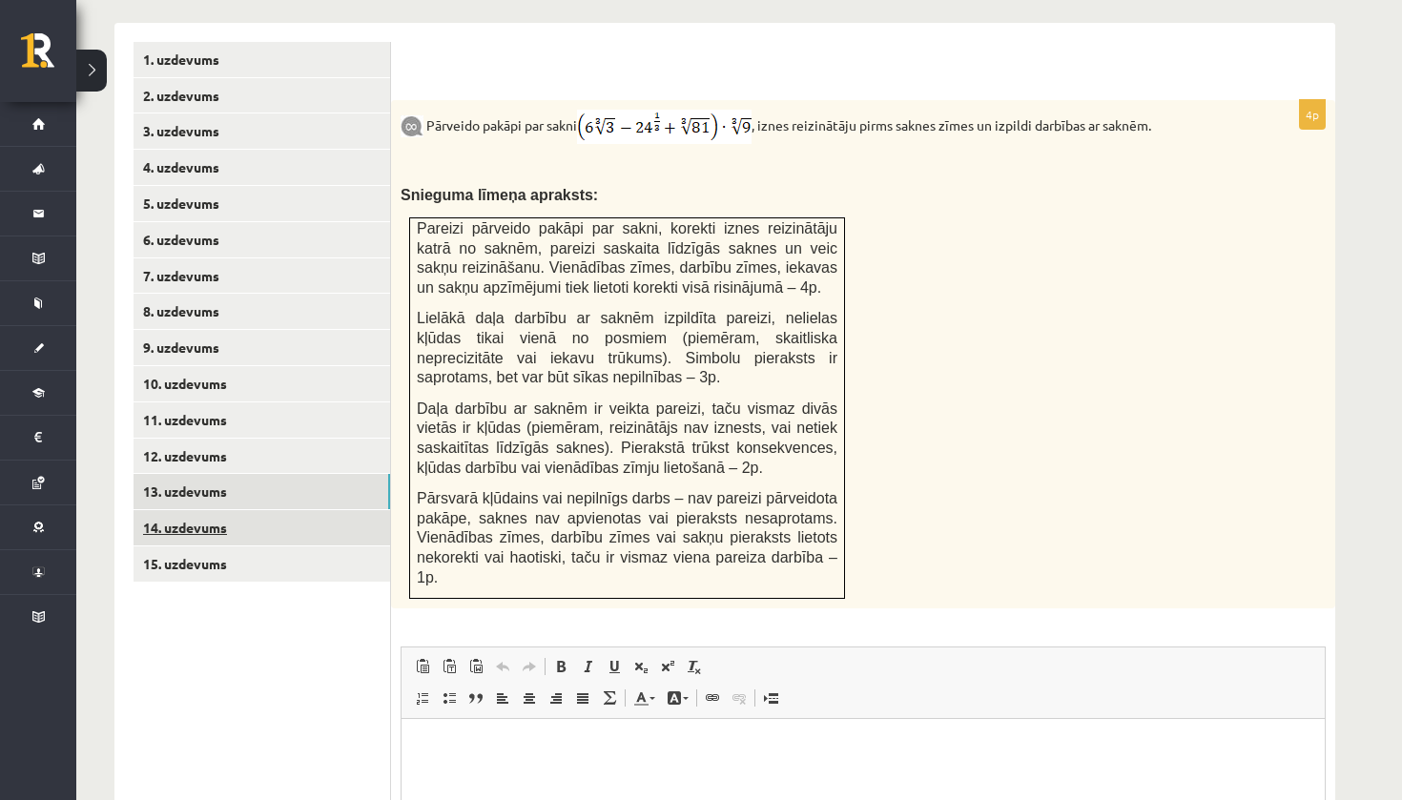
click at [247, 510] on link "14. uzdevums" at bounding box center [262, 527] width 257 height 35
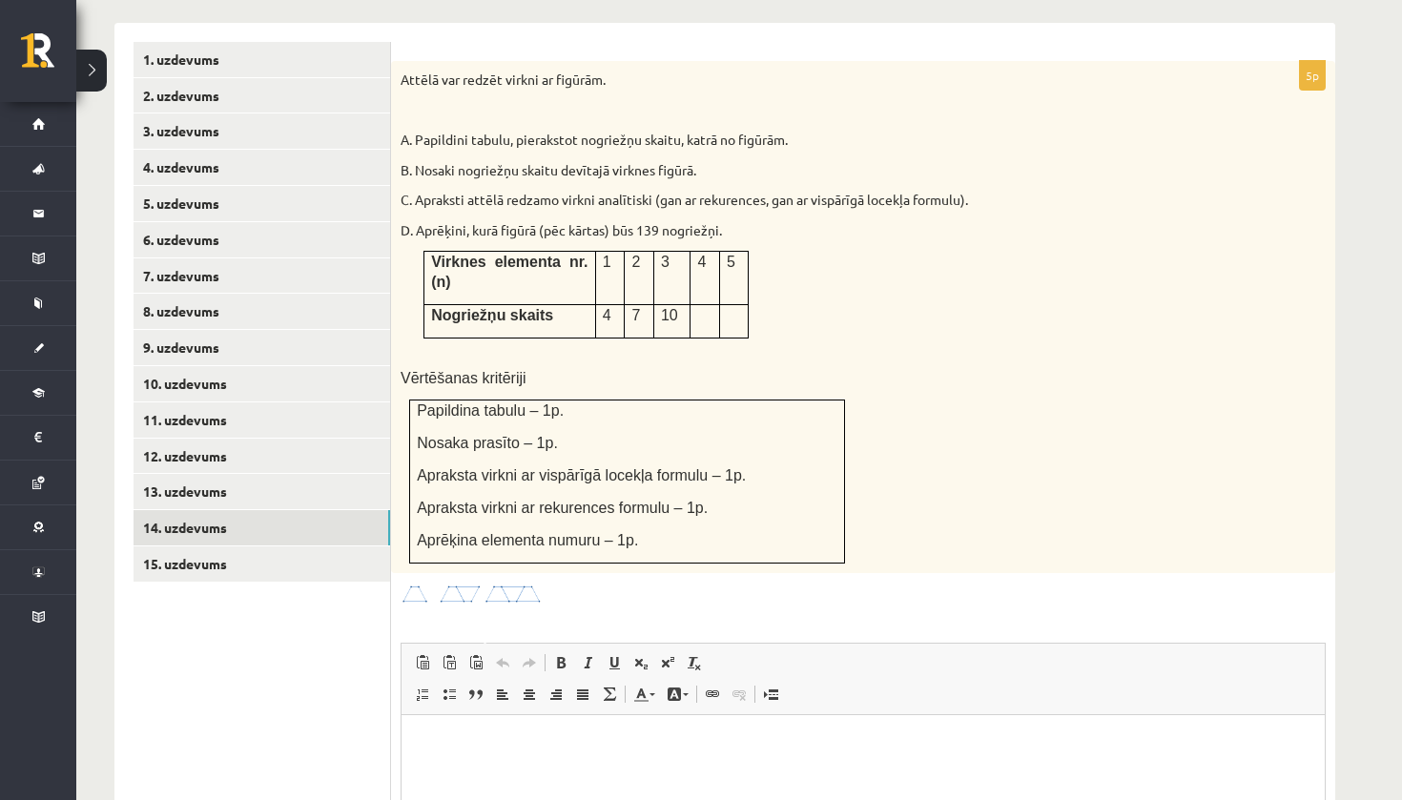
scroll to position [0, 0]
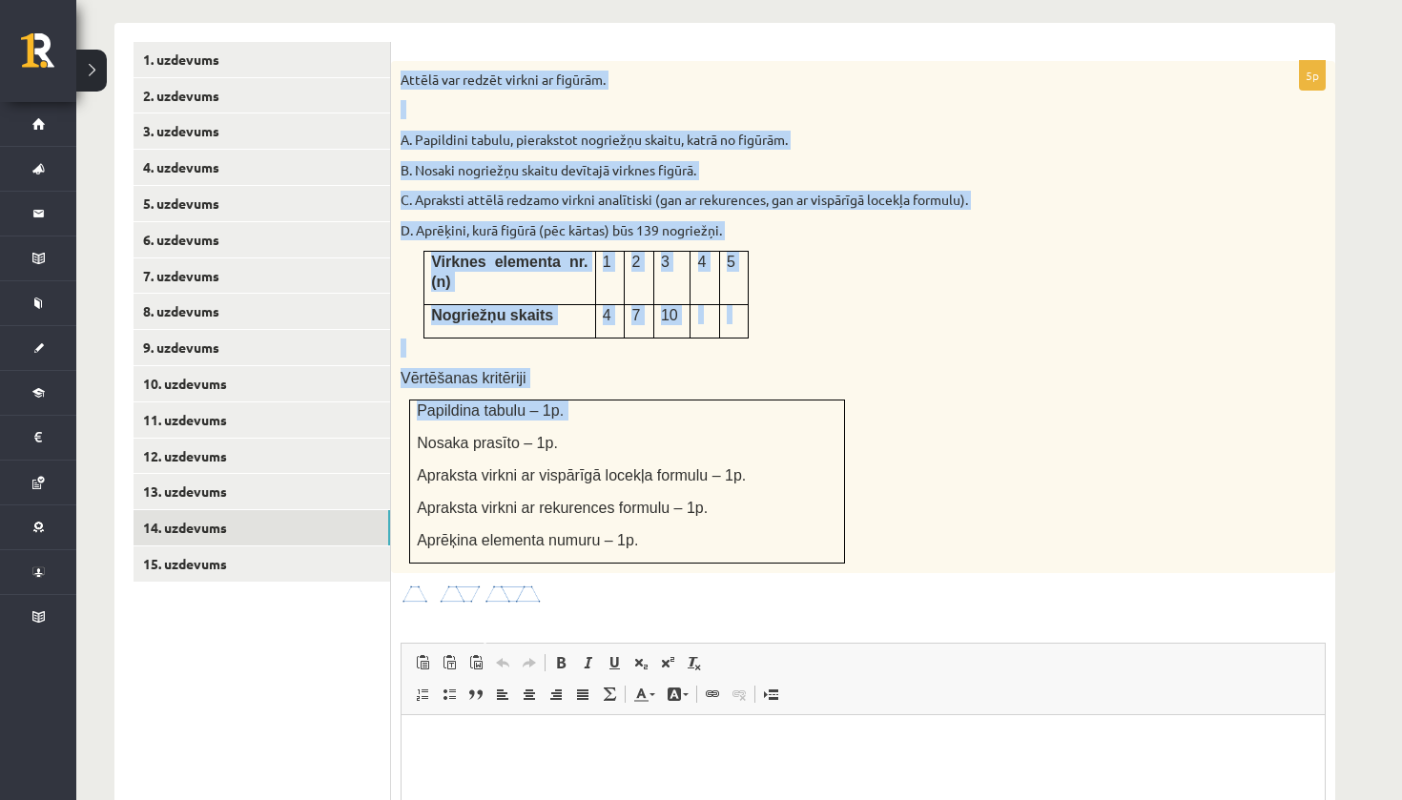
drag, startPoint x: 401, startPoint y: 44, endPoint x: 686, endPoint y: 389, distance: 447.8
click at [686, 389] on div "Attēlā var redzēt virkni ar figūrām. A. Papildini tabulu, pierakstot nogriežņu …" at bounding box center [863, 317] width 944 height 512
click at [532, 584] on img at bounding box center [472, 595] width 143 height 22
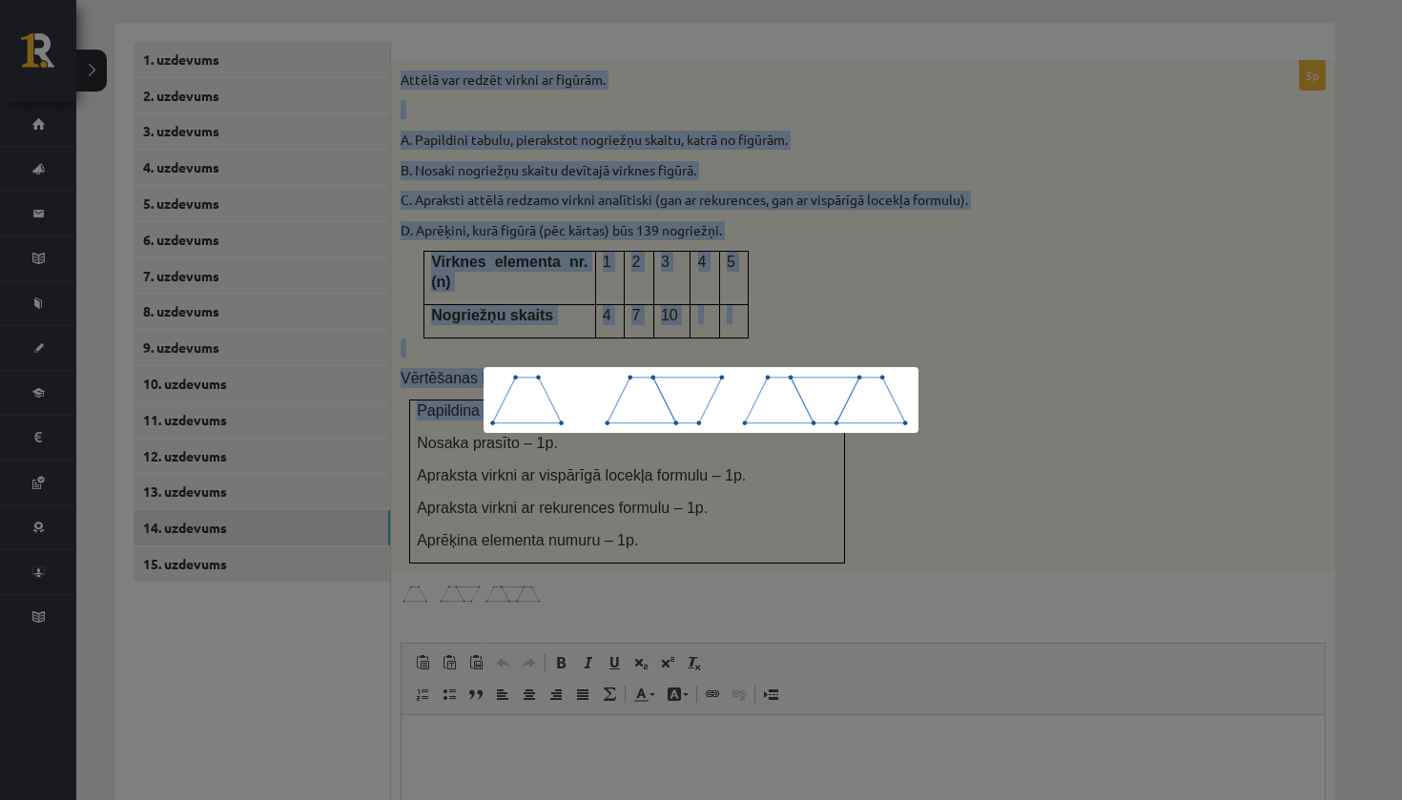
click at [653, 399] on img at bounding box center [701, 400] width 435 height 66
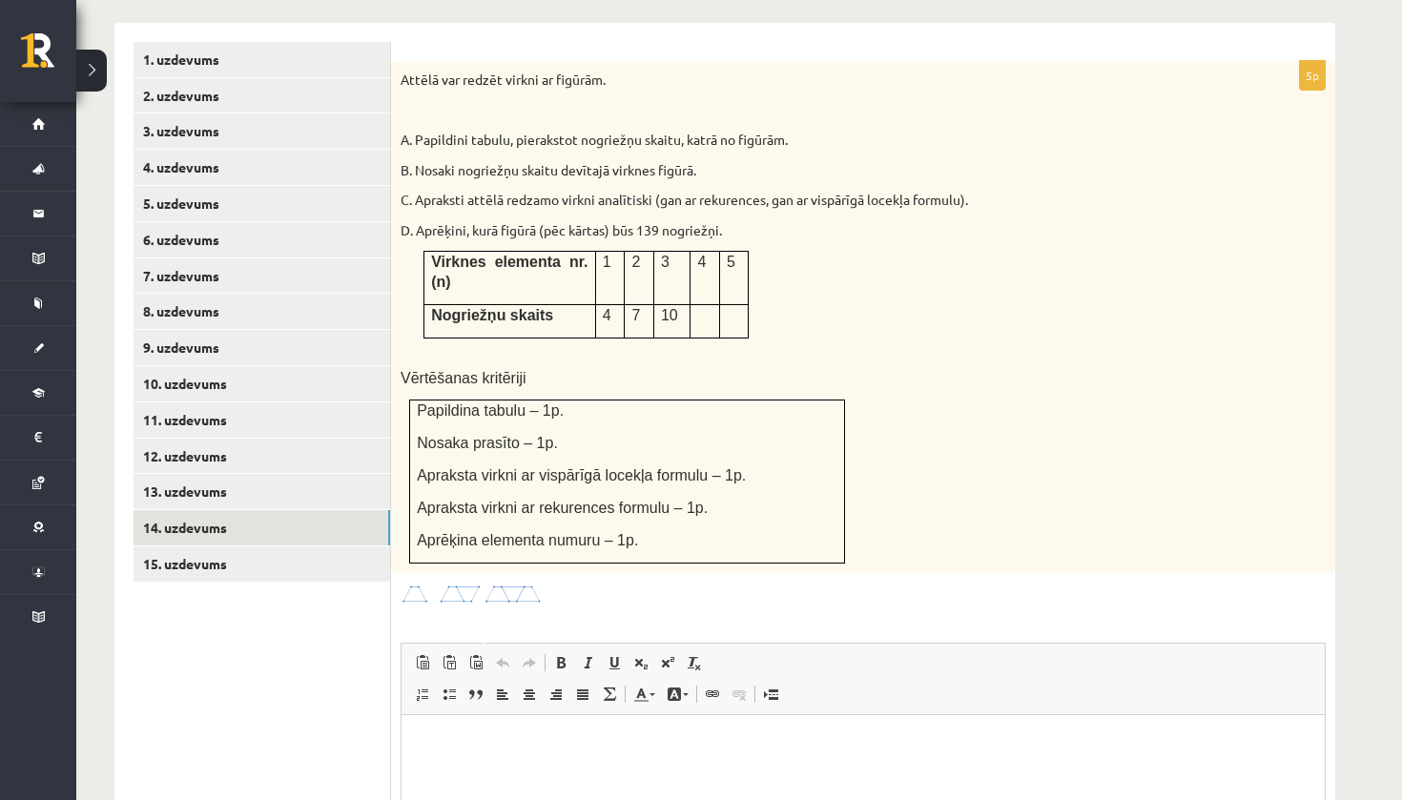
click at [969, 430] on div "Attēlā var redzēt virkni ar figūrām. A. Papildini tabulu, pierakstot nogriežņu …" at bounding box center [863, 317] width 944 height 512
drag, startPoint x: 405, startPoint y: 48, endPoint x: 461, endPoint y: 69, distance: 59.2
click at [461, 69] on div "Attēlā var redzēt virkni ar figūrām. A. Papildini tabulu, pierakstot nogriežņu …" at bounding box center [863, 317] width 944 height 512
click at [399, 61] on div "Attēlā var redzēt virkni ar figūrām. A. Papildini tabulu, pierakstot nogriežņu …" at bounding box center [863, 317] width 944 height 512
click at [292, 547] on link "15. uzdevums" at bounding box center [262, 564] width 257 height 35
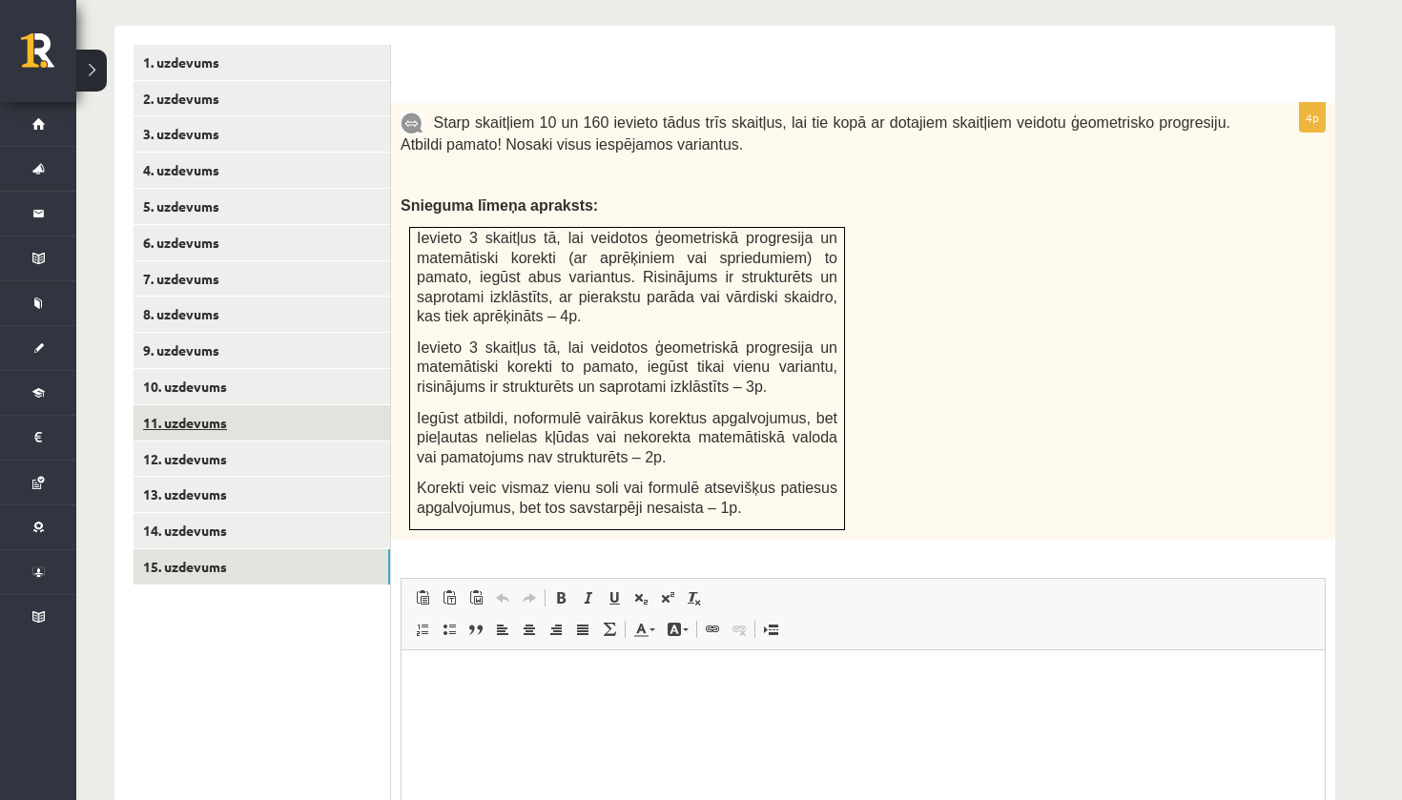
click at [252, 405] on link "11. uzdevums" at bounding box center [262, 422] width 257 height 35
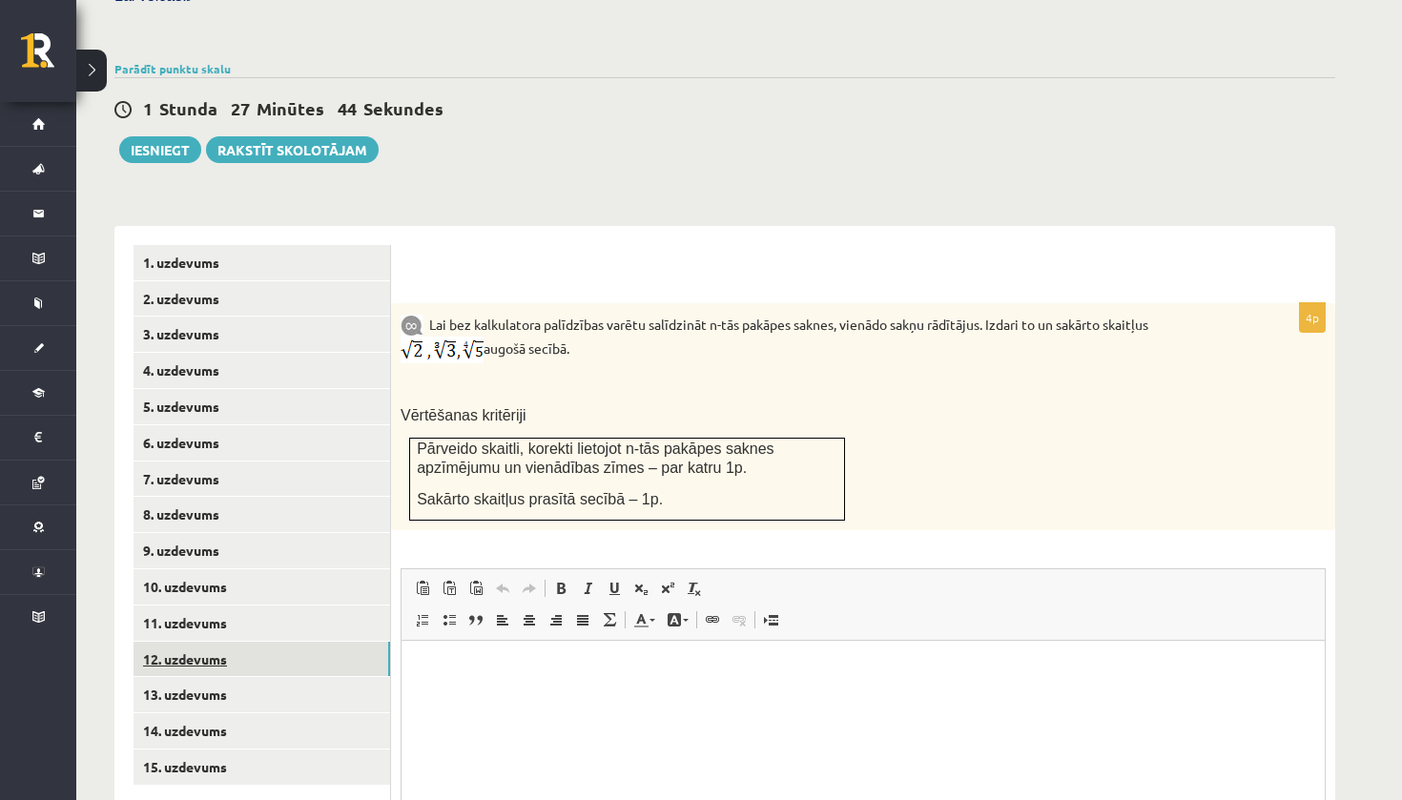
click at [207, 642] on link "12. uzdevums" at bounding box center [262, 659] width 257 height 35
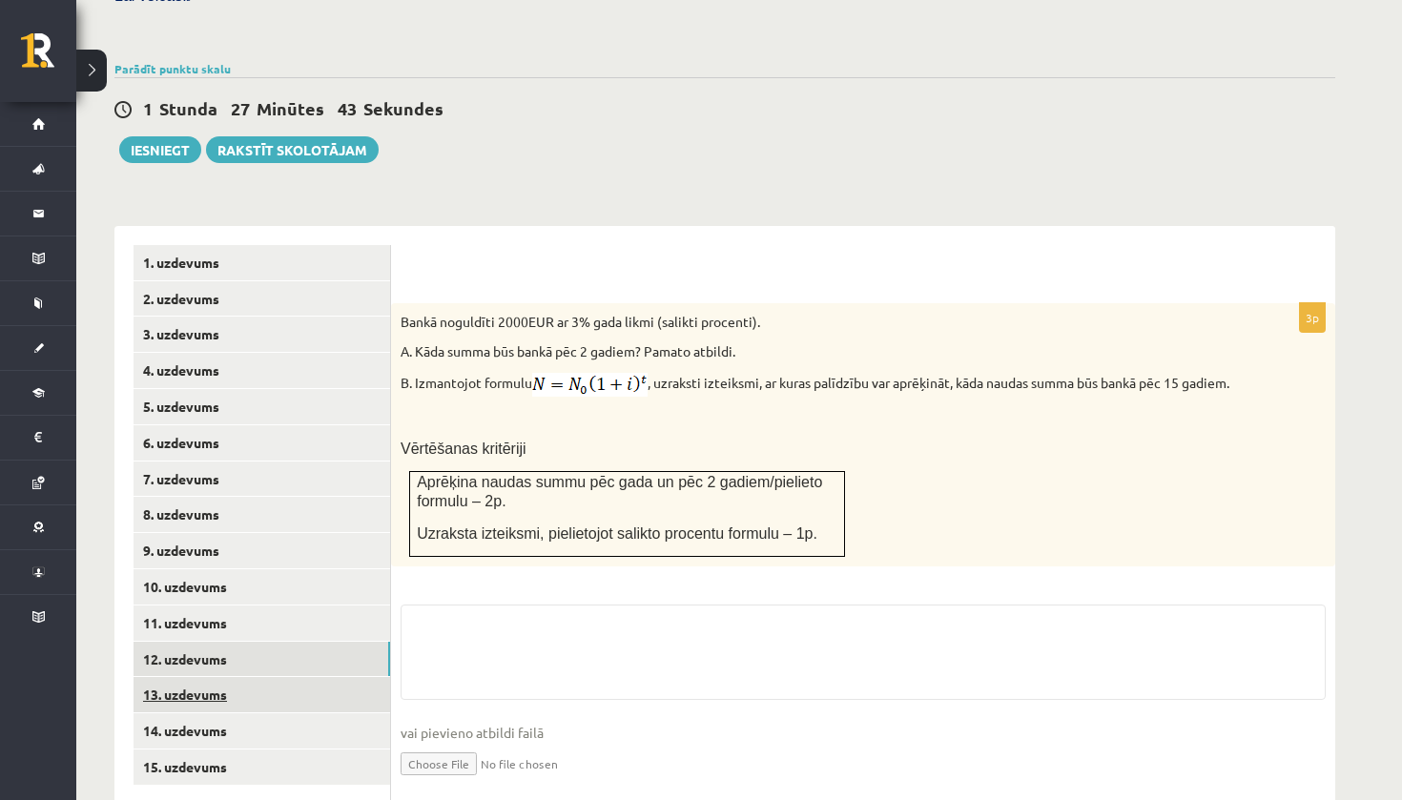
click at [217, 677] on link "13. uzdevums" at bounding box center [262, 694] width 257 height 35
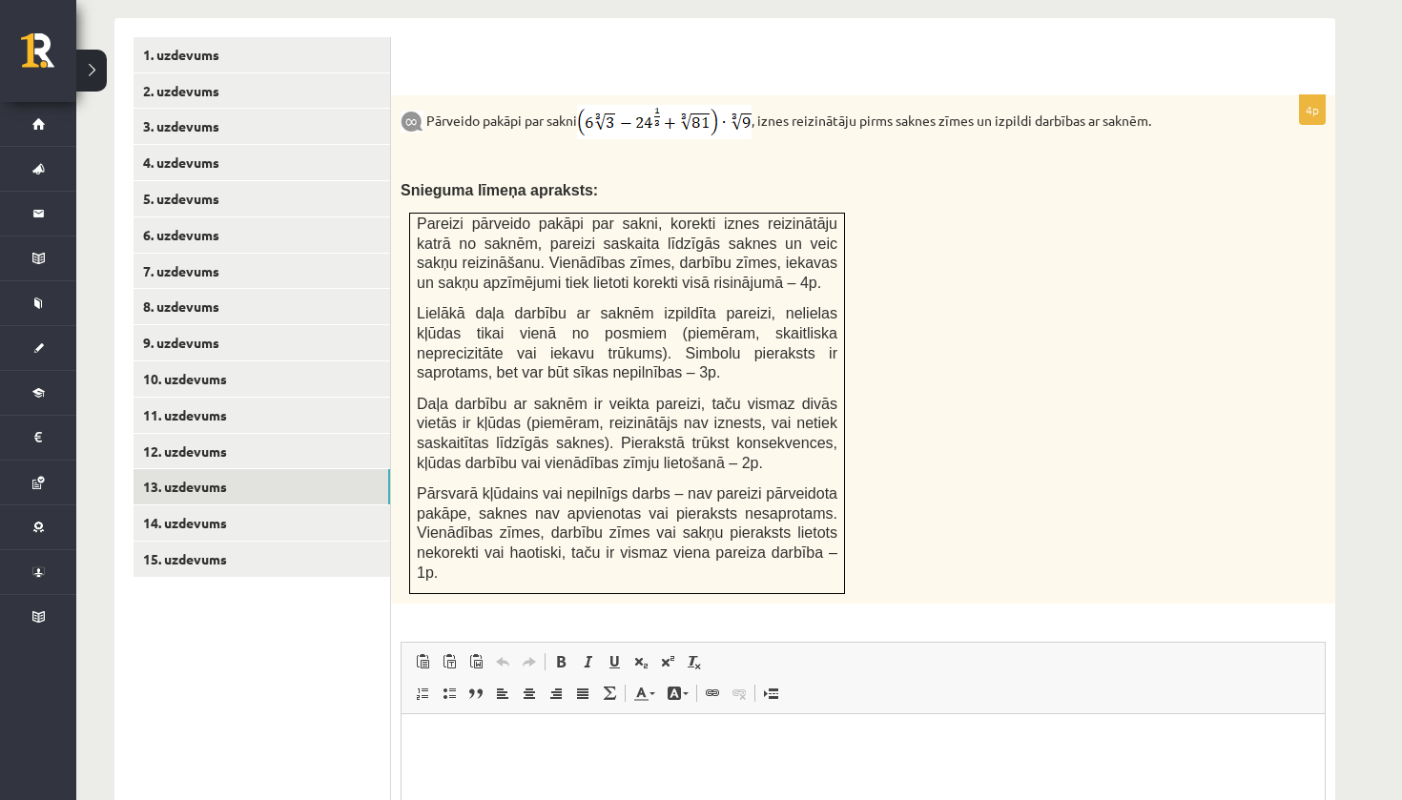
scroll to position [810, 0]
click at [287, 542] on link "15. uzdevums" at bounding box center [262, 559] width 257 height 35
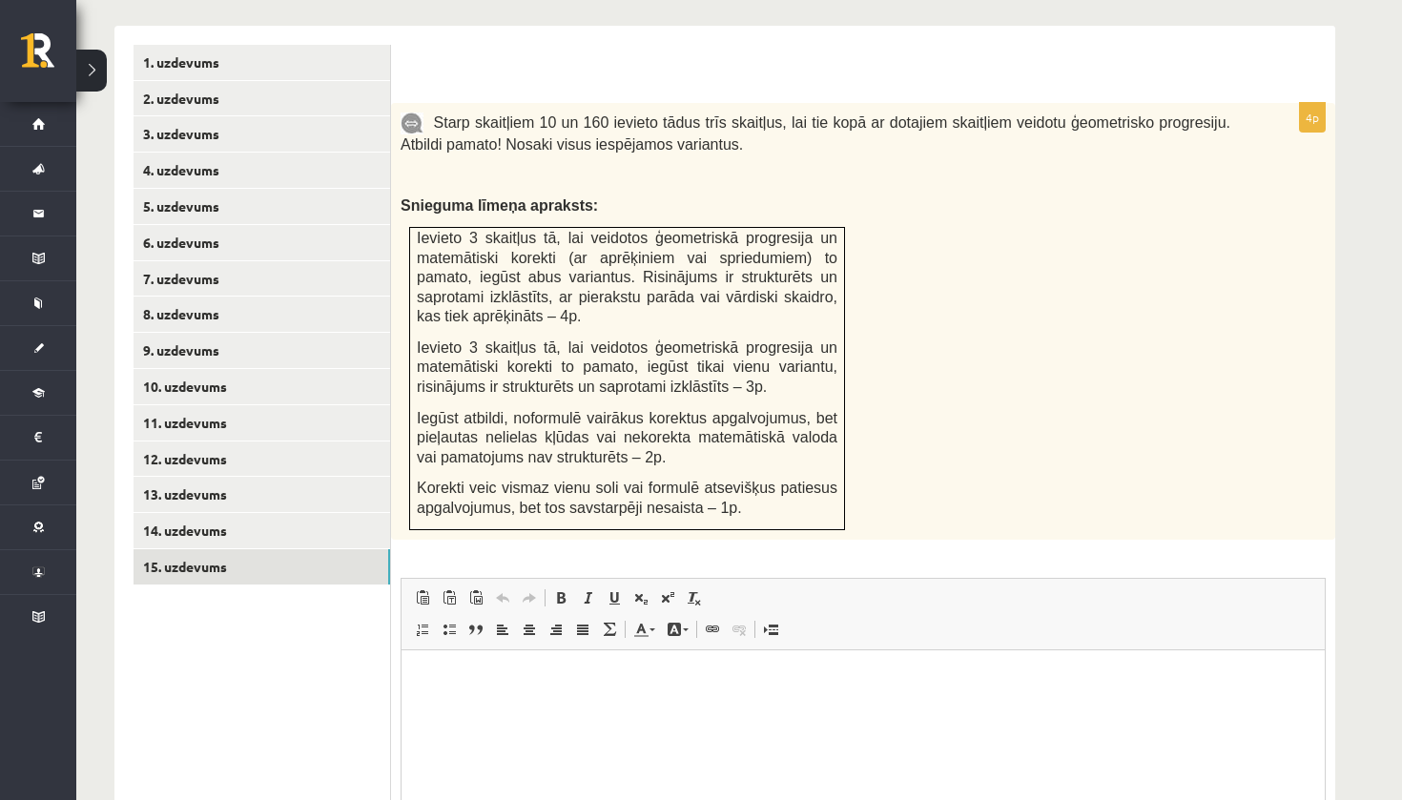
scroll to position [0, 0]
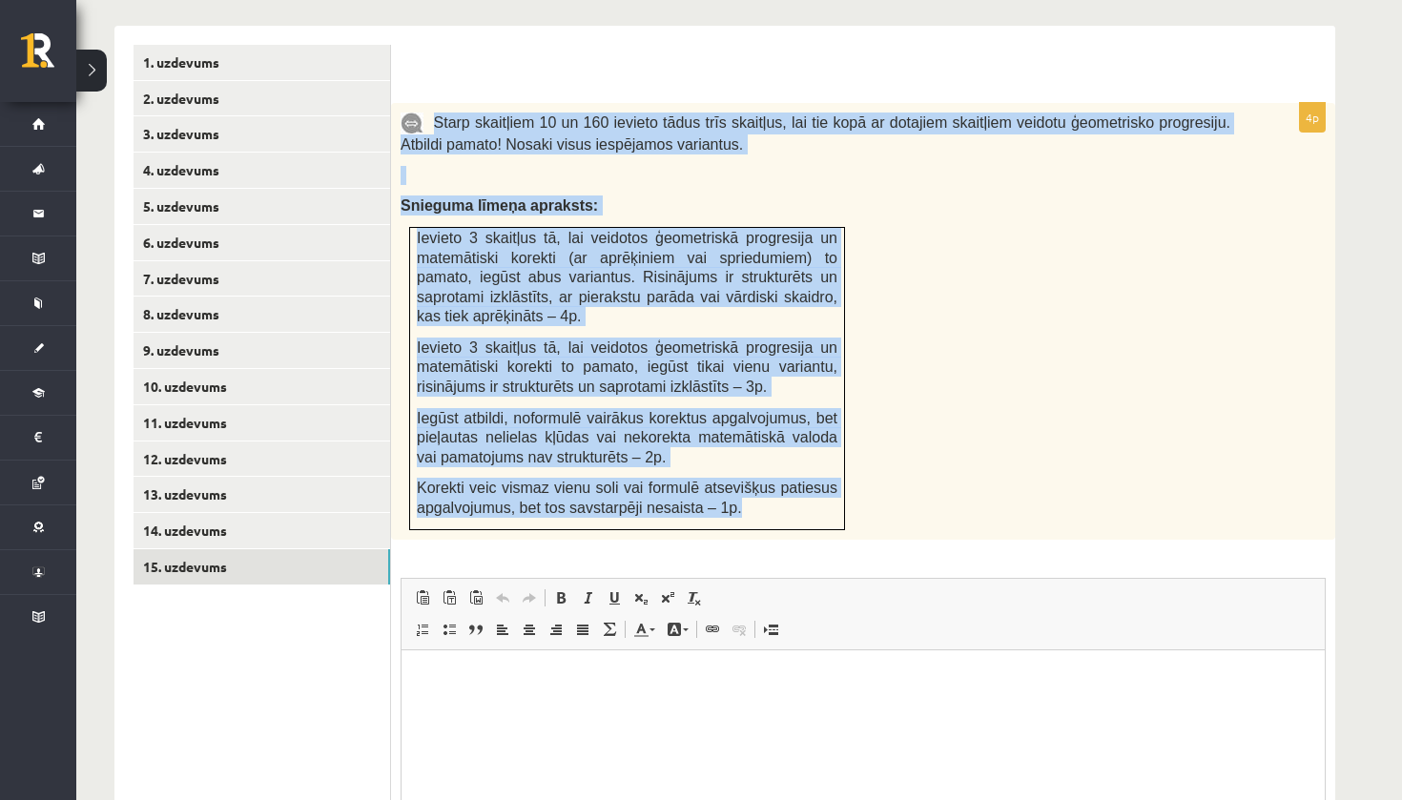
drag, startPoint x: 436, startPoint y: 87, endPoint x: 799, endPoint y: 485, distance: 539.4
click at [799, 485] on div "Starp skaitļiem 10 un 160 ievieto tādus trīs skaitļus, lai tie kopā ar dotajiem…" at bounding box center [863, 321] width 944 height 437
copy div "Starp skaitļiem 10 un 160 ievieto tādus trīs skaitļus, lai tie kopā ar dotajiem…"
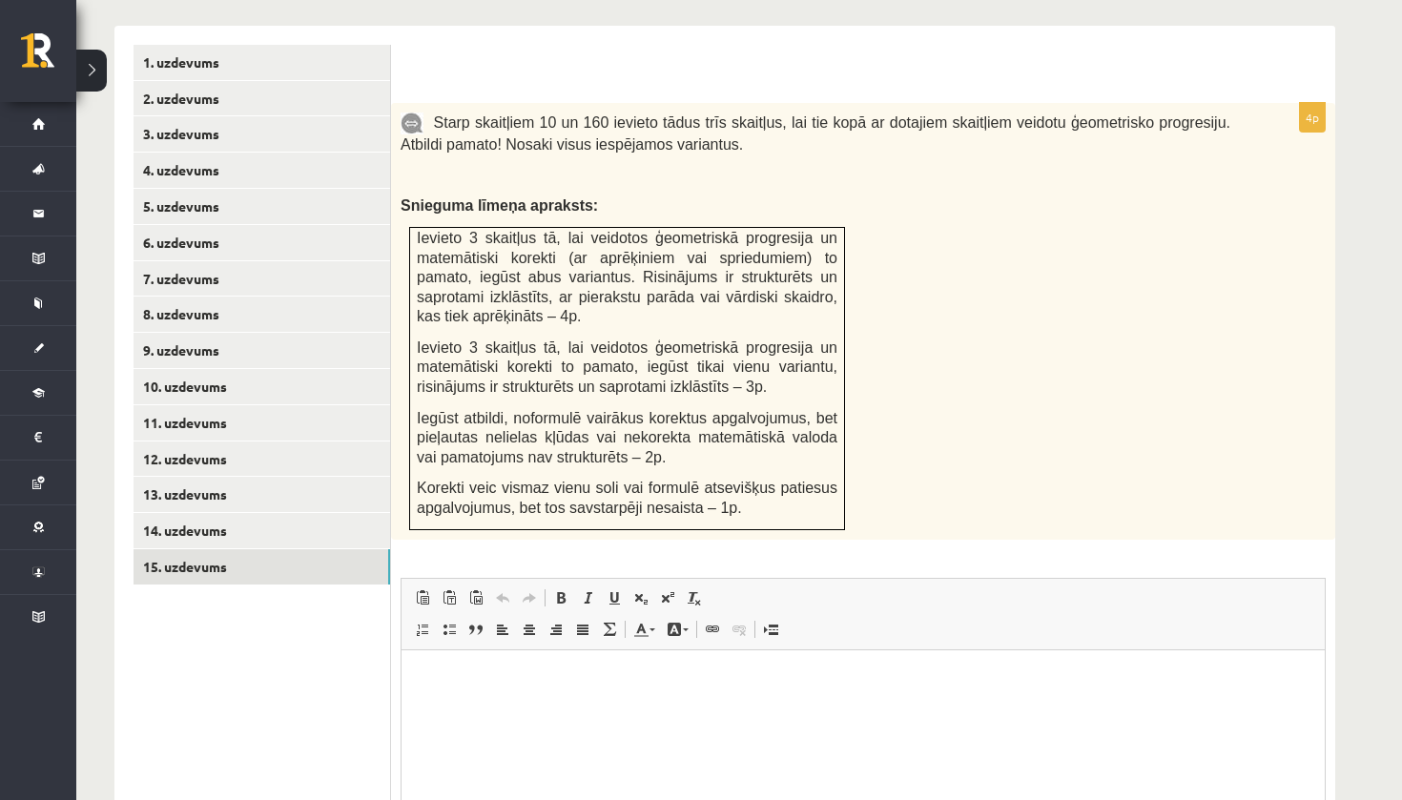
click at [1038, 348] on div "Starp skaitļiem 10 un 160 ievieto tādus trīs skaitļus, lai tie kopā ar dotajiem…" at bounding box center [863, 321] width 944 height 437
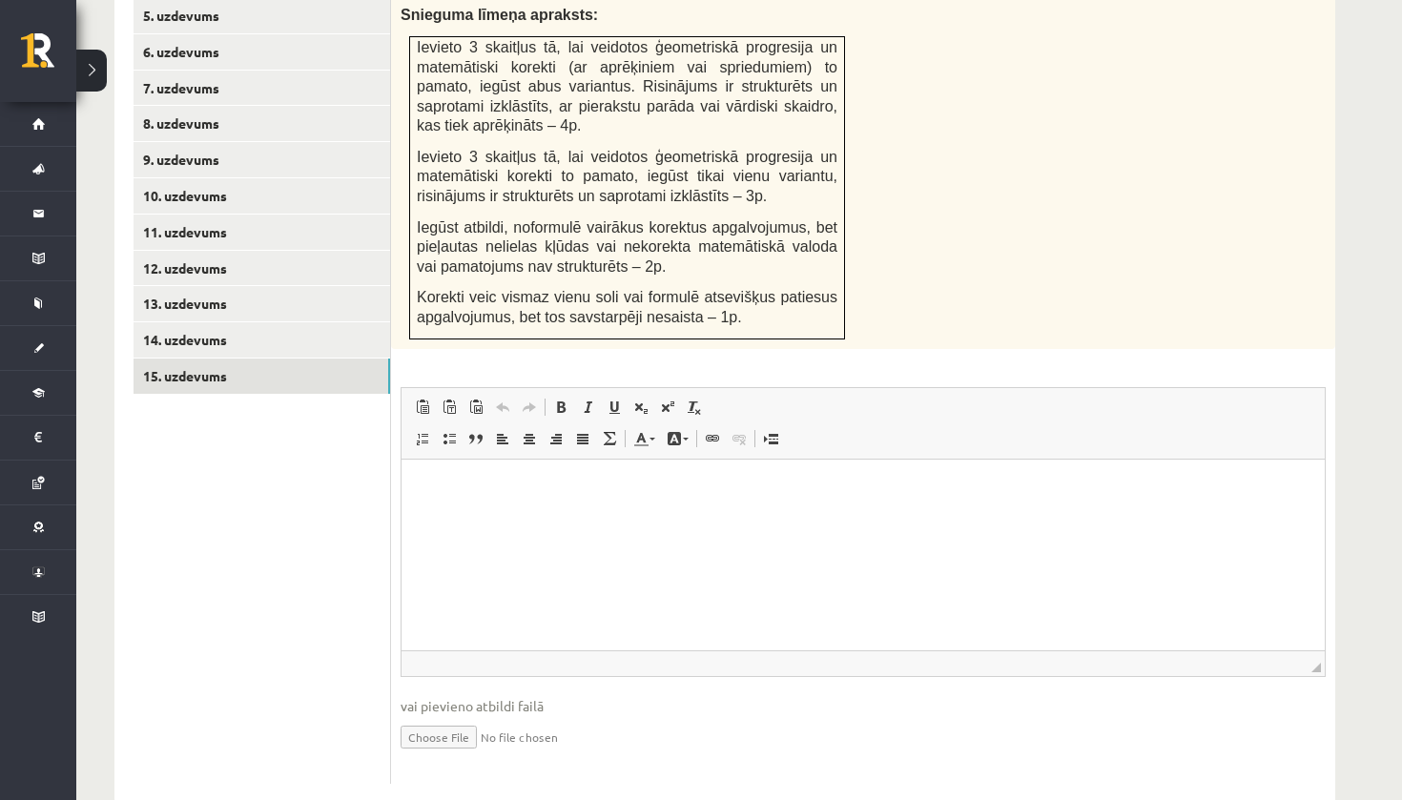
scroll to position [992, 0]
click at [441, 717] on input "file" at bounding box center [863, 736] width 925 height 39
type input "**********"
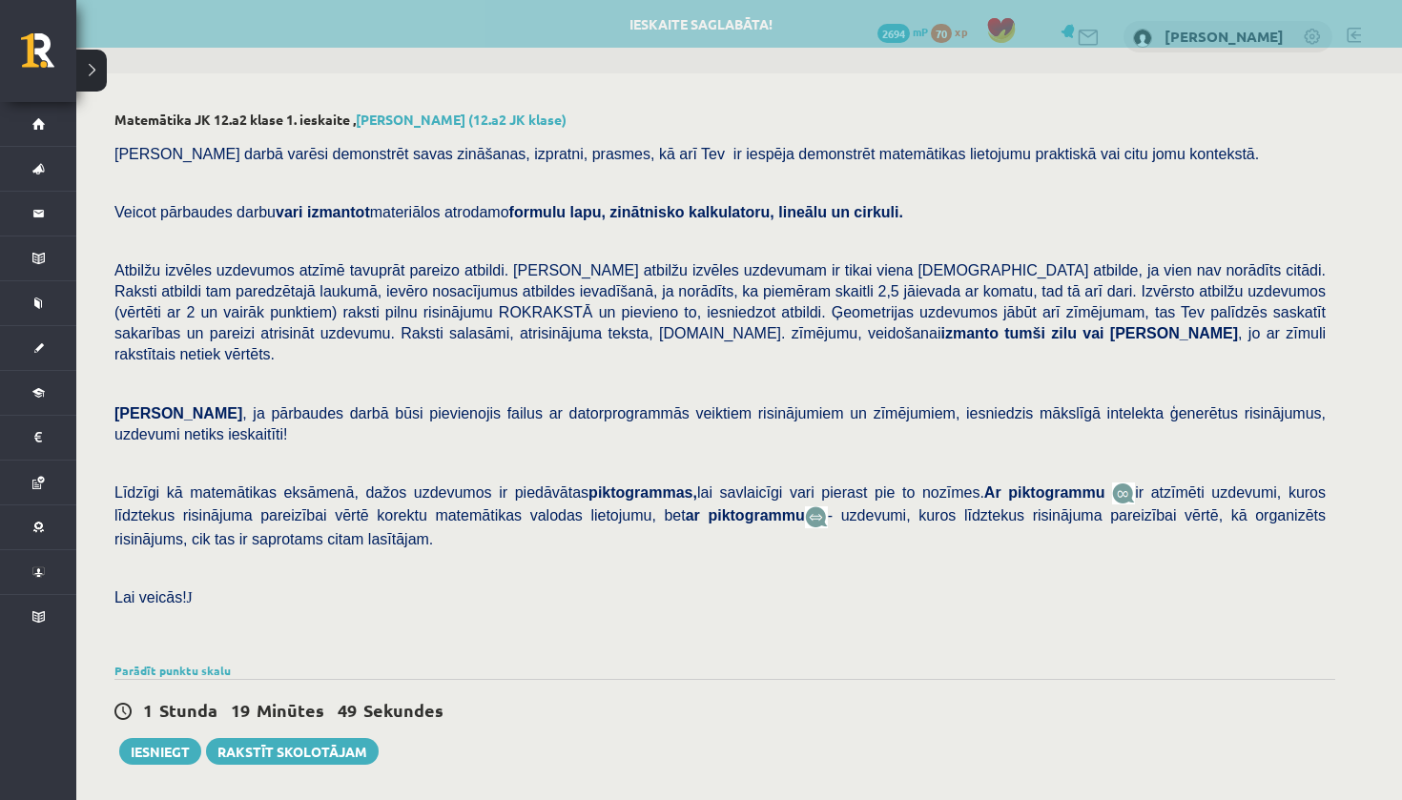
scroll to position [0, 0]
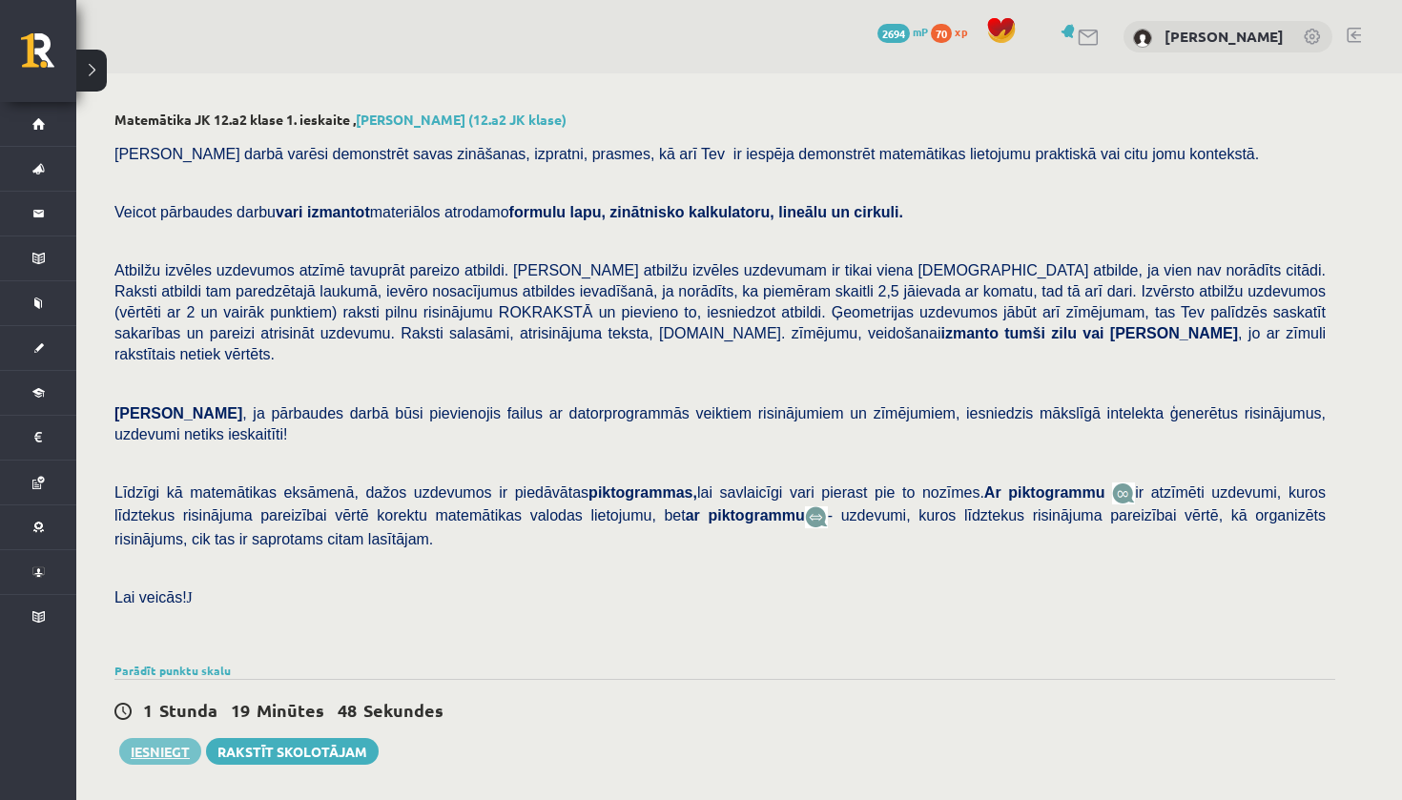
click at [157, 738] on button "Iesniegt" at bounding box center [160, 751] width 82 height 27
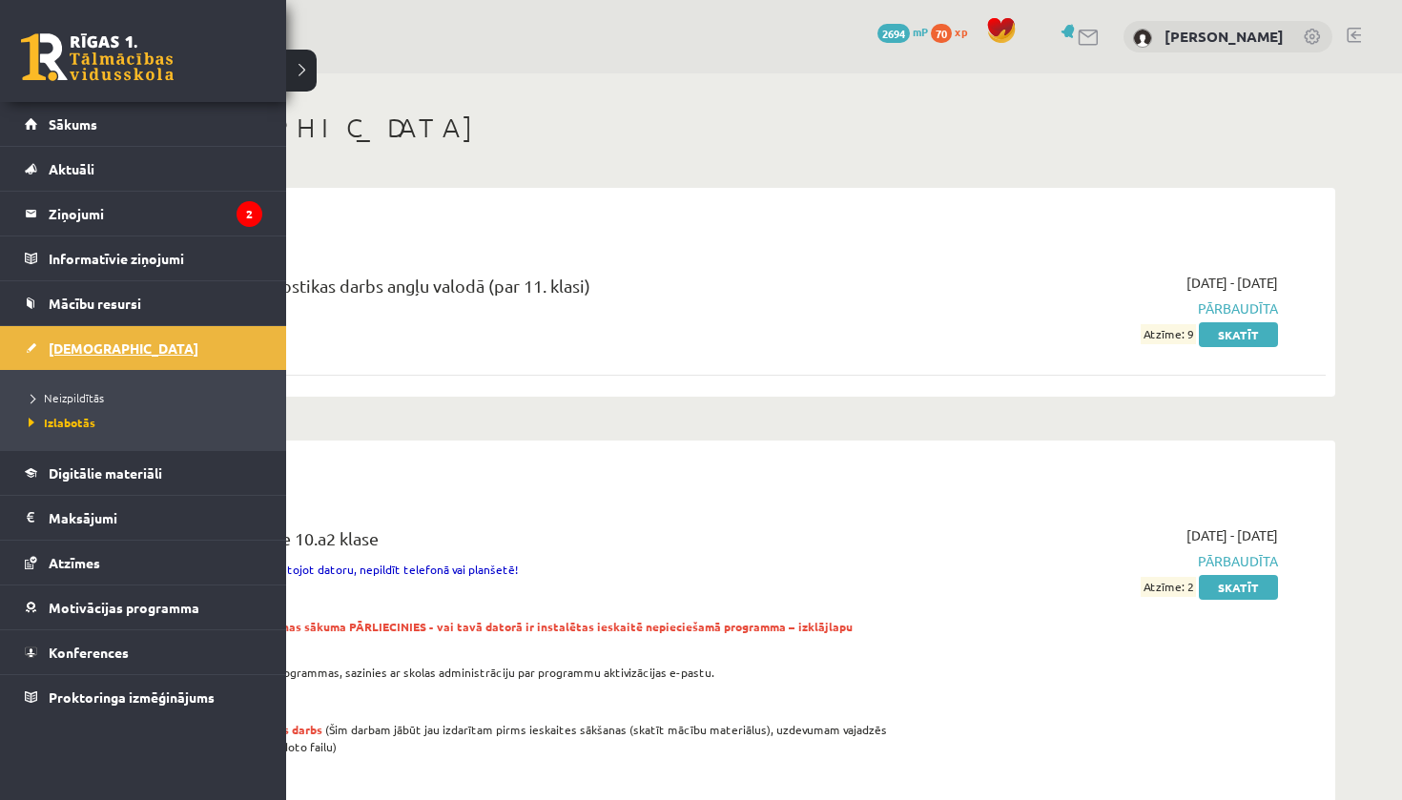
click at [72, 355] on span "[DEMOGRAPHIC_DATA]" at bounding box center [124, 348] width 150 height 17
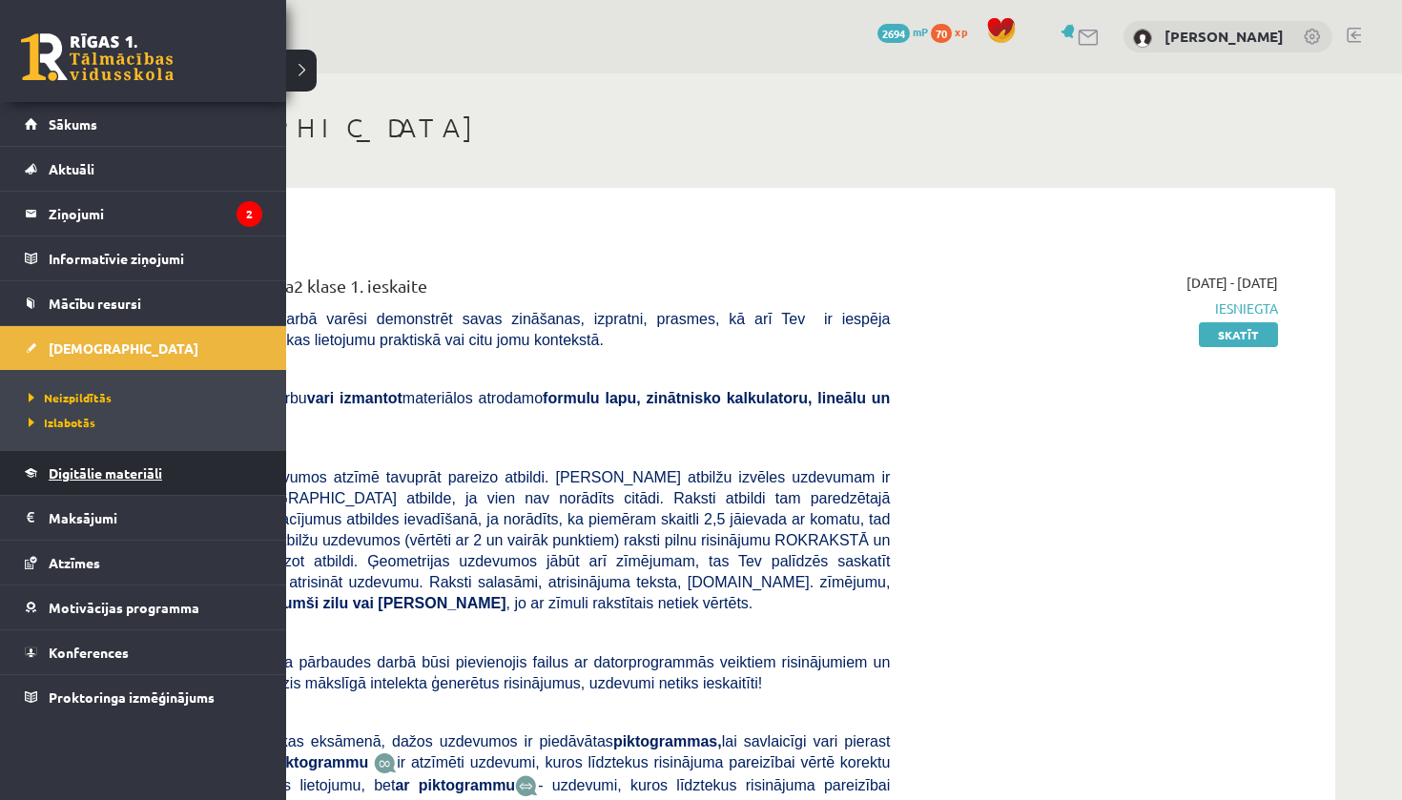
click at [140, 479] on span "Digitālie materiāli" at bounding box center [105, 472] width 113 height 17
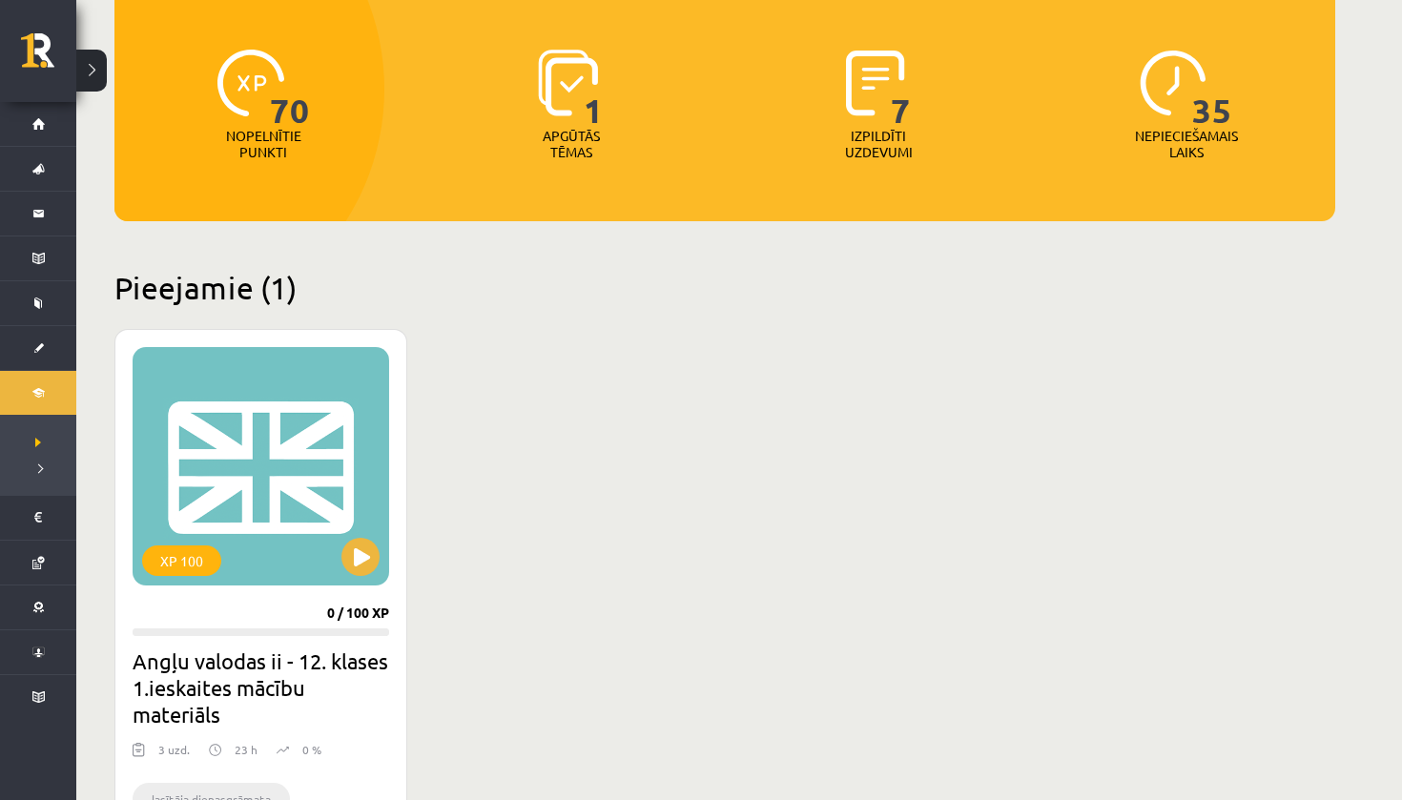
scroll to position [214, 0]
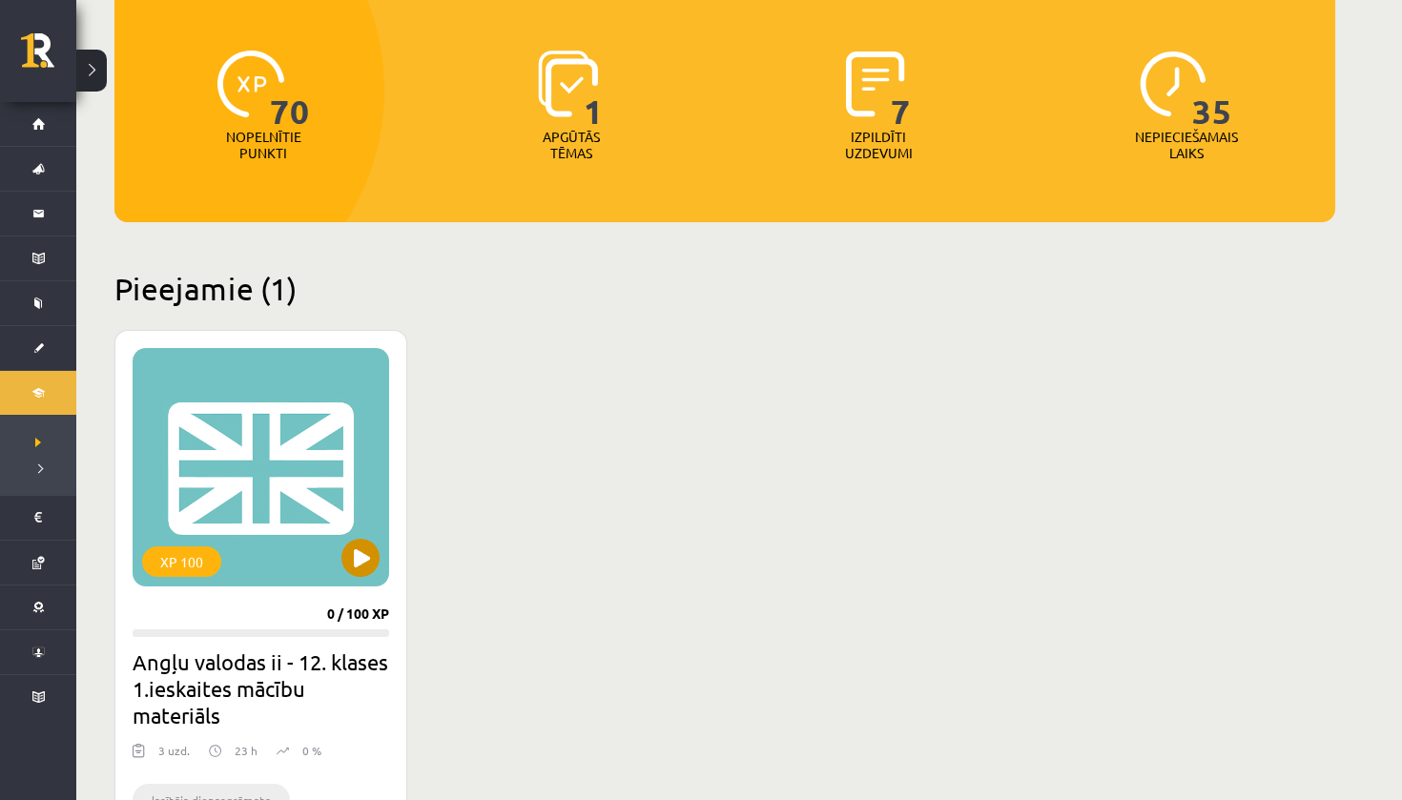
click at [351, 567] on button at bounding box center [360, 558] width 38 height 38
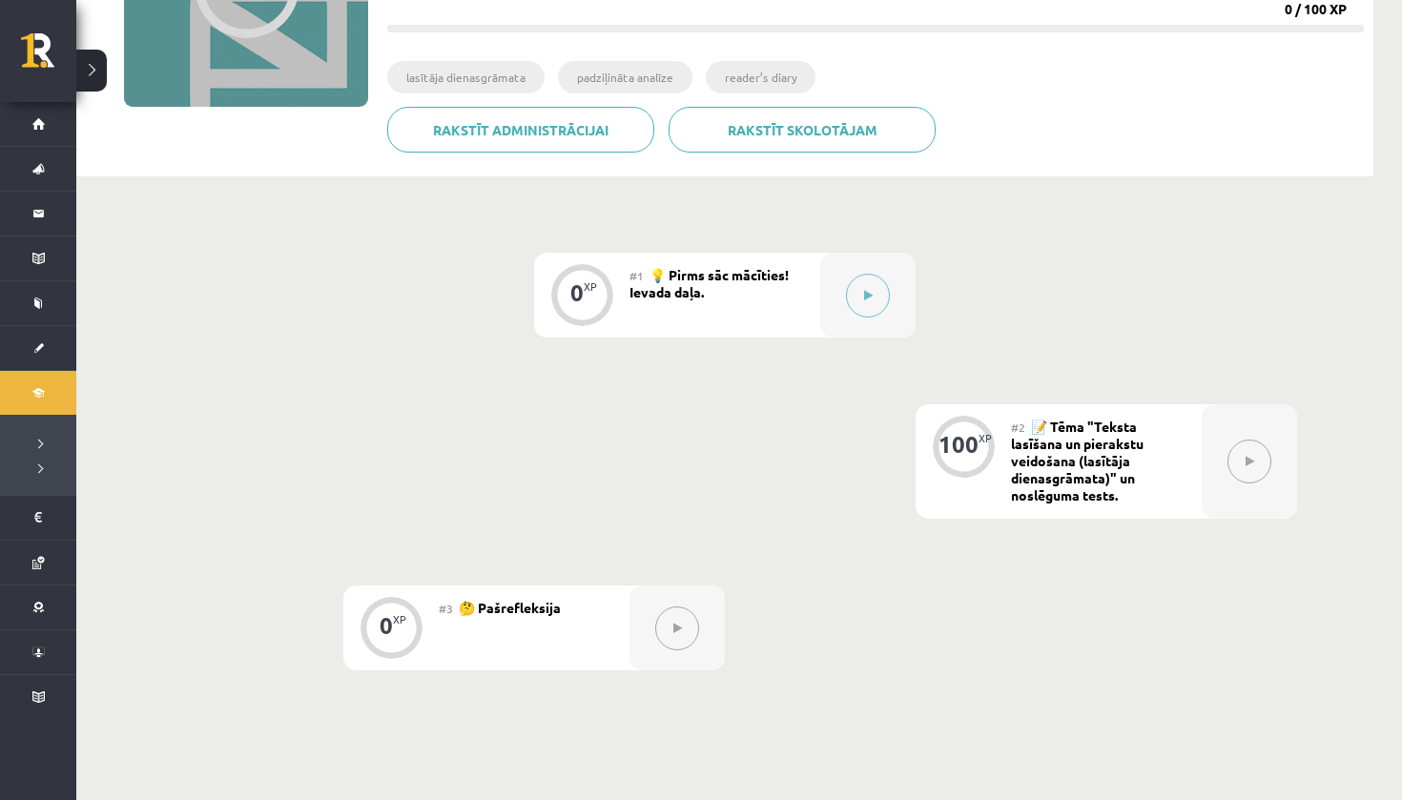
scroll to position [288, 0]
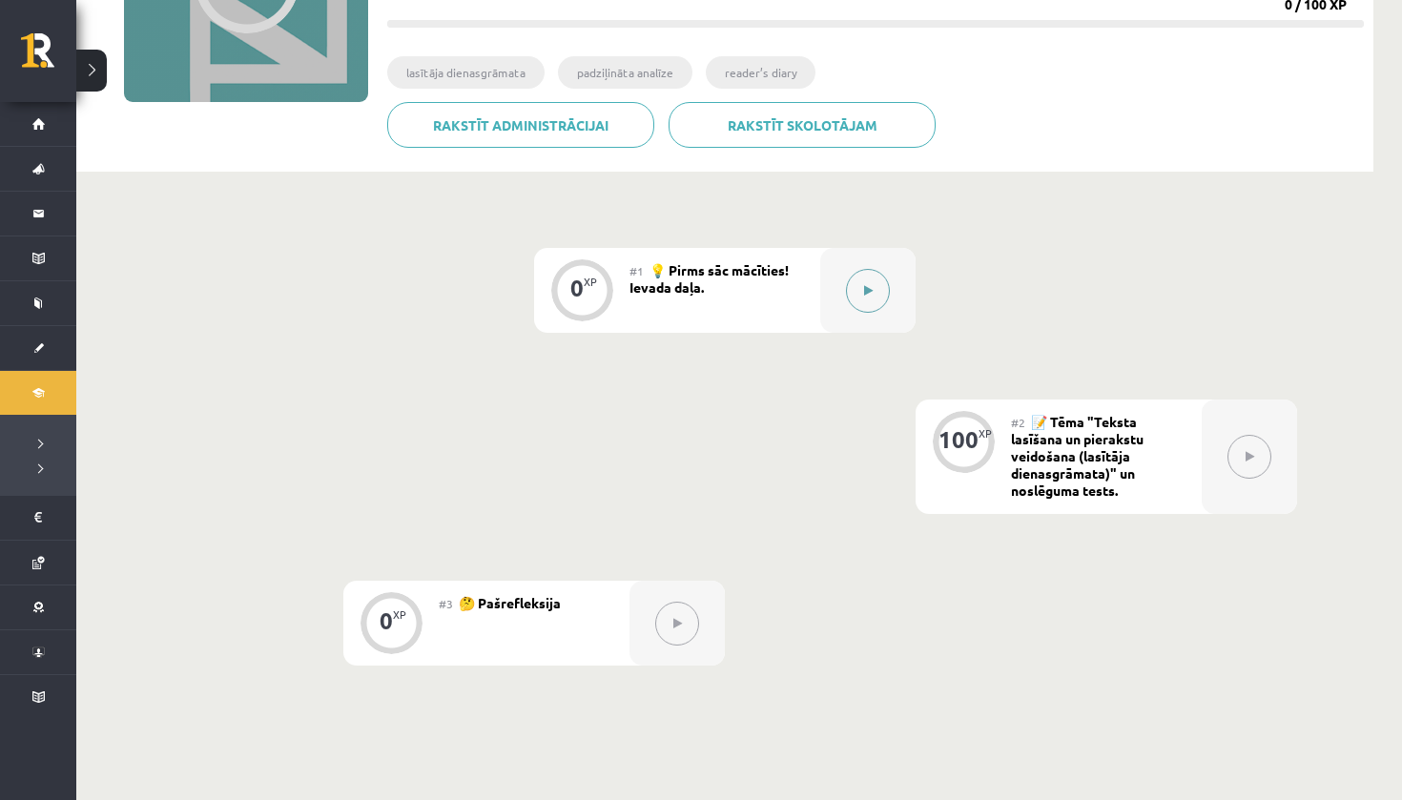
click at [873, 294] on button at bounding box center [868, 291] width 44 height 44
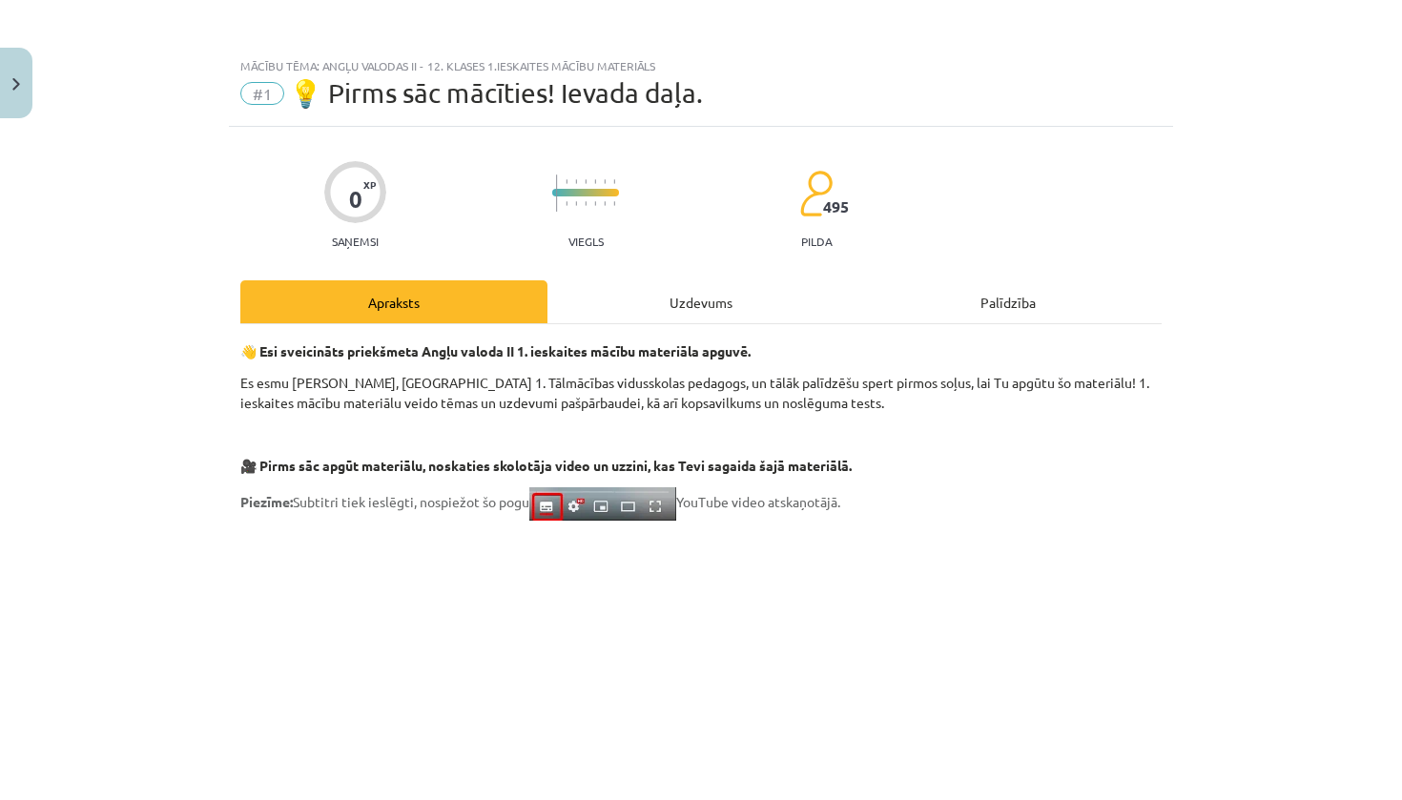
click at [687, 299] on div "Uzdevums" at bounding box center [700, 301] width 307 height 43
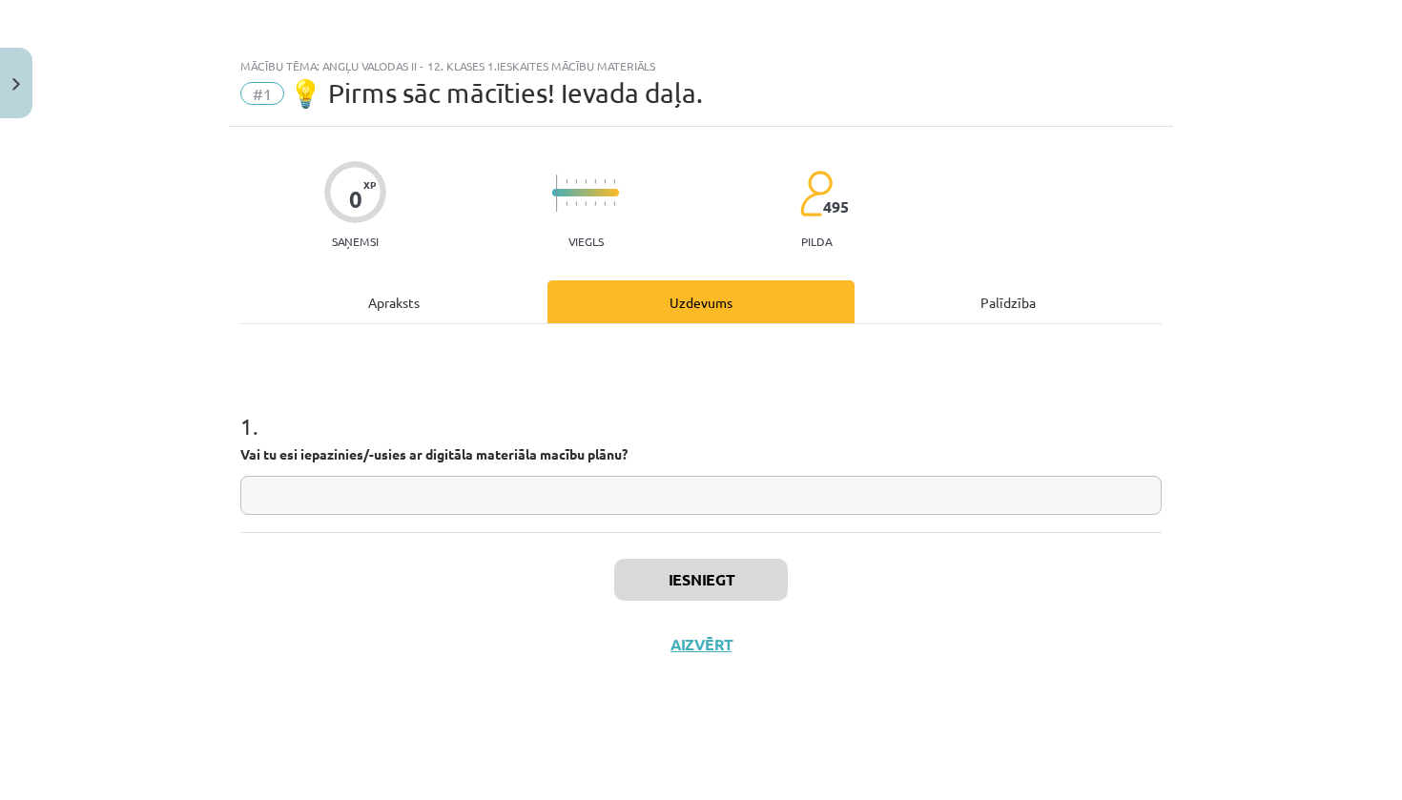
scroll to position [0, 0]
click at [672, 496] on input "text" at bounding box center [700, 495] width 921 height 39
type input "**"
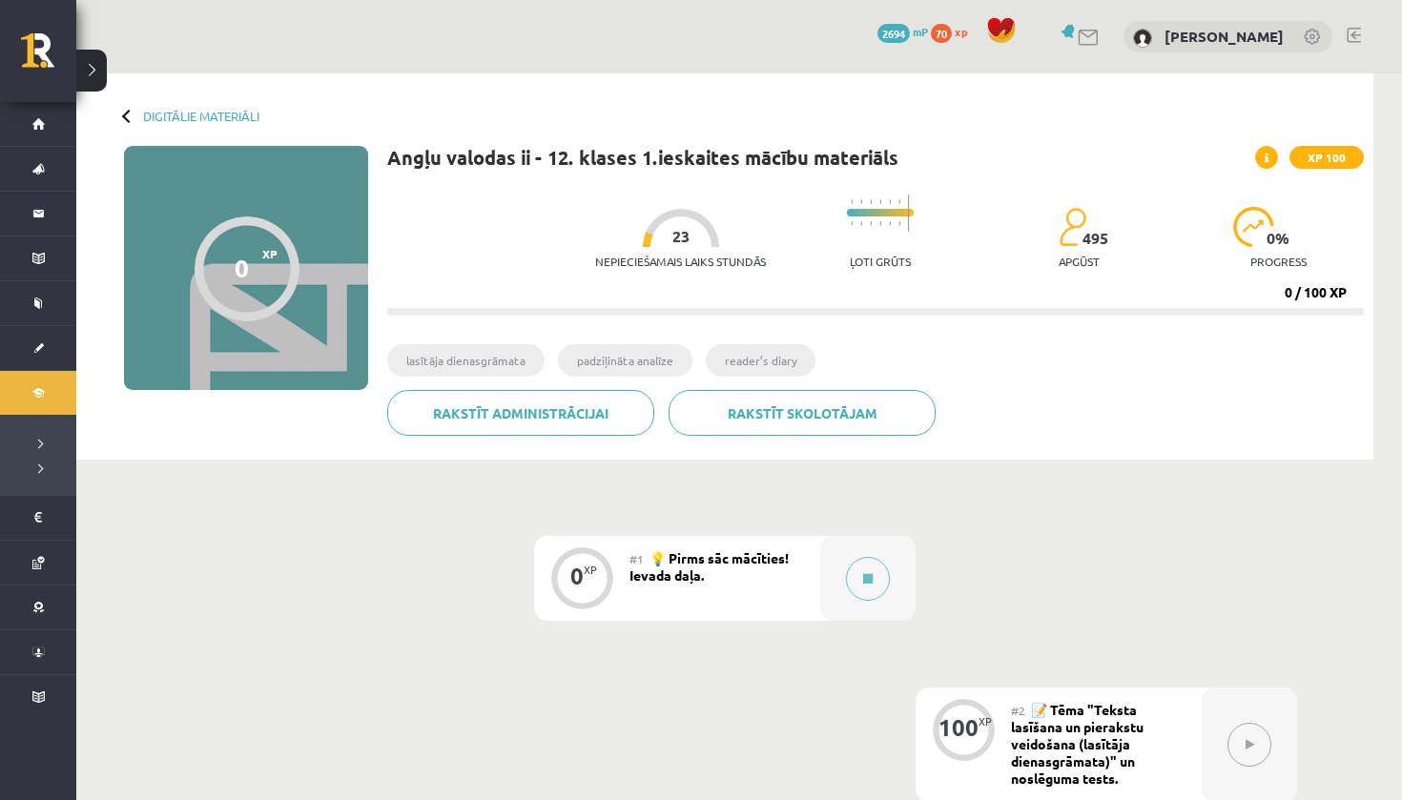
click at [707, 570] on div "#1 💡 Pirms sāc mācīties! Ievada daļa." at bounding box center [724, 578] width 191 height 85
click at [863, 583] on icon at bounding box center [868, 578] width 10 height 11
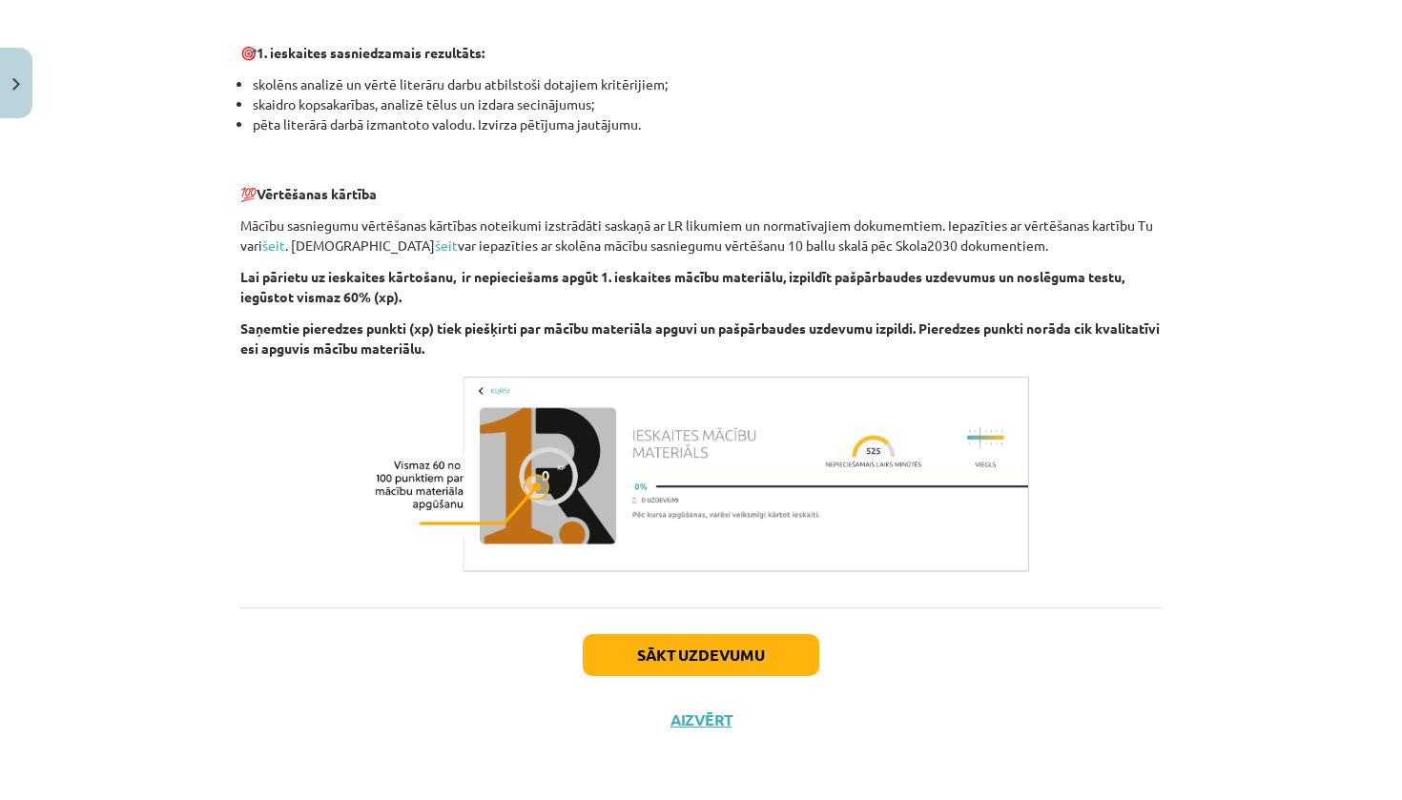
scroll to position [1211, 0]
click at [678, 657] on button "Sākt uzdevumu" at bounding box center [701, 655] width 237 height 42
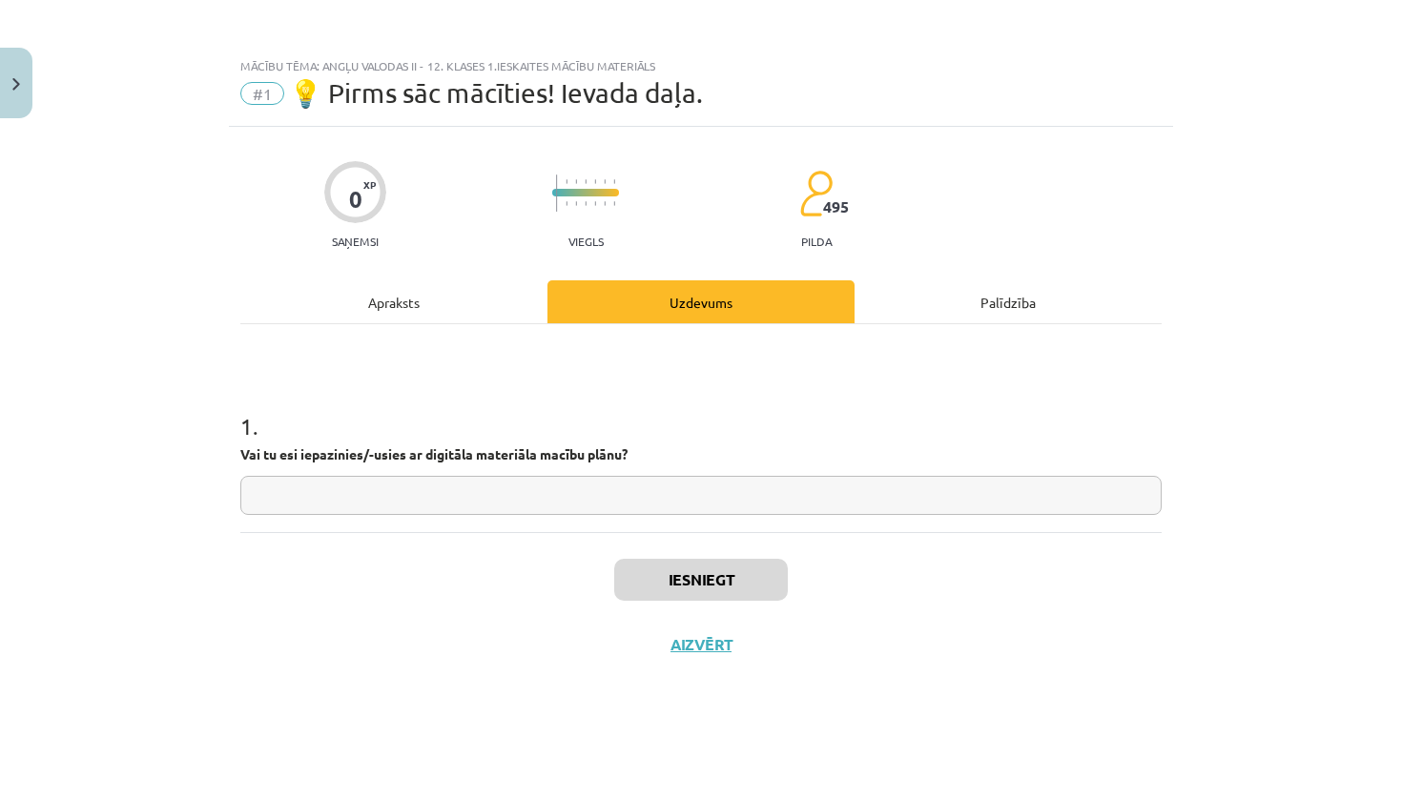
scroll to position [0, 0]
click at [515, 482] on input "text" at bounding box center [700, 495] width 921 height 39
type input "**"
click at [738, 590] on button "Iesniegt" at bounding box center [701, 580] width 174 height 42
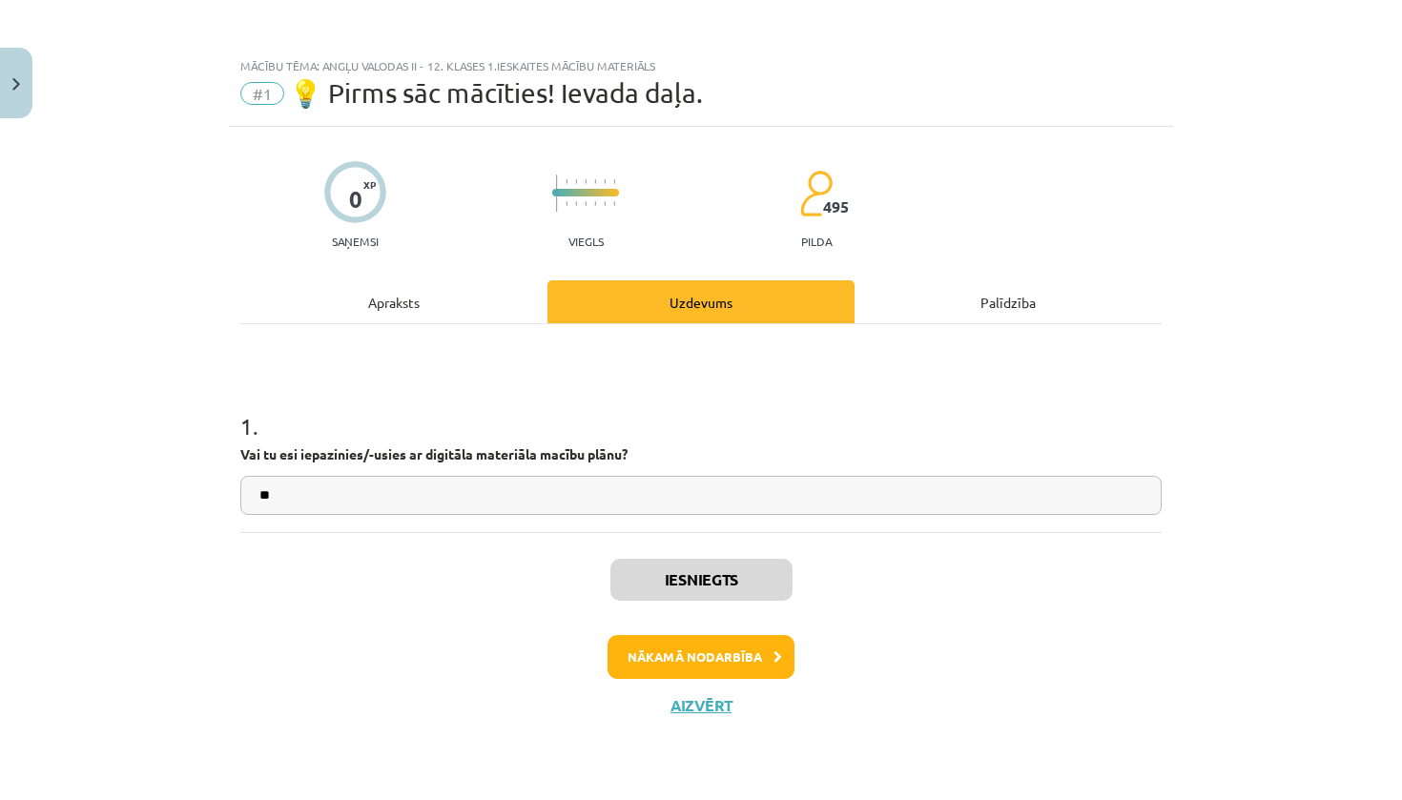
click at [723, 654] on button "Nākamā nodarbība" at bounding box center [701, 657] width 187 height 44
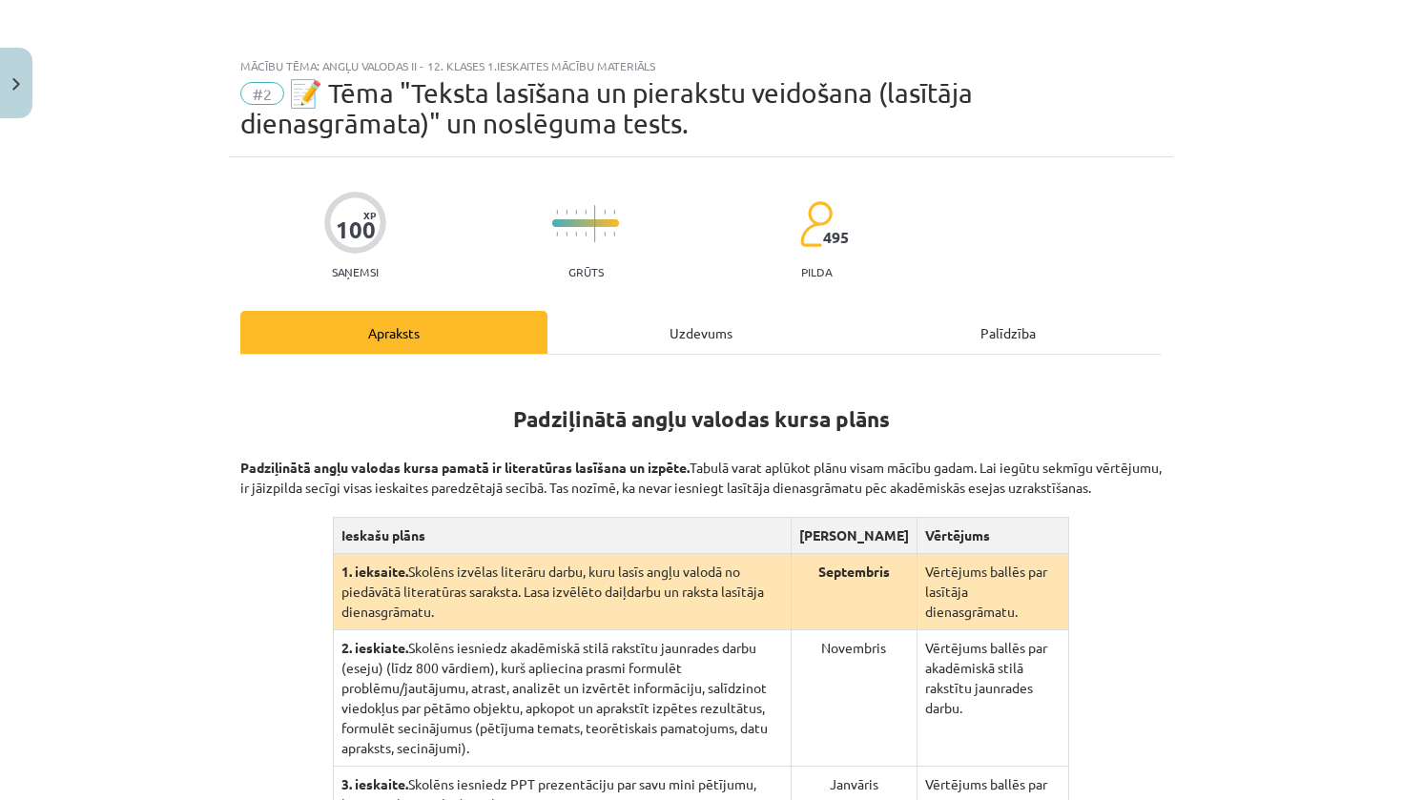
click at [662, 314] on div "Uzdevums" at bounding box center [700, 332] width 307 height 43
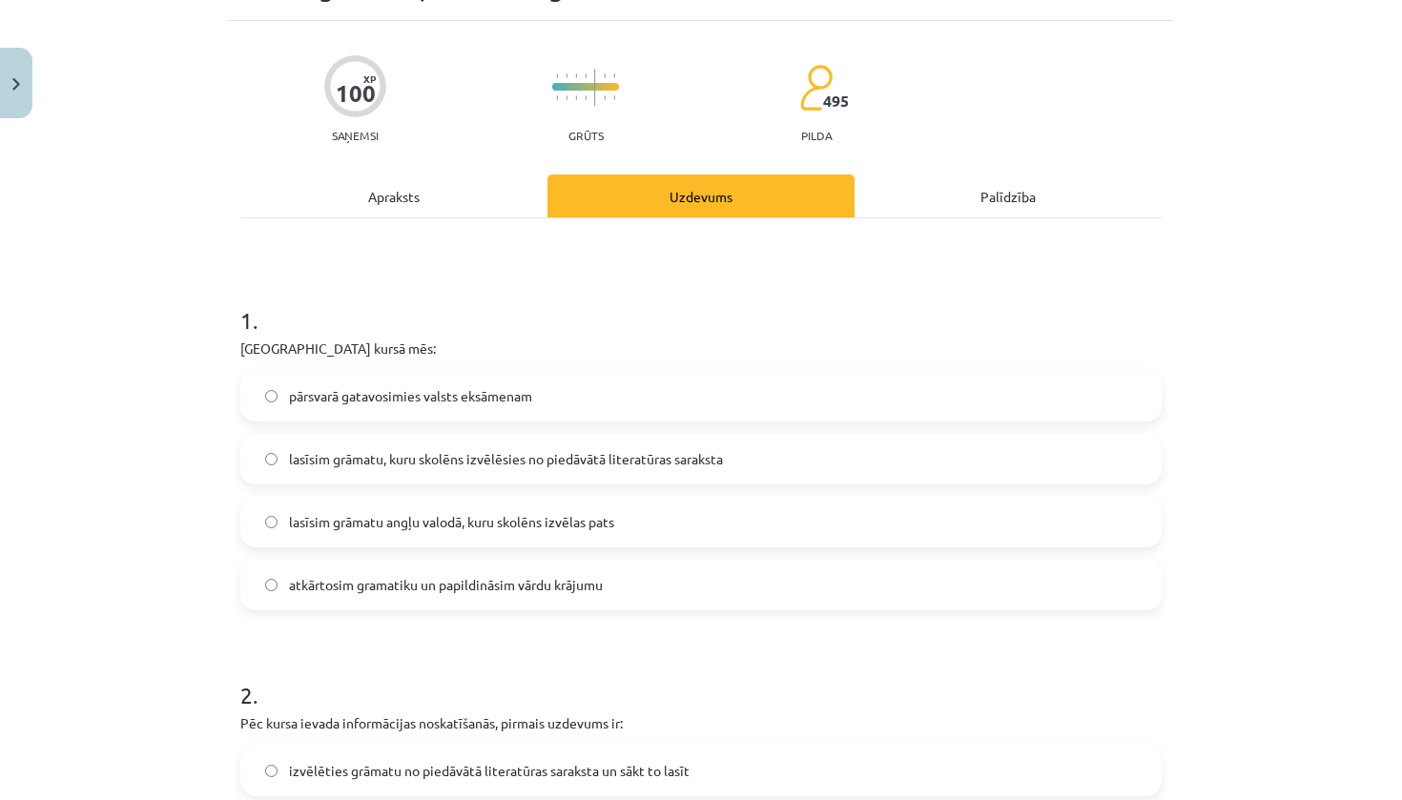
scroll to position [161, 0]
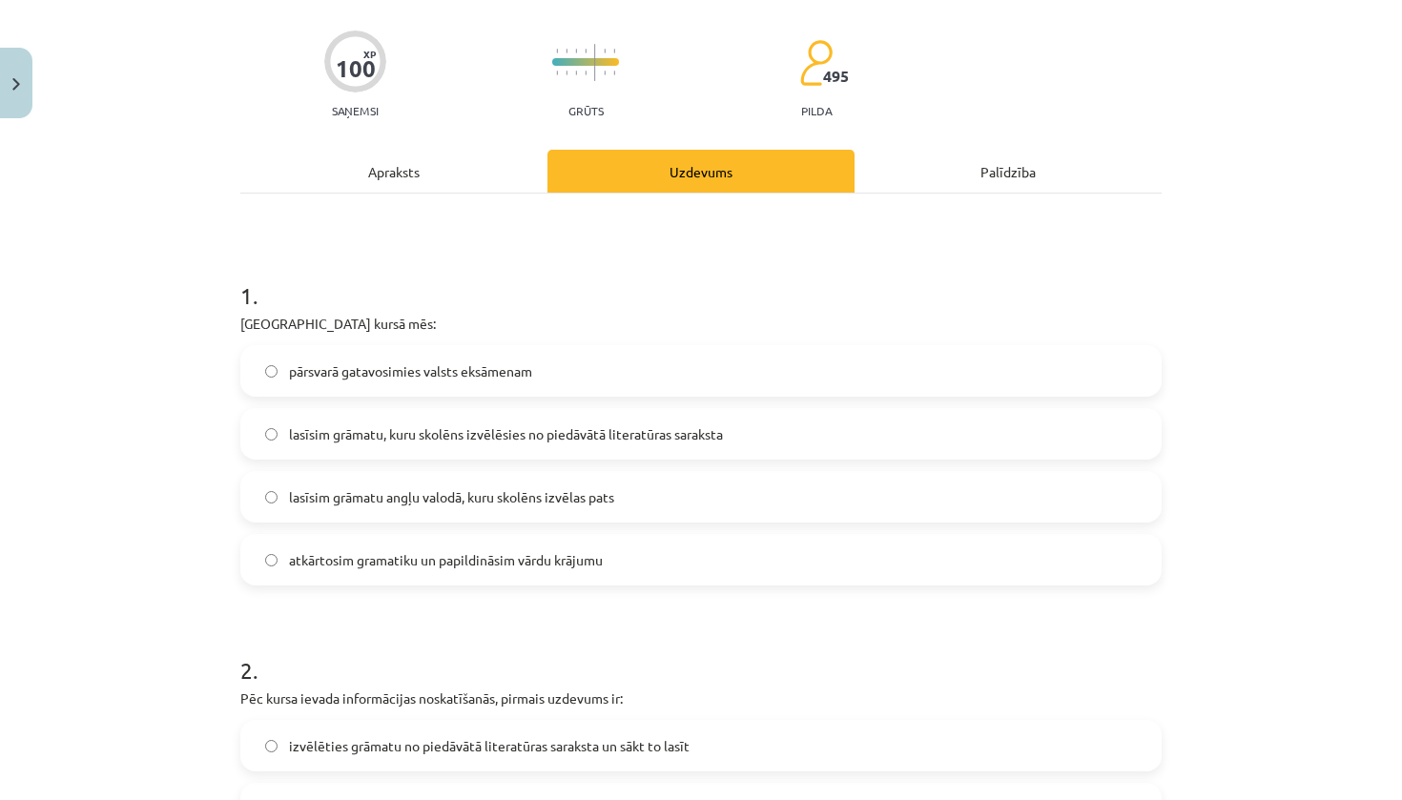
click at [434, 175] on div "Apraksts" at bounding box center [393, 171] width 307 height 43
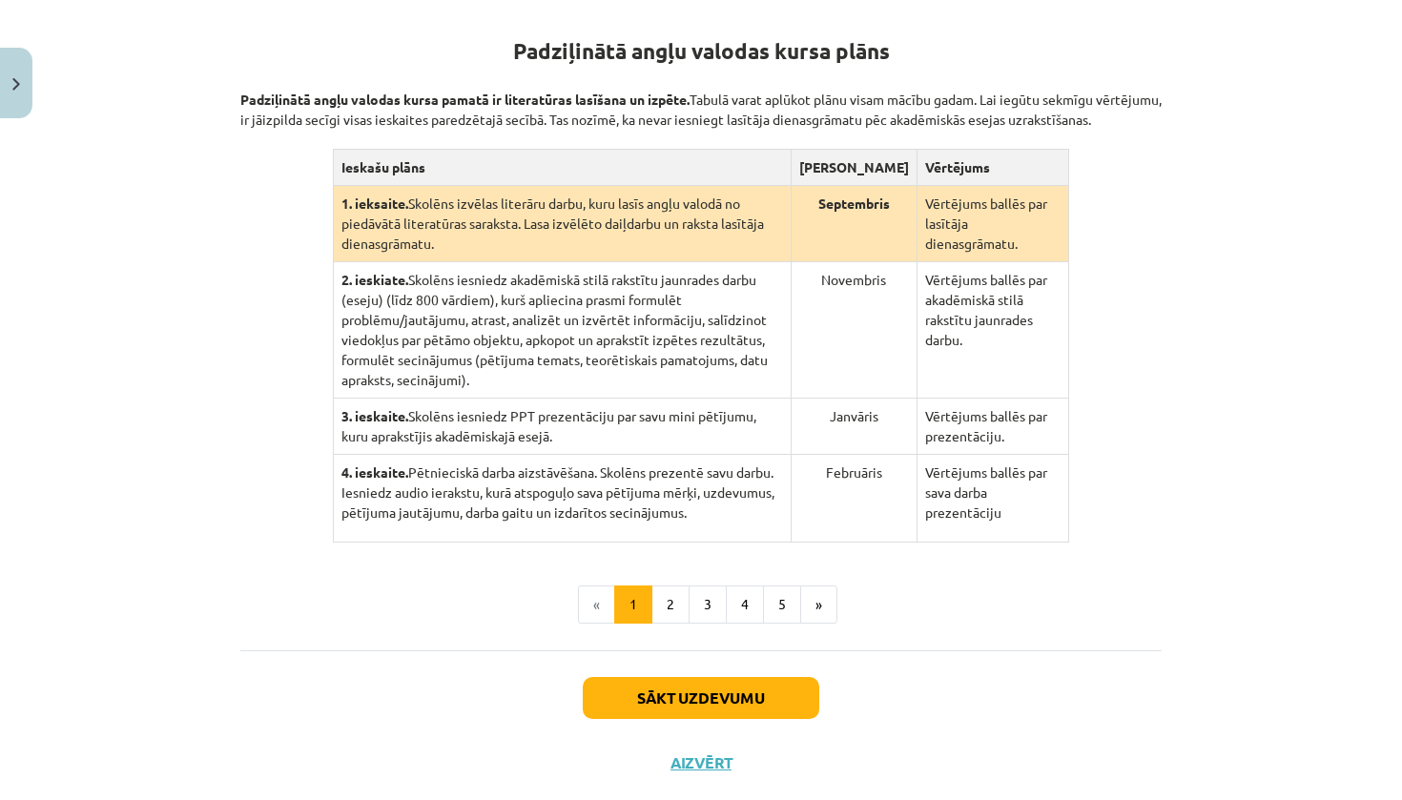
scroll to position [359, 0]
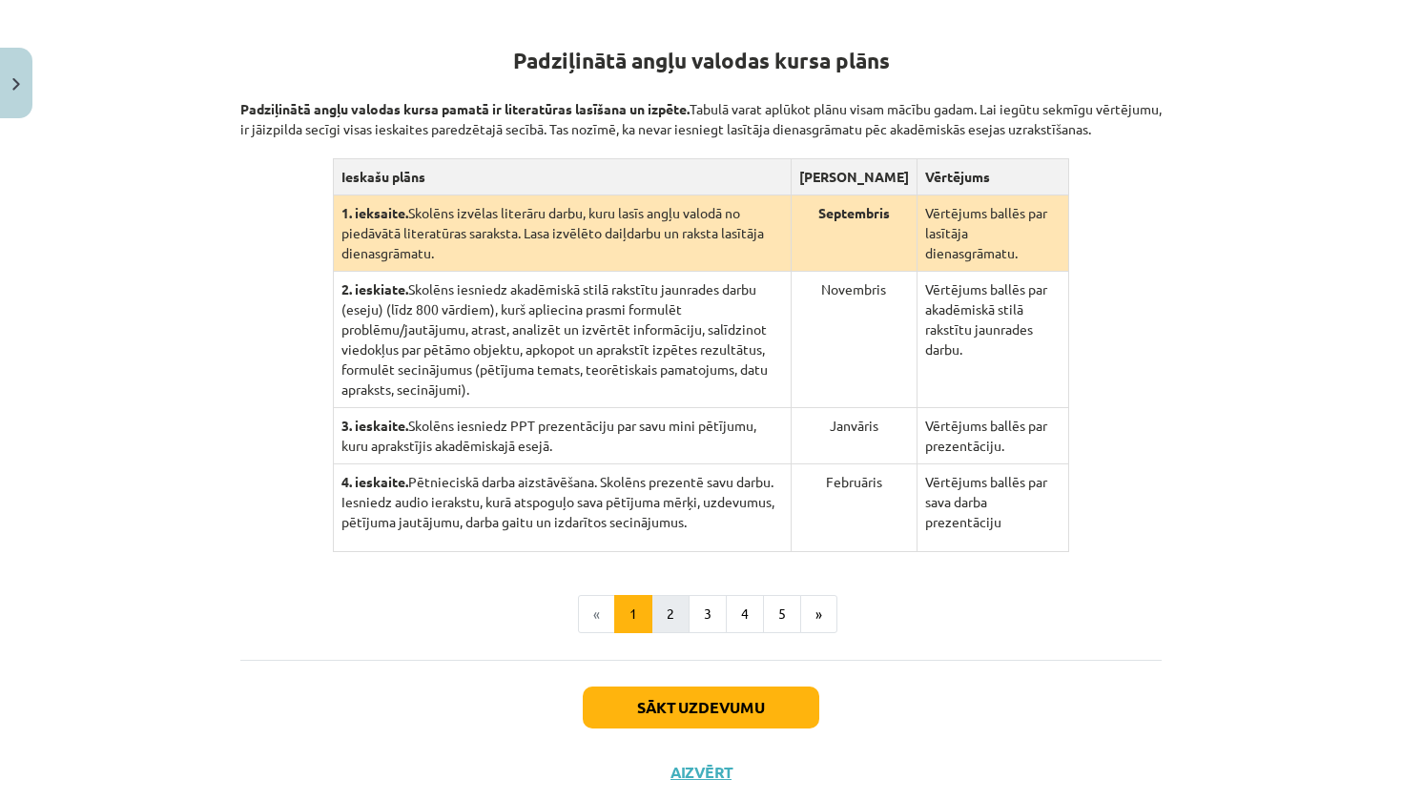
click at [671, 633] on button "2" at bounding box center [670, 614] width 38 height 38
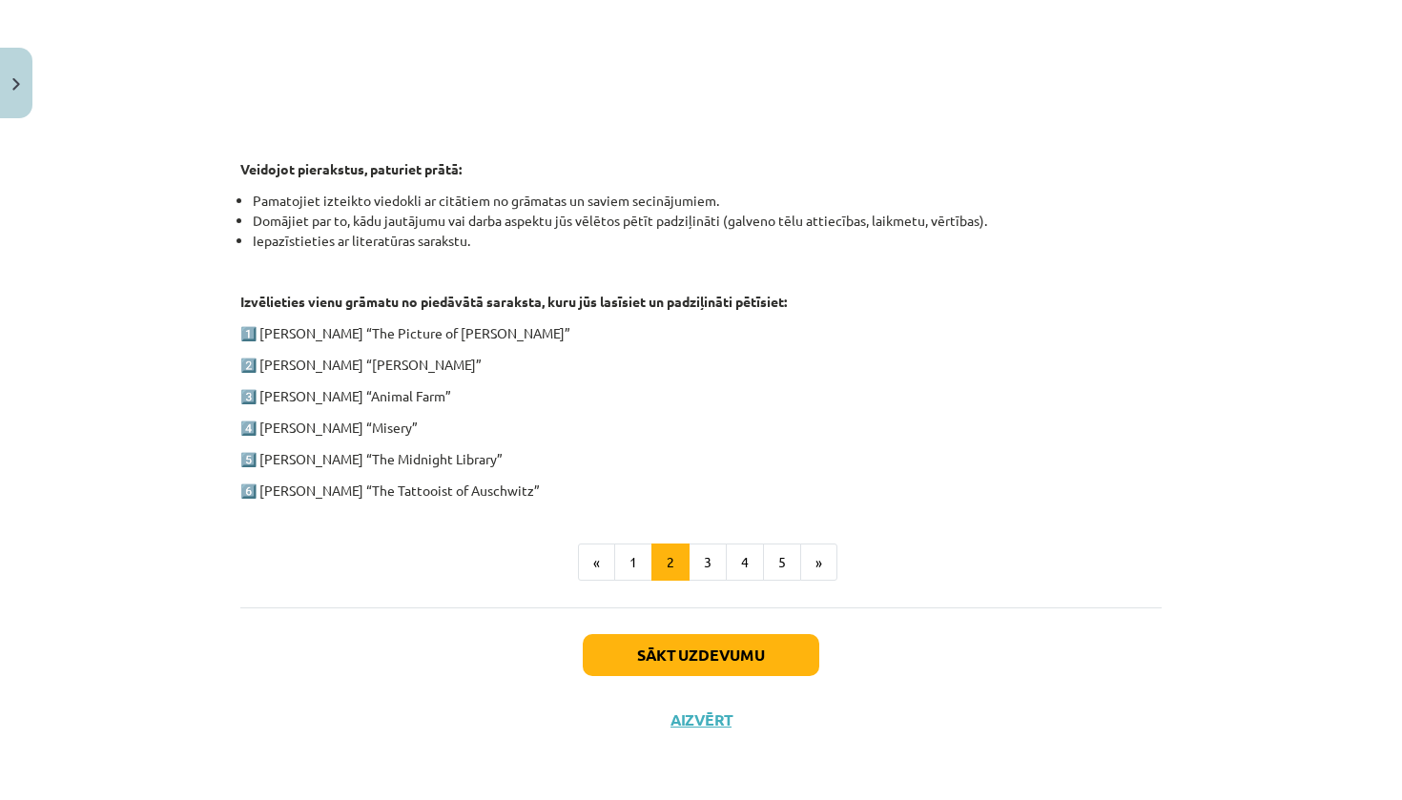
scroll to position [848, 0]
click at [709, 565] on button "3" at bounding box center [708, 563] width 38 height 38
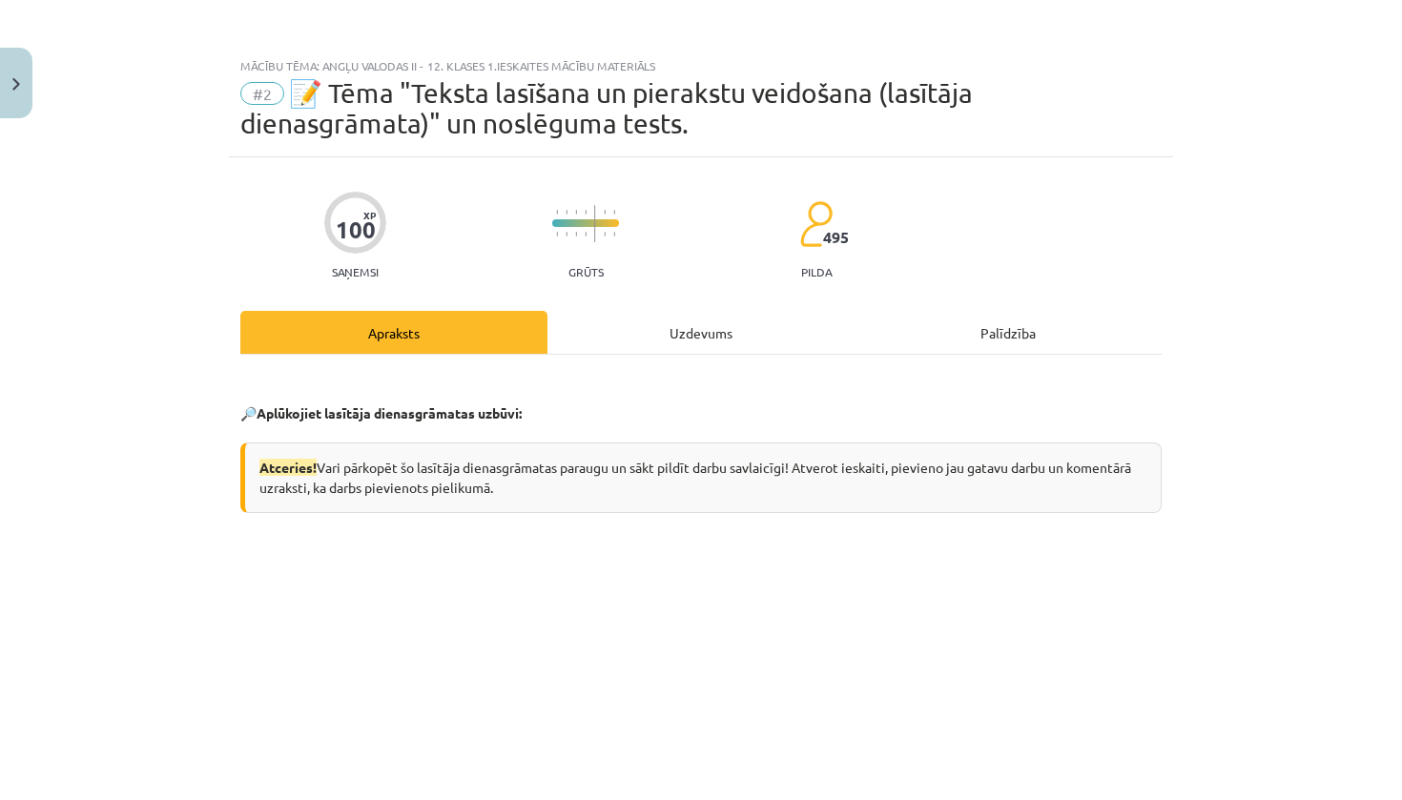
scroll to position [0, 0]
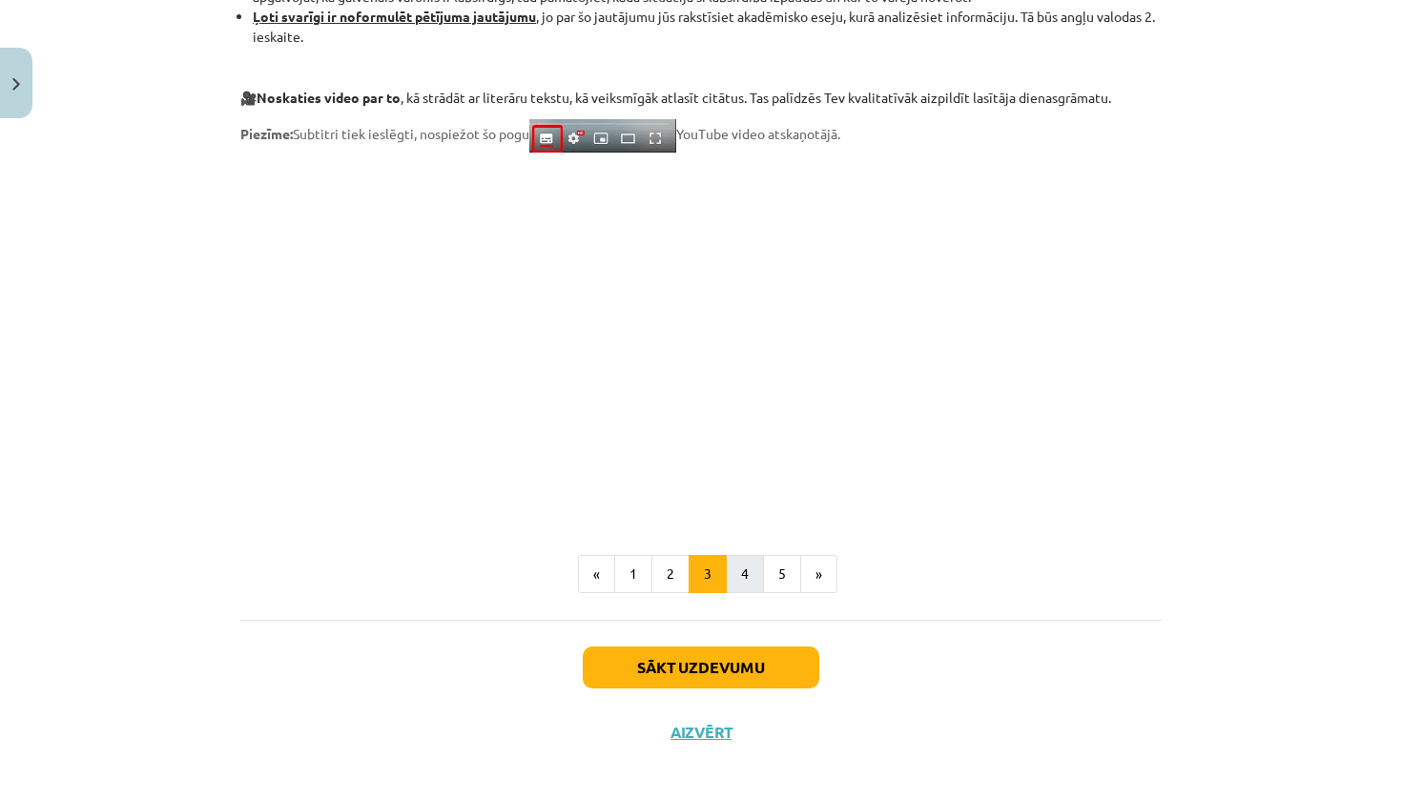
click at [738, 577] on button "4" at bounding box center [745, 574] width 38 height 38
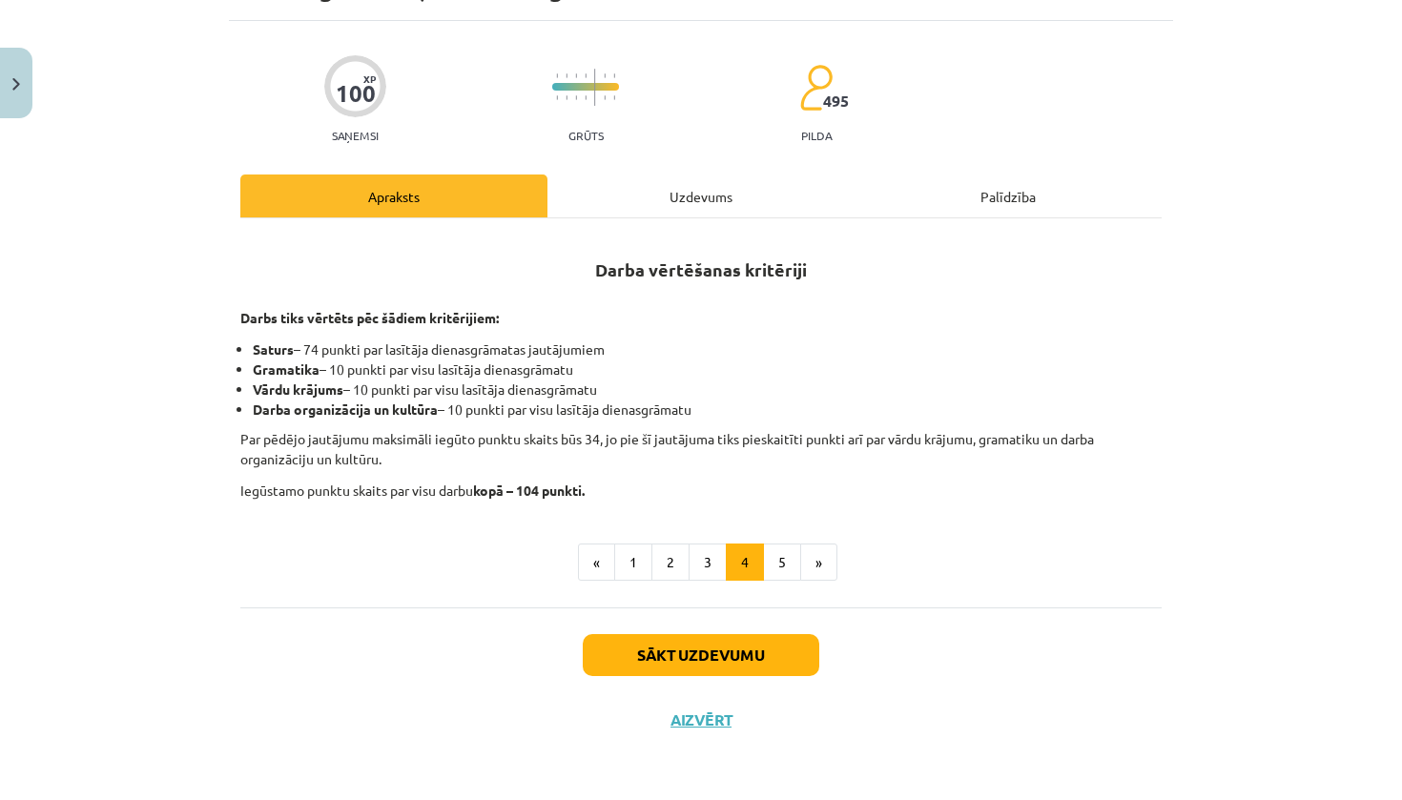
scroll to position [138, 0]
click at [788, 558] on button "5" at bounding box center [782, 563] width 38 height 38
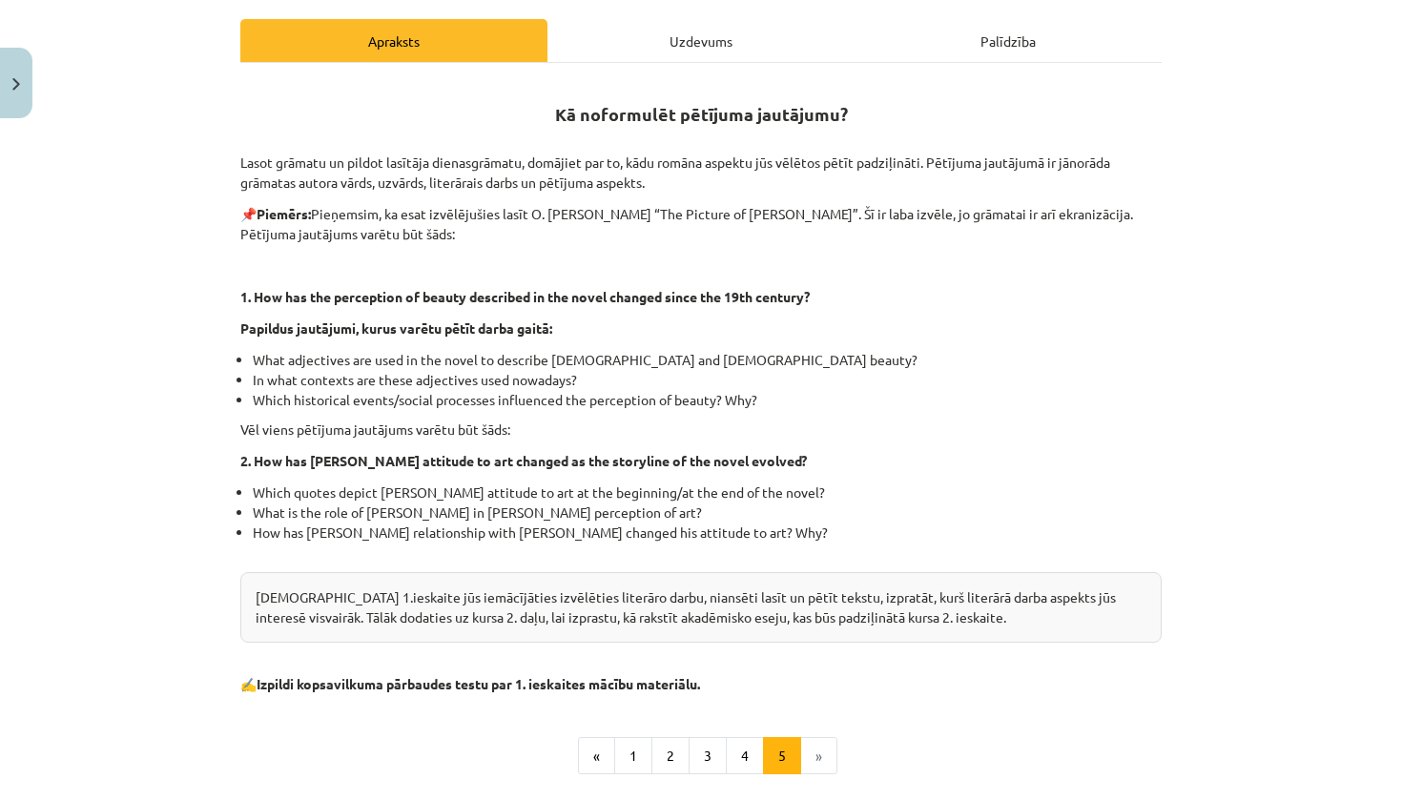
scroll to position [289, 0]
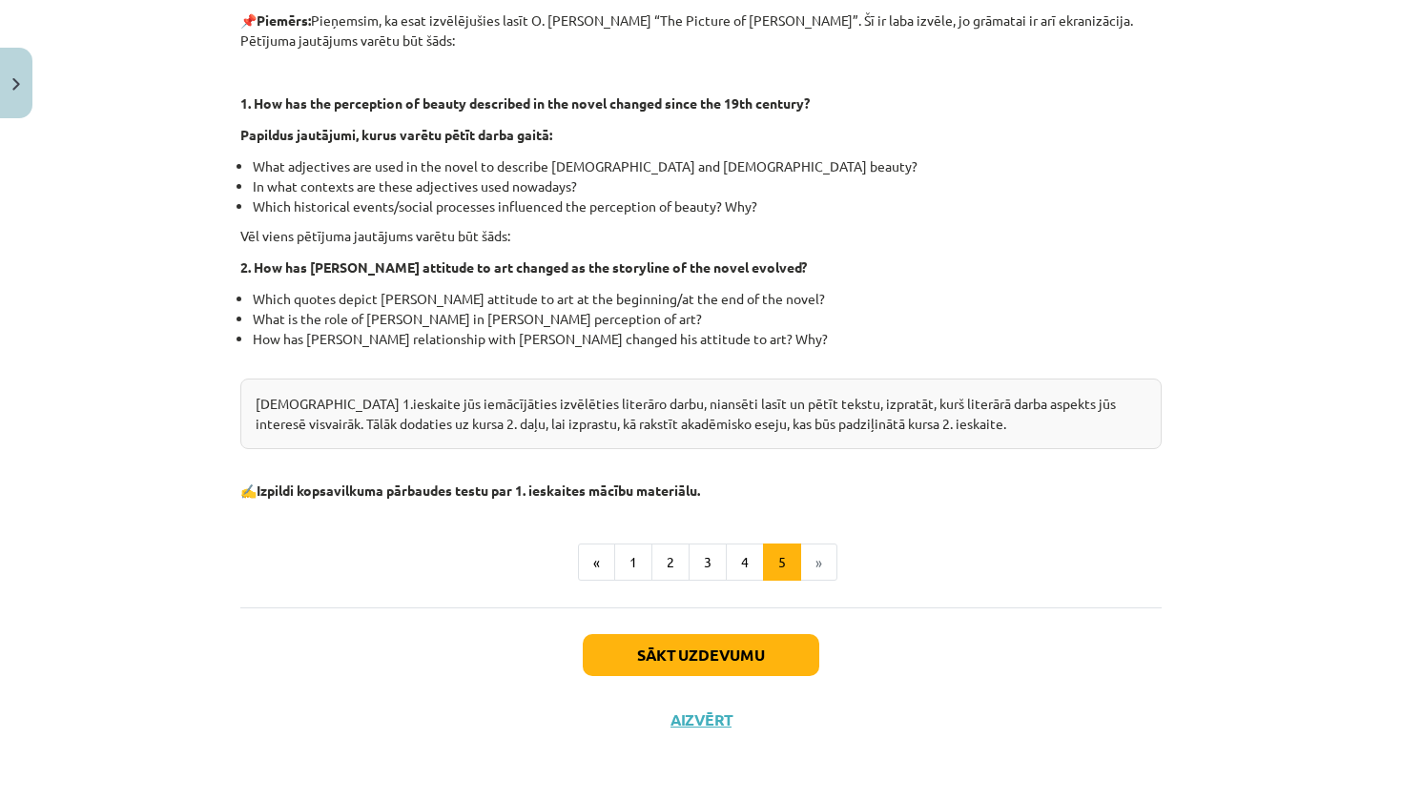
click at [724, 650] on button "Sākt uzdevumu" at bounding box center [701, 655] width 237 height 42
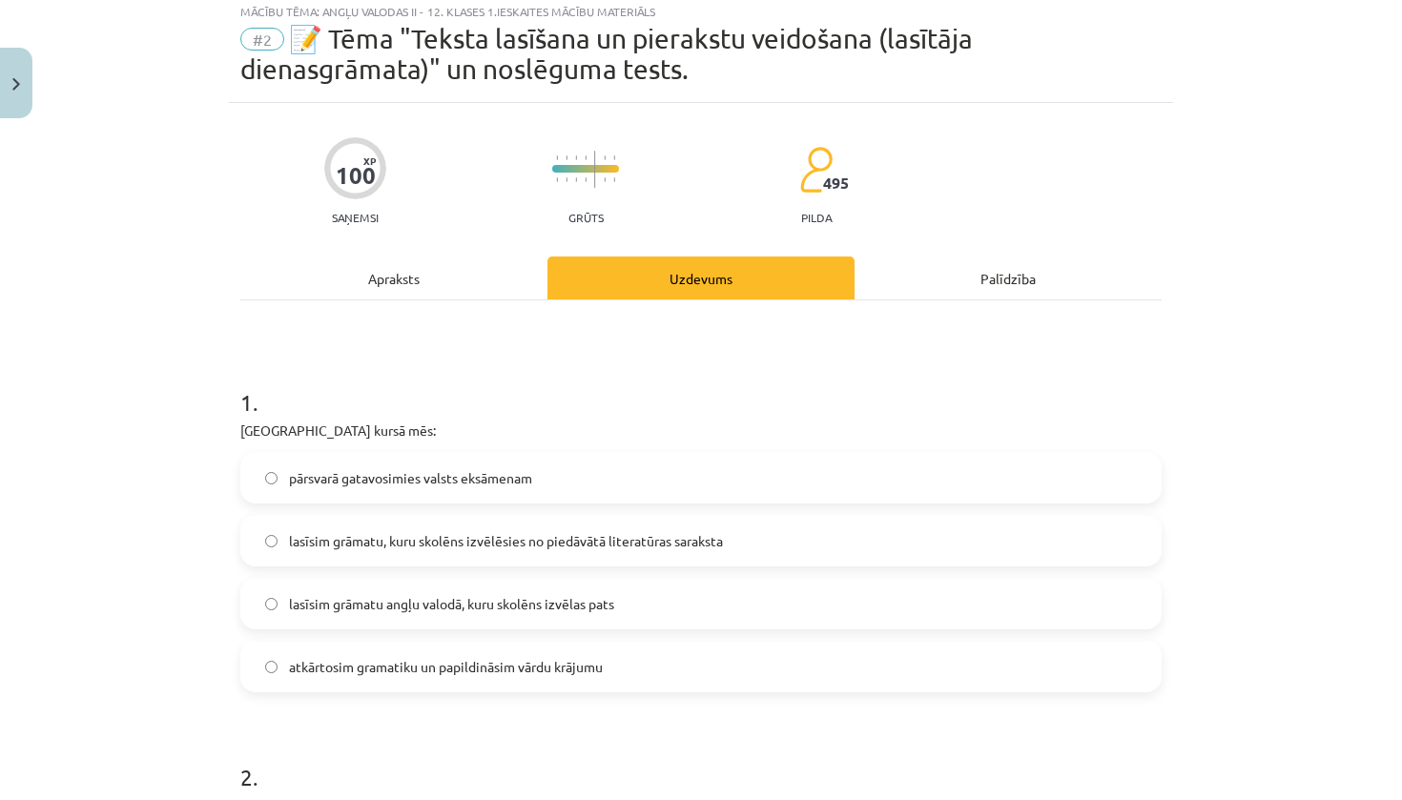
scroll to position [48, 0]
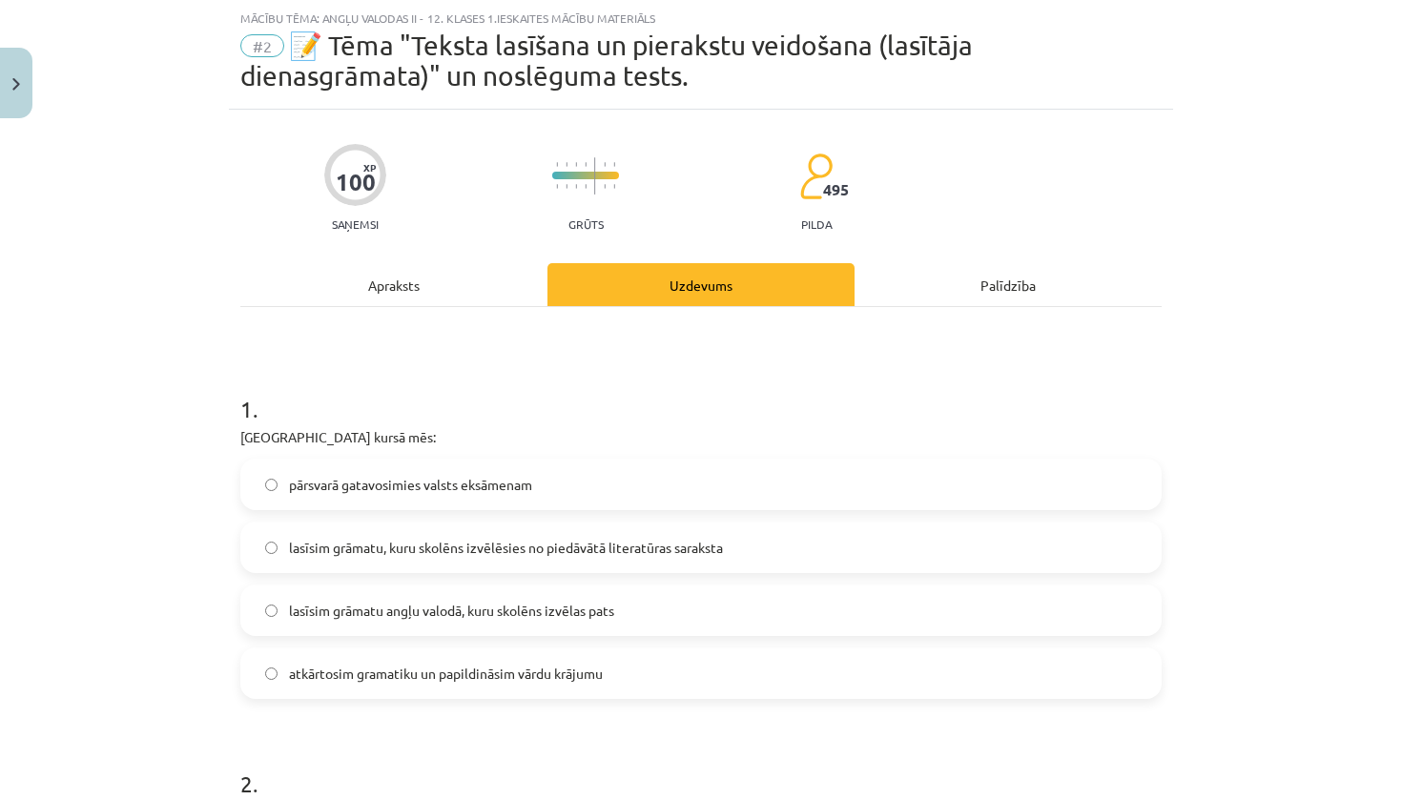
click at [601, 551] on span "lasīsim grāmatu, kuru skolēns izvēlēsies no piedāvātā literatūras saraksta" at bounding box center [506, 548] width 434 height 20
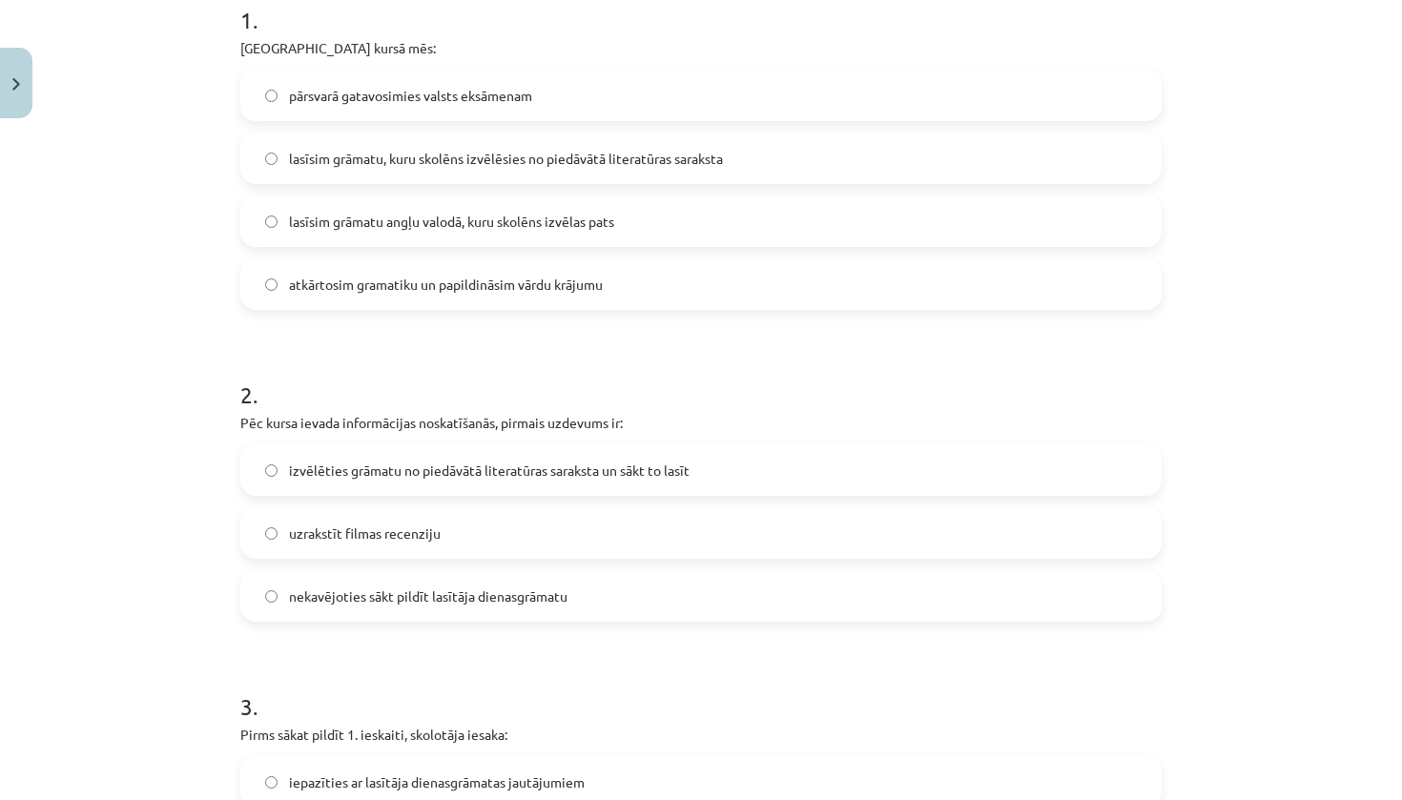
scroll to position [443, 0]
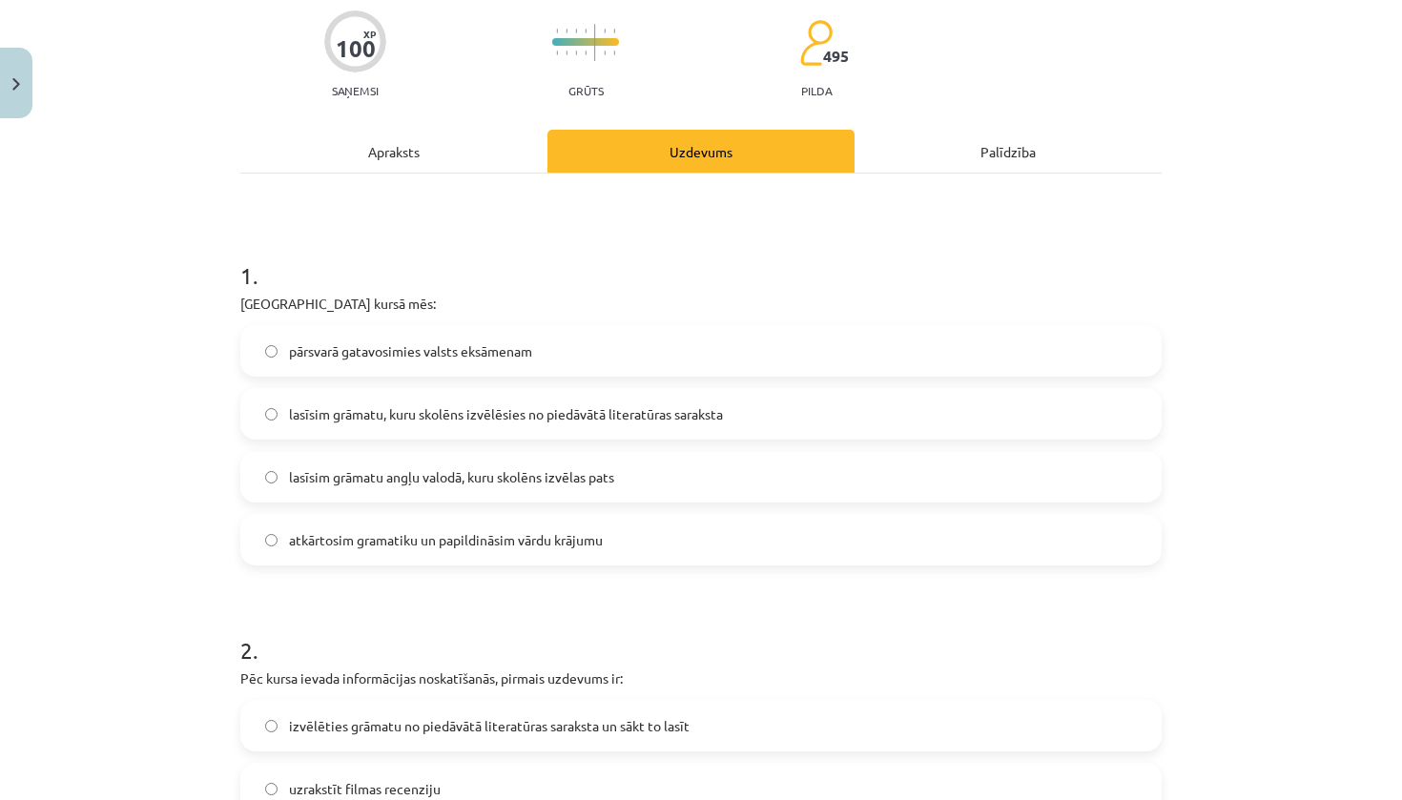
click at [408, 130] on div "Apraksts" at bounding box center [393, 151] width 307 height 43
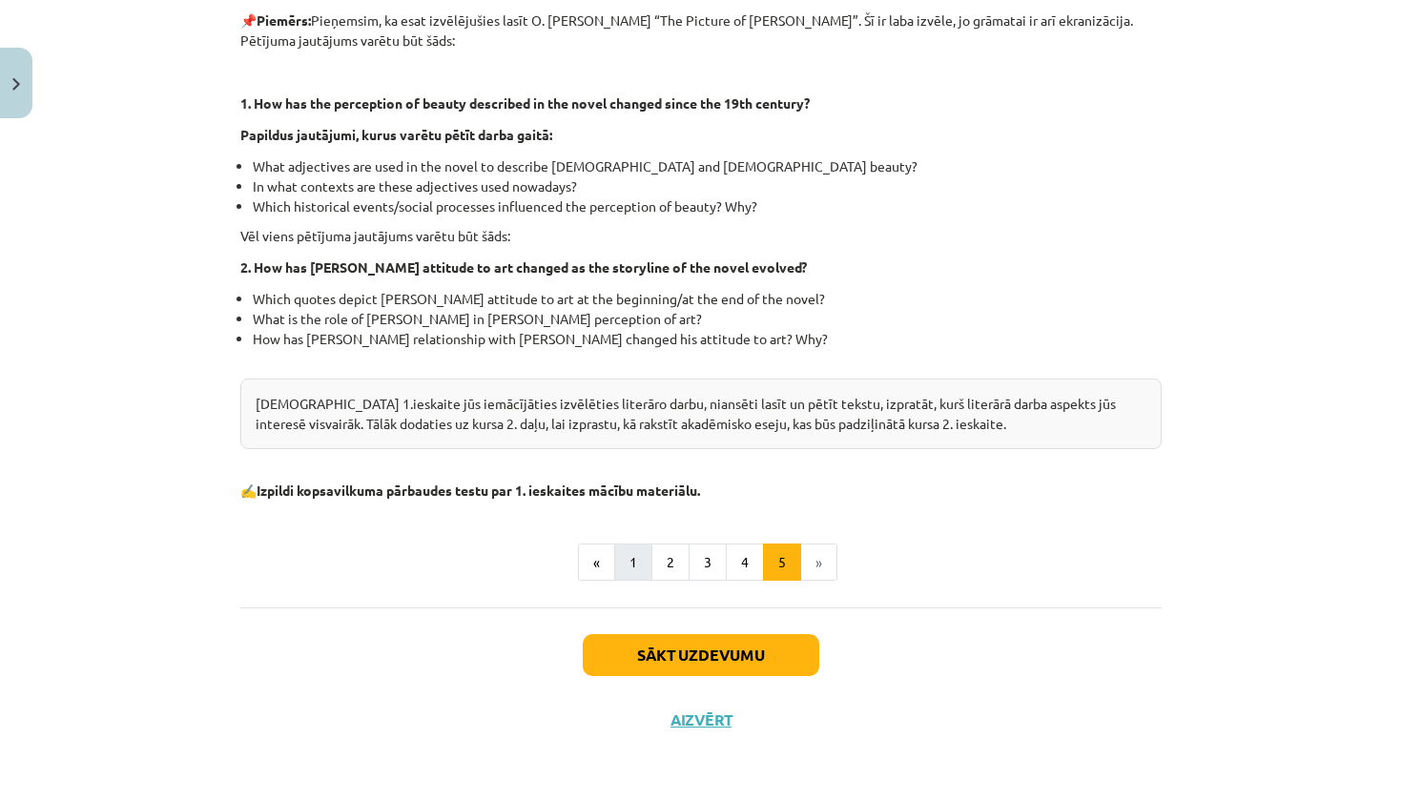
click at [630, 560] on button "1" at bounding box center [633, 563] width 38 height 38
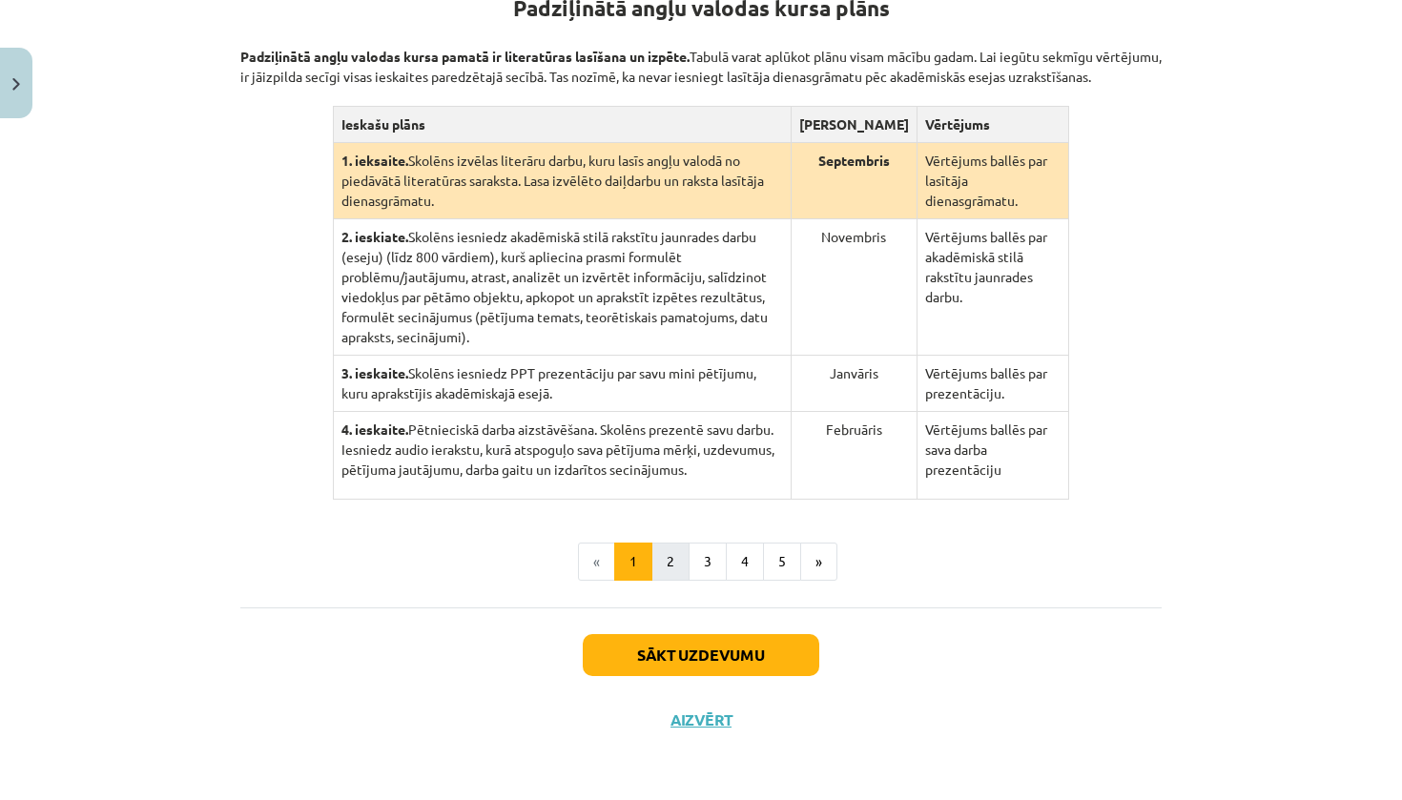
click at [669, 566] on button "2" at bounding box center [670, 562] width 38 height 38
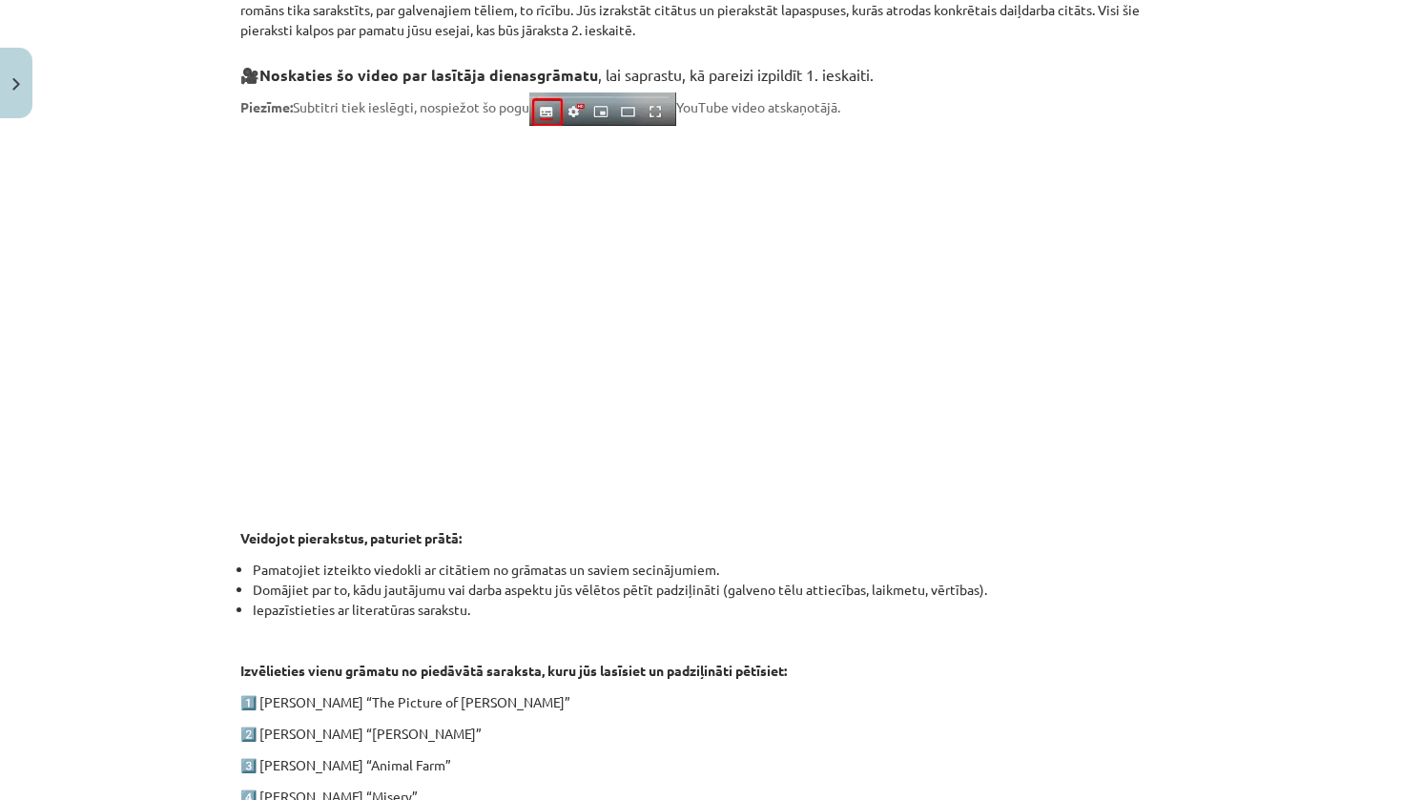
scroll to position [372, 0]
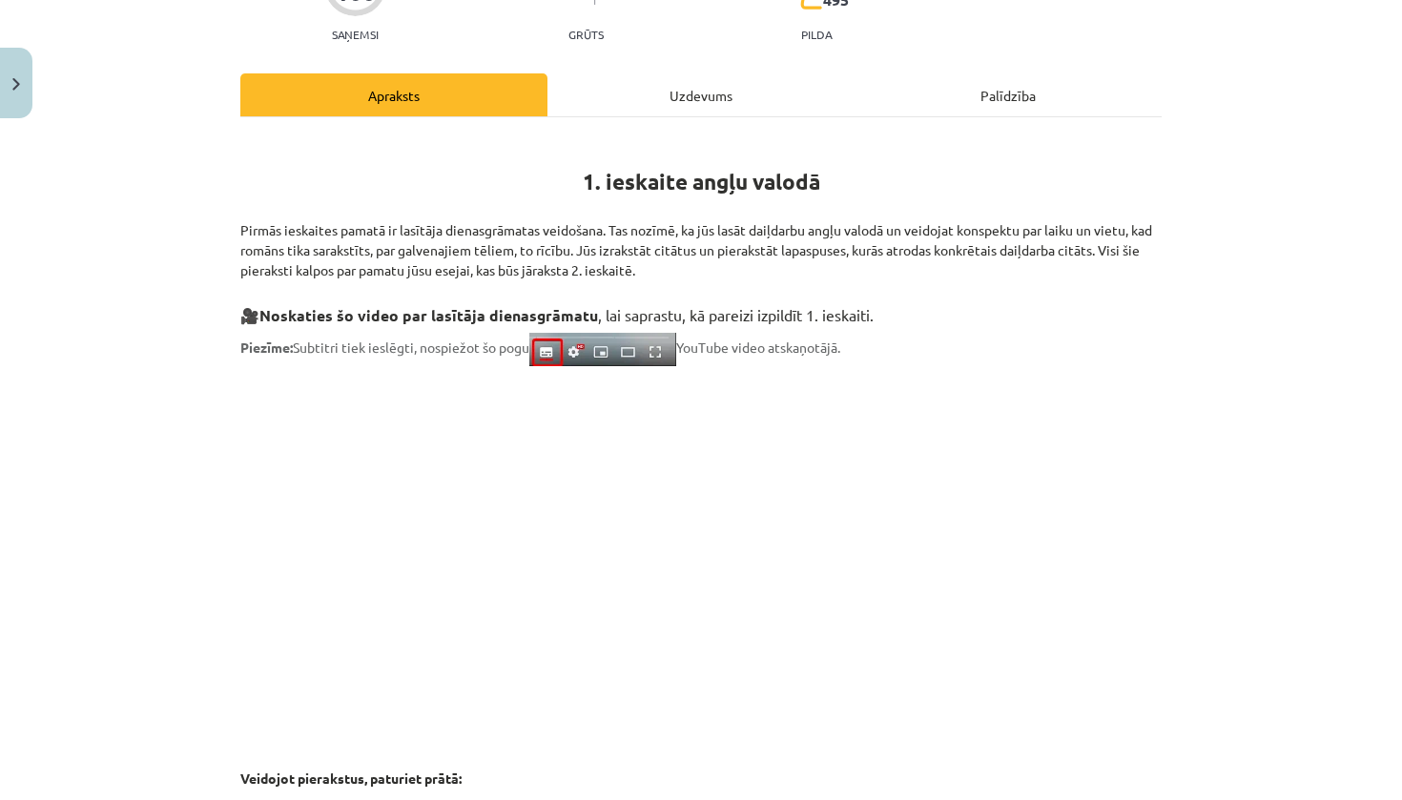
click at [661, 82] on div "Uzdevums" at bounding box center [700, 94] width 307 height 43
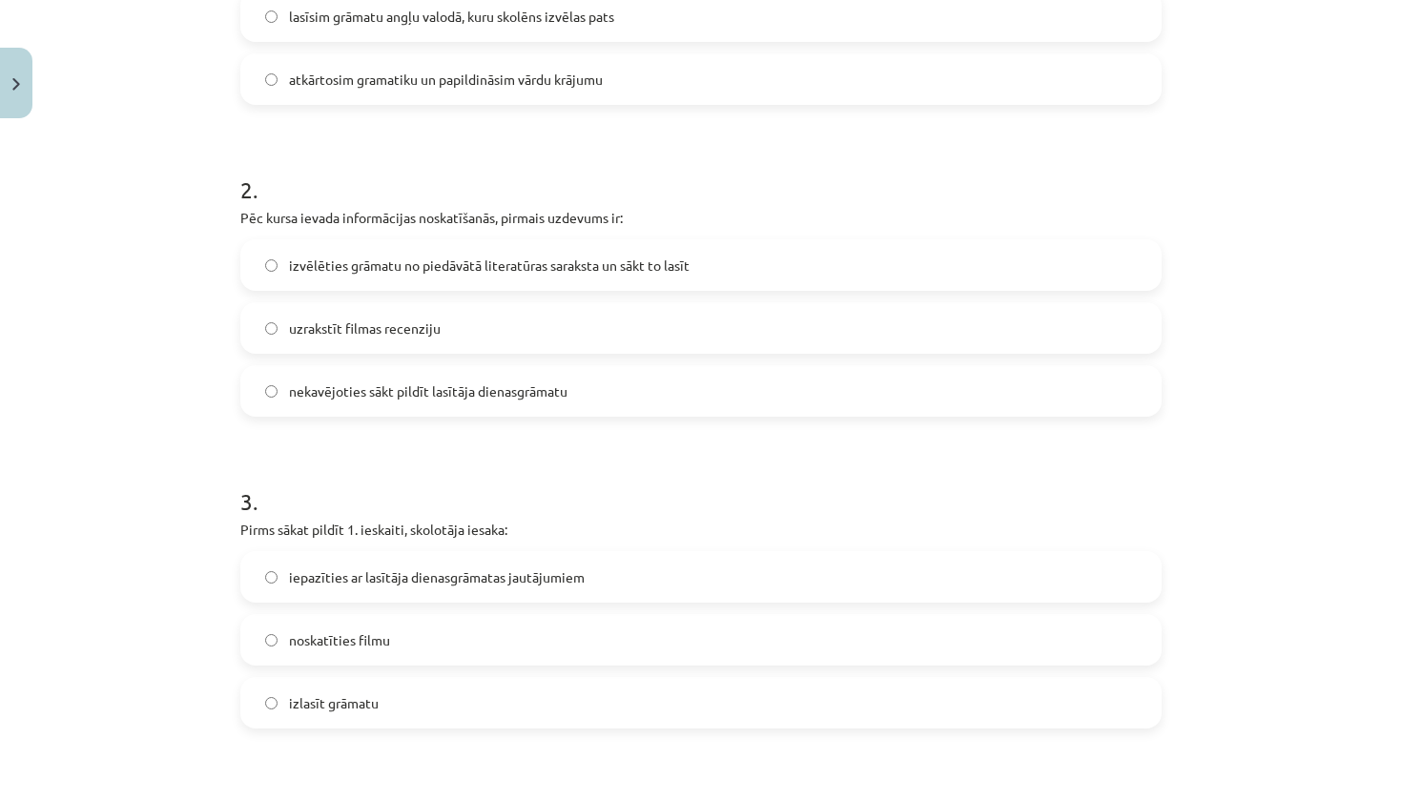
scroll to position [638, 0]
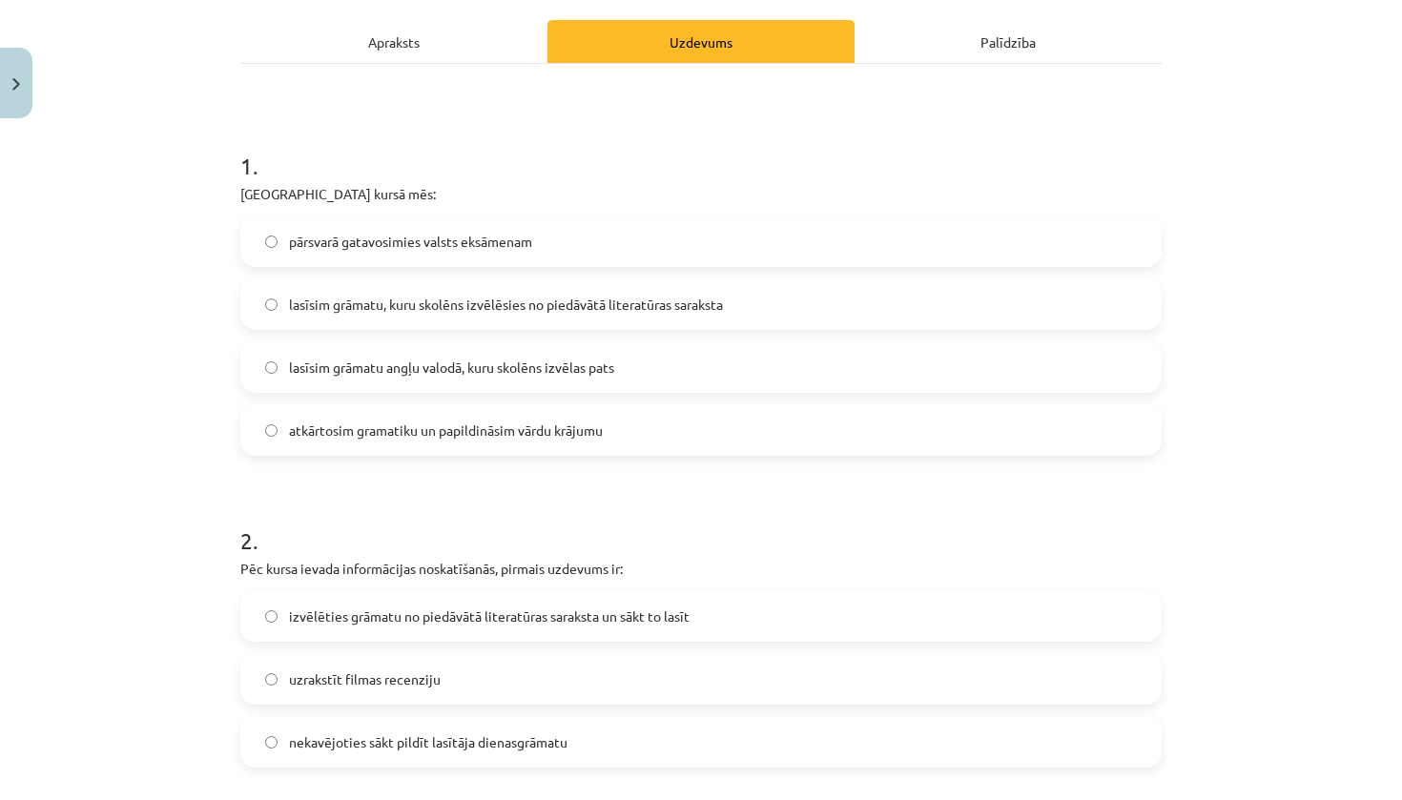
click at [469, 42] on div "Apraksts" at bounding box center [393, 41] width 307 height 43
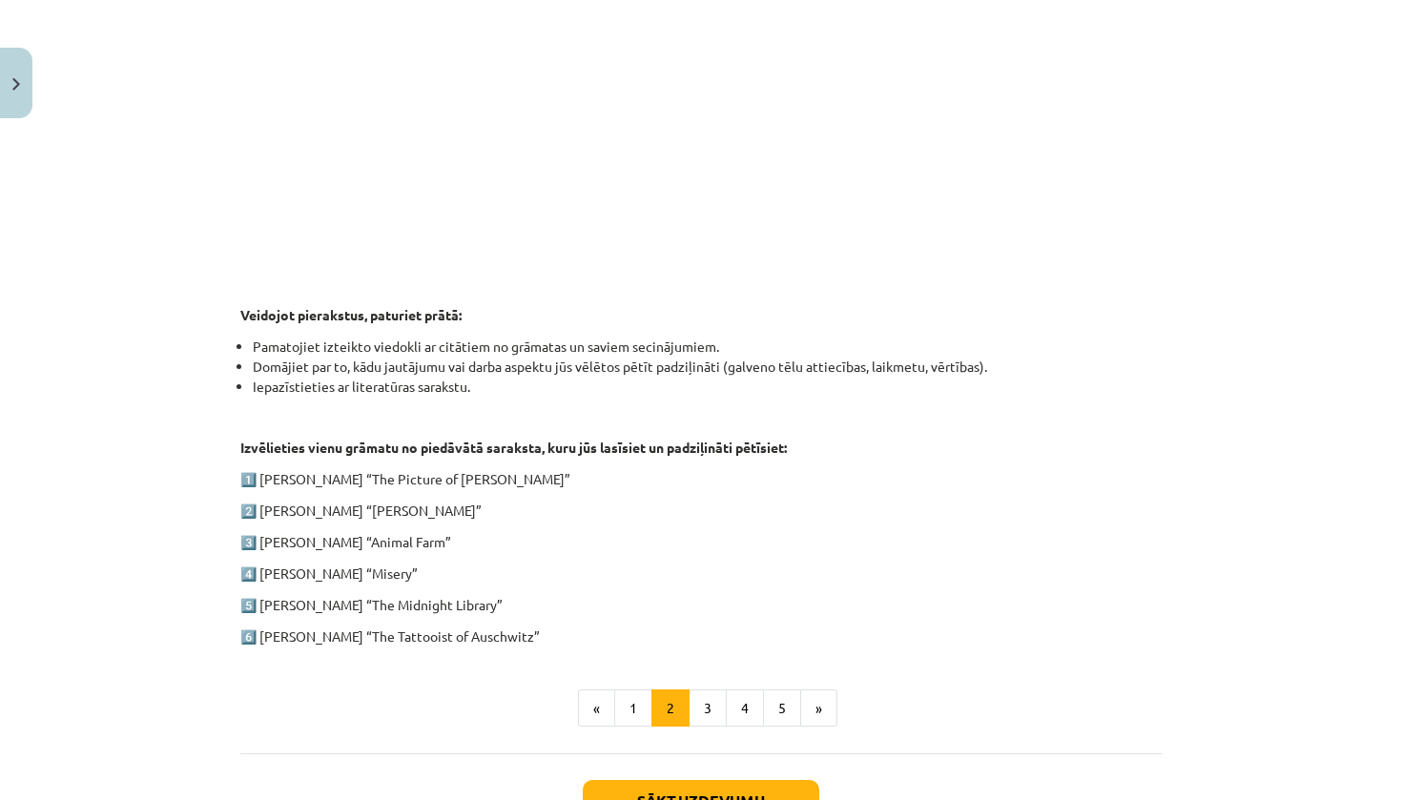
scroll to position [699, 0]
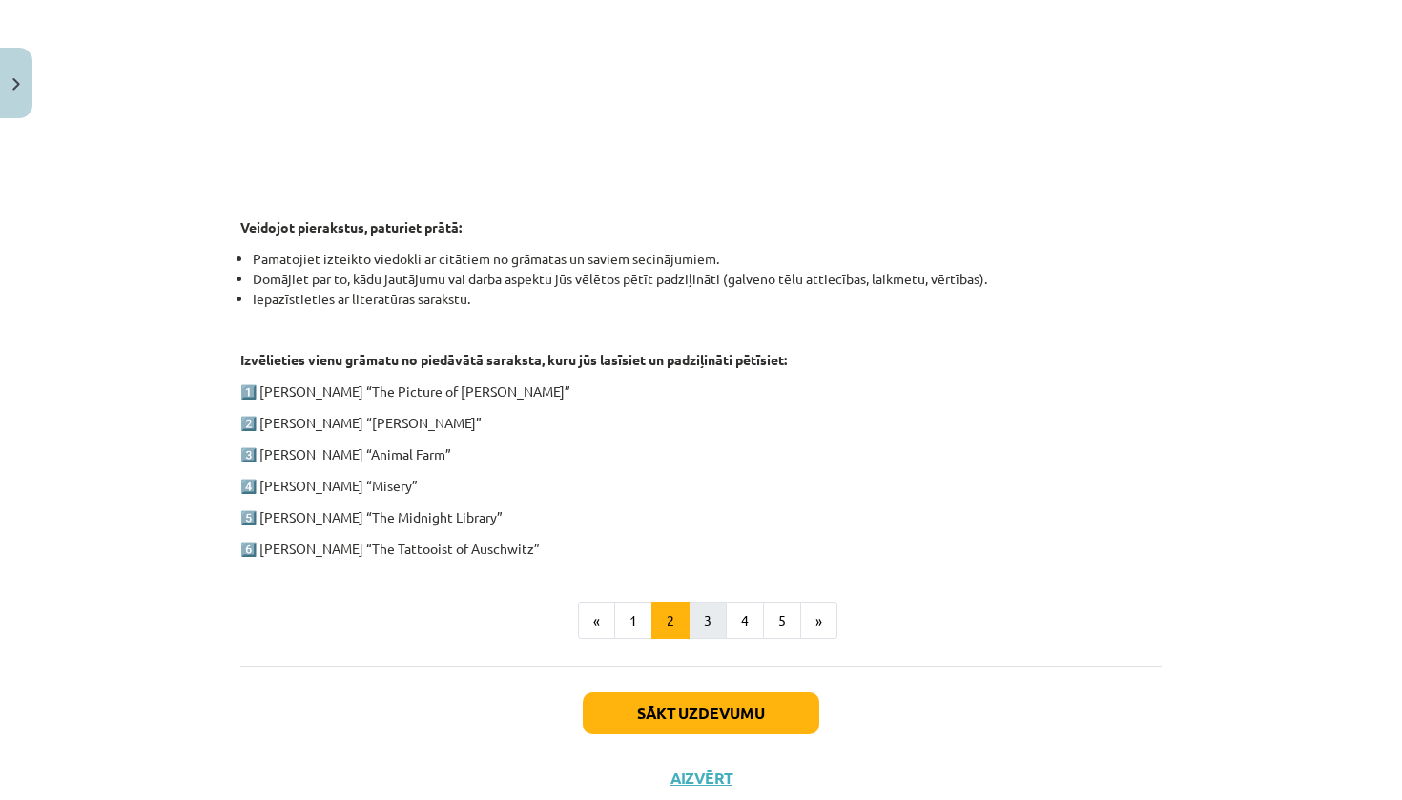
click at [700, 622] on button "3" at bounding box center [708, 621] width 38 height 38
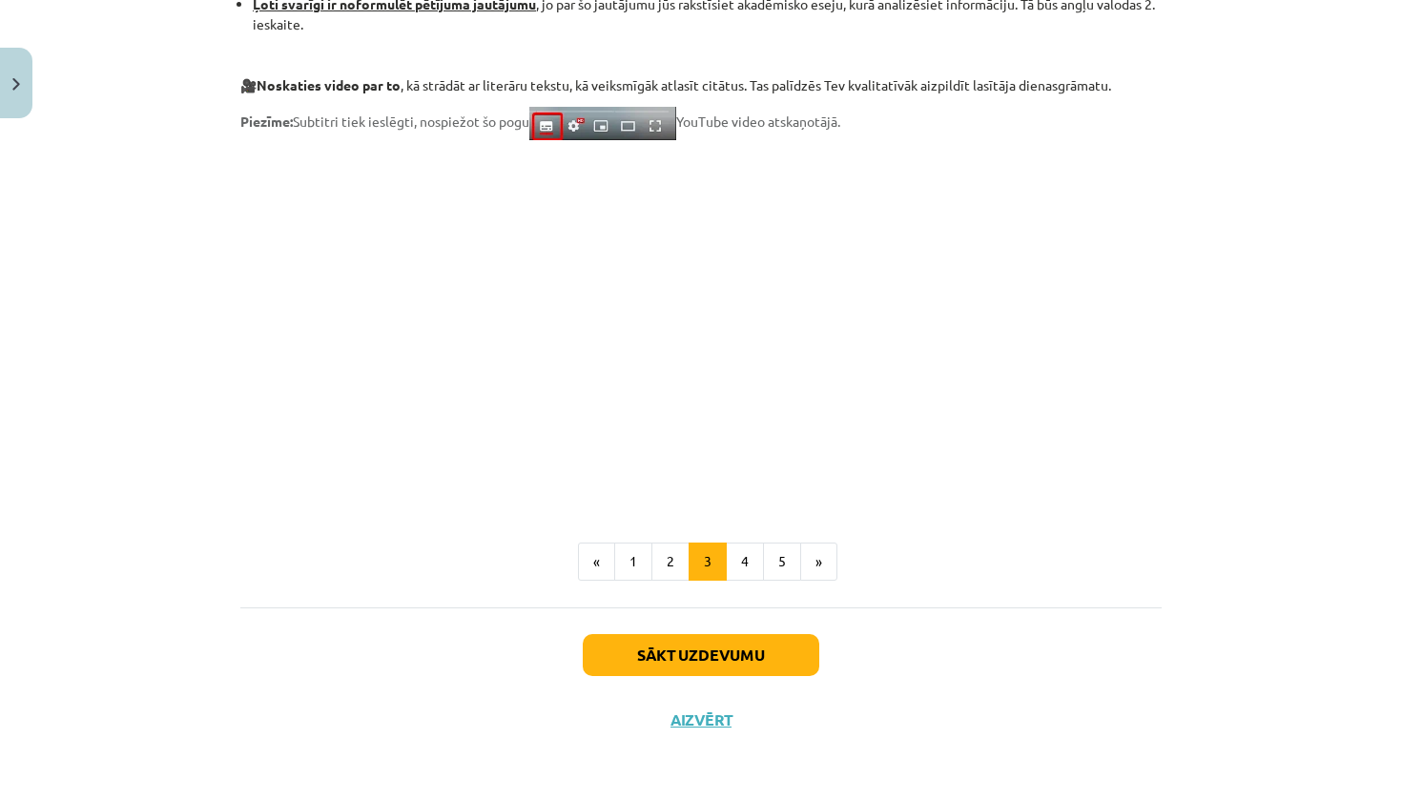
scroll to position [1496, 0]
click at [704, 656] on button "Sākt uzdevumu" at bounding box center [701, 655] width 237 height 42
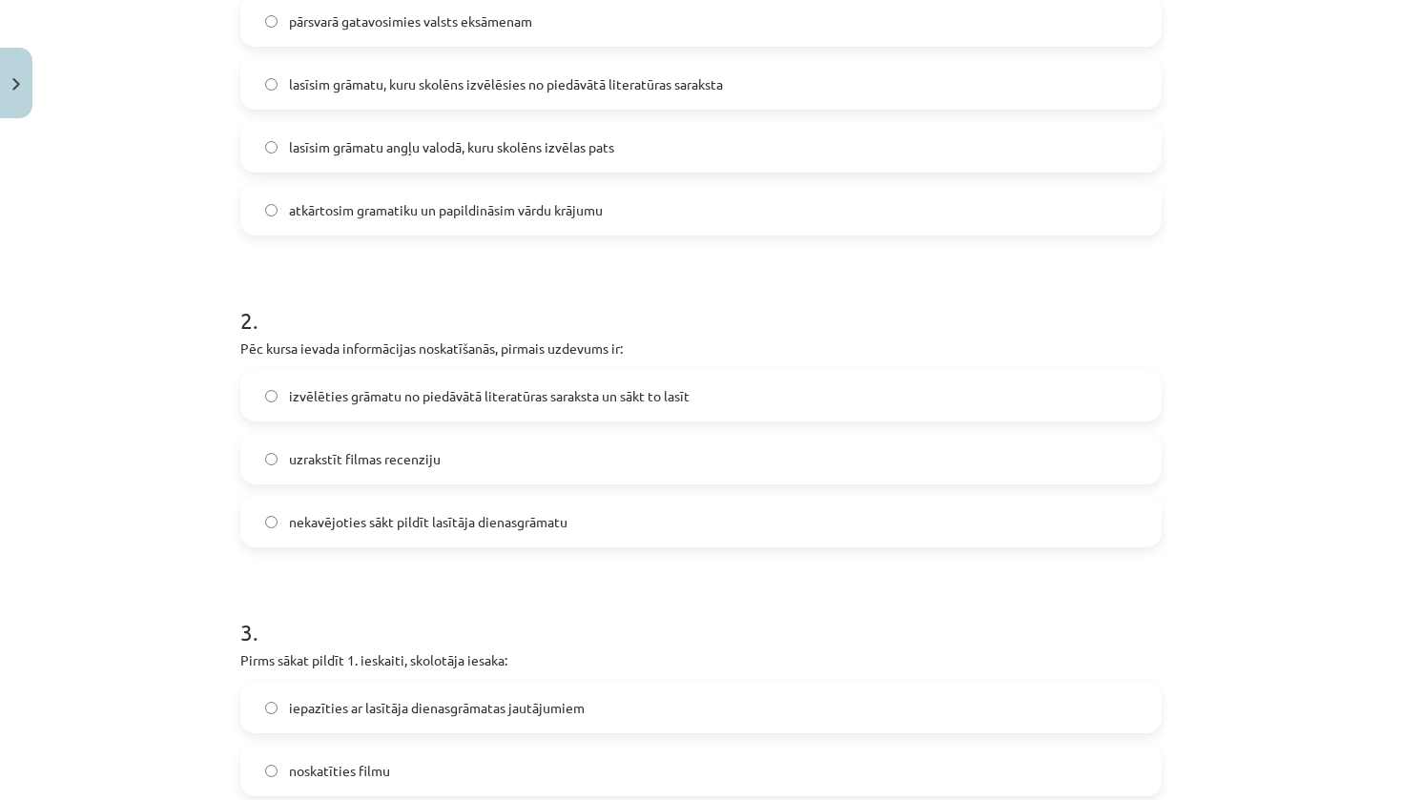
scroll to position [513, 0]
click at [568, 403] on span "izvēlēties grāmatu no piedāvātā literatūras saraksta un sākt to lasīt" at bounding box center [489, 394] width 401 height 20
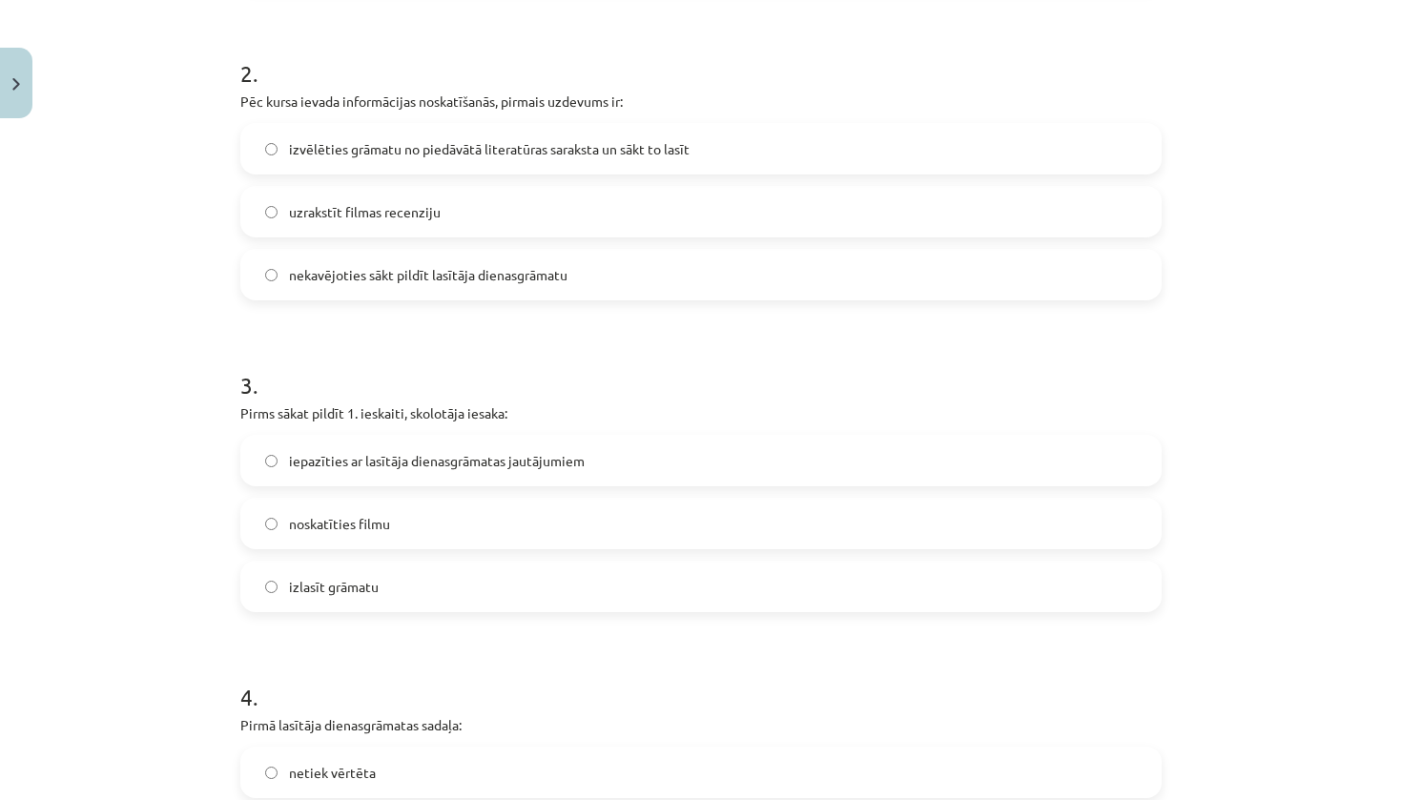
scroll to position [783, 0]
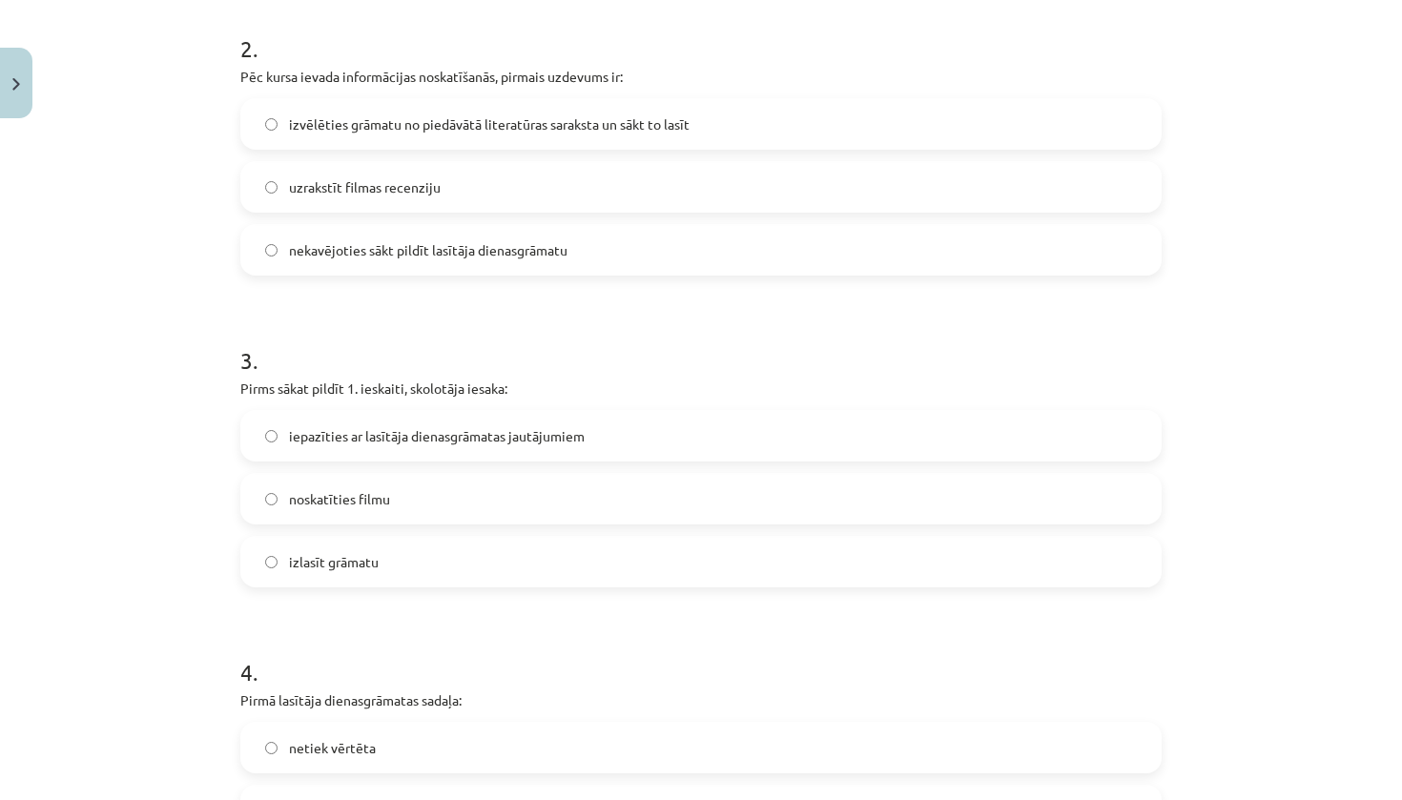
click at [447, 564] on label "izlasīt grāmatu" at bounding box center [701, 562] width 918 height 48
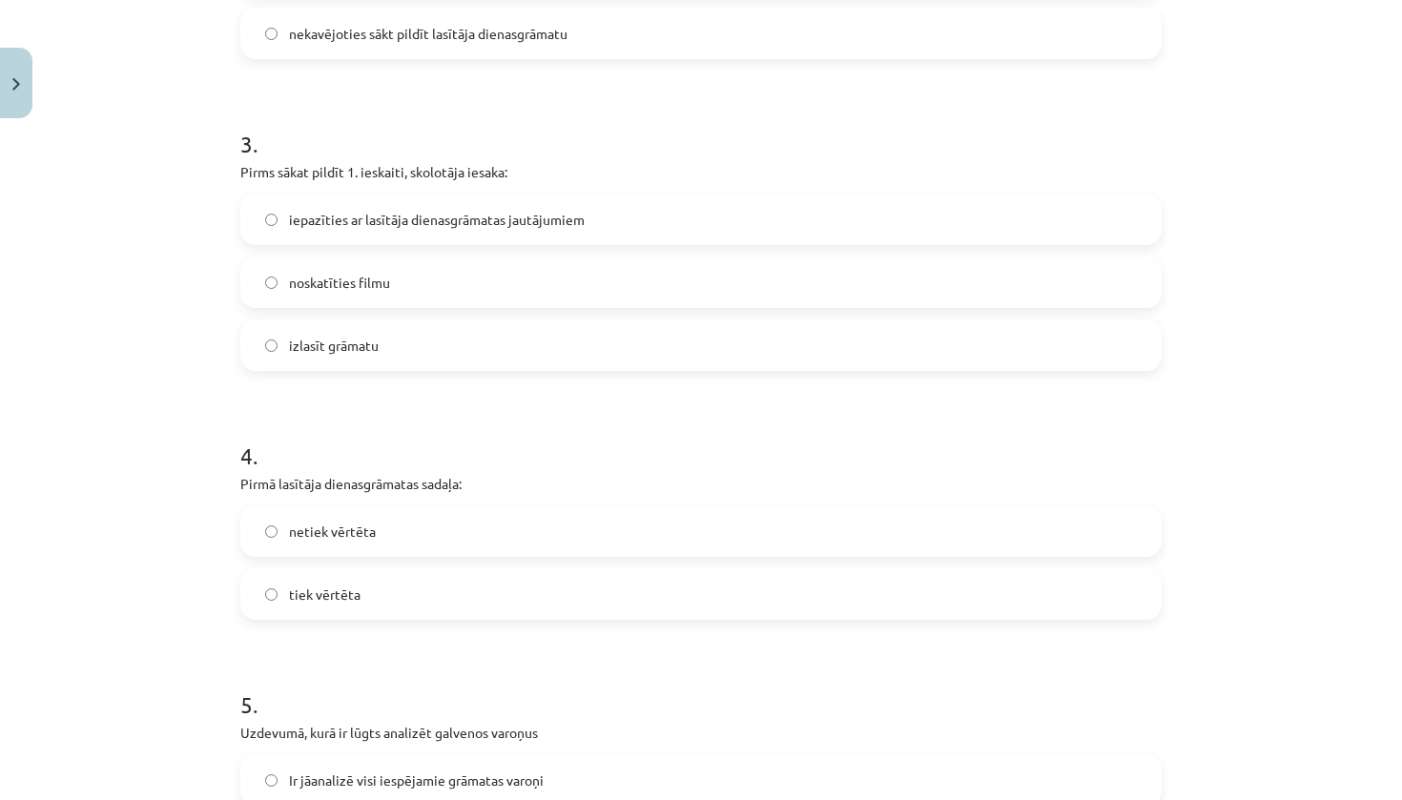
scroll to position [1003, 0]
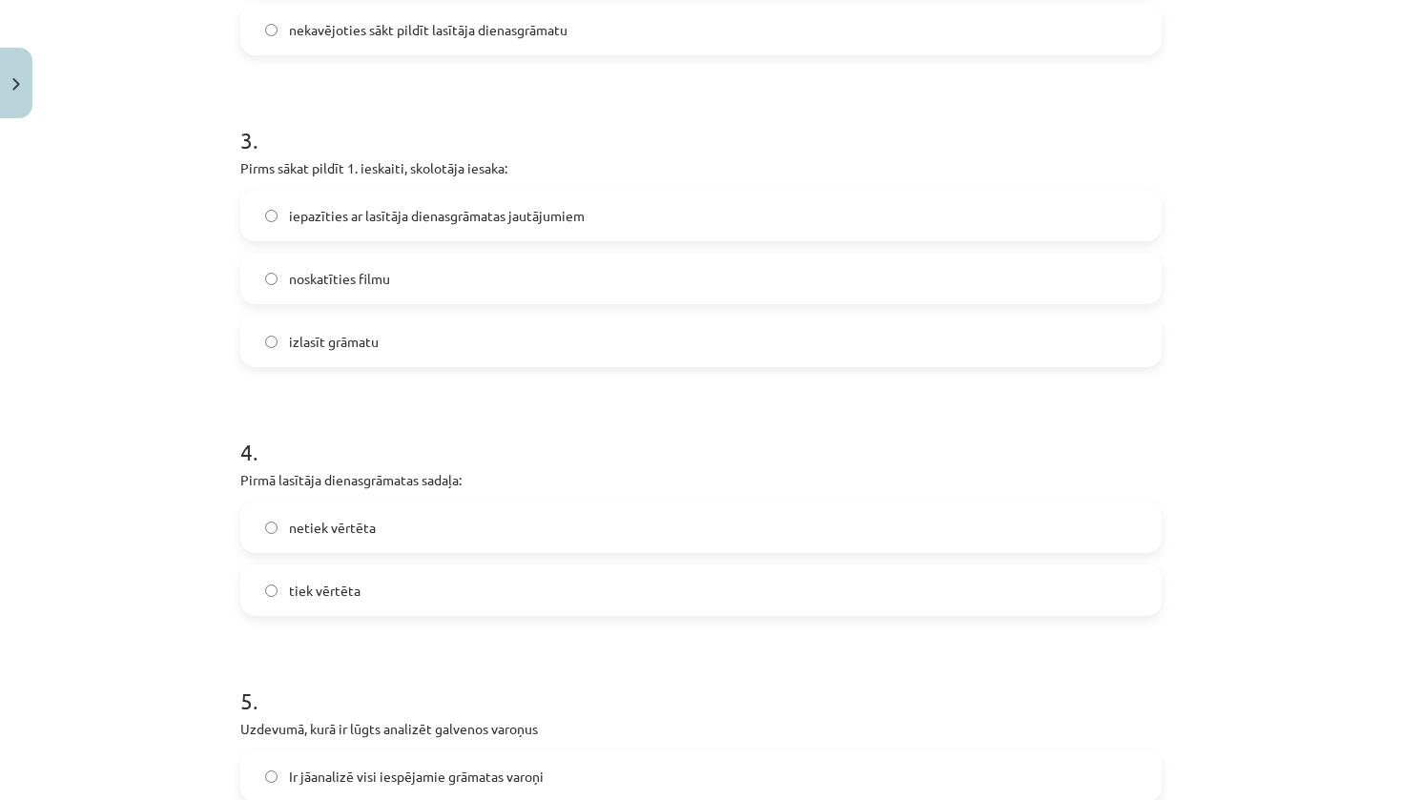
click at [408, 573] on label "tiek vērtēta" at bounding box center [701, 591] width 918 height 48
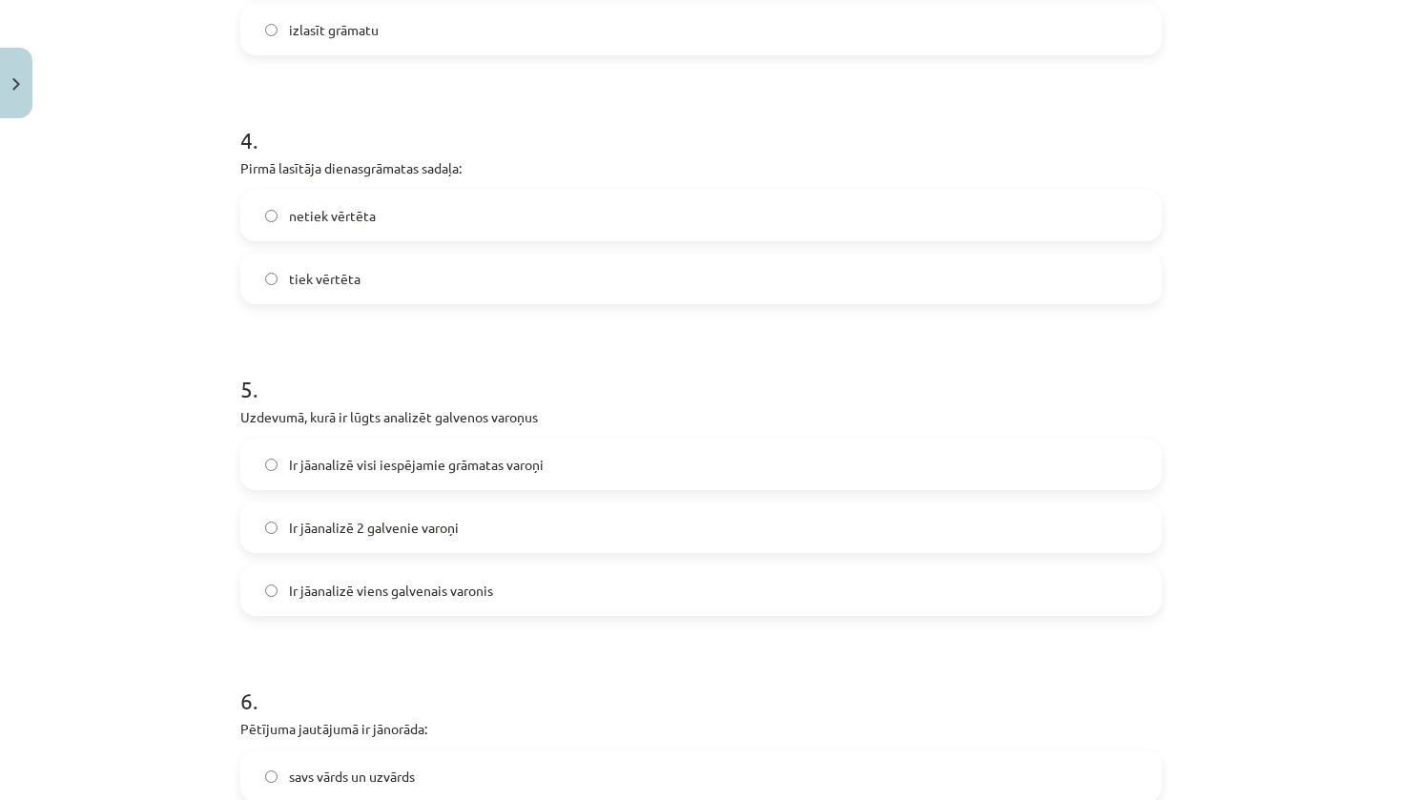
scroll to position [1316, 0]
click at [461, 527] on label "Ir jāanalizē 2 galvenie varoņi" at bounding box center [701, 527] width 918 height 48
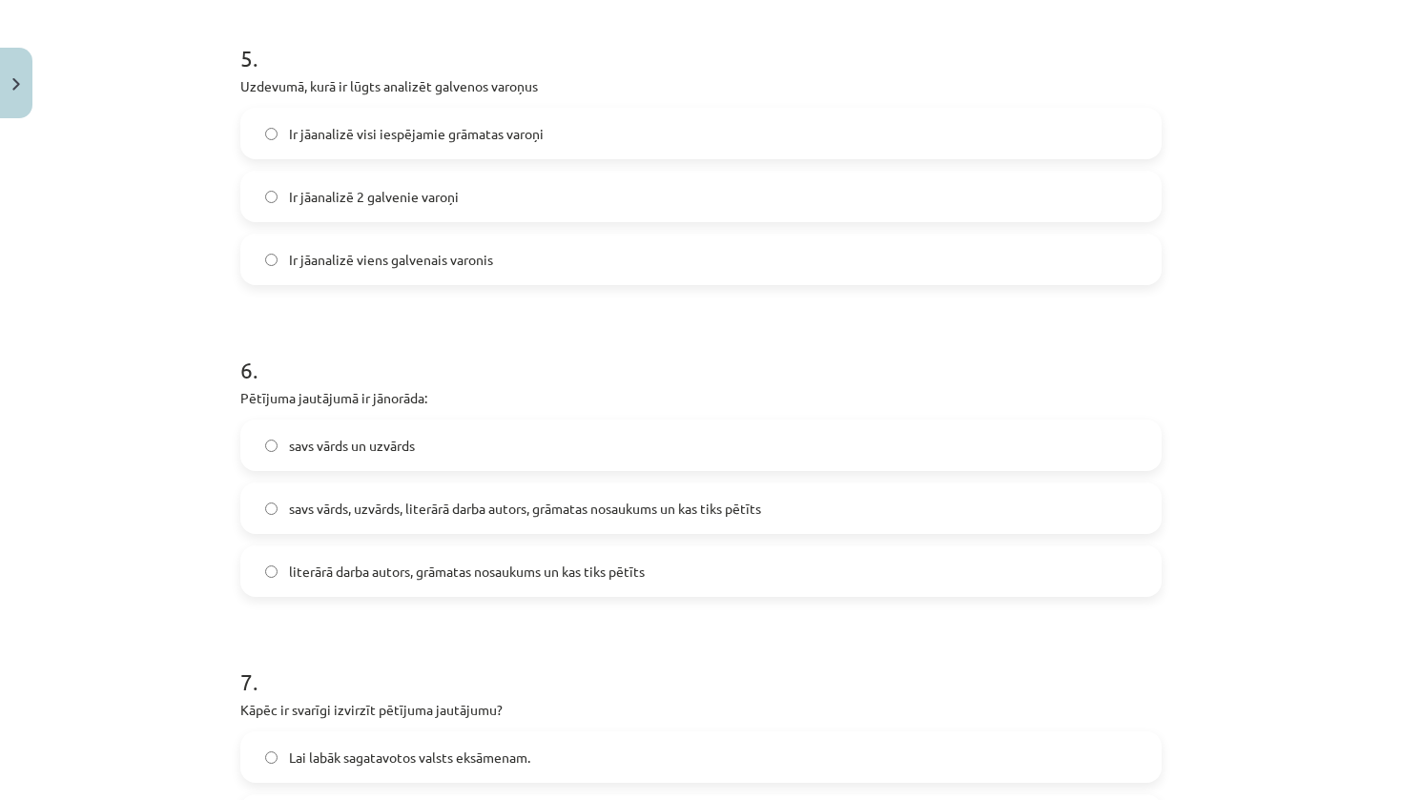
scroll to position [1645, 0]
click at [635, 512] on span "savs vārds, uzvārds, literārā darba autors, grāmatas nosaukums un kas tiks pētī…" at bounding box center [525, 510] width 472 height 20
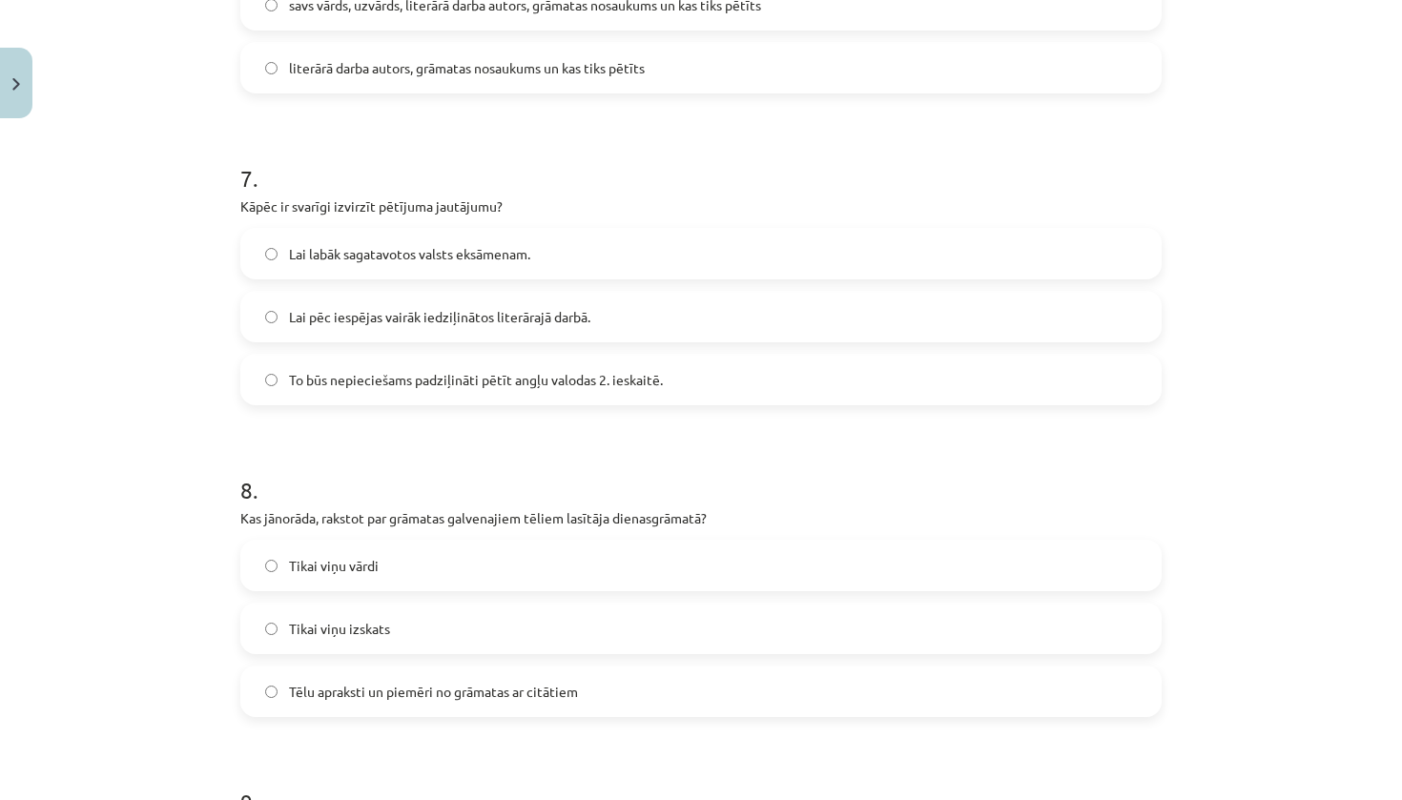
scroll to position [2153, 0]
click at [633, 383] on span "To būs nepieciešams padziļināti pētīt angļu valodas 2. ieskaitē." at bounding box center [476, 377] width 374 height 20
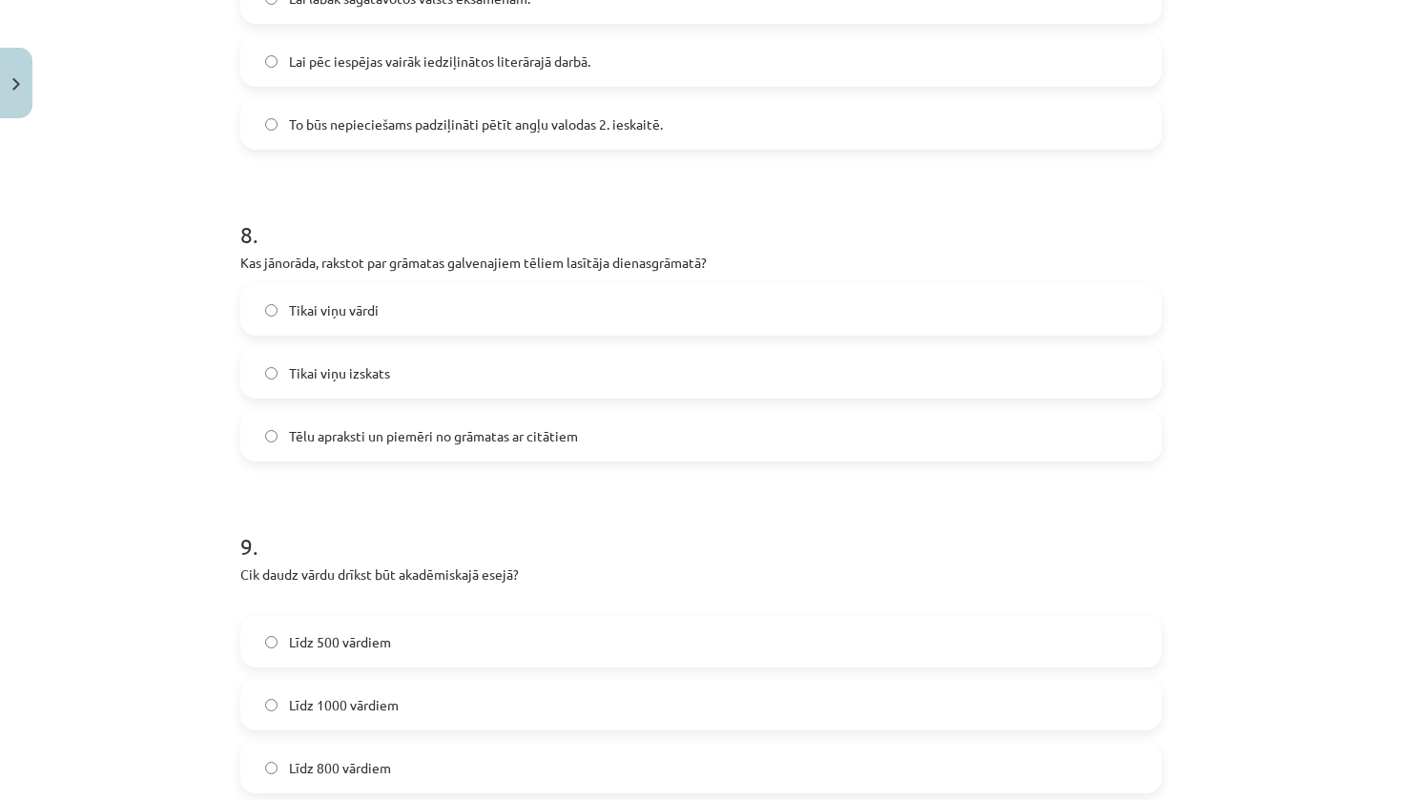
scroll to position [2401, 0]
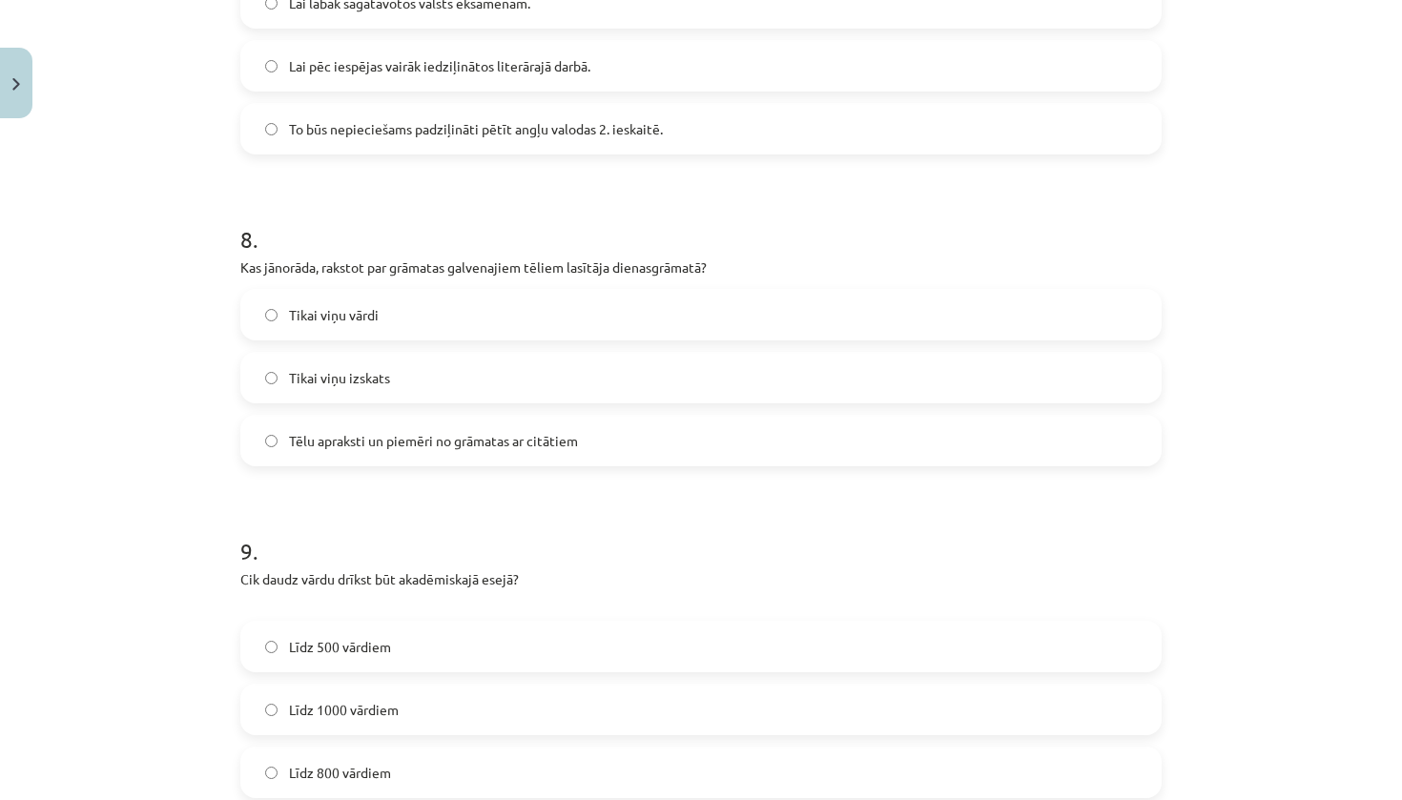
click at [623, 447] on label "Tēlu apraksti un piemēri no grāmatas ar citātiem" at bounding box center [701, 441] width 918 height 48
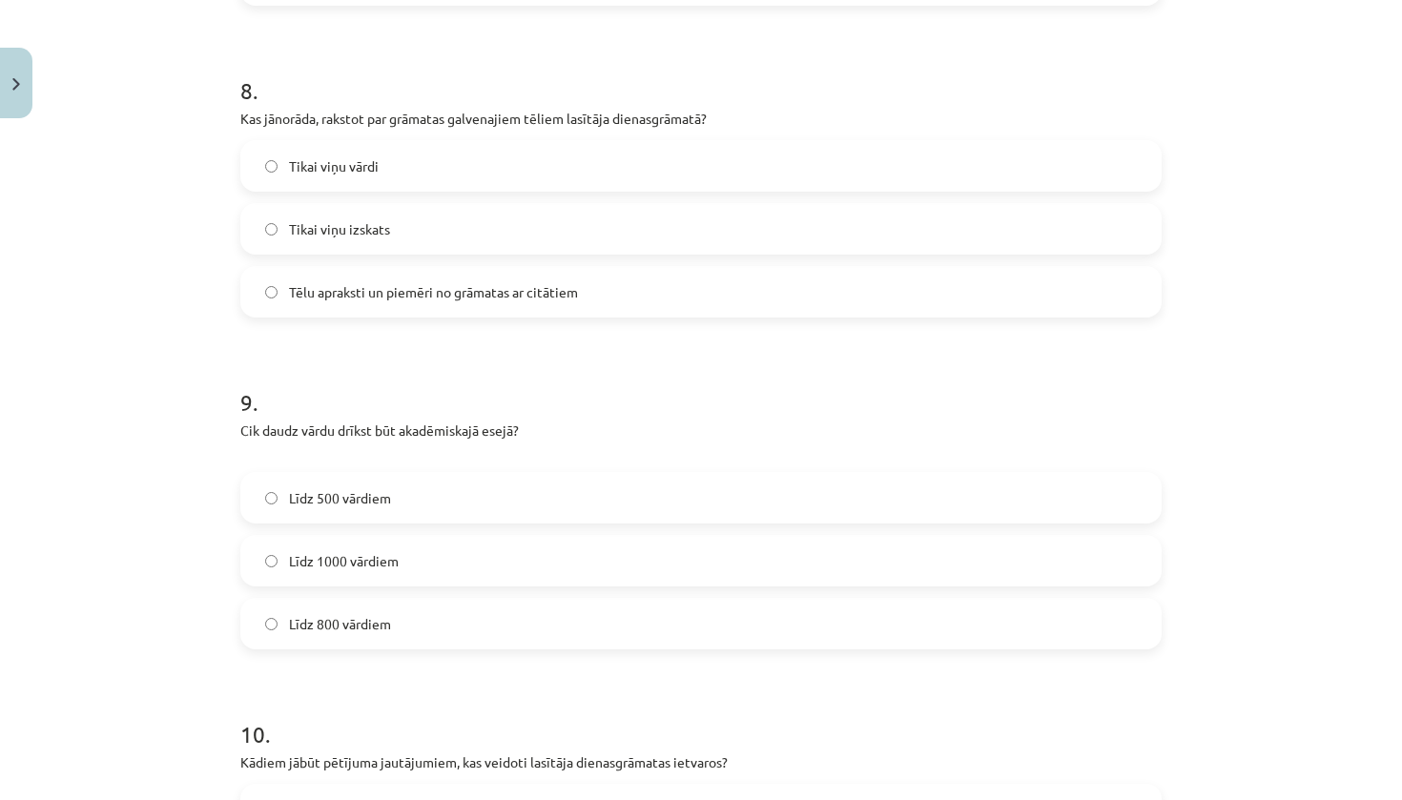
scroll to position [2550, 0]
click at [556, 625] on label "Līdz 800 vārdiem" at bounding box center [701, 623] width 918 height 48
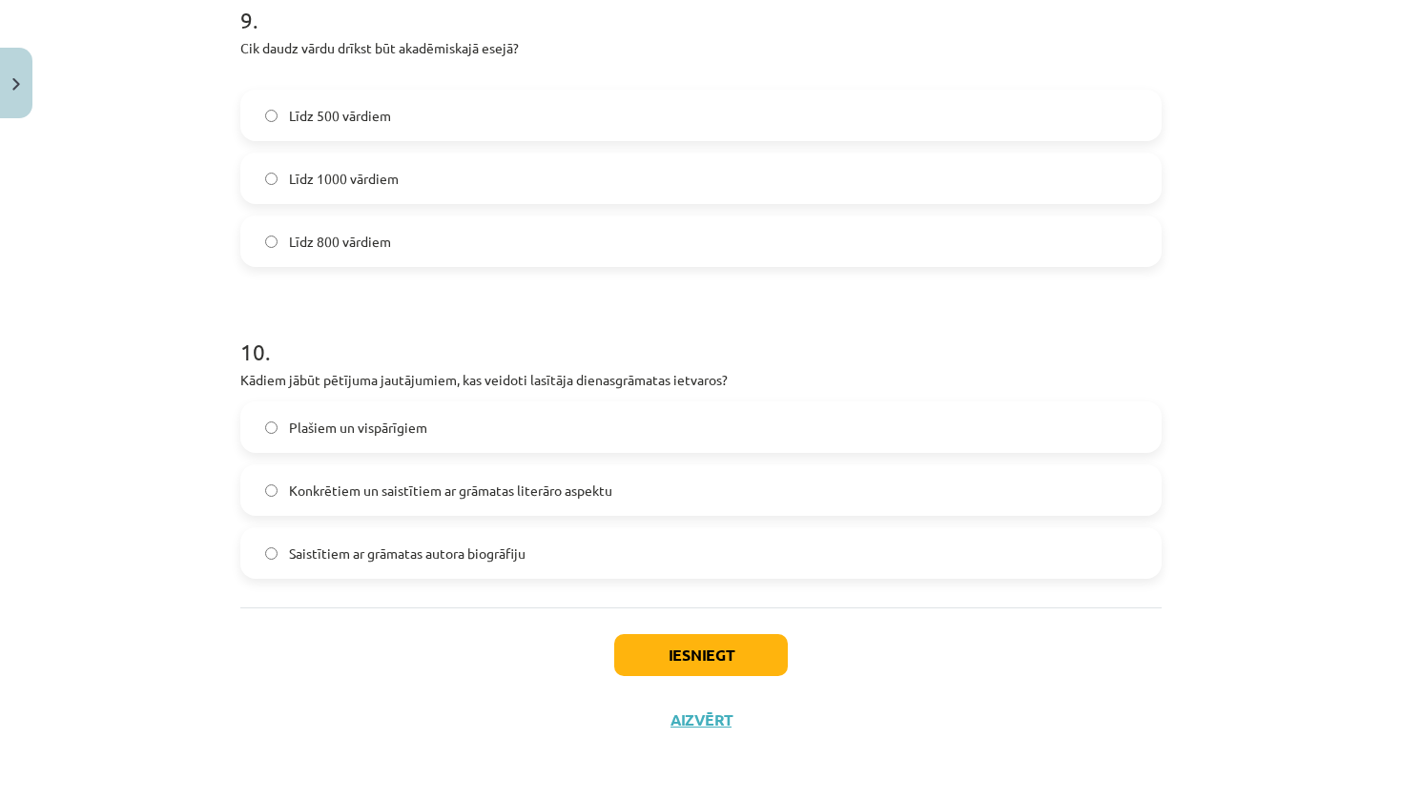
scroll to position [2935, 0]
click at [585, 485] on span "Konkrētiem un saistītiem ar grāmatas literāro aspektu" at bounding box center [450, 491] width 323 height 20
click at [505, 544] on span "Saistītiem ar grāmatas autora biogrāfiju" at bounding box center [407, 554] width 237 height 20
click at [665, 659] on button "Iesniegt" at bounding box center [701, 655] width 174 height 42
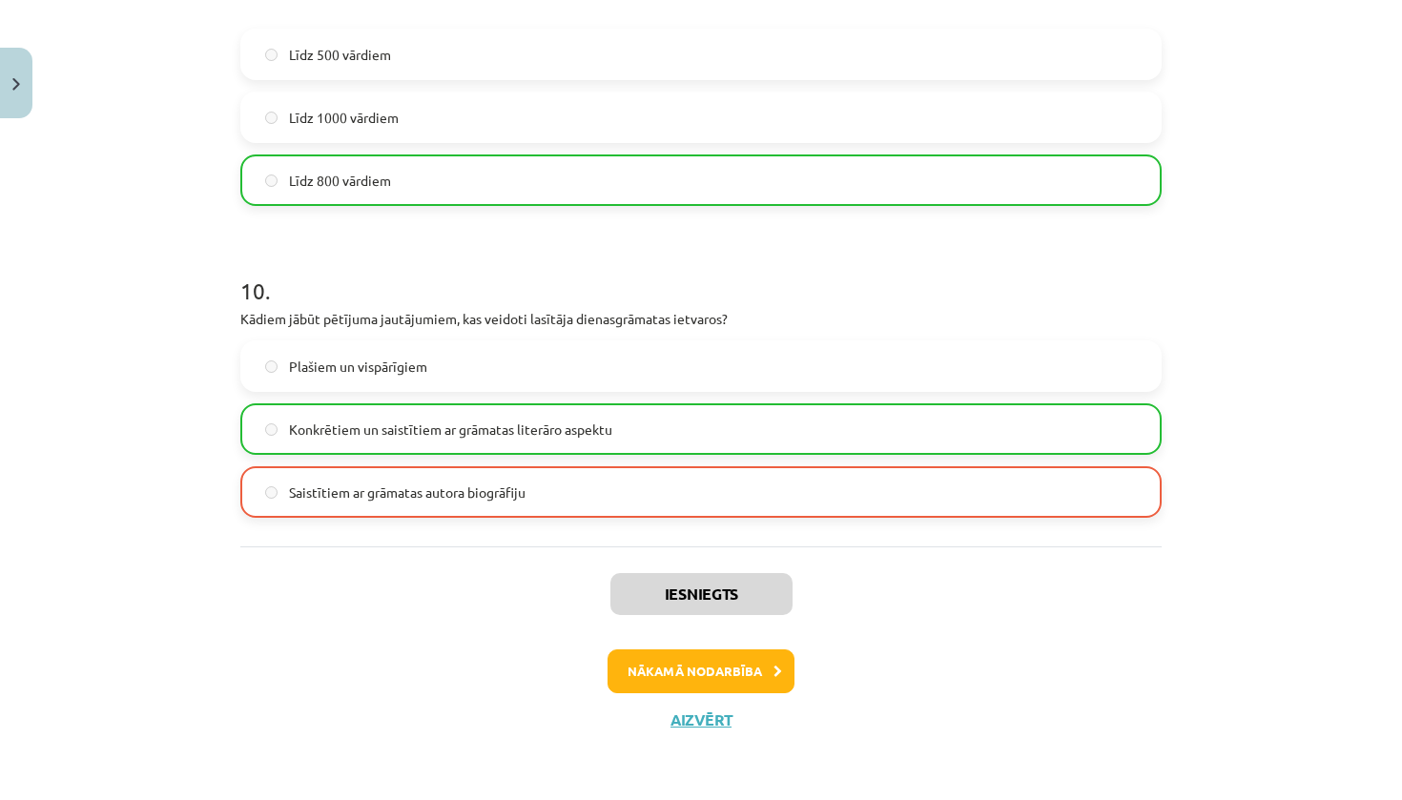
scroll to position [2995, 0]
click at [710, 671] on button "Nākamā nodarbība" at bounding box center [701, 672] width 187 height 44
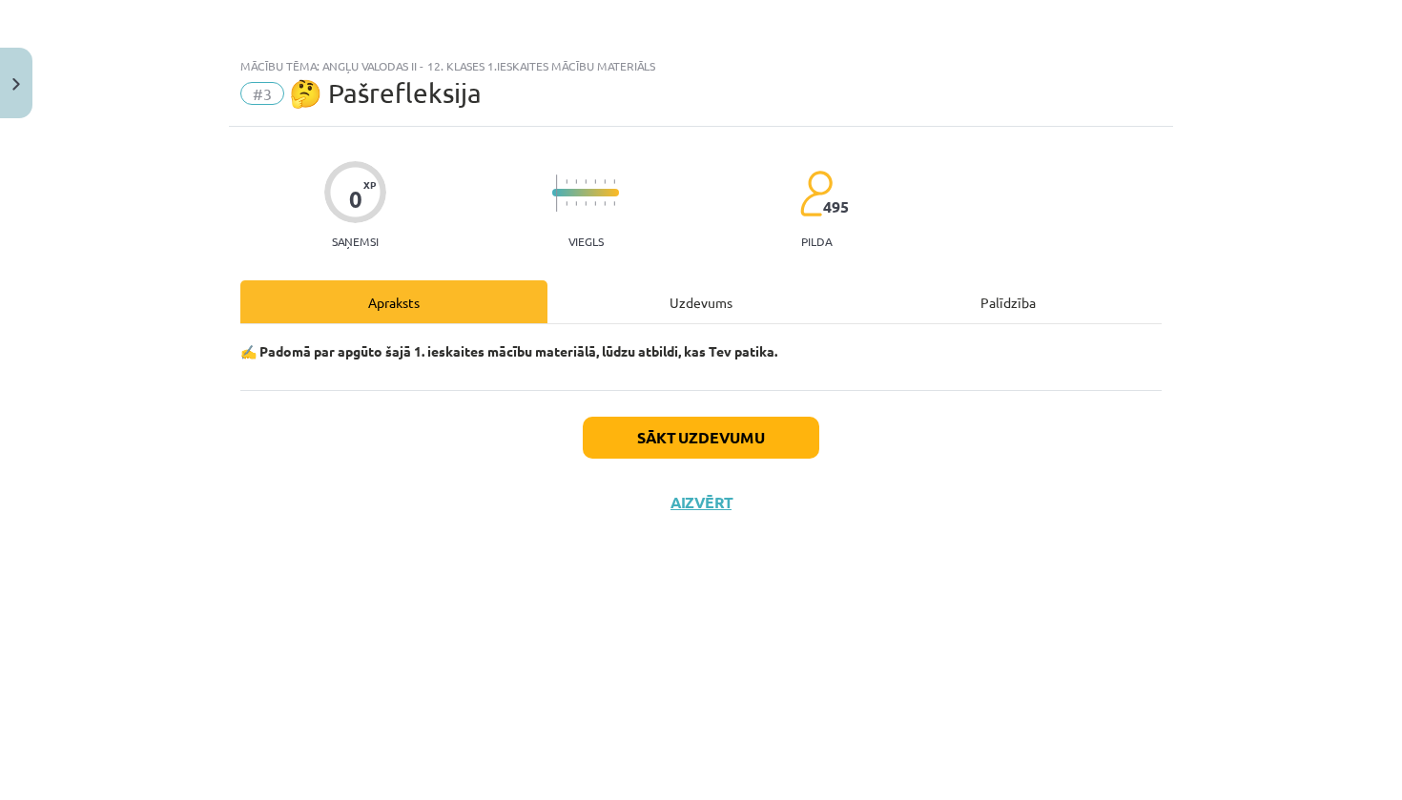
click at [698, 425] on button "Sākt uzdevumu" at bounding box center [701, 438] width 237 height 42
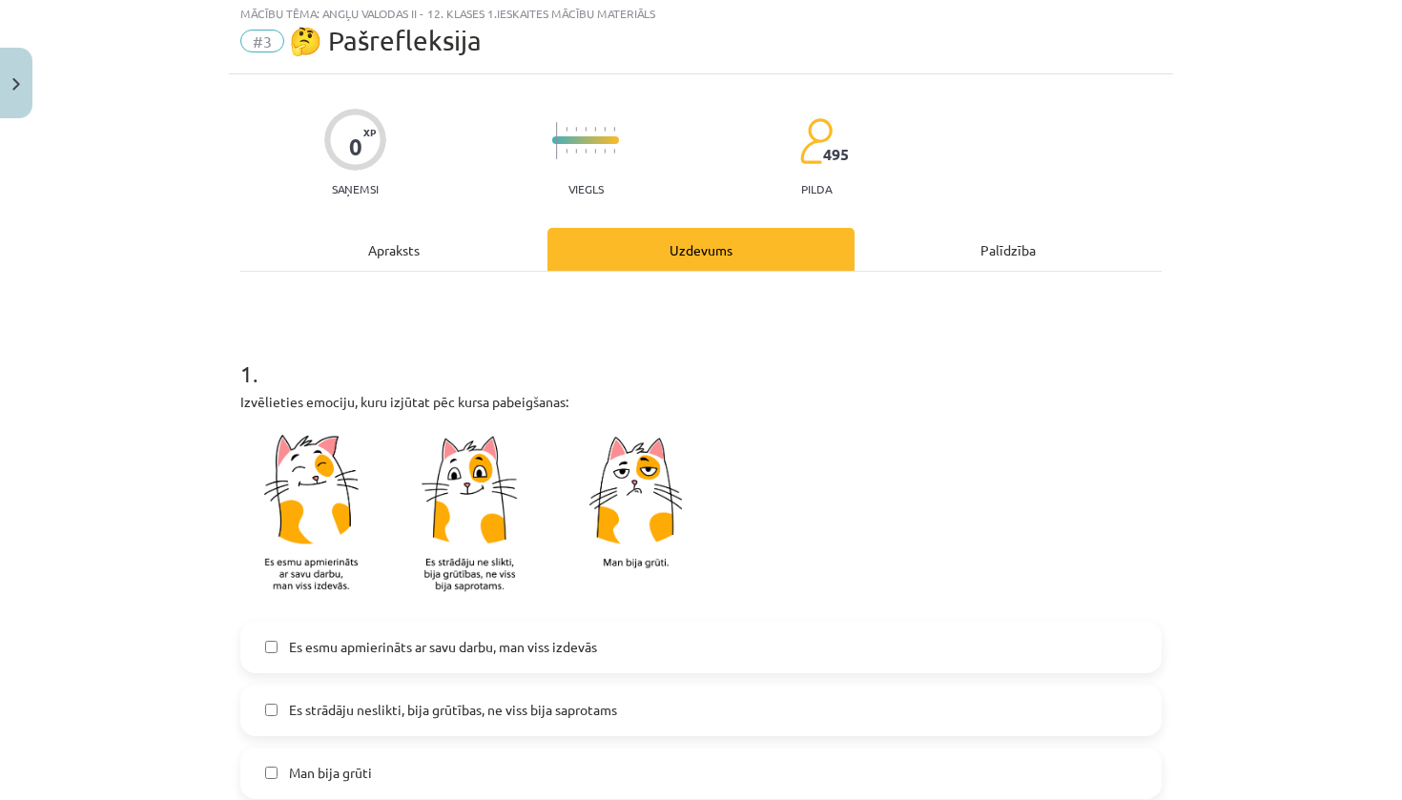
scroll to position [233, 0]
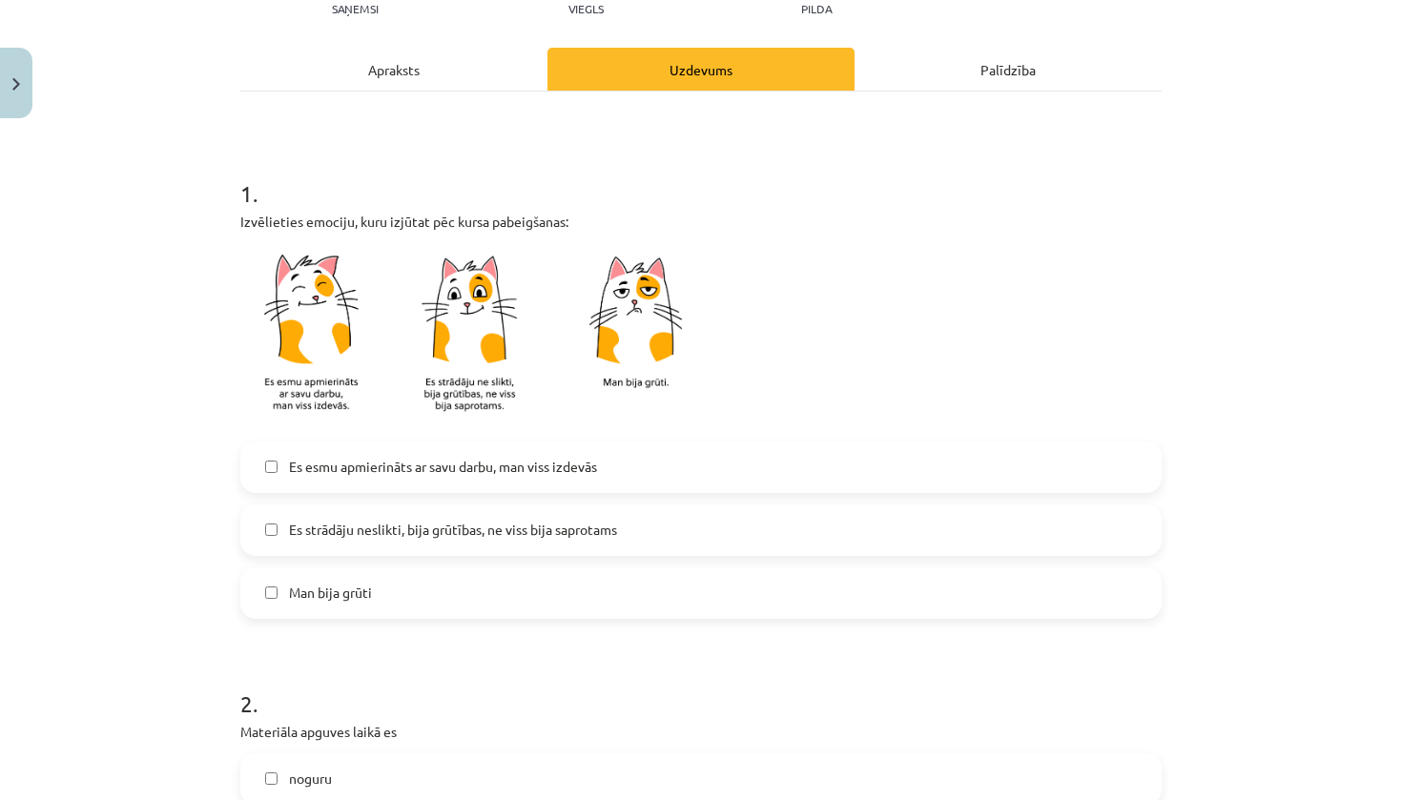
click at [530, 533] on span "Es strādāju neslikti, bija grūtības, ne viss bija saprotams" at bounding box center [453, 530] width 328 height 20
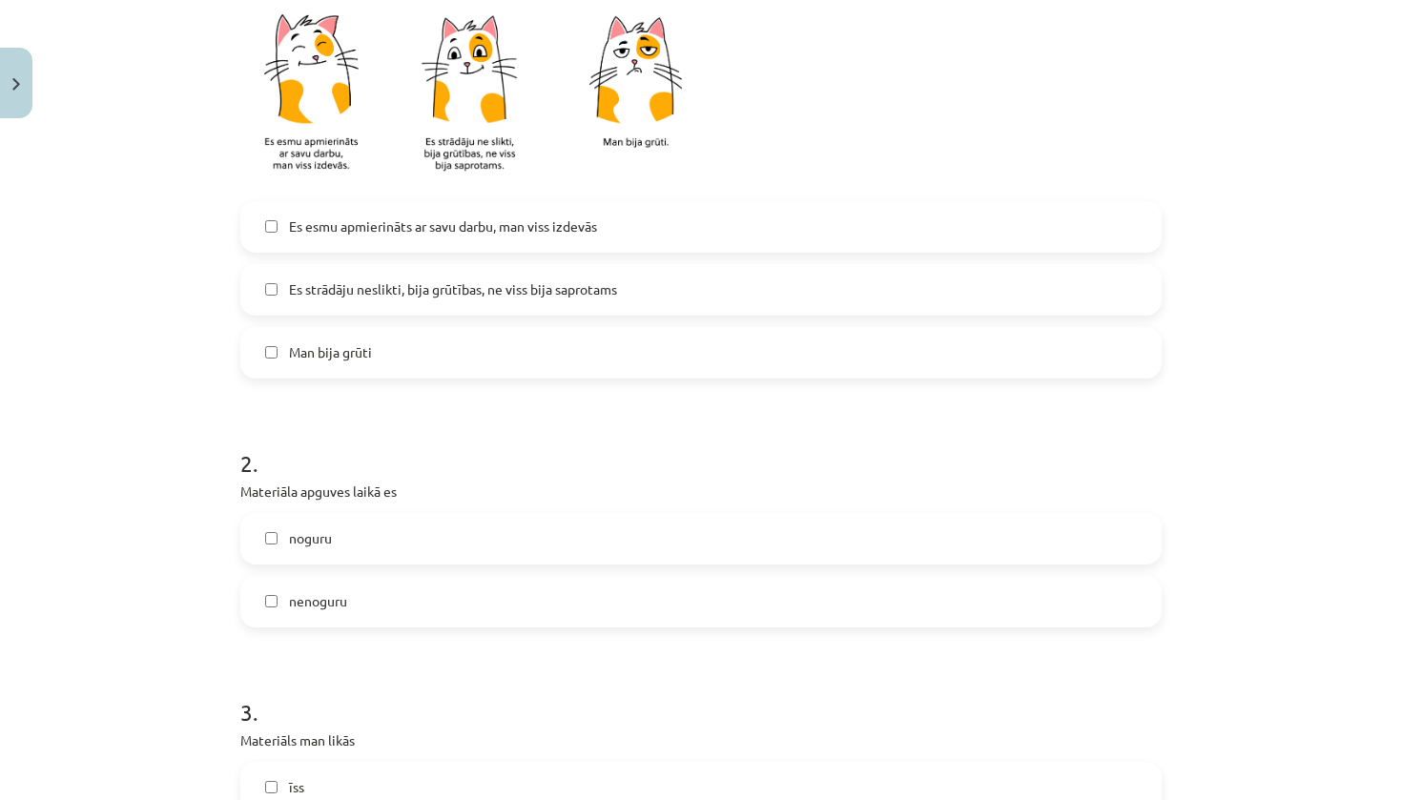
scroll to position [474, 0]
click at [464, 598] on label "nenoguru" at bounding box center [701, 601] width 918 height 48
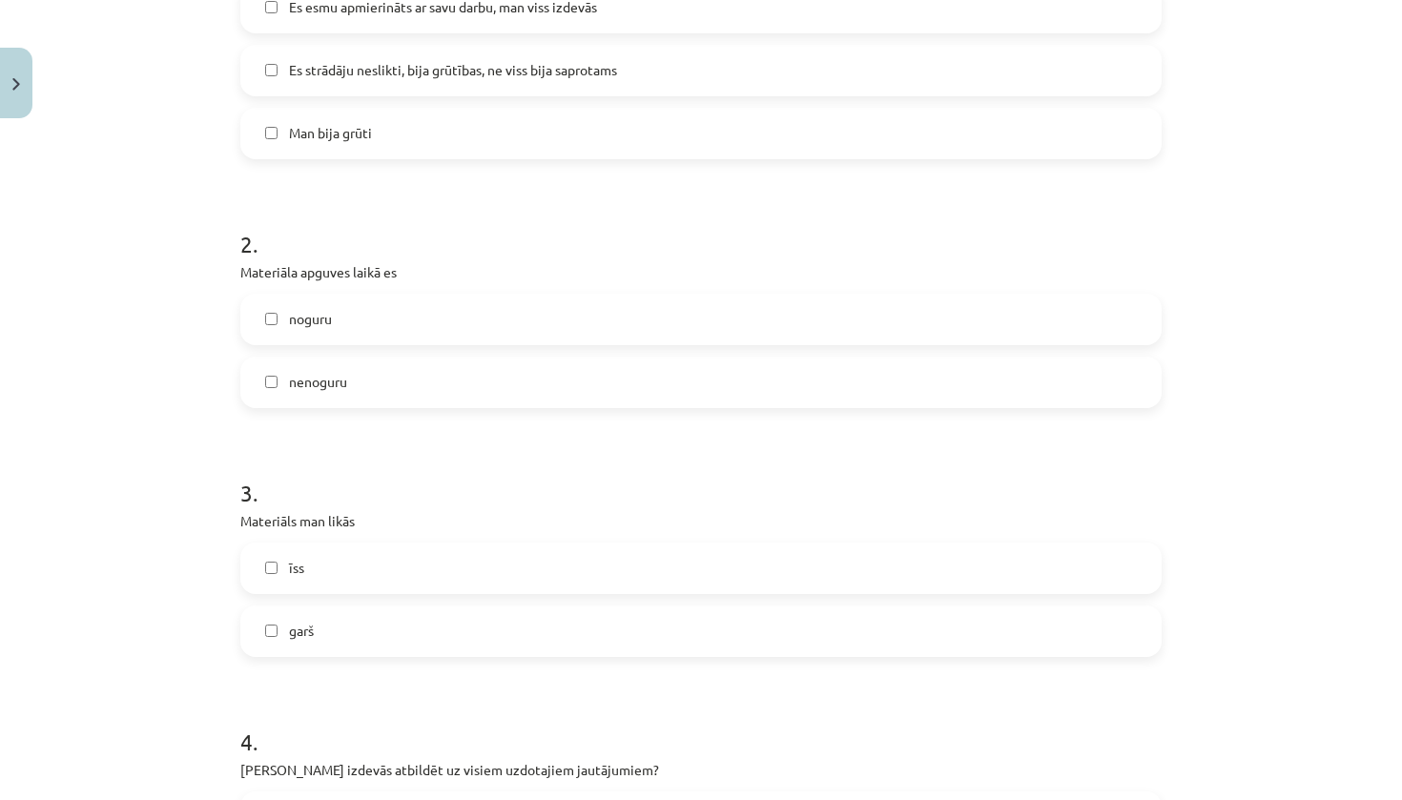
scroll to position [741, 0]
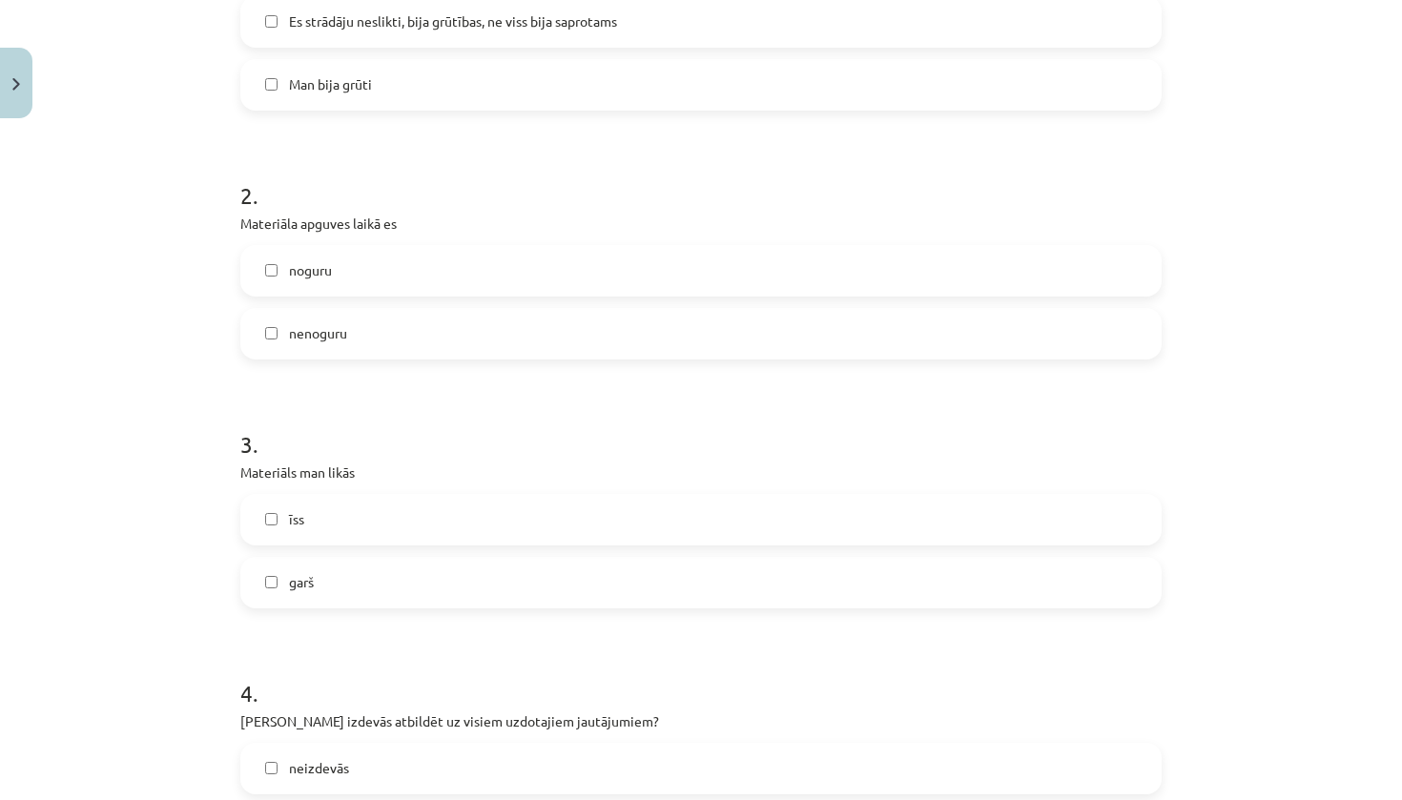
click at [420, 538] on label "īss" at bounding box center [701, 520] width 918 height 48
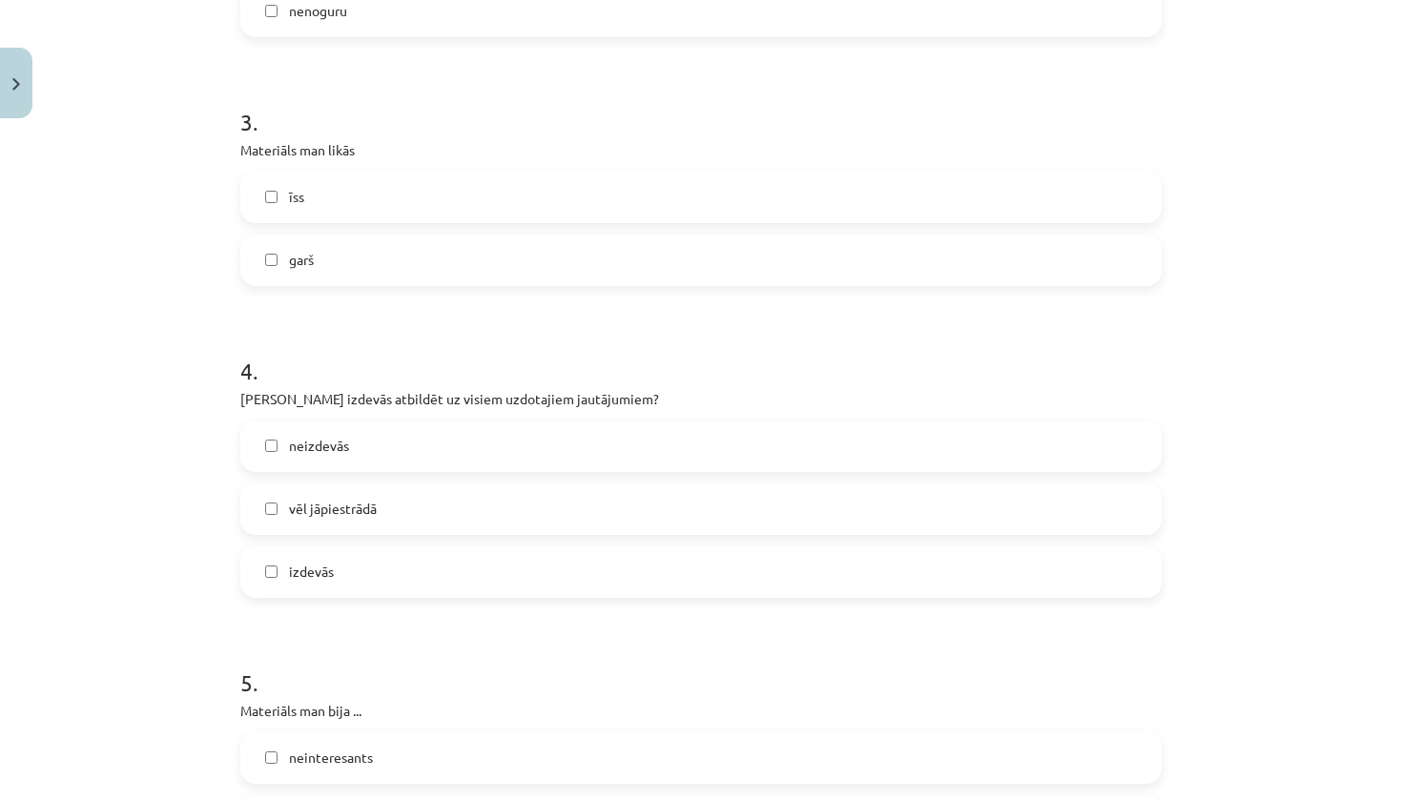
scroll to position [1092, 0]
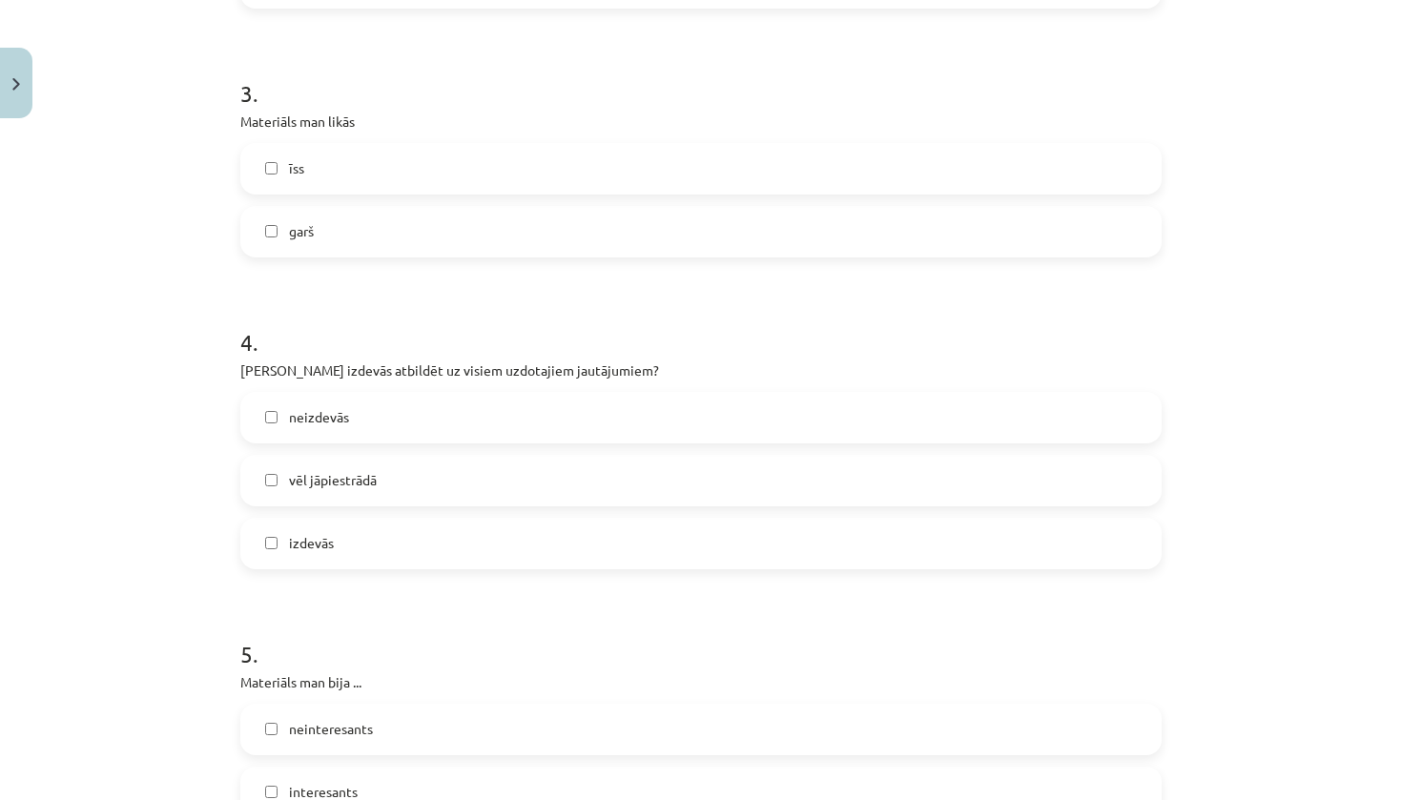
click at [386, 482] on label "vēl jāpiestrādā" at bounding box center [701, 481] width 918 height 48
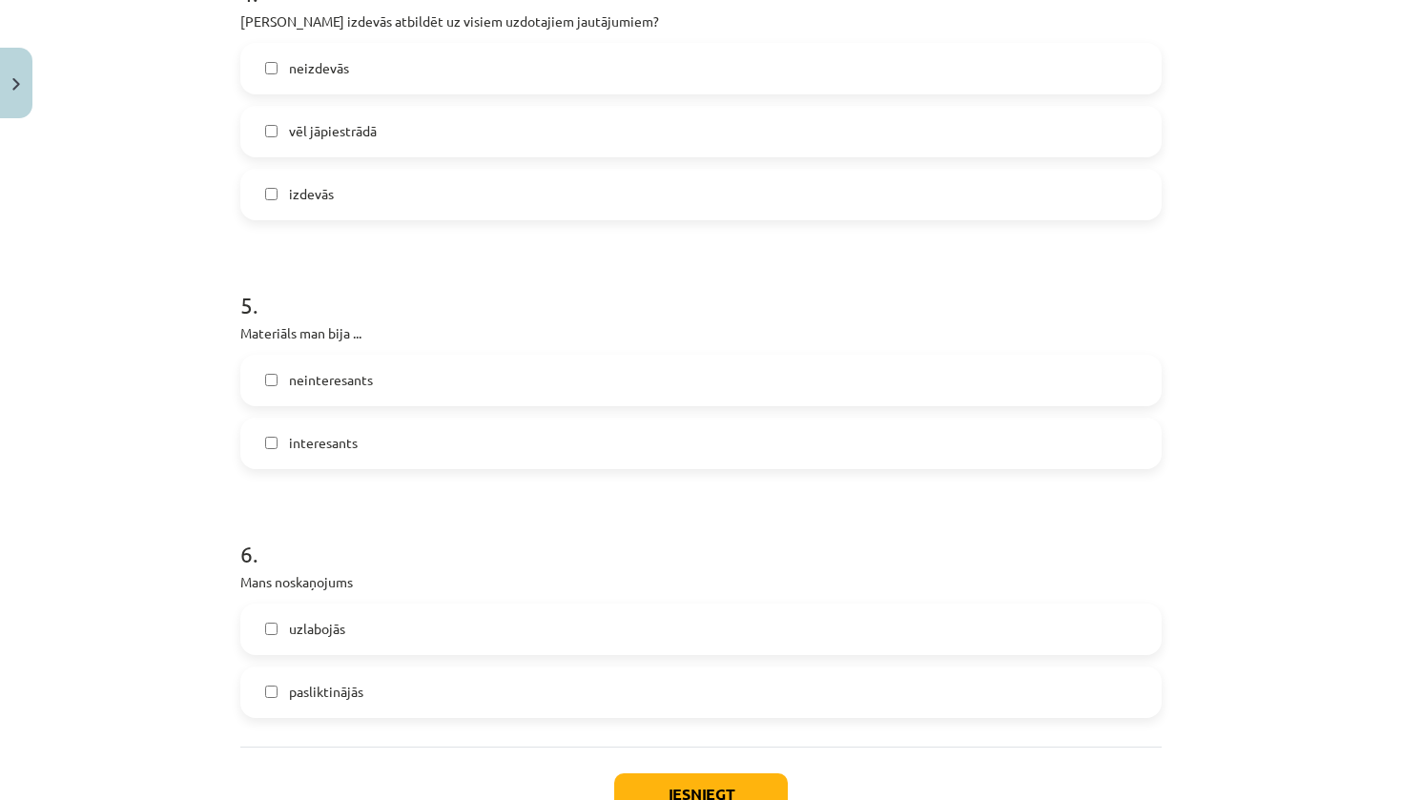
scroll to position [1440, 0]
click at [375, 457] on label "interesants" at bounding box center [701, 445] width 918 height 48
click at [368, 647] on label "uzlabojās" at bounding box center [701, 631] width 918 height 48
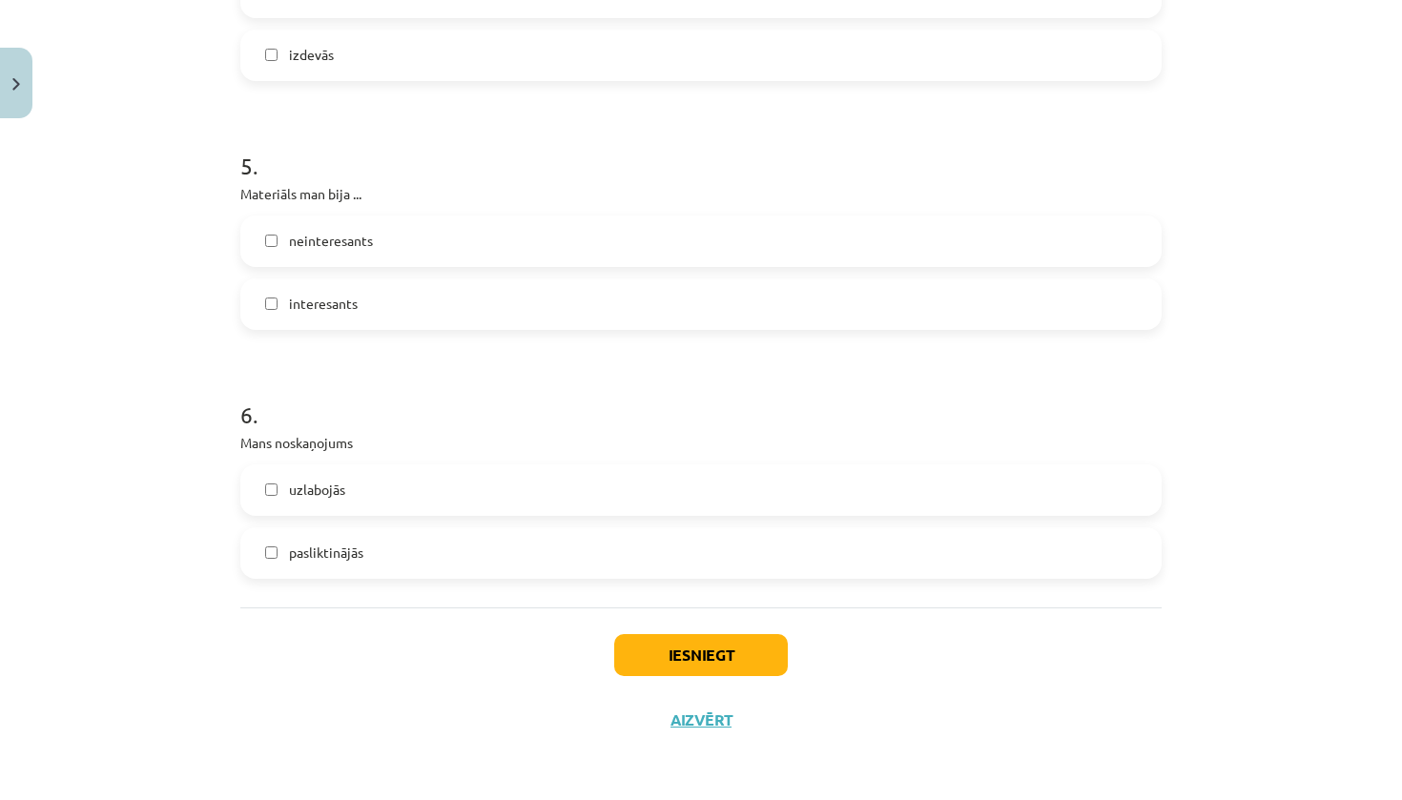
scroll to position [1583, 0]
click at [716, 650] on button "Iesniegt" at bounding box center [701, 655] width 174 height 42
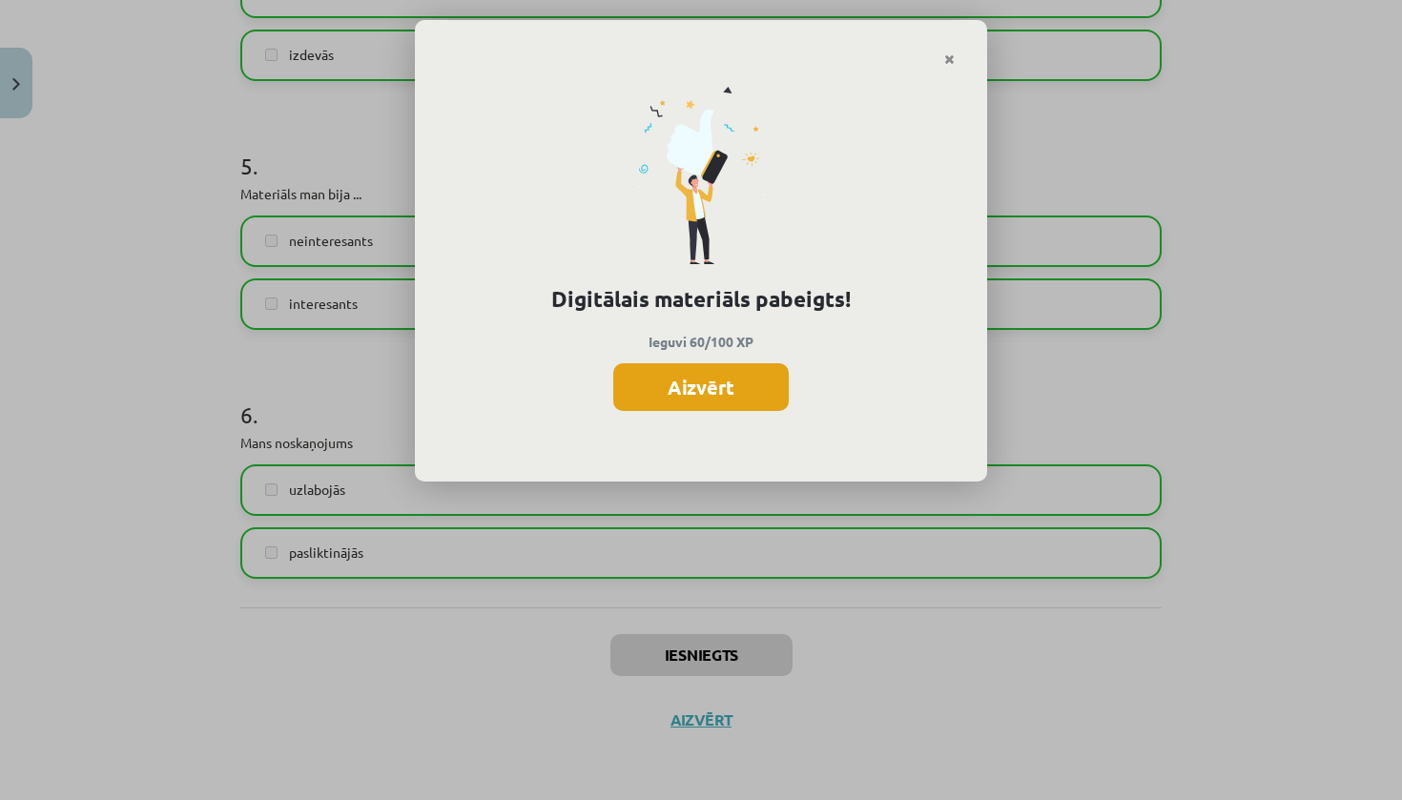
click at [753, 383] on button "Aizvērt" at bounding box center [700, 387] width 175 height 48
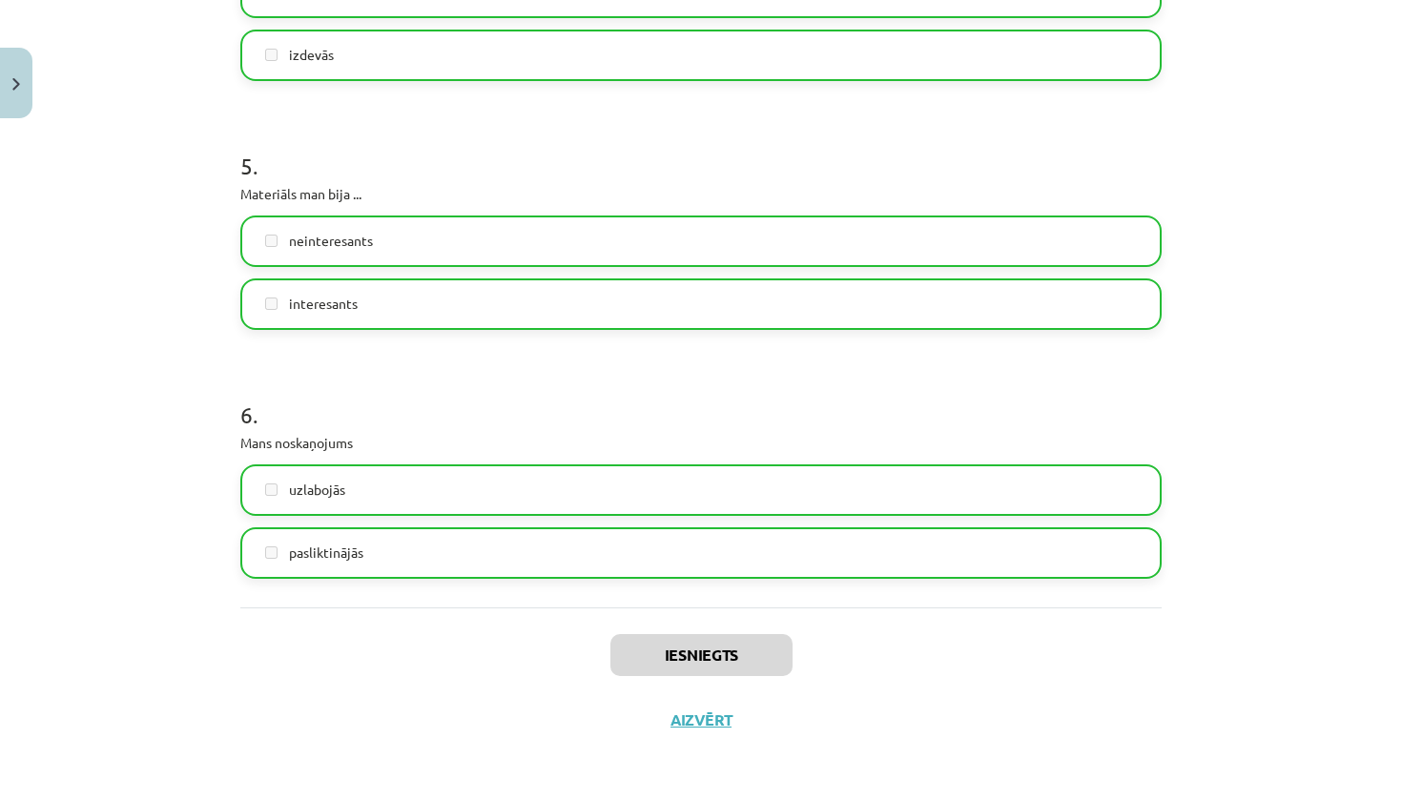
click at [712, 724] on button "Aizvērt" at bounding box center [701, 720] width 72 height 19
